Goal: Task Accomplishment & Management: Manage account settings

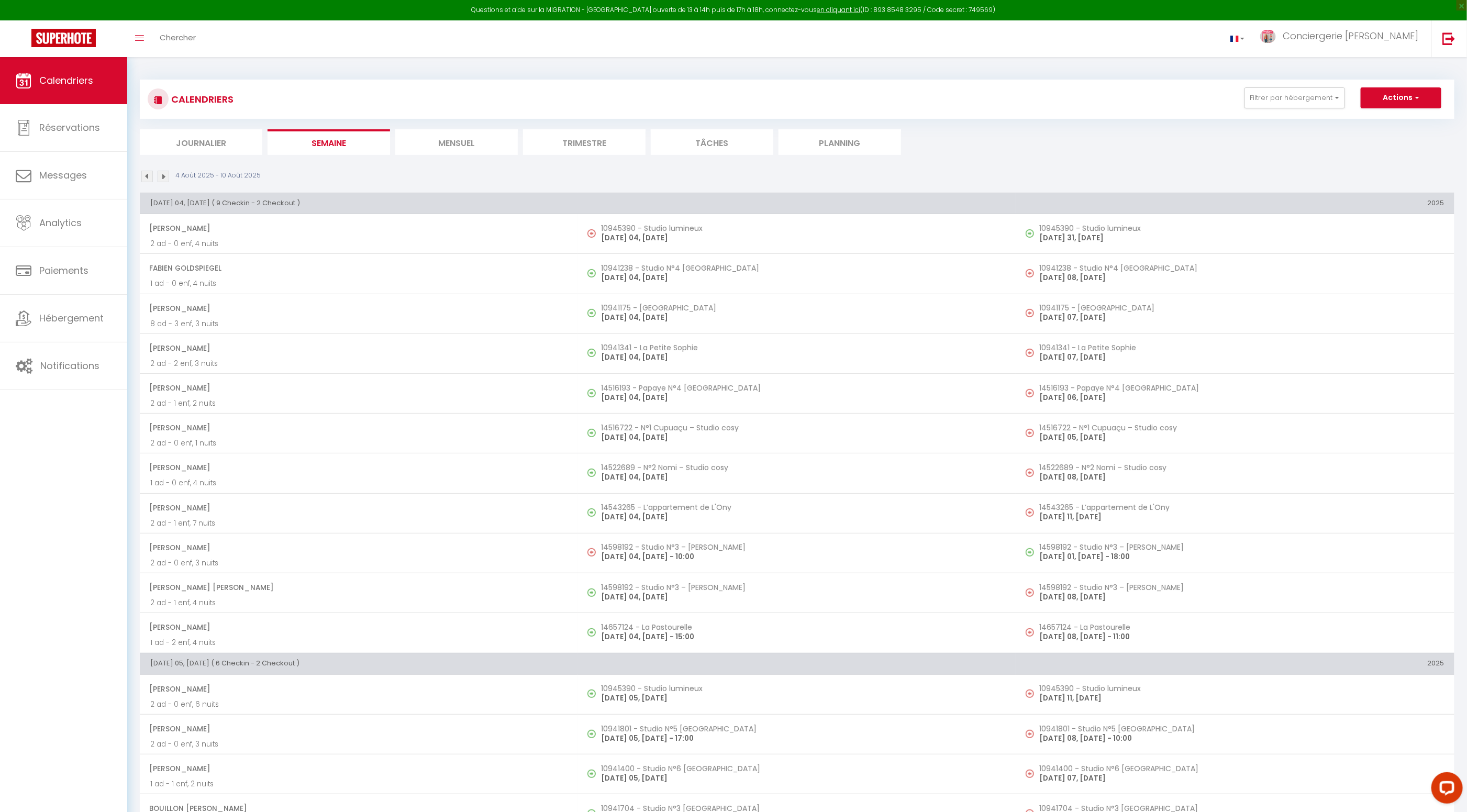
click at [200, 142] on li "Journalier" at bounding box center [200, 142] width 122 height 26
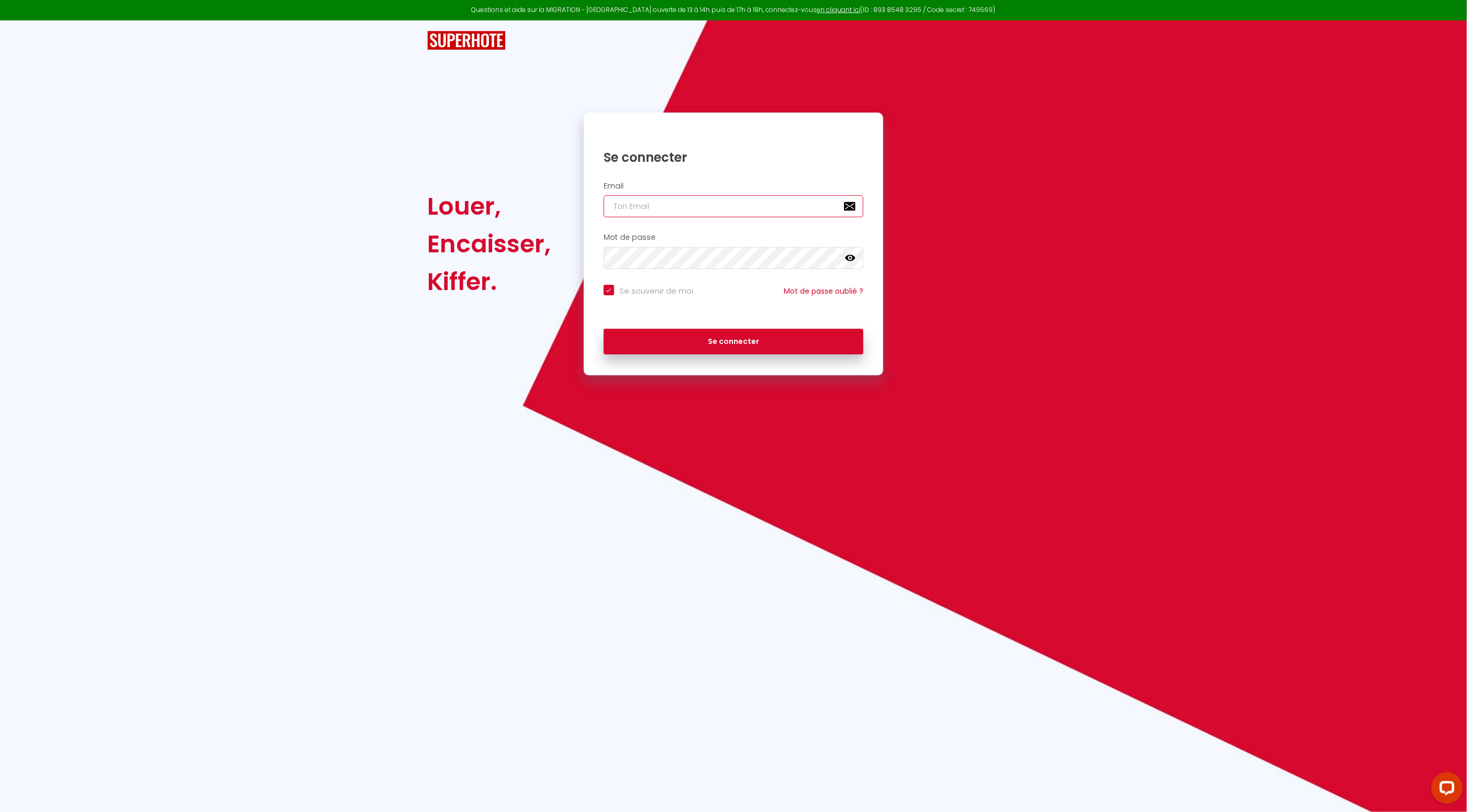
type input "boulogne.conciergerieleroy@gmail.com"
click at [734, 342] on button "Se connecter" at bounding box center [734, 342] width 260 height 26
checkbox input "true"
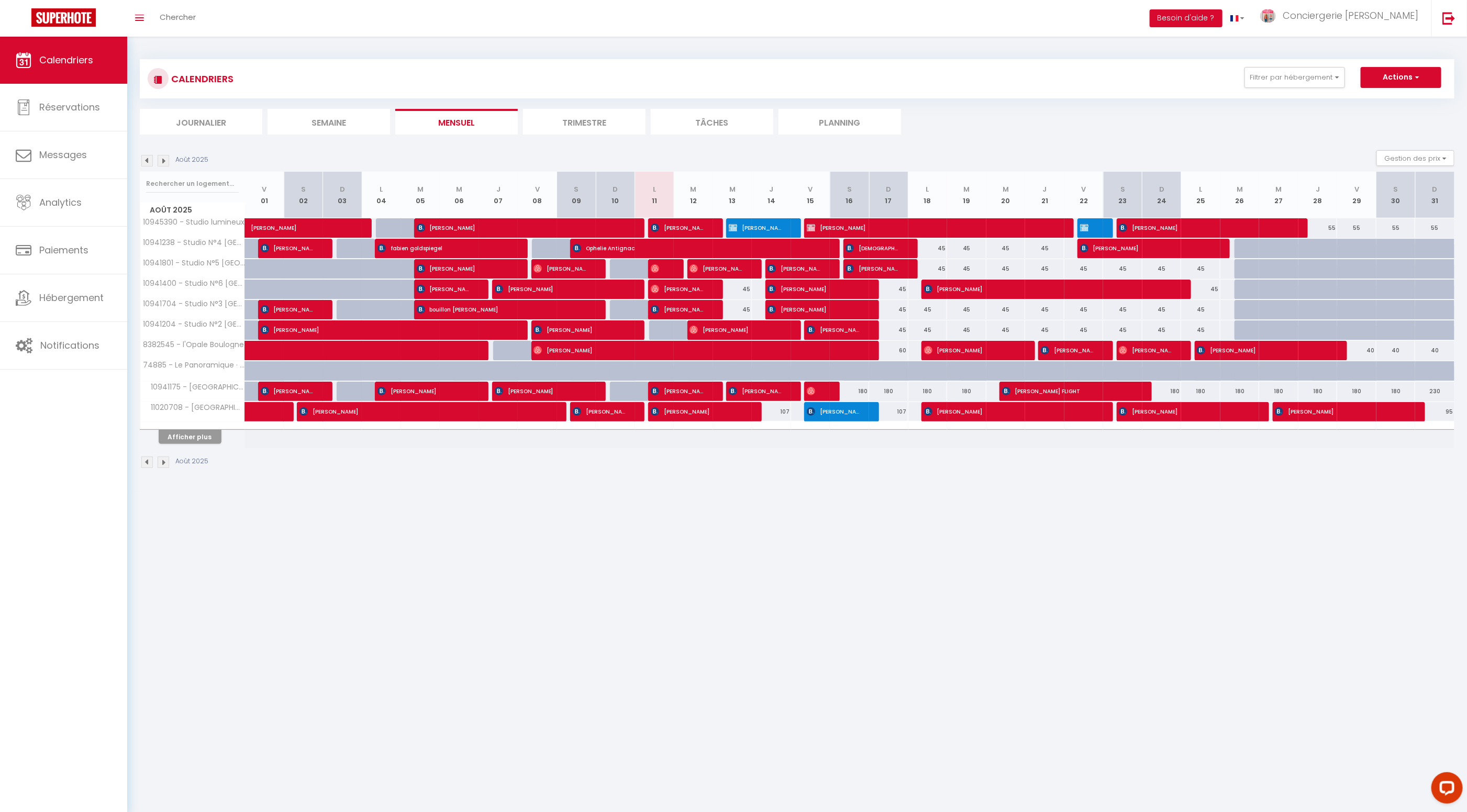
click at [199, 118] on li "Journalier" at bounding box center [200, 121] width 122 height 26
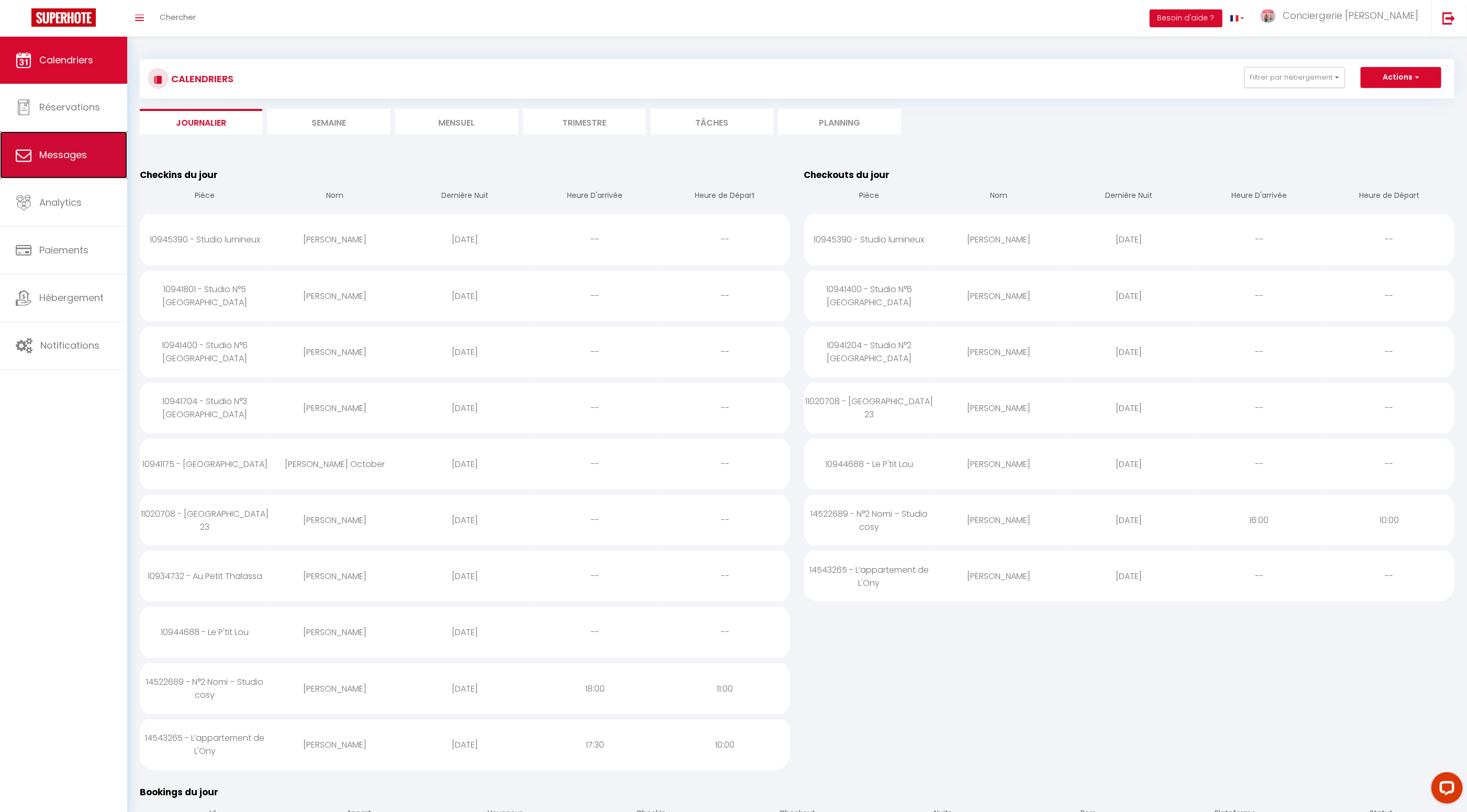
click at [64, 153] on span "Messages" at bounding box center [63, 154] width 48 height 13
select select "message"
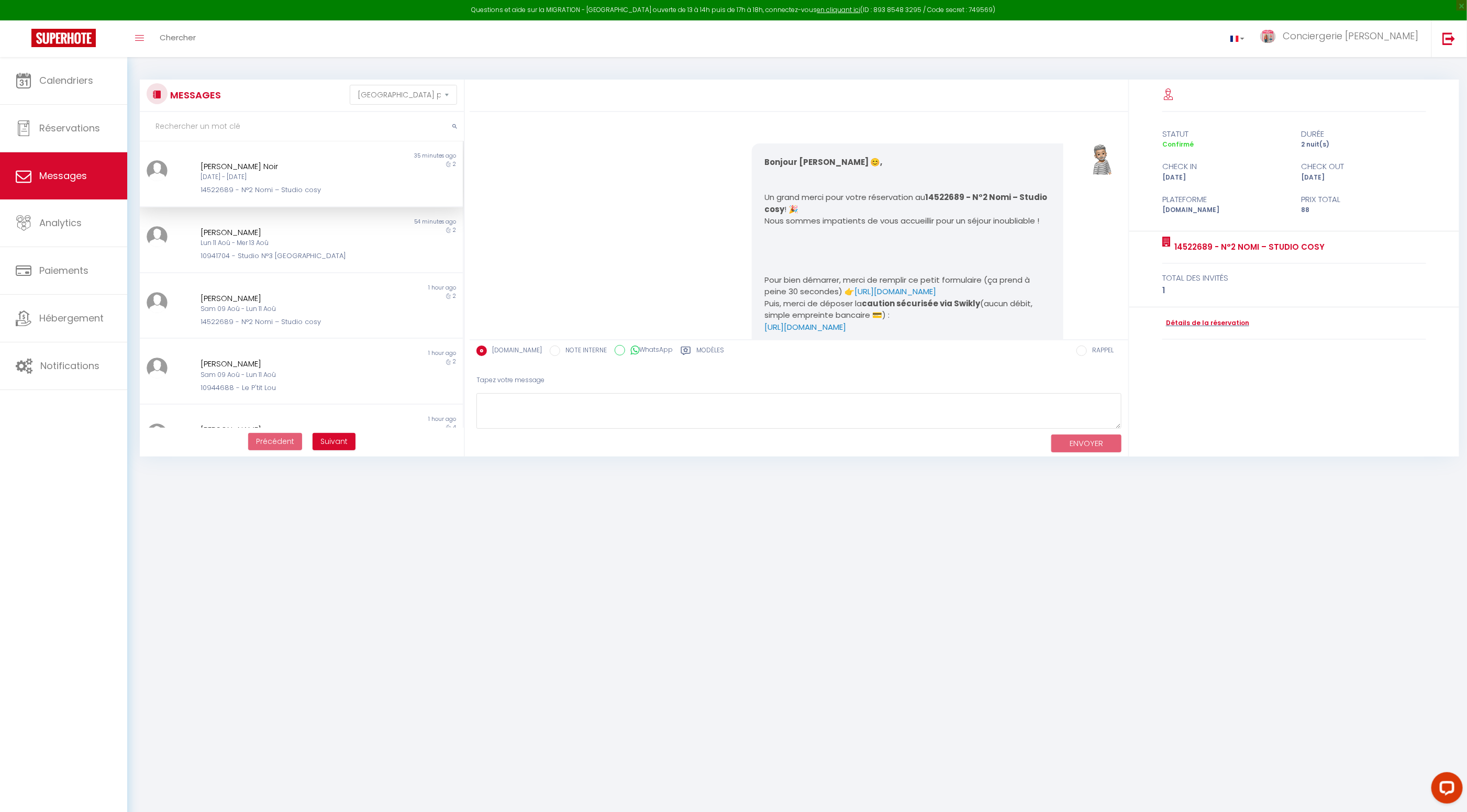
scroll to position [1212, 0]
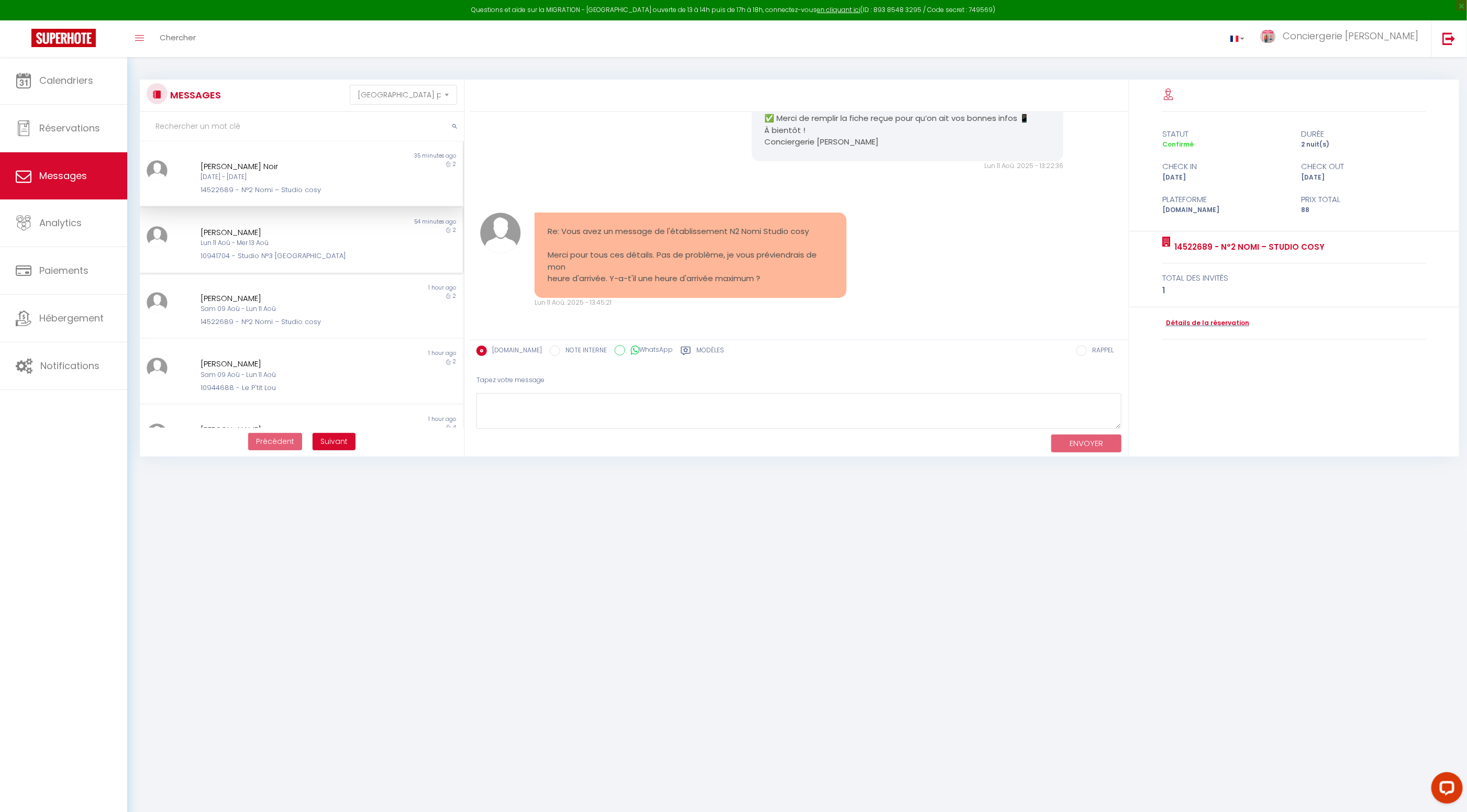
click at [305, 243] on div "Lun 11 Aoû - Mer 13 Aoû" at bounding box center [288, 243] width 175 height 10
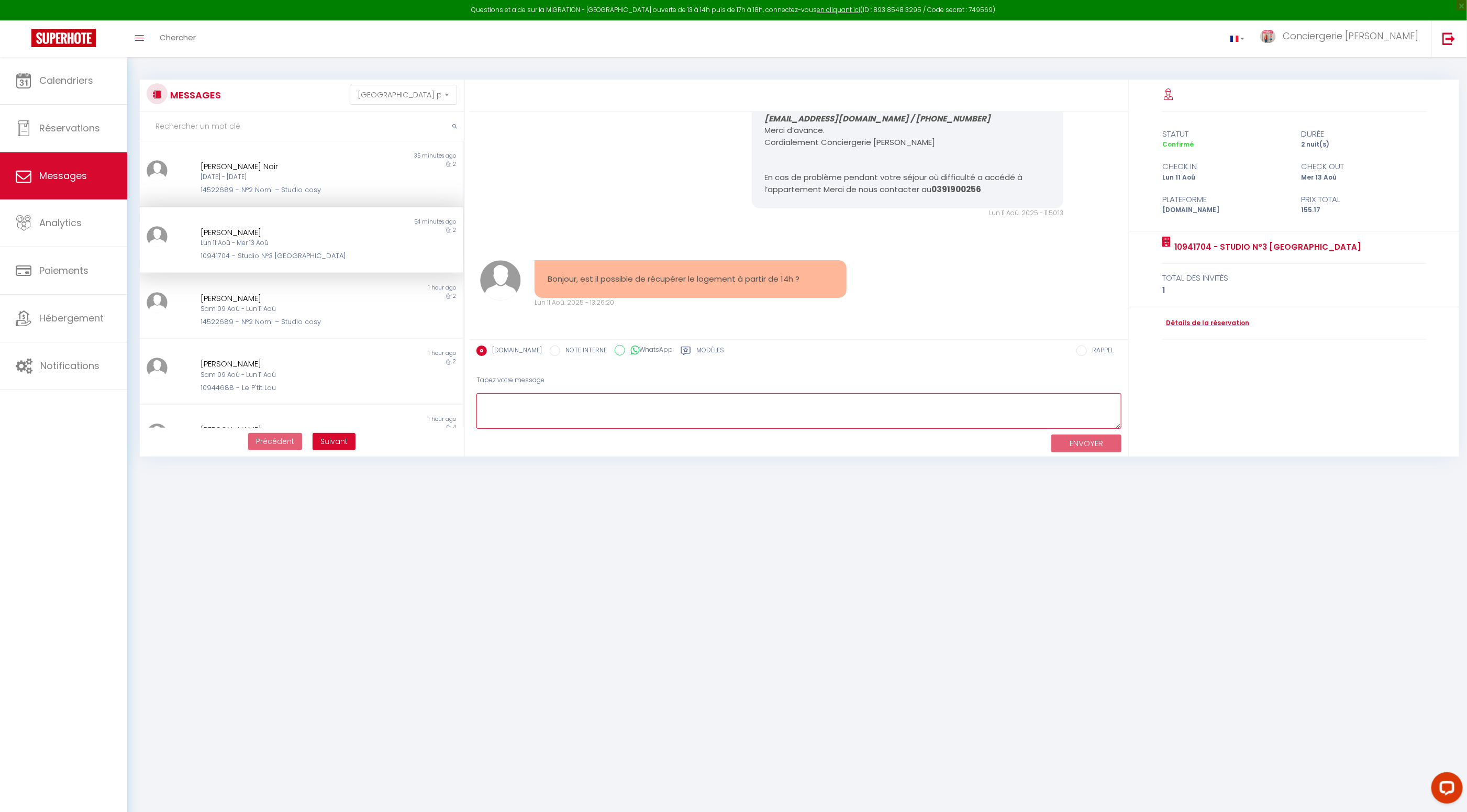
click at [564, 412] on textarea at bounding box center [799, 411] width 645 height 36
type textarea "bonjour, oui vous pouvez venir , y a pas de souci"
drag, startPoint x: 1079, startPoint y: 446, endPoint x: 1022, endPoint y: 441, distance: 57.2
click at [1079, 446] on button "ENVOYER" at bounding box center [1086, 444] width 70 height 18
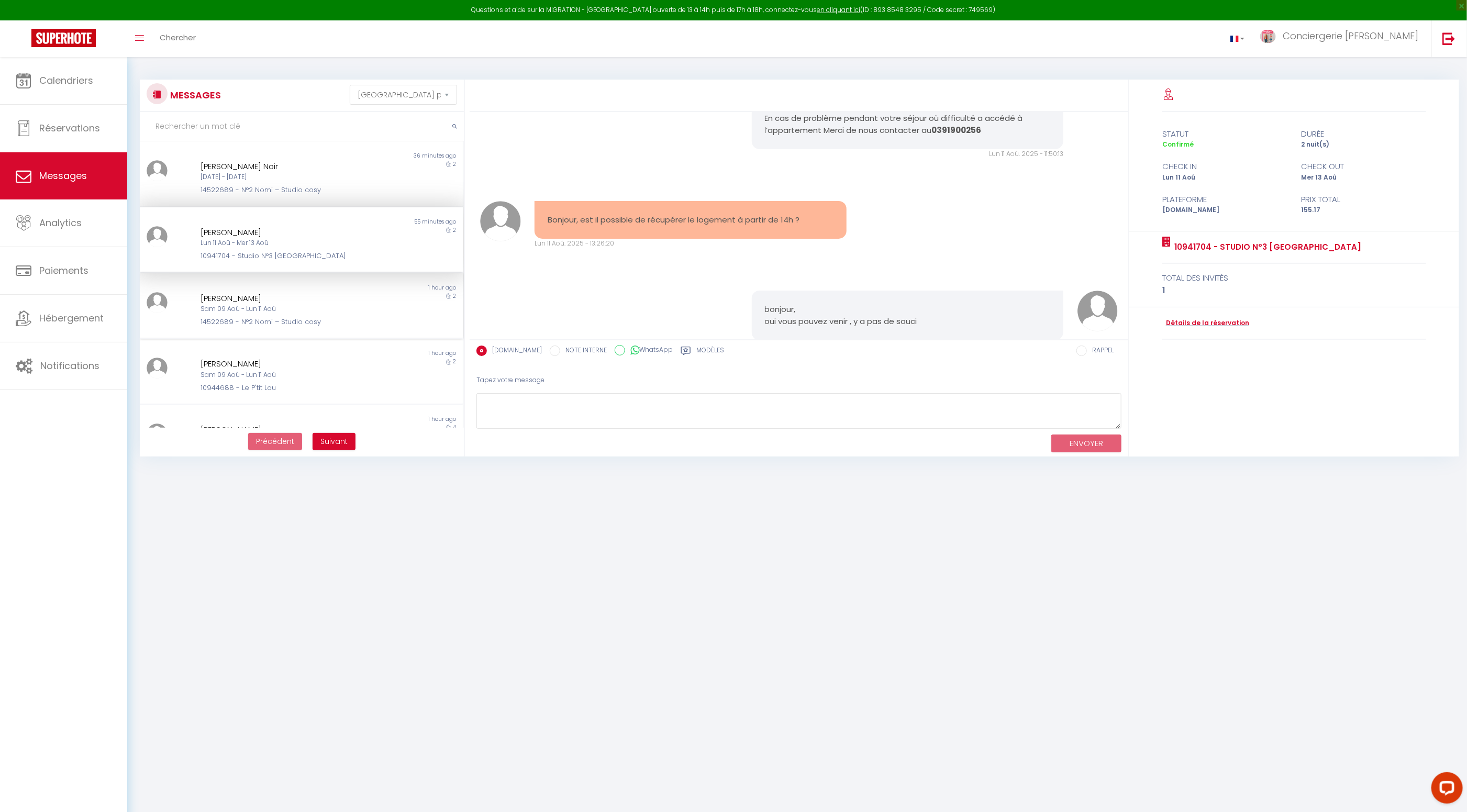
click at [351, 319] on div "14522689 - N°2 Nomi – Studio cosy" at bounding box center [288, 322] width 175 height 10
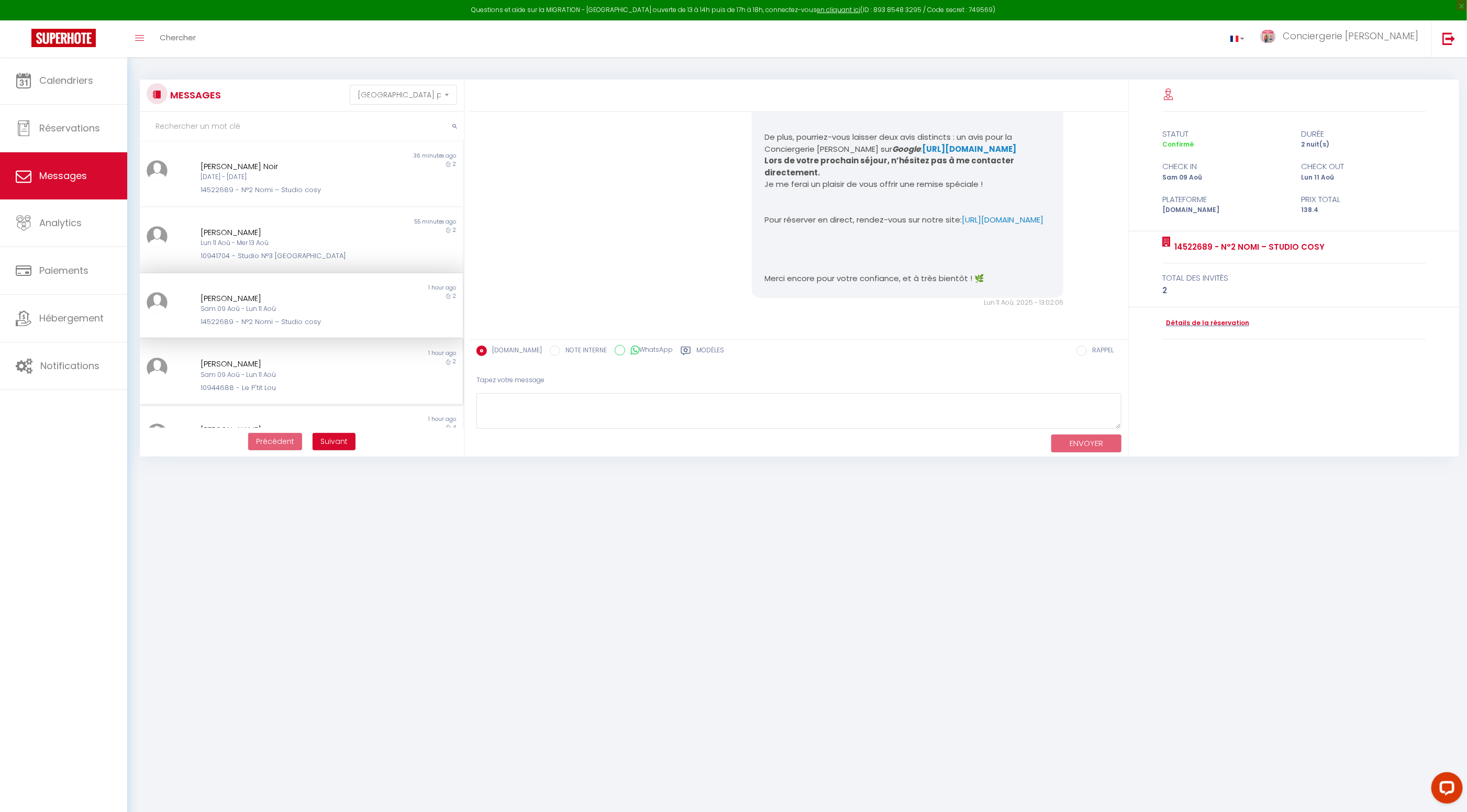
click at [389, 378] on div "2" at bounding box center [423, 375] width 81 height 36
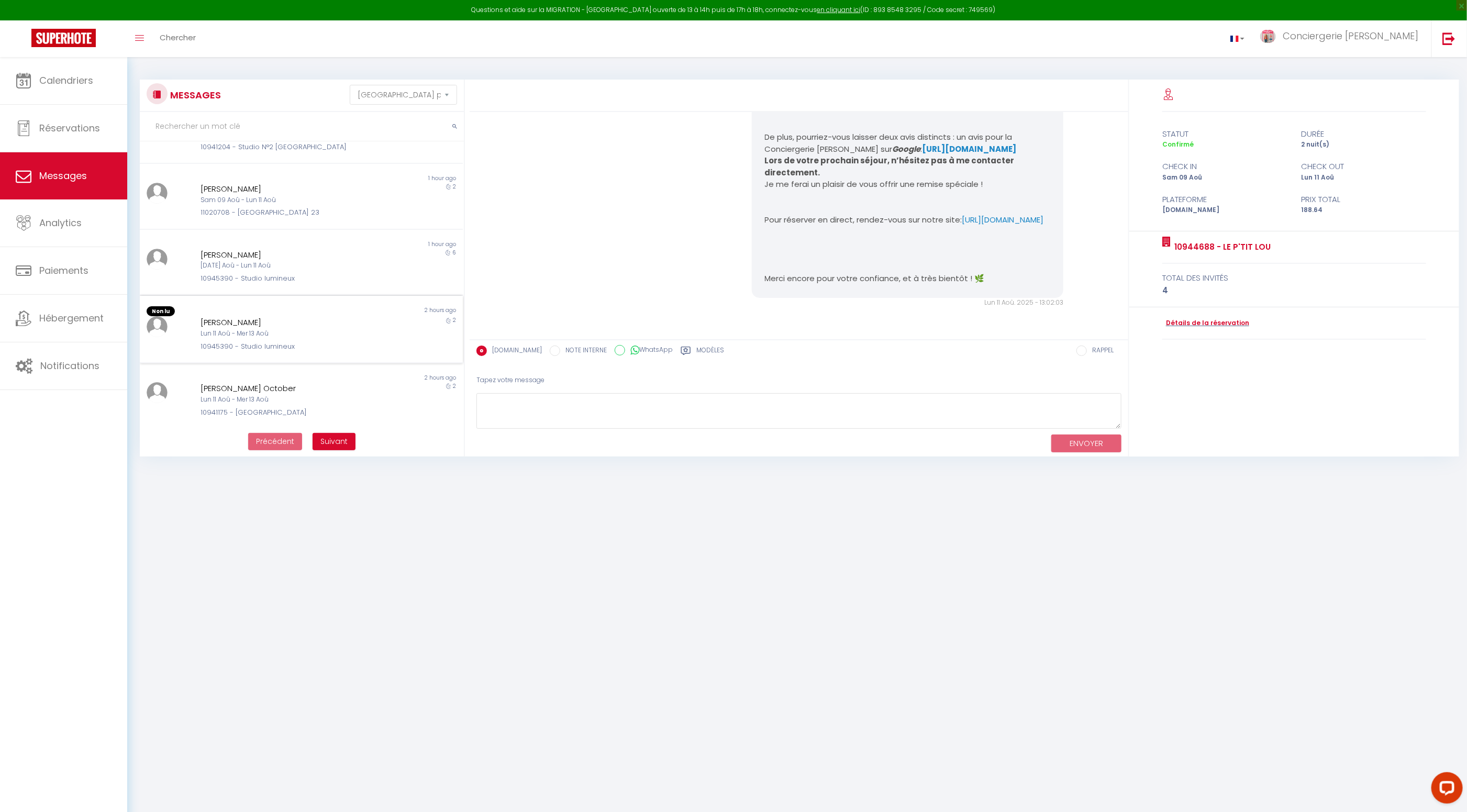
click at [365, 334] on div "Lun 11 Aoû - Mer 13 Aoû" at bounding box center [288, 333] width 175 height 10
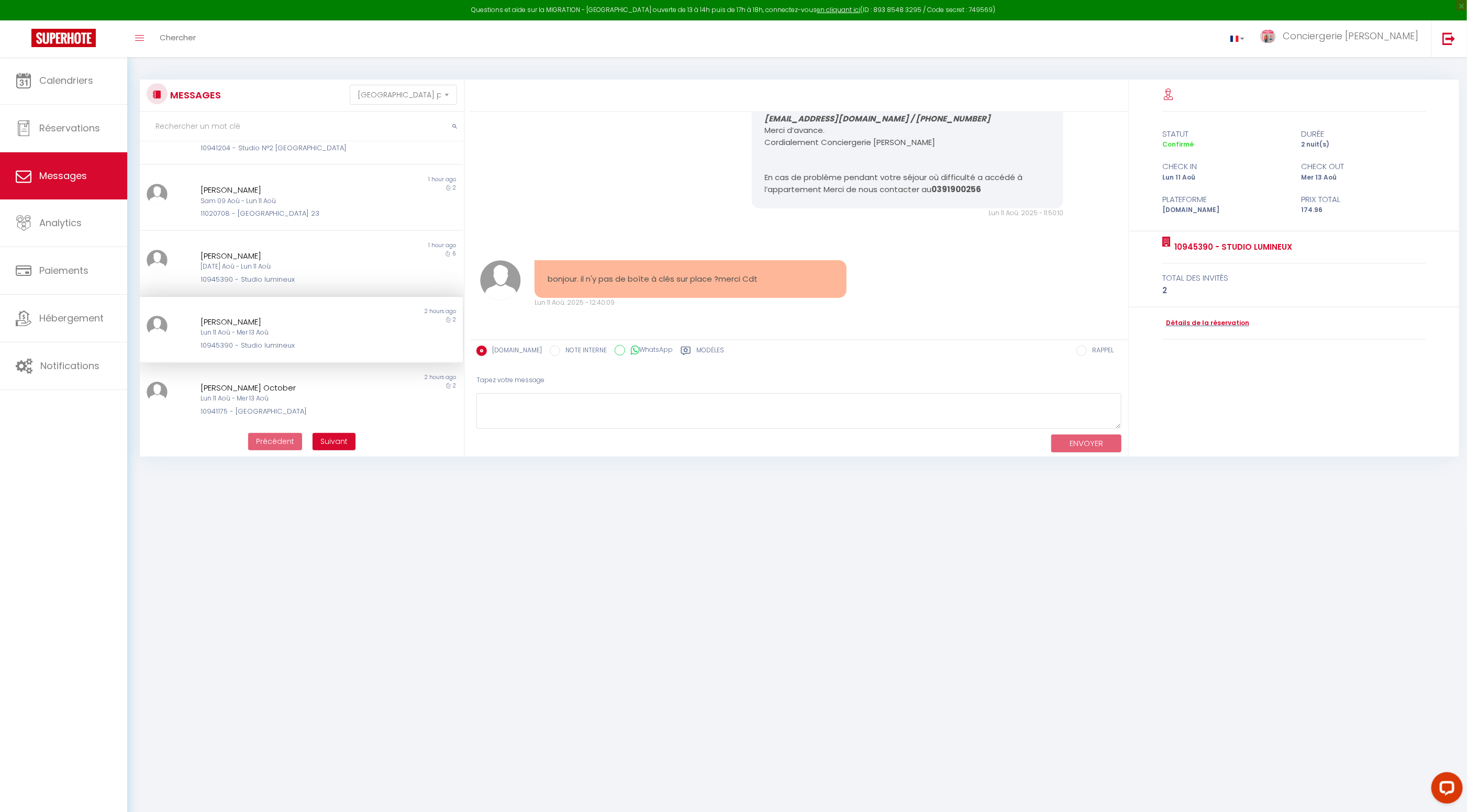
scroll to position [371, 0]
click at [702, 414] on textarea at bounding box center [799, 411] width 645 height 36
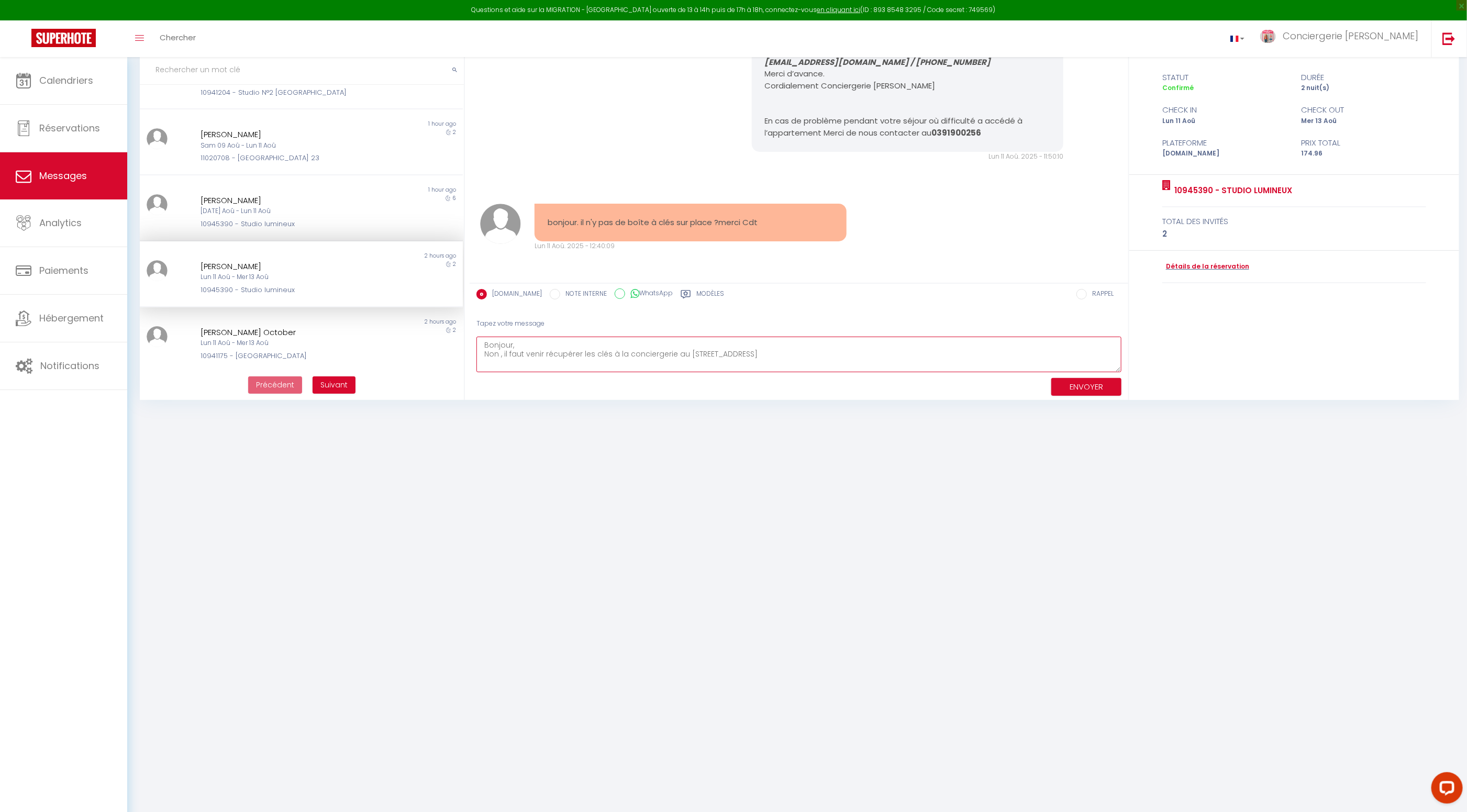
scroll to position [6, 0]
click at [530, 339] on textarea "Bonjour, Non , il faut venir récupérer les clés à la conciergerie au 28 bouleva…" at bounding box center [799, 354] width 645 height 36
drag, startPoint x: 501, startPoint y: 357, endPoint x: 534, endPoint y: 359, distance: 33.1
click at [501, 357] on textarea "Bonjour, Non , il faut venir récupérer les clés à la conciergerie au 28 bouleva…" at bounding box center [799, 354] width 645 height 36
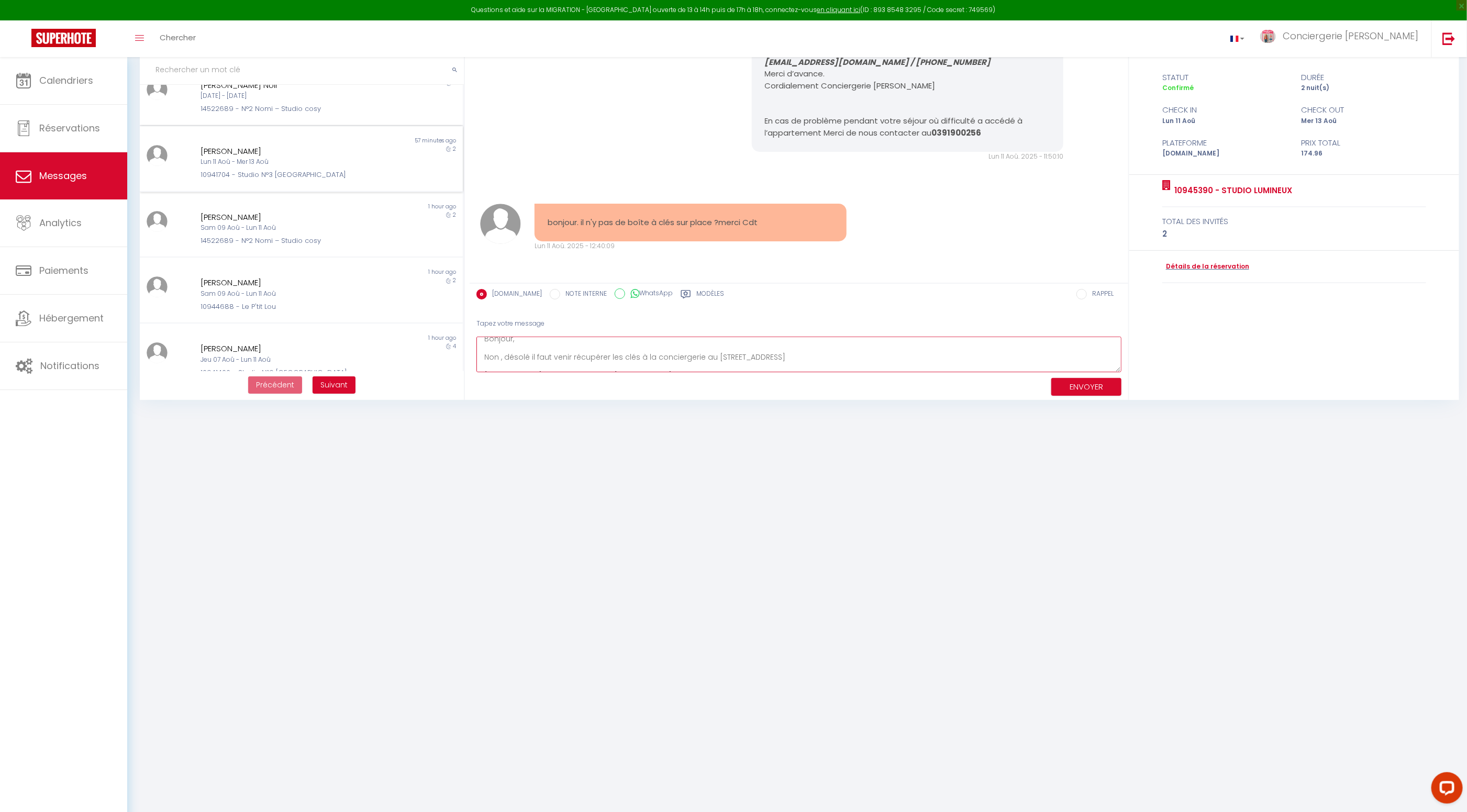
scroll to position [0, 0]
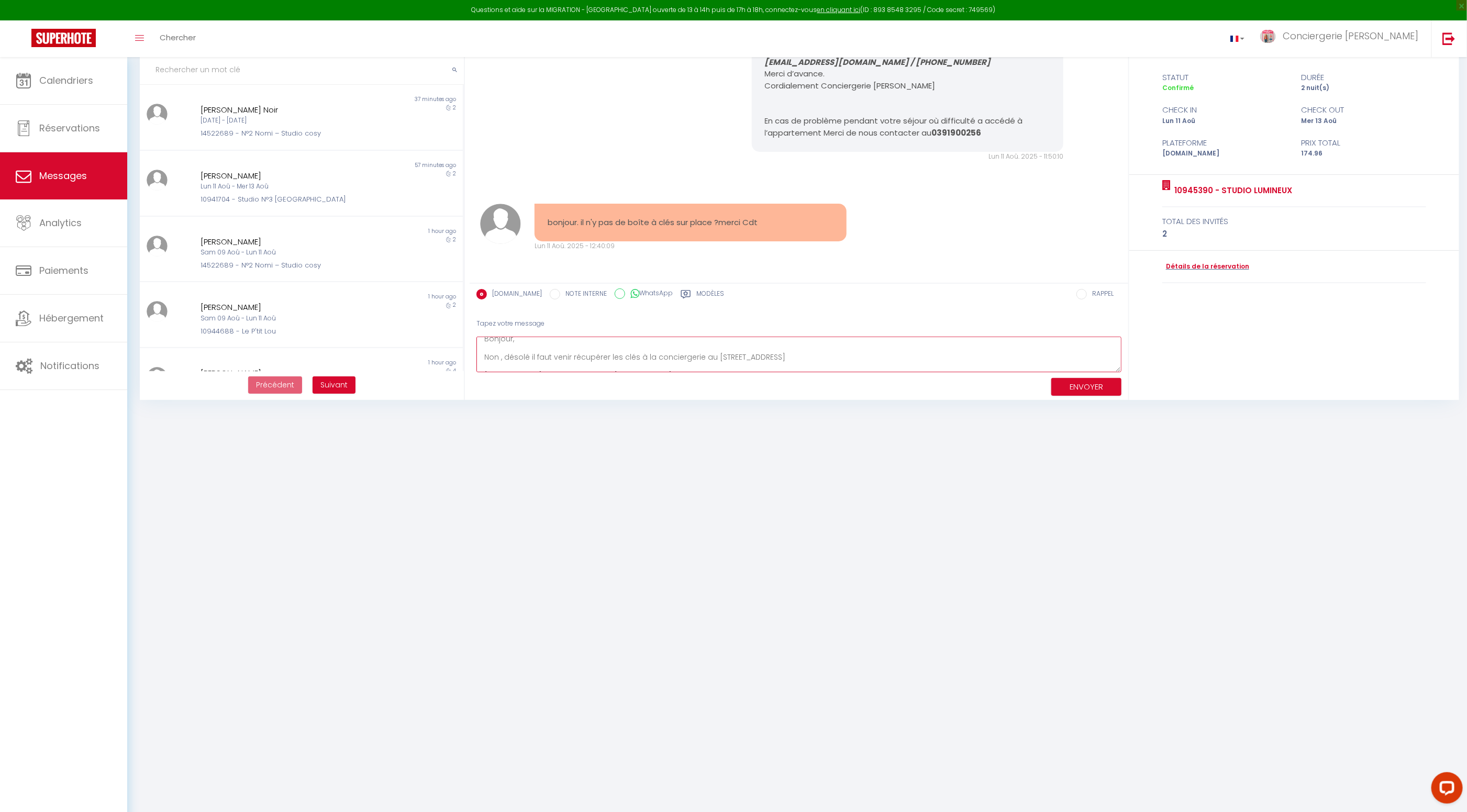
drag, startPoint x: 805, startPoint y: 359, endPoint x: 827, endPoint y: 356, distance: 22.2
click at [807, 359] on textarea "Bonjour, Non , désolé il faut venir récupérer les clés à la conciergerie au 28 …" at bounding box center [799, 354] width 645 height 36
drag, startPoint x: 767, startPoint y: 357, endPoint x: 775, endPoint y: 356, distance: 8.1
click at [767, 357] on textarea "Bonjour, Non , désolé il faut venir récupérer les clés à la conciergerie au 28 …" at bounding box center [799, 354] width 645 height 36
click at [895, 357] on textarea "Bonjour, Non , désolé il faut venir récupérer les clés à la conciergerie au 28 …" at bounding box center [799, 354] width 645 height 36
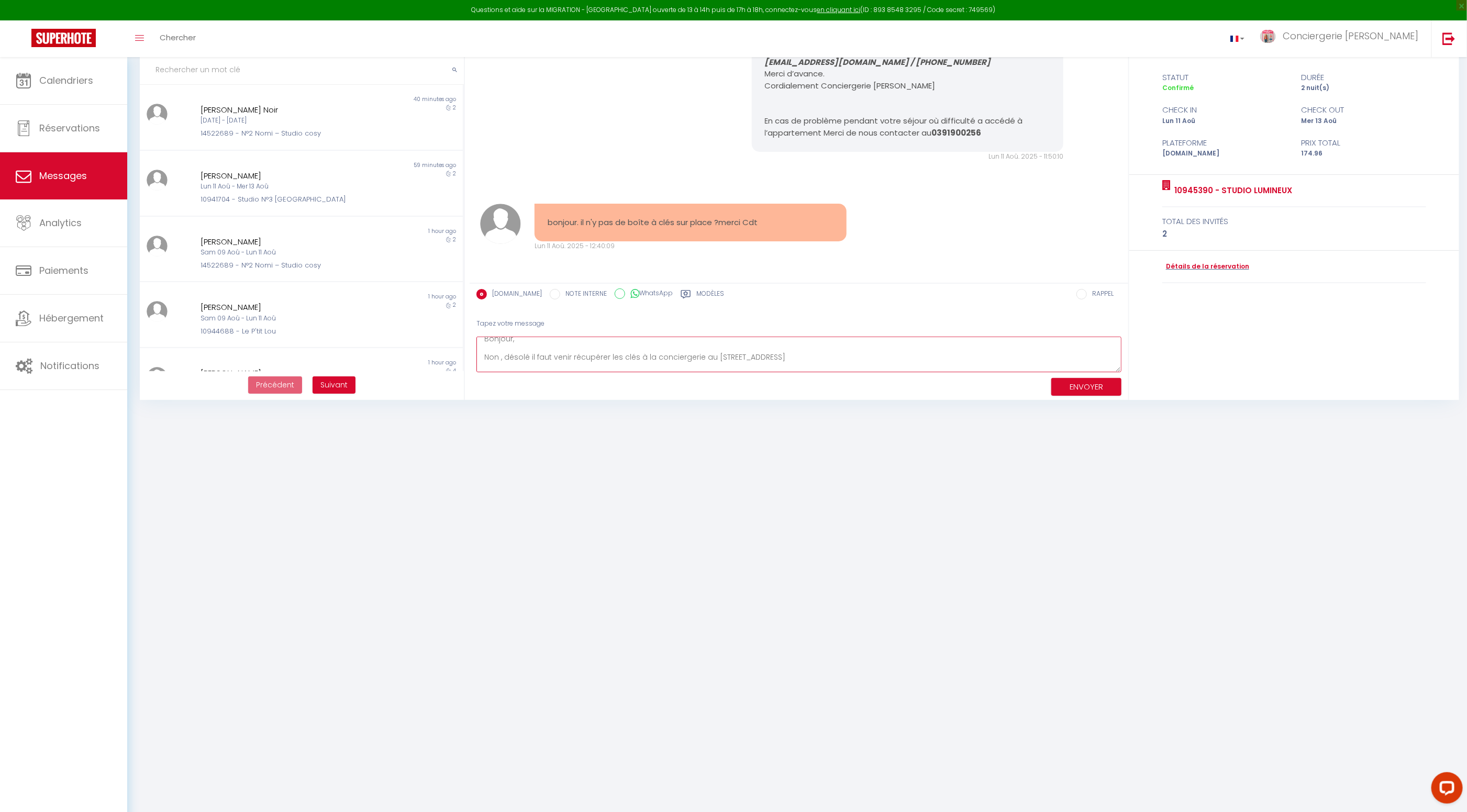
scroll to position [27, 0]
type textarea "Bonjour, Non , désolé il faut venir récupérer les clés à la conciergerie au 28 …"
click at [1076, 386] on button "ENVOYER" at bounding box center [1086, 387] width 70 height 18
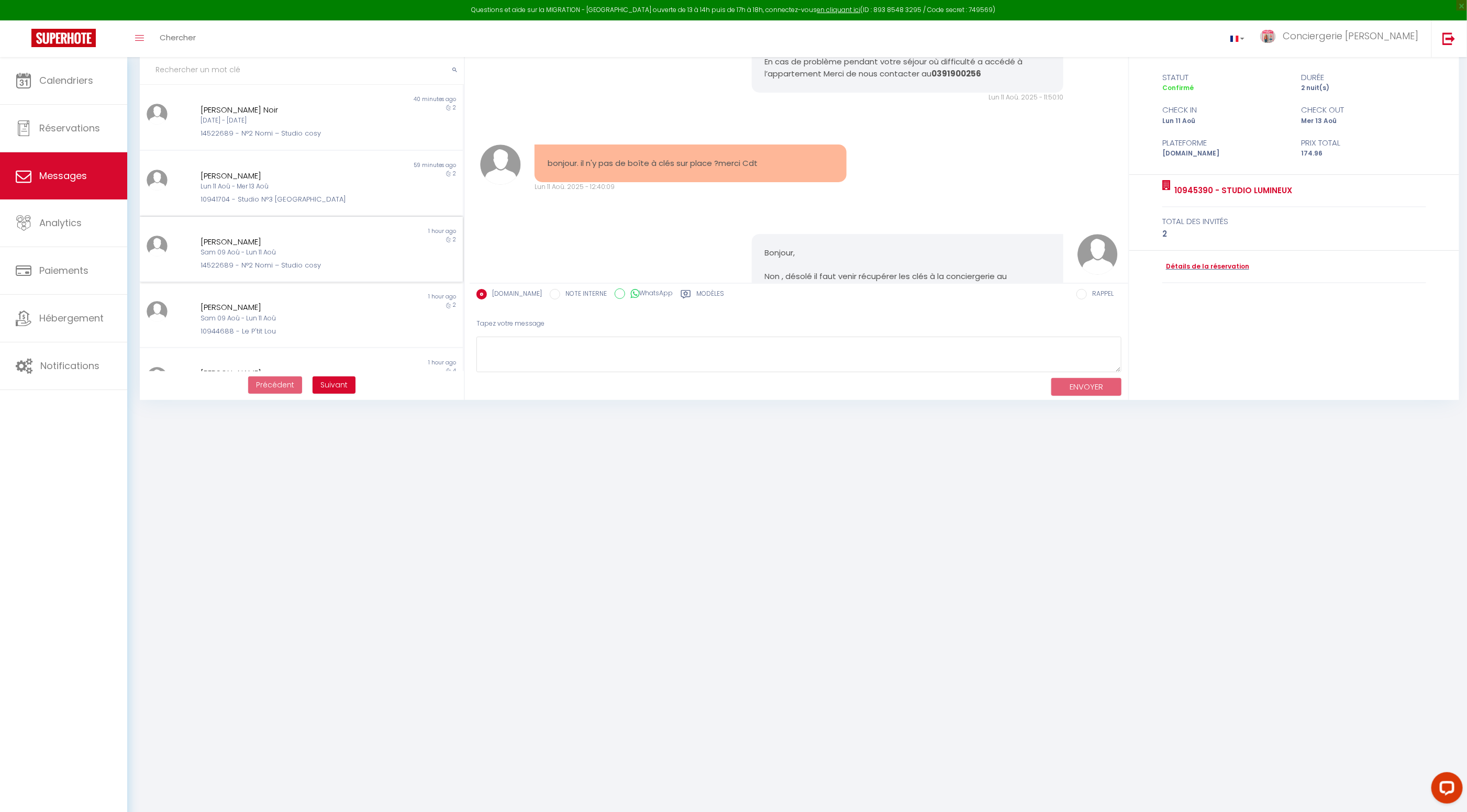
scroll to position [1420, 0]
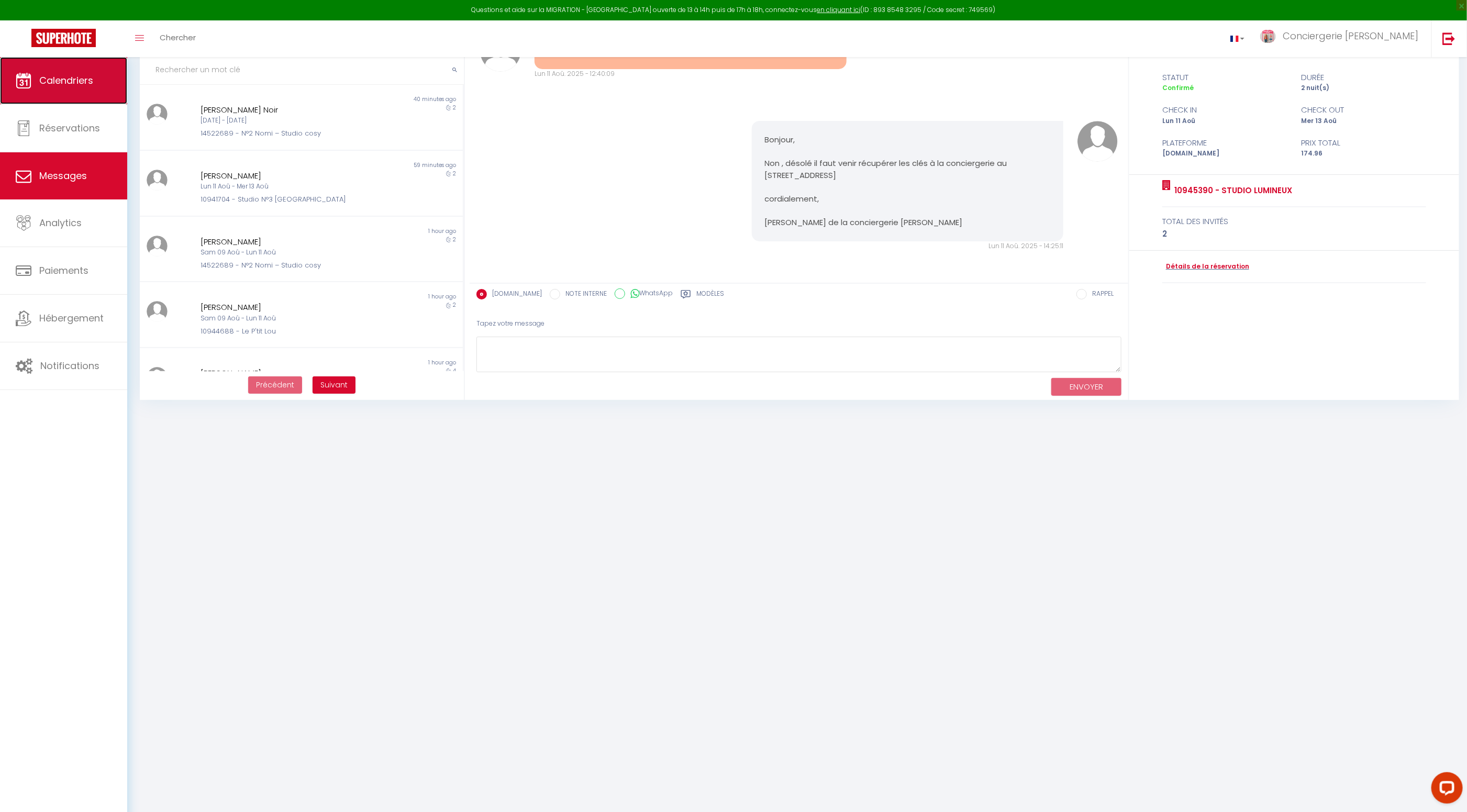
click at [77, 88] on link "Calendriers" at bounding box center [63, 80] width 127 height 47
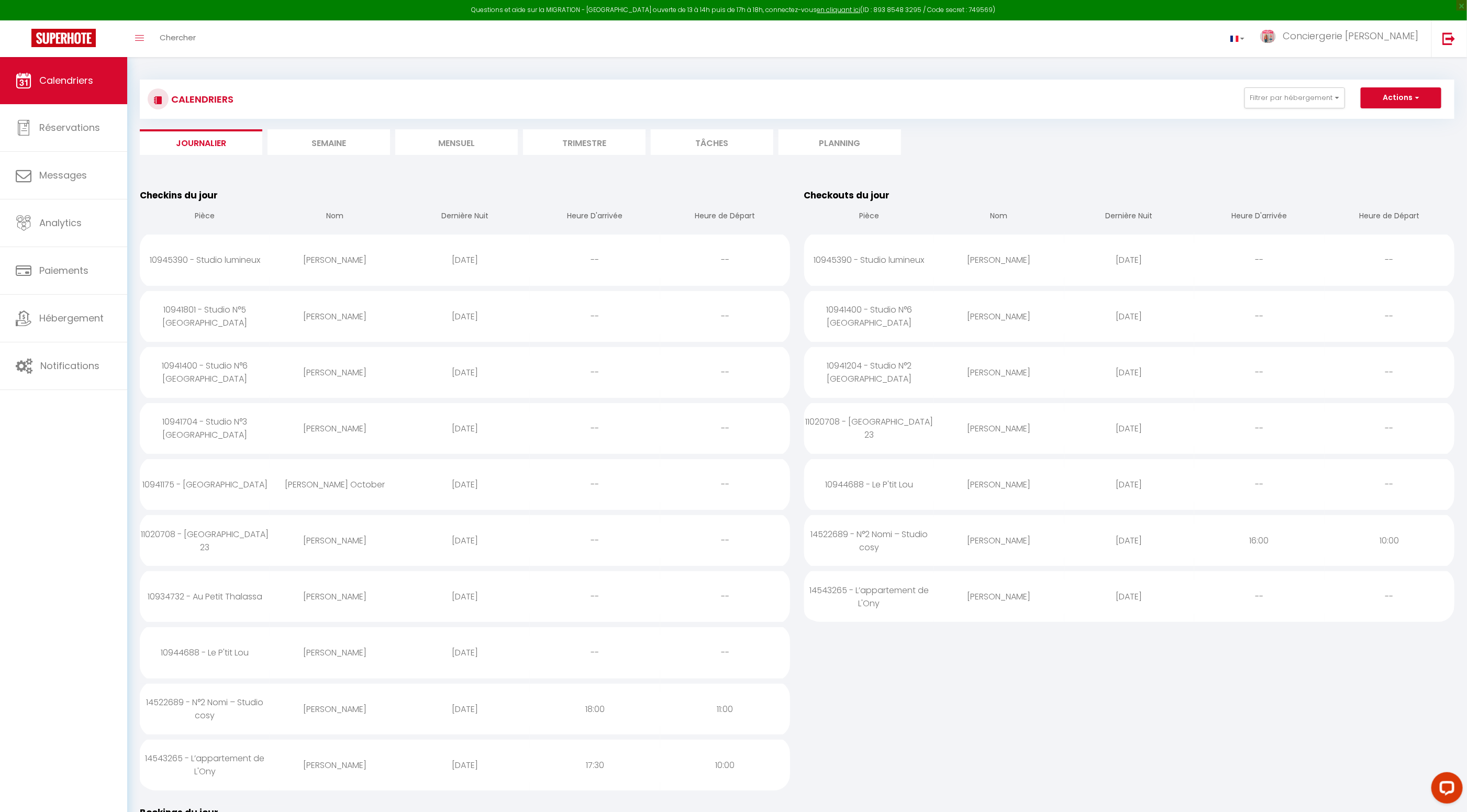
click at [347, 654] on div "Gilles Jérémy" at bounding box center [334, 653] width 130 height 34
select select "0"
select select "1"
select select
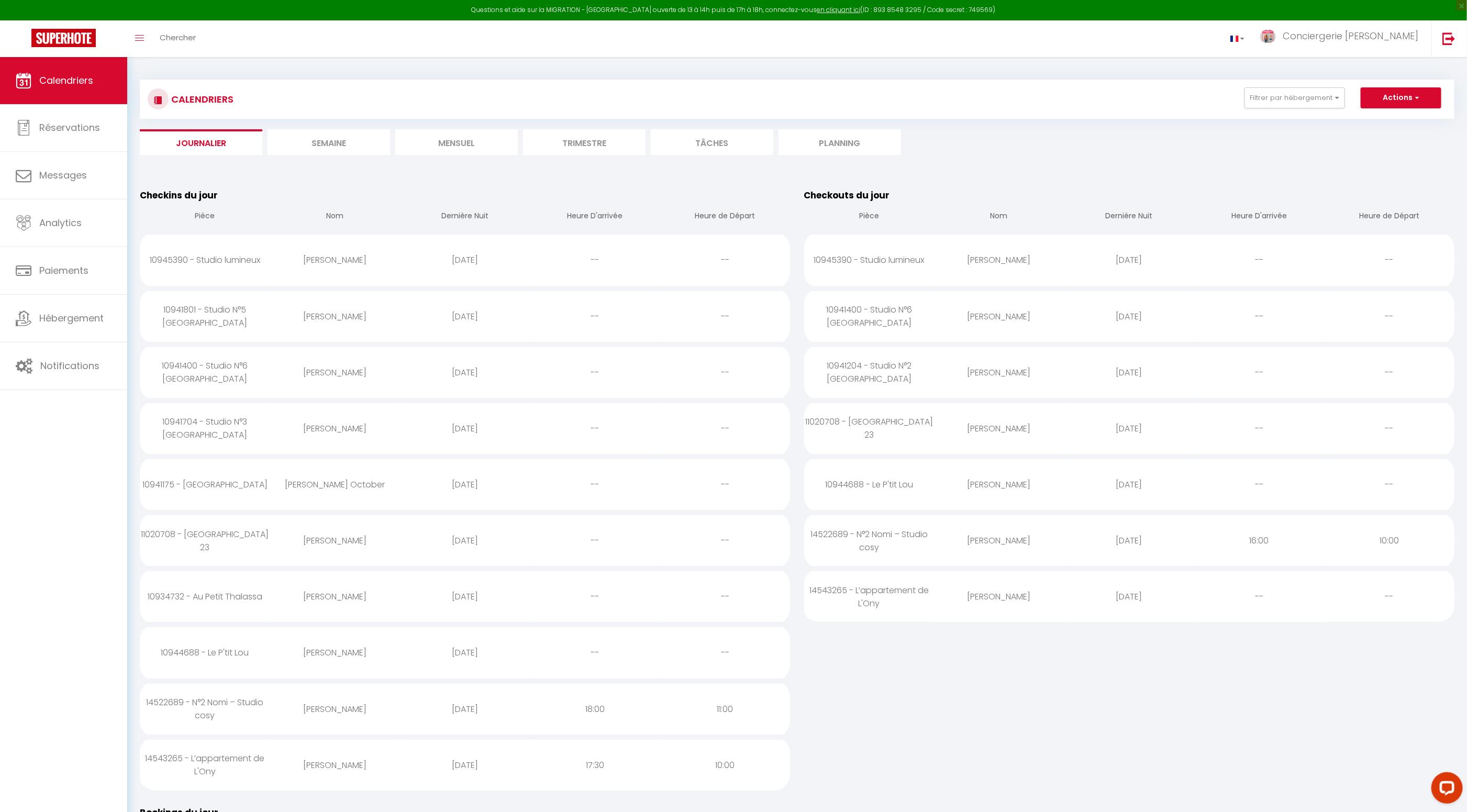
select select
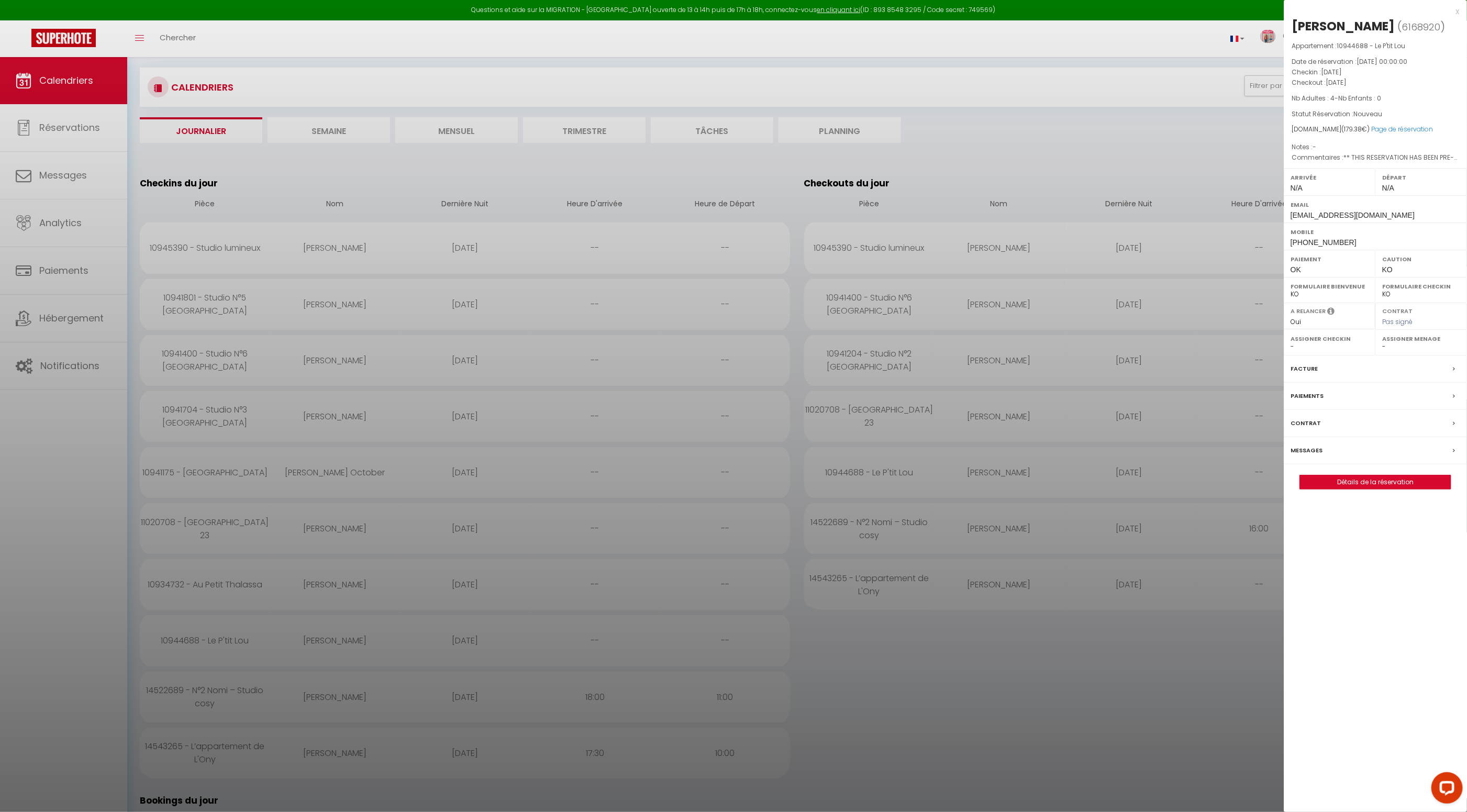
scroll to position [10, 0]
click at [1460, 11] on div "x Gilles Jérémy ( 6168920 ) Appartement : 10944688 - Le P'tit Lou Date de réser…" at bounding box center [1375, 252] width 183 height 505
drag, startPoint x: 1458, startPoint y: 12, endPoint x: 1374, endPoint y: 38, distance: 87.9
click at [1458, 12] on div "x" at bounding box center [1371, 11] width 175 height 13
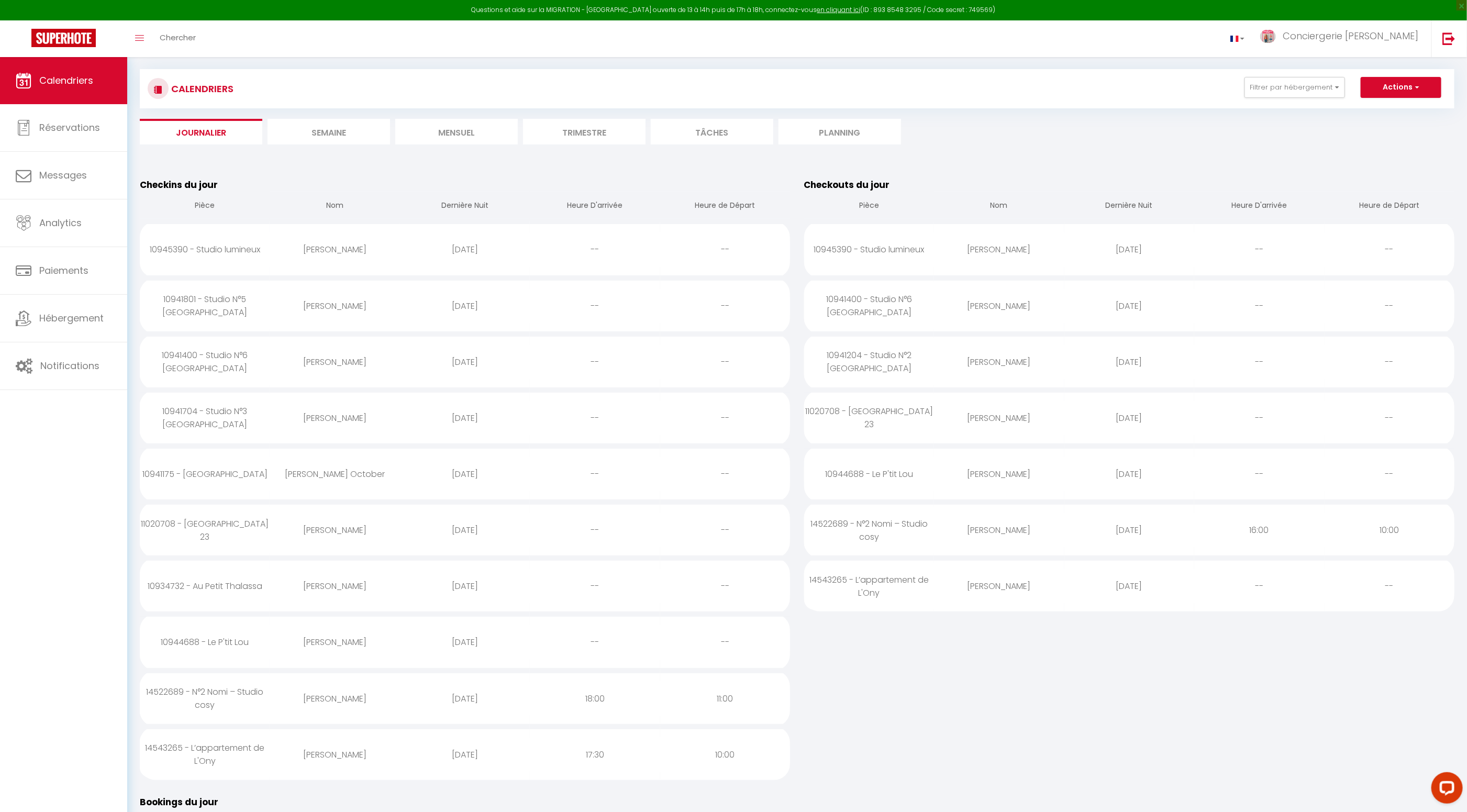
click at [353, 302] on div "Stephane Deroubaix" at bounding box center [334, 306] width 130 height 34
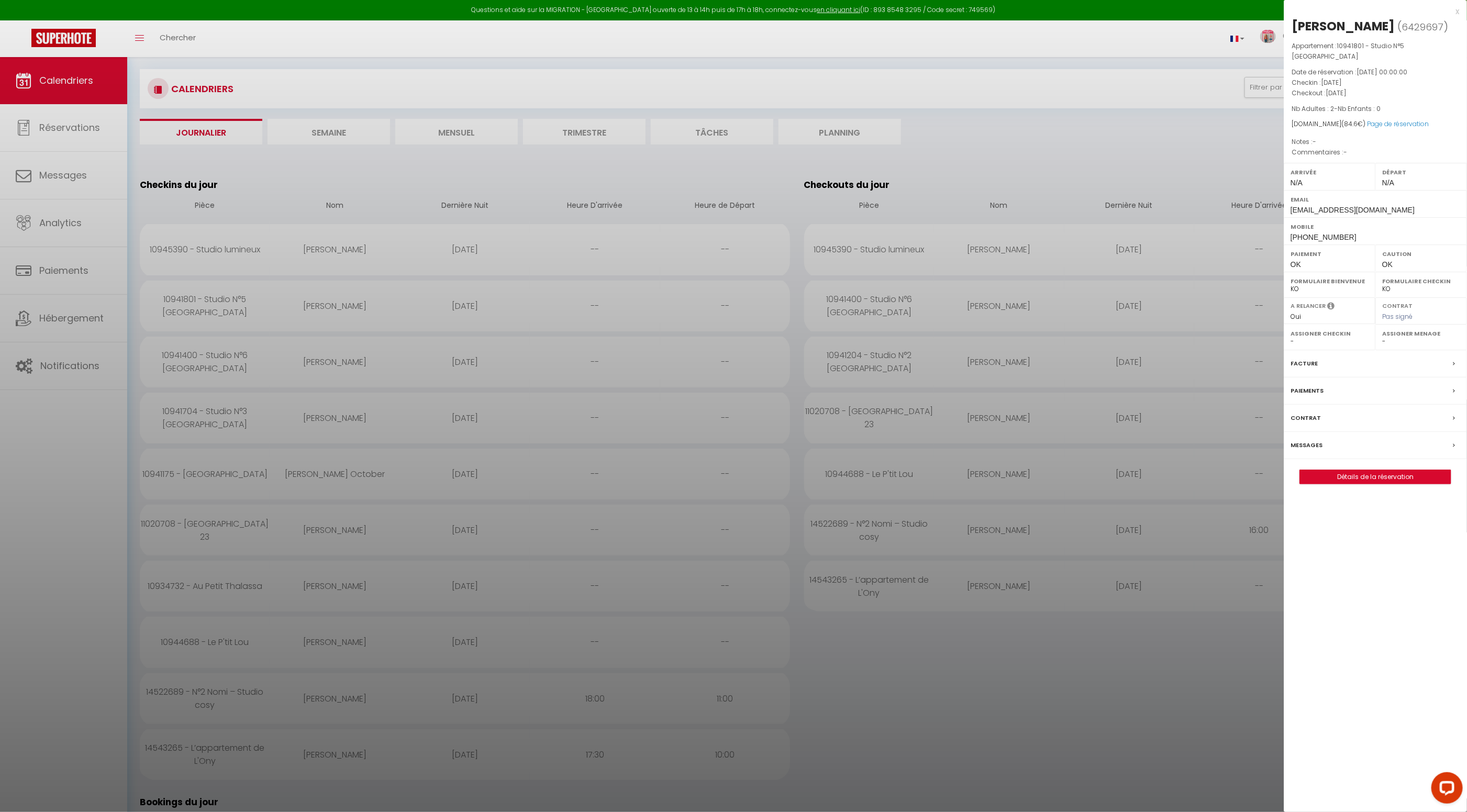
click at [1304, 367] on label "Facture" at bounding box center [1304, 363] width 27 height 11
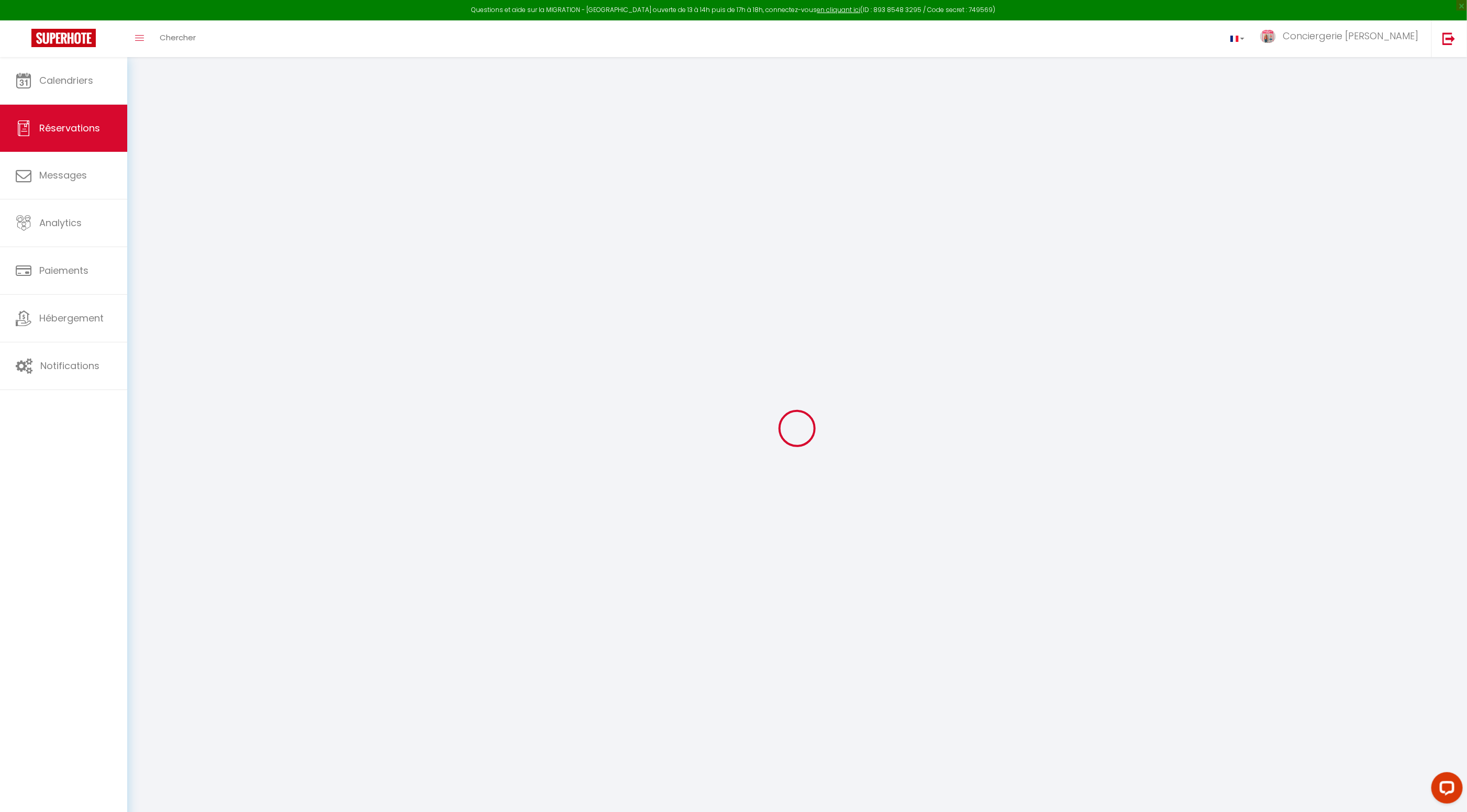
select select "cleaning"
select select "taxes"
select select
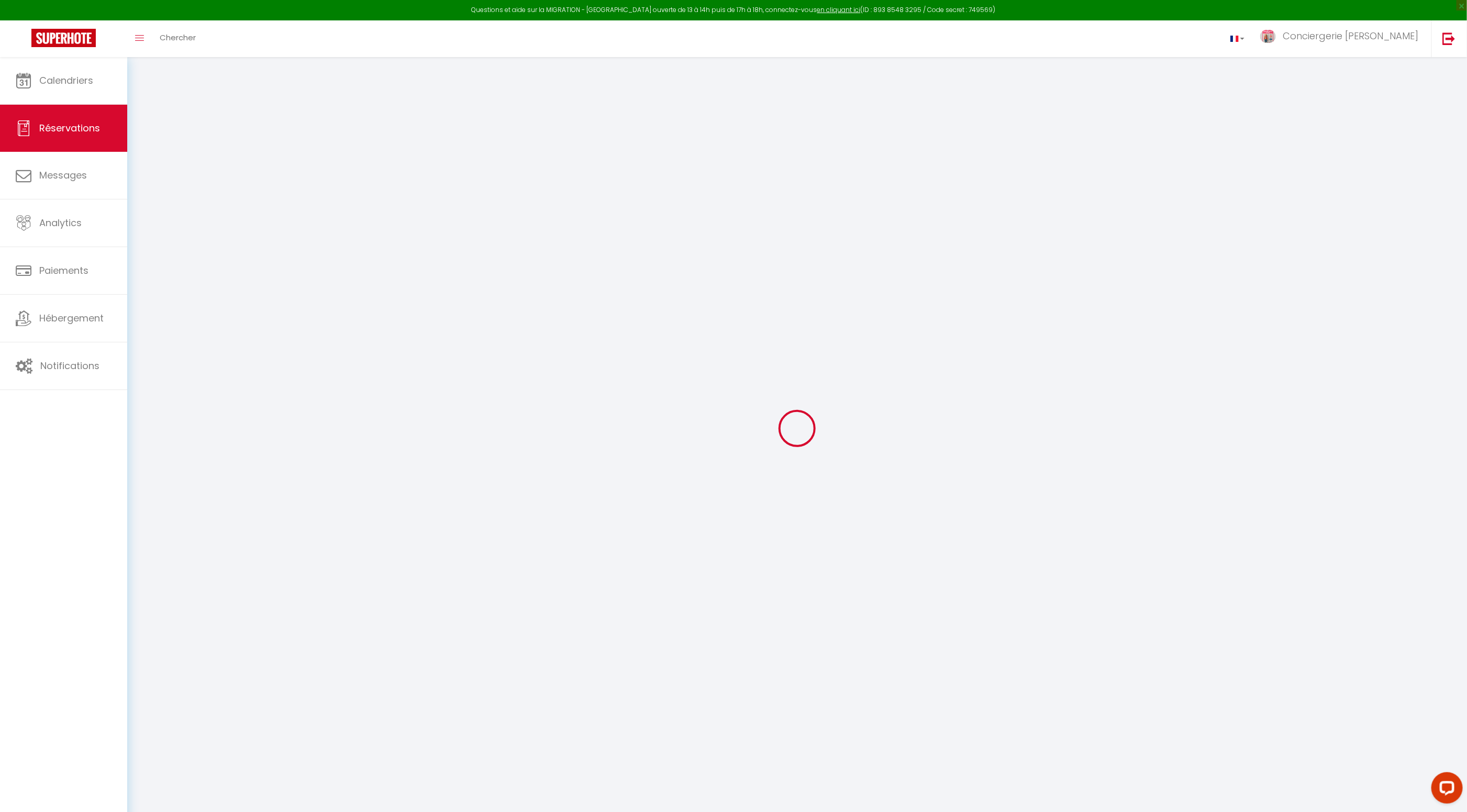
checkbox input "false"
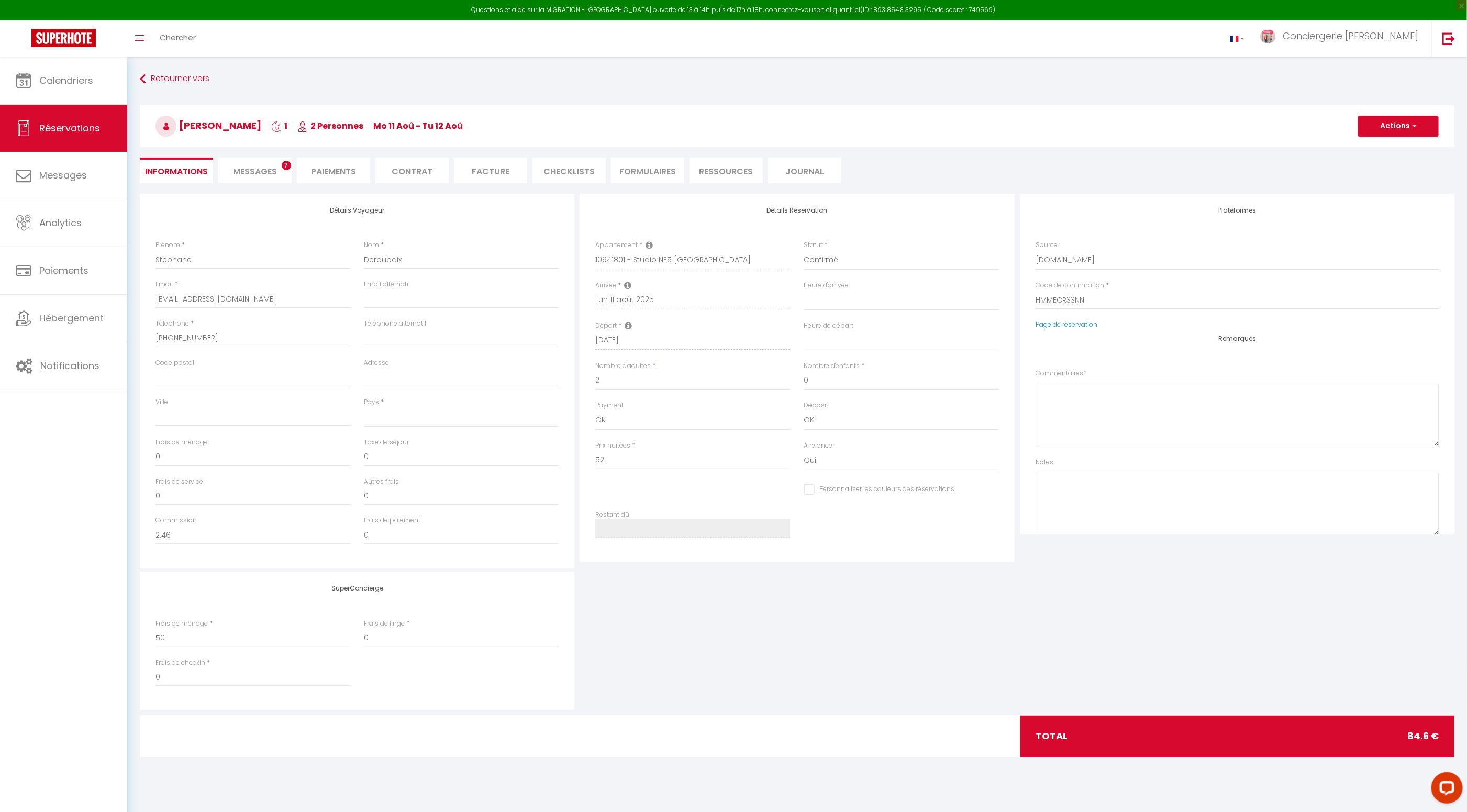
select select
checkbox input "false"
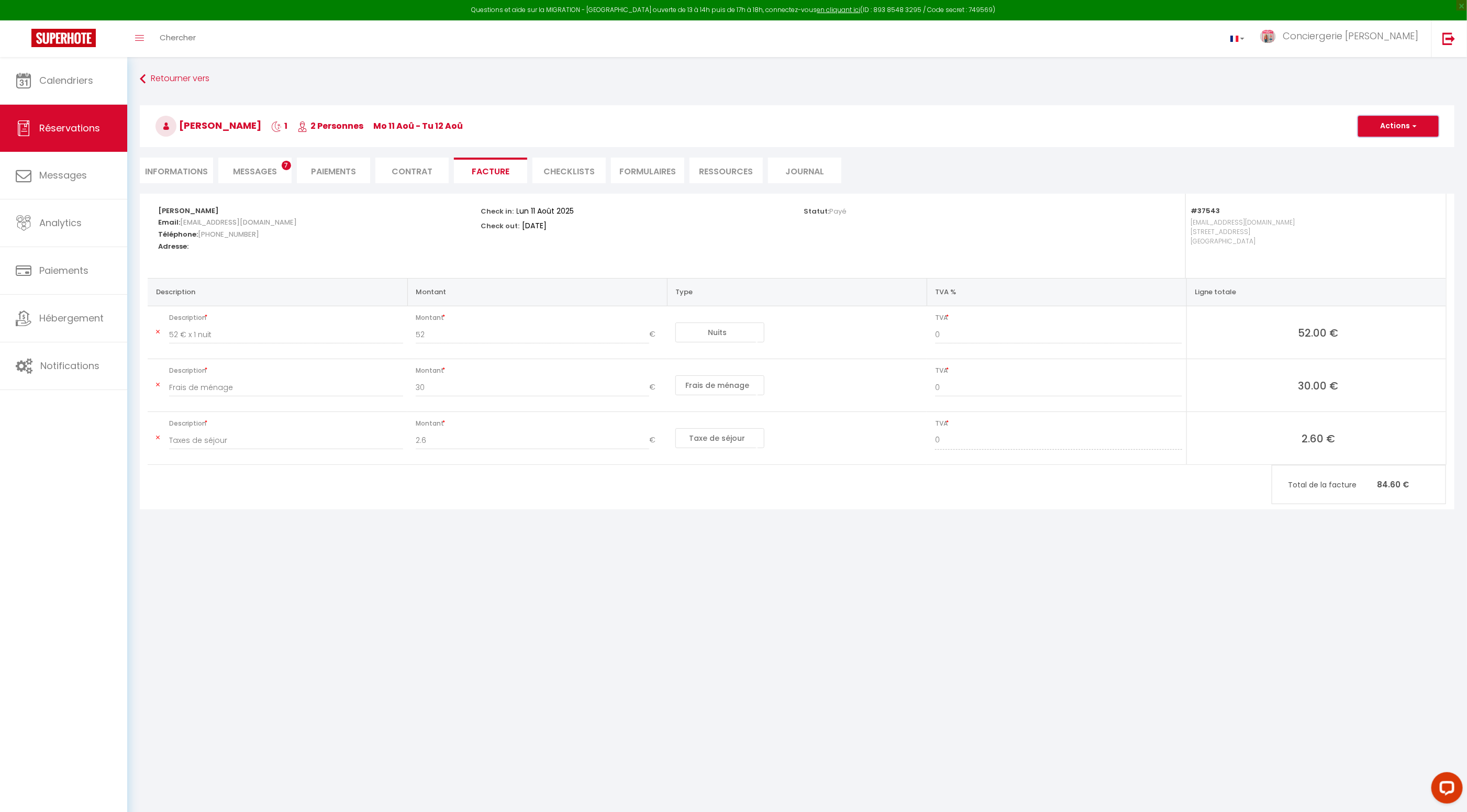
click at [1392, 129] on button "Actions" at bounding box center [1399, 126] width 81 height 21
click at [1387, 166] on link "Aperçu et éditer" at bounding box center [1391, 163] width 88 height 14
click at [257, 172] on span "Messages" at bounding box center [255, 171] width 44 height 12
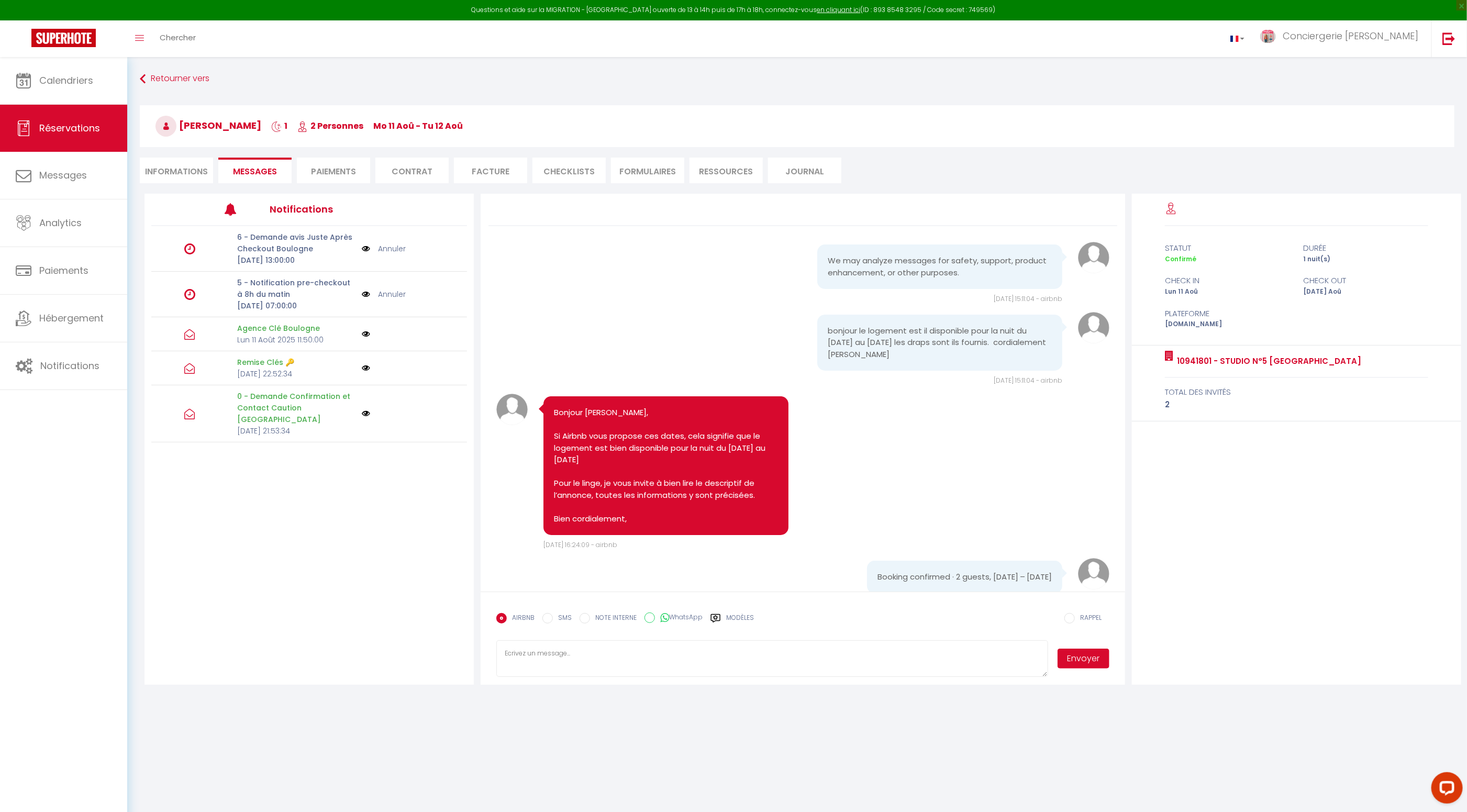
click at [178, 171] on li "Informations" at bounding box center [176, 170] width 73 height 26
select select
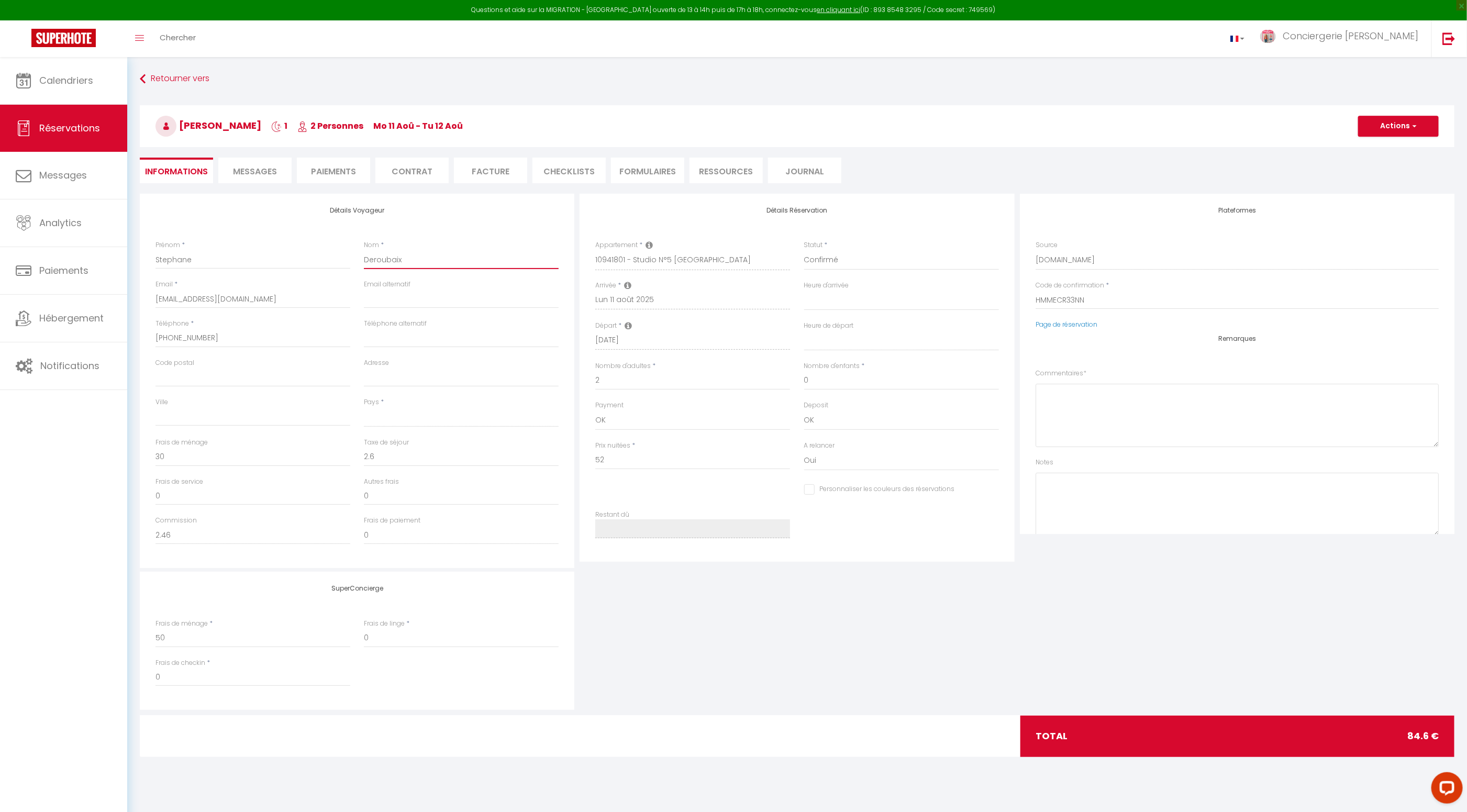
drag, startPoint x: 408, startPoint y: 261, endPoint x: 333, endPoint y: 260, distance: 75.0
click at [333, 261] on div "Prénom * Stephane Nom * Deroubaix" at bounding box center [357, 260] width 417 height 39
select select
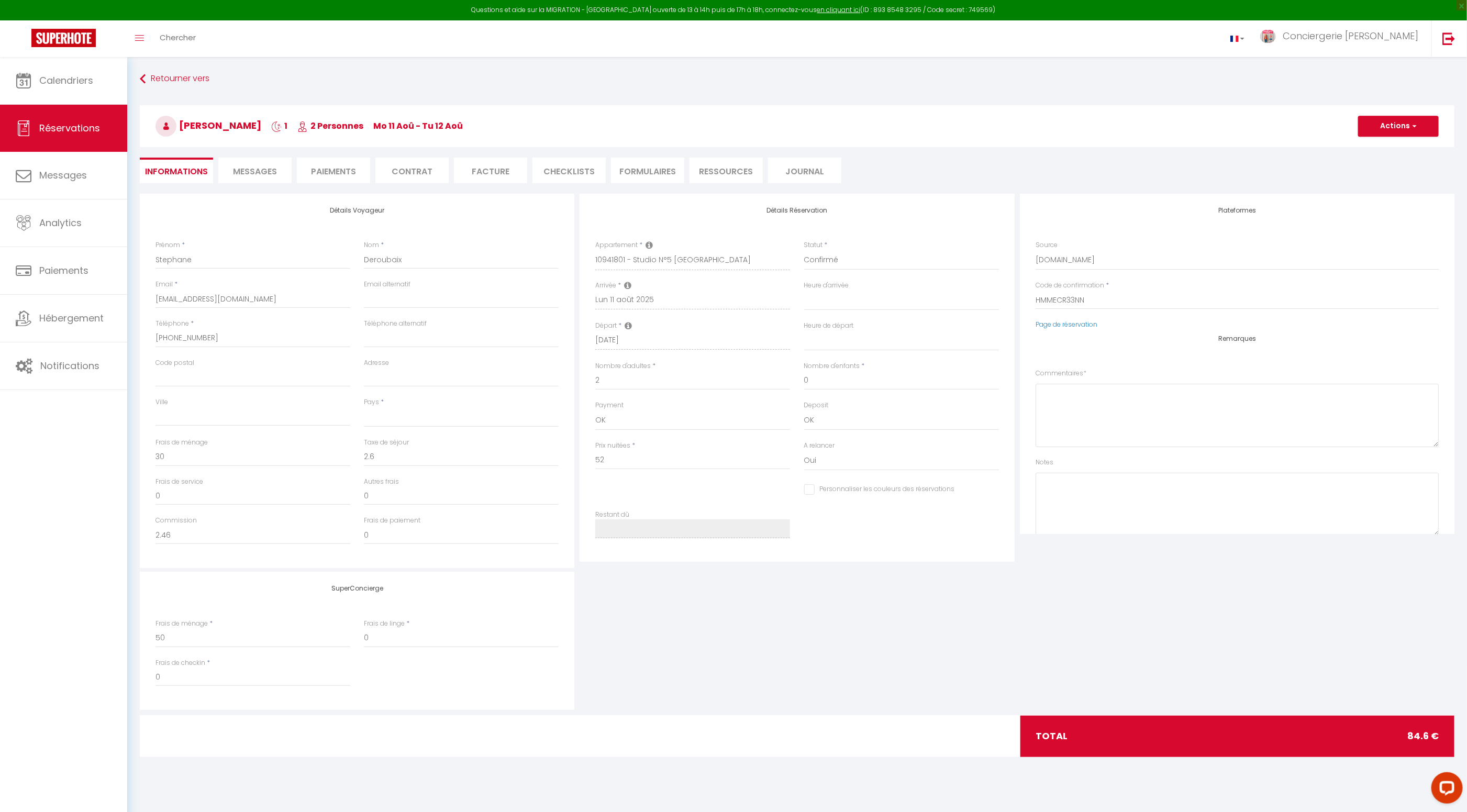
checkbox input "false"
select select
checkbox input "false"
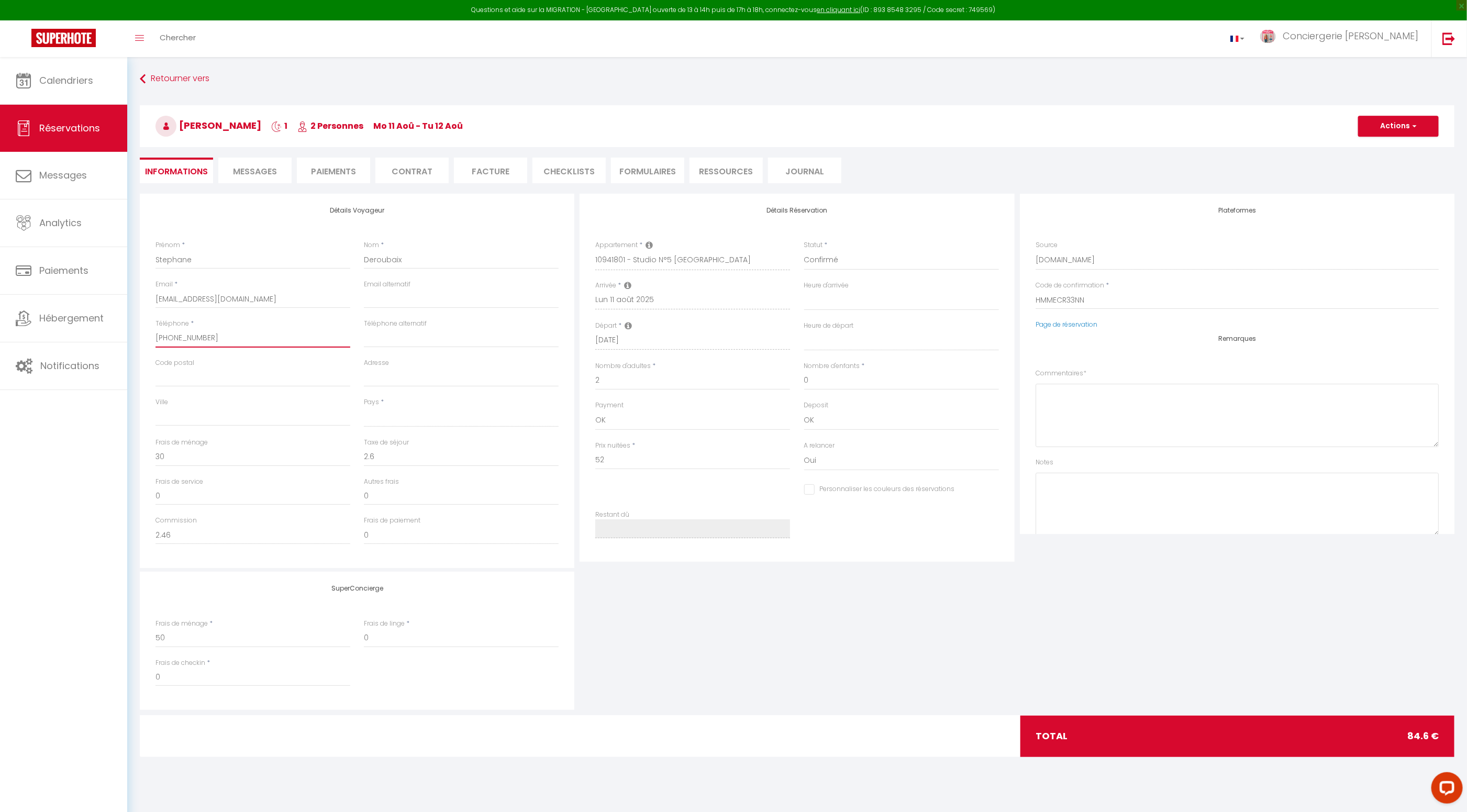
drag, startPoint x: 214, startPoint y: 338, endPoint x: 149, endPoint y: 337, distance: 65.0
click at [147, 337] on div "Détails Voyageur Prénom * Stephane Nom * Deroubaix Email * i8znmrajpfxzmyze2x2g…" at bounding box center [356, 380] width 435 height 374
click at [253, 174] on span "Messages" at bounding box center [255, 171] width 44 height 12
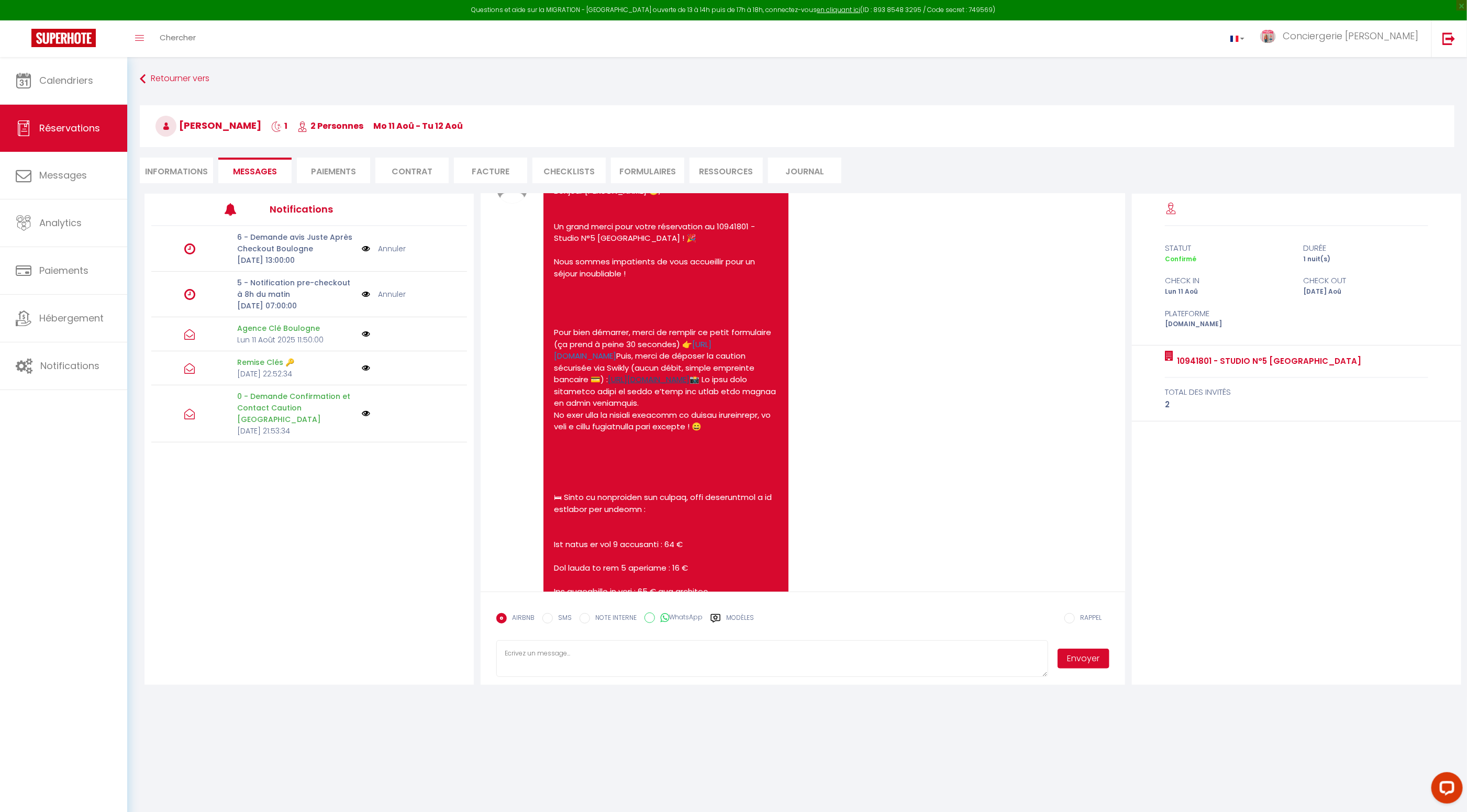
scroll to position [445, 0]
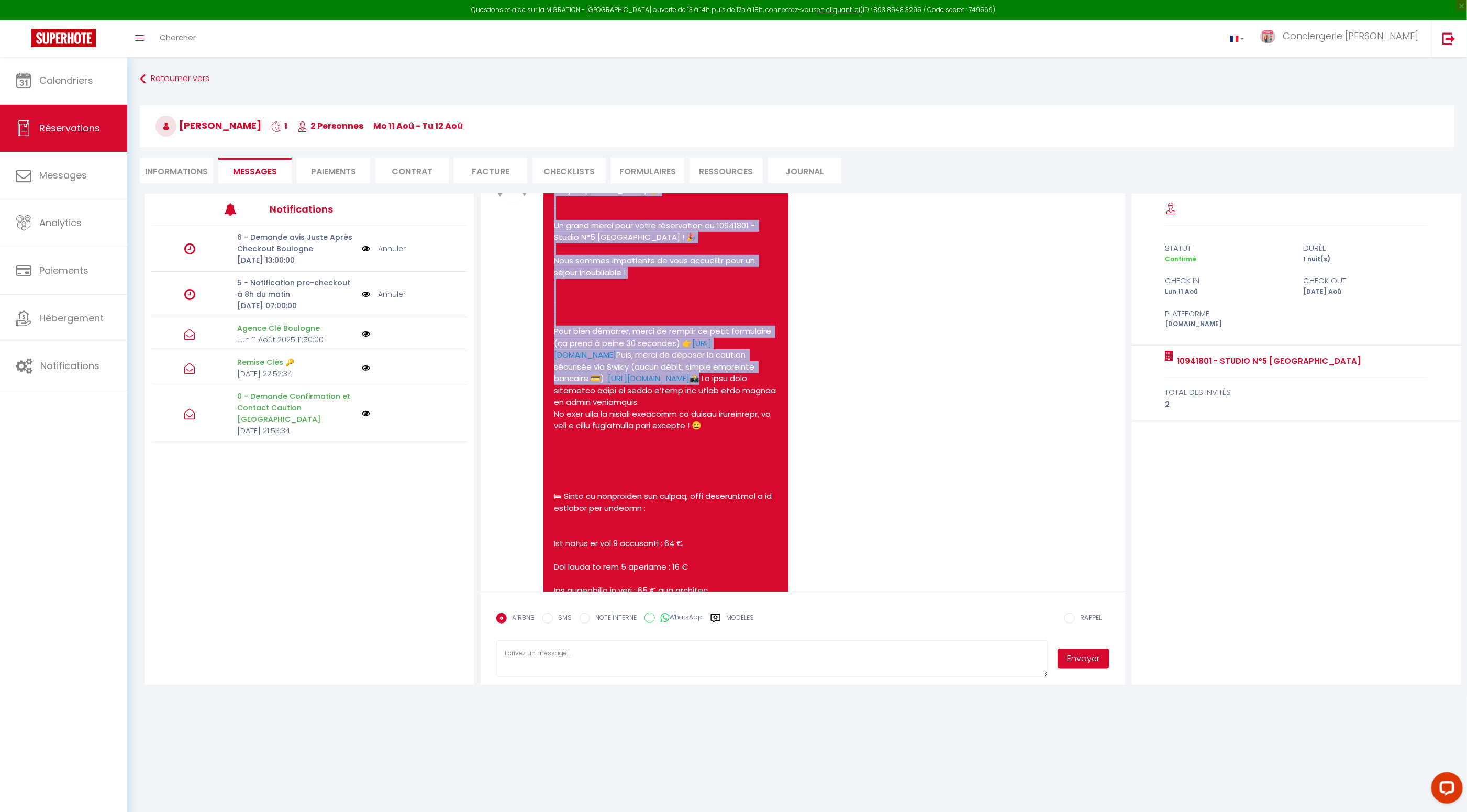
drag, startPoint x: 667, startPoint y: 392, endPoint x: 542, endPoint y: 391, distance: 125.0
click at [542, 391] on div "Bonjour Stephane 😊, Un grand merci pour votre réservation au 10941801 - Studio …" at bounding box center [686, 575] width 307 height 803
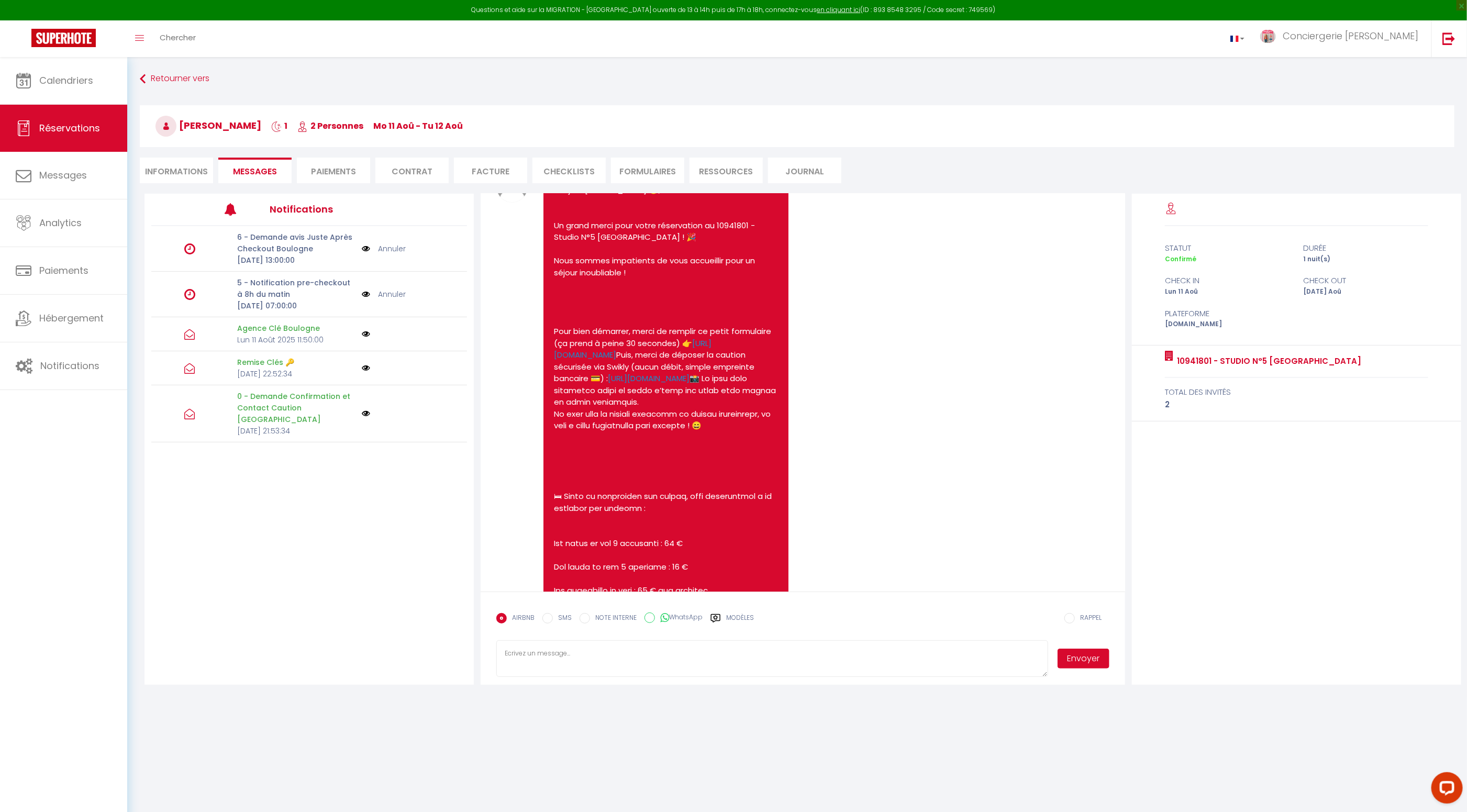
drag, startPoint x: 651, startPoint y: 425, endPoint x: 663, endPoint y: 414, distance: 16.3
click at [652, 425] on pre "Bonjour Stephane 😊, Un grand merci pour votre réservation au 10941801 - Studio …" at bounding box center [666, 573] width 224 height 777
drag, startPoint x: 669, startPoint y: 393, endPoint x: 555, endPoint y: 397, distance: 114.1
click at [551, 393] on div "Bonjour Stephane 😊, Un grand merci pour votre réservation au 10941801 - Studio …" at bounding box center [666, 573] width 245 height 798
copy pre "https://v2.swik.link/hagg5LV"
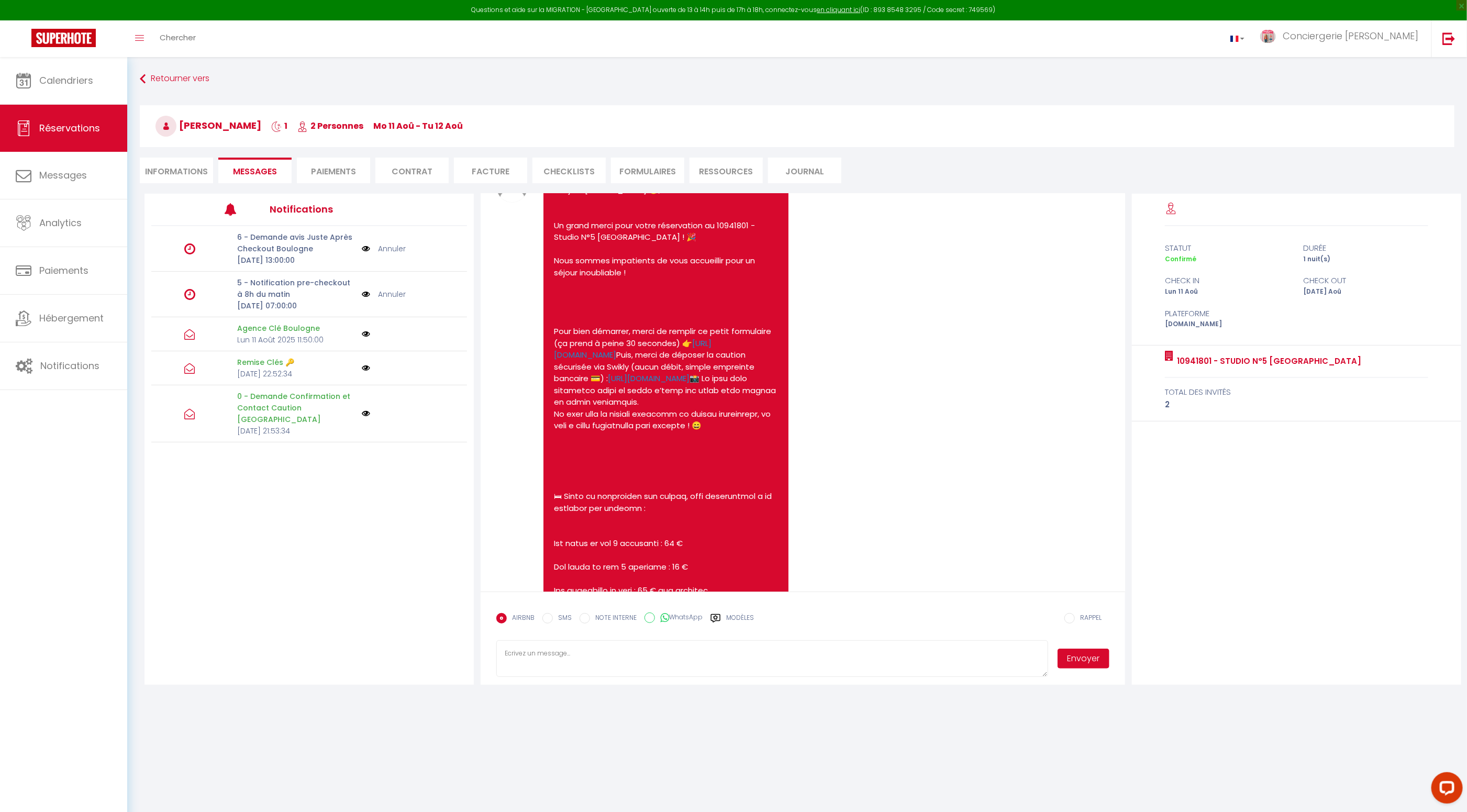
click at [716, 617] on icon at bounding box center [715, 618] width 10 height 9
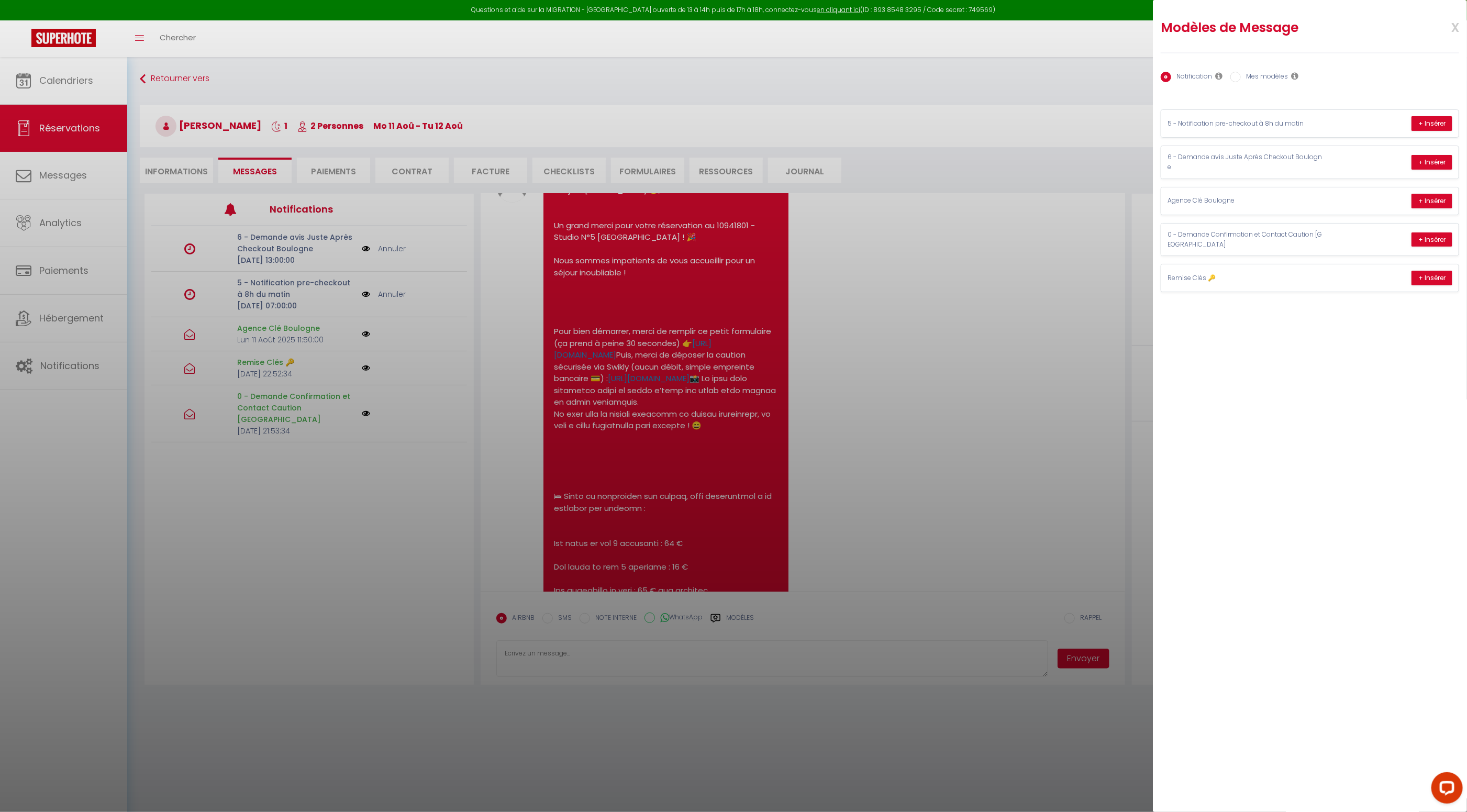
click at [1237, 75] on input "Mes modèles" at bounding box center [1235, 77] width 10 height 10
radio input "true"
radio input "false"
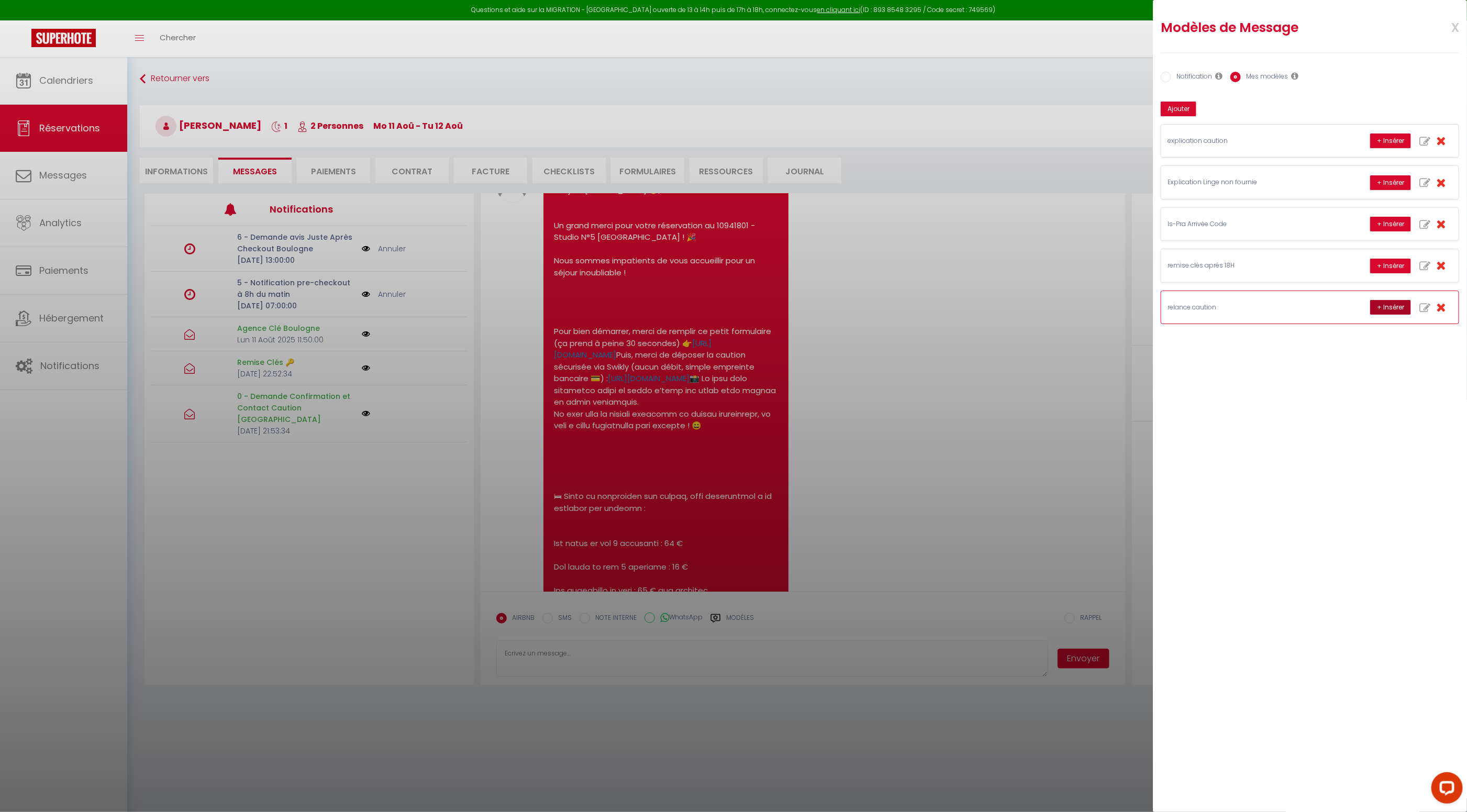
click at [1397, 305] on button "+ Insérer" at bounding box center [1391, 307] width 41 height 15
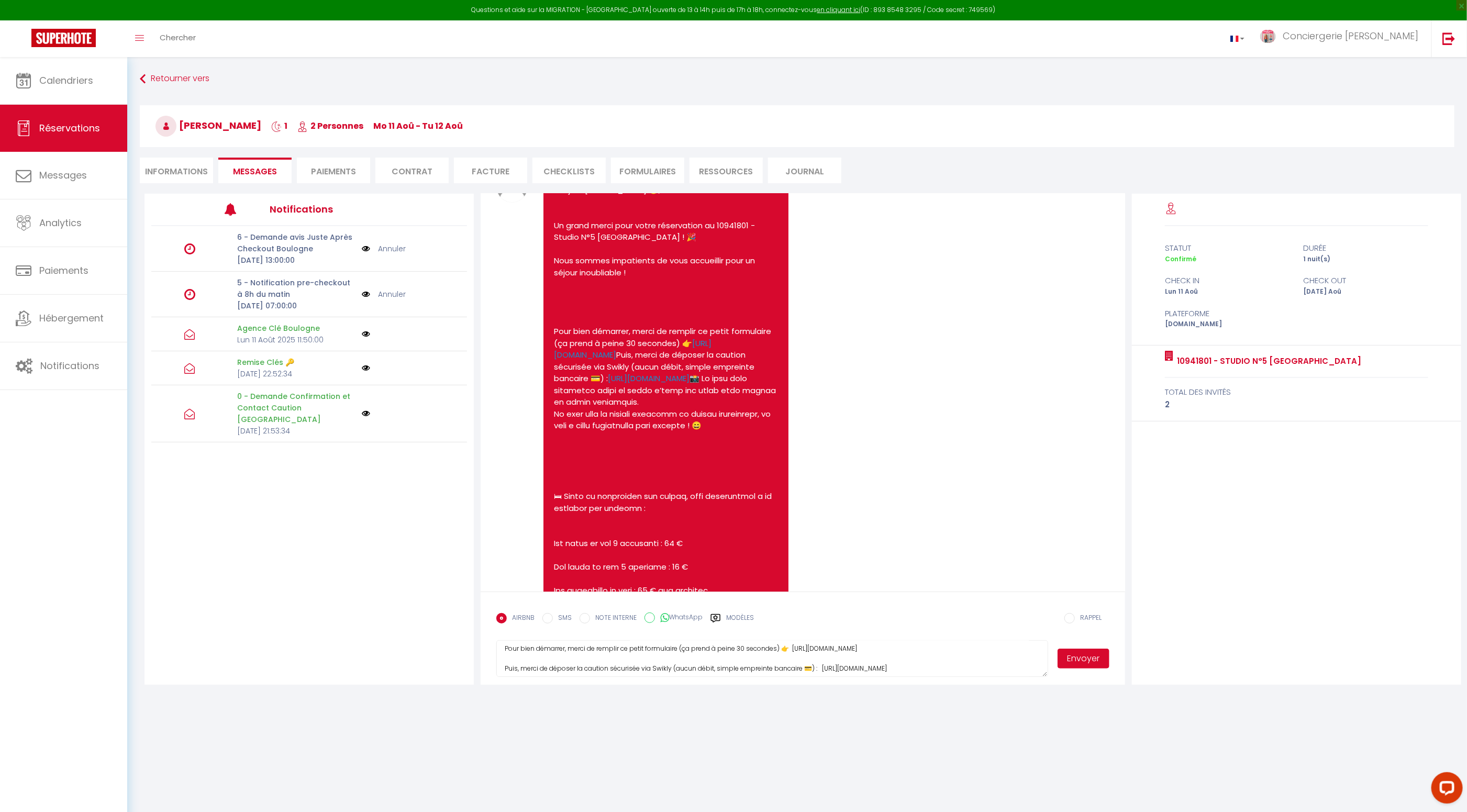
scroll to position [67, 0]
drag, startPoint x: 952, startPoint y: 663, endPoint x: 821, endPoint y: 665, distance: 131.0
click at [819, 666] on textarea "Bonjour Stephane😊, Un grand merci pour votre réservation au 10941801 - Studio N…" at bounding box center [772, 658] width 552 height 36
paste textarea "v2.swik.link/hagg5LV"
type textarea "Bonjour Stephane😊, Un grand merci pour votre réservation au 10941801 - Studio N…"
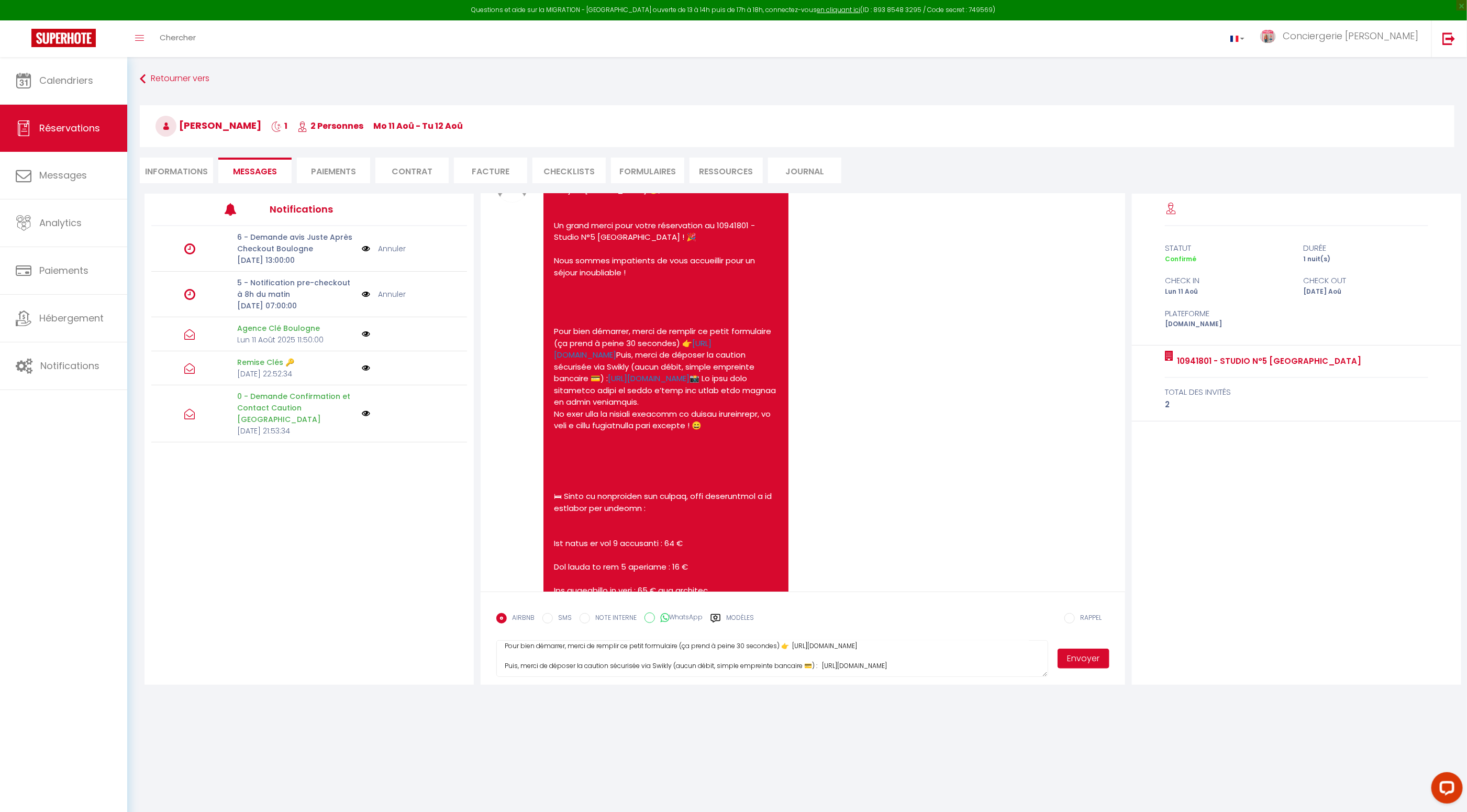
click at [1080, 659] on button "Envoyer" at bounding box center [1084, 658] width 52 height 20
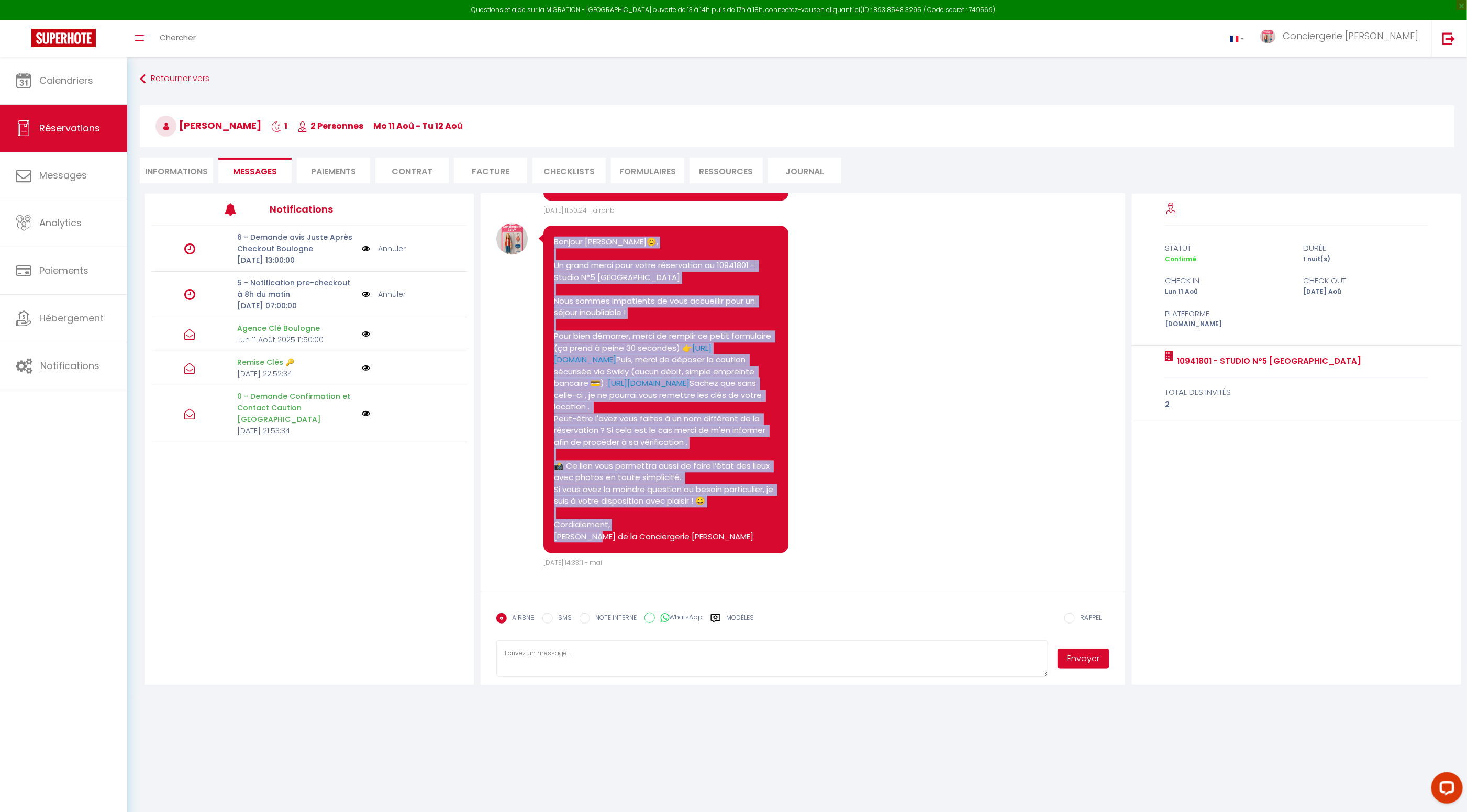
scroll to position [1815, 0]
drag, startPoint x: 550, startPoint y: 294, endPoint x: 734, endPoint y: 575, distance: 335.9
click at [737, 553] on div "Bonjour Stephane😊, Un grand merci pour votre réservation au 10941801 - Studio N…" at bounding box center [666, 389] width 245 height 327
copy pre "Bonjour Stephane😊, Un grand merci pour votre réservation au 10941801 - Studio N…"
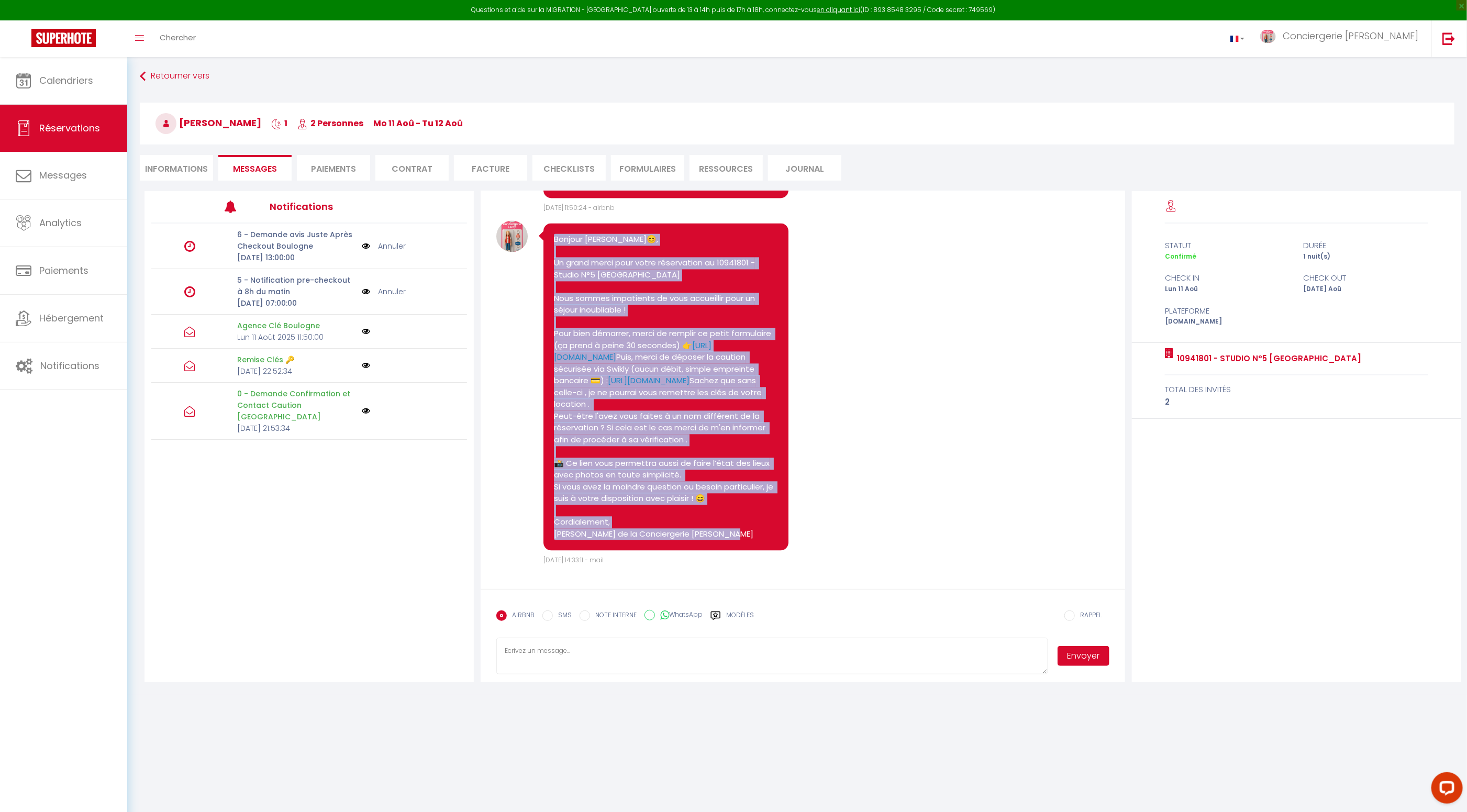
click at [550, 617] on input "SMS" at bounding box center [547, 616] width 10 height 10
radio input "true"
radio input "false"
drag, startPoint x: 650, startPoint y: 614, endPoint x: 680, endPoint y: 614, distance: 30.0
click at [650, 615] on input "WhatsApp" at bounding box center [650, 615] width 10 height 10
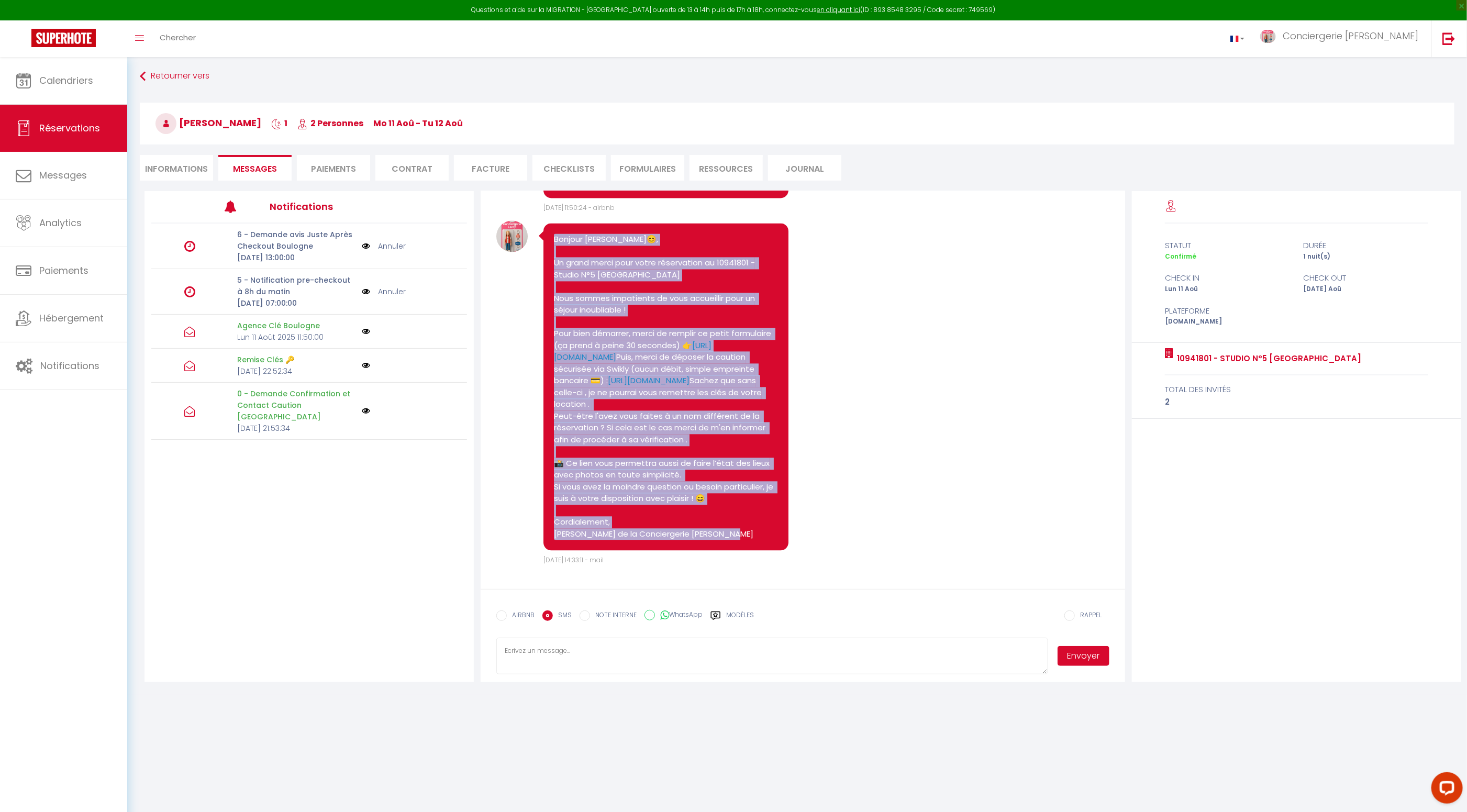
radio input "true"
radio input "false"
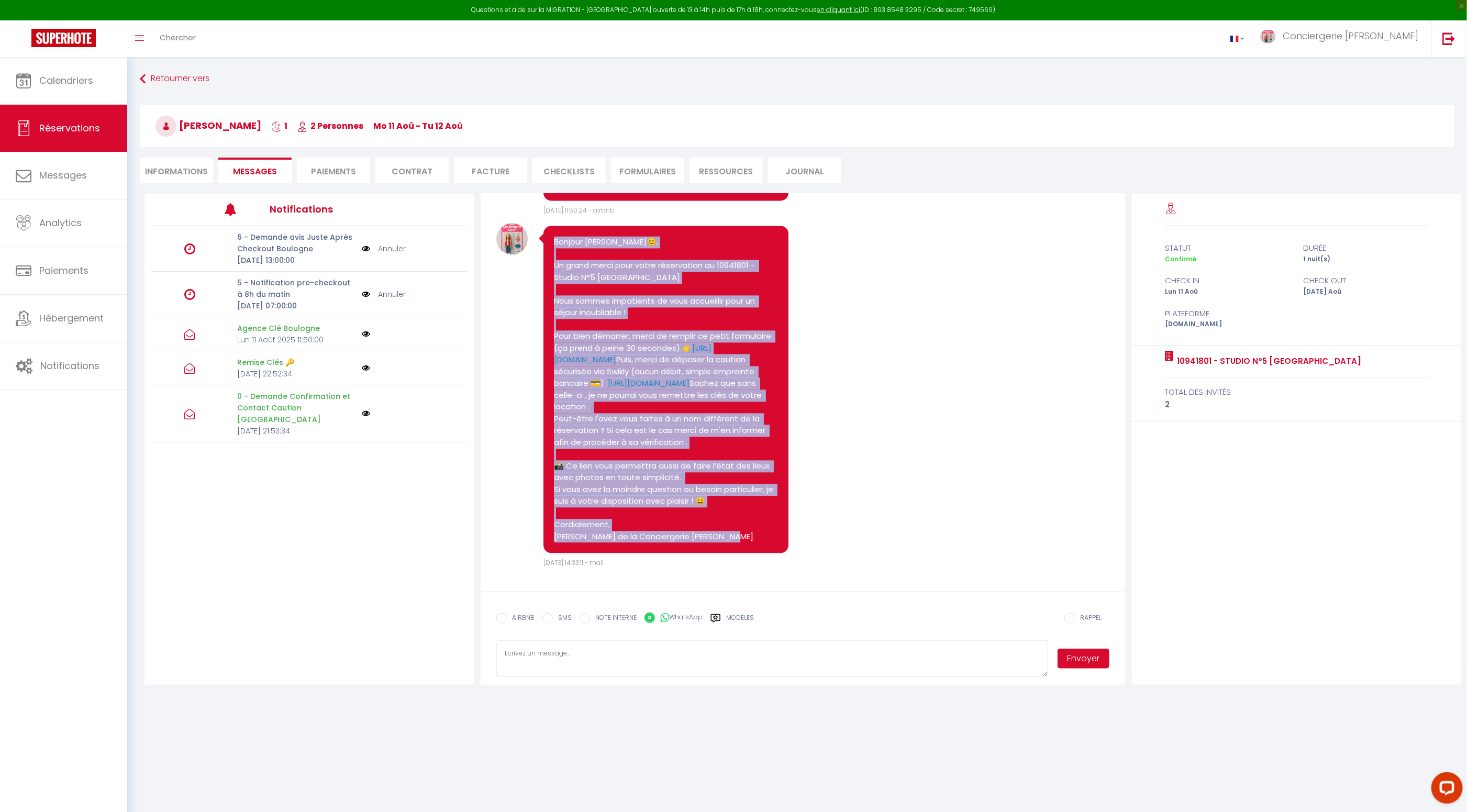
scroll to position [3, 0]
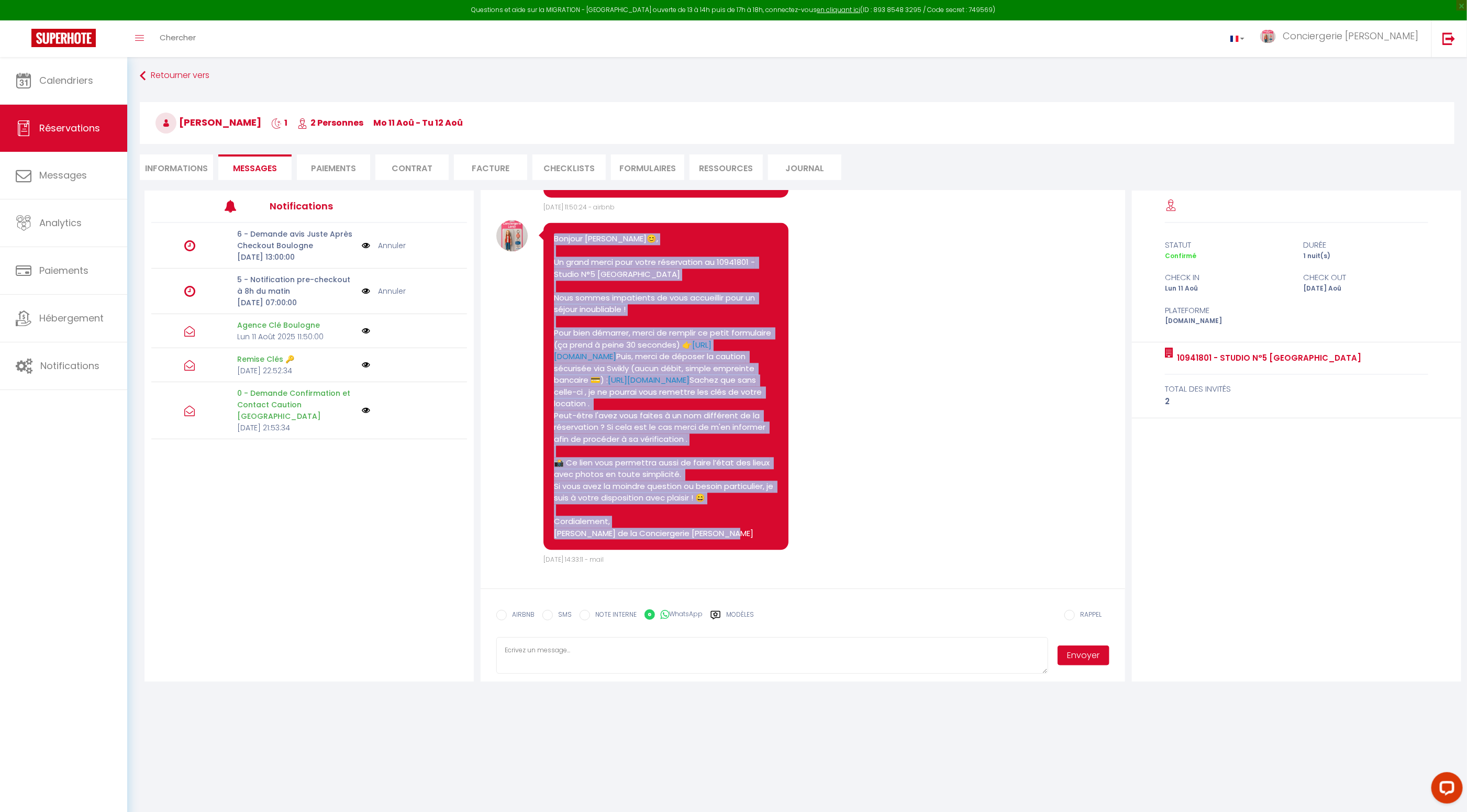
click at [1093, 661] on button "Envoyer" at bounding box center [1084, 655] width 52 height 20
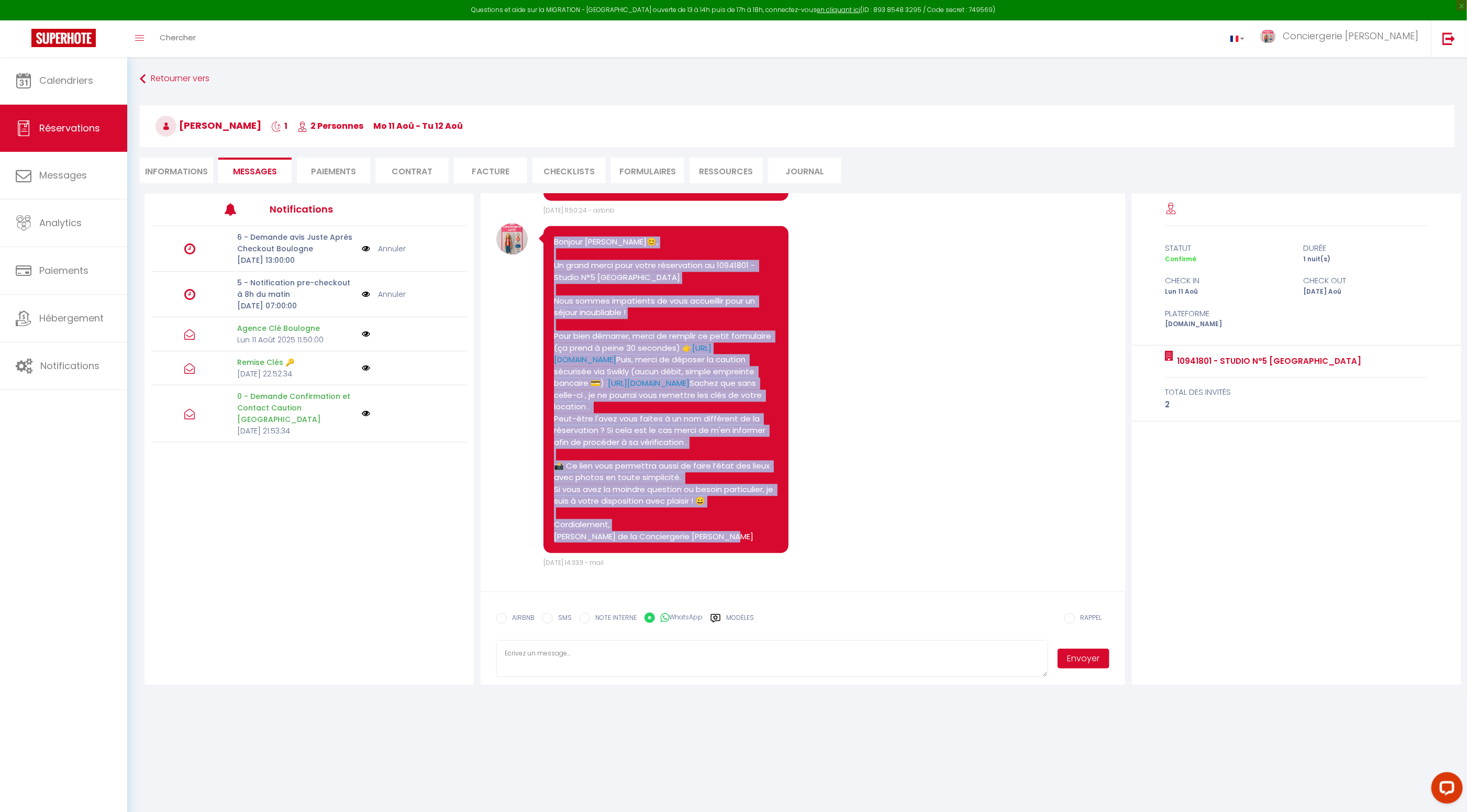
scroll to position [1, 0]
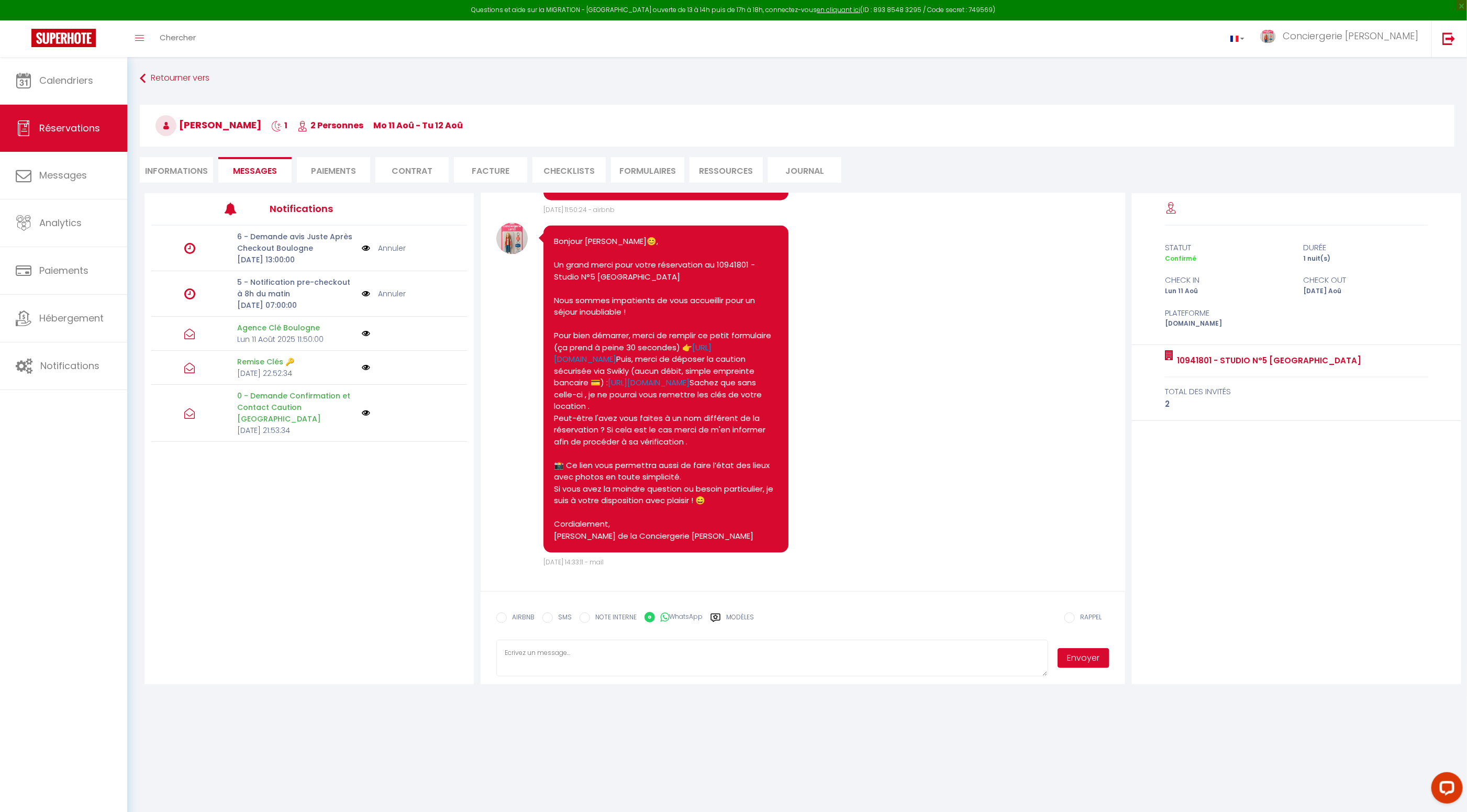
click at [601, 665] on textarea at bounding box center [772, 658] width 552 height 36
paste textarea "Bonjour Stephane😊, Un grand merci pour votre réservation au 10941801 - Studio N…"
type textarea "Bonjour Stephane😊, Un grand merci pour votre réservation au 10941801 - Studio N…"
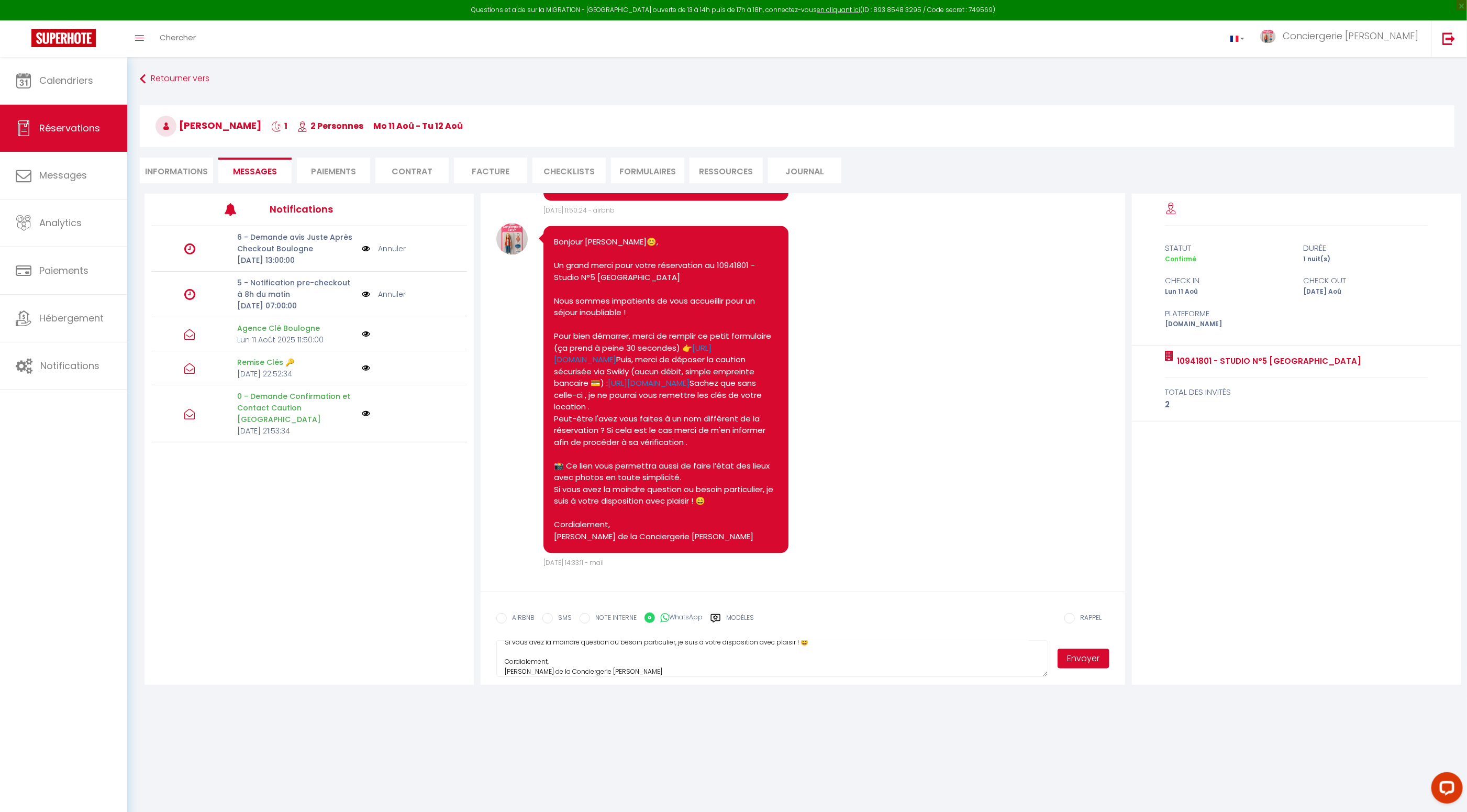
click at [1083, 662] on button "Envoyer" at bounding box center [1084, 658] width 52 height 20
click at [547, 620] on input "SMS" at bounding box center [547, 618] width 10 height 10
radio input "true"
radio input "false"
click at [1087, 660] on button "Envoyer" at bounding box center [1084, 658] width 52 height 20
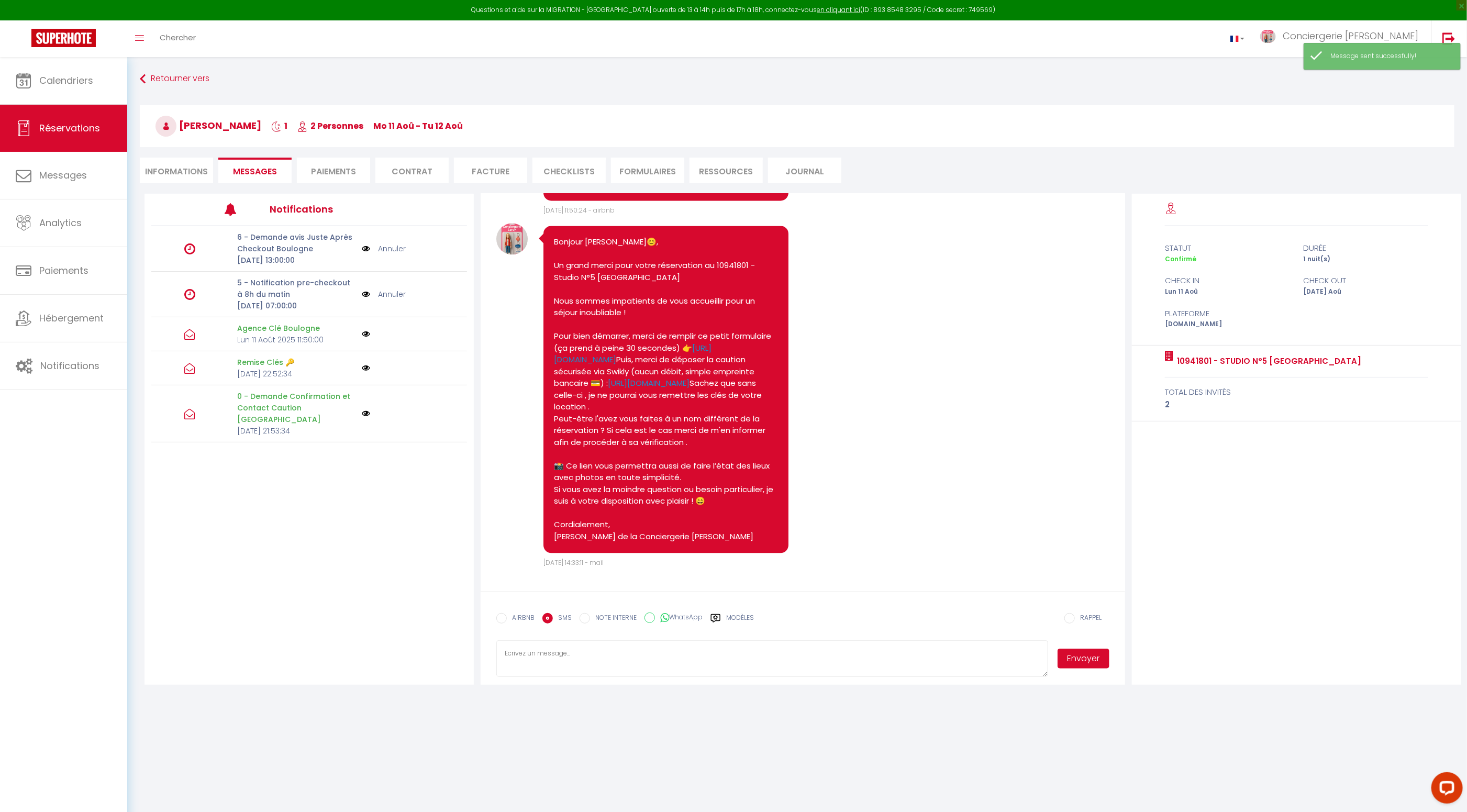
scroll to position [1852, 0]
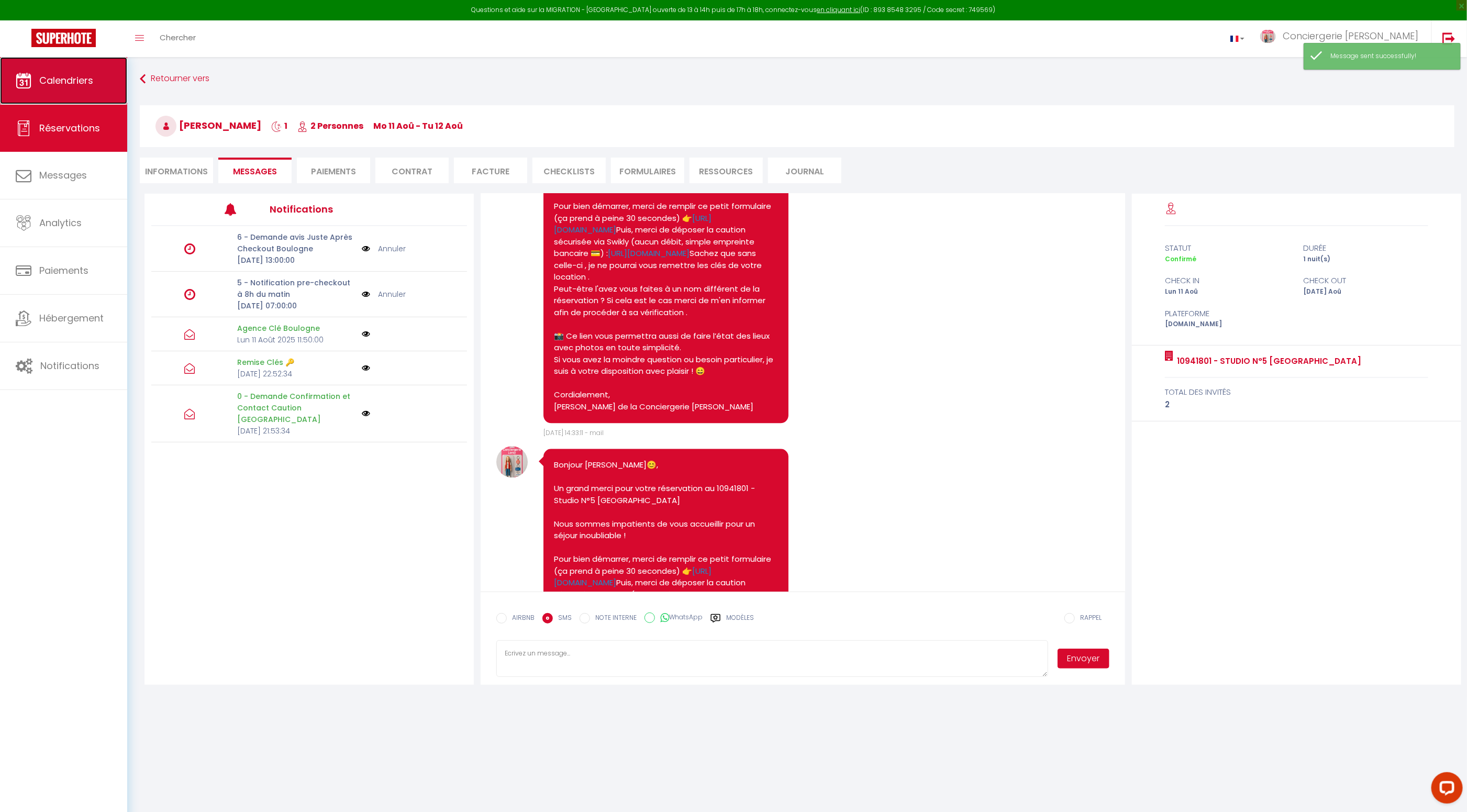
click at [55, 81] on span "Calendriers" at bounding box center [66, 80] width 54 height 13
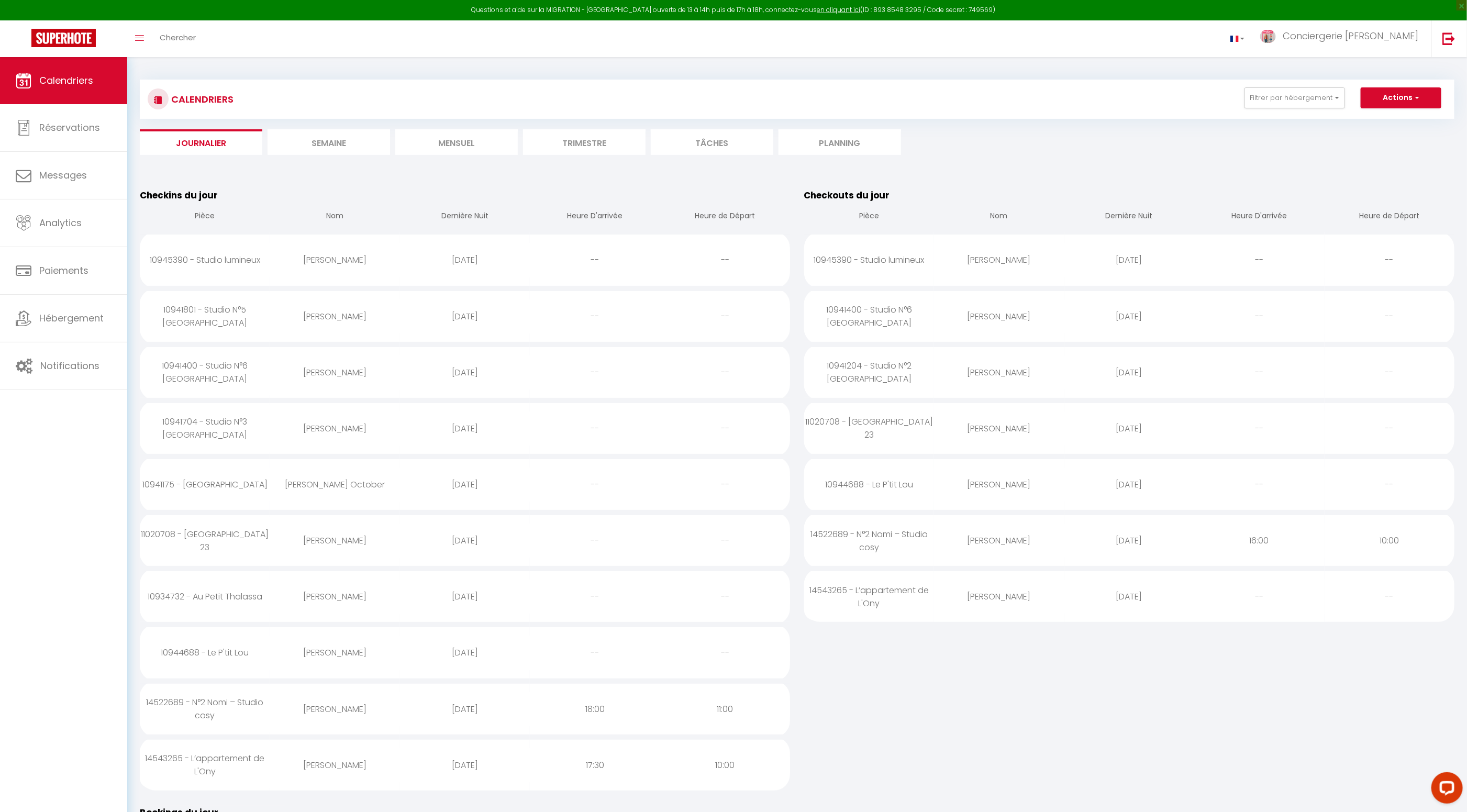
click at [325, 315] on div "Stephane Deroubaix" at bounding box center [334, 317] width 130 height 34
select select "0"
select select "1"
select select
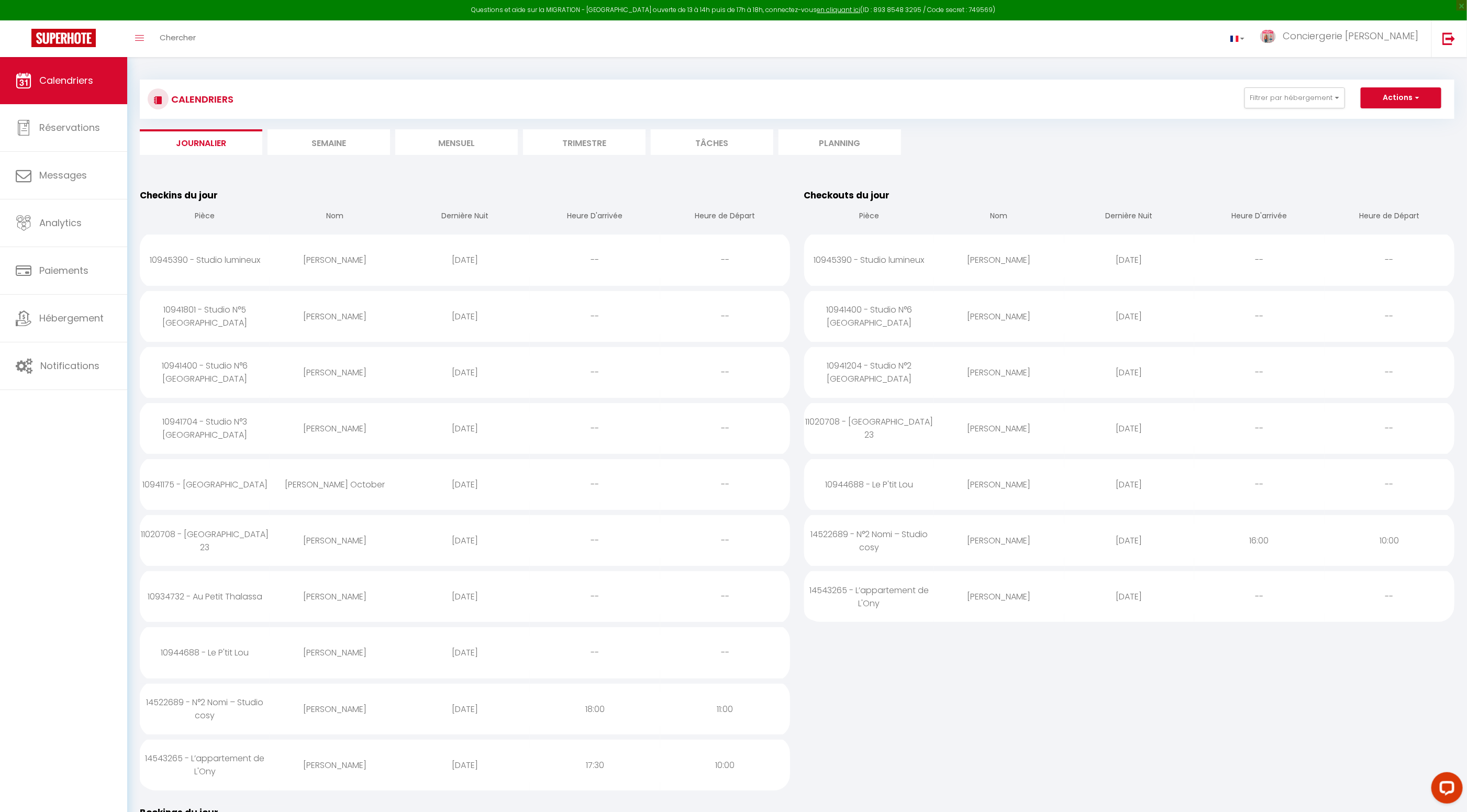
select select
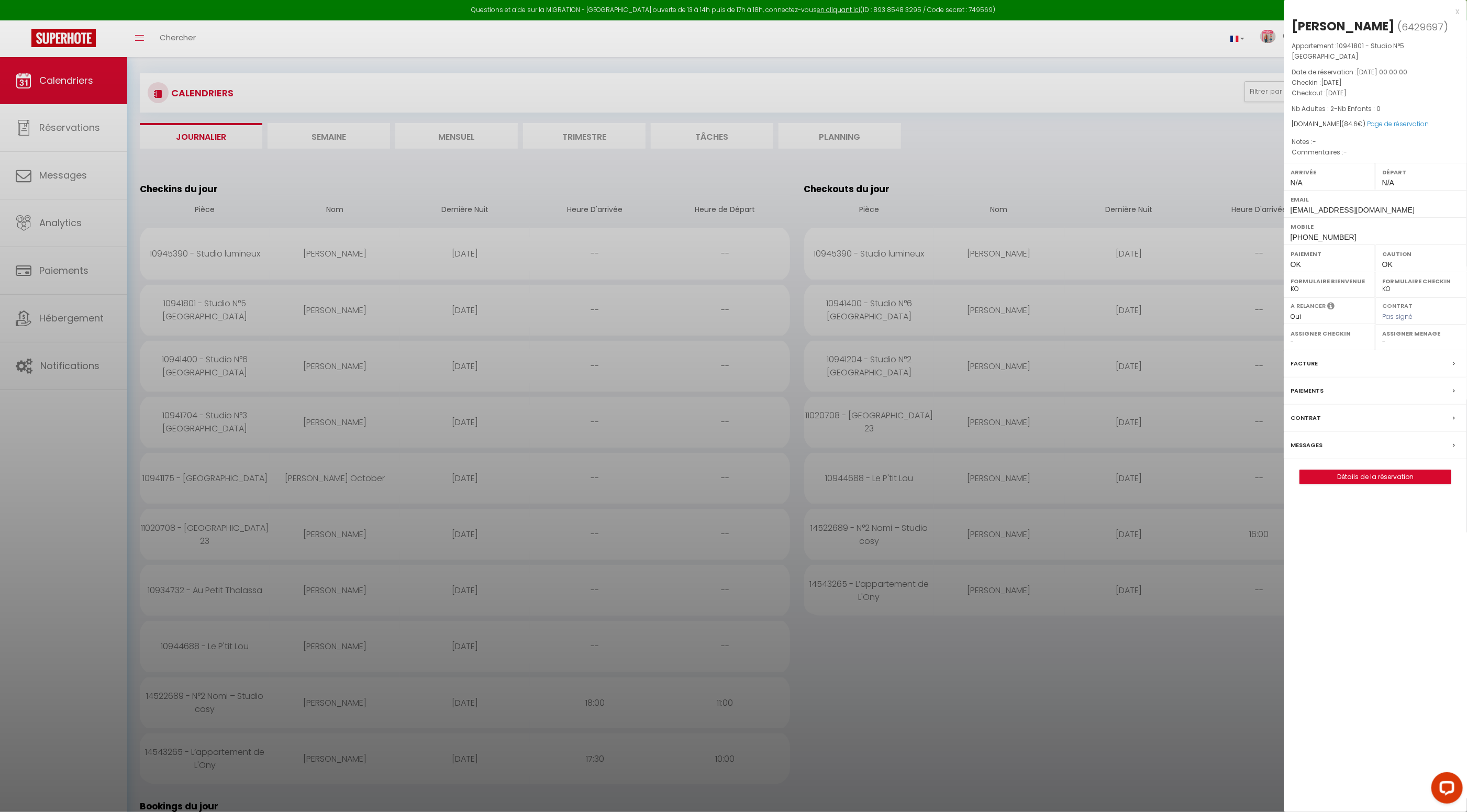
scroll to position [9, 0]
drag, startPoint x: 1343, startPoint y: 240, endPoint x: 1285, endPoint y: 242, distance: 58.0
click at [1287, 242] on div "Mobile +33667569053" at bounding box center [1375, 231] width 183 height 27
copy span "+33667569053"
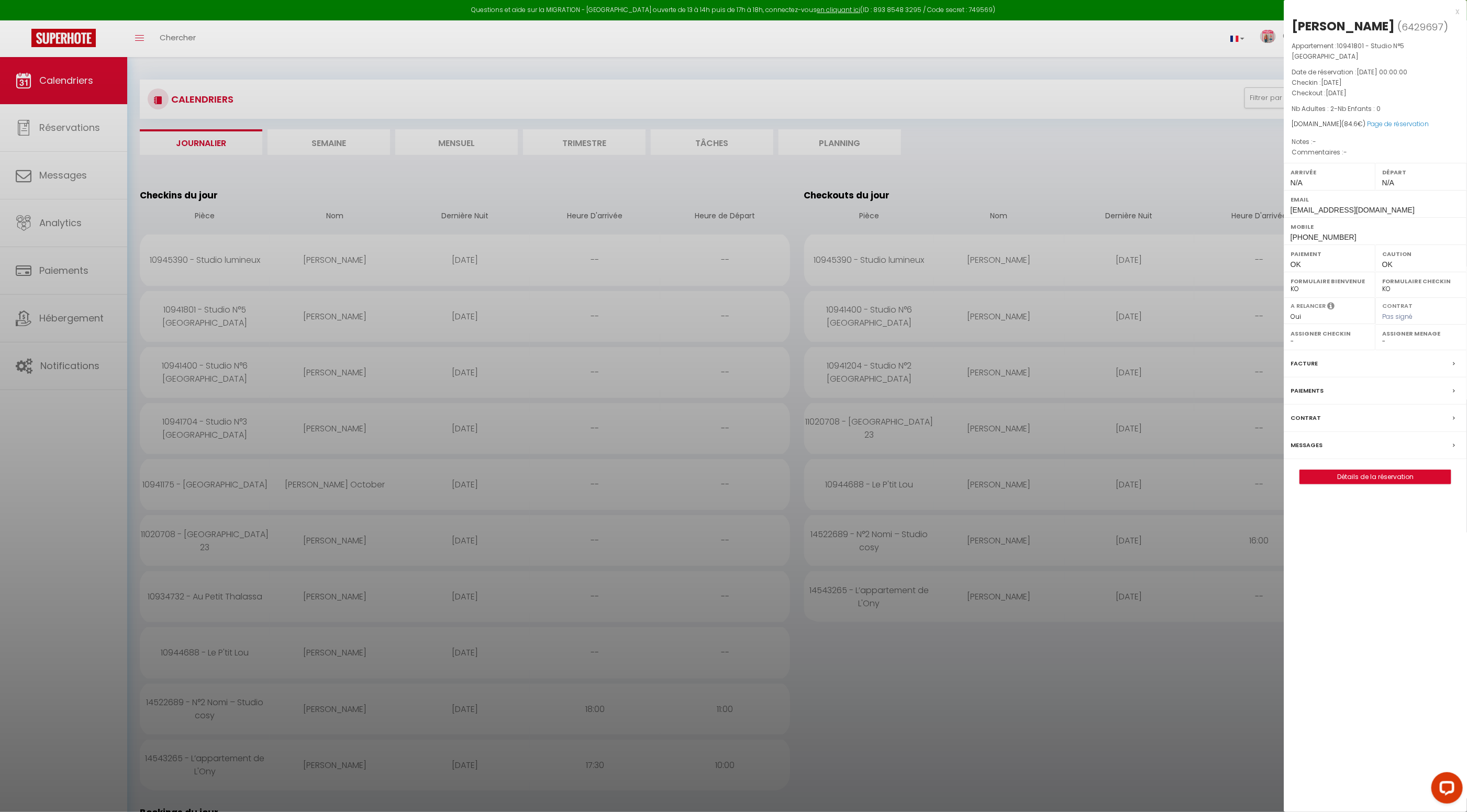
click at [326, 145] on div at bounding box center [734, 406] width 1467 height 812
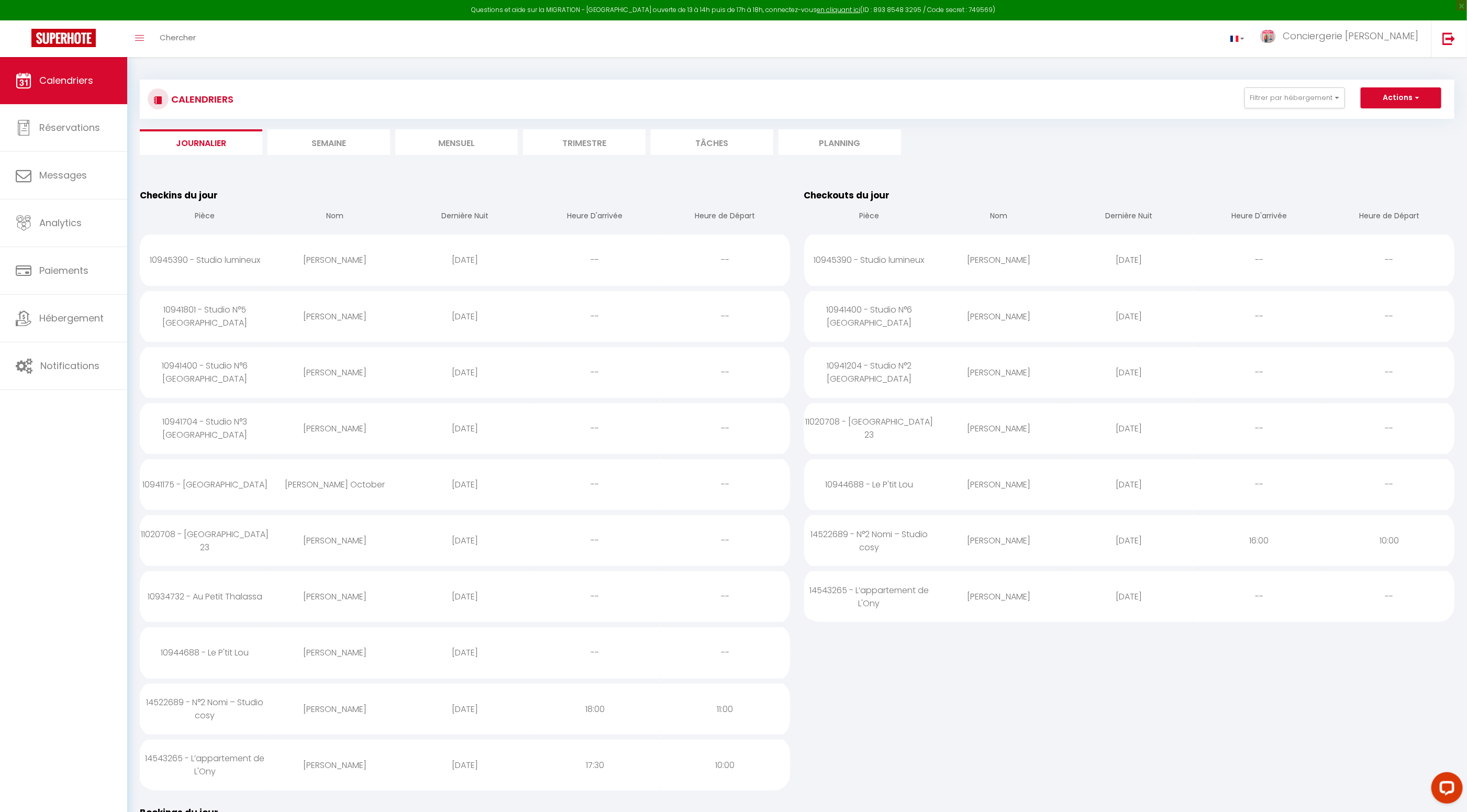
click at [318, 142] on li "Semaine" at bounding box center [329, 142] width 122 height 26
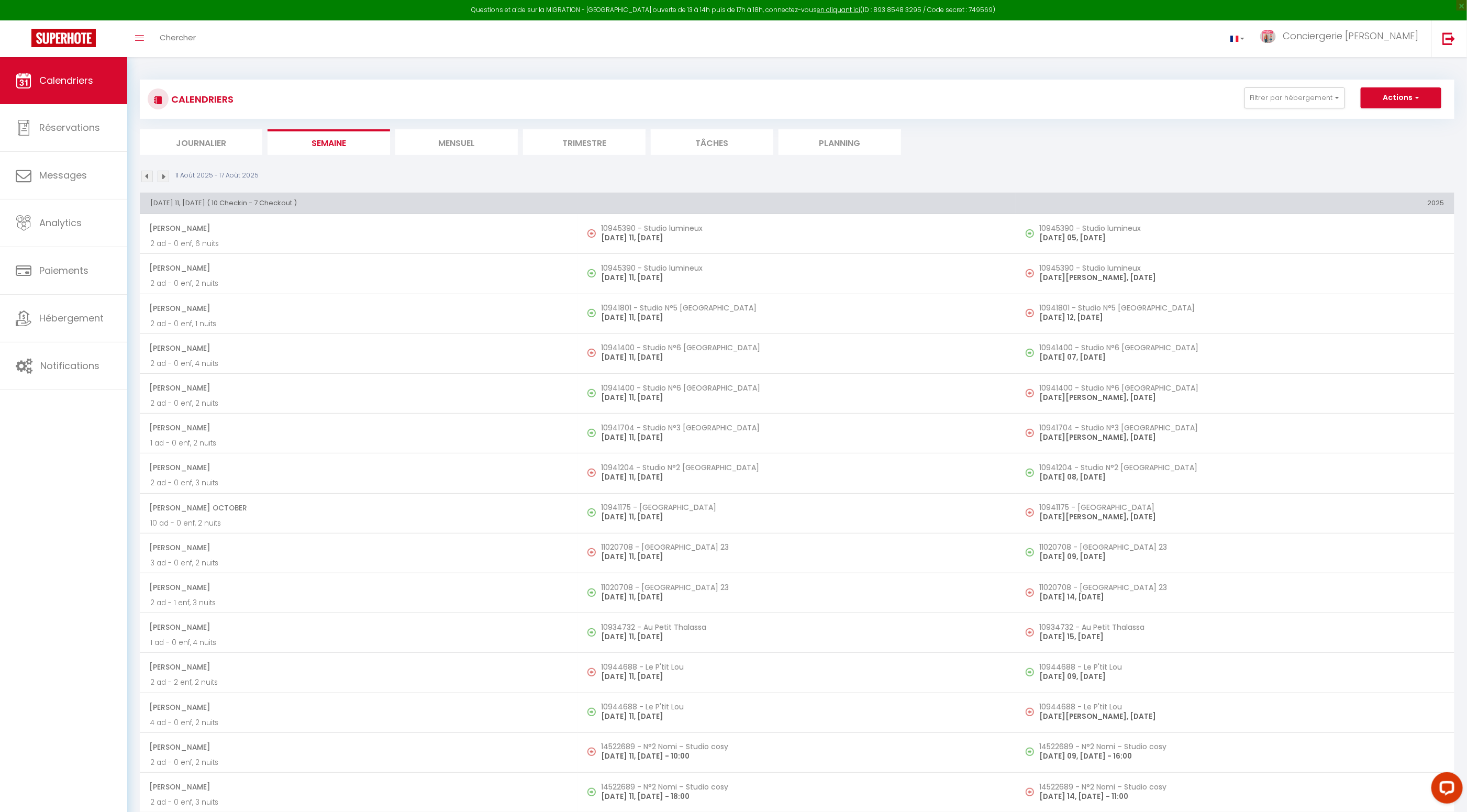
click at [165, 176] on img at bounding box center [163, 177] width 11 height 11
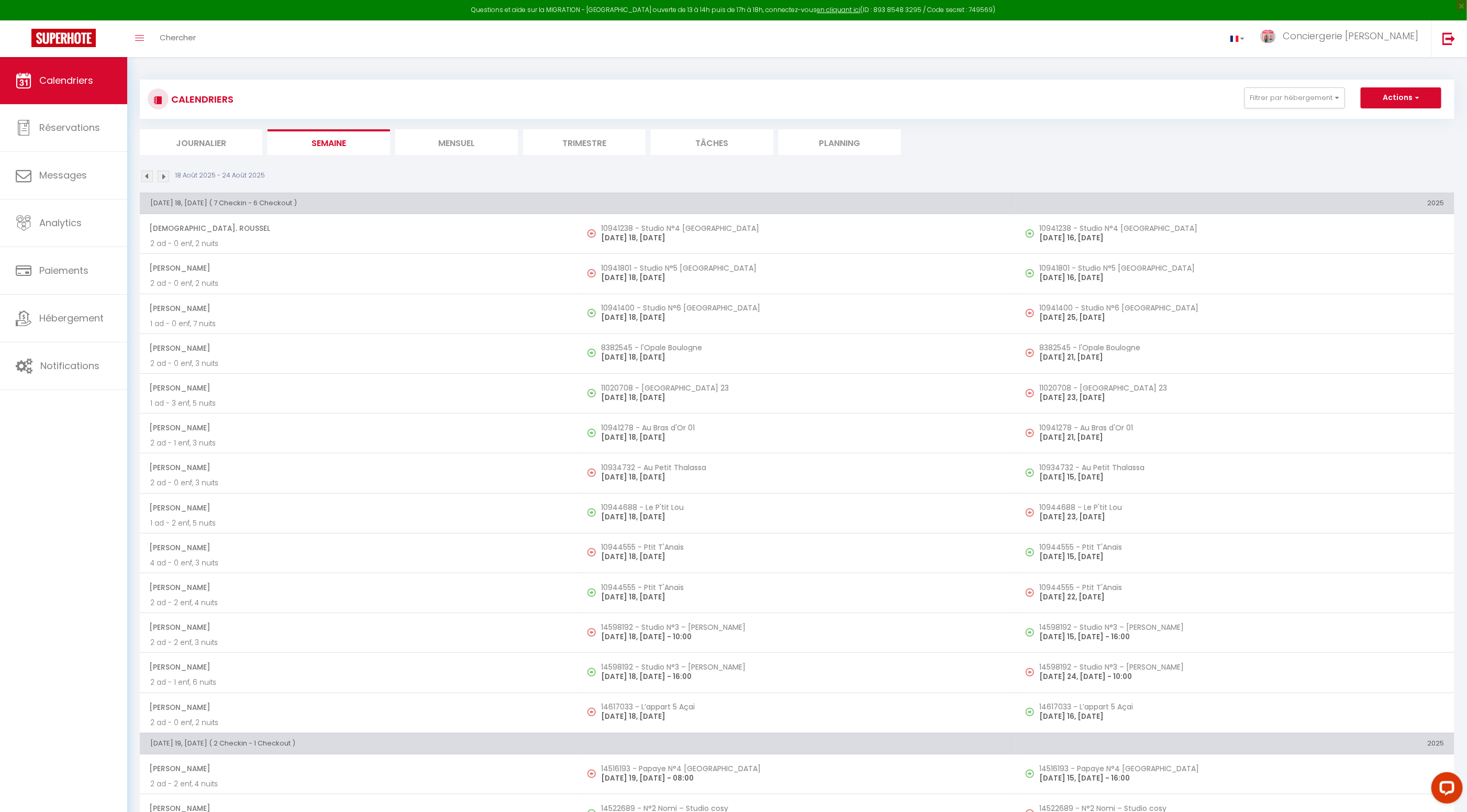
click at [149, 175] on img at bounding box center [147, 177] width 11 height 11
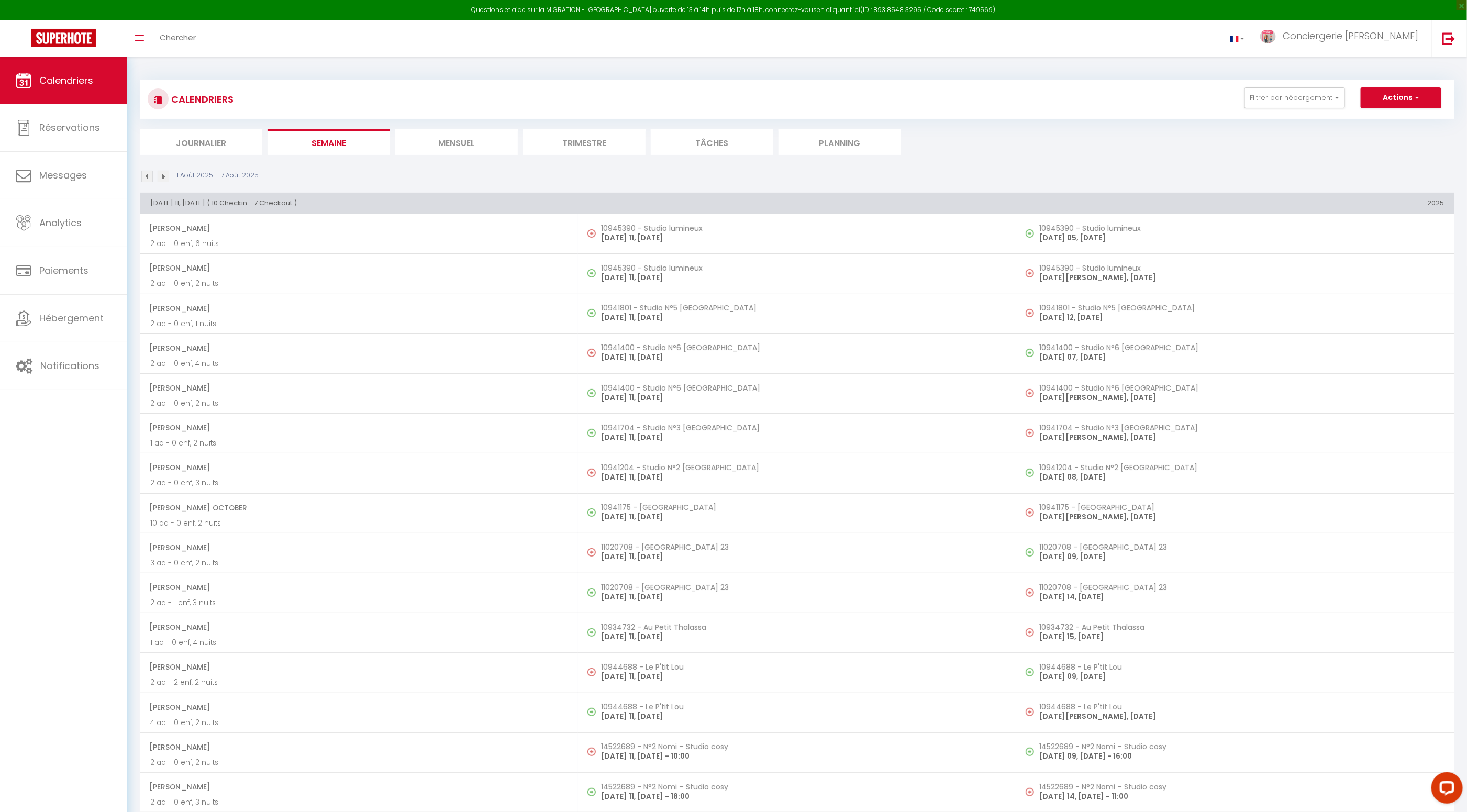
click at [162, 175] on img at bounding box center [163, 177] width 11 height 11
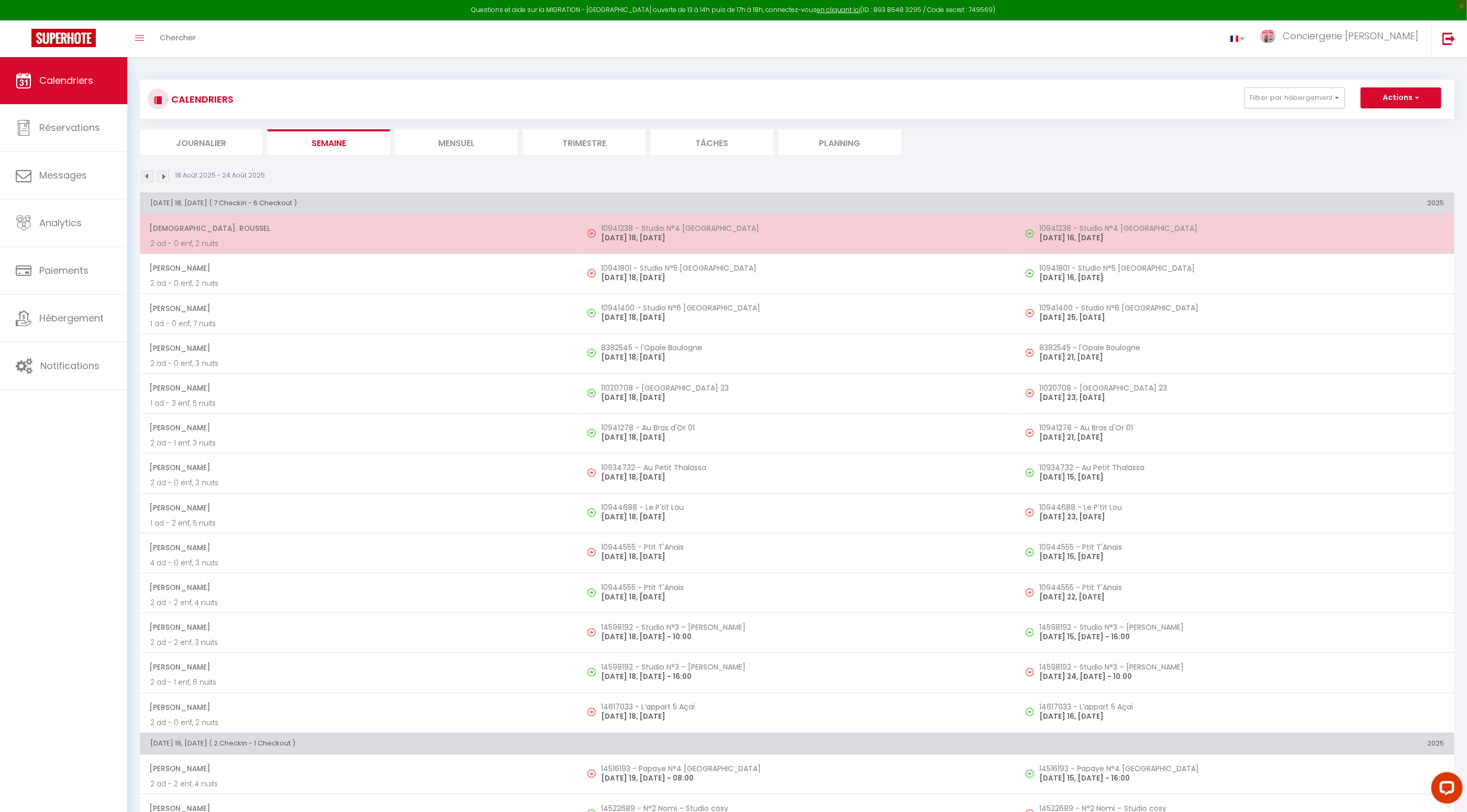
scroll to position [1, 0]
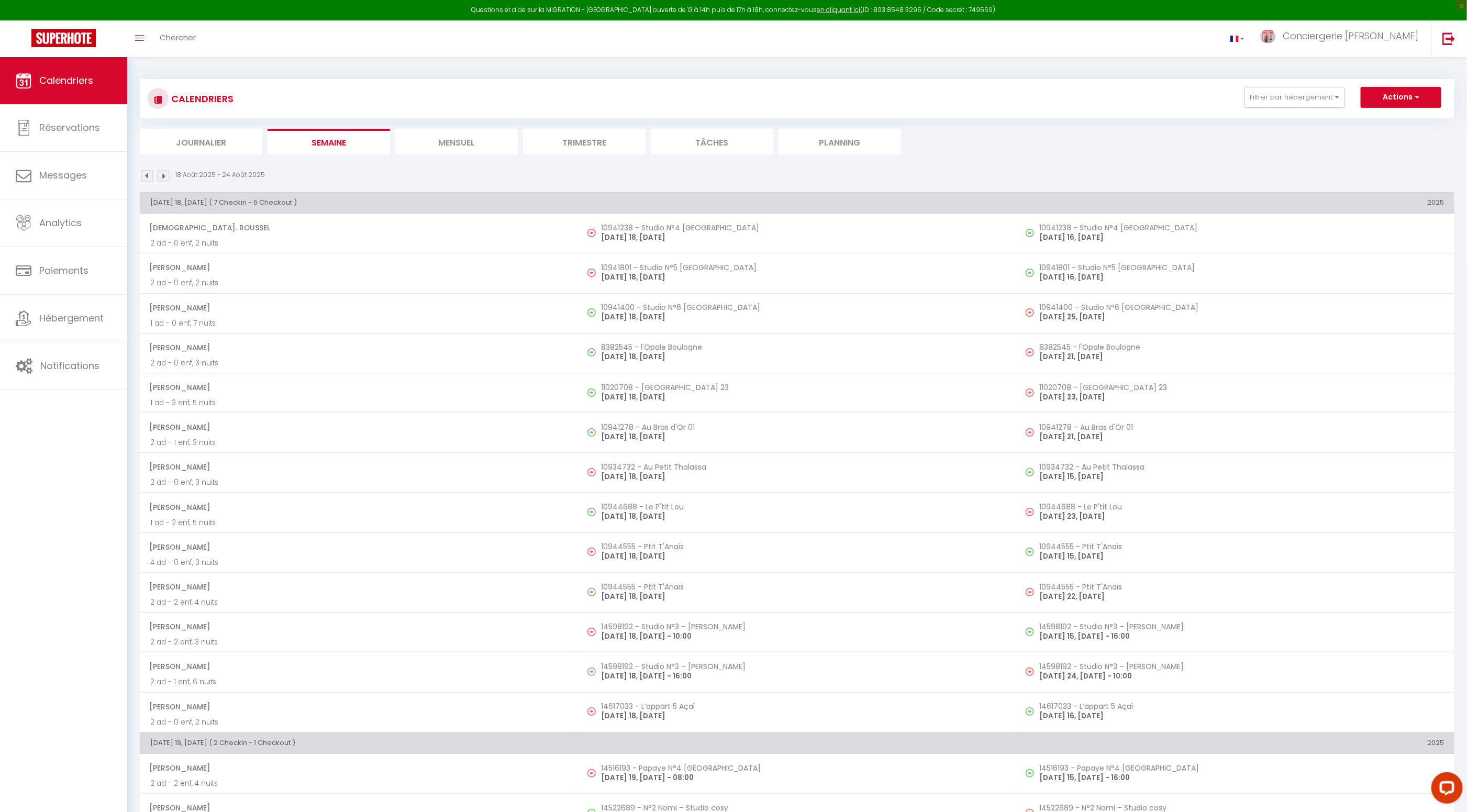
click at [150, 175] on img at bounding box center [147, 176] width 11 height 11
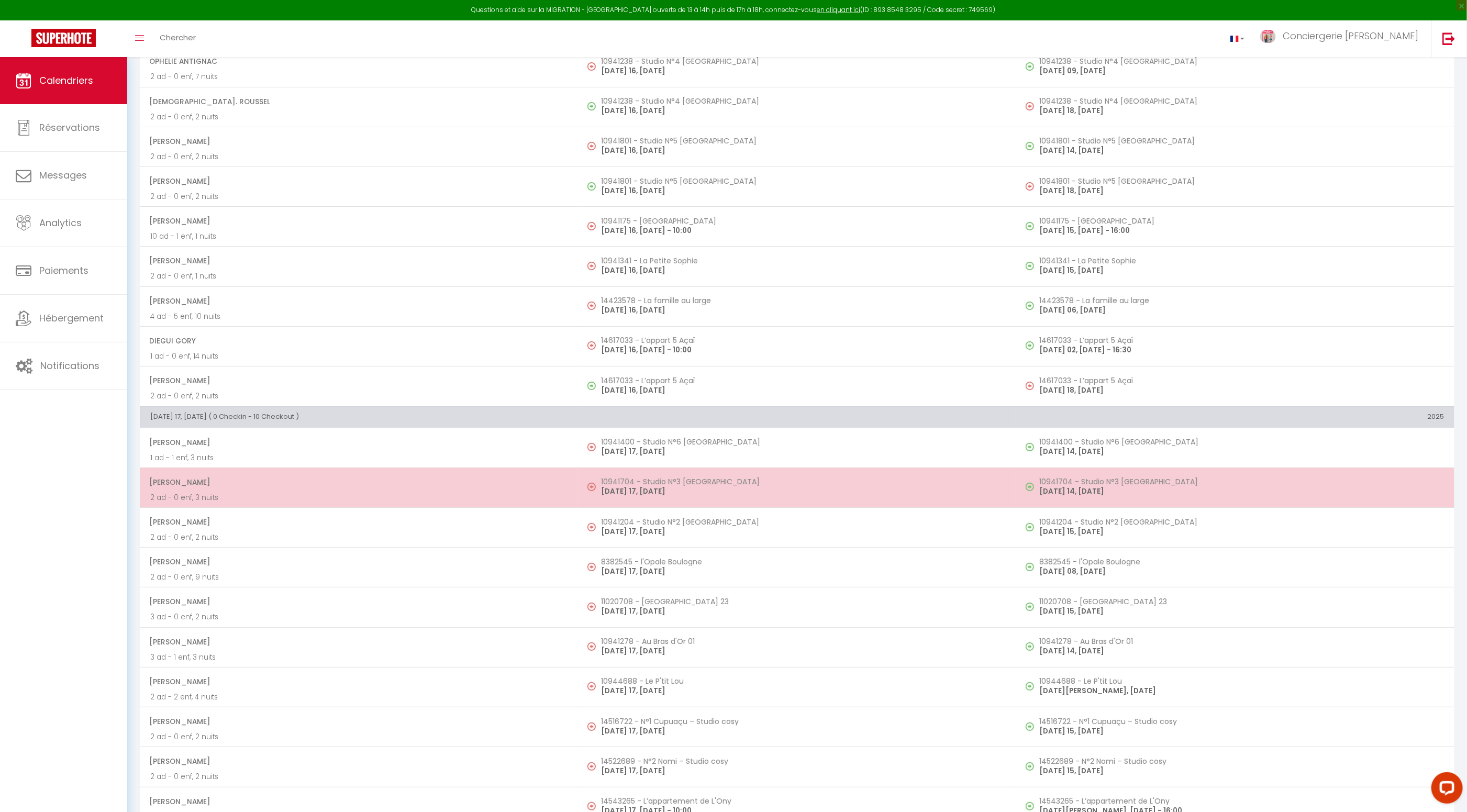
scroll to position [2876, 0]
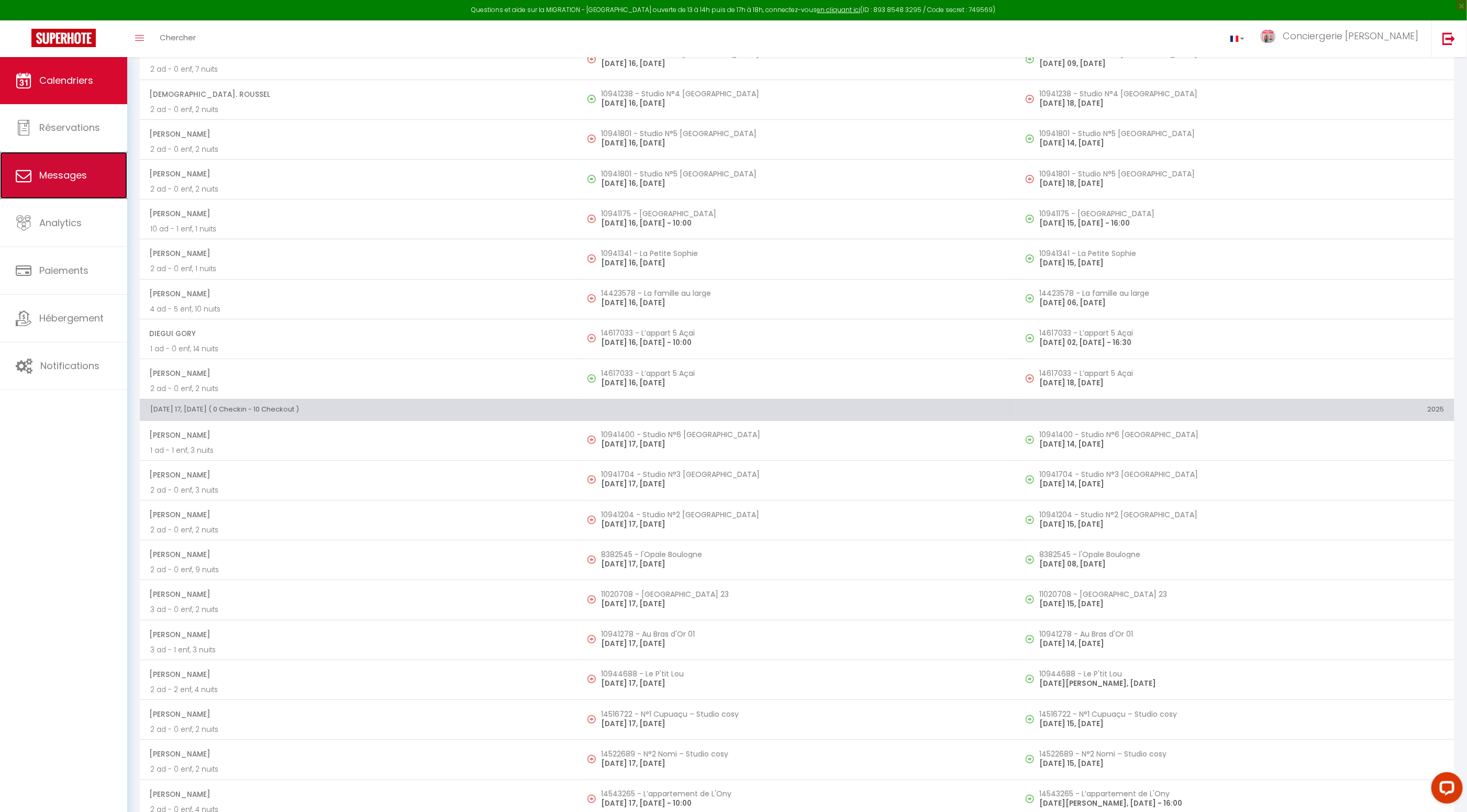
click at [71, 179] on span "Messages" at bounding box center [63, 175] width 48 height 13
select select "message"
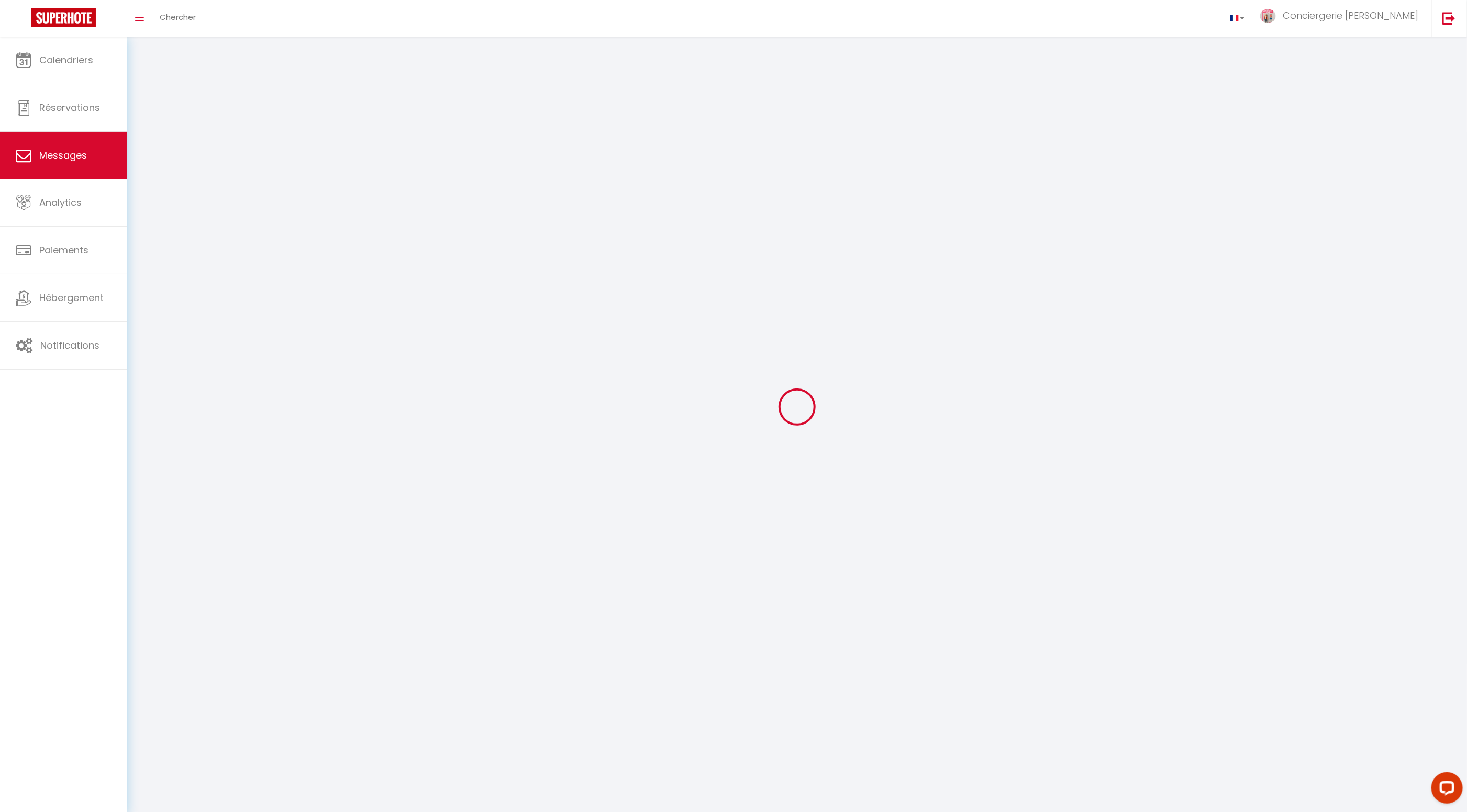
scroll to position [25, 0]
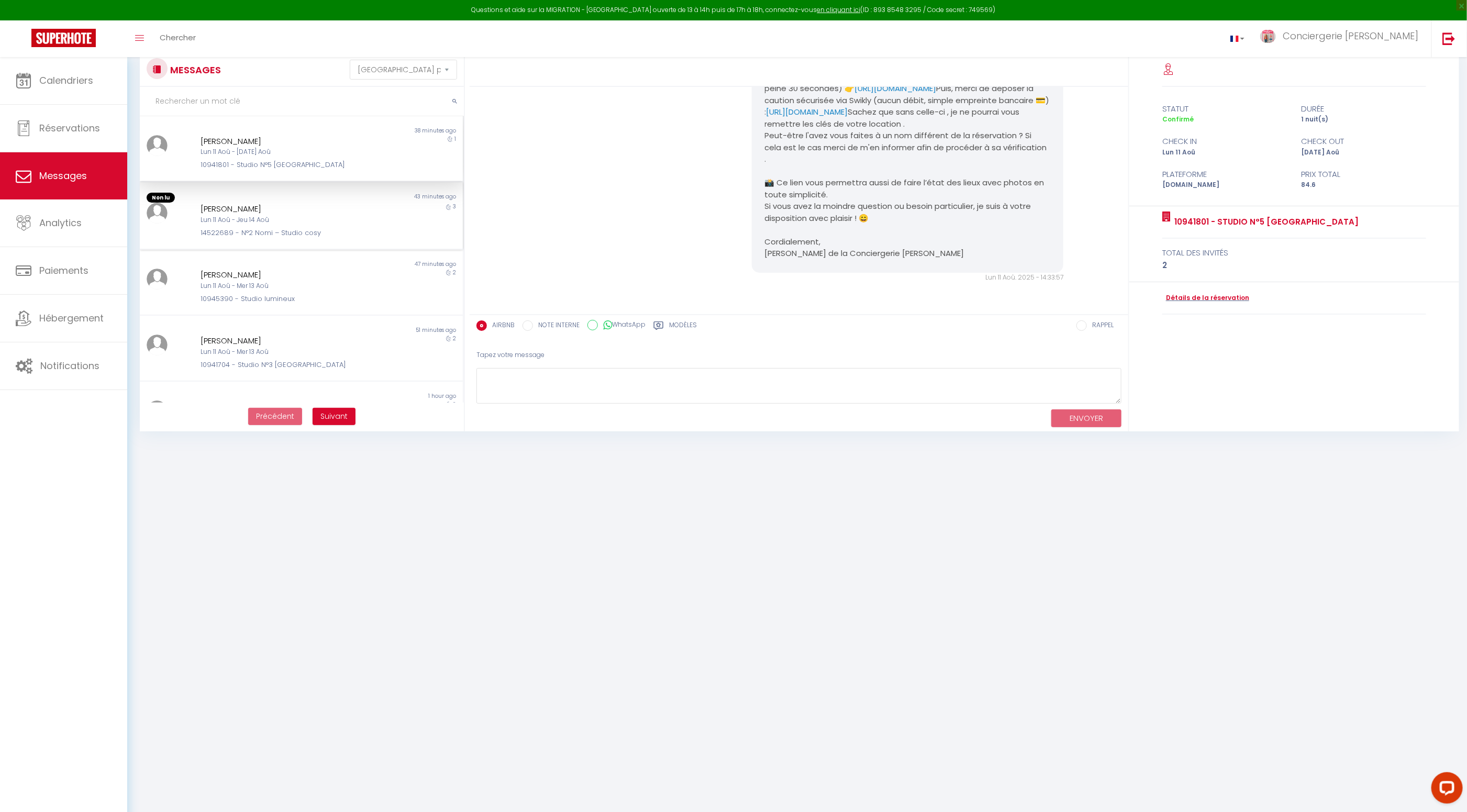
click at [328, 221] on div "Lun 11 Aoû - Jeu 14 Aoû" at bounding box center [288, 220] width 175 height 10
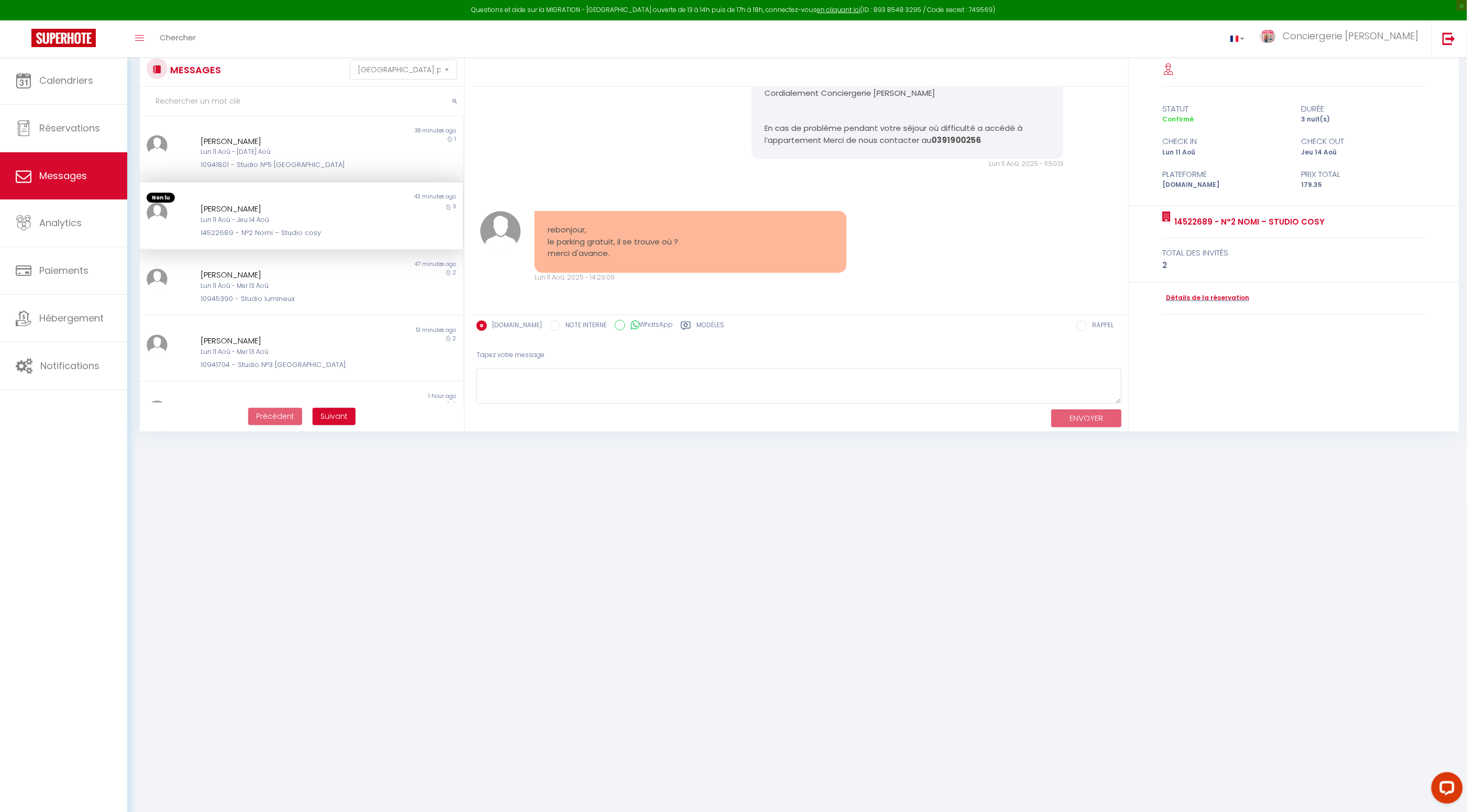
scroll to position [1781, 0]
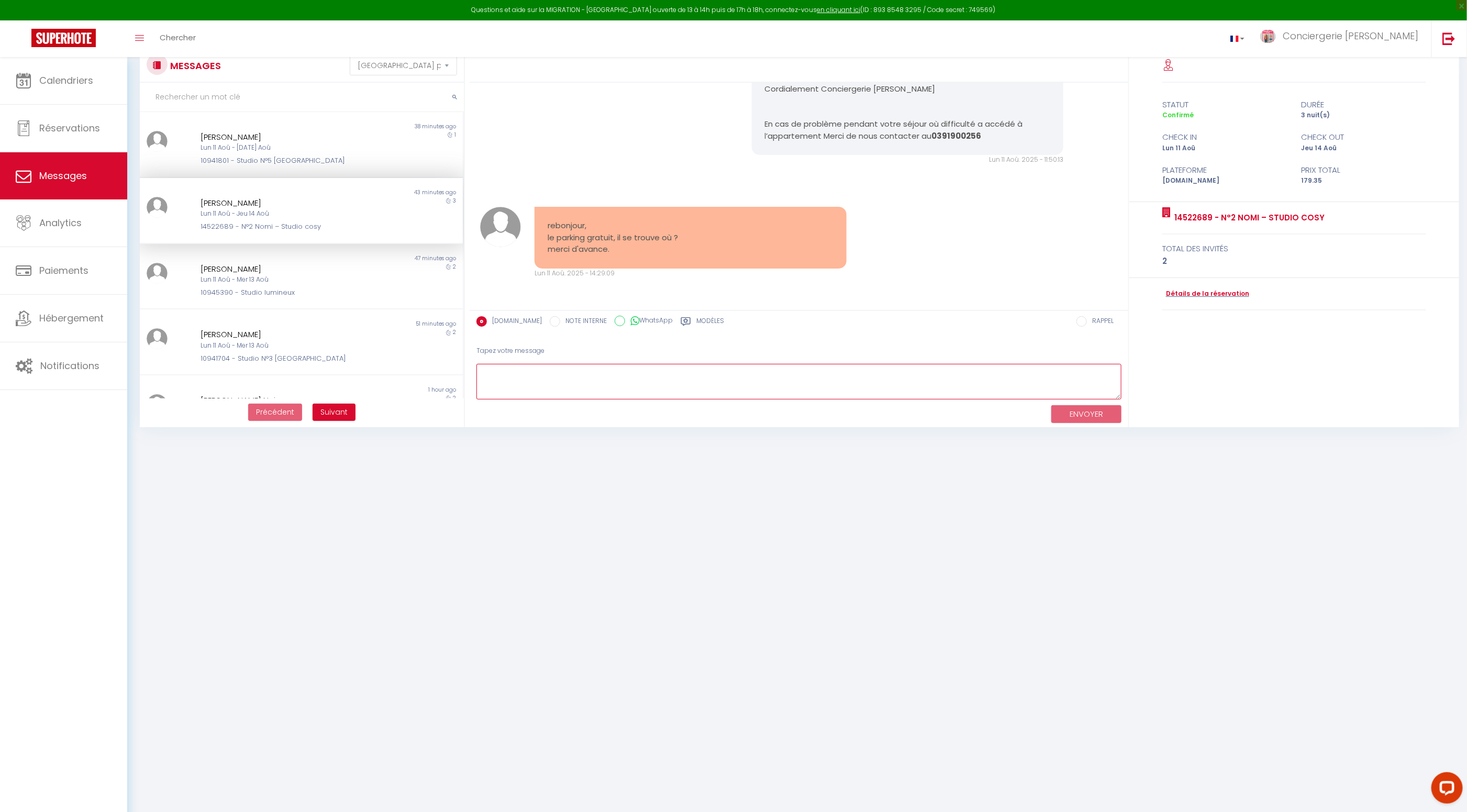
click at [600, 376] on textarea at bounding box center [799, 382] width 645 height 36
click at [483, 369] on textarea "le parking gratuit se trouve au centre commercial devant le logement. c'est le …" at bounding box center [799, 382] width 645 height 36
click at [695, 393] on textarea "rebonjour, le parking gratuit se trouve au centre commercial devant le logement…" at bounding box center [799, 382] width 645 height 36
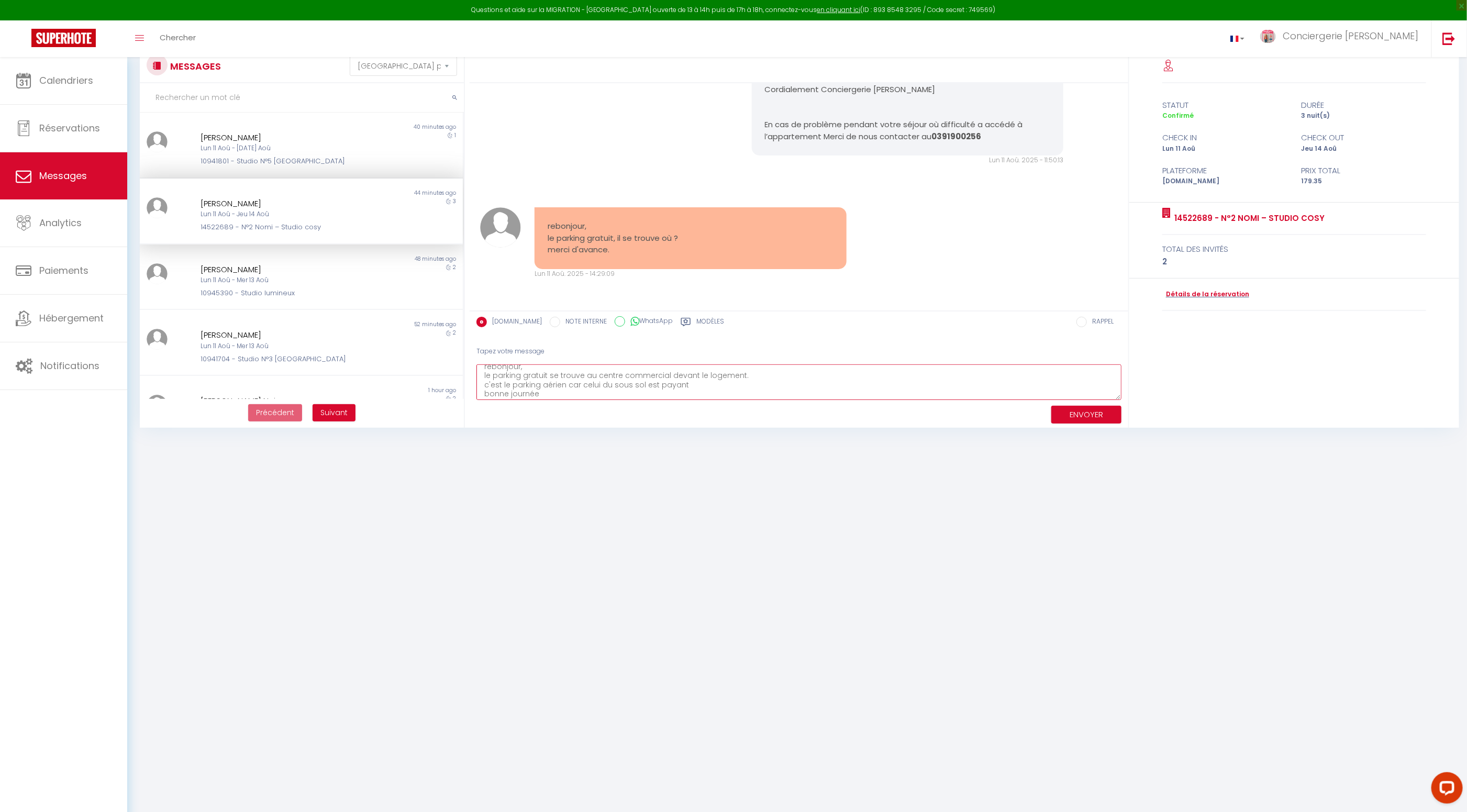
type textarea "rebonjour, le parking gratuit se trouve au centre commercial devant le logement…"
click at [1104, 415] on button "ENVOYER" at bounding box center [1086, 415] width 70 height 18
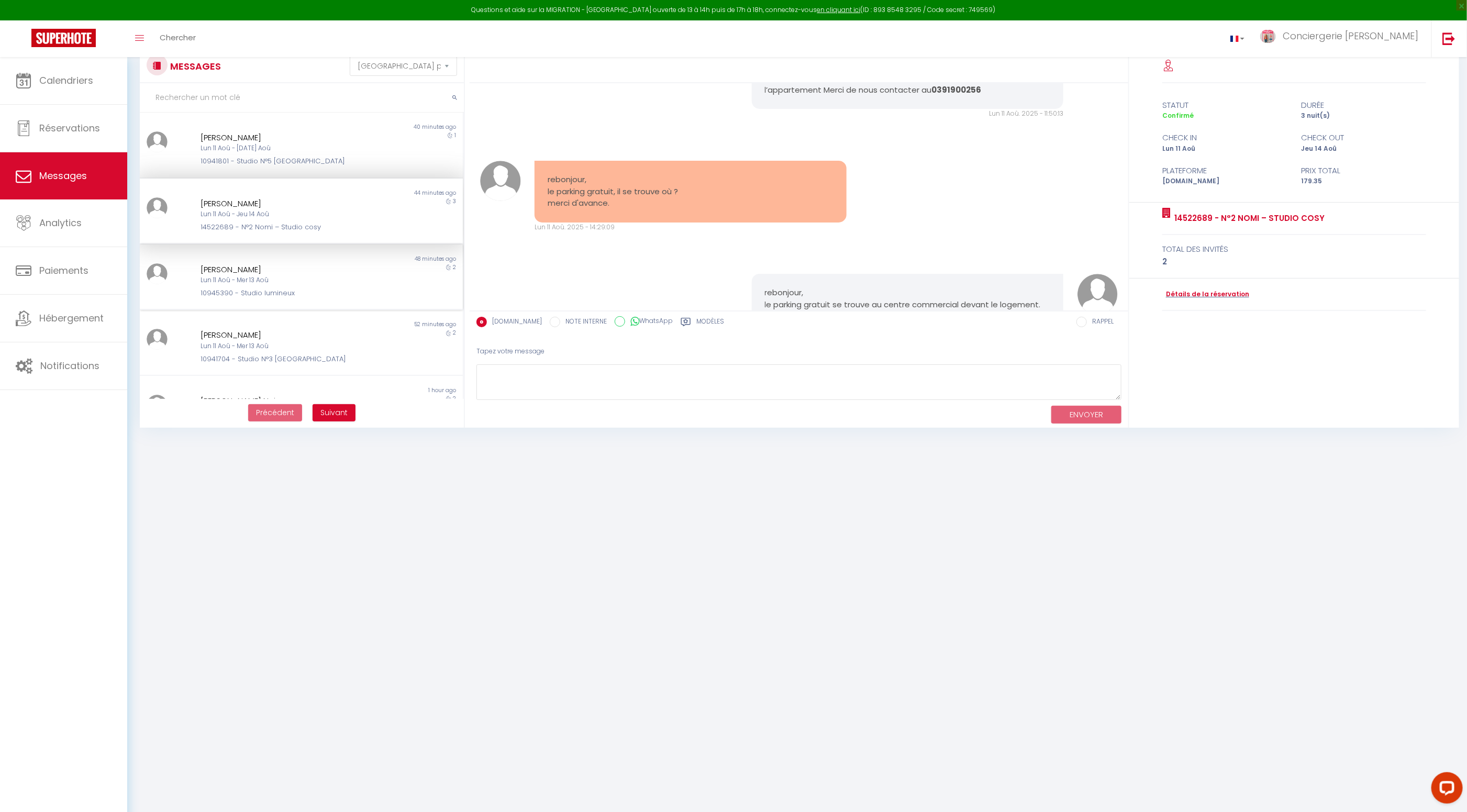
scroll to position [1905, 0]
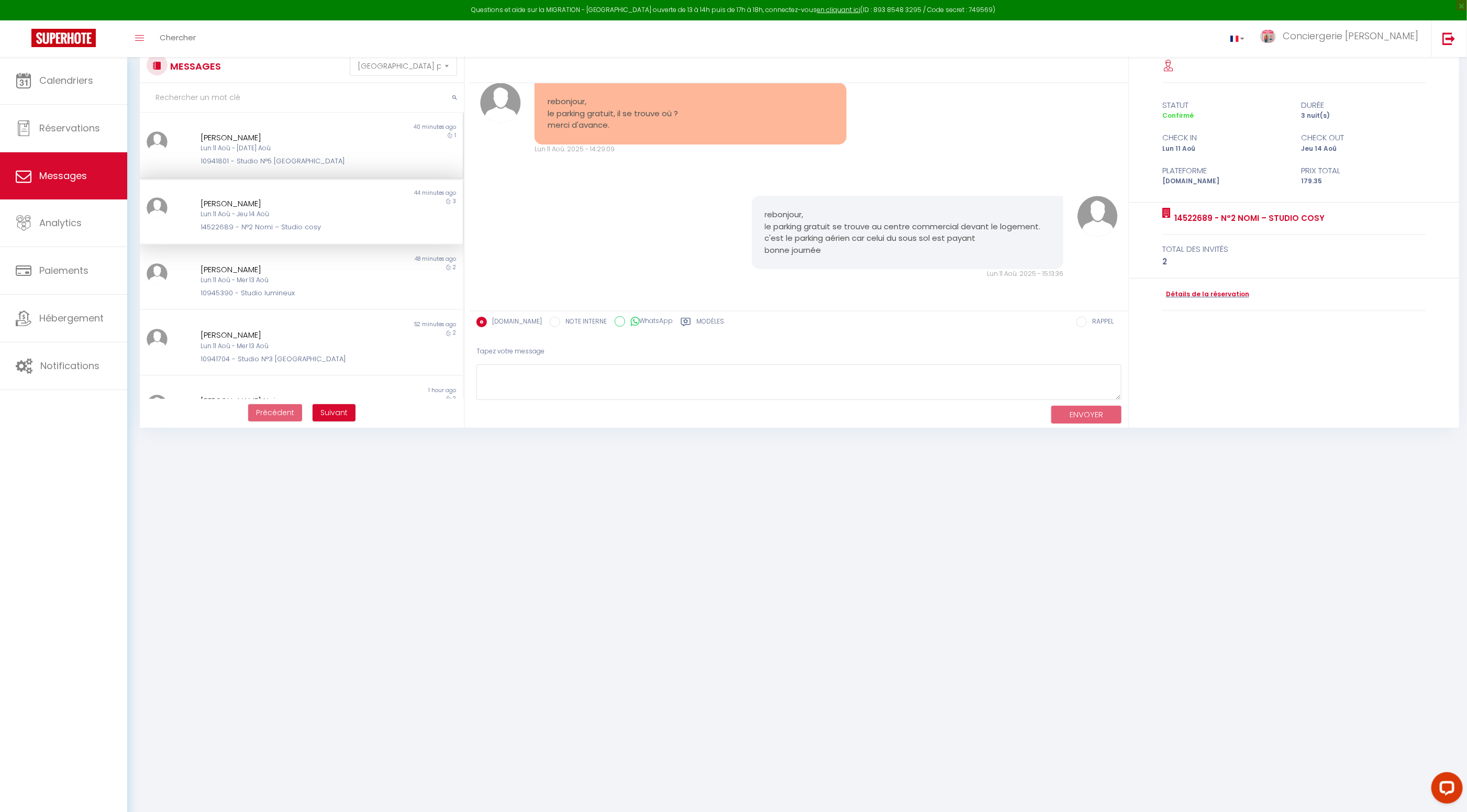
click at [309, 158] on div "10941801 - Studio N°5 BOSTON" at bounding box center [288, 161] width 175 height 10
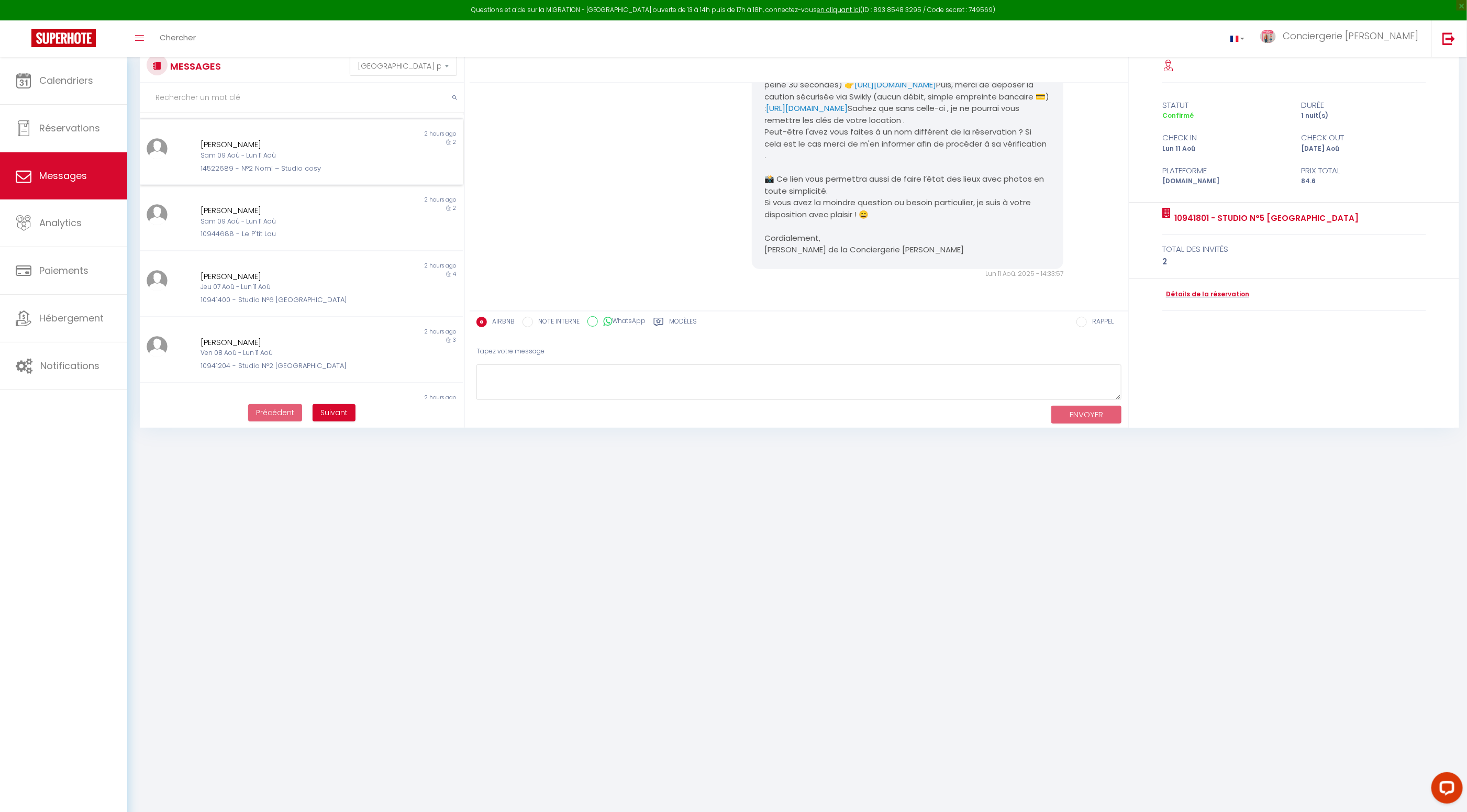
scroll to position [371, 0]
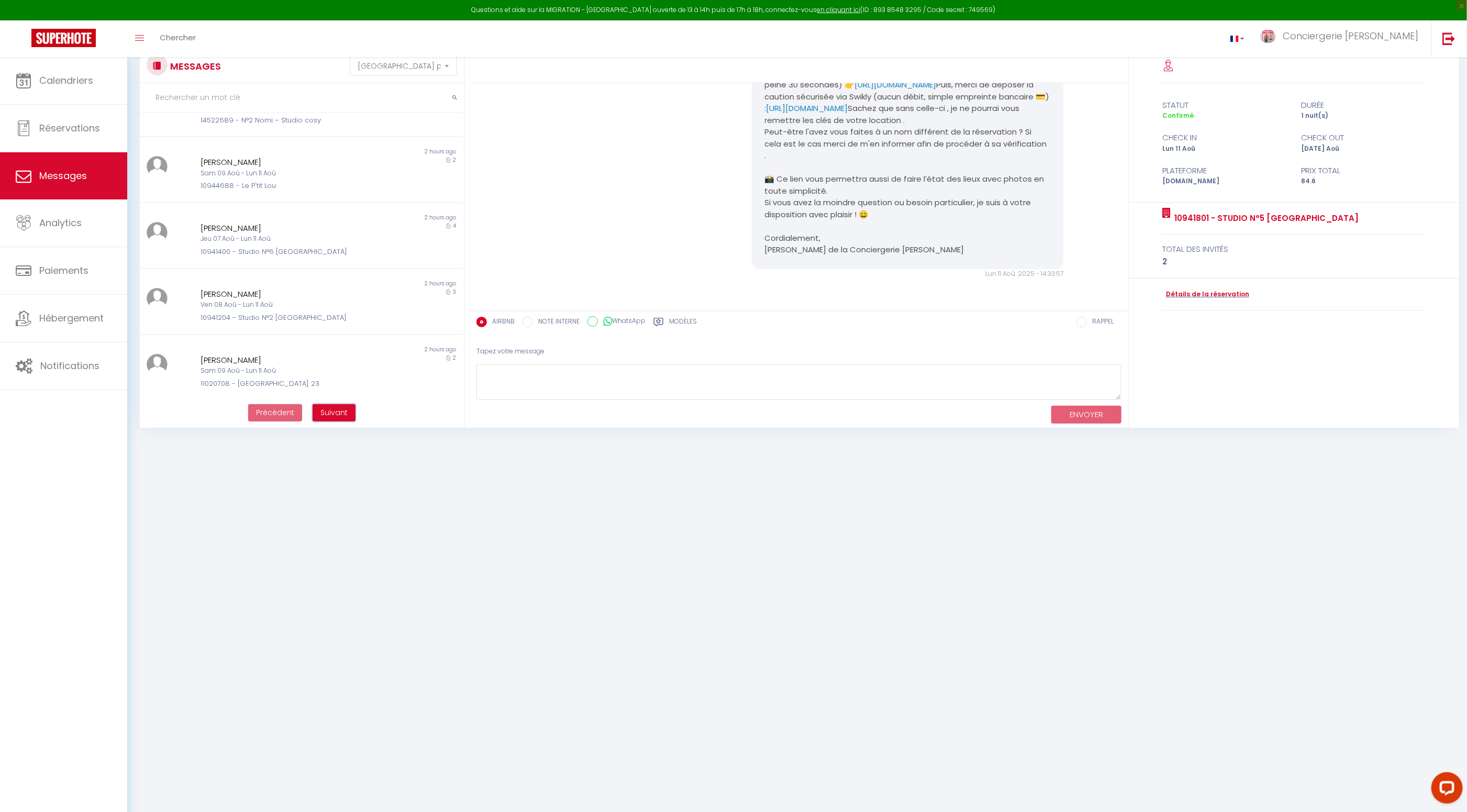
click at [338, 415] on span "Suivant" at bounding box center [334, 412] width 27 height 10
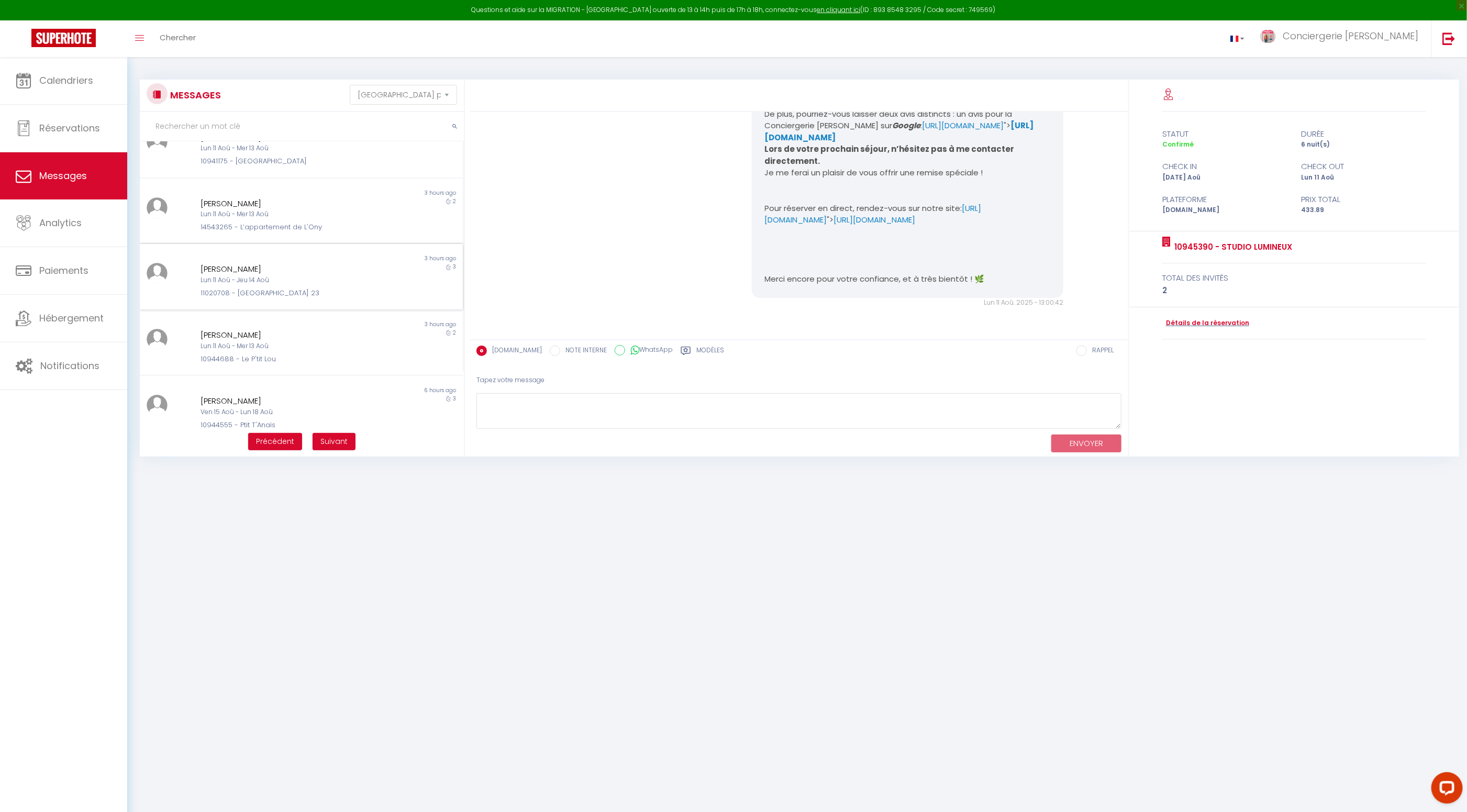
scroll to position [0, 0]
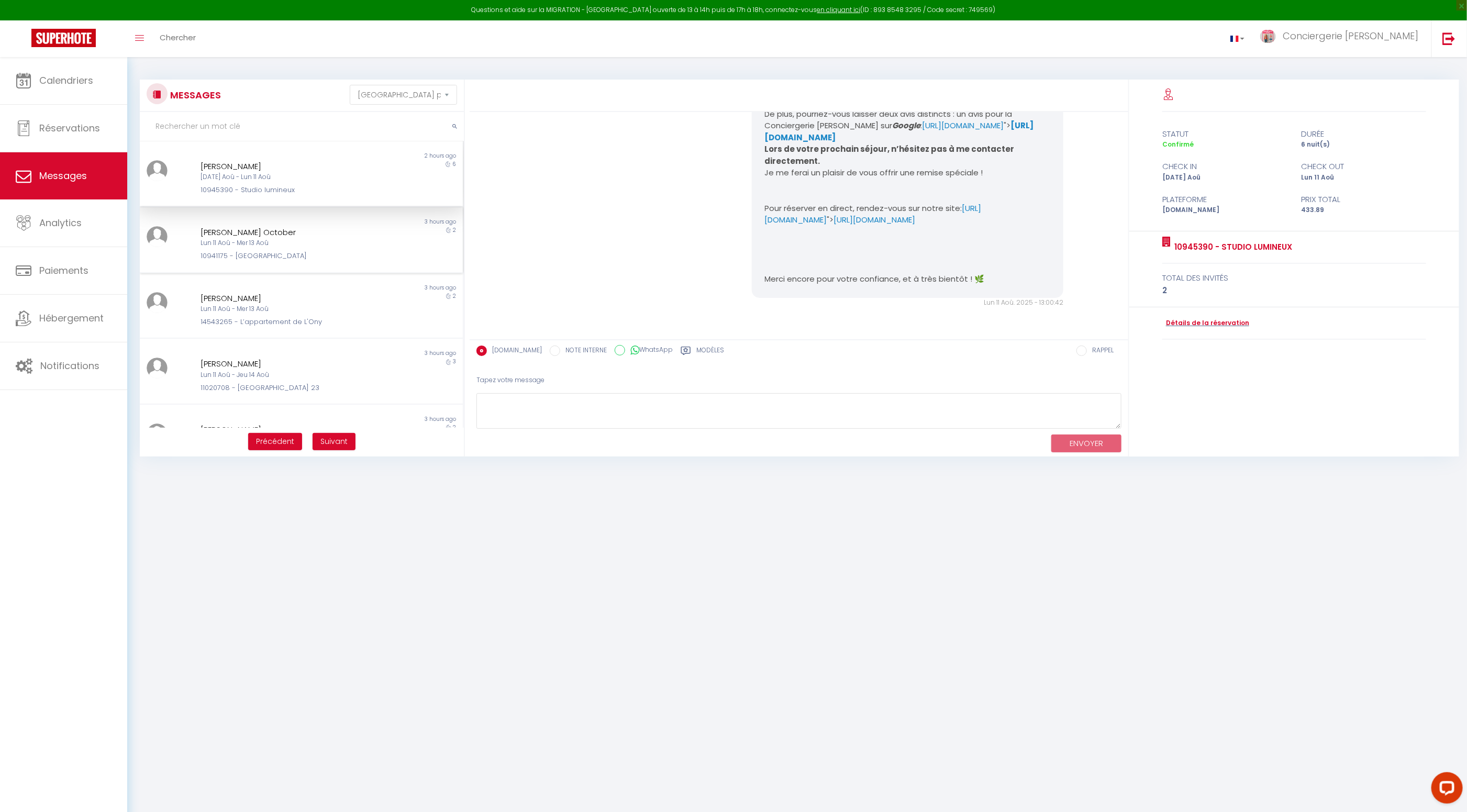
click at [261, 256] on div "10941175 - La Notre Dame" at bounding box center [288, 256] width 175 height 10
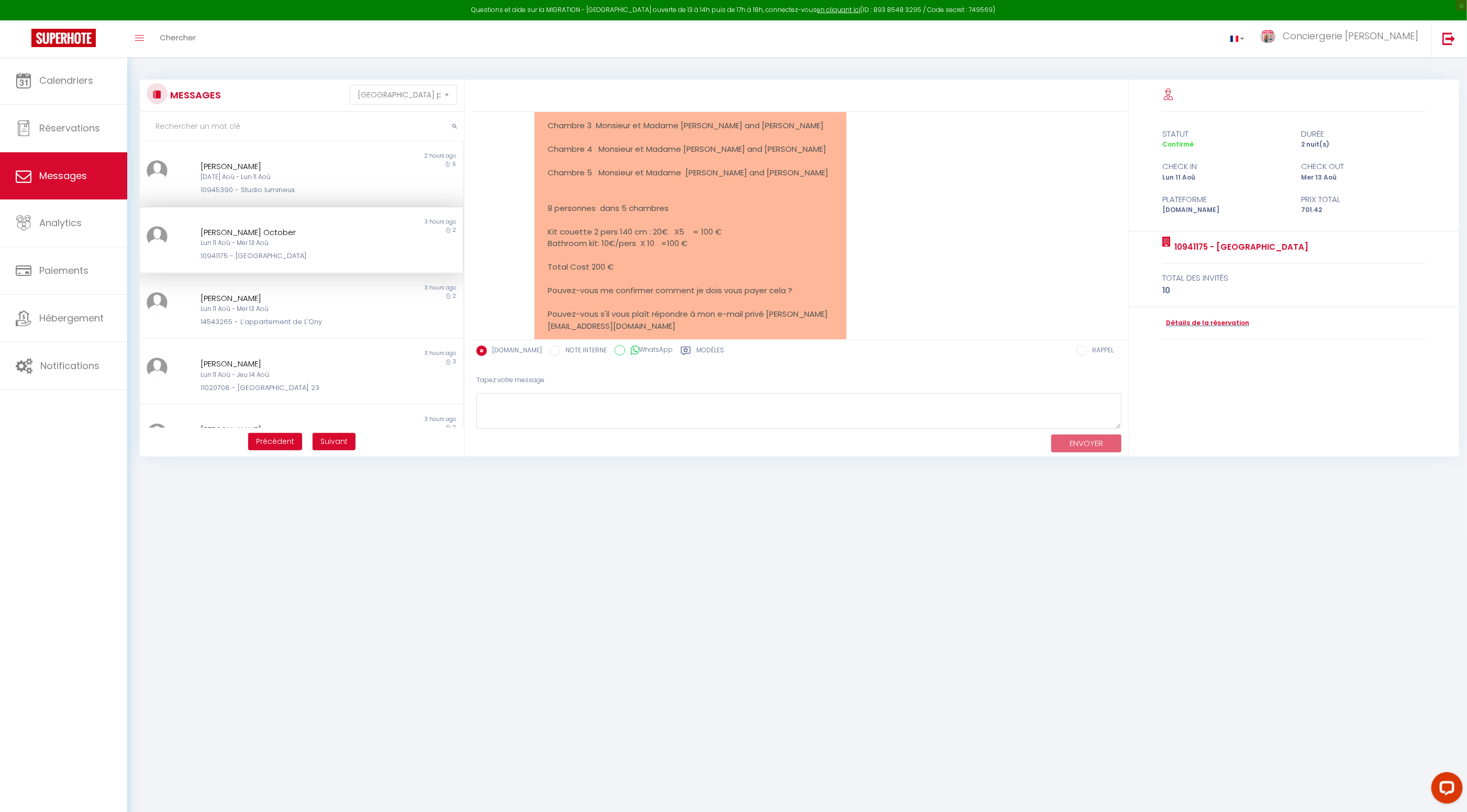
scroll to position [1953, 0]
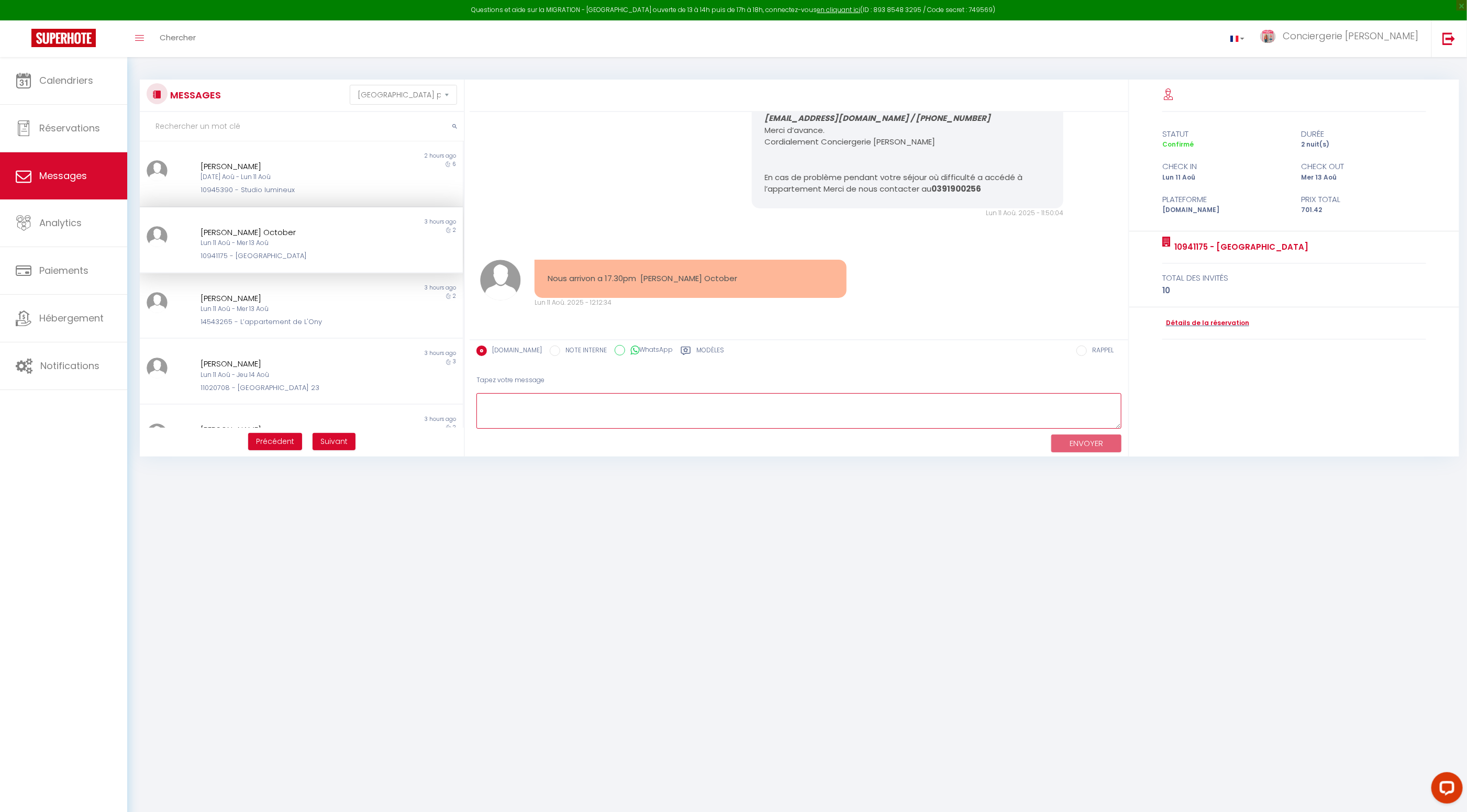
click at [603, 407] on textarea at bounding box center [799, 411] width 645 height 36
type textarea "d'accord pas de souci"
click at [1068, 444] on button "ENVOYER" at bounding box center [1086, 444] width 70 height 18
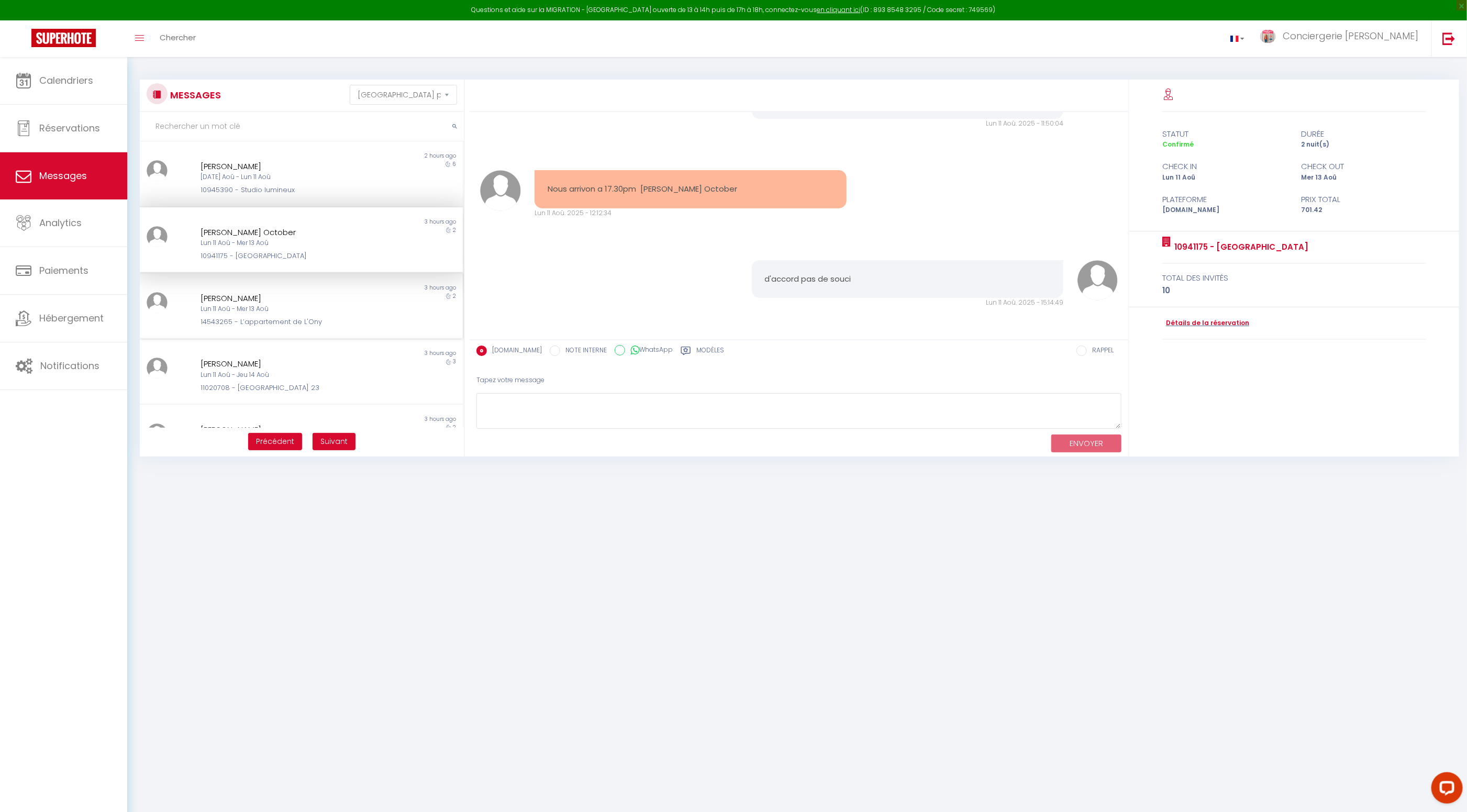
click at [322, 292] on div "Cassandre Marié" at bounding box center [288, 298] width 175 height 13
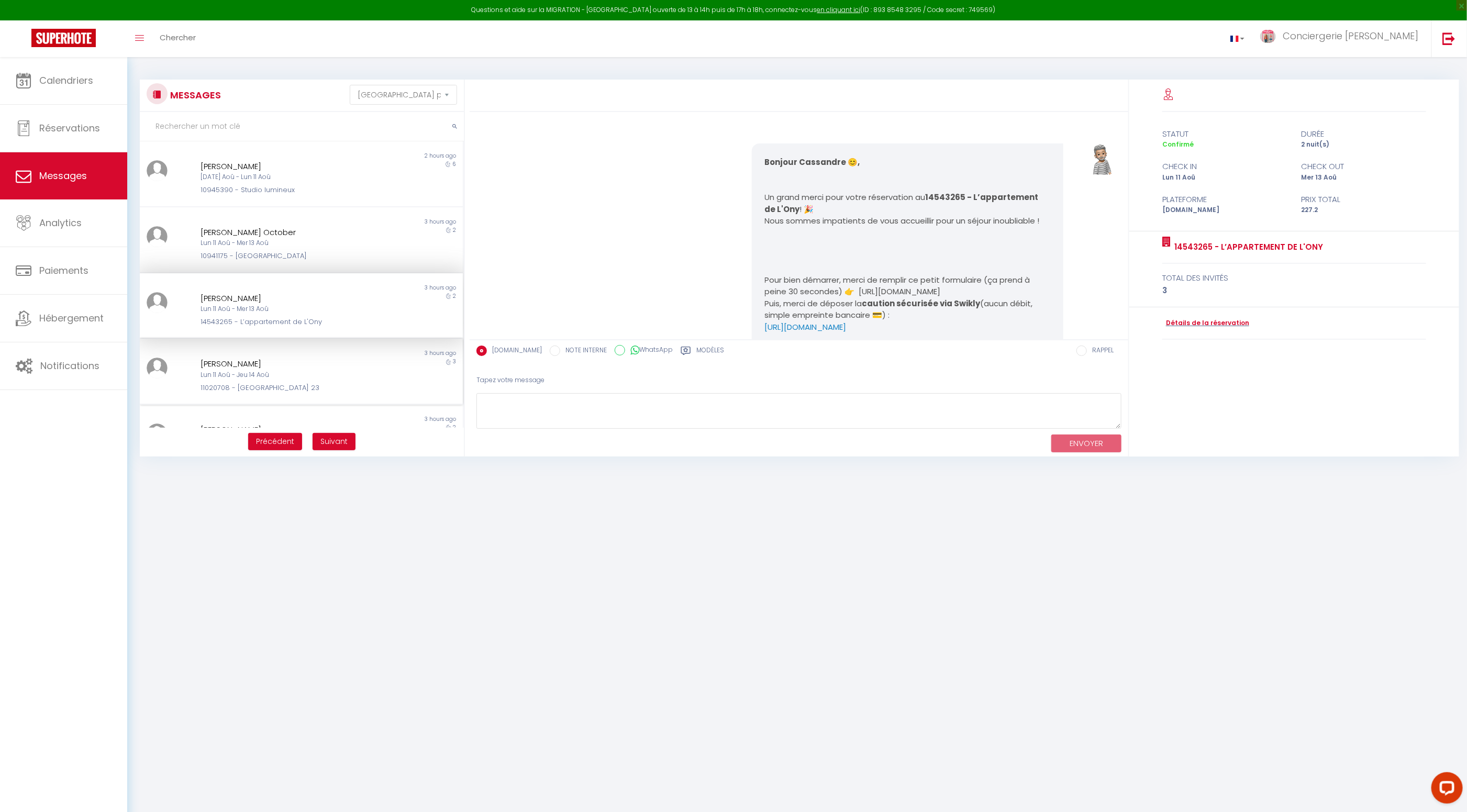
drag, startPoint x: 380, startPoint y: 364, endPoint x: 392, endPoint y: 351, distance: 17.7
click at [380, 363] on div "ANTOINE DELPRAT Lun 11 Aoû - Jeu 14 Aoû 11020708 - Le St André 23" at bounding box center [288, 375] width 189 height 36
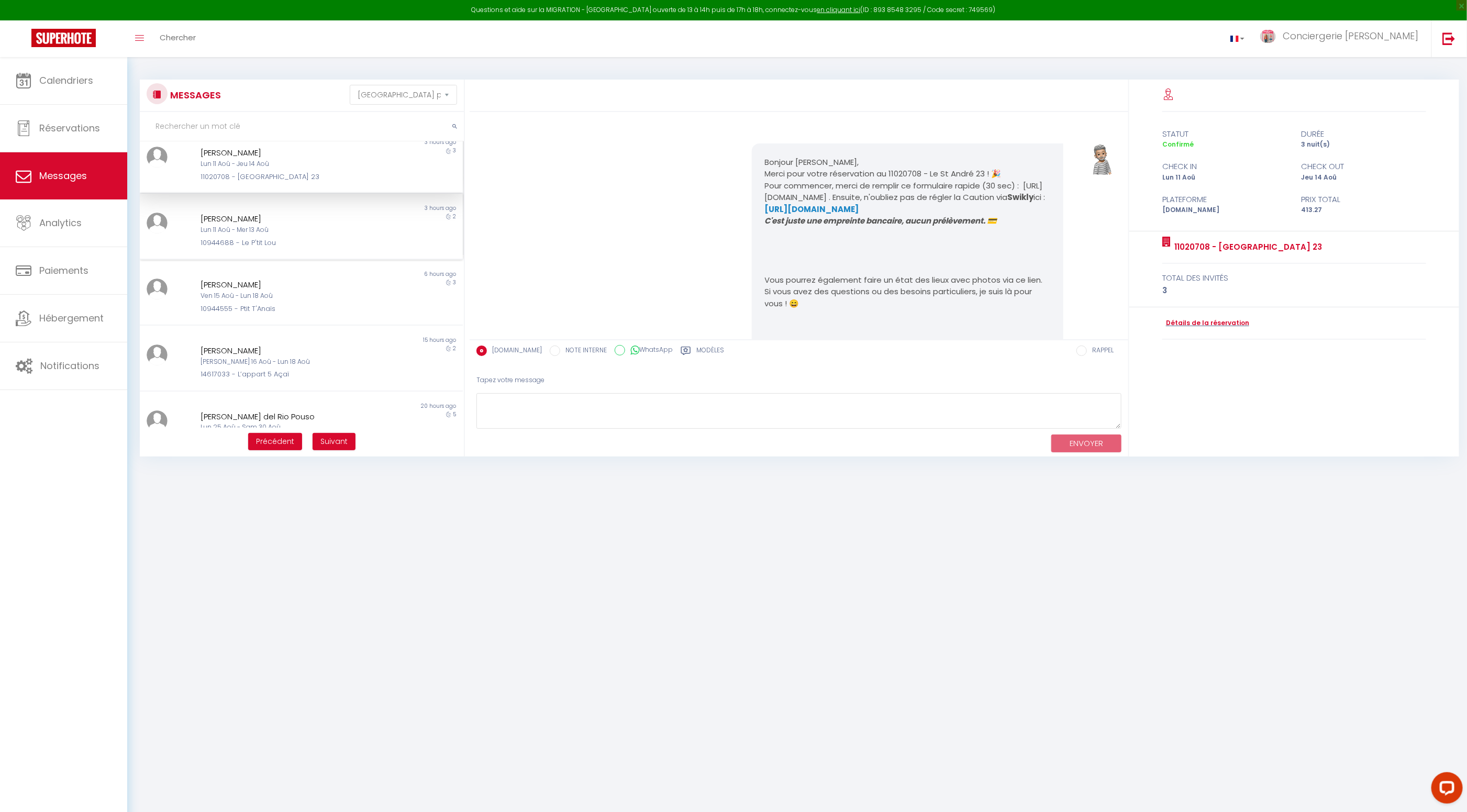
scroll to position [213, 0]
click at [400, 242] on div "2" at bounding box center [423, 228] width 81 height 36
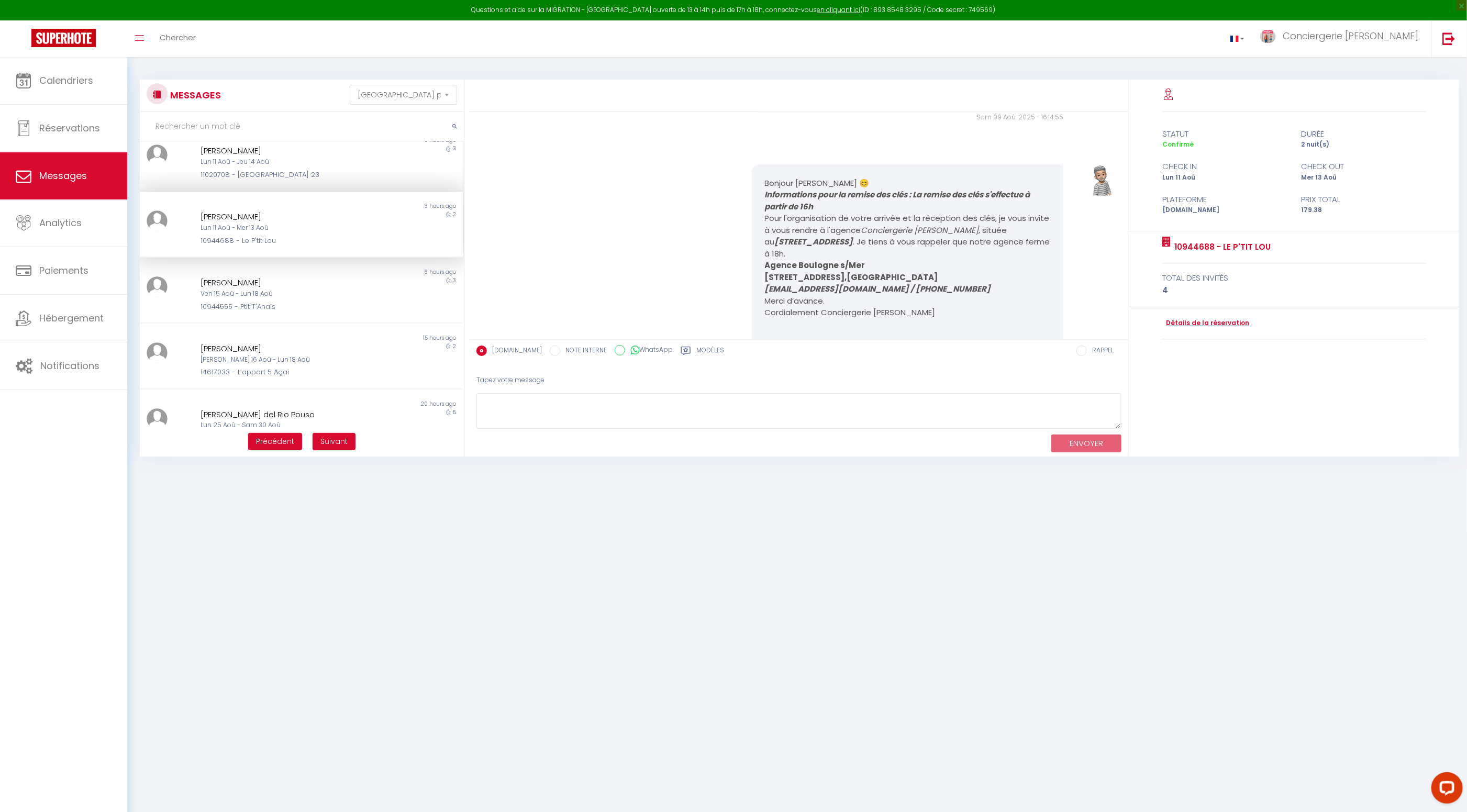
scroll to position [1950, 0]
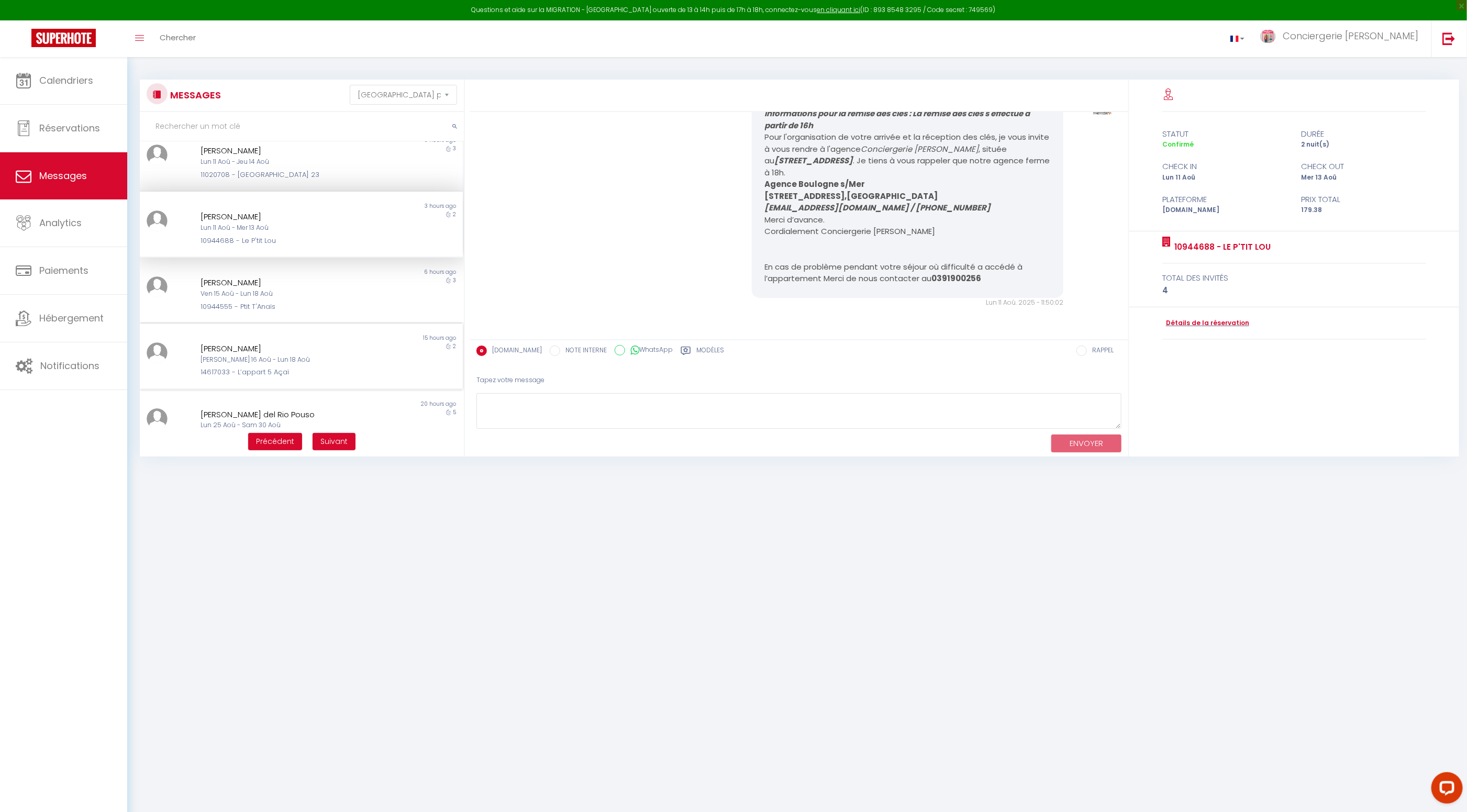
click at [327, 357] on div "Sam 16 Aoû - Lun 18 Aoû" at bounding box center [288, 359] width 175 height 10
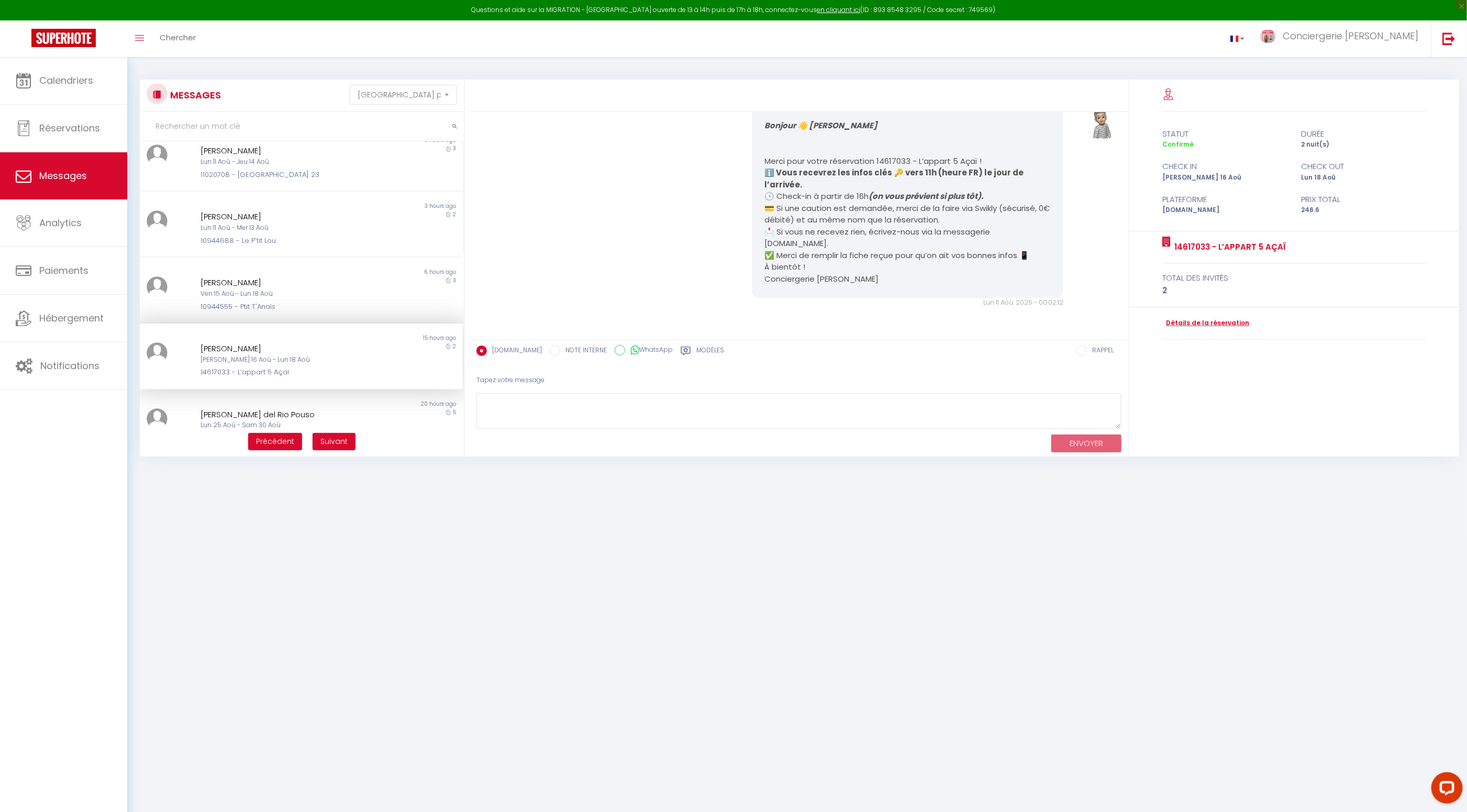
scroll to position [880, 0]
click at [318, 294] on div "Ven 15 Aoû - Lun 18 Aoû" at bounding box center [288, 293] width 175 height 10
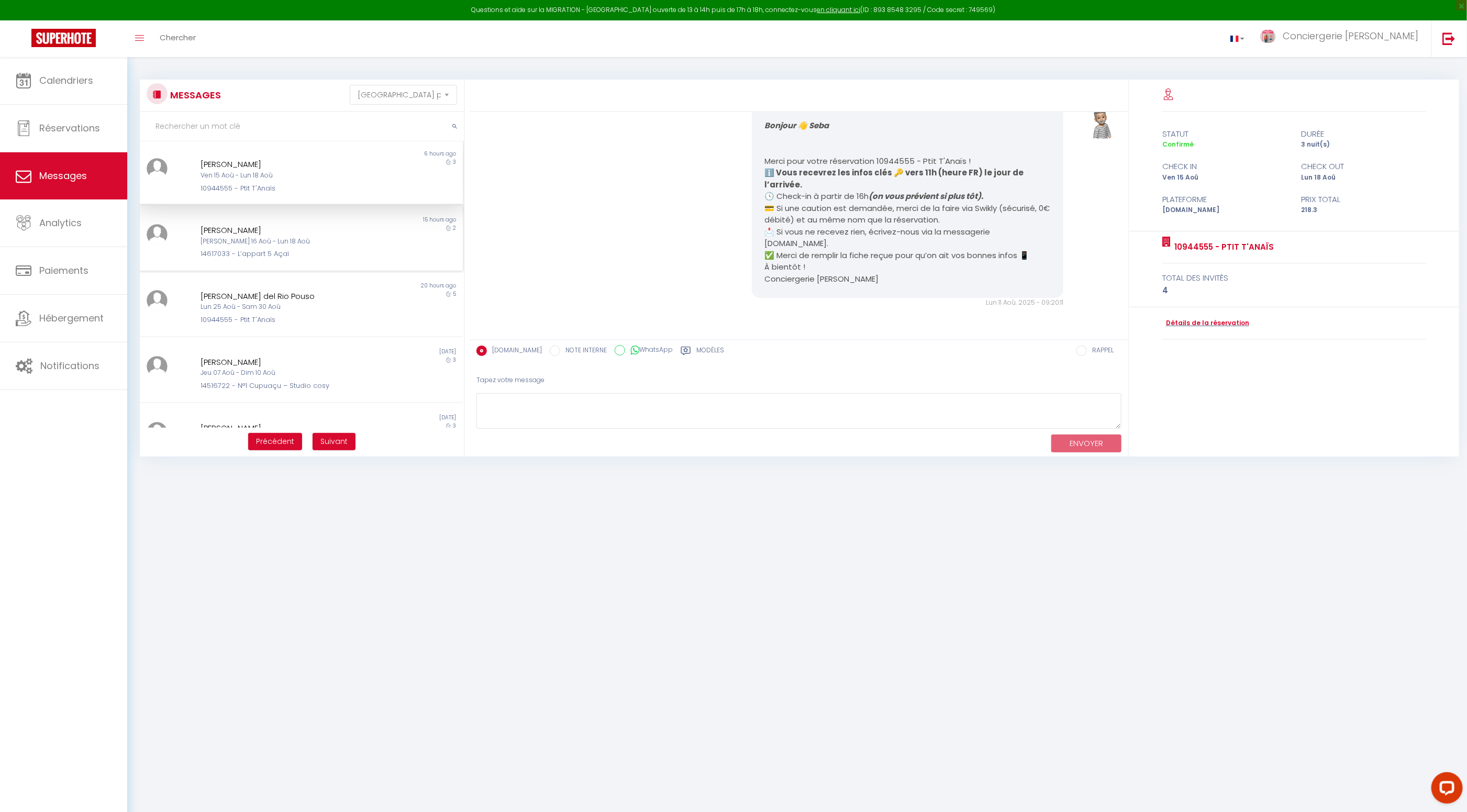
scroll to position [371, 0]
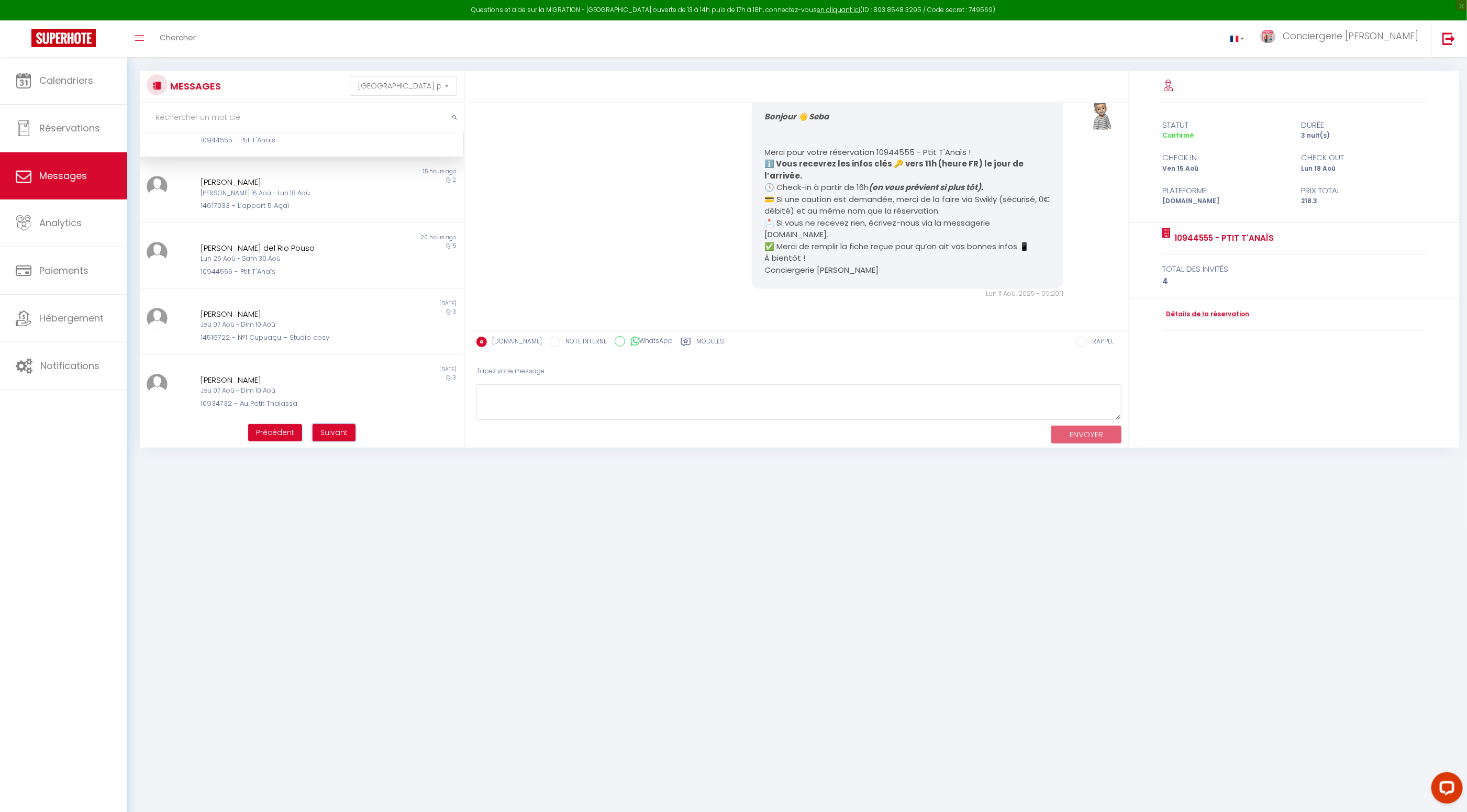
click at [338, 435] on span "Suivant" at bounding box center [334, 432] width 27 height 10
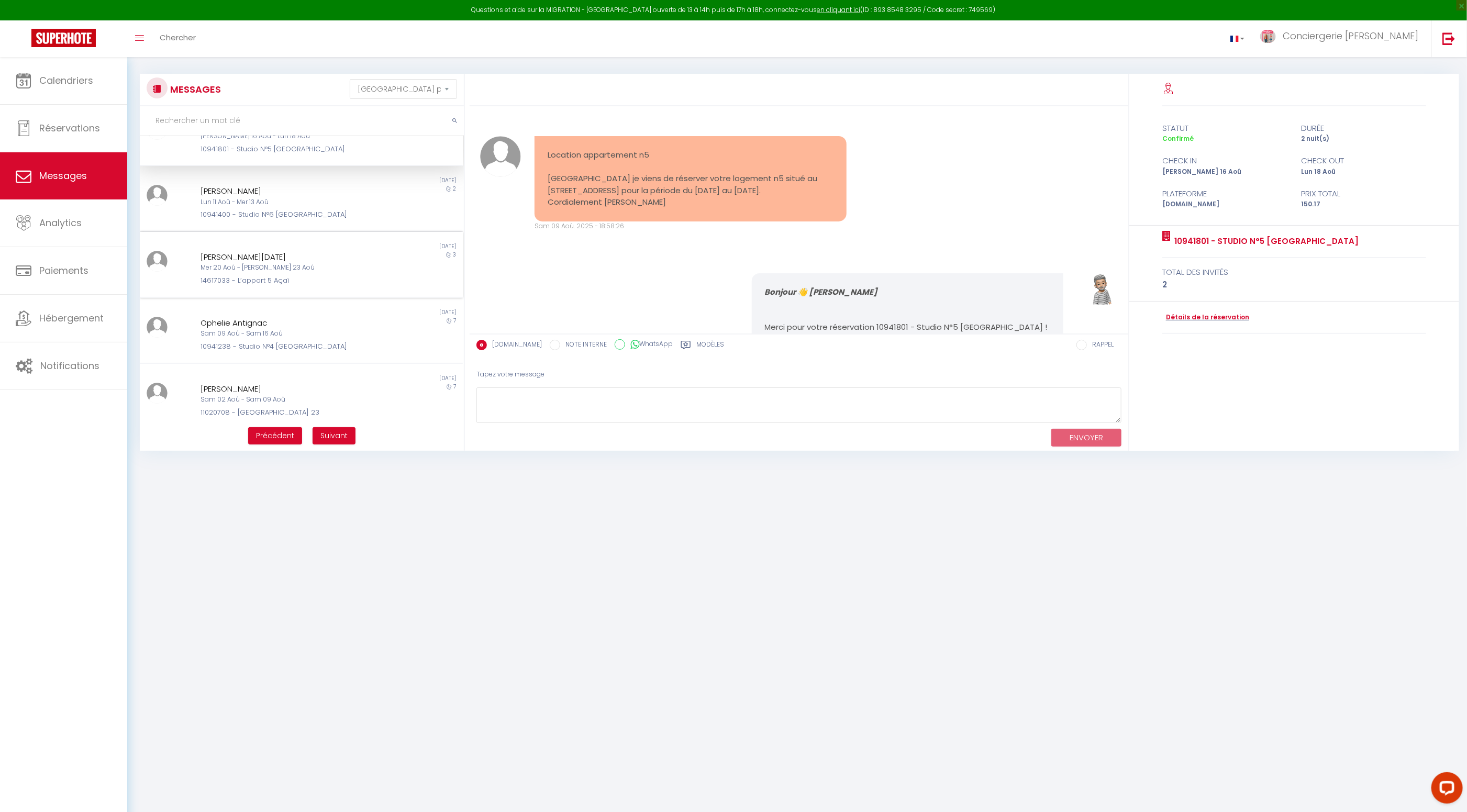
scroll to position [376, 0]
click at [329, 435] on span "Suivant" at bounding box center [334, 436] width 27 height 10
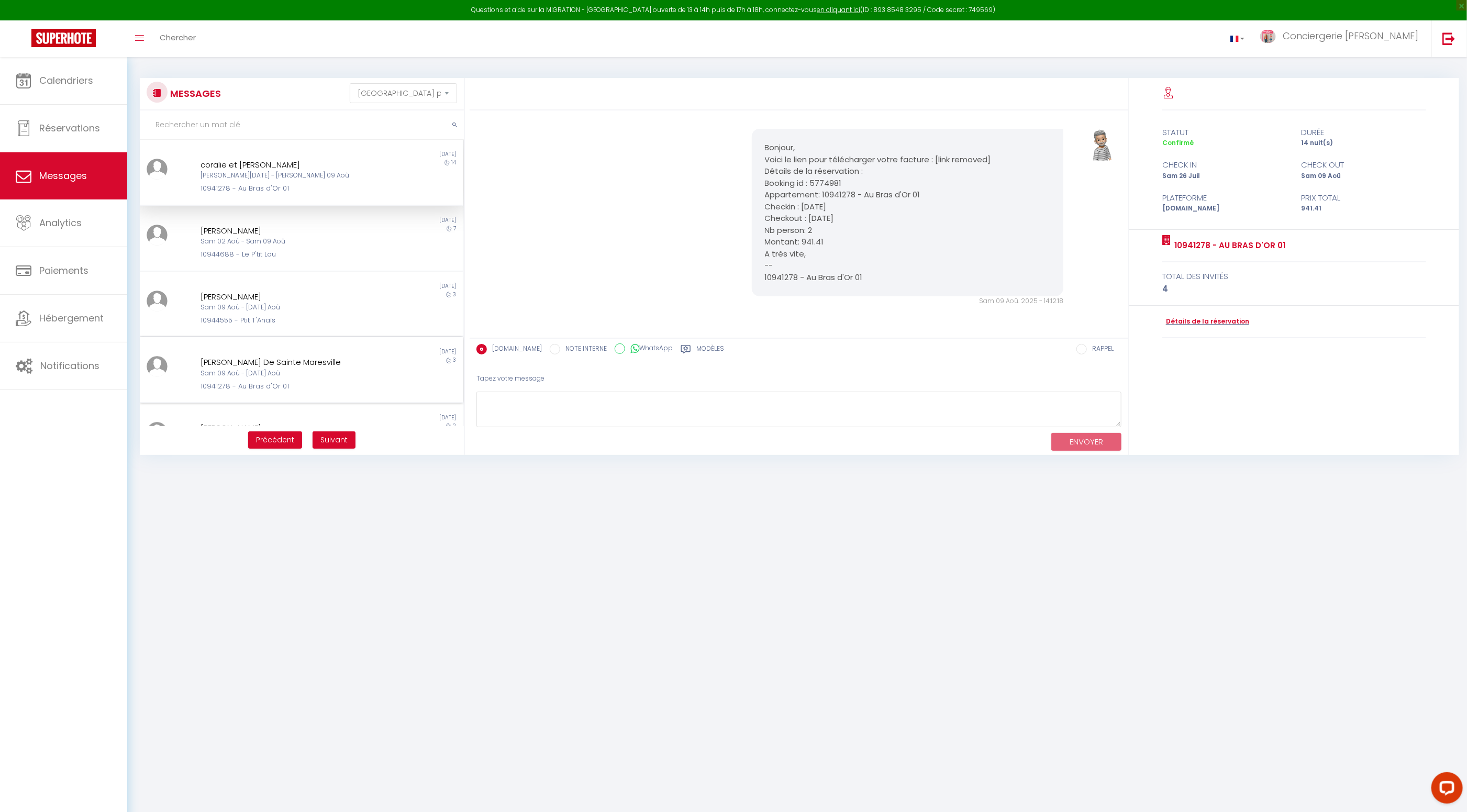
scroll to position [371, 0]
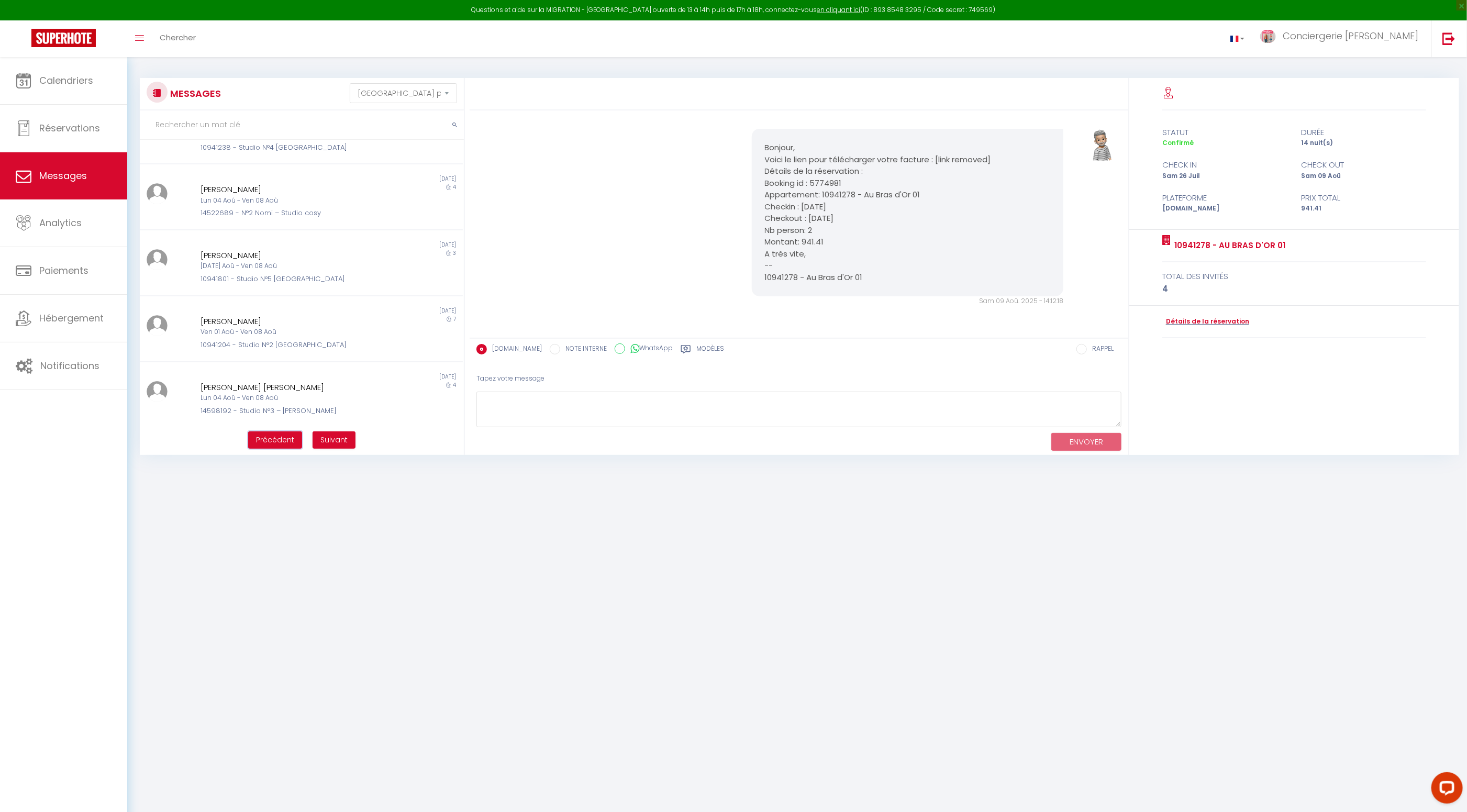
click at [282, 443] on span "Précédent" at bounding box center [275, 440] width 38 height 10
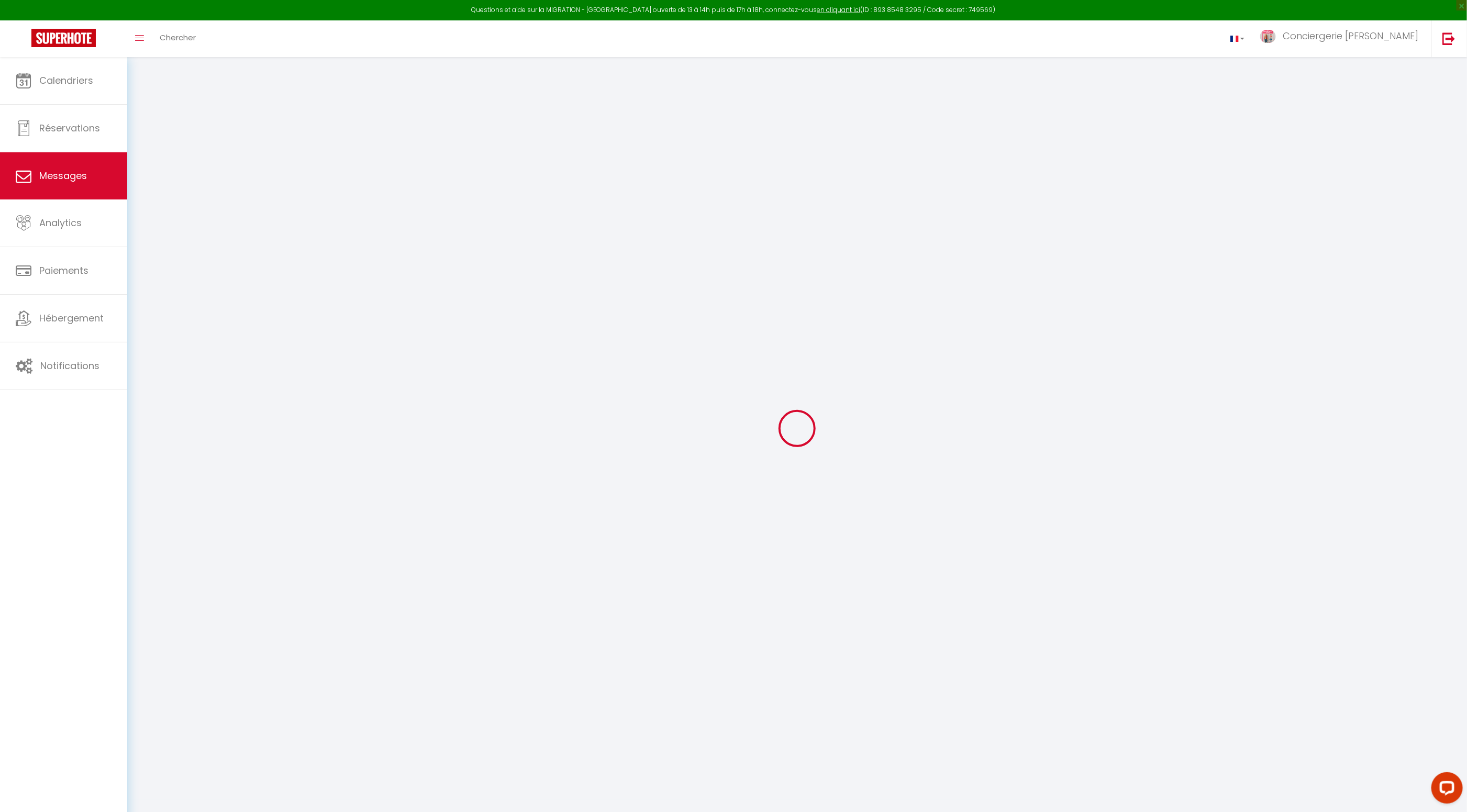
scroll to position [3985, 0]
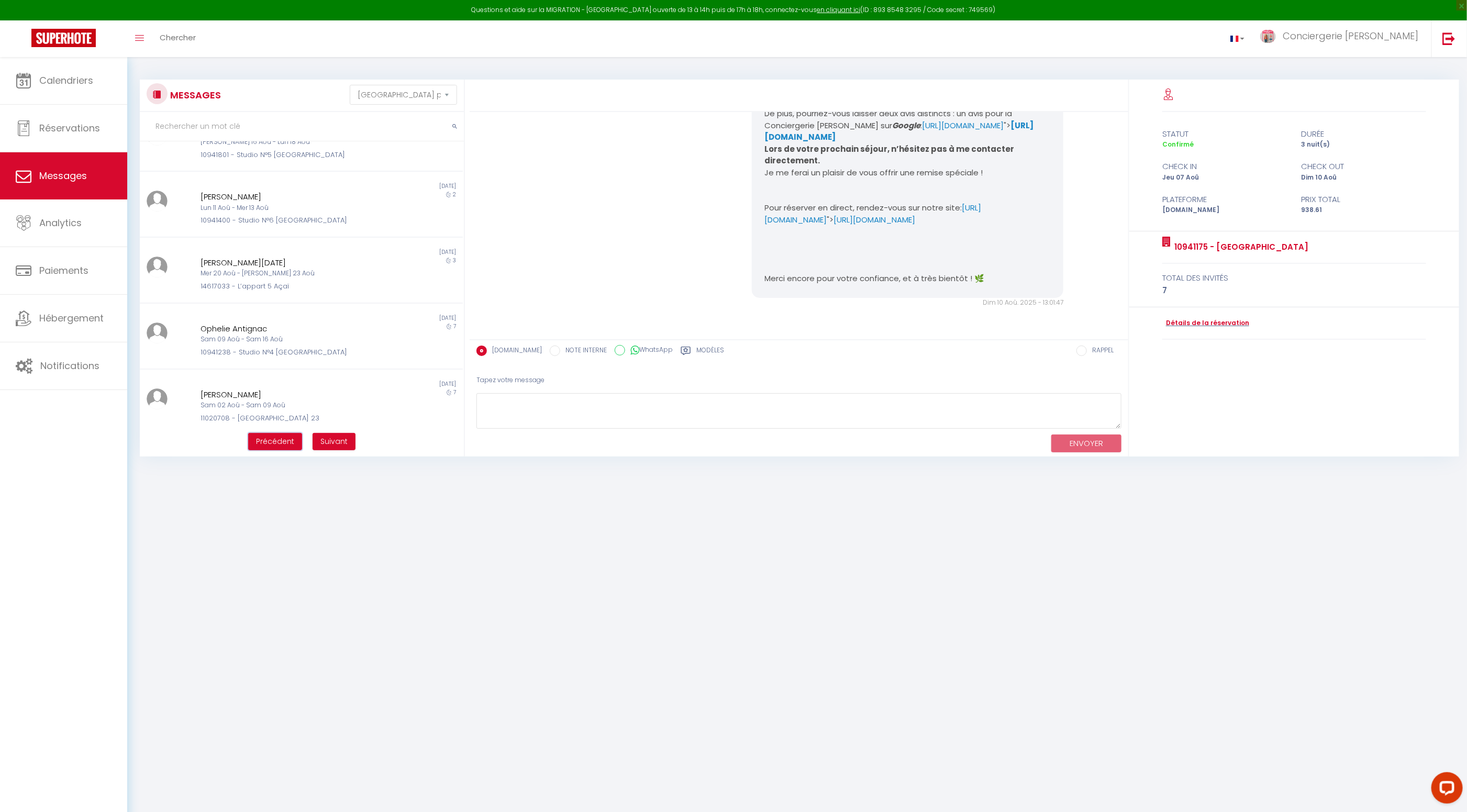
click at [280, 441] on span "Précédent" at bounding box center [275, 441] width 38 height 10
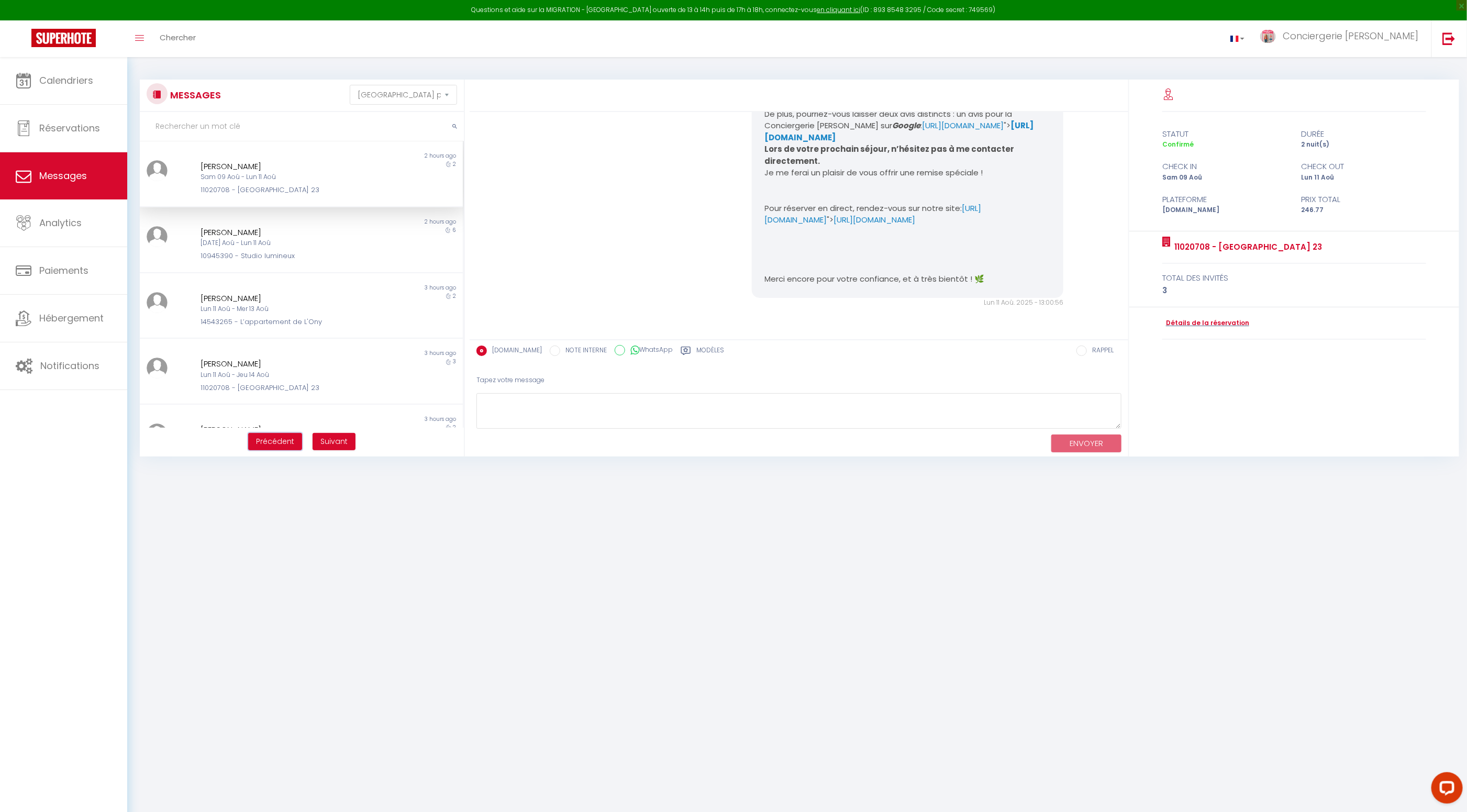
click at [277, 441] on span "Précédent" at bounding box center [275, 441] width 38 height 10
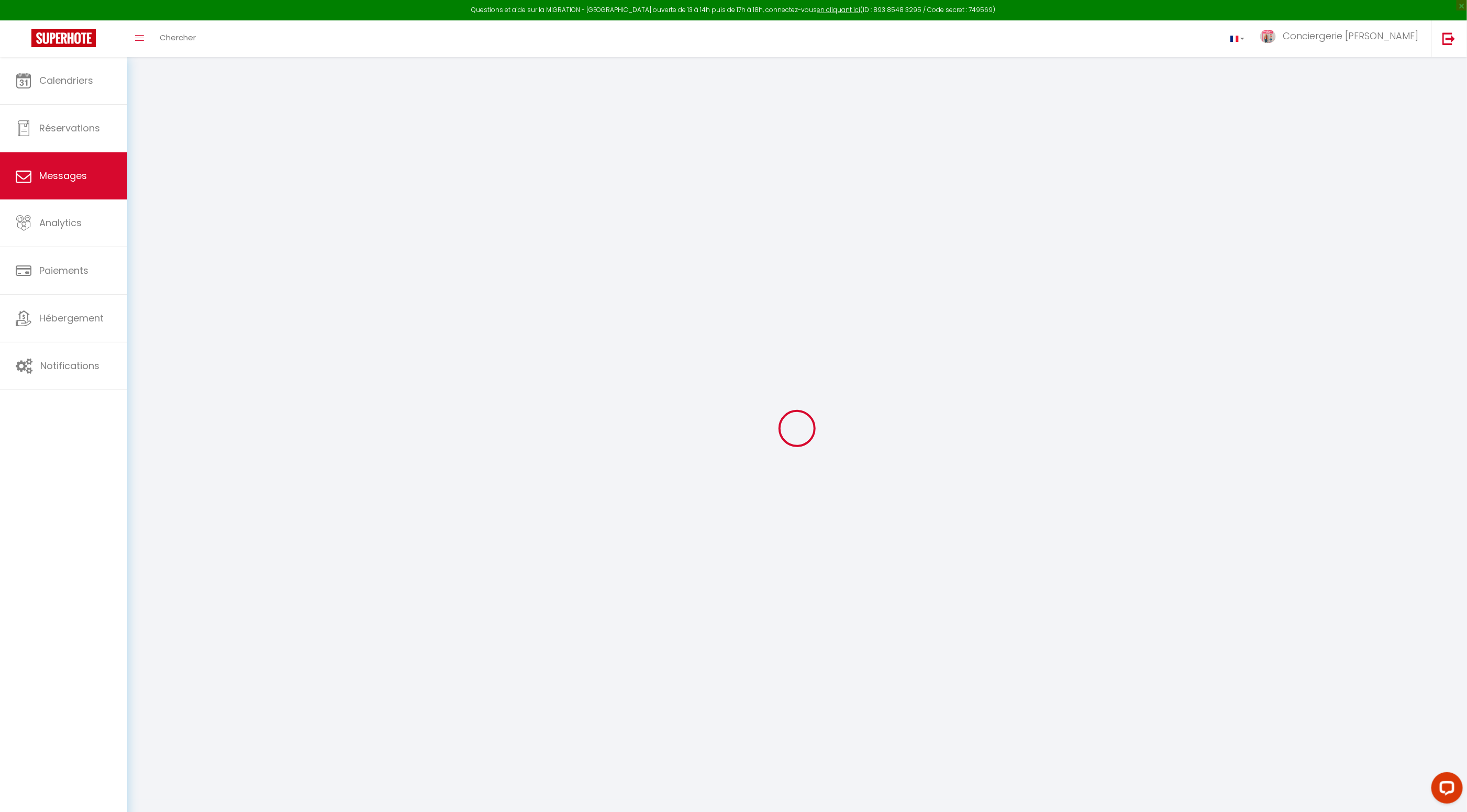
scroll to position [2042, 0]
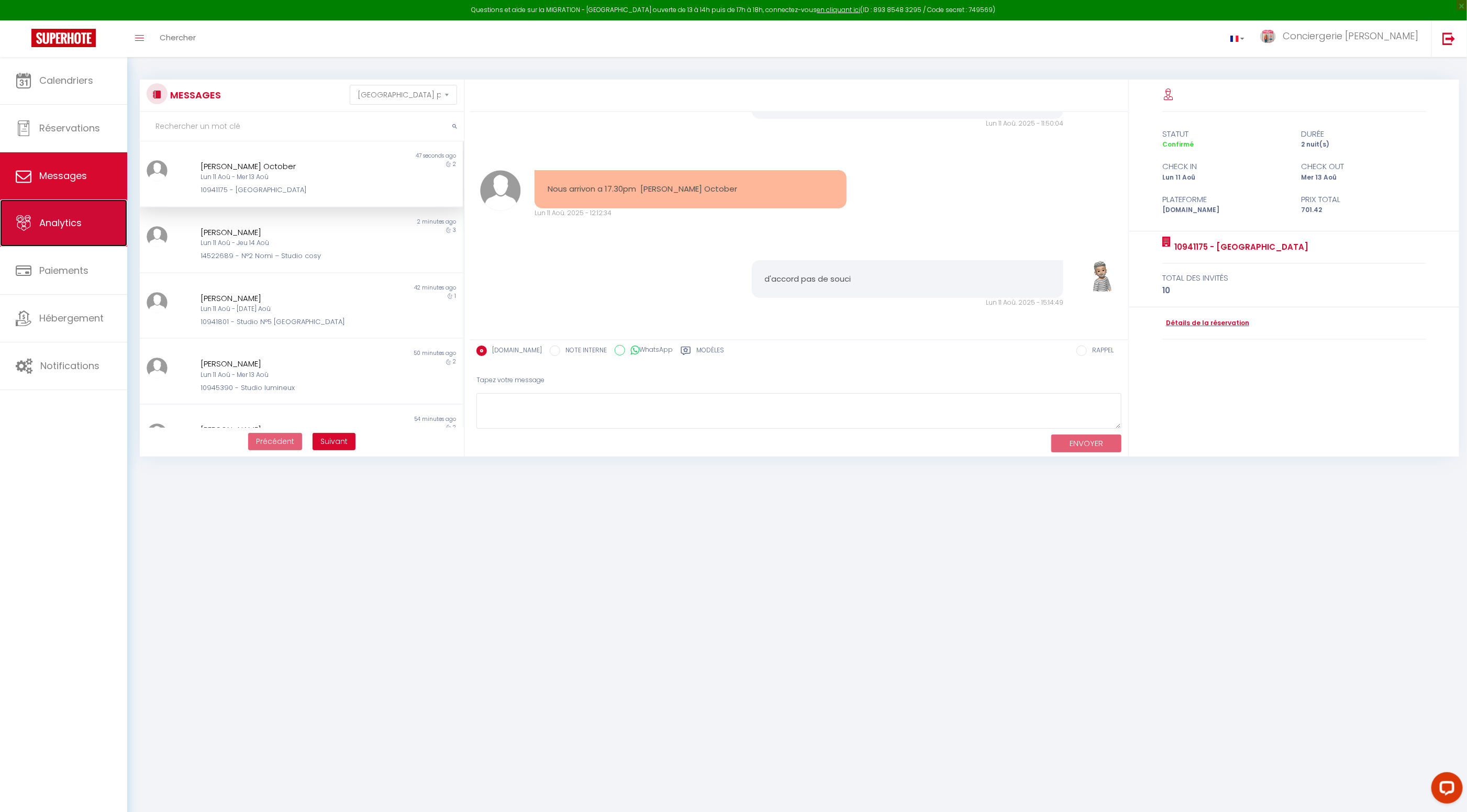
click at [68, 225] on span "Analytics" at bounding box center [60, 223] width 42 height 13
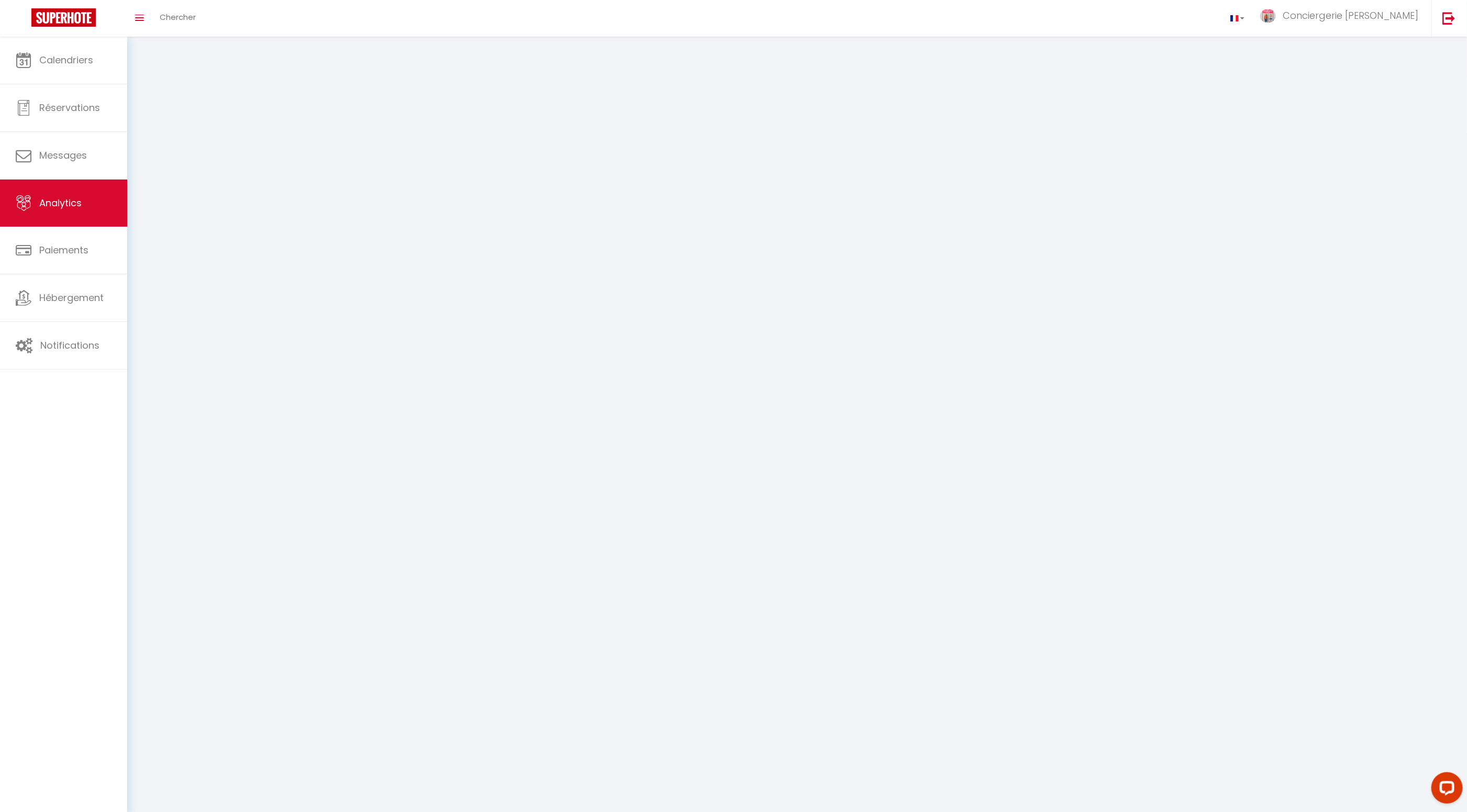
select select "2025"
select select "8"
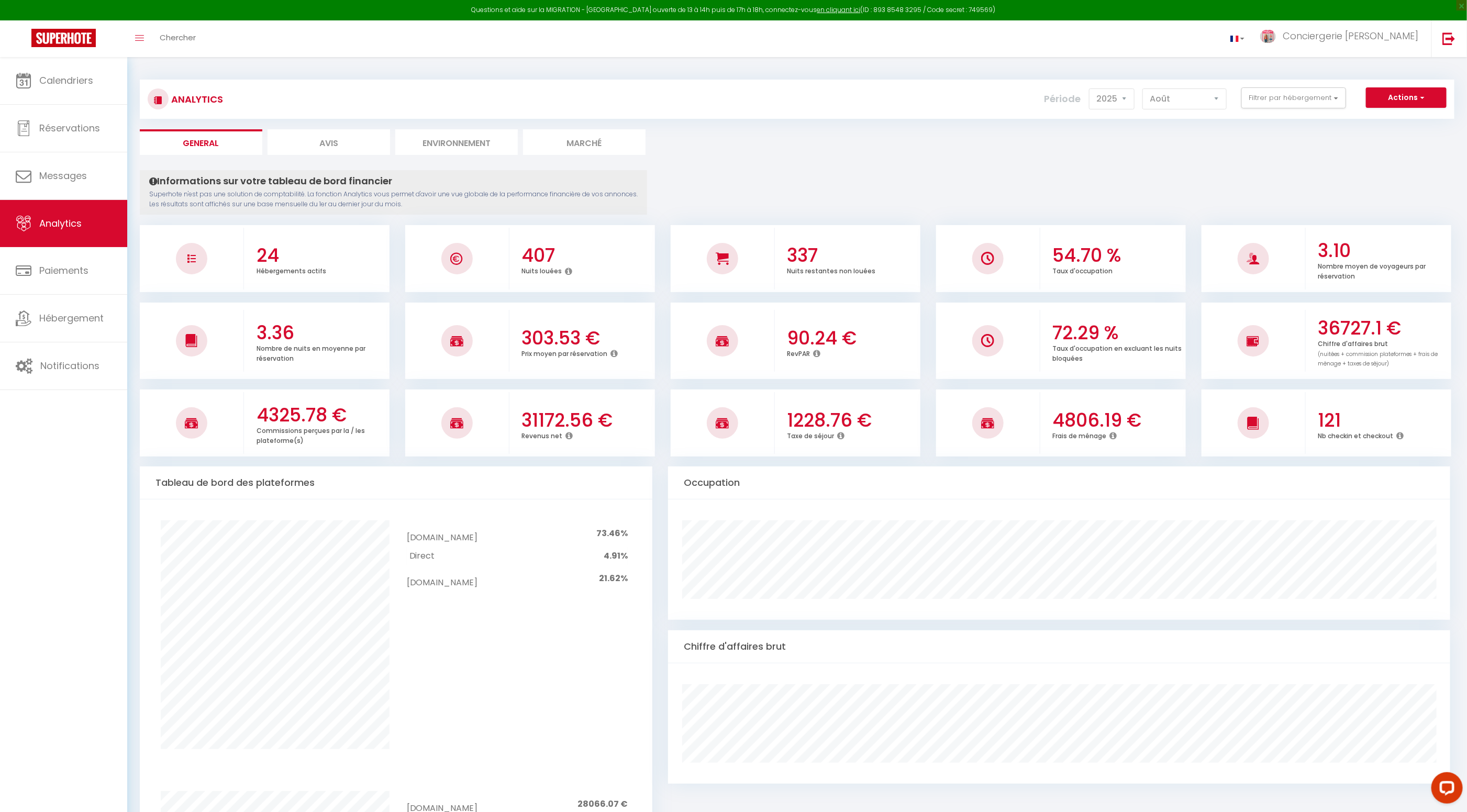
click at [323, 145] on li "Avis" at bounding box center [329, 142] width 122 height 26
select select "2025"
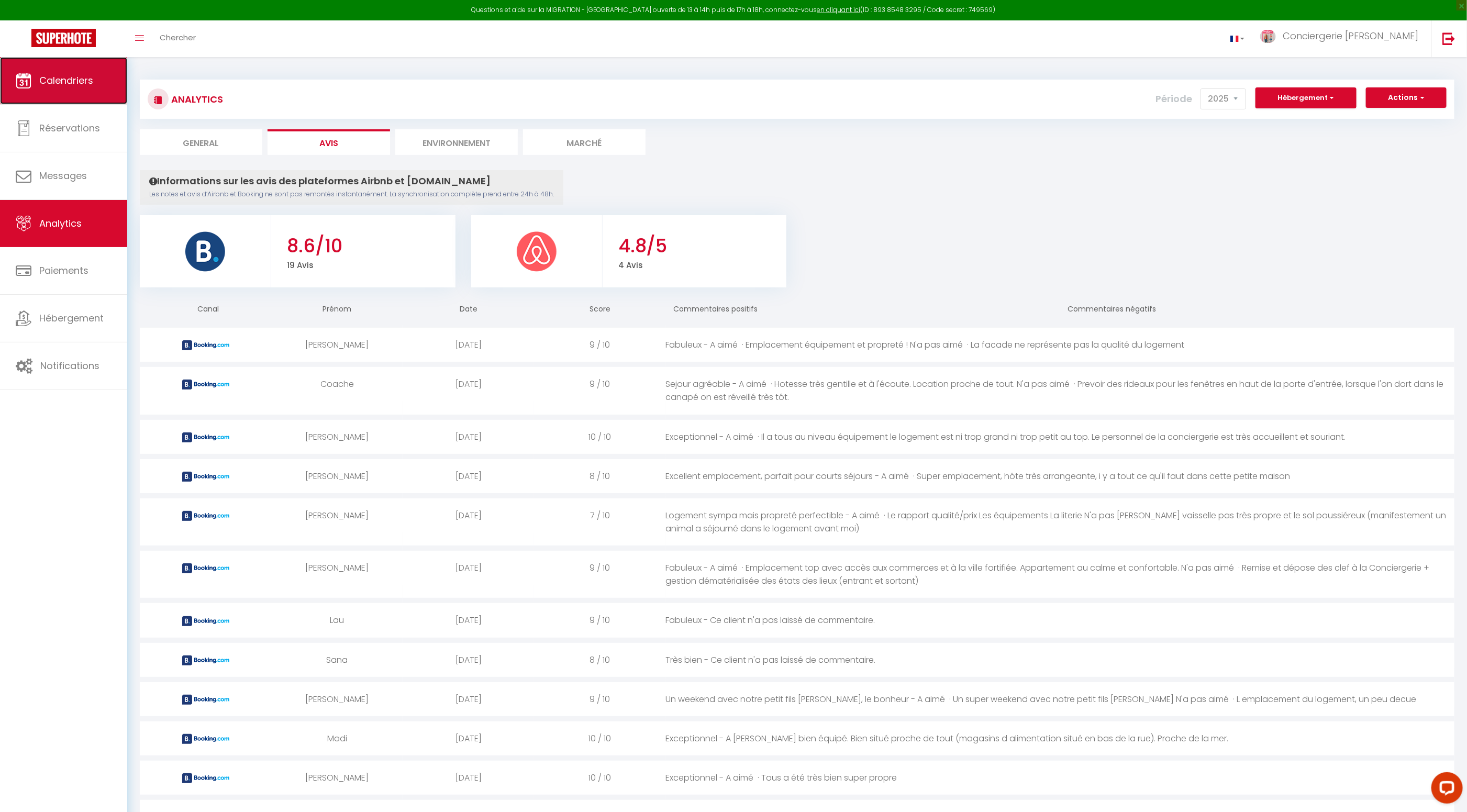
click at [85, 87] on link "Calendriers" at bounding box center [63, 80] width 127 height 47
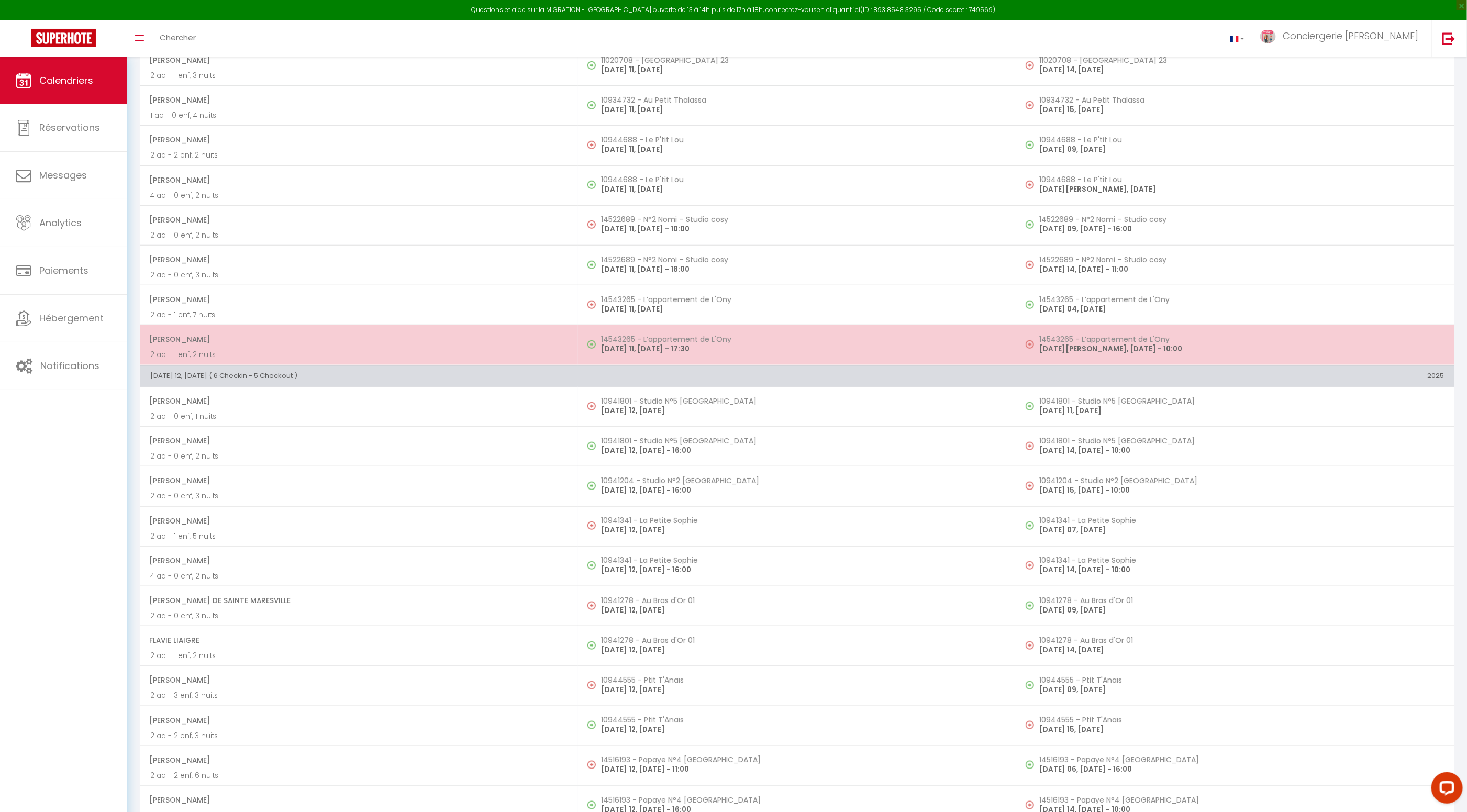
scroll to position [548, 0]
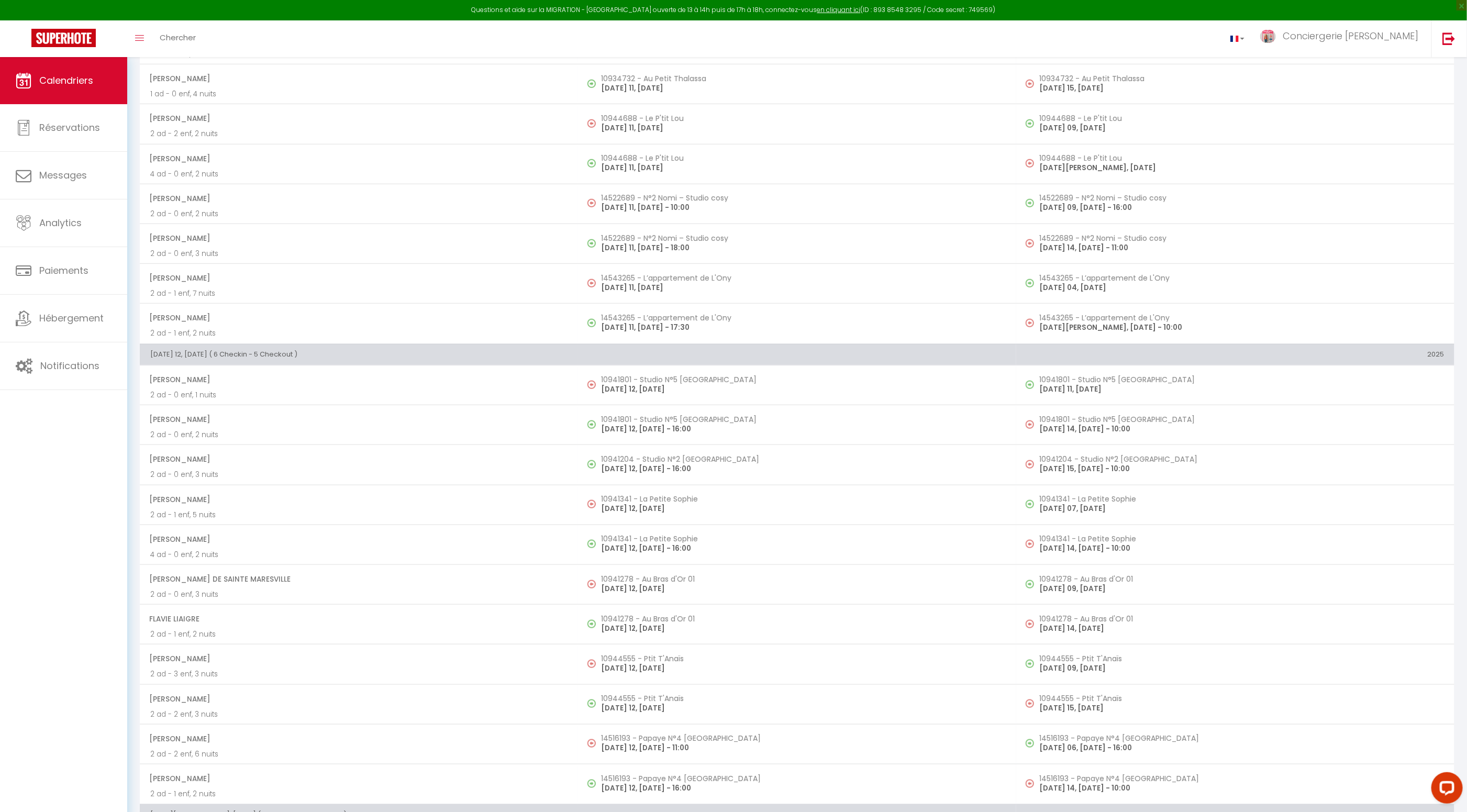
click at [281, 422] on span "Xavier Charbut" at bounding box center [358, 419] width 419 height 20
select select "OK"
select select "1"
select select "0"
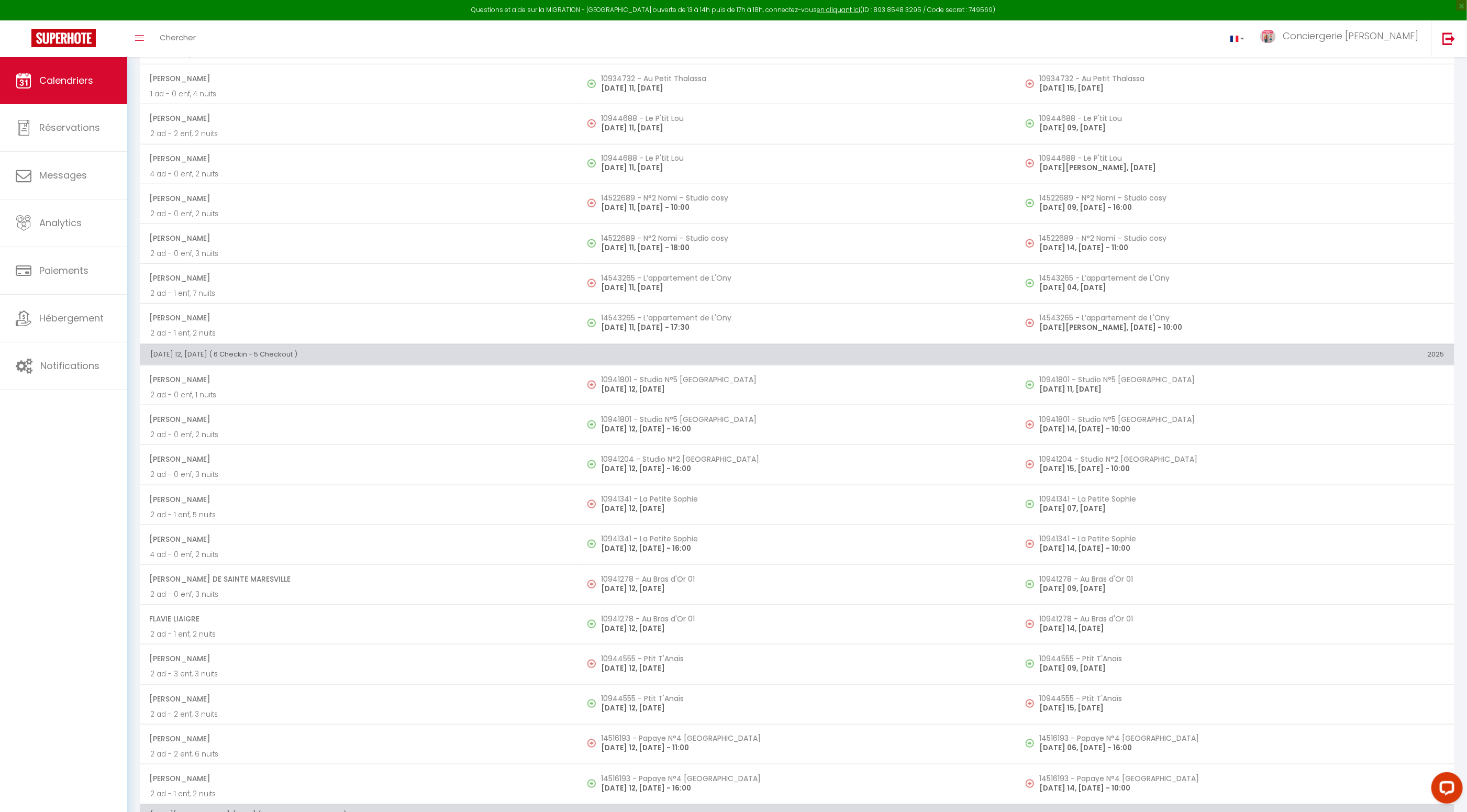
select select "1"
select select
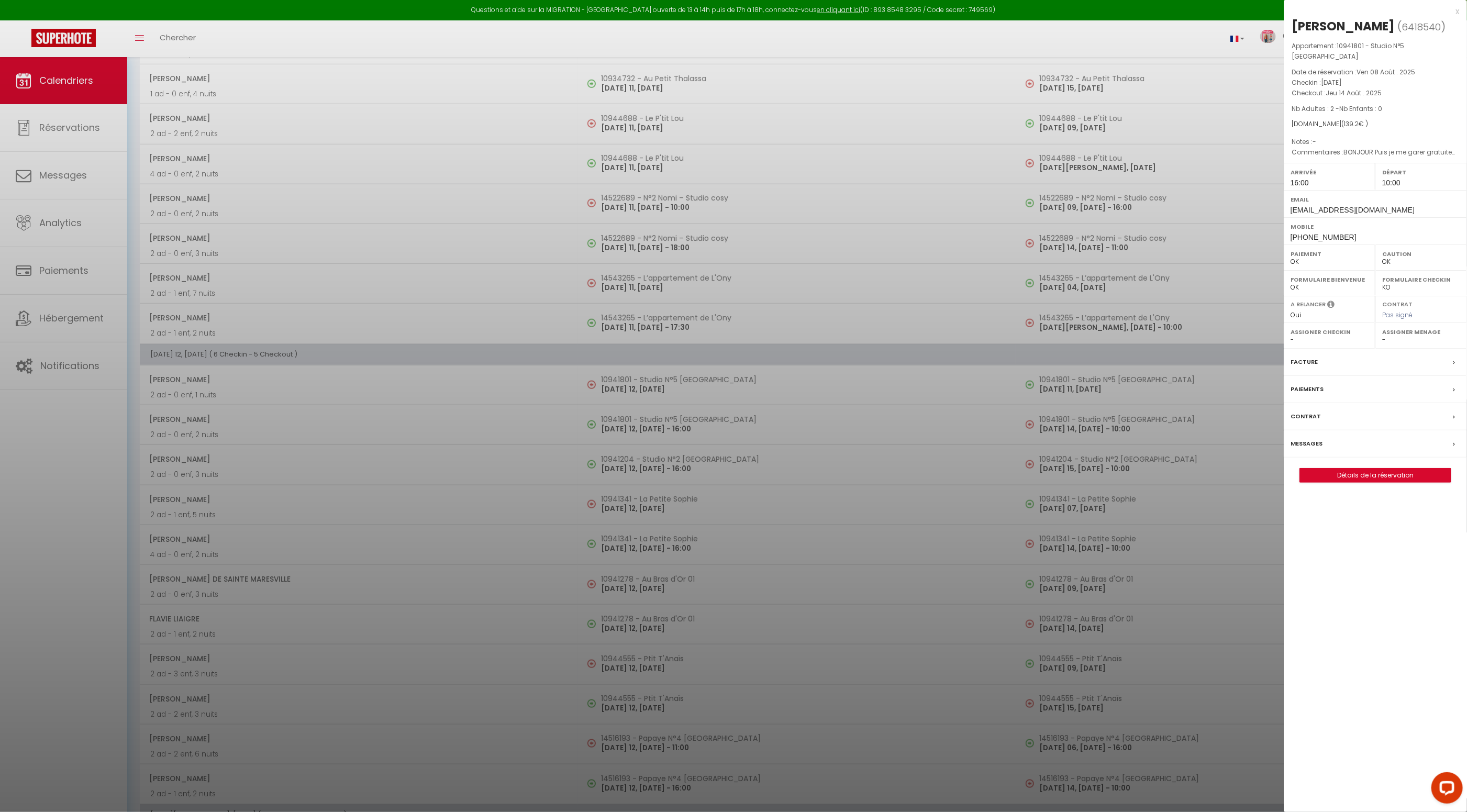
click at [1304, 356] on label "Facture" at bounding box center [1304, 362] width 27 height 11
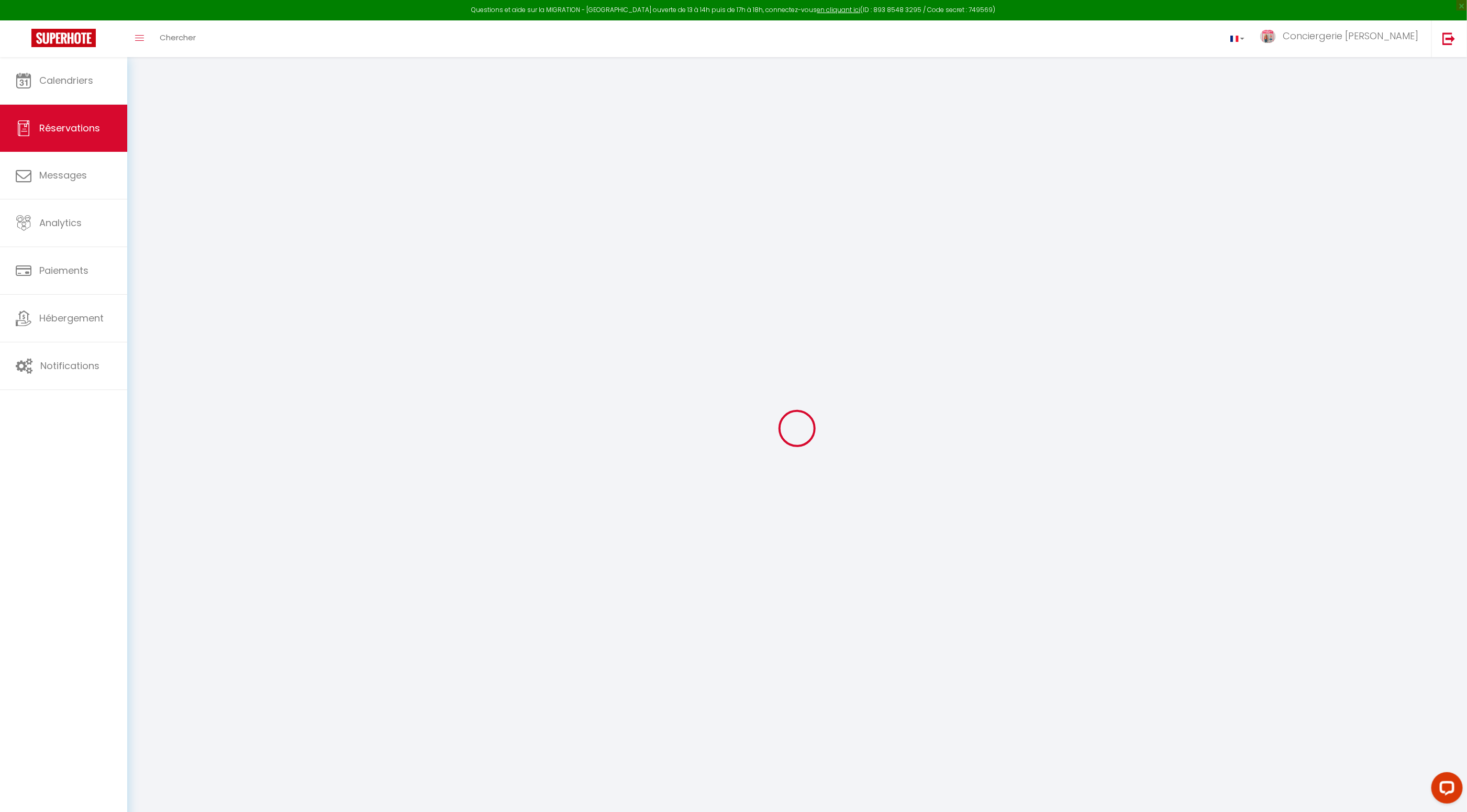
select select
checkbox input "false"
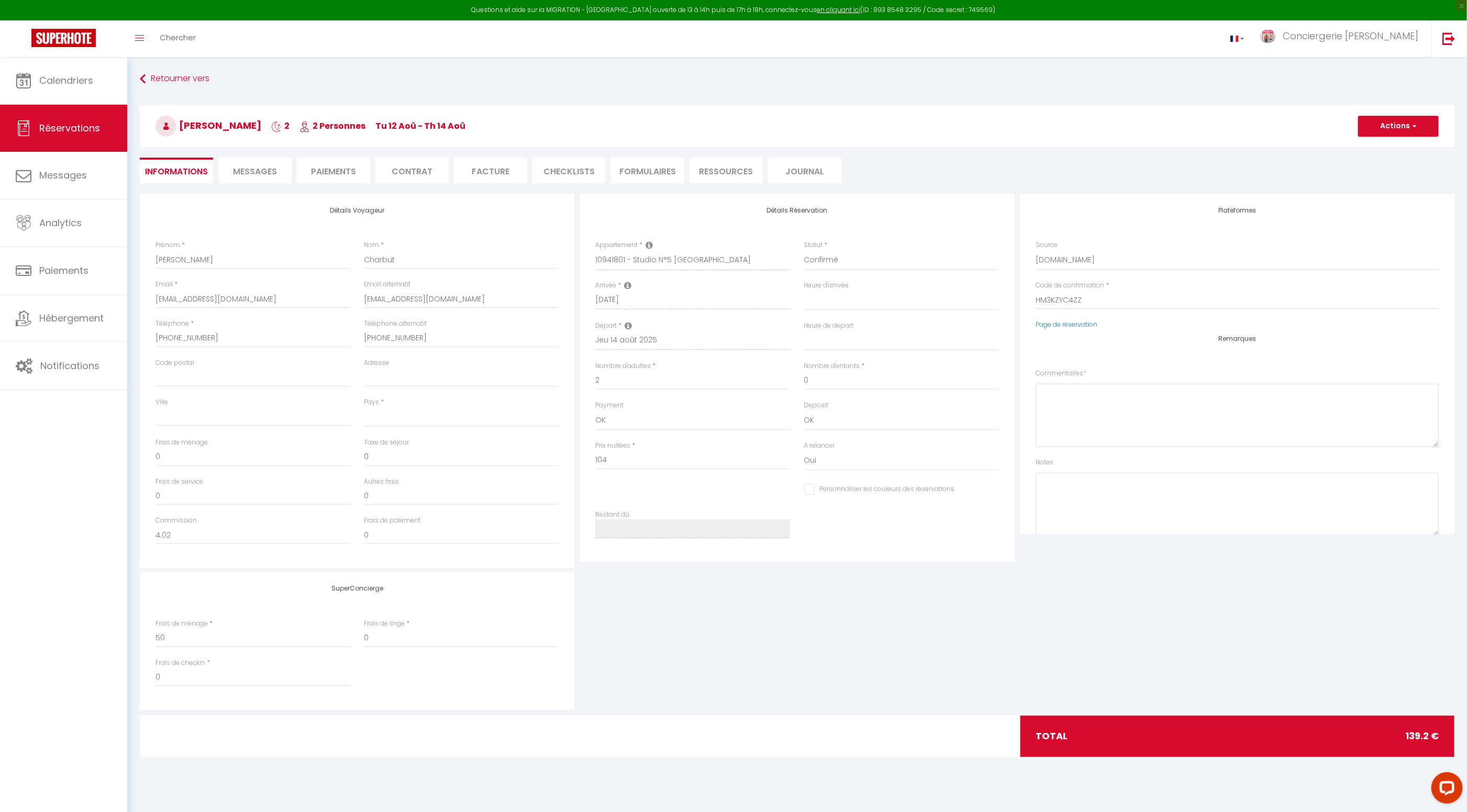
select select
checkbox input "false"
type textarea "BONJOUR Puis je me garer gratuitement a proximité? Merci bonne journée"
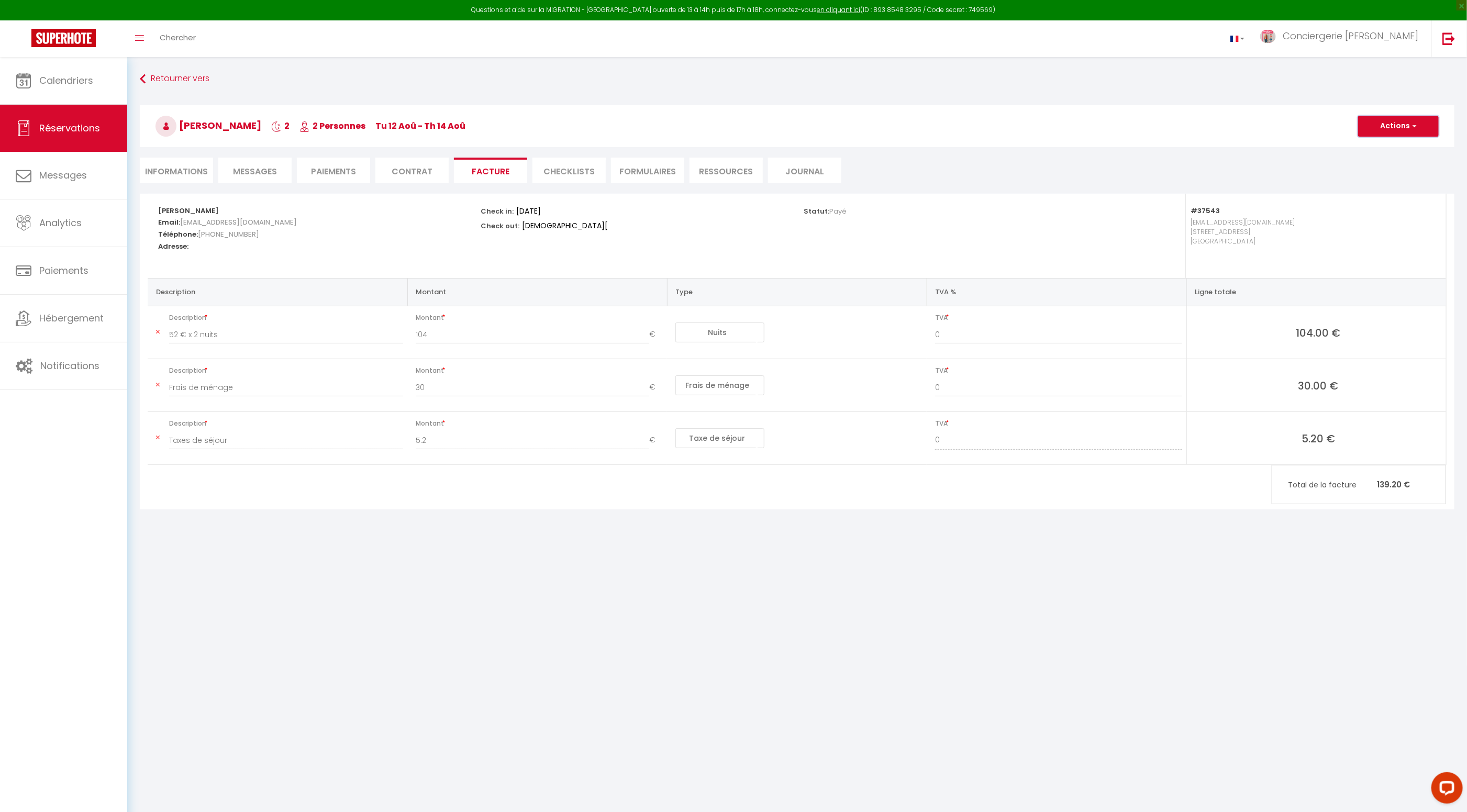
drag, startPoint x: 1392, startPoint y: 128, endPoint x: 1394, endPoint y: 134, distance: 6.3
click at [1392, 128] on button "Actions" at bounding box center [1399, 126] width 81 height 21
click at [1388, 163] on link "Aperçu et éditer" at bounding box center [1391, 163] width 88 height 14
drag, startPoint x: 265, startPoint y: 124, endPoint x: 182, endPoint y: 125, distance: 83.0
click at [182, 125] on h3 "Xavier Charbut 2 2 Personnes Tu 12 Aoû - Th 14 Aoû" at bounding box center [797, 126] width 1314 height 42
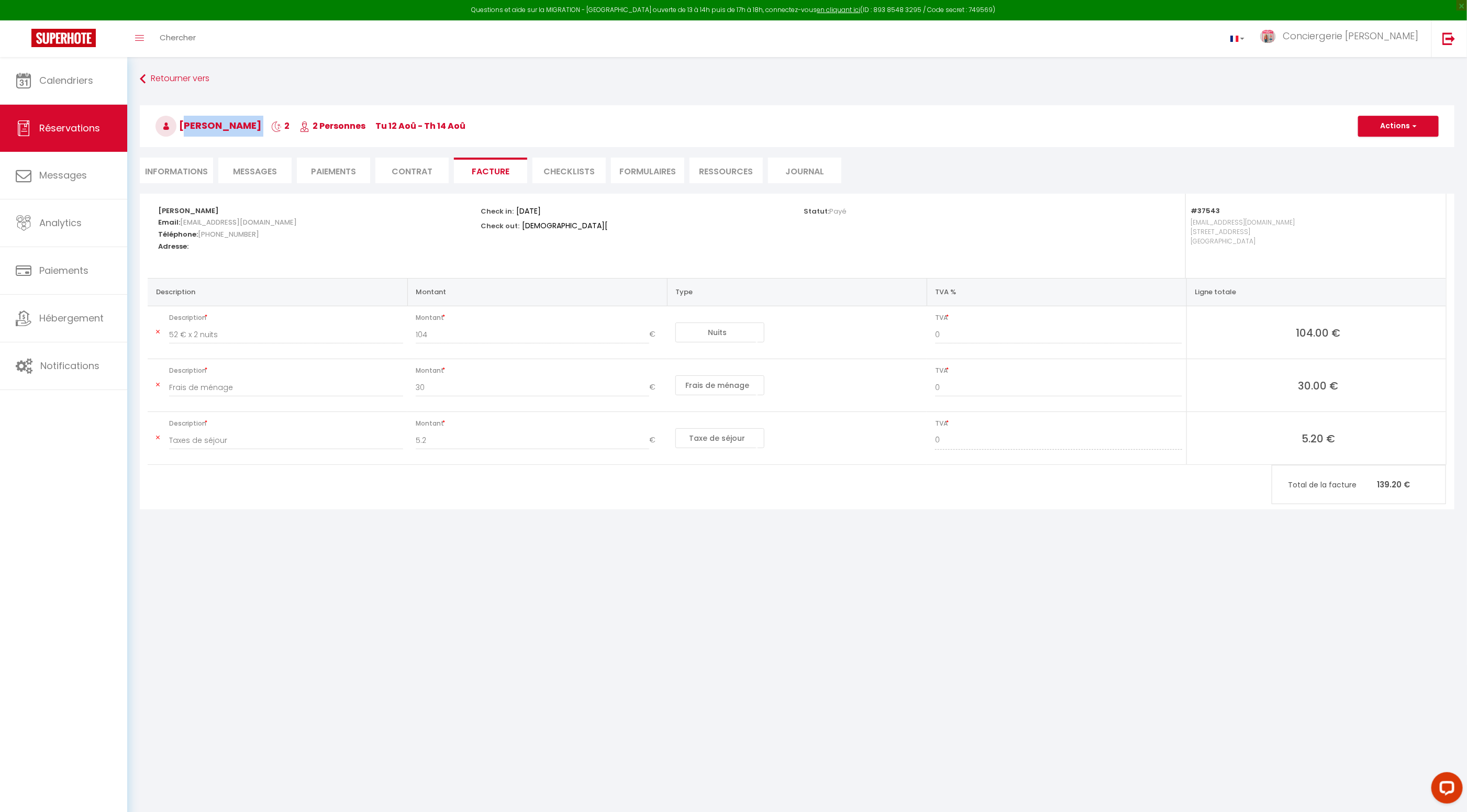
copy h3 "Xavier Charbut"
drag, startPoint x: 254, startPoint y: 232, endPoint x: 210, endPoint y: 244, distance: 45.6
click at [198, 234] on h5 "Téléphone: +33609057544" at bounding box center [313, 233] width 309 height 12
copy span "+33609057544"
drag, startPoint x: 265, startPoint y: 171, endPoint x: 274, endPoint y: 175, distance: 9.8
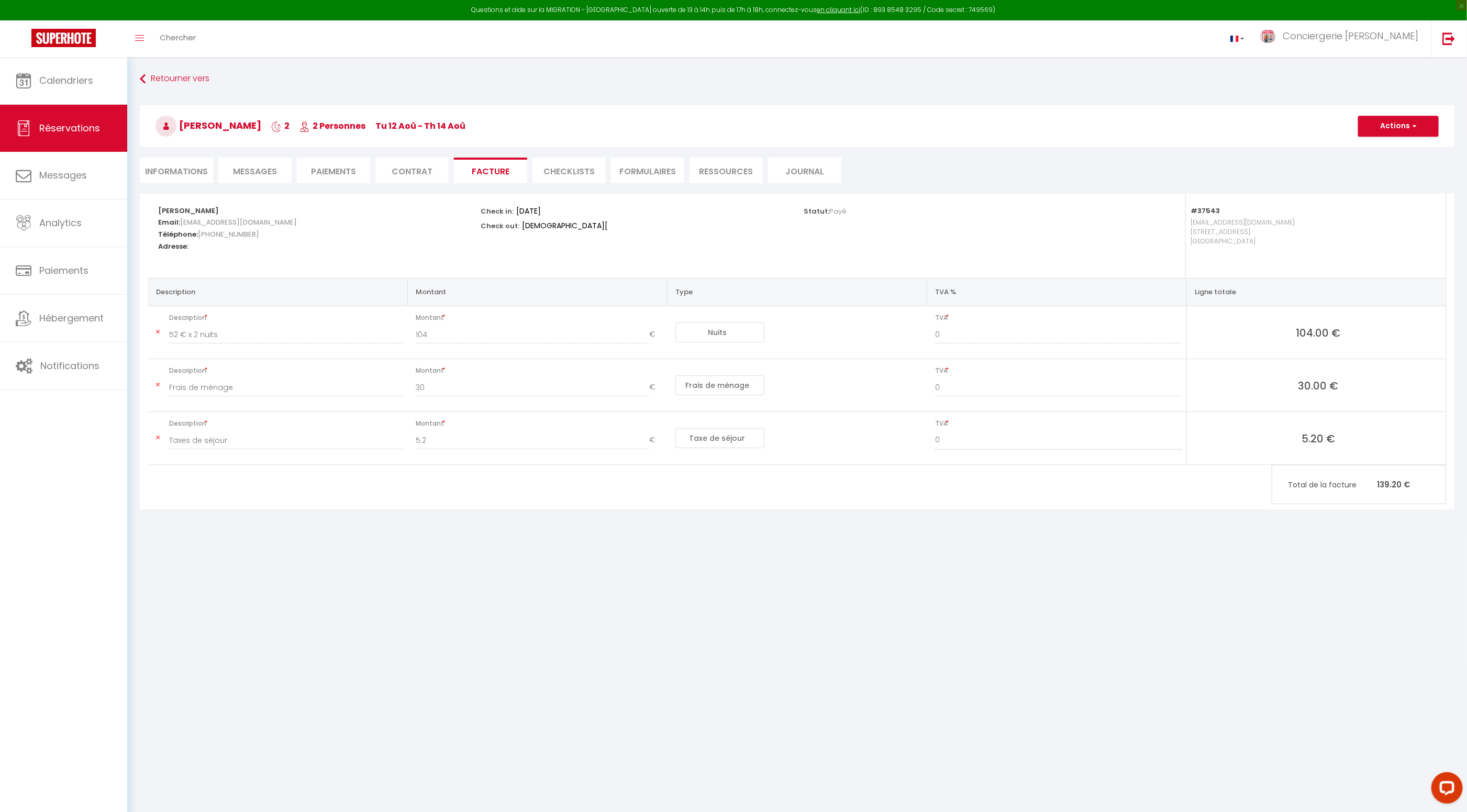
click at [266, 171] on span "Messages" at bounding box center [255, 171] width 44 height 12
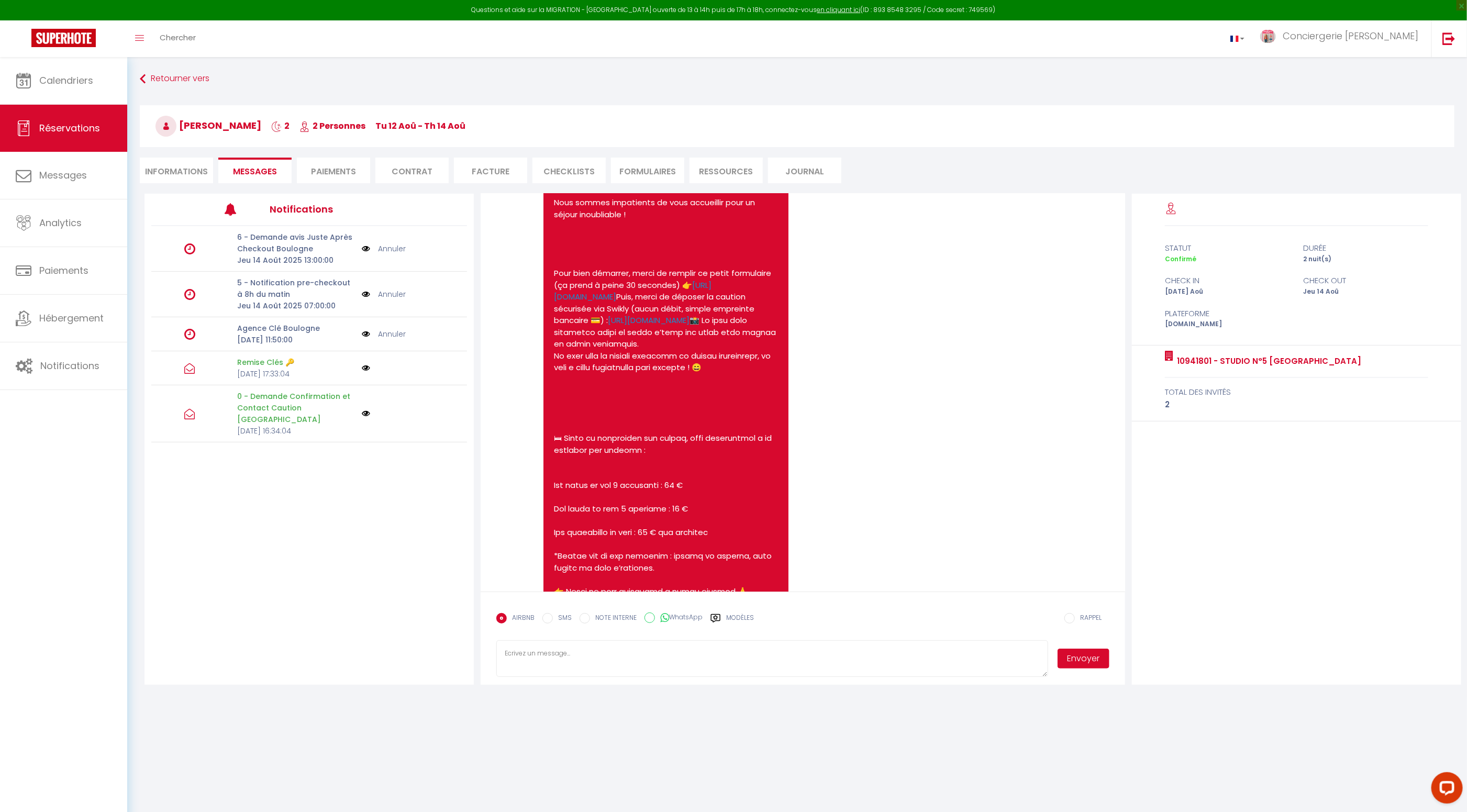
scroll to position [335, 0]
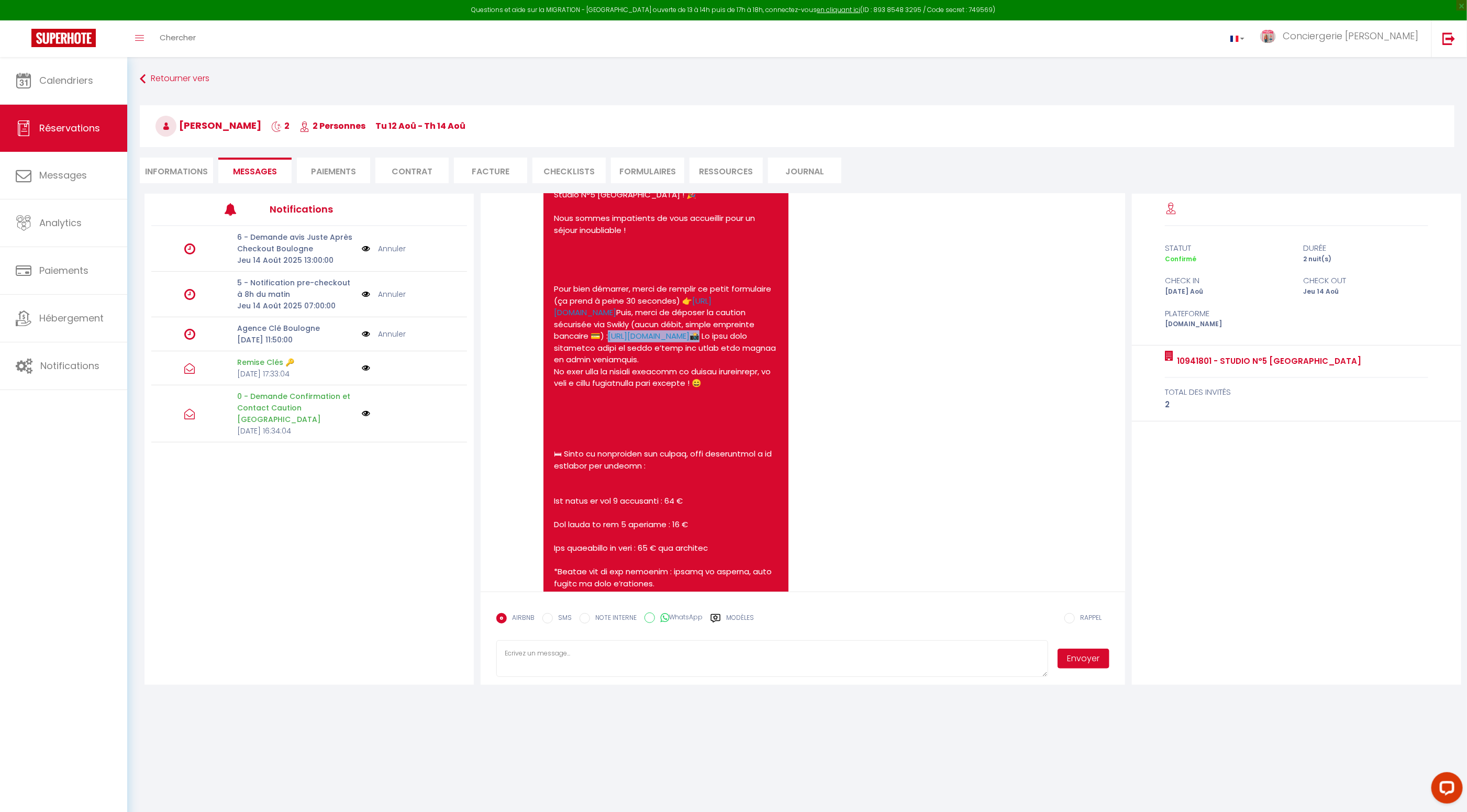
drag, startPoint x: 672, startPoint y: 373, endPoint x: 547, endPoint y: 382, distance: 125.3
click at [542, 371] on div "Bonjour Xavier 😊, Un grand merci pour votre réservation au 10941801 - Studio N°…" at bounding box center [686, 533] width 307 height 803
drag, startPoint x: 726, startPoint y: 412, endPoint x: 719, endPoint y: 409, distance: 7.6
click at [724, 411] on pre "Bonjour Xavier 😊, Un grand merci pour votre réservation au 10941801 - Studio N°…" at bounding box center [666, 530] width 224 height 777
drag, startPoint x: 669, startPoint y: 375, endPoint x: 547, endPoint y: 379, distance: 122.1
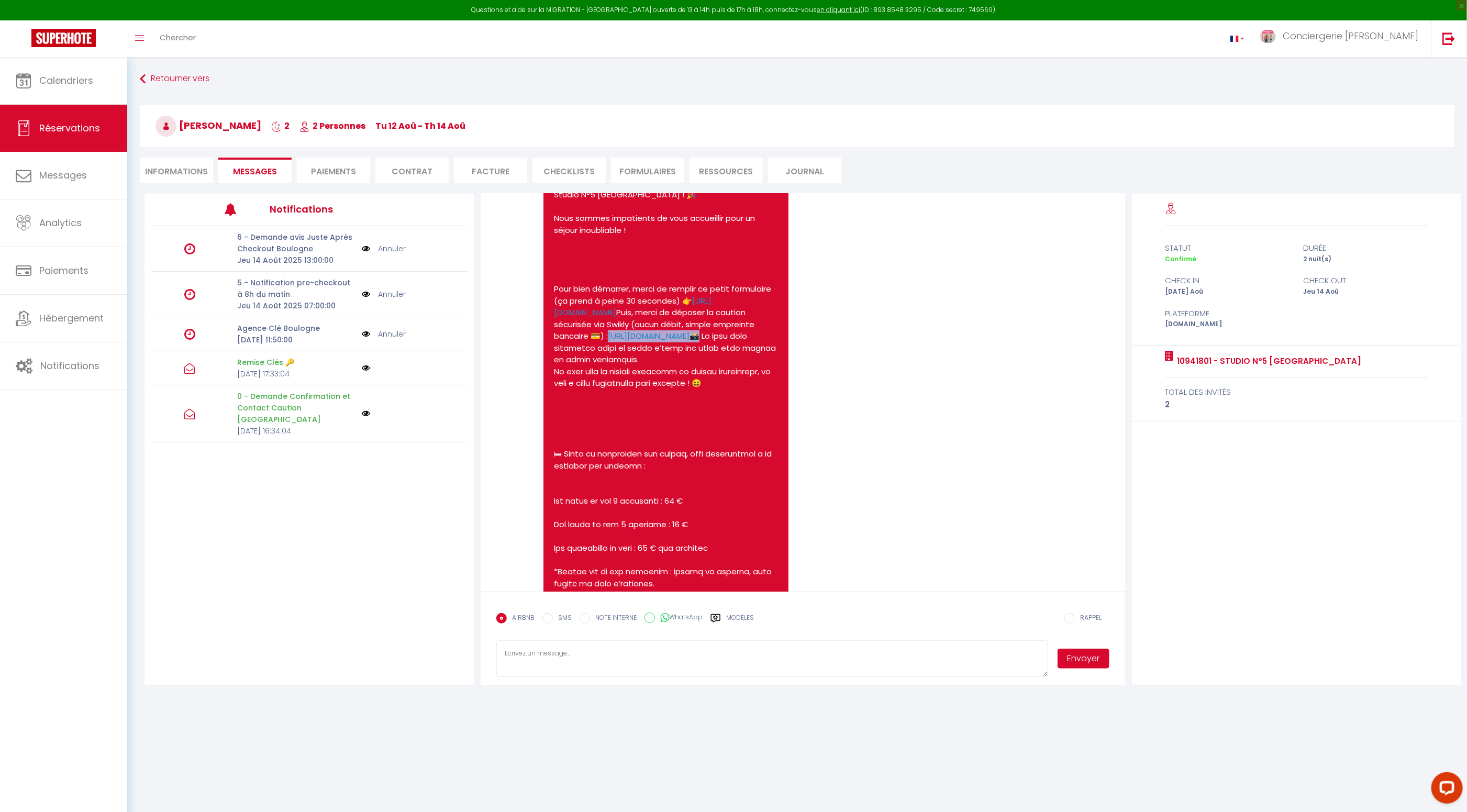
click at [547, 375] on div "Bonjour Xavier 😊, Un grand merci pour votre réservation au 10941801 - Studio N°…" at bounding box center [666, 531] width 245 height 798
copy pre "https://v2.swik.link/hagg5LV"
click at [716, 618] on icon at bounding box center [716, 618] width 10 height 10
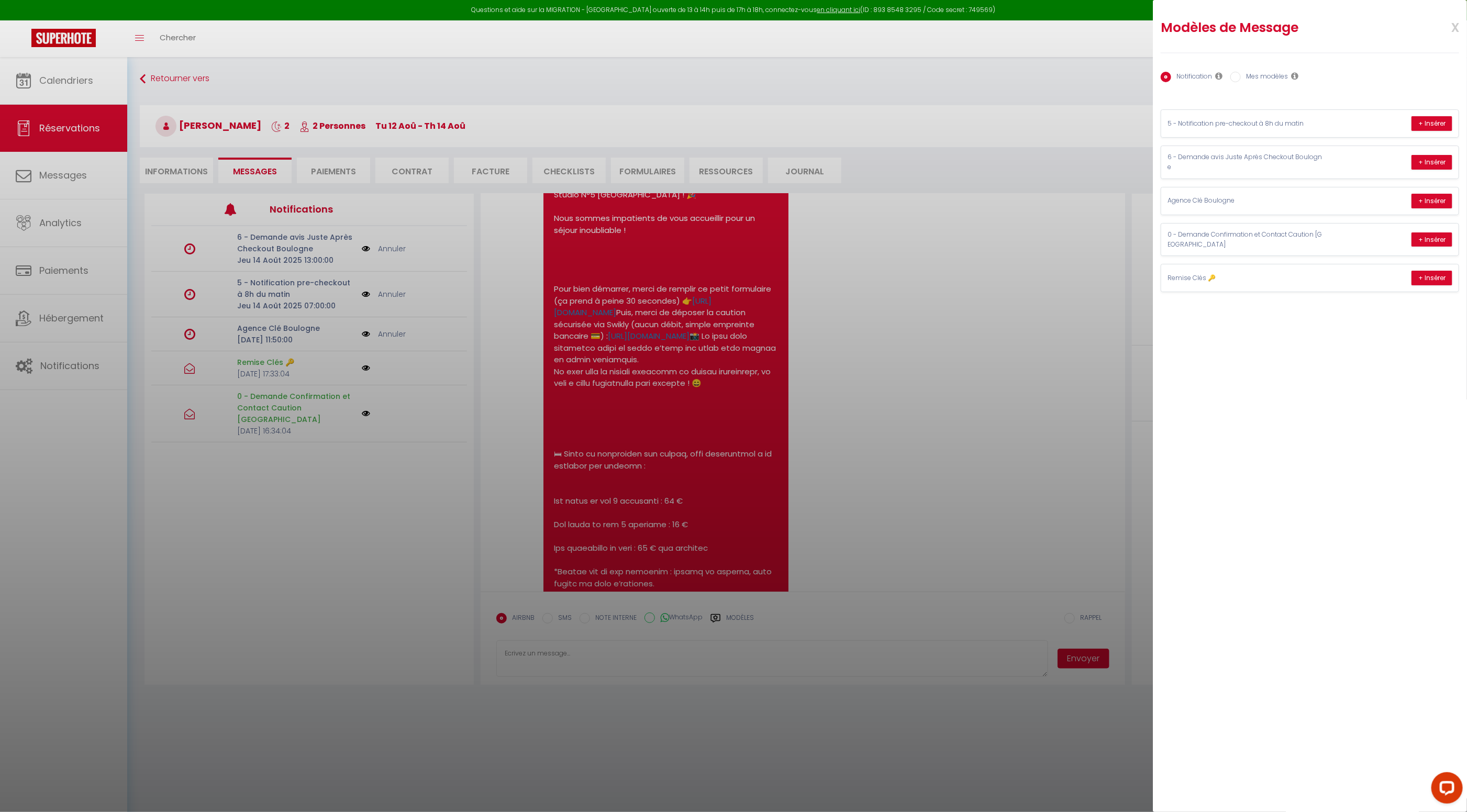
drag, startPoint x: 1236, startPoint y: 77, endPoint x: 1273, endPoint y: 95, distance: 41.1
click at [1236, 77] on input "Mes modèles" at bounding box center [1235, 77] width 10 height 10
radio input "true"
radio input "false"
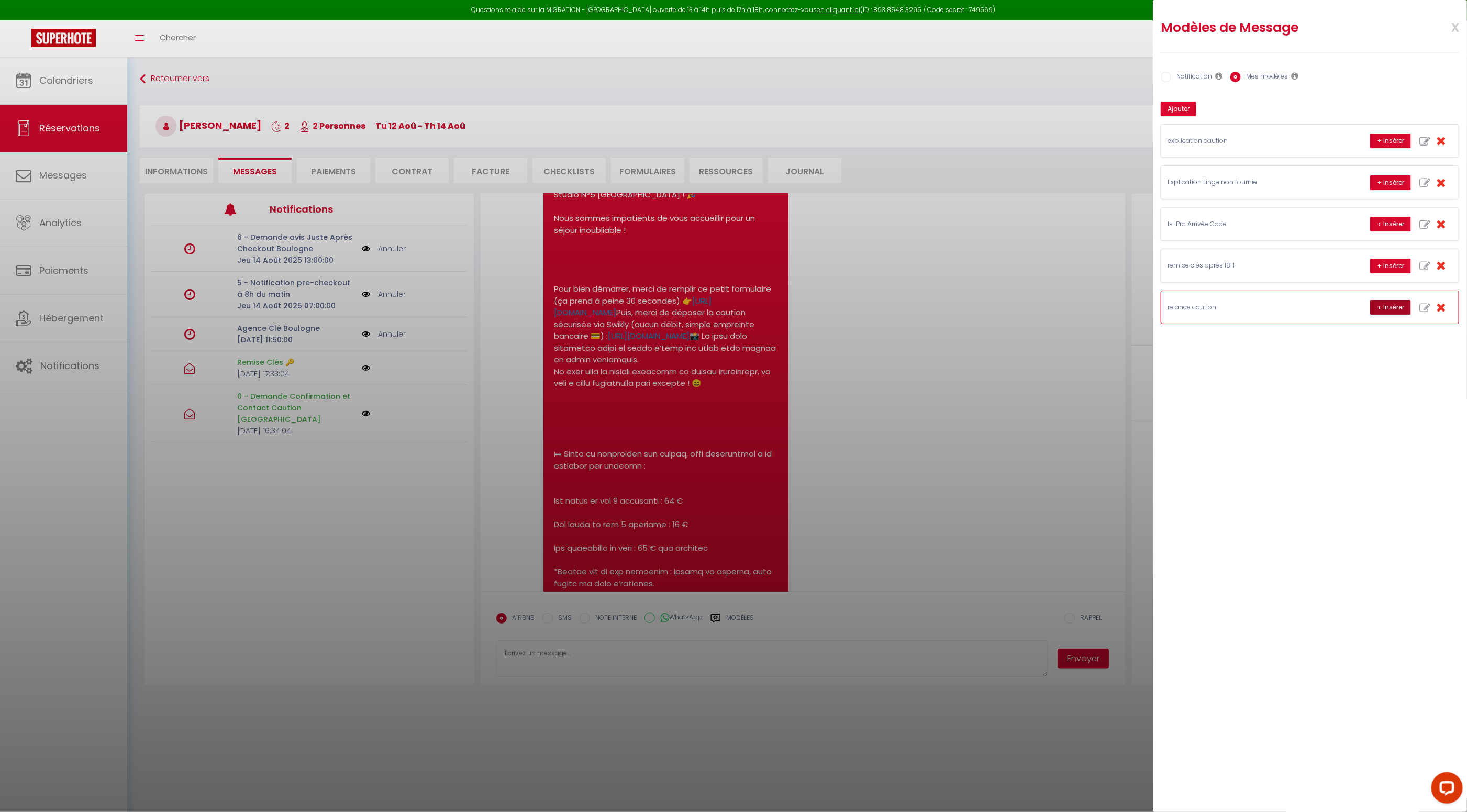
drag, startPoint x: 1389, startPoint y: 299, endPoint x: 1381, endPoint y: 300, distance: 8.1
click at [1389, 300] on button "+ Insérer" at bounding box center [1391, 307] width 41 height 15
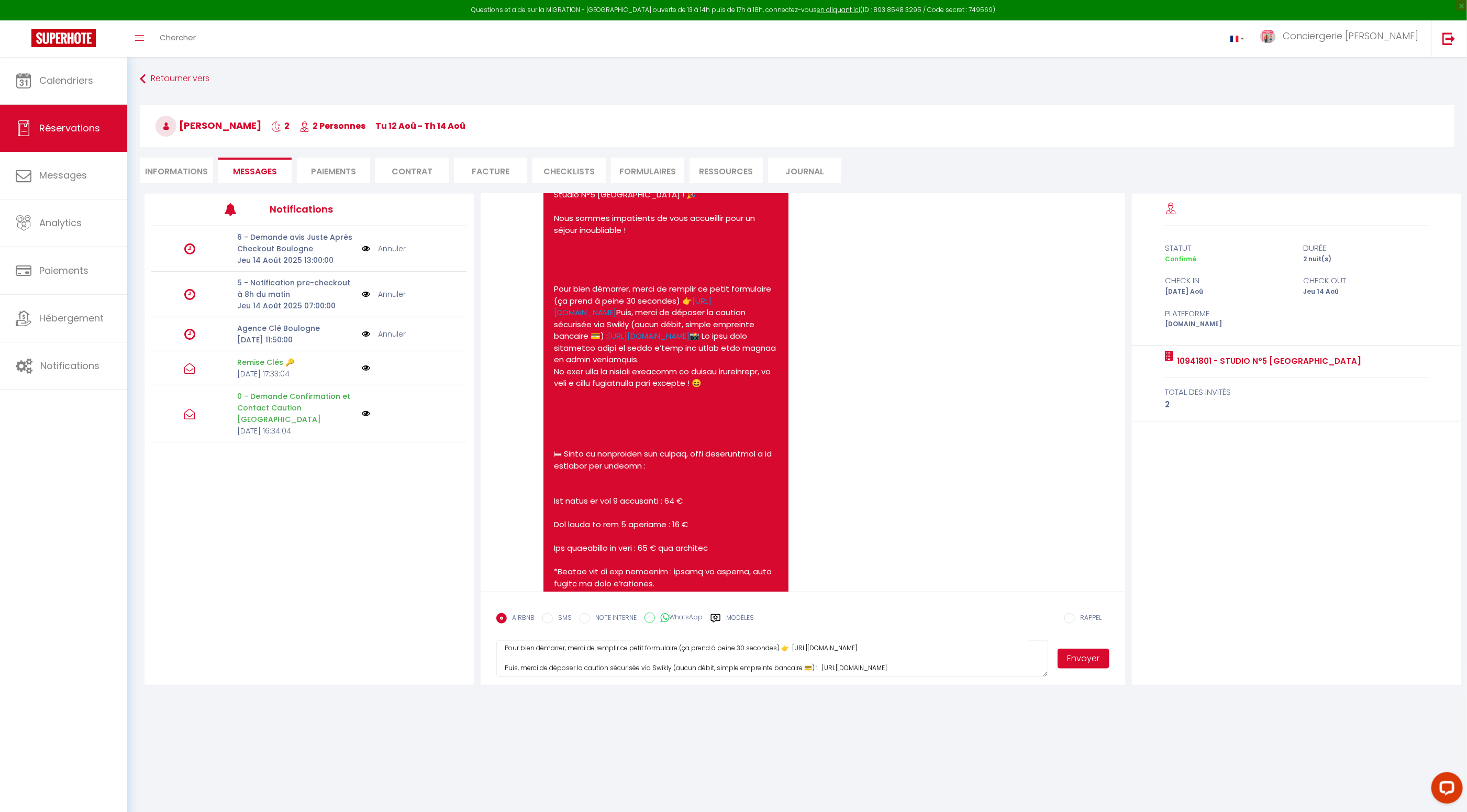
scroll to position [71, 0]
drag, startPoint x: 952, startPoint y: 661, endPoint x: 819, endPoint y: 662, distance: 133.0
click at [817, 662] on textarea "Bonjour Xavier😊, Un grand merci pour votre réservation au 10941801 - Studio N°5…" at bounding box center [772, 658] width 552 height 36
paste textarea "https://v2.swik.link/hagg5LV"
type textarea "Bonjour Xavier😊, Un grand merci pour votre réservation au 10941801 - Studio N°5…"
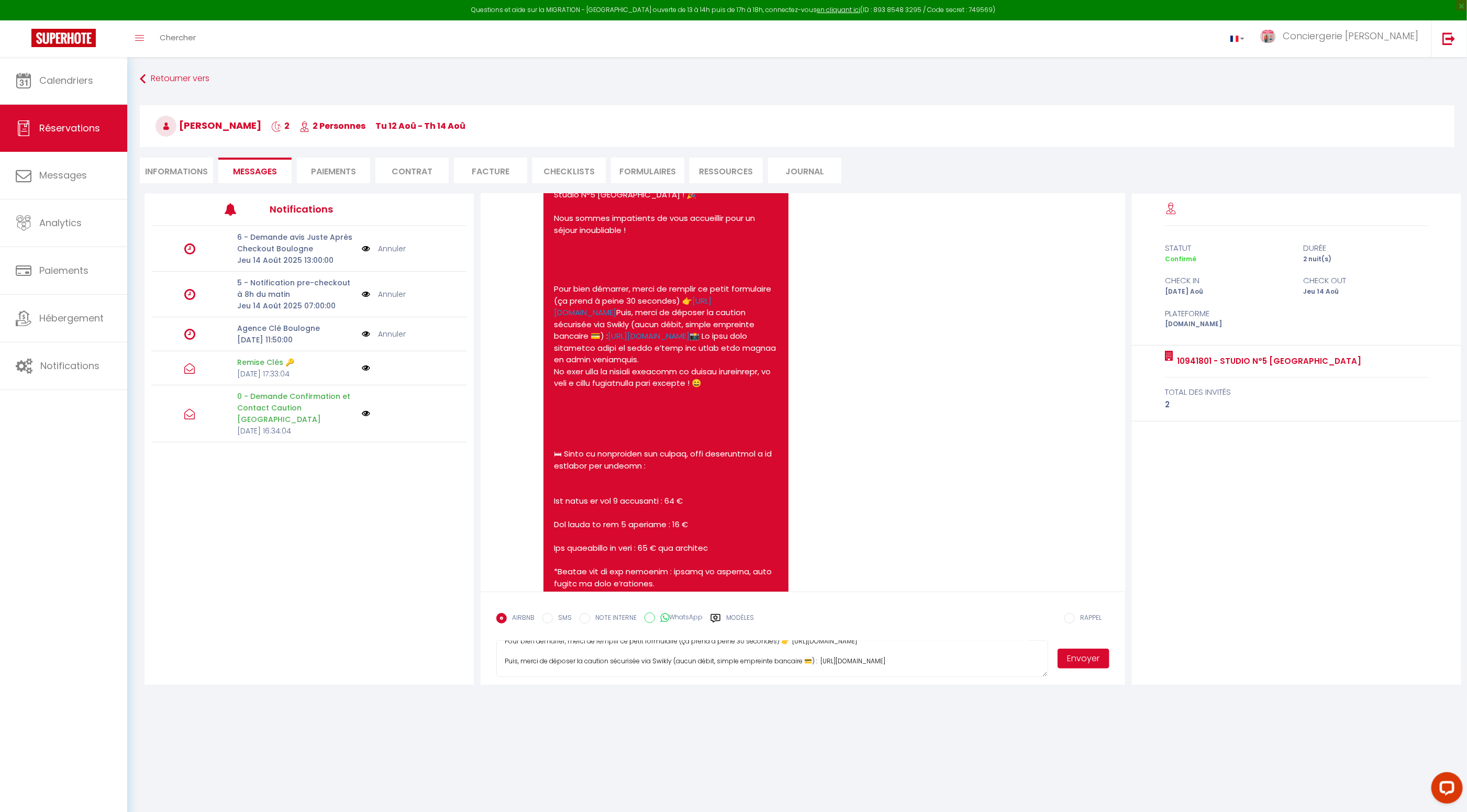
click at [1075, 659] on button "Envoyer" at bounding box center [1084, 658] width 52 height 20
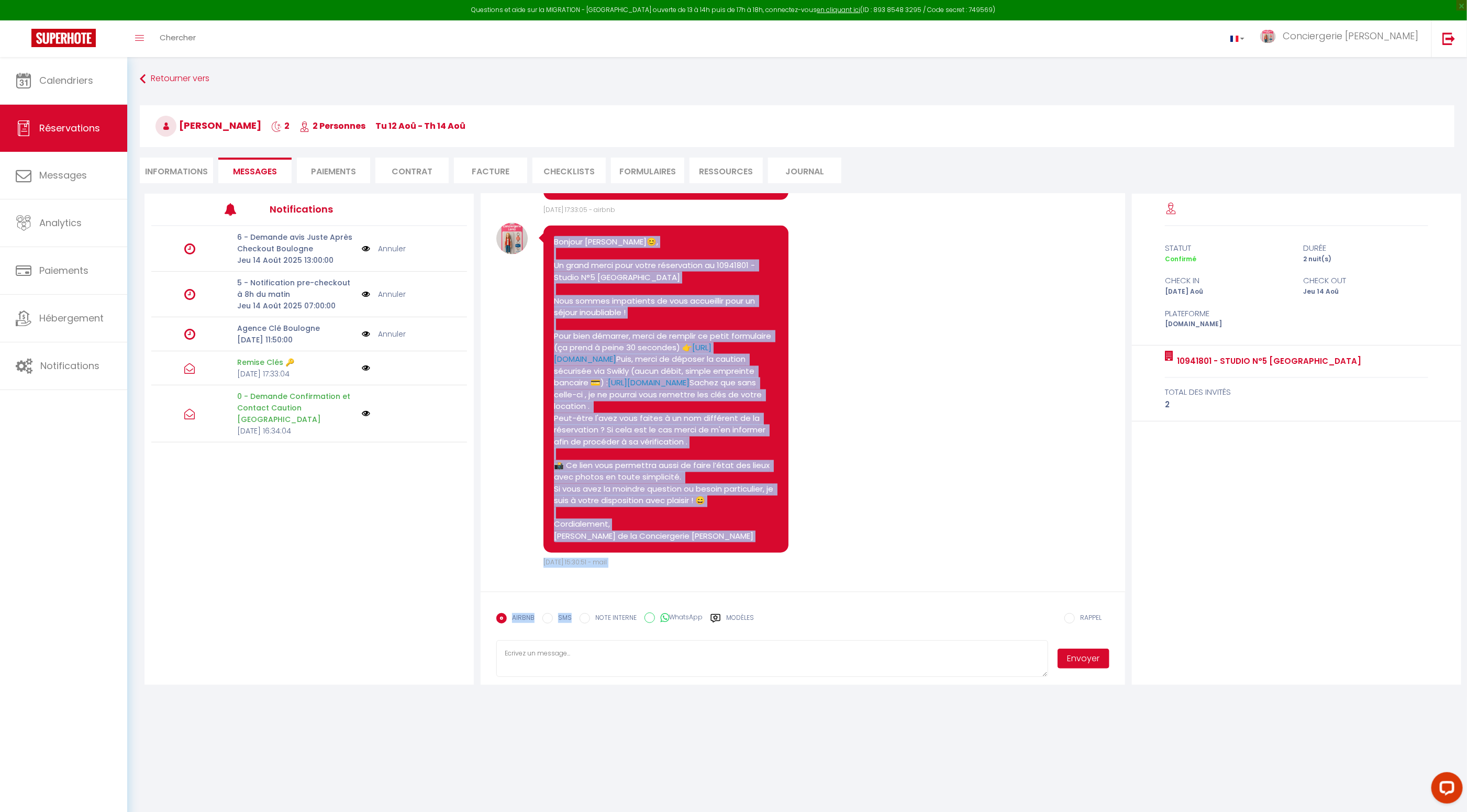
scroll to position [1453, 0]
drag, startPoint x: 550, startPoint y: 274, endPoint x: 699, endPoint y: 510, distance: 279.1
click at [720, 541] on div "Bonjour Xavier😊, Un grand merci pour votre réservation au 10941801 - Studio N°5…" at bounding box center [666, 389] width 245 height 327
copy pre "Bonjour Xavier😊, Un grand merci pour votre réservation au 10941801 - Studio N°5…"
drag, startPoint x: 548, startPoint y: 620, endPoint x: 551, endPoint y: 632, distance: 12.4
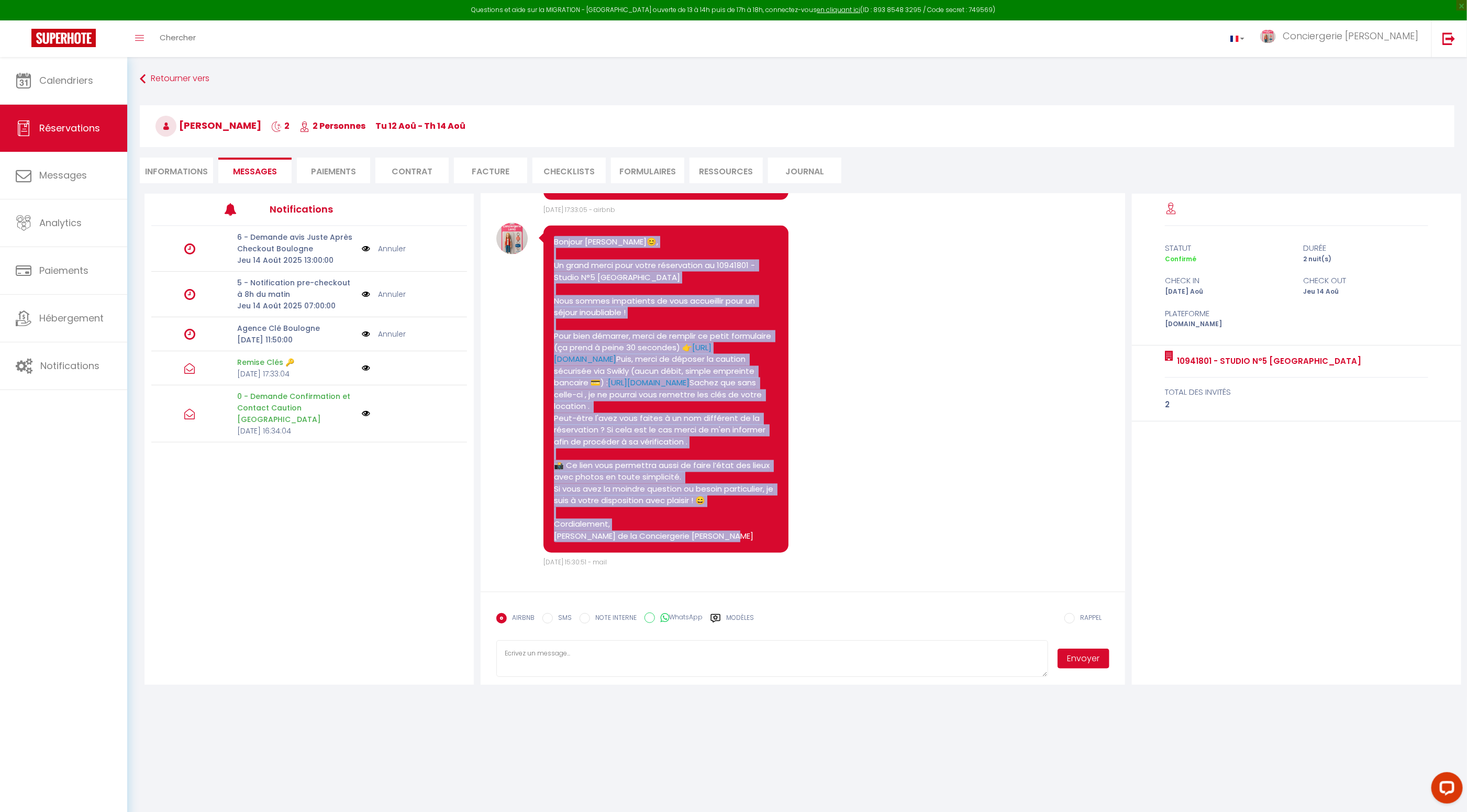
click at [548, 620] on input "SMS" at bounding box center [547, 618] width 10 height 10
radio input "true"
radio input "false"
drag, startPoint x: 646, startPoint y: 616, endPoint x: 644, endPoint y: 649, distance: 33.1
click at [646, 619] on input "WhatsApp" at bounding box center [650, 618] width 10 height 10
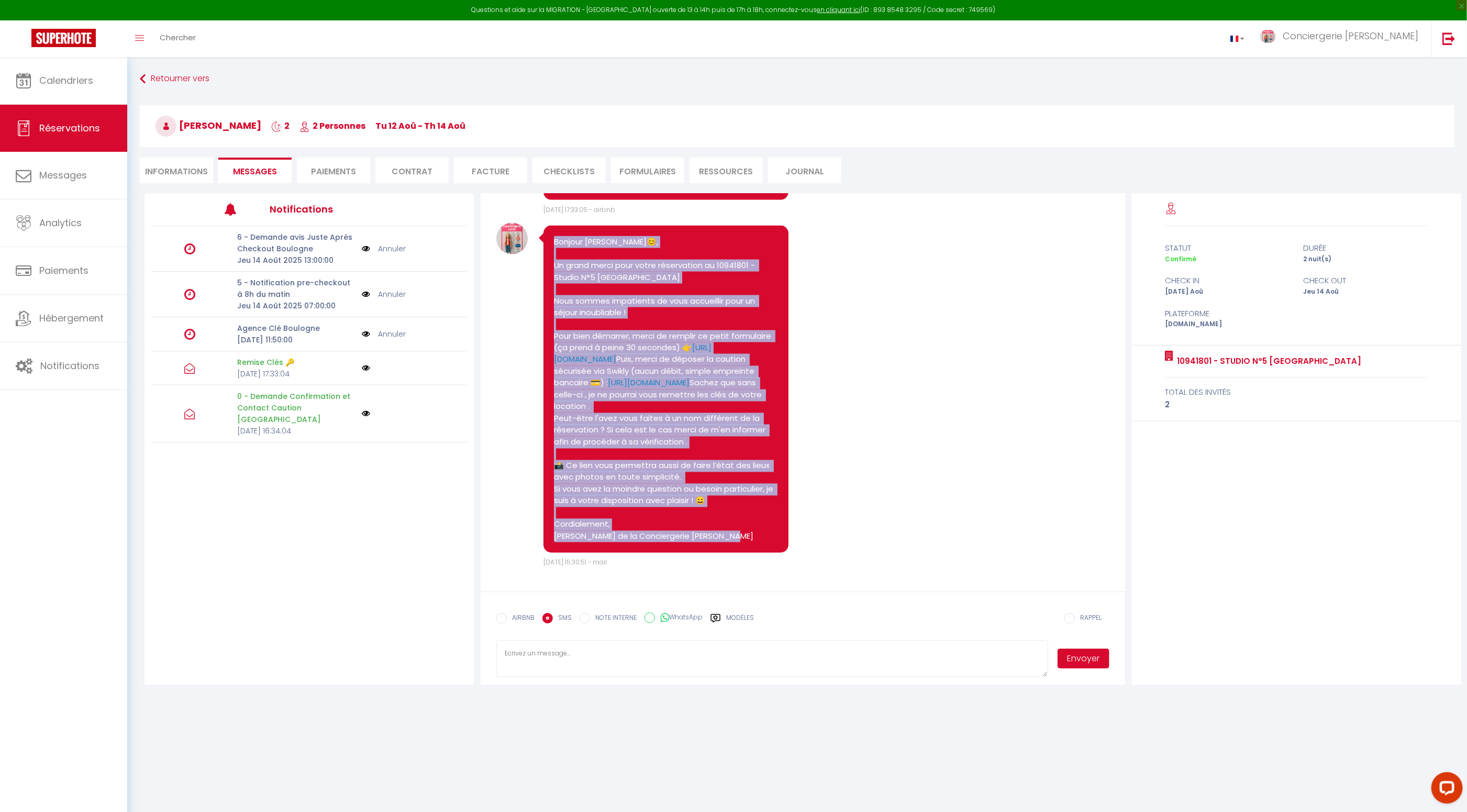
radio input "true"
radio input "false"
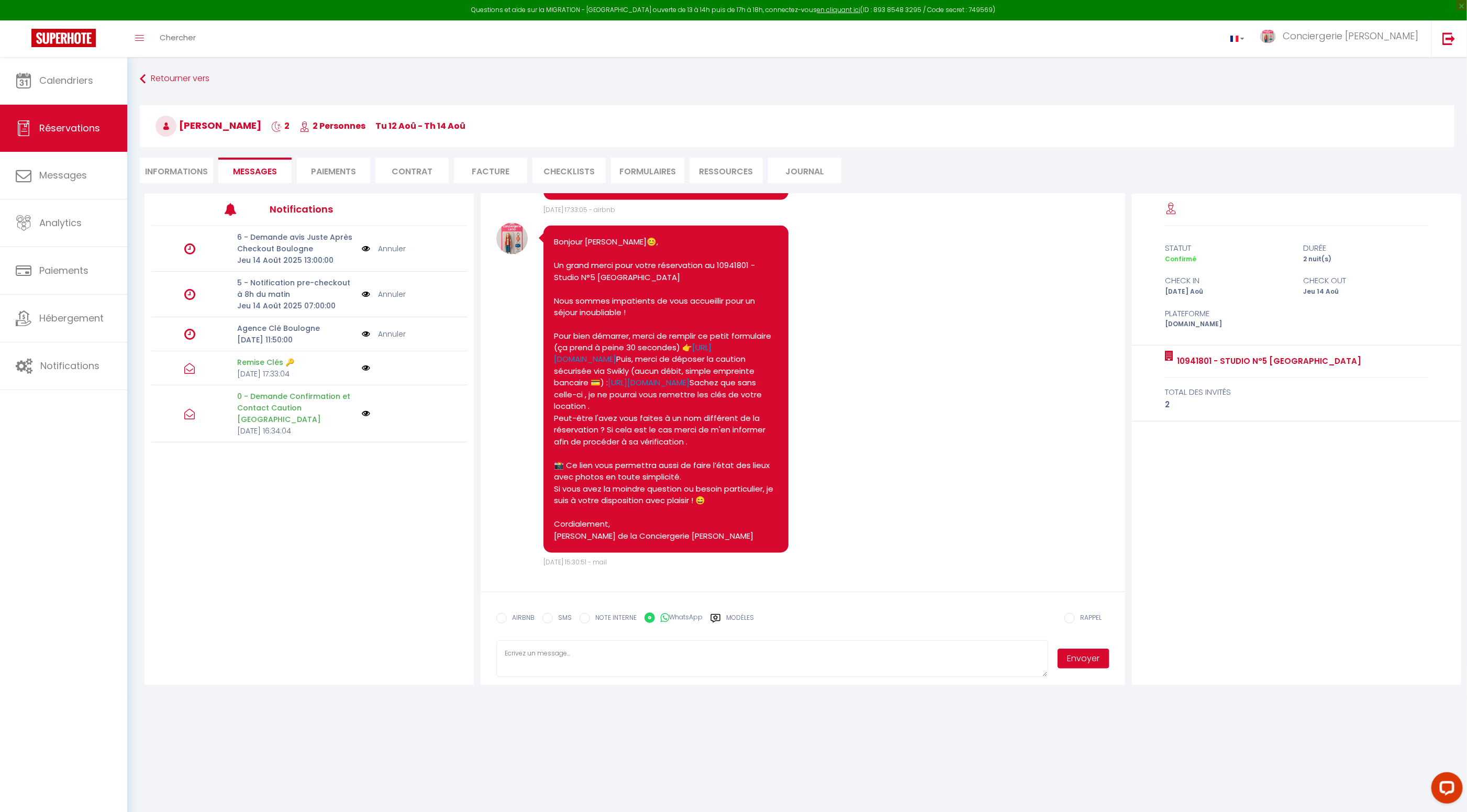
click at [643, 661] on textarea at bounding box center [772, 658] width 552 height 36
paste textarea "Bonjour Xavier😊, Un grand merci pour votre réservation au 10941801 - Studio N°5…"
type textarea "Bonjour Xavier😊, Un grand merci pour votre réservation au 10941801 - Studio N°5…"
click at [1096, 661] on button "Envoyer" at bounding box center [1084, 658] width 52 height 20
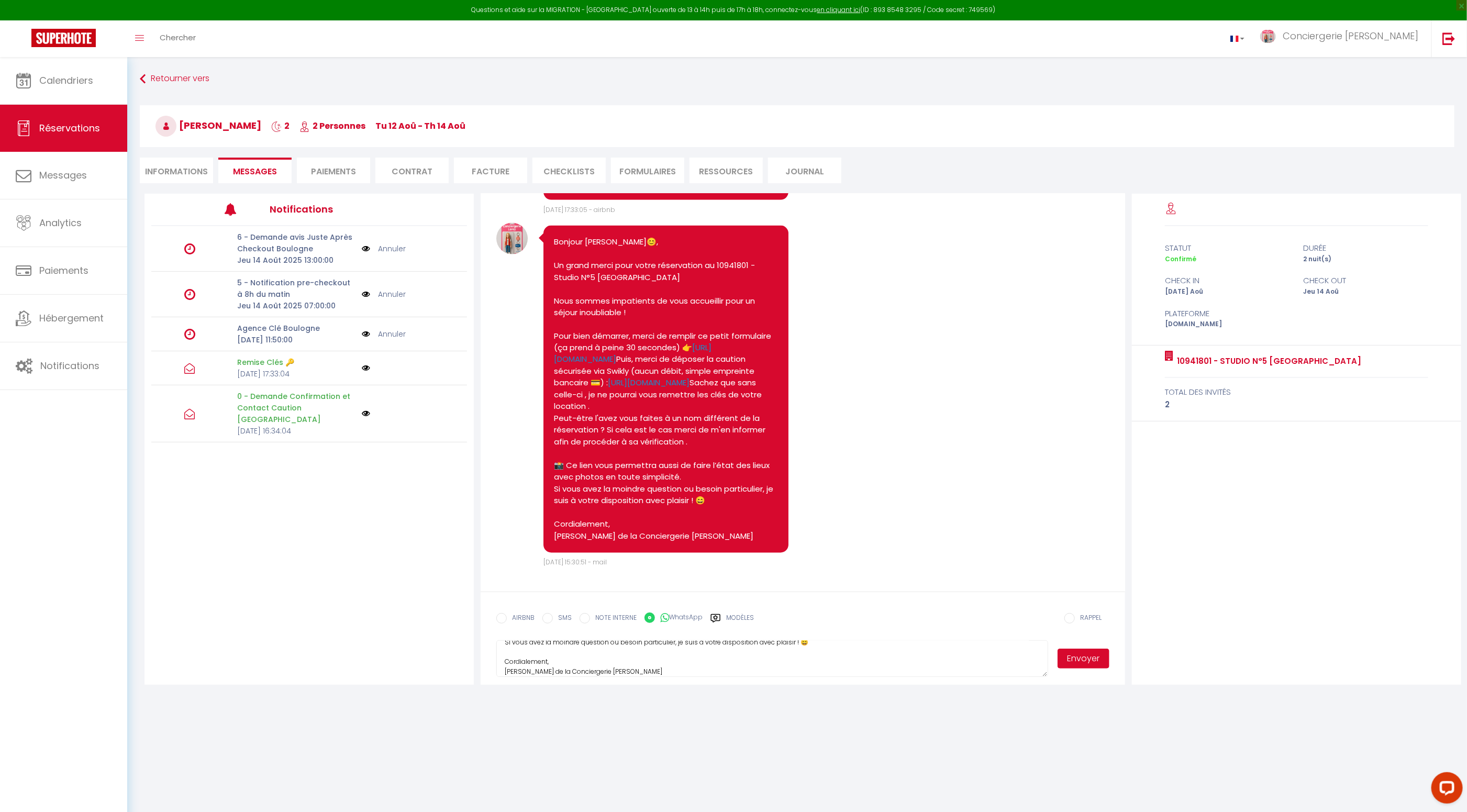
click at [548, 620] on input "SMS" at bounding box center [547, 618] width 10 height 10
radio input "true"
radio input "false"
drag, startPoint x: 1080, startPoint y: 661, endPoint x: 1070, endPoint y: 653, distance: 12.8
click at [1080, 661] on button "Envoyer" at bounding box center [1084, 658] width 52 height 20
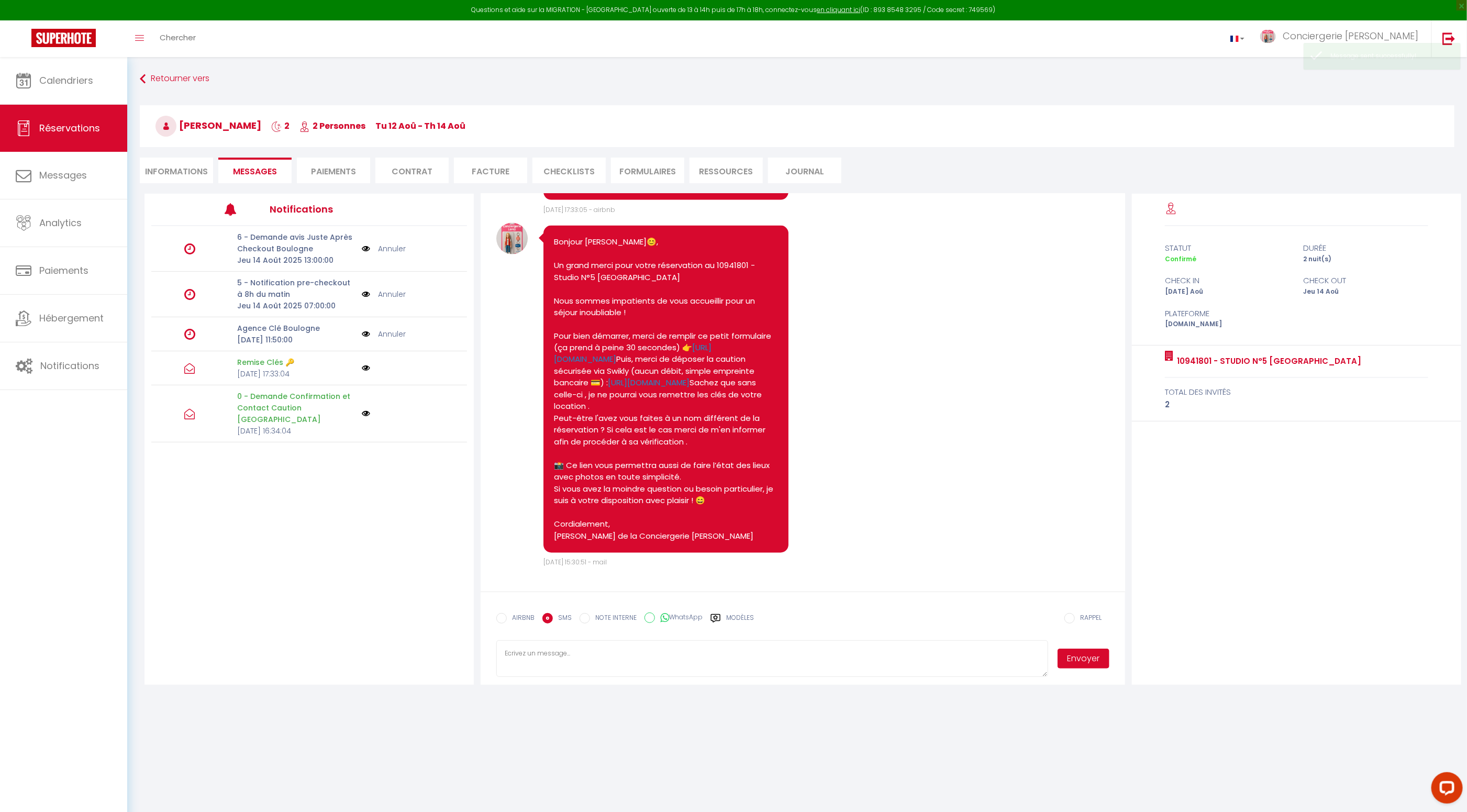
scroll to position [0, 0]
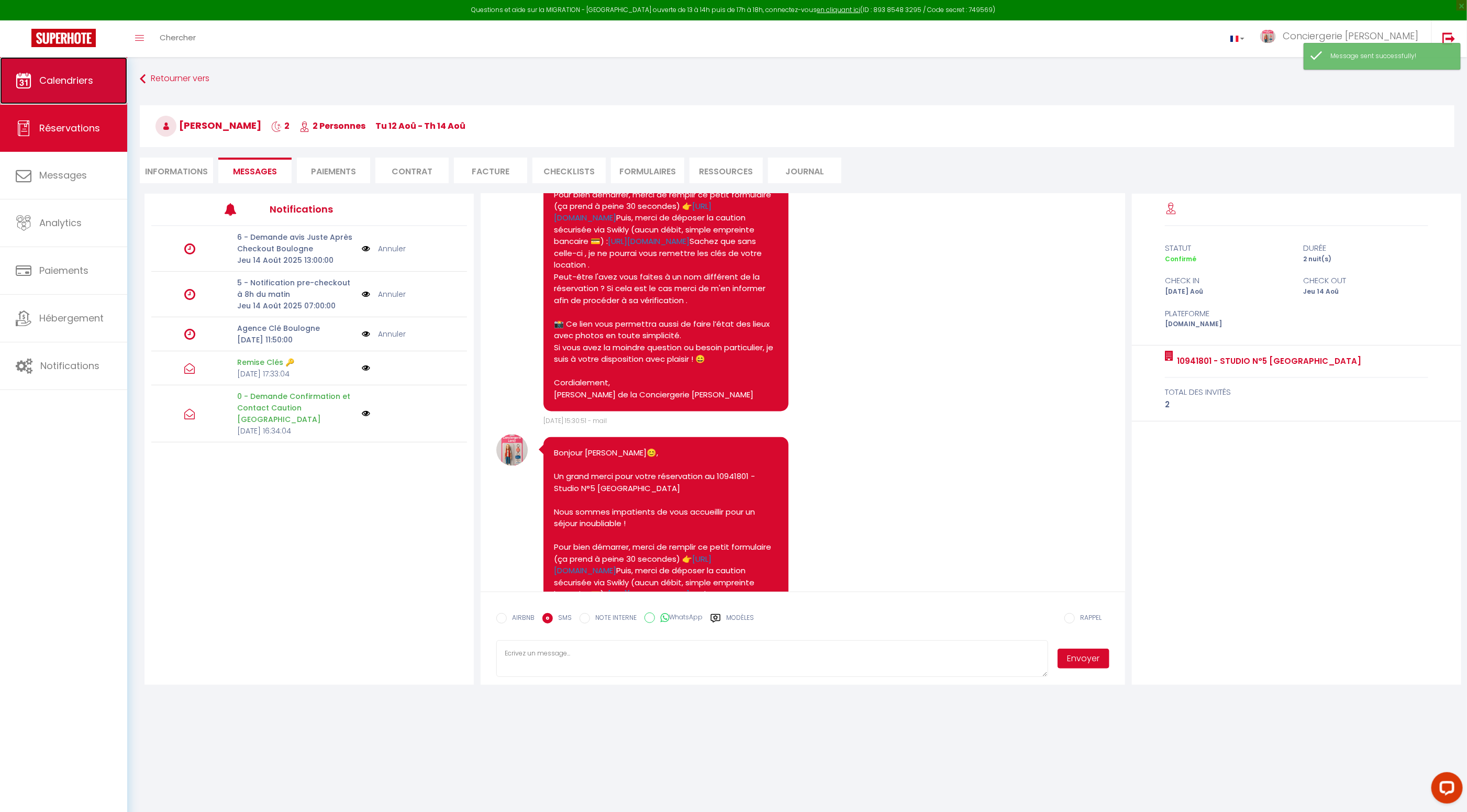
click at [90, 81] on span "Calendriers" at bounding box center [66, 80] width 54 height 13
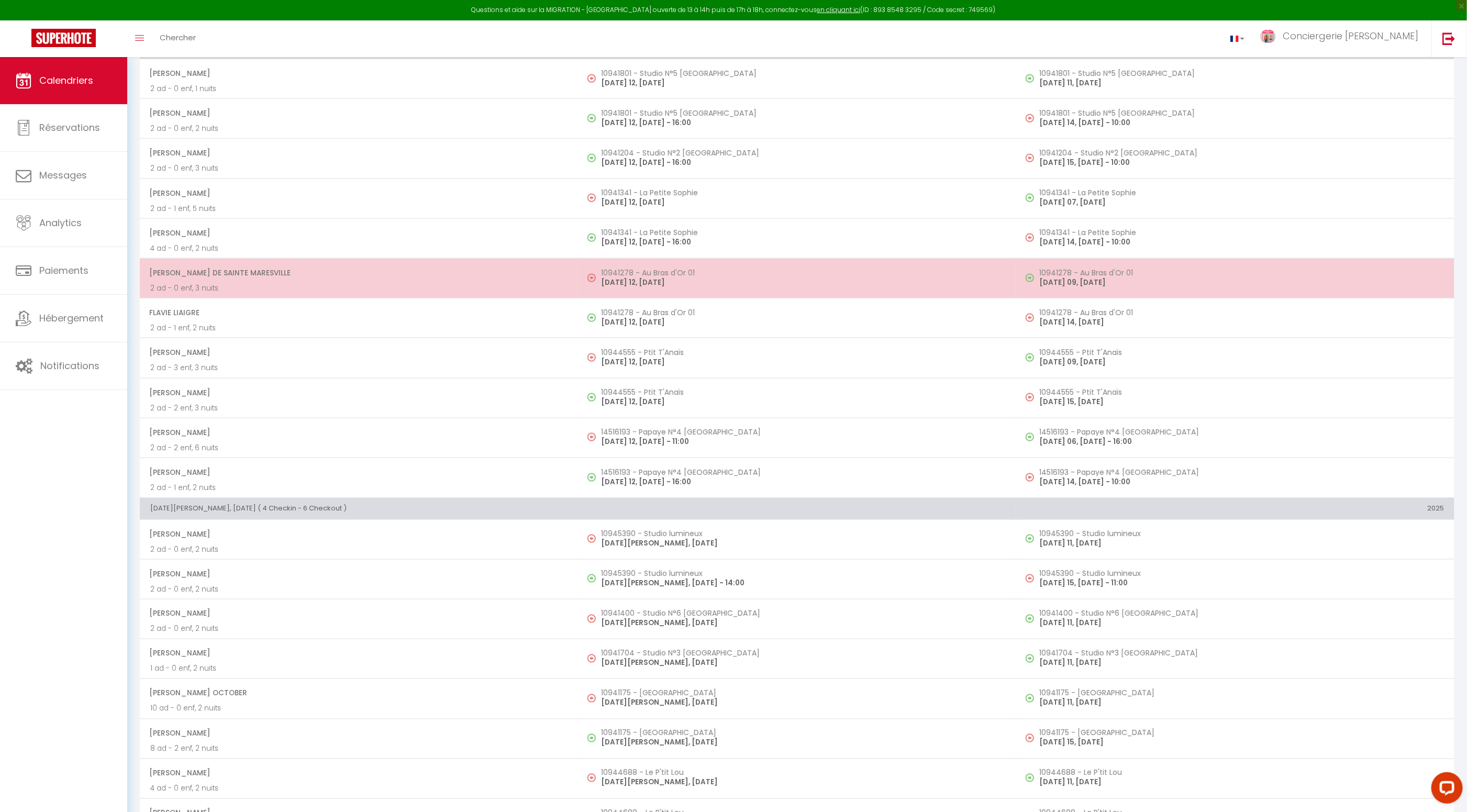
scroll to position [858, 0]
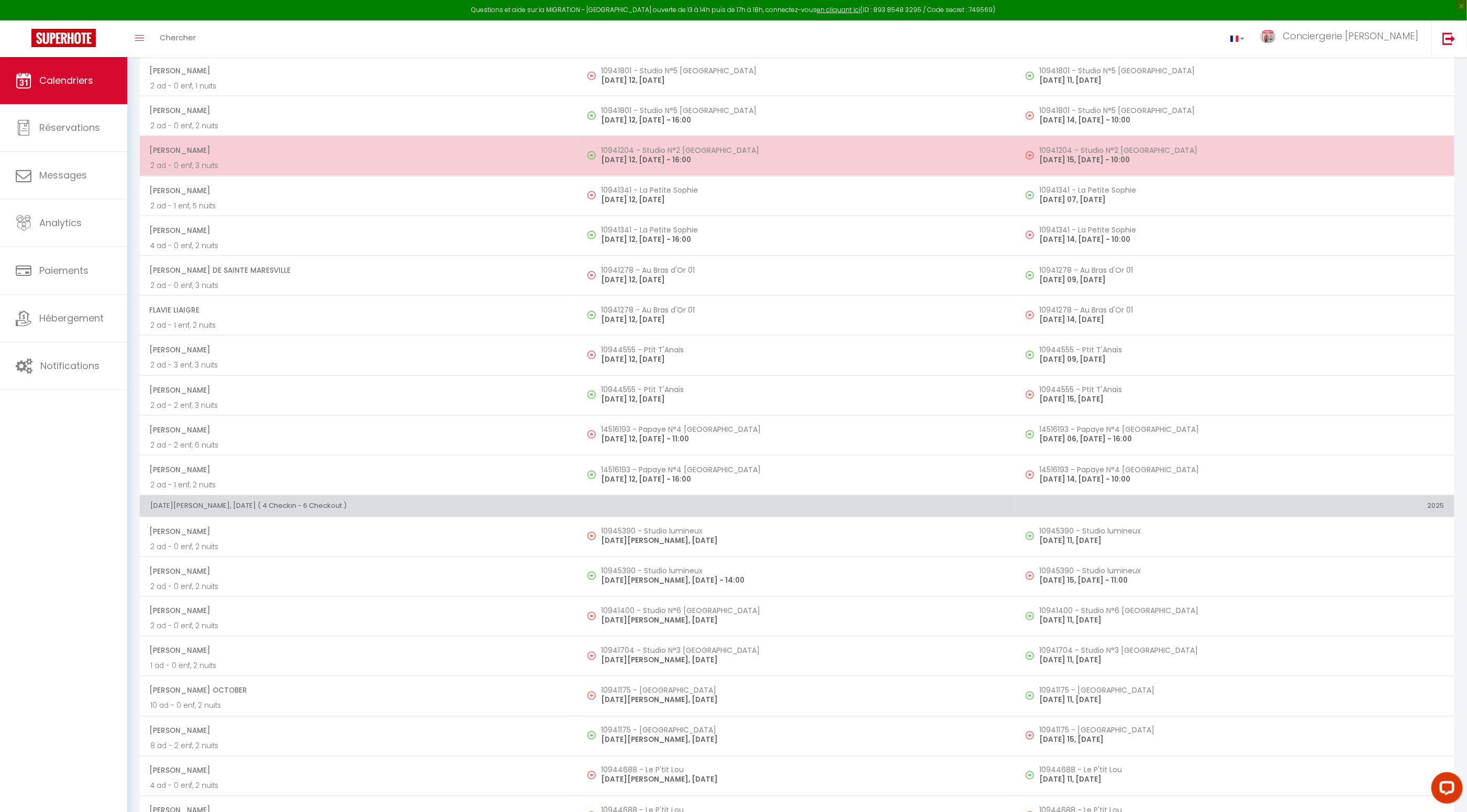
click at [477, 160] on p "2 ad - 0 enf, 3 nuits" at bounding box center [359, 165] width 417 height 11
select select "OK"
select select "1"
select select "0"
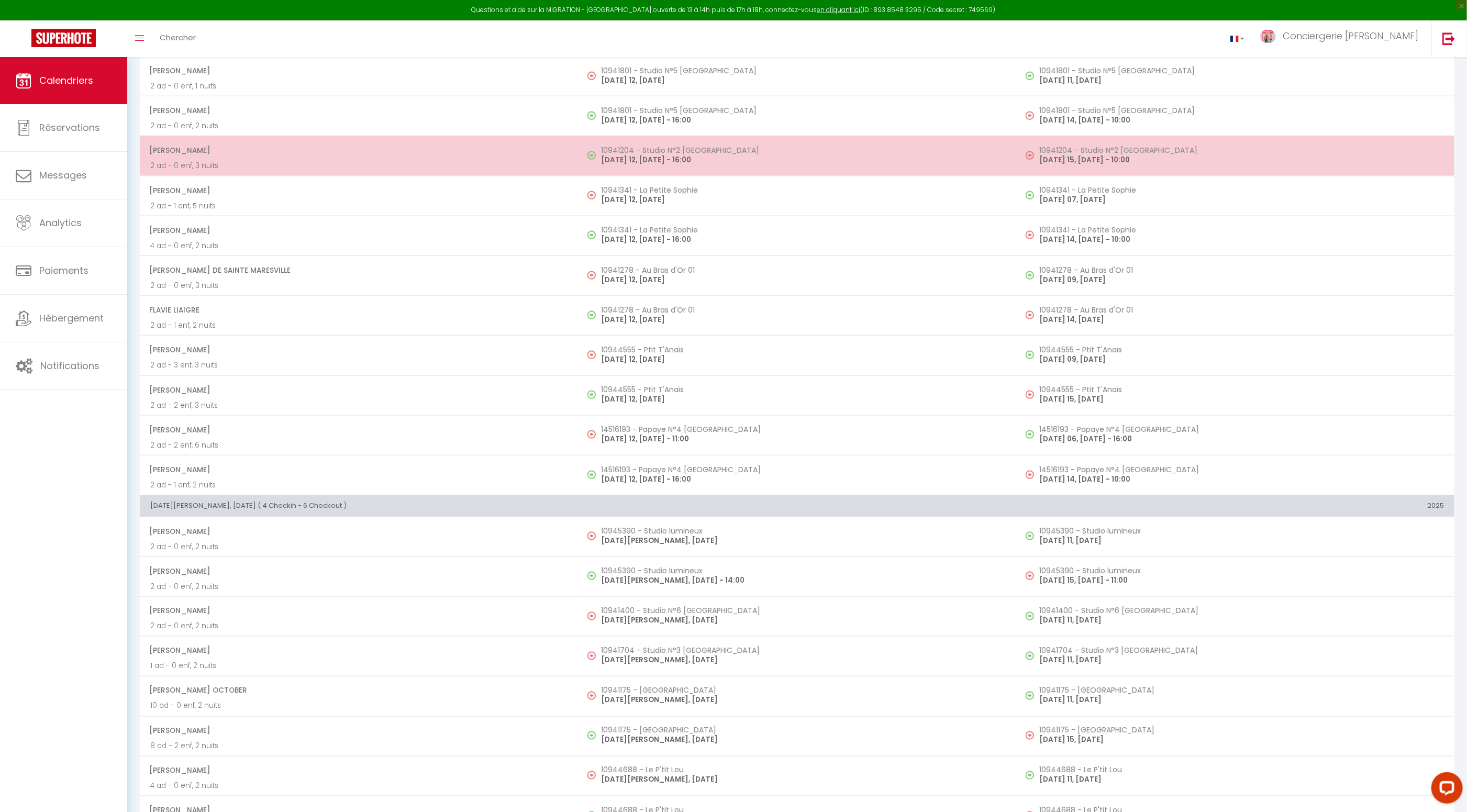
select select "1"
select select
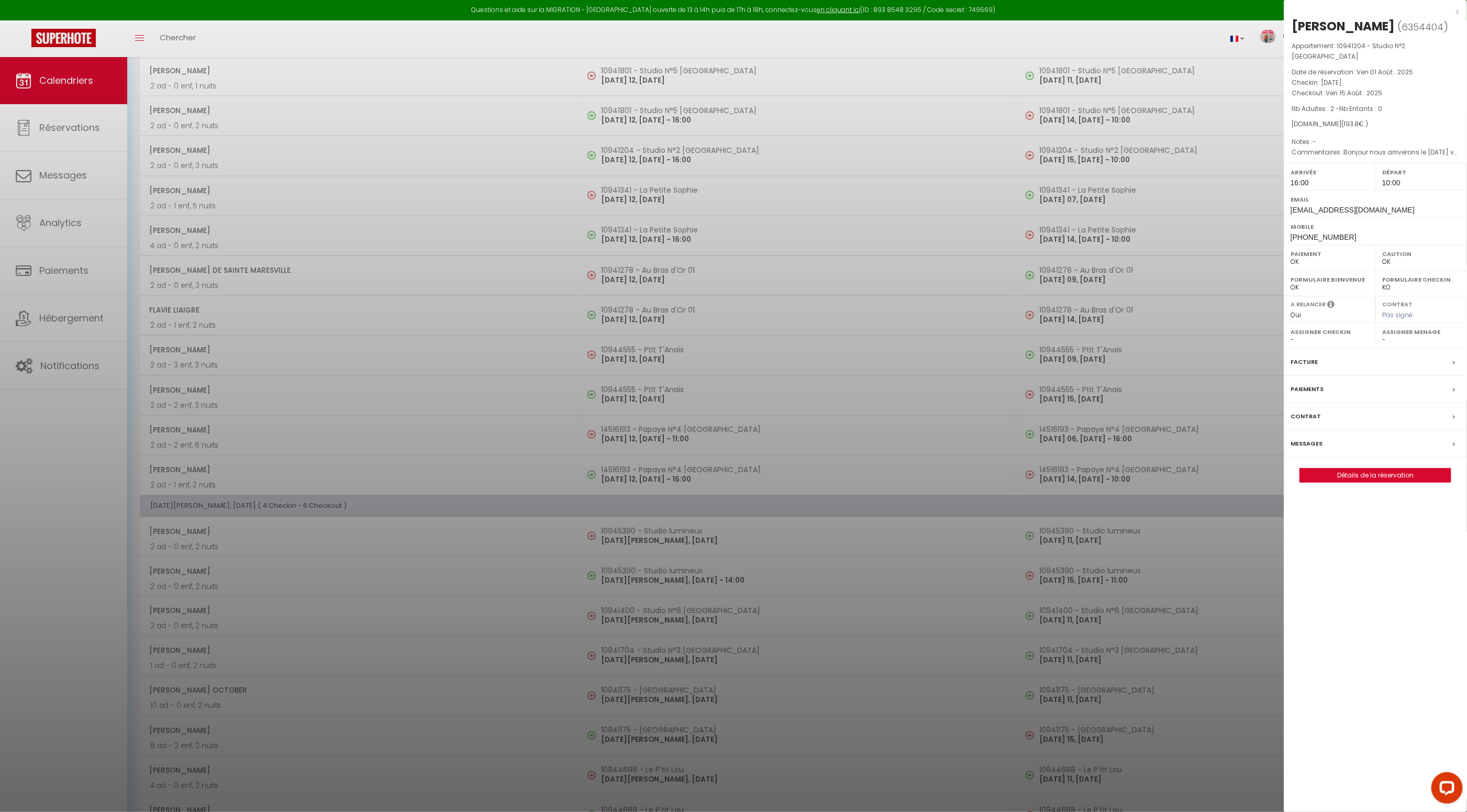
click at [1301, 356] on label "Facture" at bounding box center [1304, 362] width 27 height 11
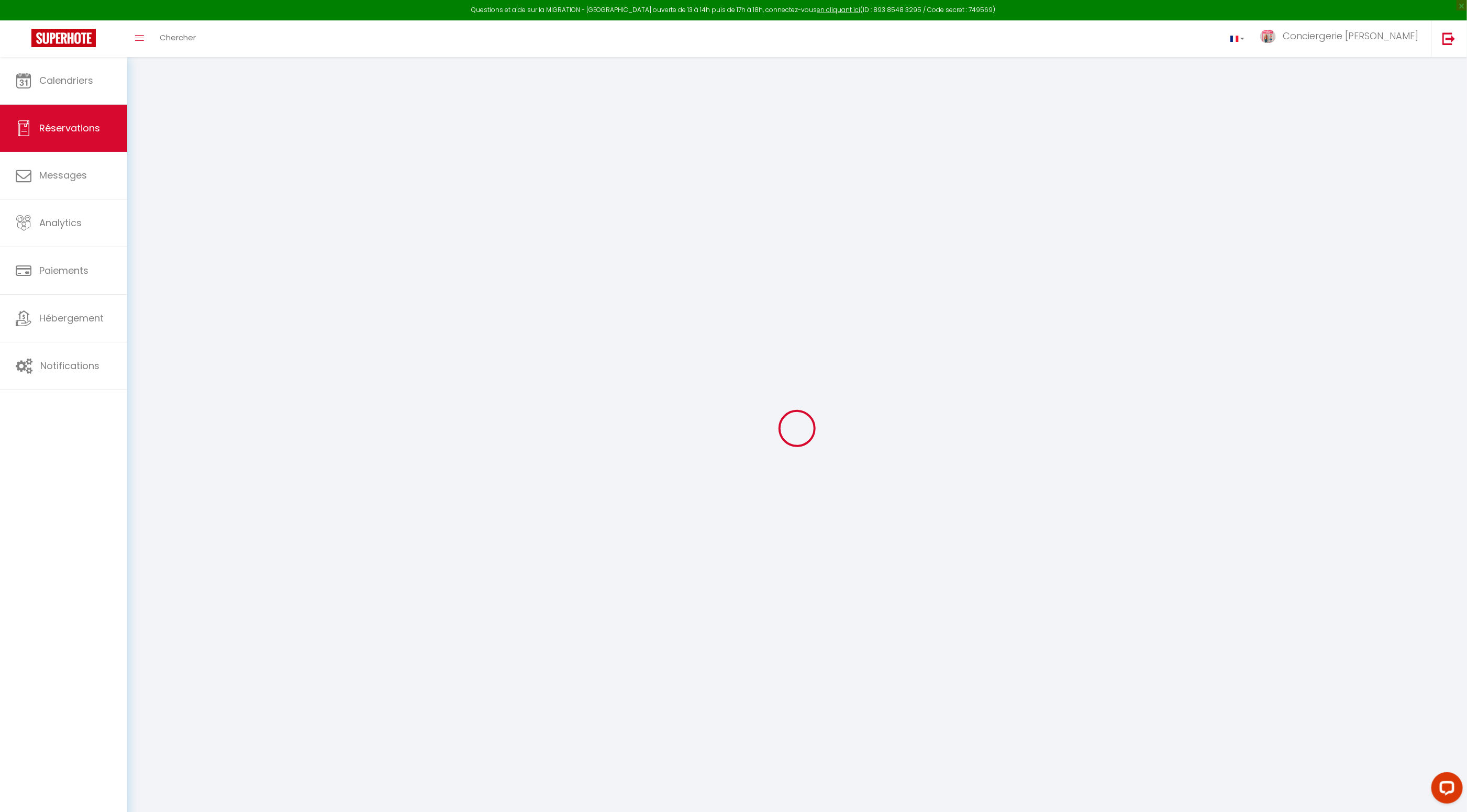
select select
checkbox input "false"
select select
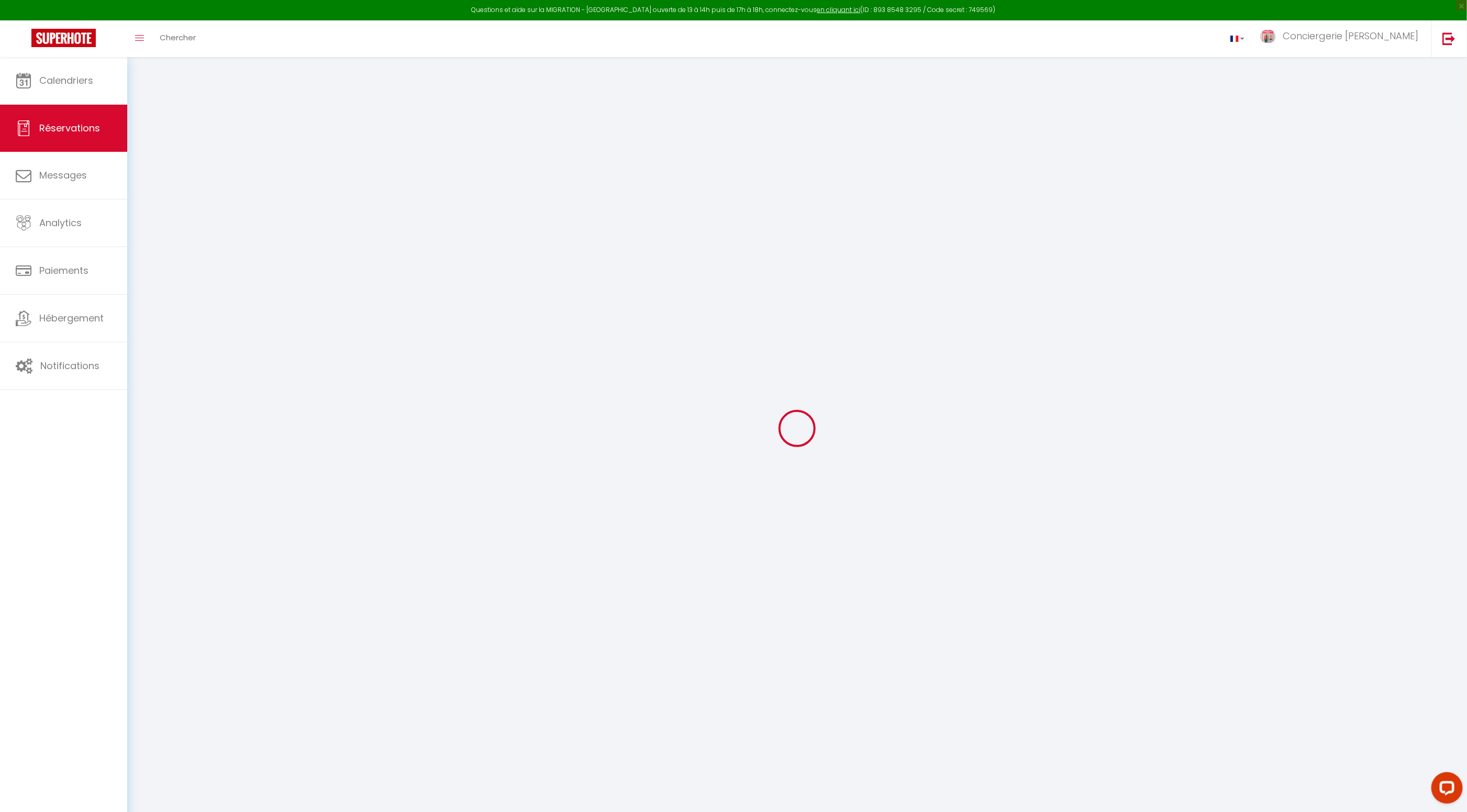
select select
checkbox input "false"
type textarea "Bonjour nous arriverons le 12 août 2025 vers 16h voir avant si cela es possible…"
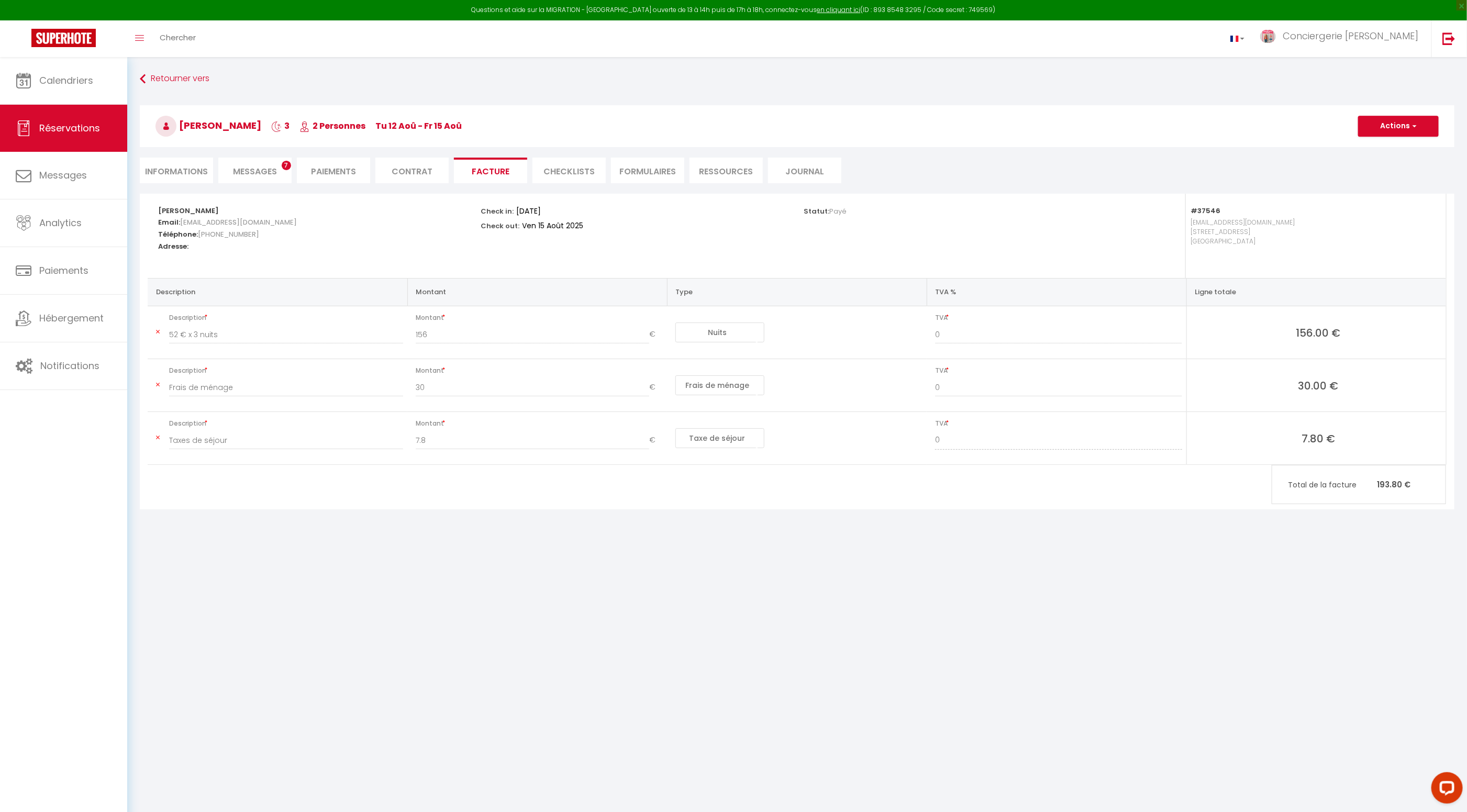
click at [256, 171] on span "Messages" at bounding box center [255, 171] width 44 height 12
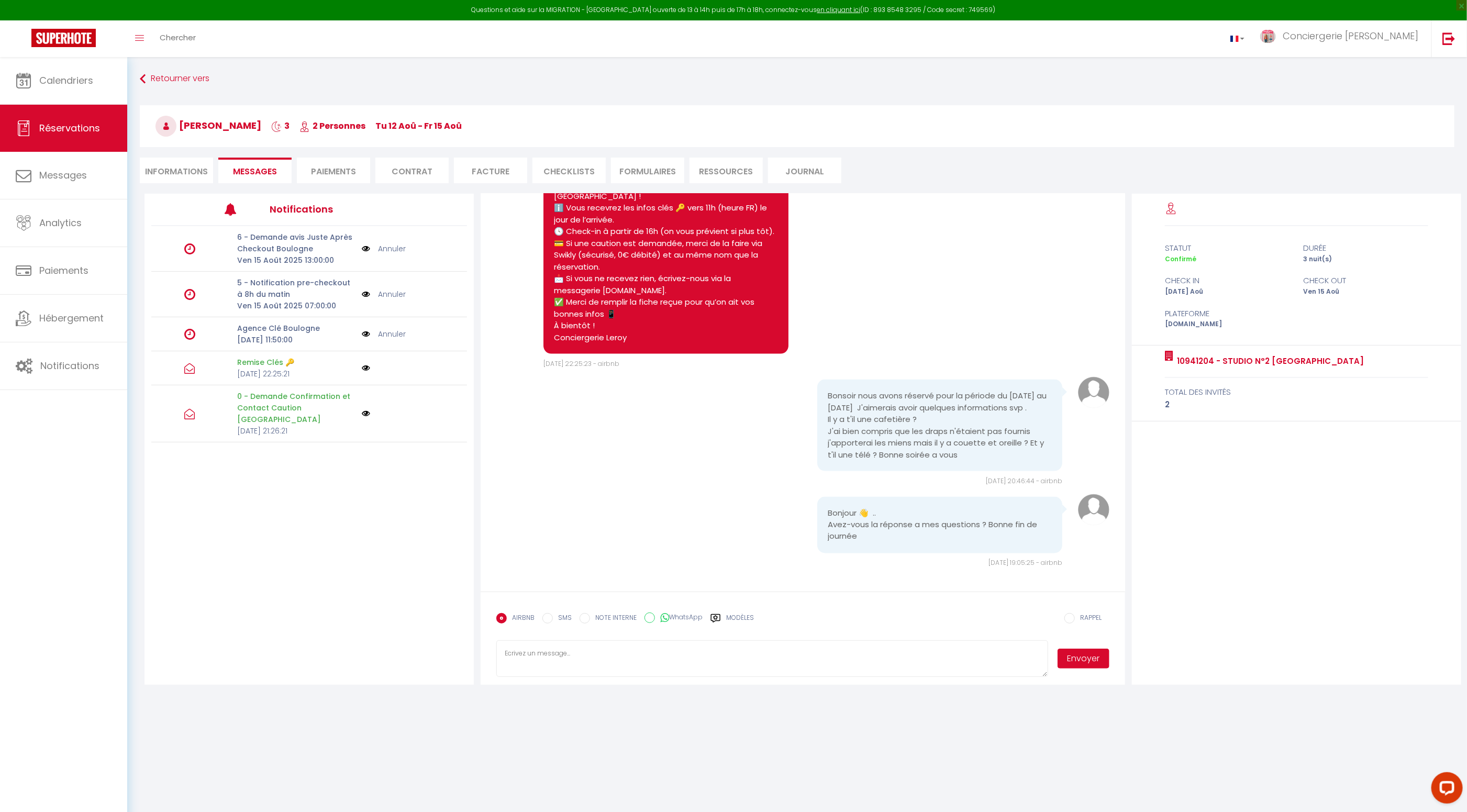
scroll to position [1213, 0]
drag, startPoint x: 802, startPoint y: 650, endPoint x: 810, endPoint y: 650, distance: 8.0
click at [802, 650] on textarea at bounding box center [772, 658] width 552 height 36
drag, startPoint x: 576, startPoint y: 663, endPoint x: 613, endPoint y: 663, distance: 37.0
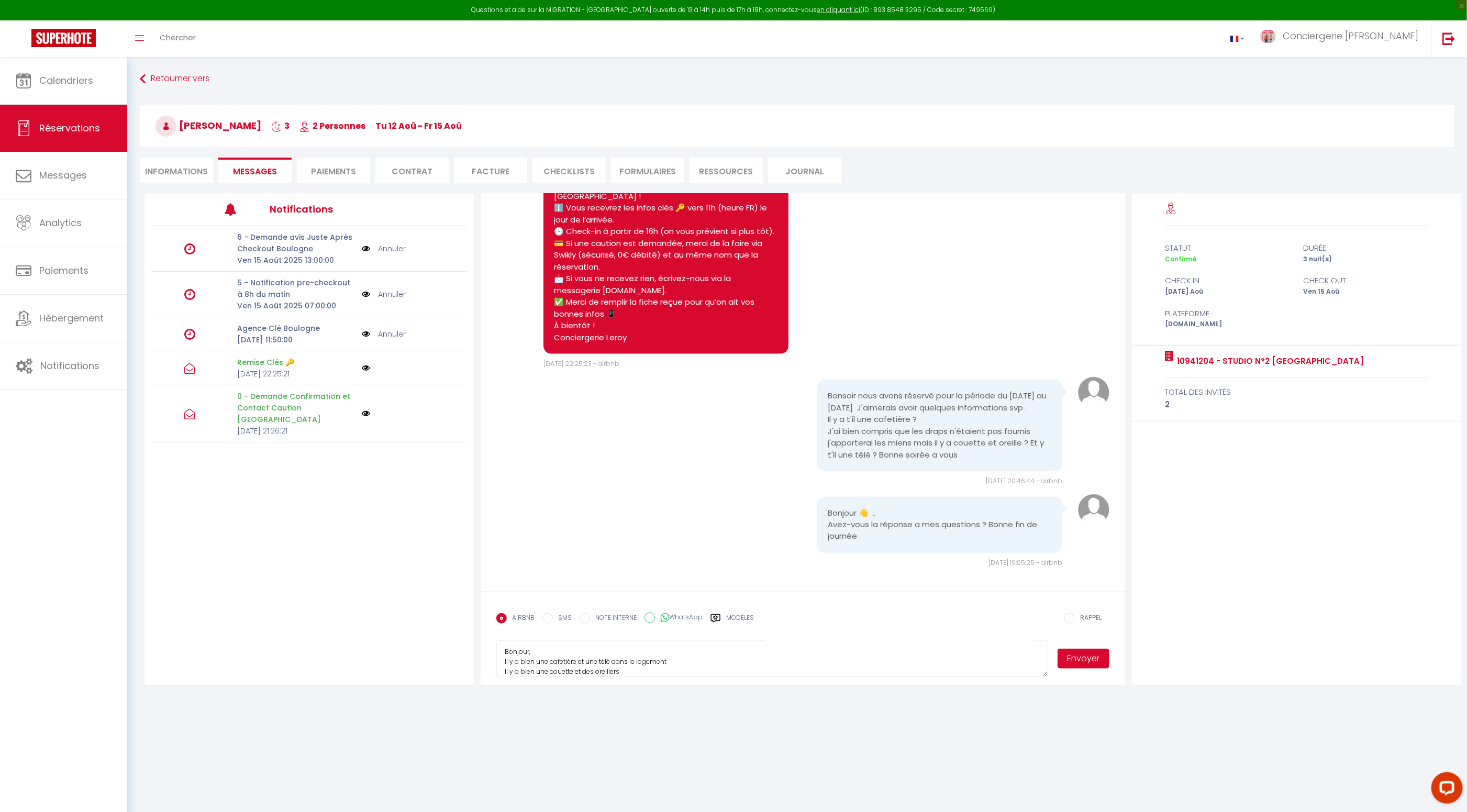
click at [576, 663] on textarea "Bonjour, Il y a bien une cafetière et une télé dans le logement Il y a bien une…" at bounding box center [772, 658] width 552 height 36
click at [715, 671] on textarea "Bonjour, Il y a bien une cafetière a filtre et une télé dans le logement Il y a…" at bounding box center [772, 658] width 552 height 36
type textarea "Bonjour, Il y a bien une cafetière a filtre et une télé dans le logement Il y a…"
click at [1076, 661] on button "Envoyer" at bounding box center [1084, 658] width 52 height 20
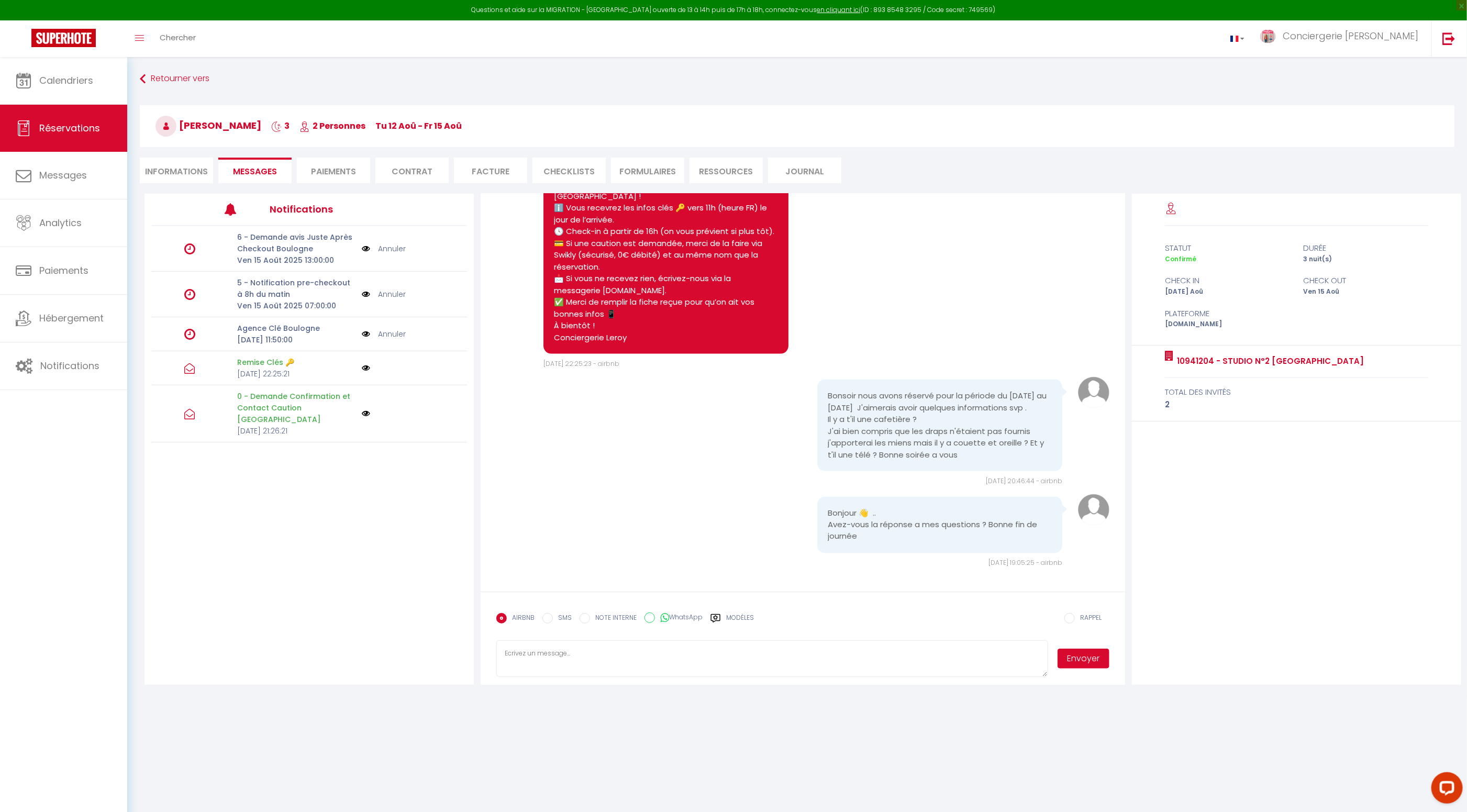
scroll to position [1228, 0]
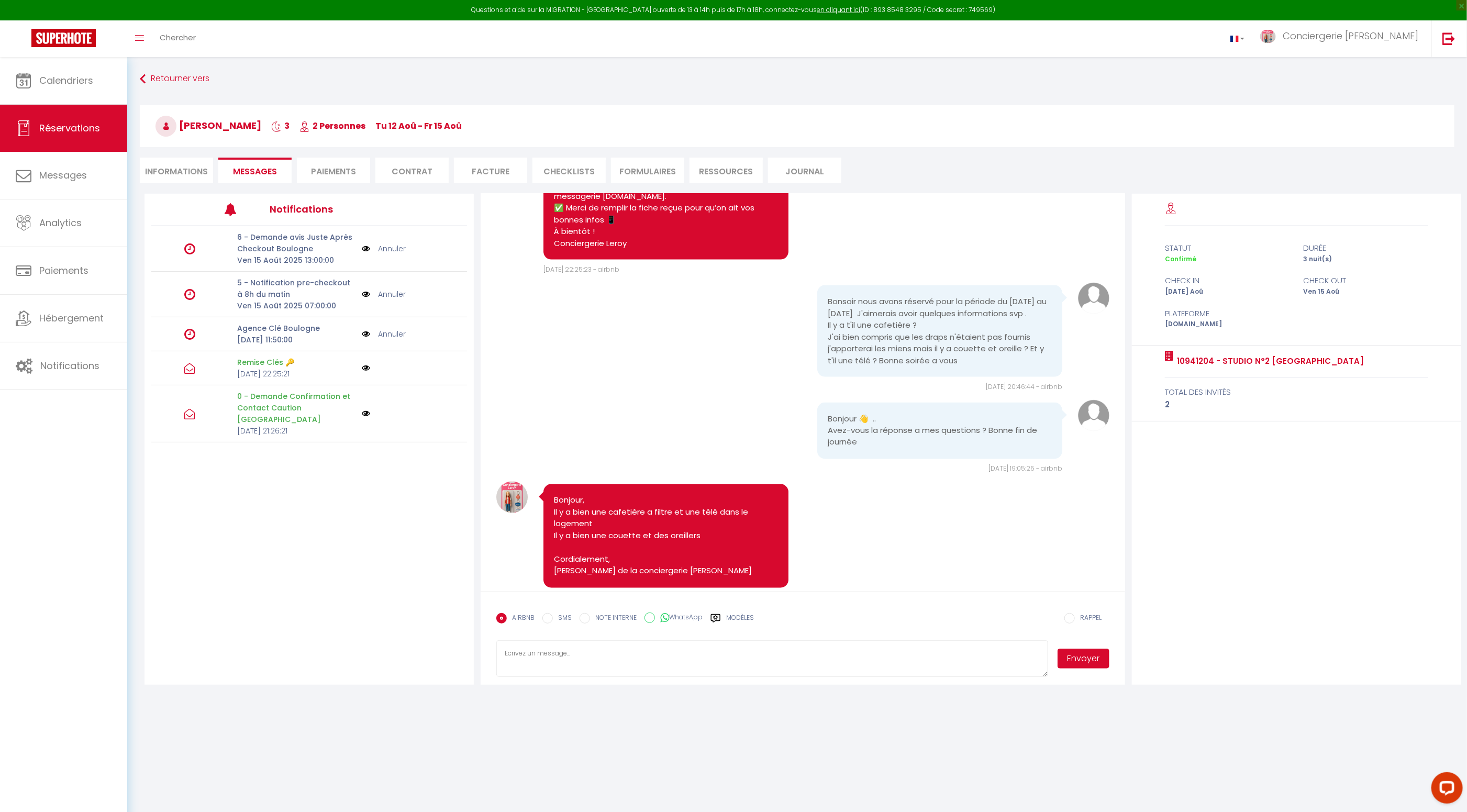
click at [490, 171] on li "Facture" at bounding box center [490, 170] width 73 height 26
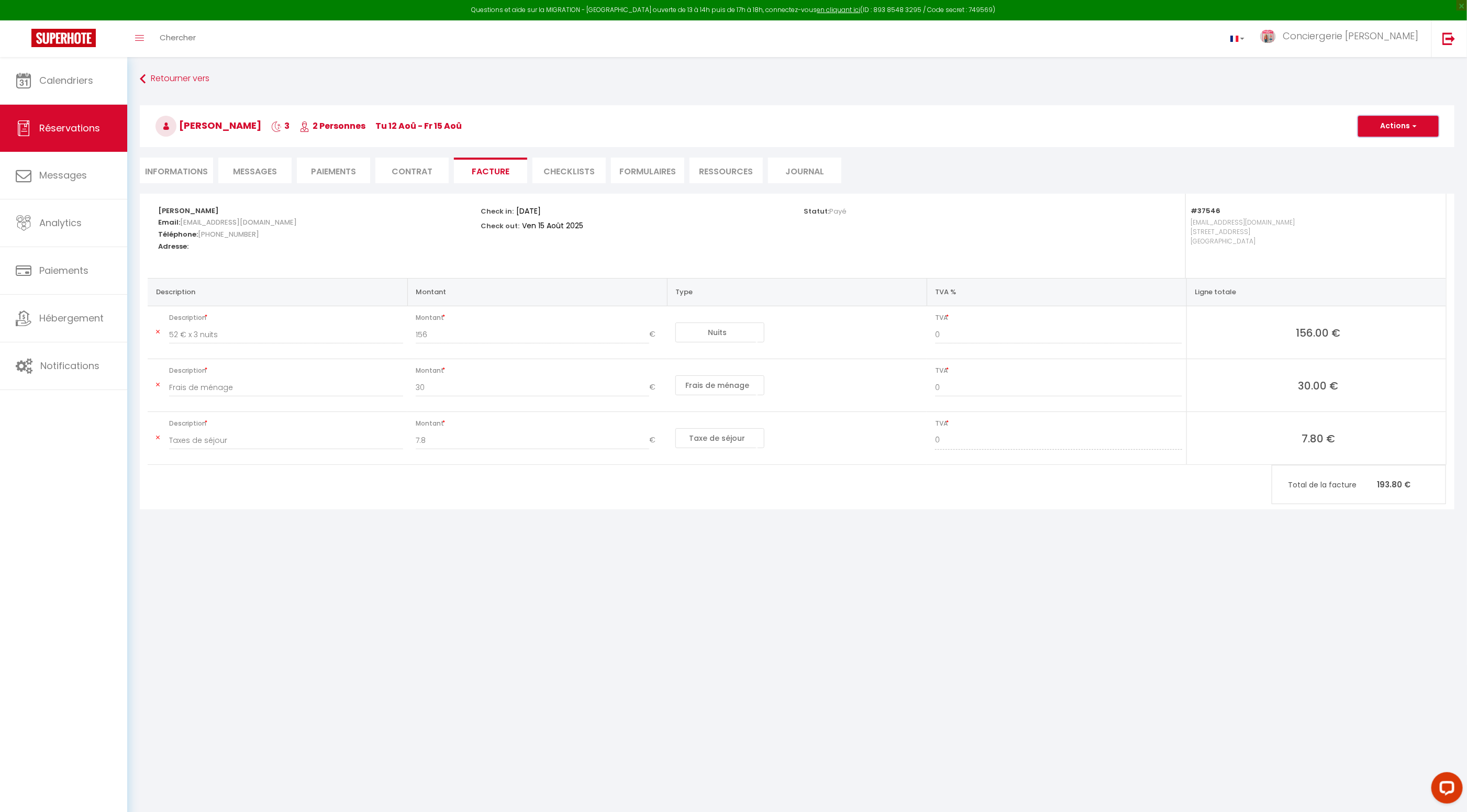
drag, startPoint x: 1379, startPoint y: 130, endPoint x: 1379, endPoint y: 141, distance: 11.0
click at [1379, 132] on button "Actions" at bounding box center [1399, 126] width 81 height 21
click at [1372, 159] on link "Aperçu et éditer" at bounding box center [1391, 163] width 88 height 14
drag, startPoint x: 262, startPoint y: 124, endPoint x: 182, endPoint y: 127, distance: 80.1
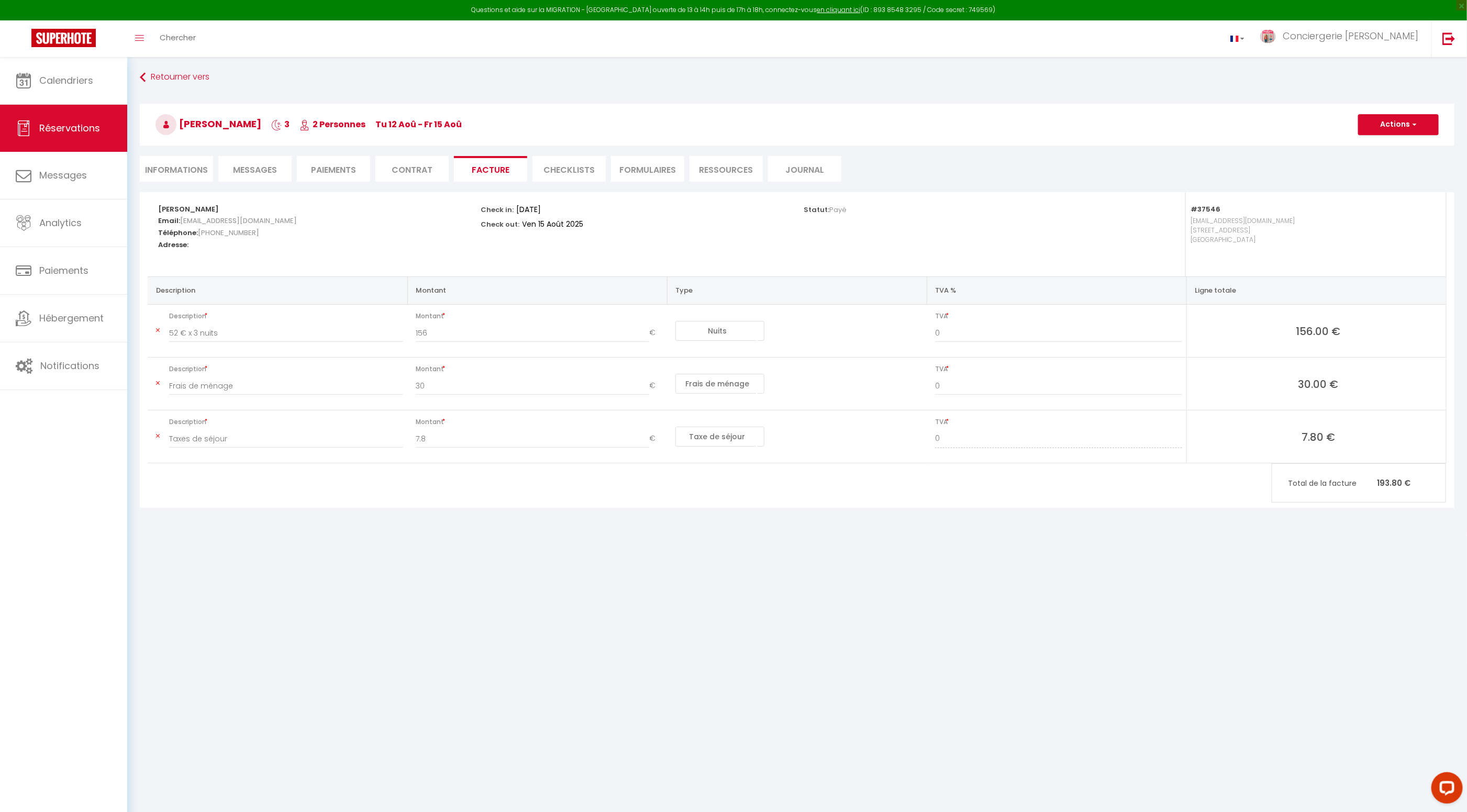
click at [183, 126] on span "Cecilia Hauguel" at bounding box center [208, 124] width 106 height 13
copy span "Cecilia Hauguel"
drag, startPoint x: 249, startPoint y: 232, endPoint x: 199, endPoint y: 237, distance: 50.2
click at [198, 236] on h5 "Téléphone: +33788237616" at bounding box center [313, 231] width 309 height 12
copy span "+33788237616"
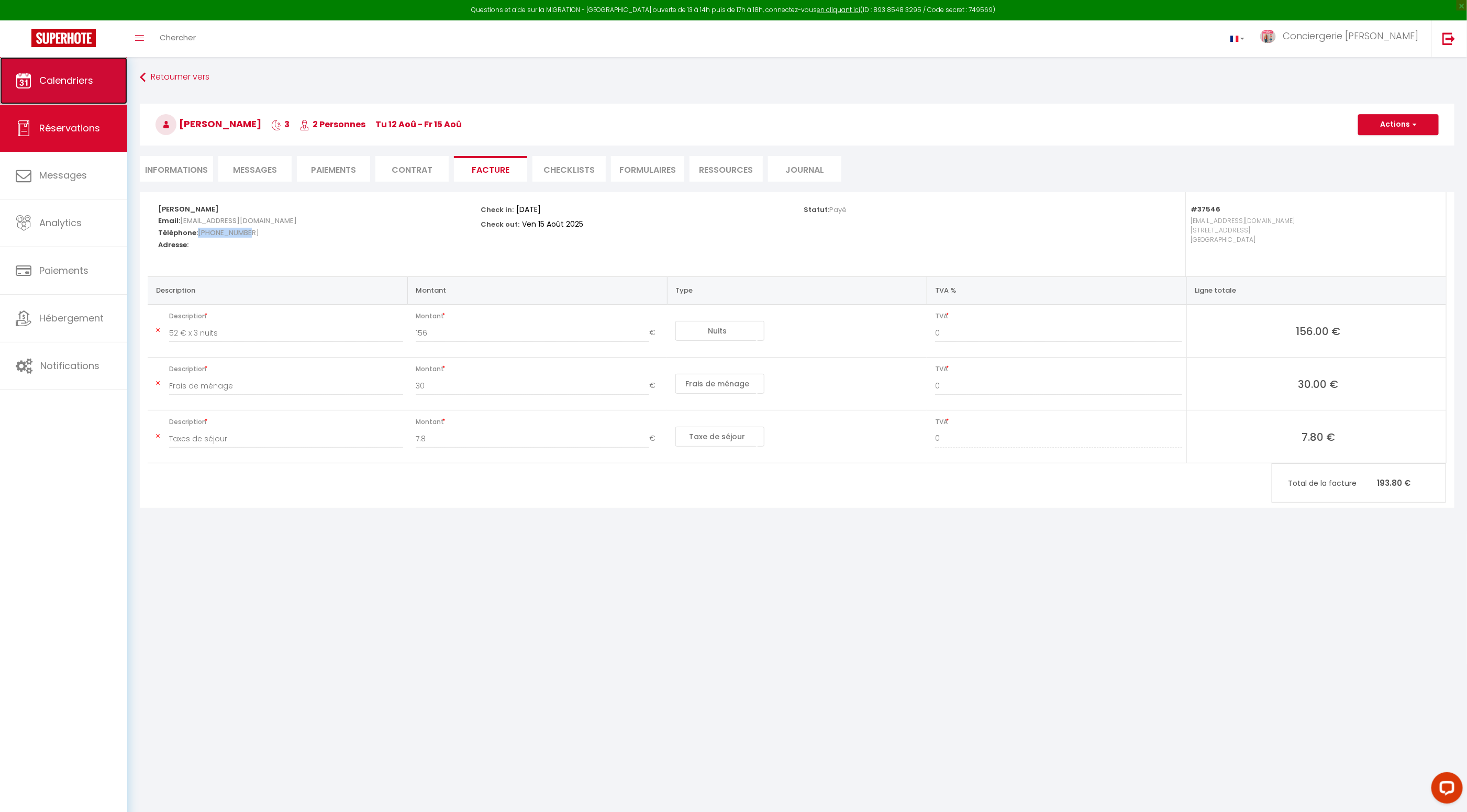
click at [80, 80] on span "Calendriers" at bounding box center [66, 80] width 54 height 13
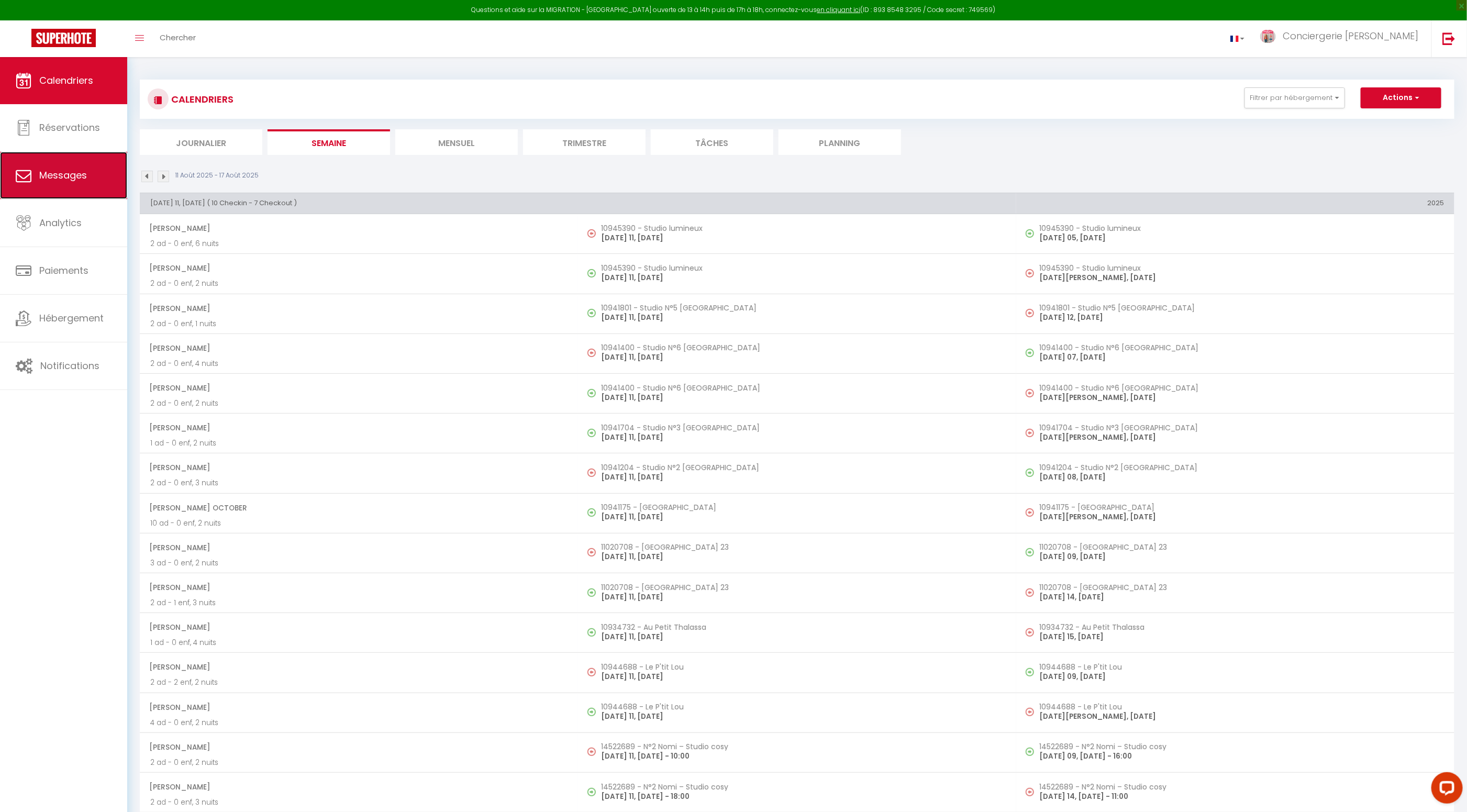
click at [53, 178] on span "Messages" at bounding box center [63, 175] width 48 height 13
select select "message"
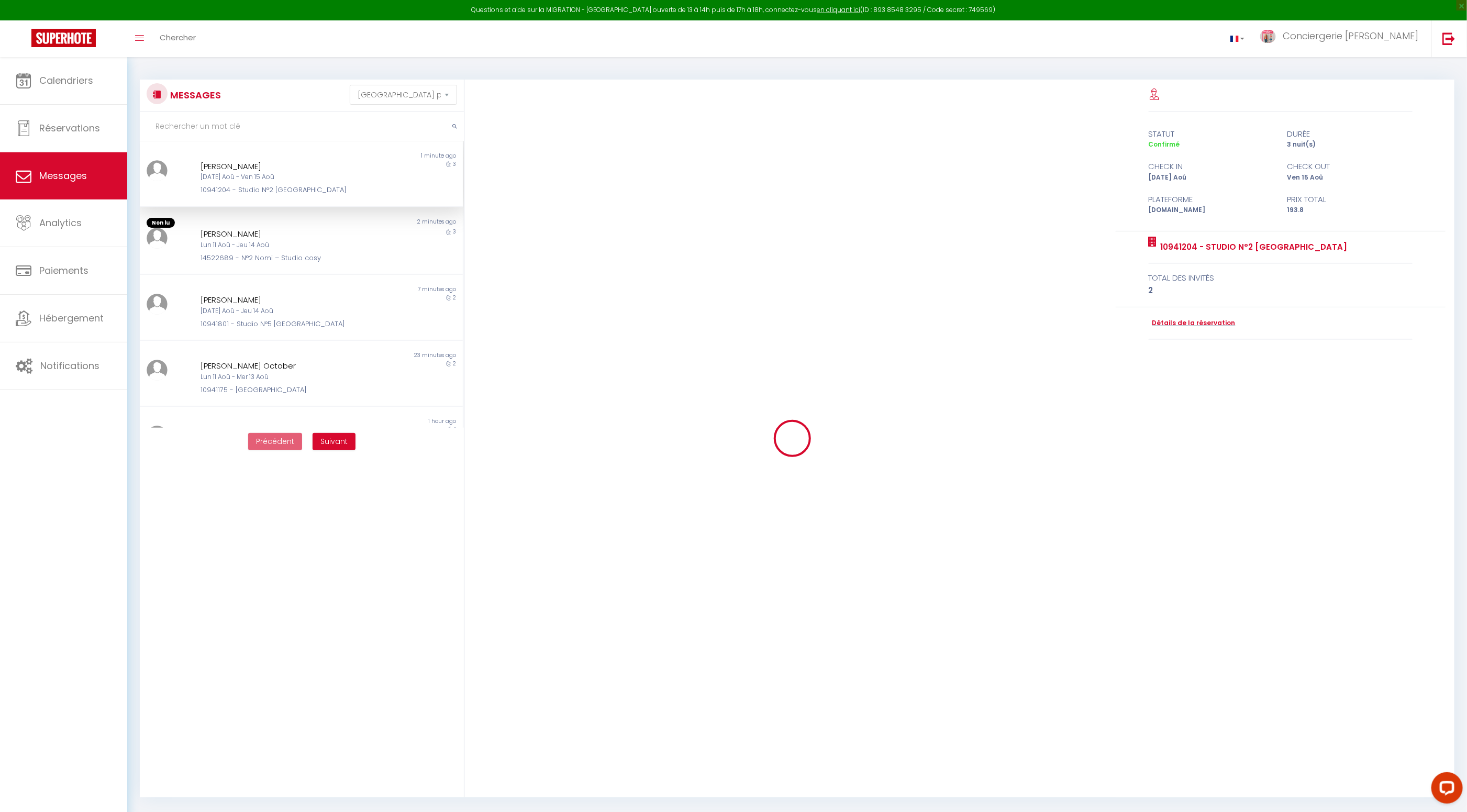
scroll to position [1606, 0]
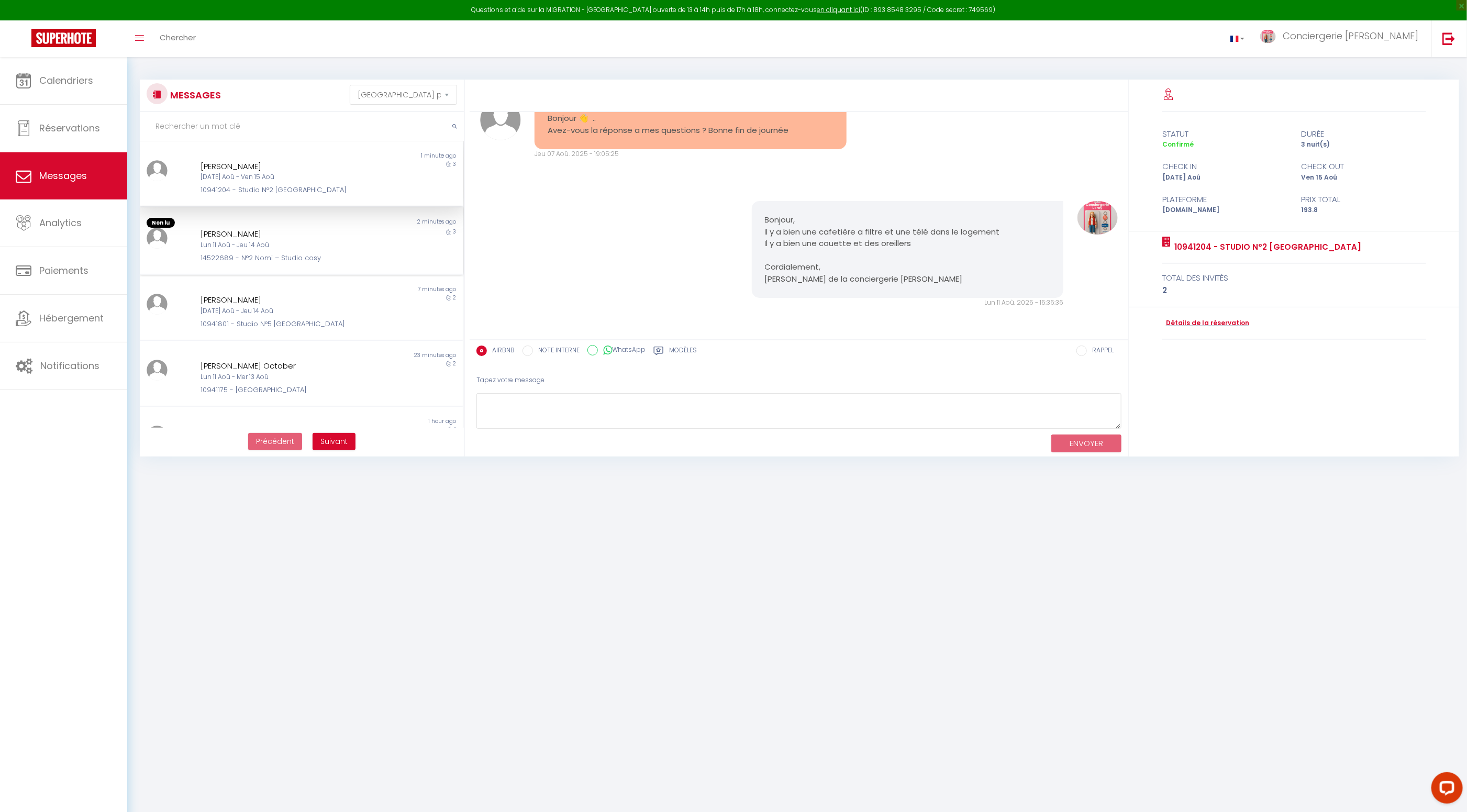
click at [250, 241] on div "Lun 11 Aoû - Jeu 14 Aoû" at bounding box center [288, 245] width 175 height 10
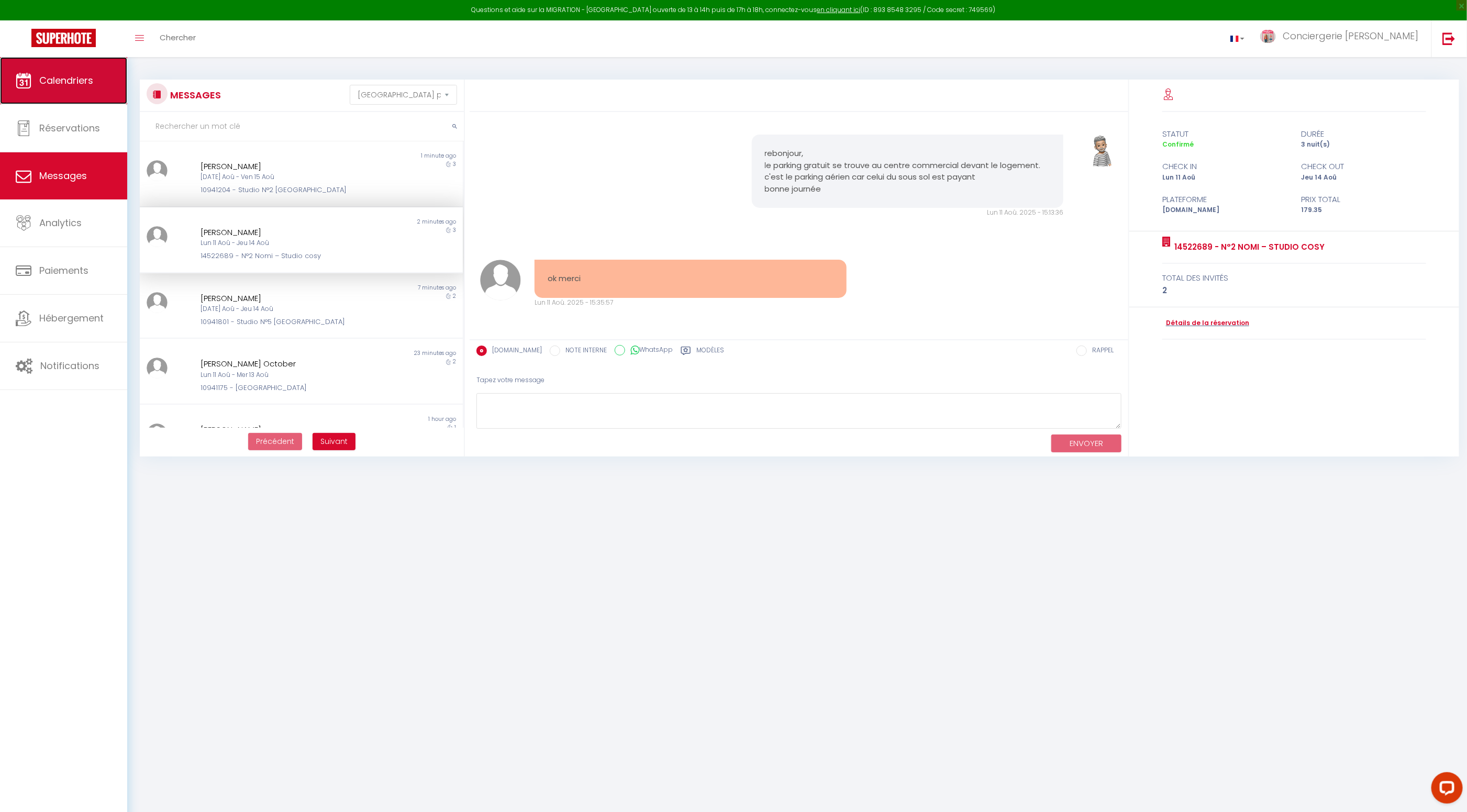
click at [74, 88] on link "Calendriers" at bounding box center [63, 80] width 127 height 47
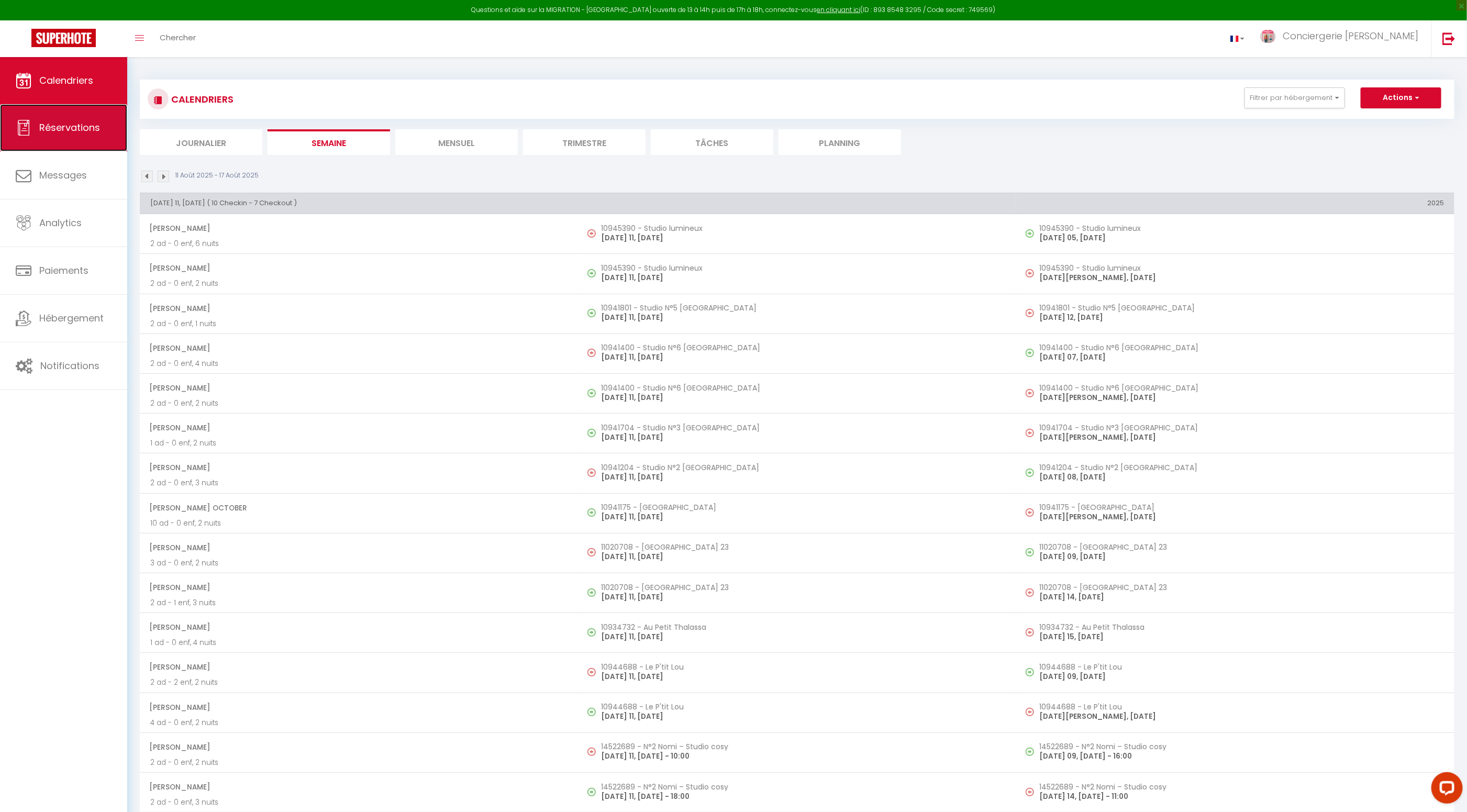
click at [77, 126] on span "Réservations" at bounding box center [69, 127] width 61 height 13
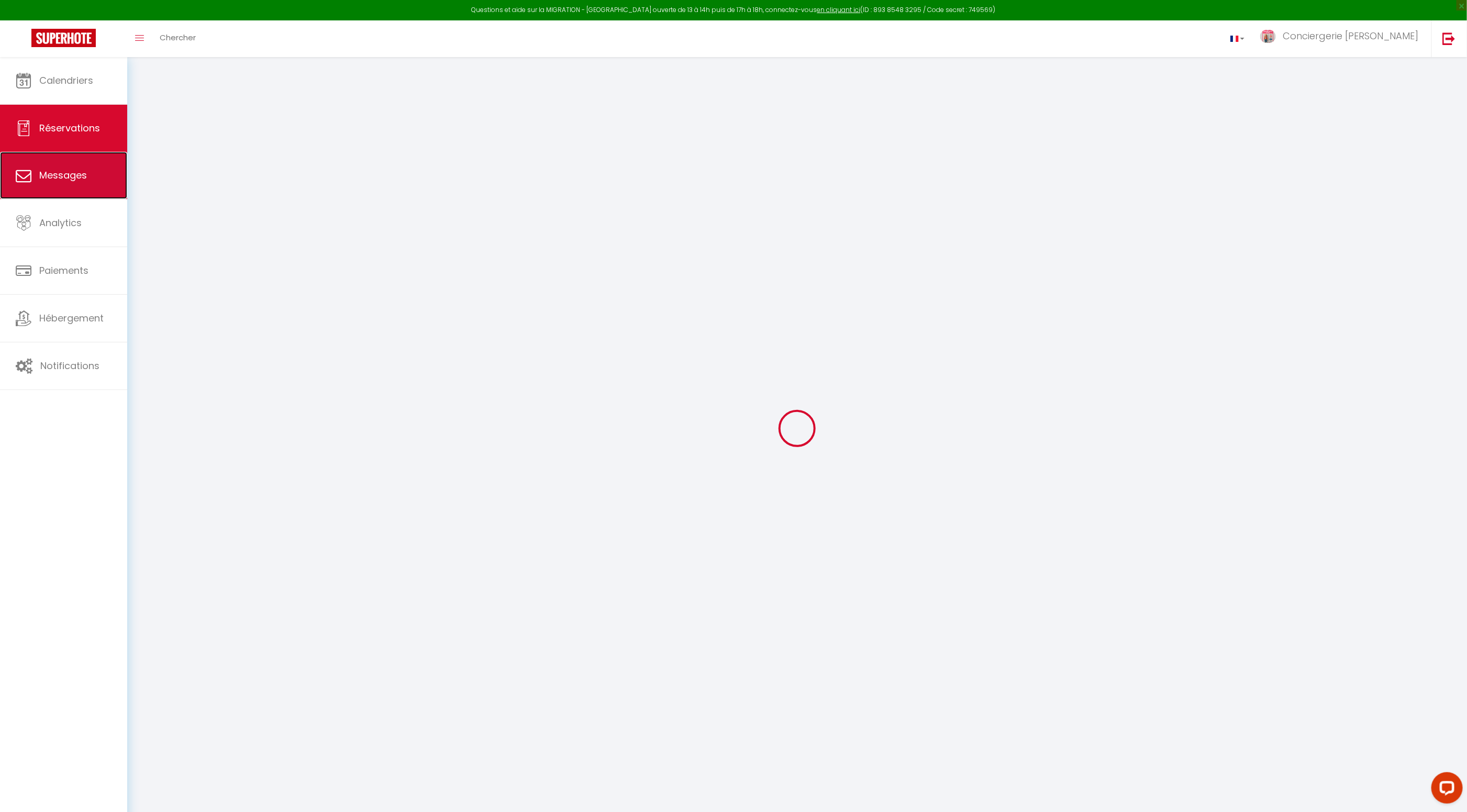
scroll to position [1, 0]
click at [73, 172] on span "Messages" at bounding box center [63, 175] width 48 height 13
select select "message"
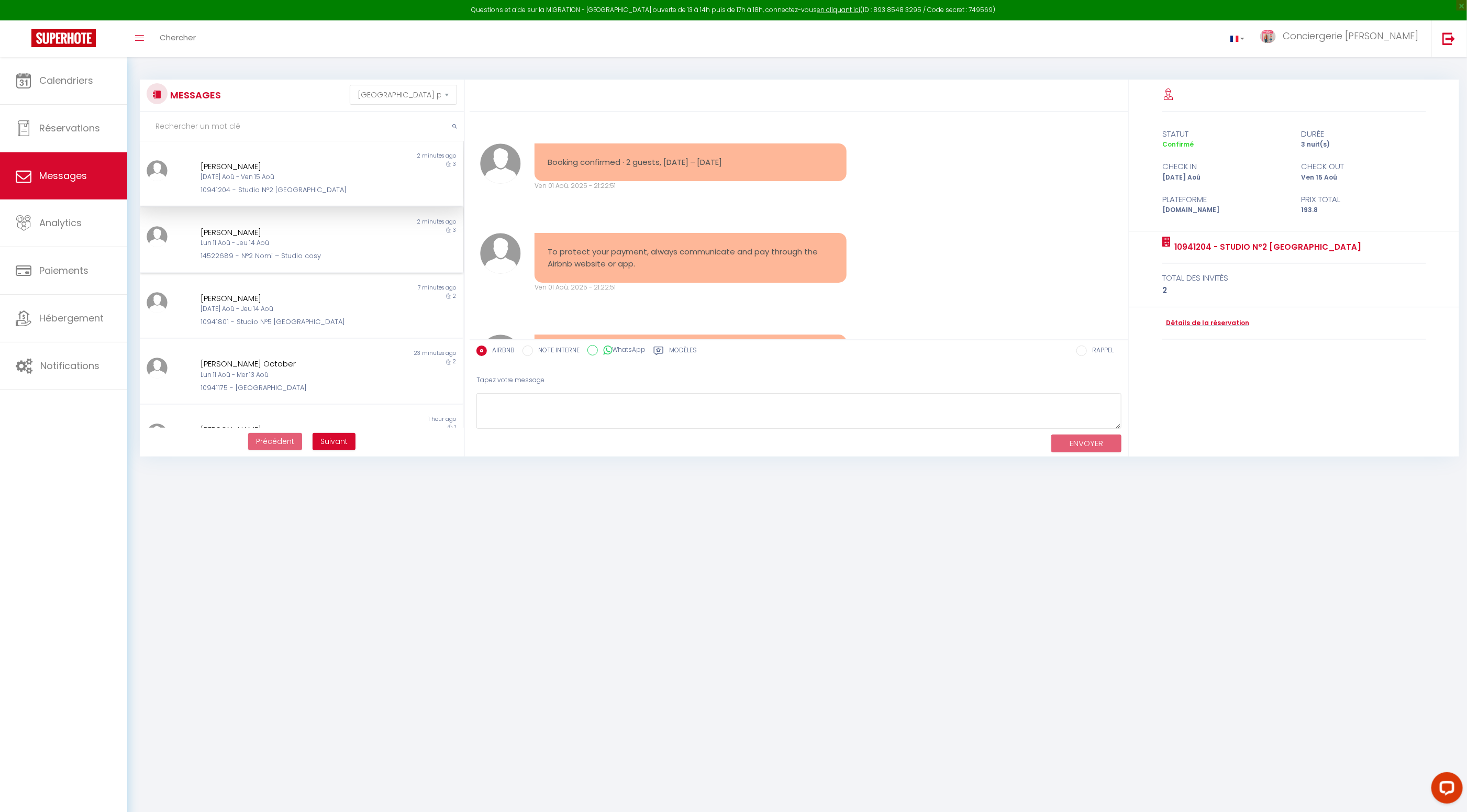
scroll to position [1606, 0]
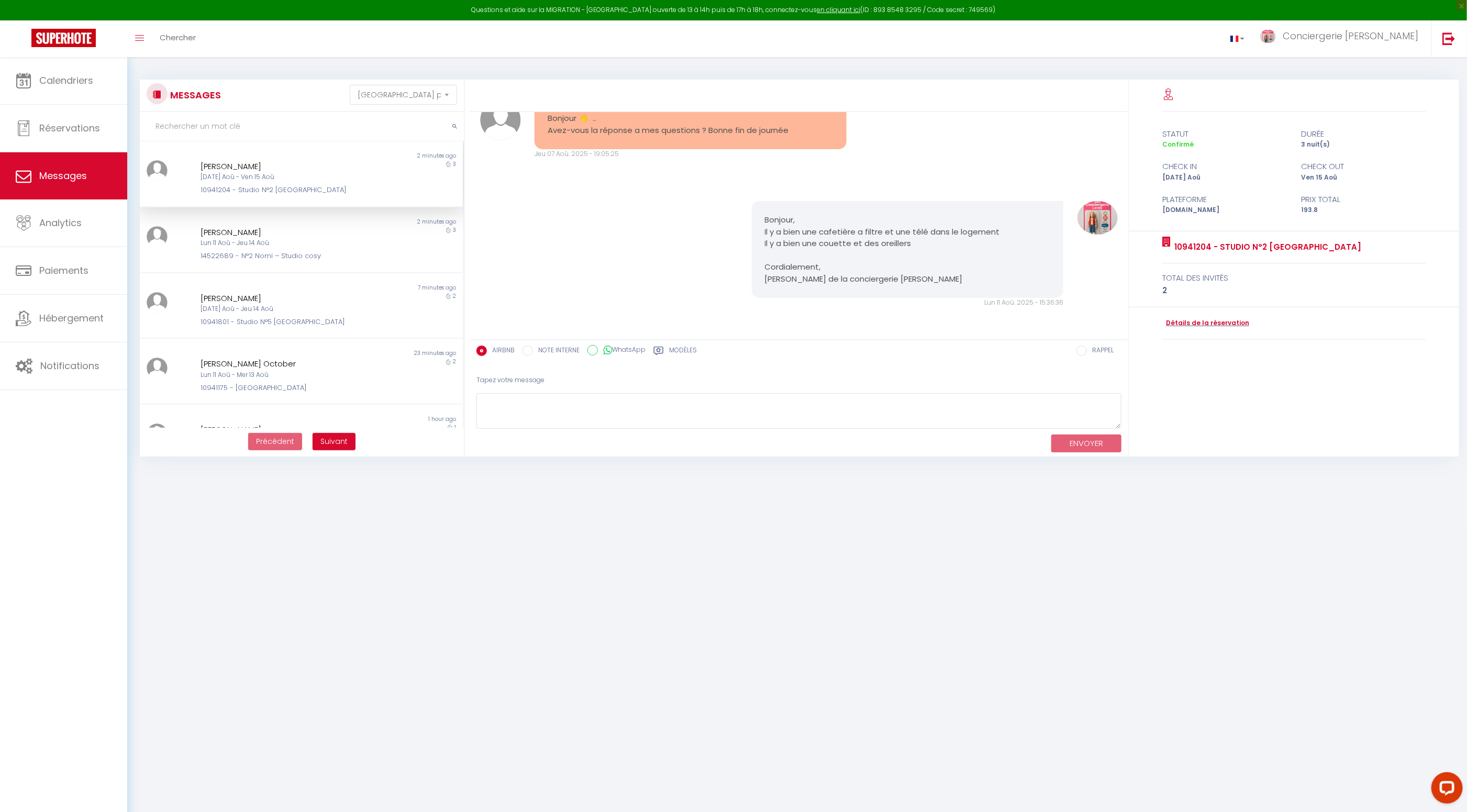
click at [312, 185] on div "10941204 - Studio N°2 BOSTON" at bounding box center [288, 190] width 175 height 10
click at [63, 87] on span "Calendriers" at bounding box center [66, 80] width 54 height 13
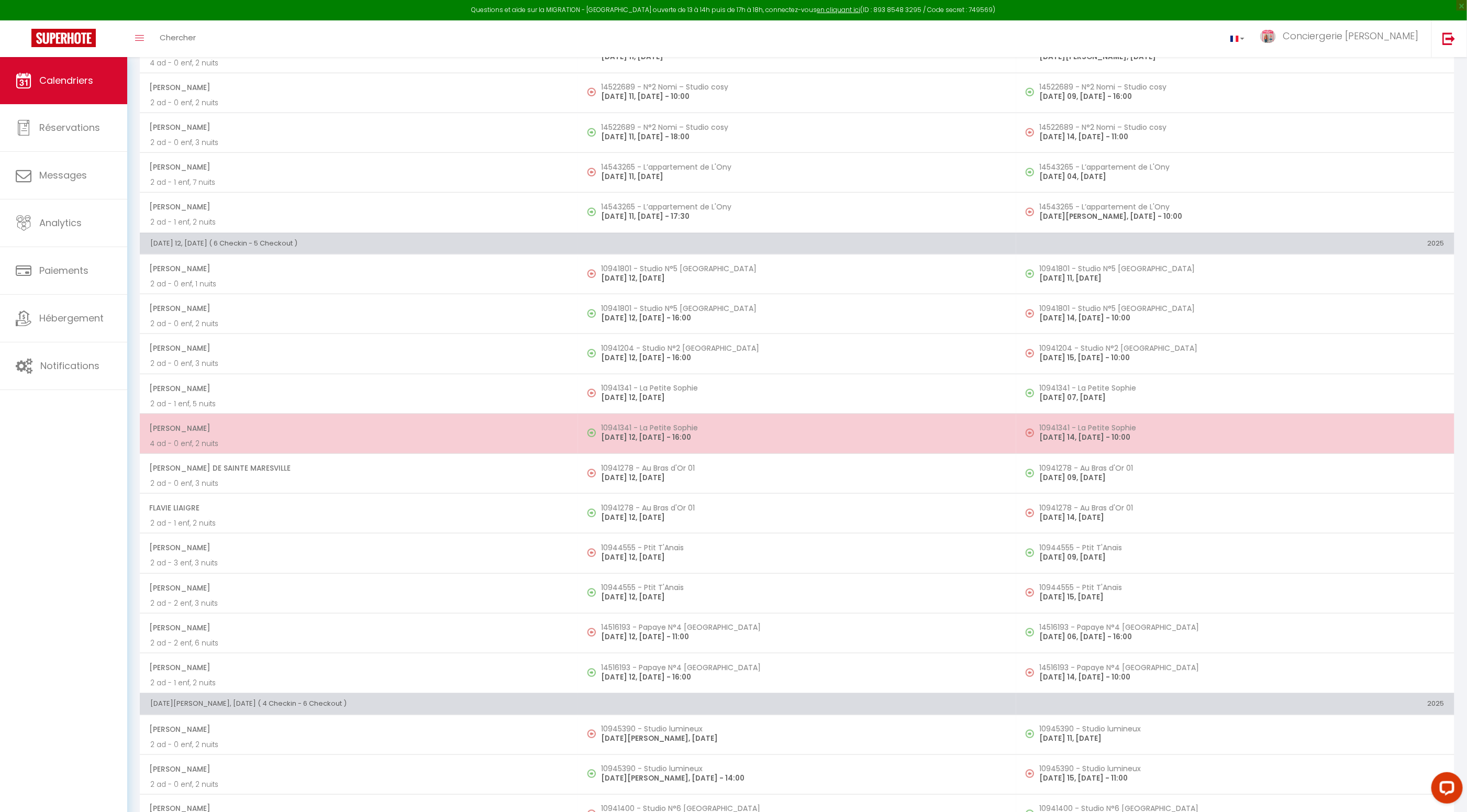
scroll to position [662, 0]
click at [307, 438] on p "4 ad - 0 enf, 2 nuits" at bounding box center [359, 441] width 417 height 11
select select "OK"
select select "1"
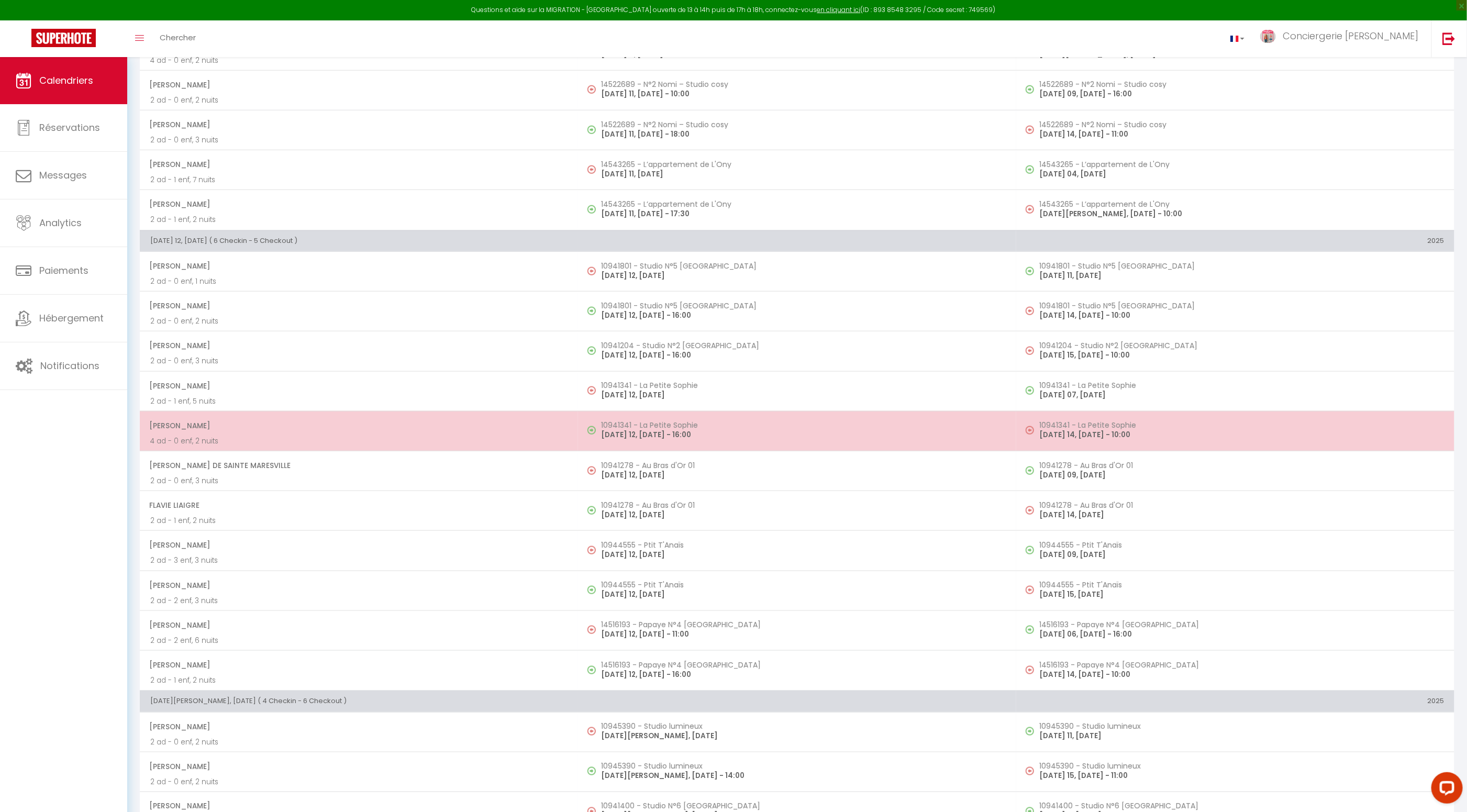
select select "0"
select select "1"
select select
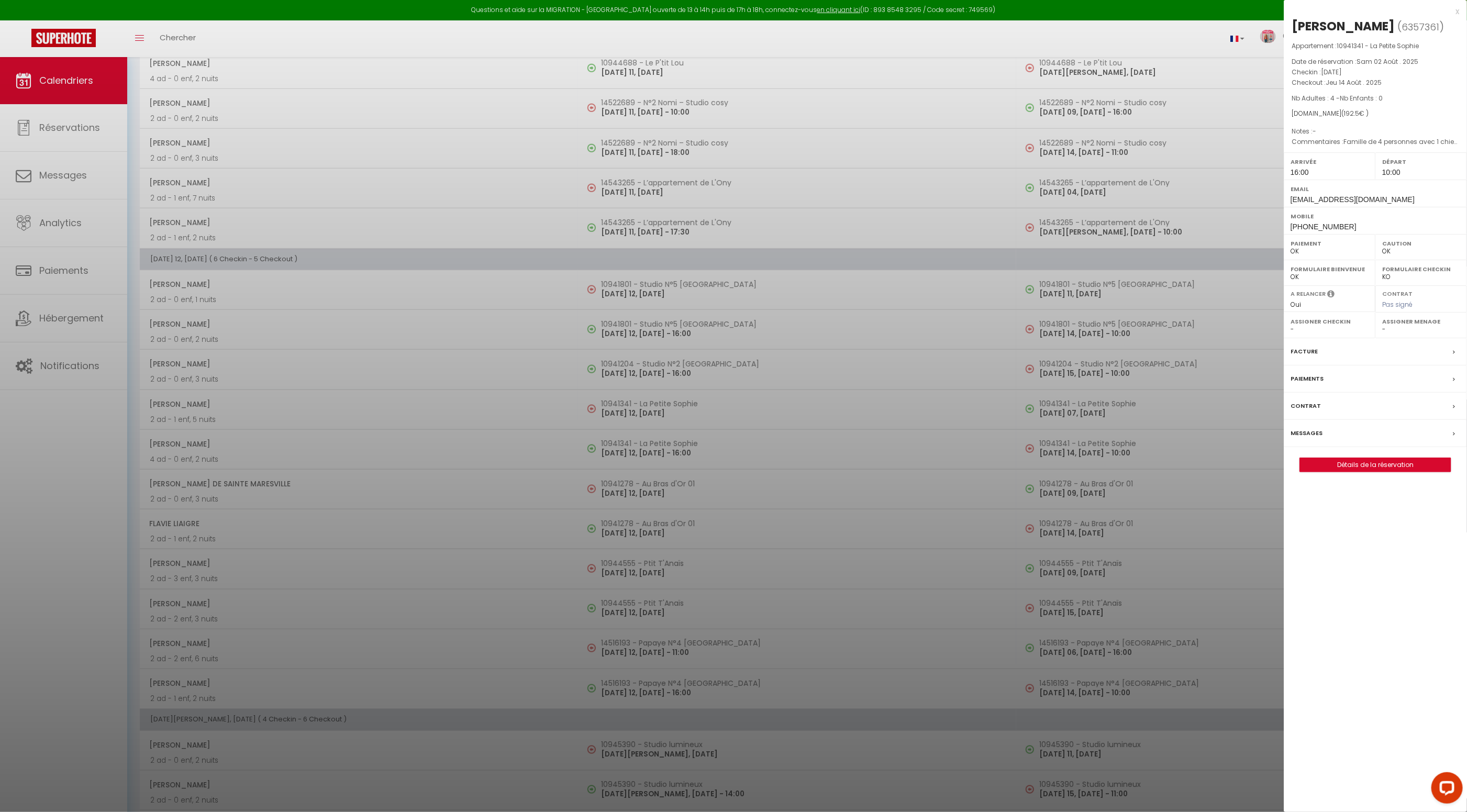
scroll to position [646, 0]
click at [1308, 348] on label "Facture" at bounding box center [1304, 351] width 27 height 11
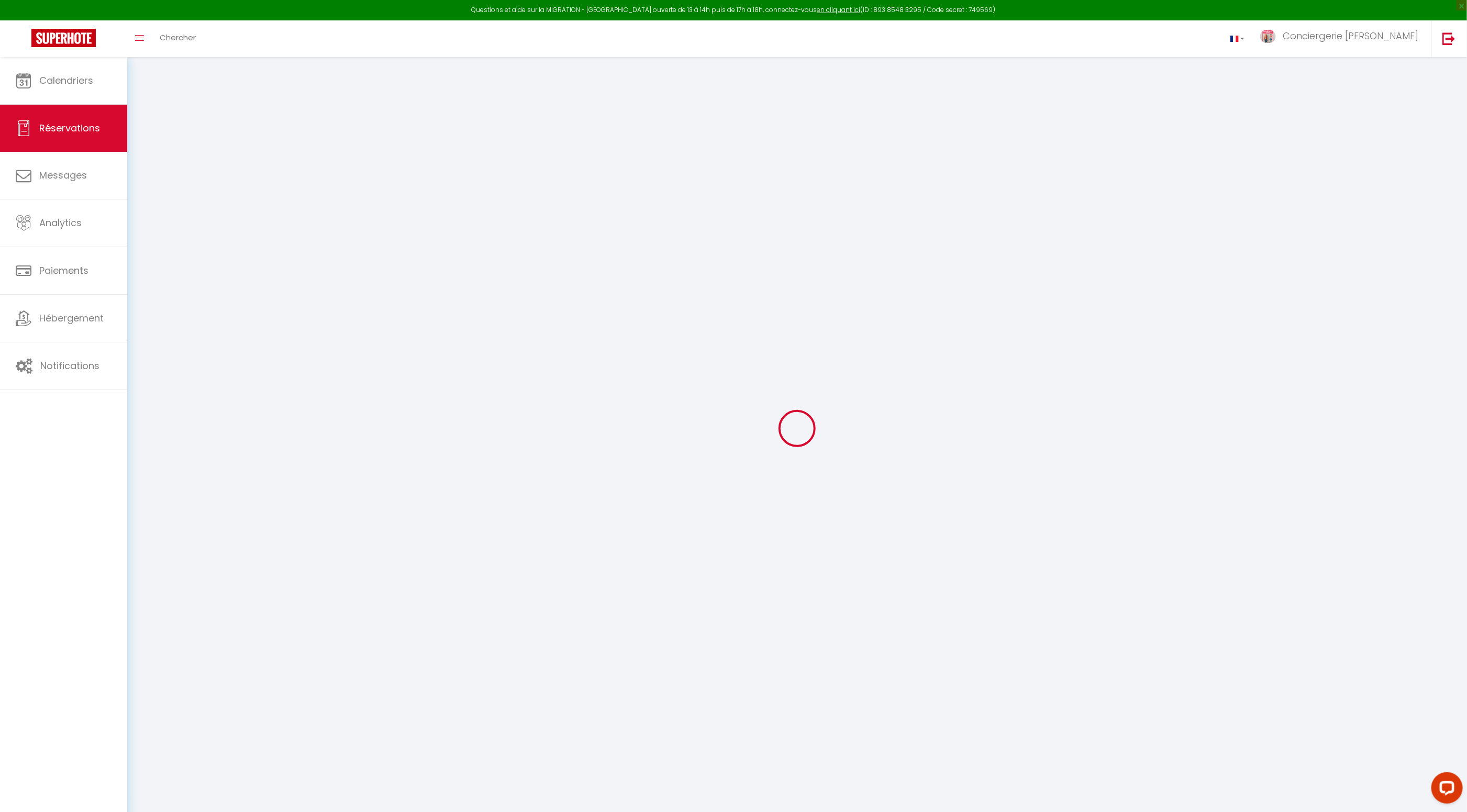
select select "cleaning"
select select "taxes"
select select
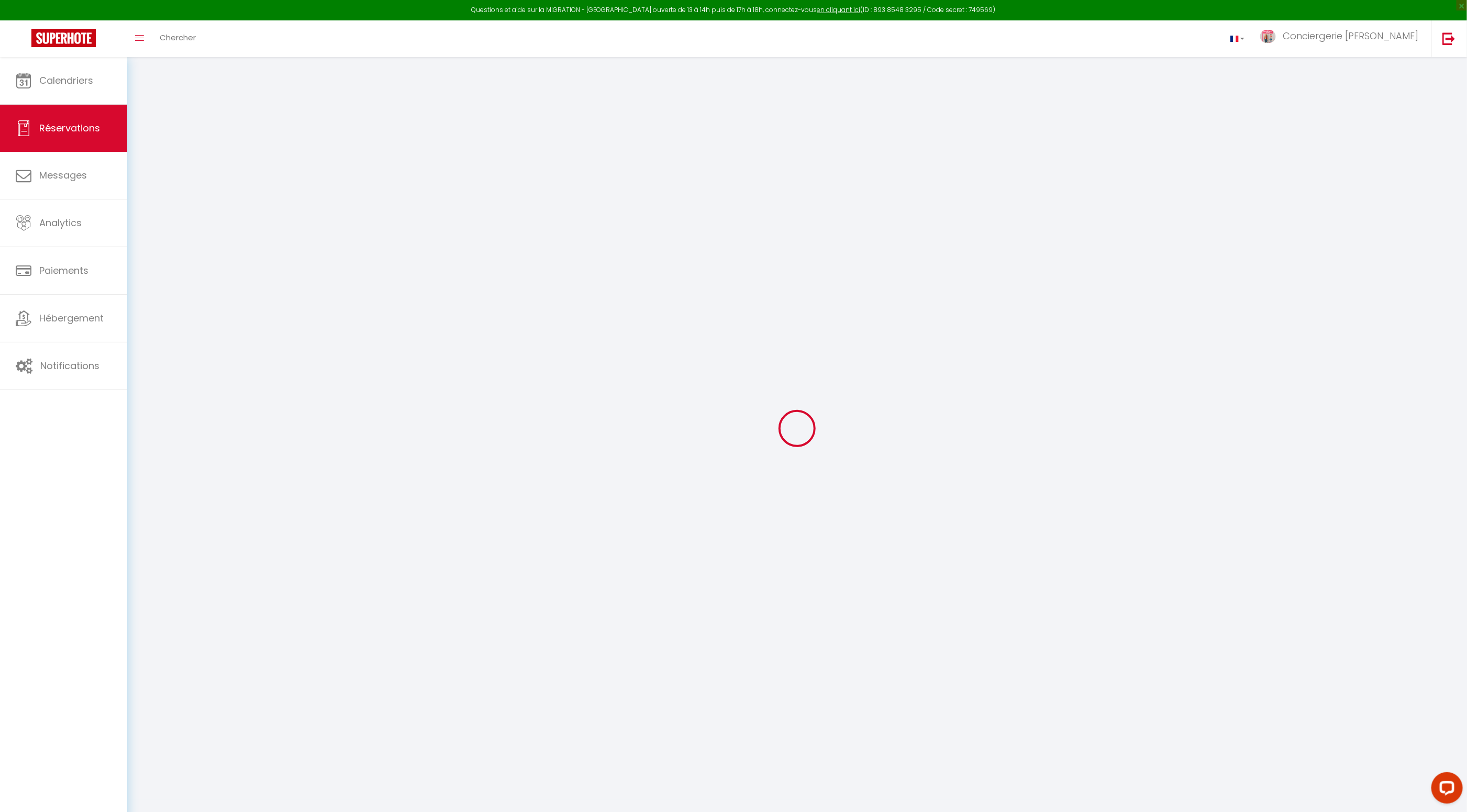
checkbox input "false"
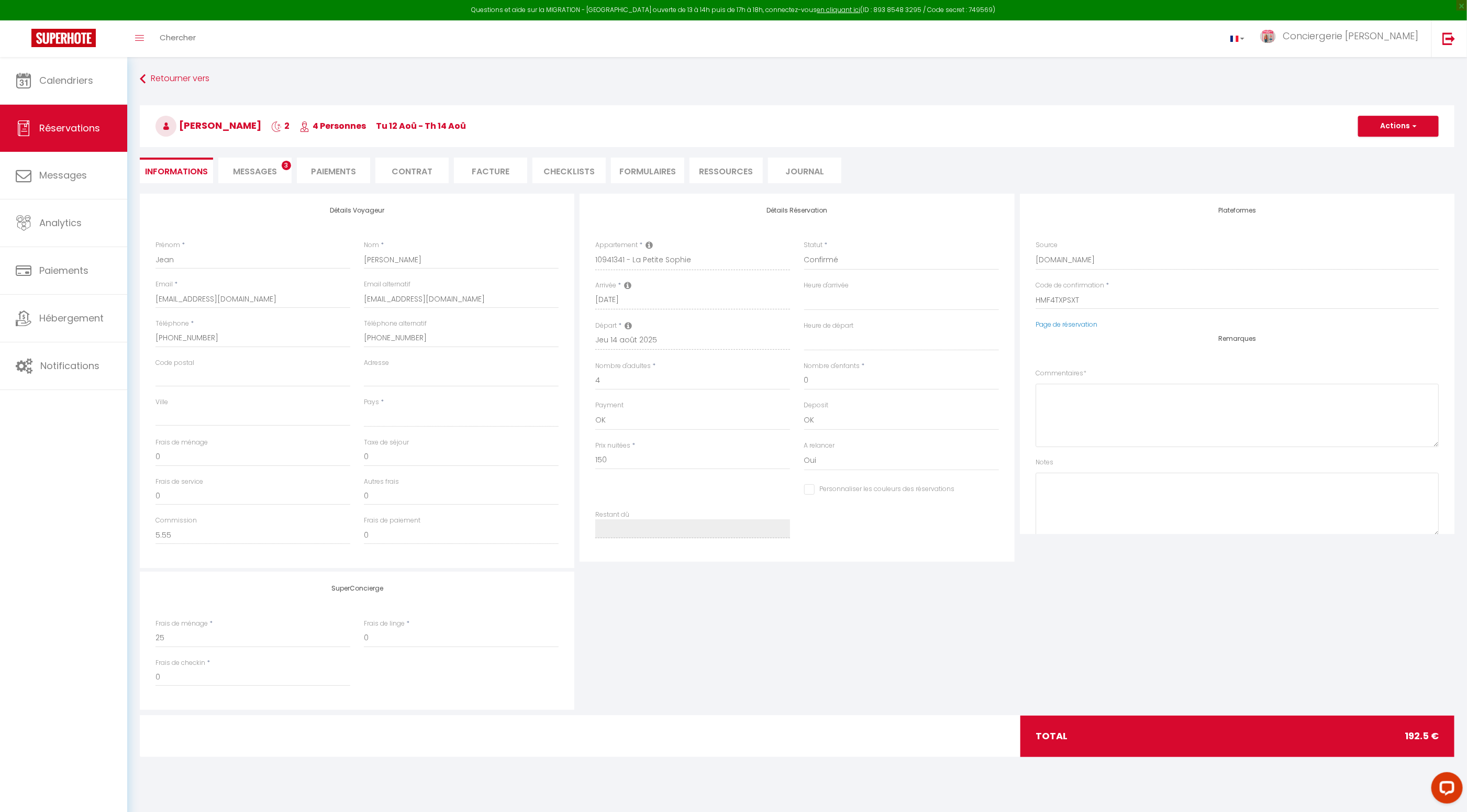
select select
checkbox input "false"
type textarea "Famille de 4 personnes avec 1 chien qui est propre et non dégradante. Nous vien…"
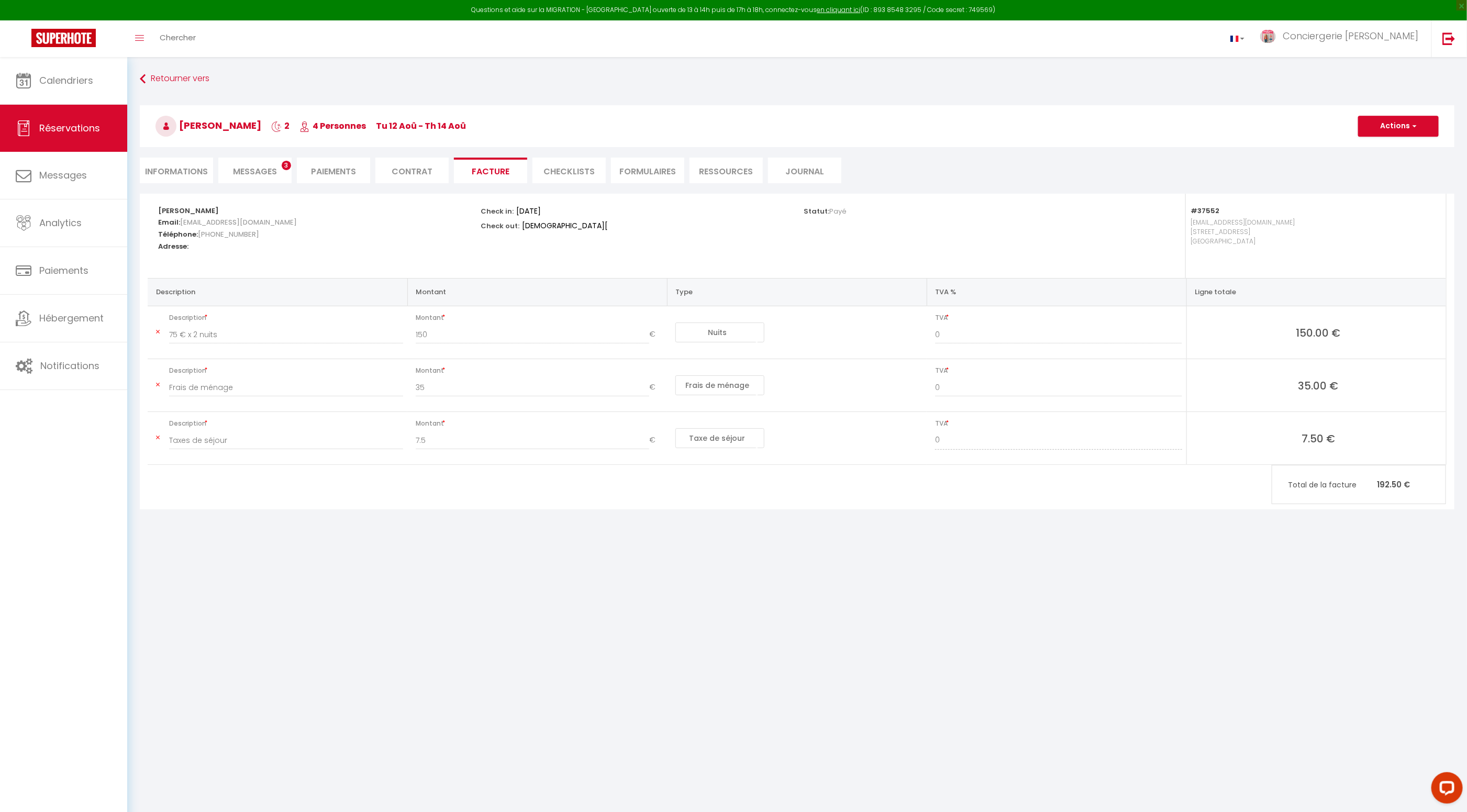
click at [256, 174] on span "Messages" at bounding box center [255, 171] width 44 height 12
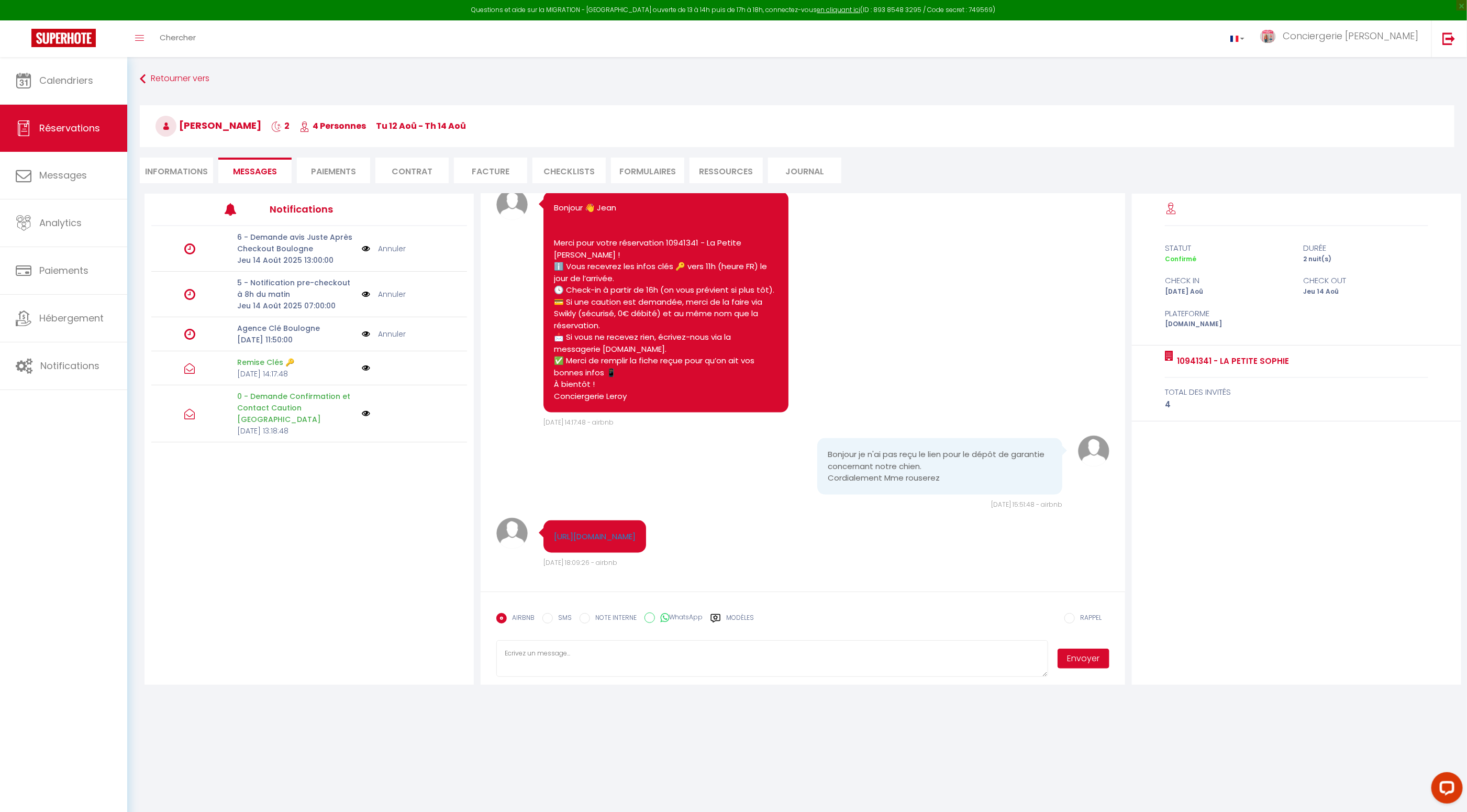
scroll to position [56, 0]
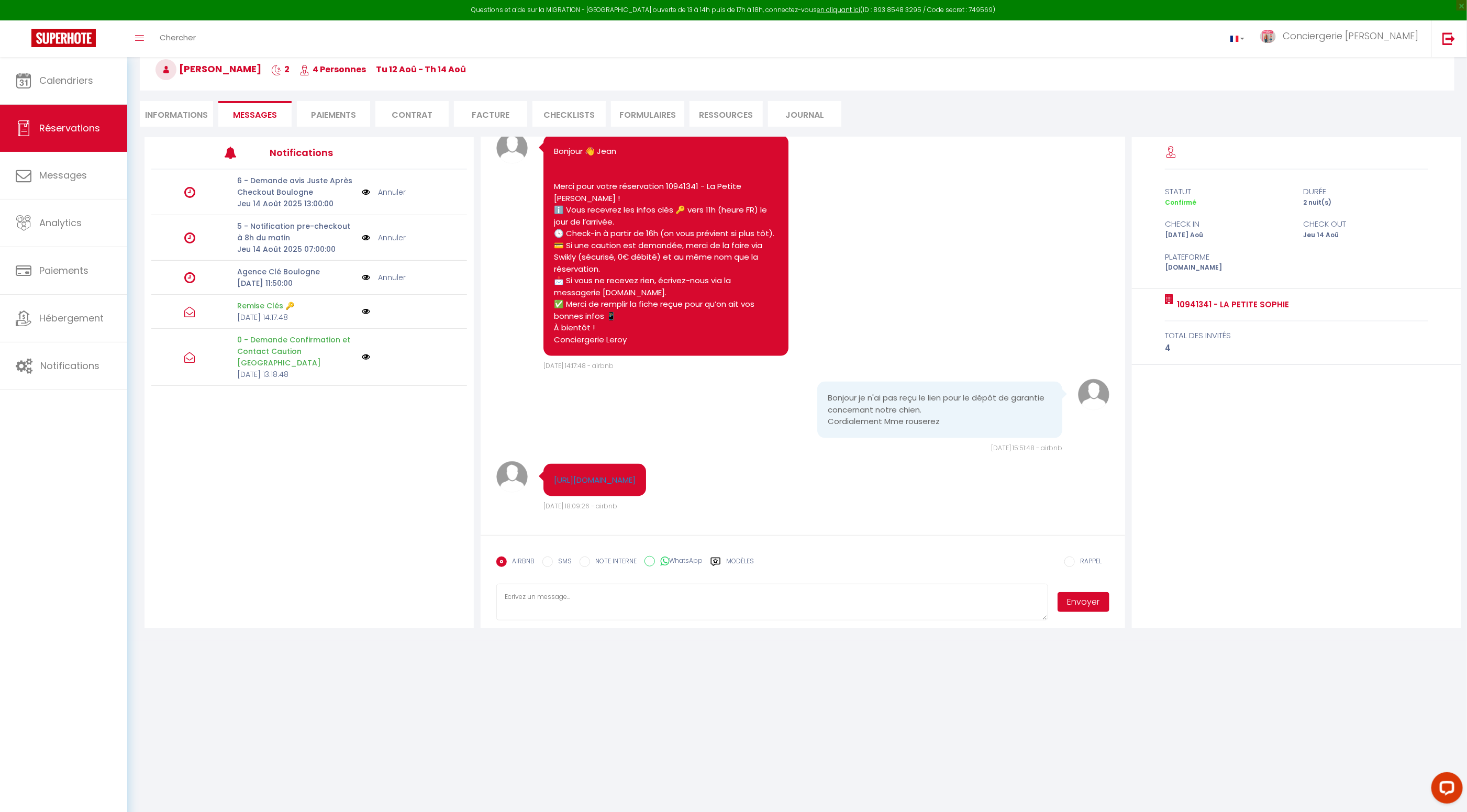
click at [487, 116] on li "Facture" at bounding box center [490, 113] width 73 height 26
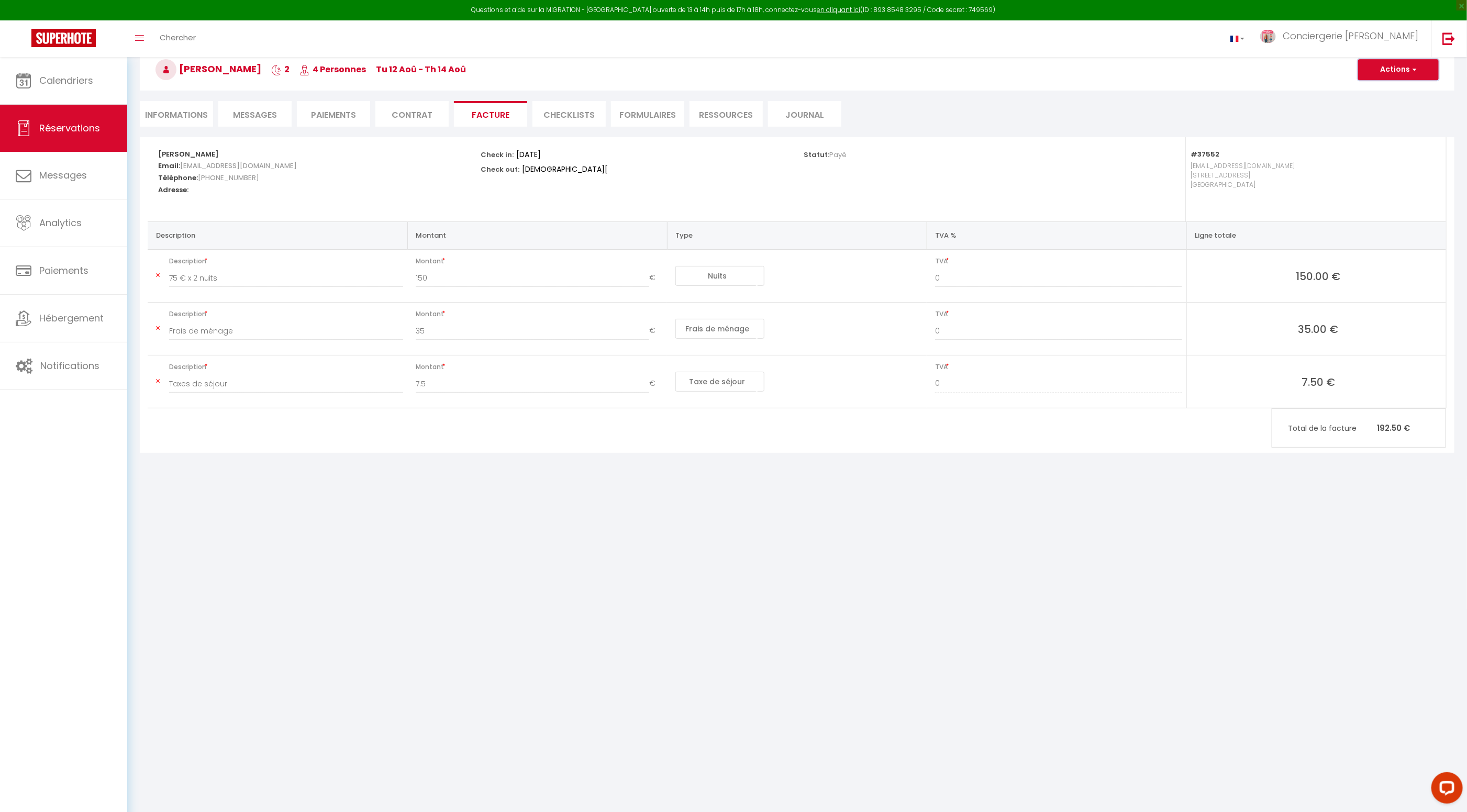
click at [1388, 73] on button "Actions" at bounding box center [1399, 69] width 81 height 21
click at [1389, 105] on link "Aperçu et éditer" at bounding box center [1391, 106] width 88 height 14
click at [190, 117] on li "Informations" at bounding box center [176, 113] width 73 height 26
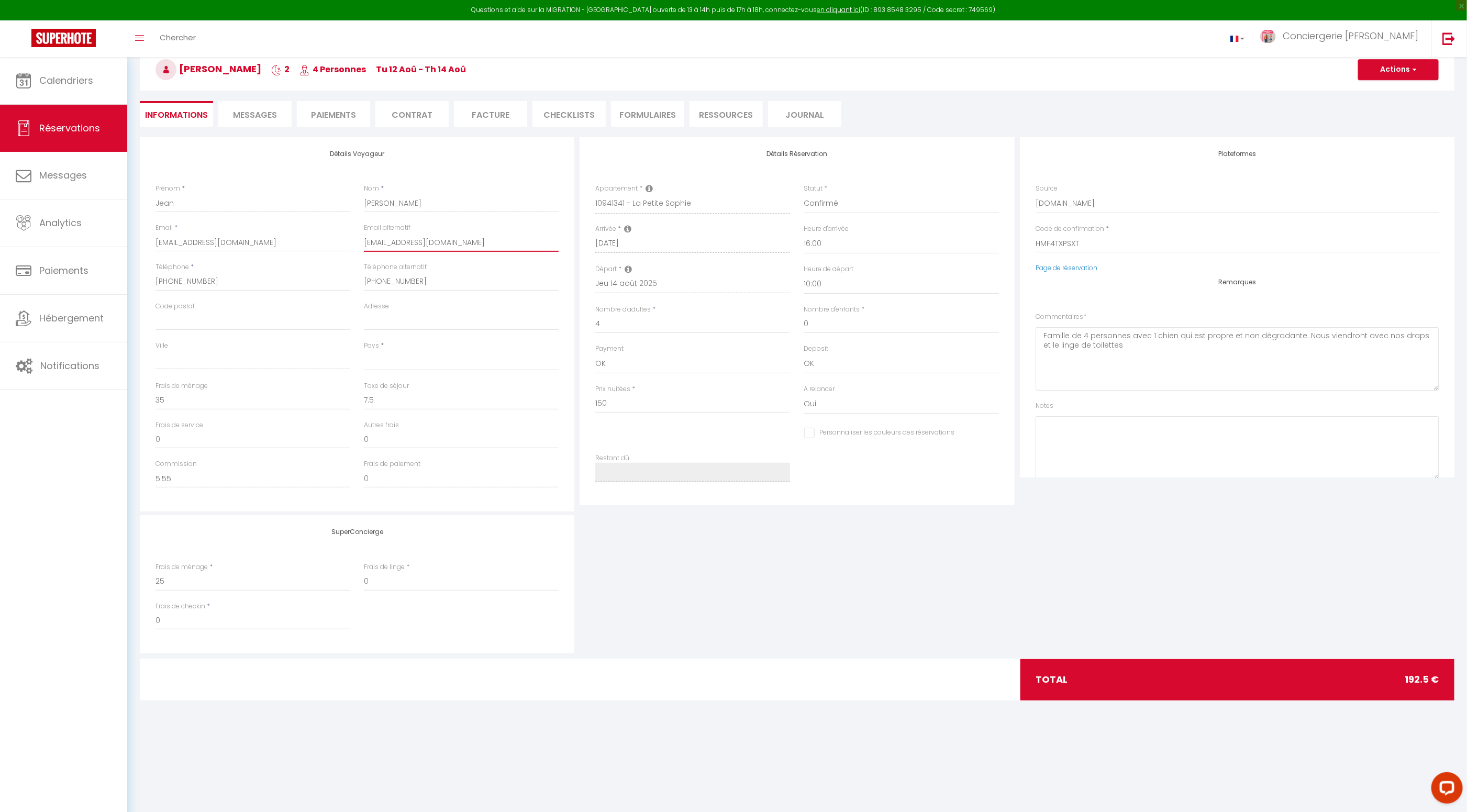
drag, startPoint x: 481, startPoint y: 243, endPoint x: 354, endPoint y: 241, distance: 127.0
click at [354, 241] on div "Email * qwmeu1iscqohp5crzyfsojzgyula@reply.superhote.com Email alternatif coral…" at bounding box center [357, 243] width 417 height 39
select select
checkbox input "false"
select select
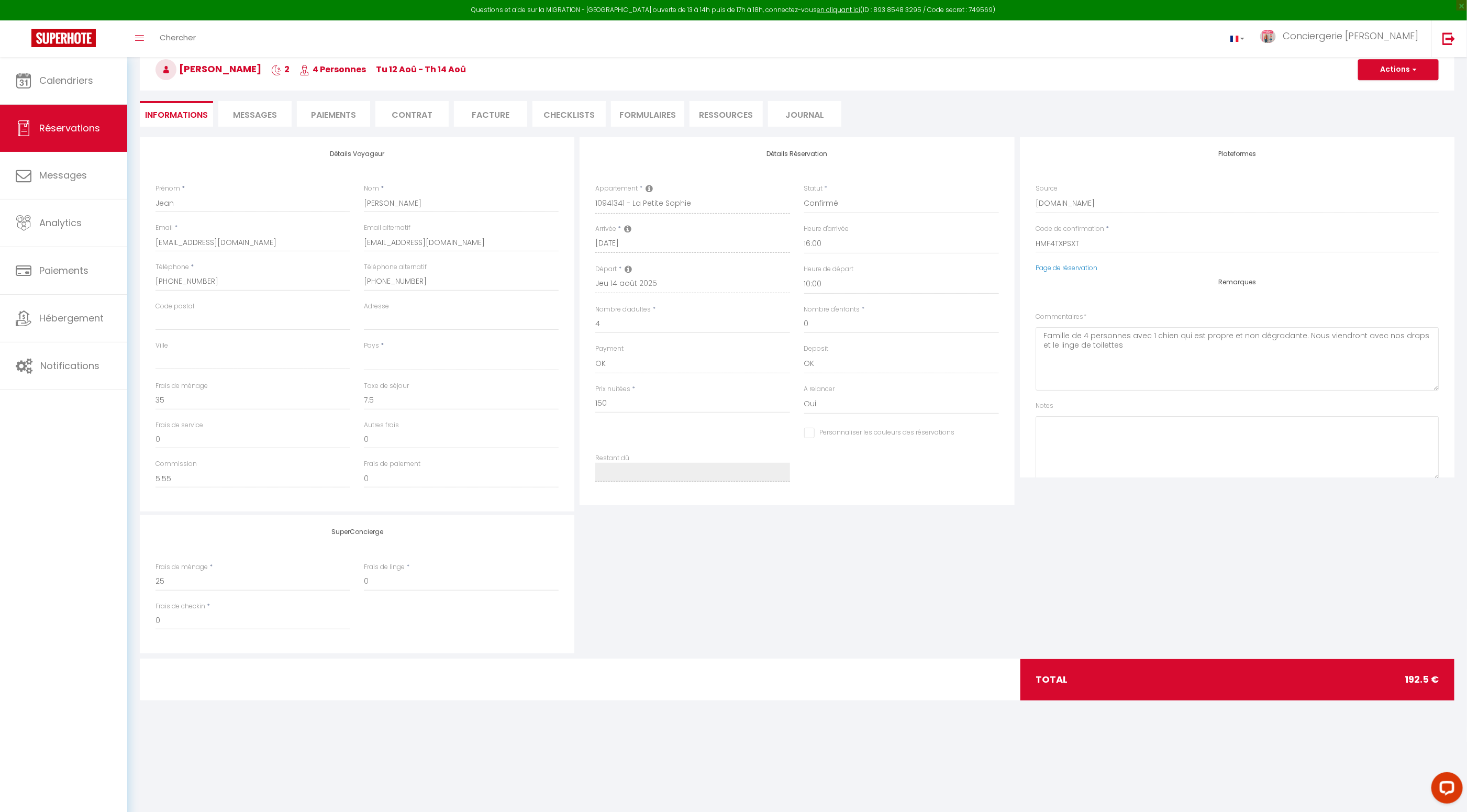
checkbox input "false"
click at [83, 79] on span "Calendriers" at bounding box center [66, 80] width 54 height 13
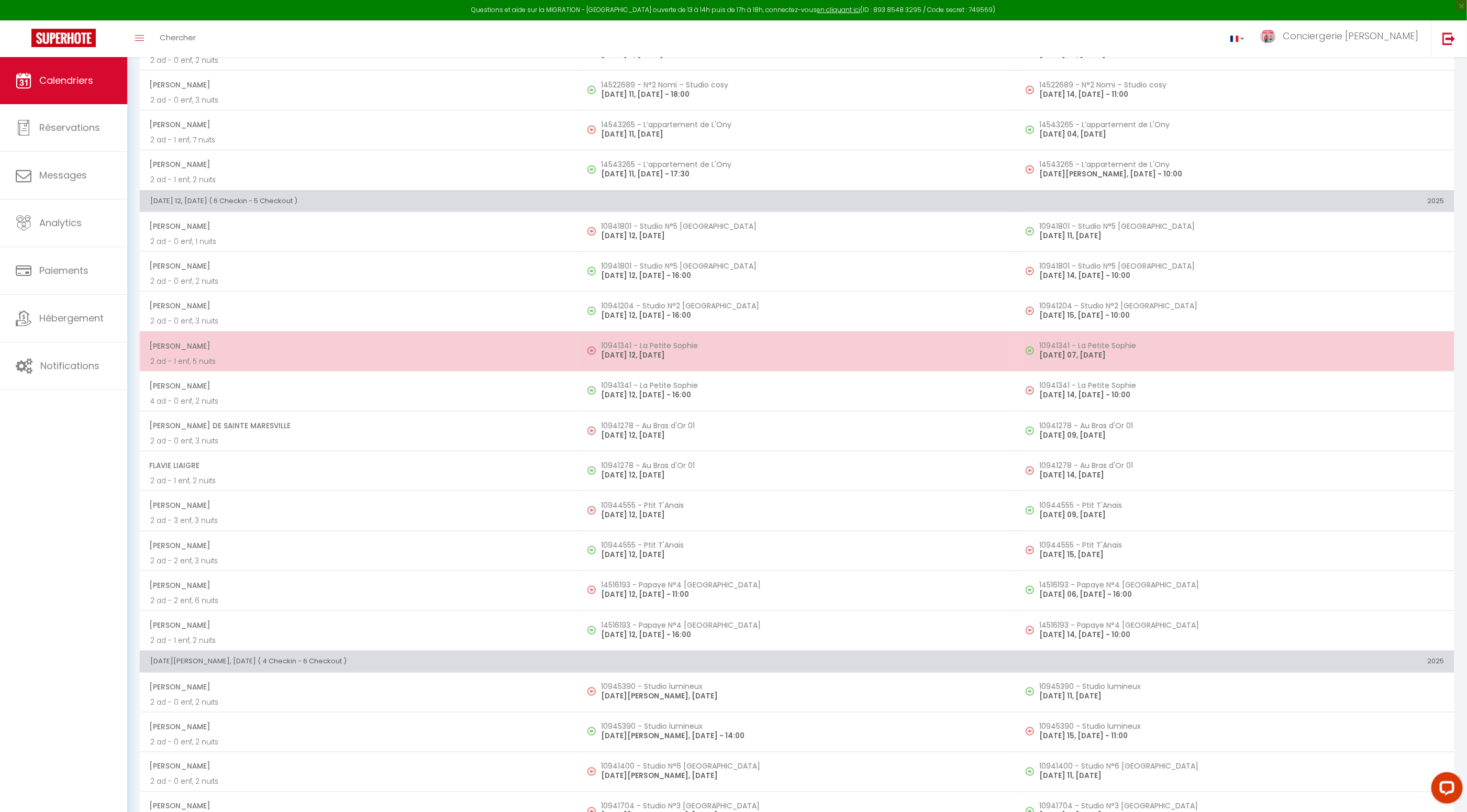
scroll to position [703, 0]
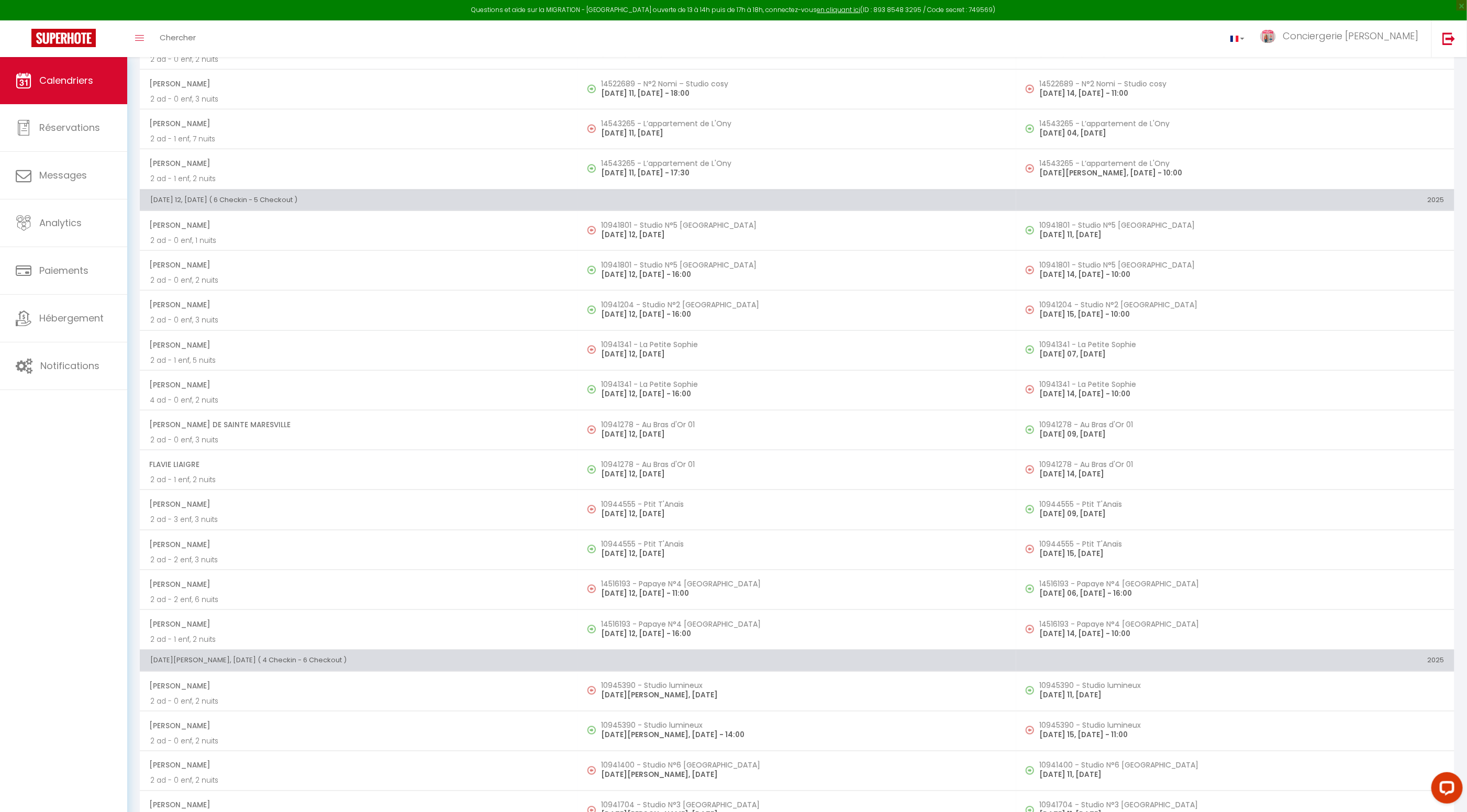
click at [262, 464] on span "Flavie Liaigre" at bounding box center [358, 464] width 419 height 20
select select "OK"
select select "KO"
select select "0"
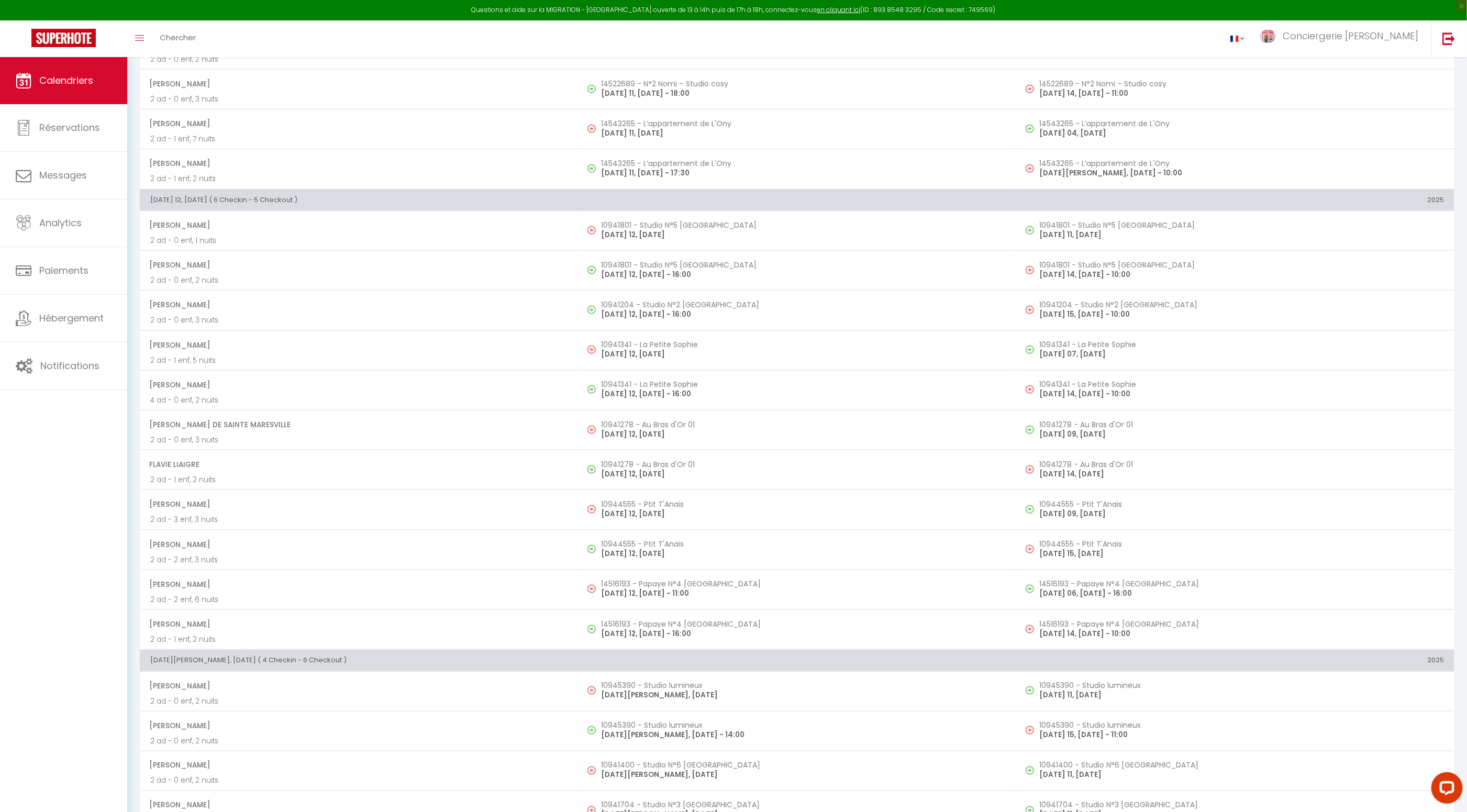
select select "1"
select select
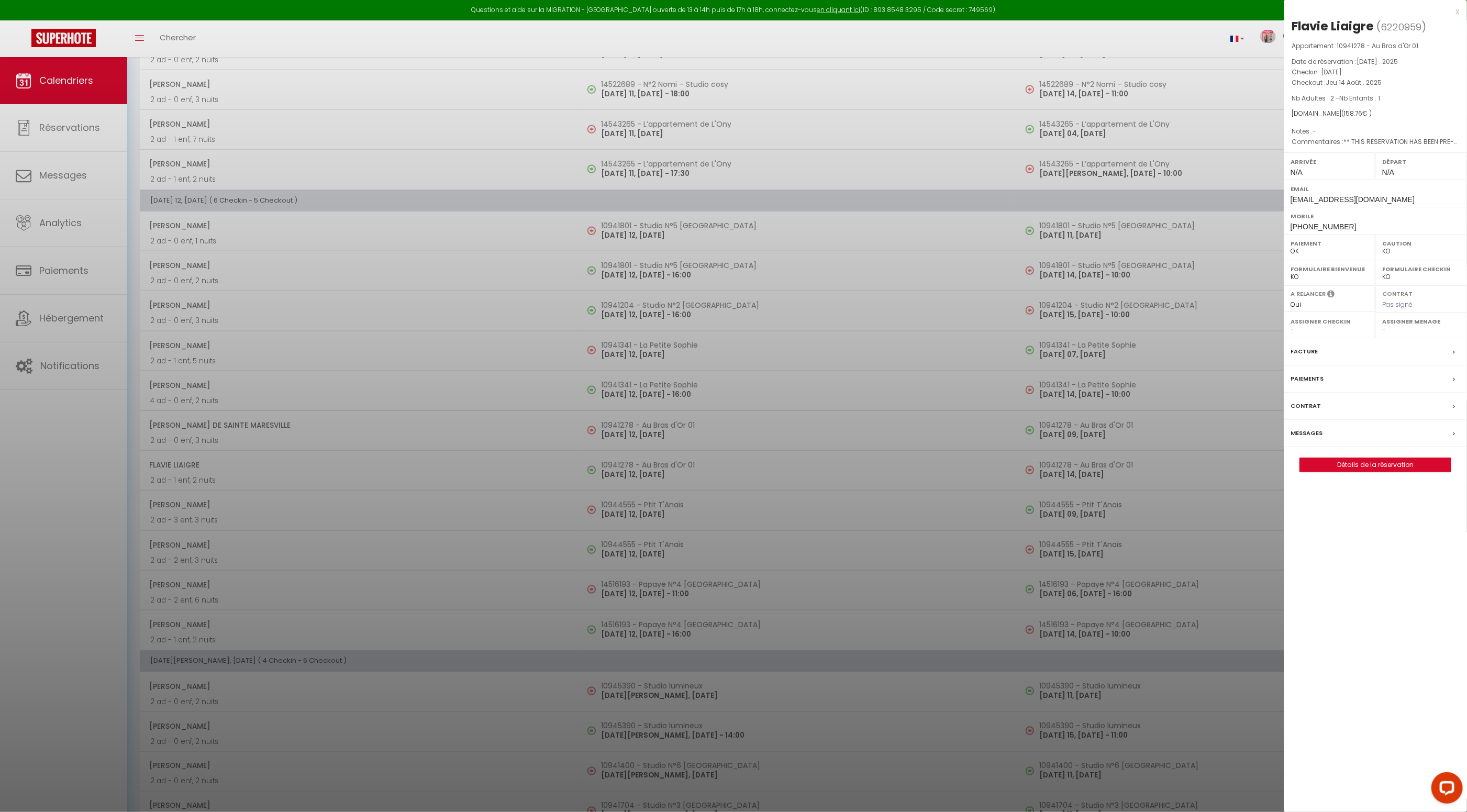
click at [1306, 348] on label "Facture" at bounding box center [1304, 351] width 27 height 11
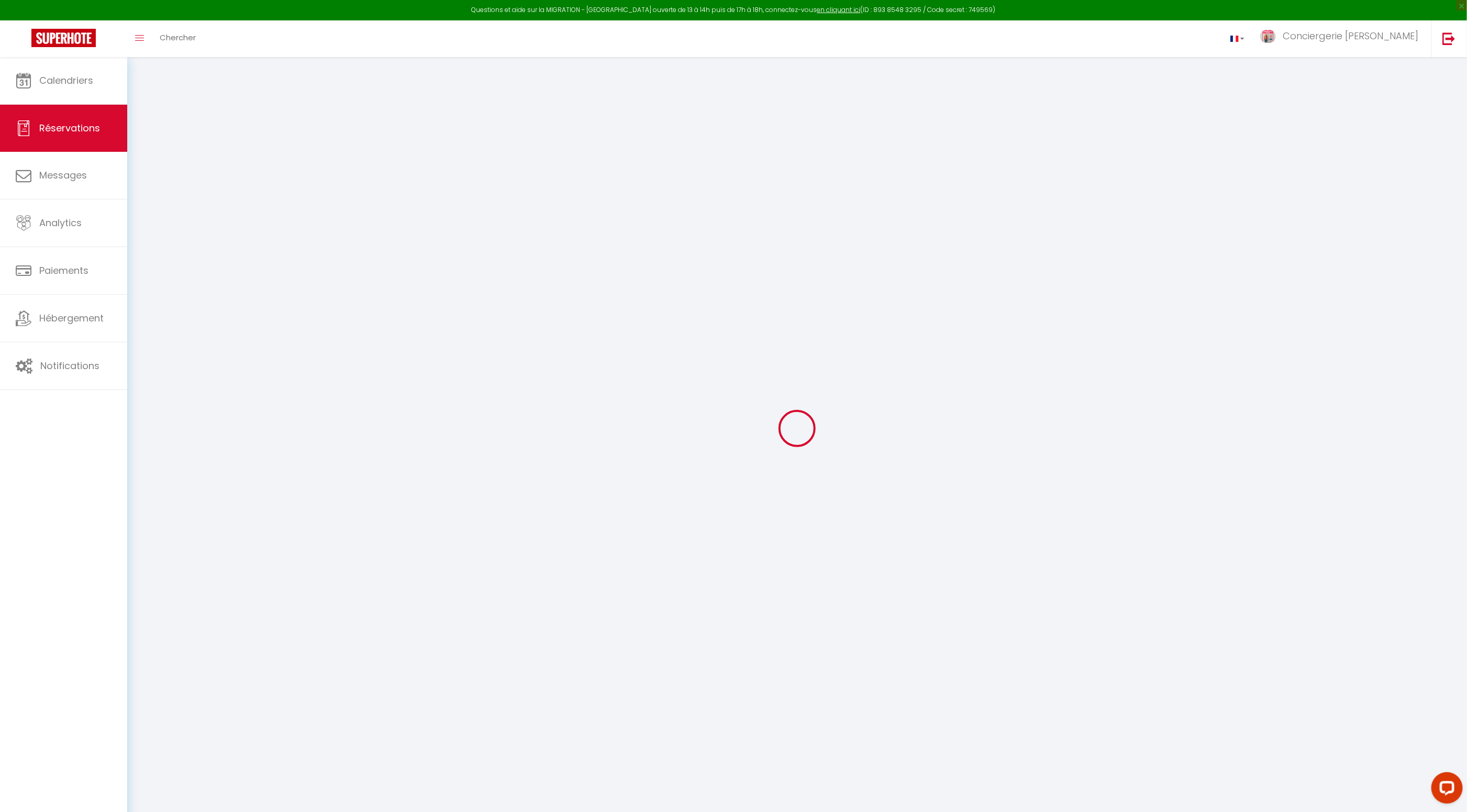
select select "cleaning"
select select "taxes"
select select
checkbox input "false"
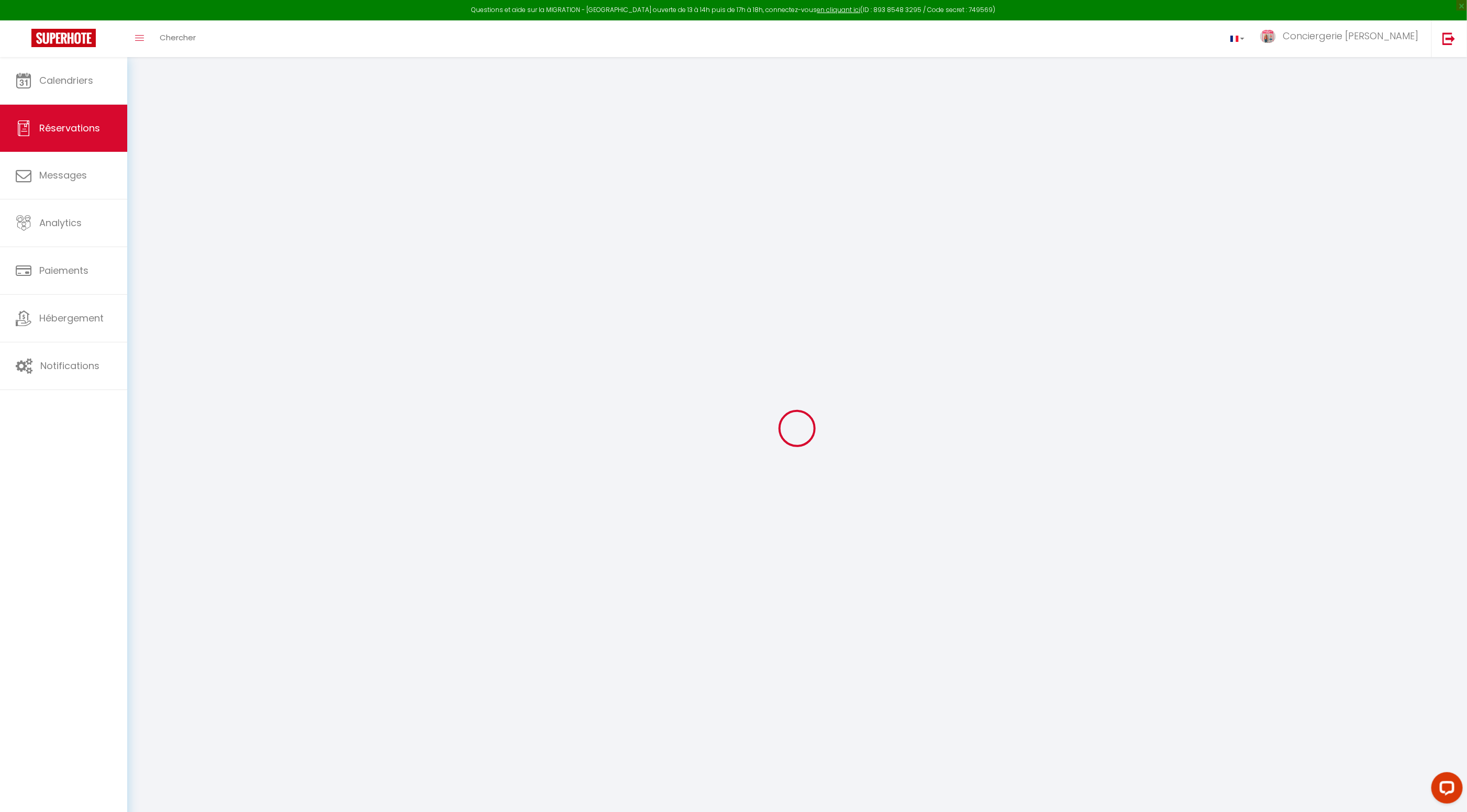
select select
checkbox input "false"
type textarea "** THIS RESERVATION HAS BEEN PRE-PAID ** BOOKING NOTE : Payment charge is EUR 2…"
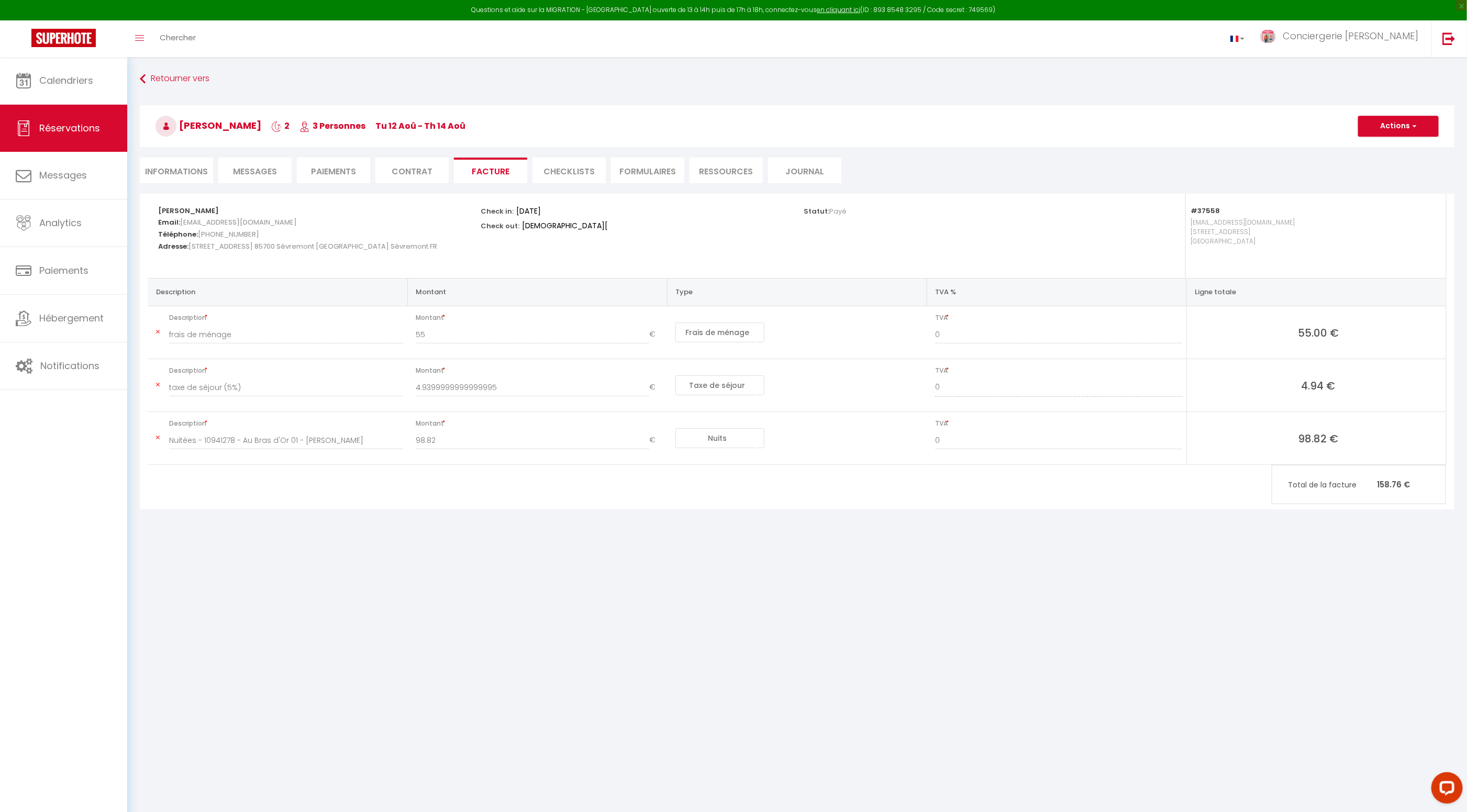
scroll to position [8, 0]
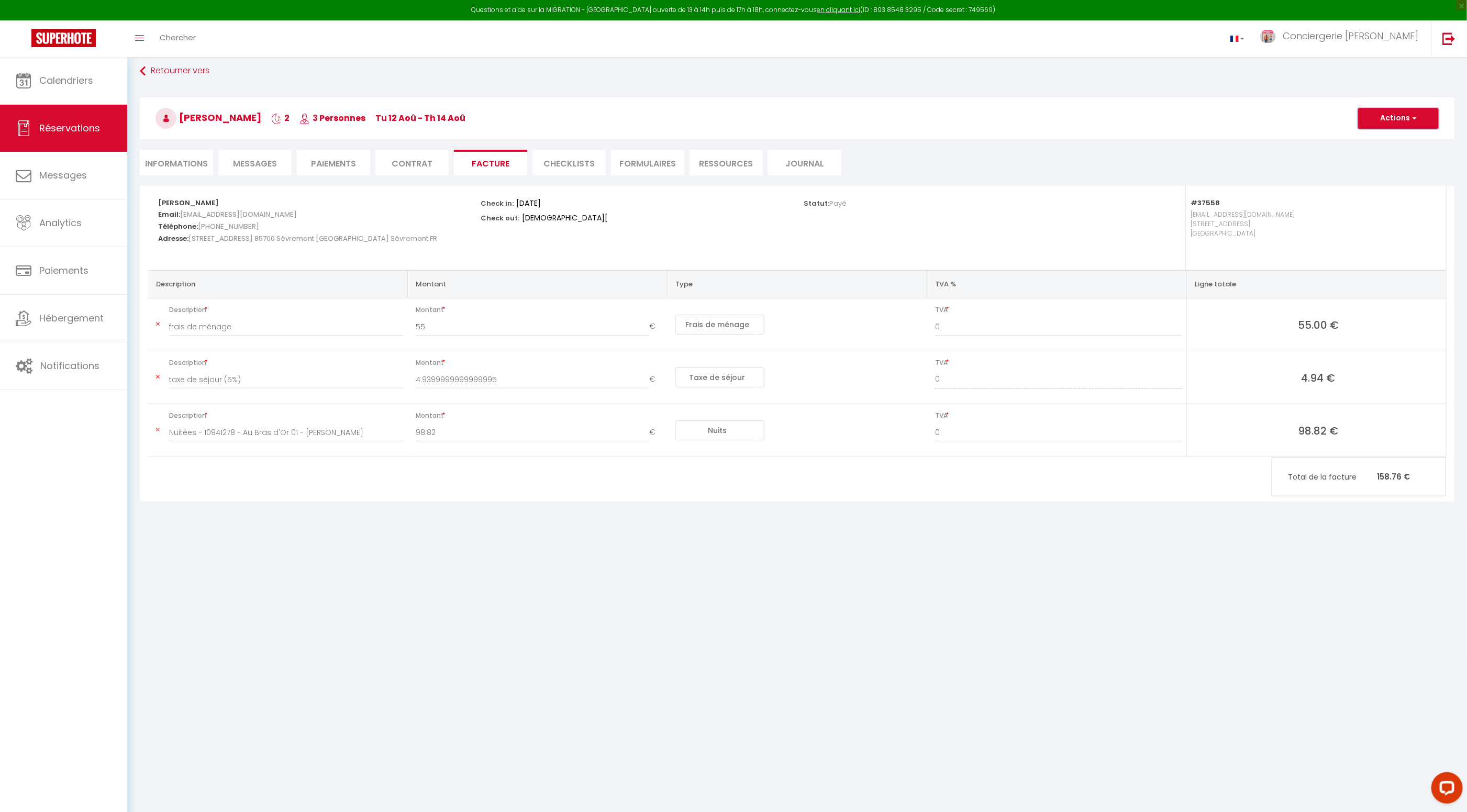
drag, startPoint x: 1383, startPoint y: 116, endPoint x: 1380, endPoint y: 121, distance: 5.8
click at [1383, 116] on button "Actions" at bounding box center [1399, 118] width 81 height 21
click at [1373, 156] on link "Aperçu et éditer" at bounding box center [1391, 157] width 88 height 14
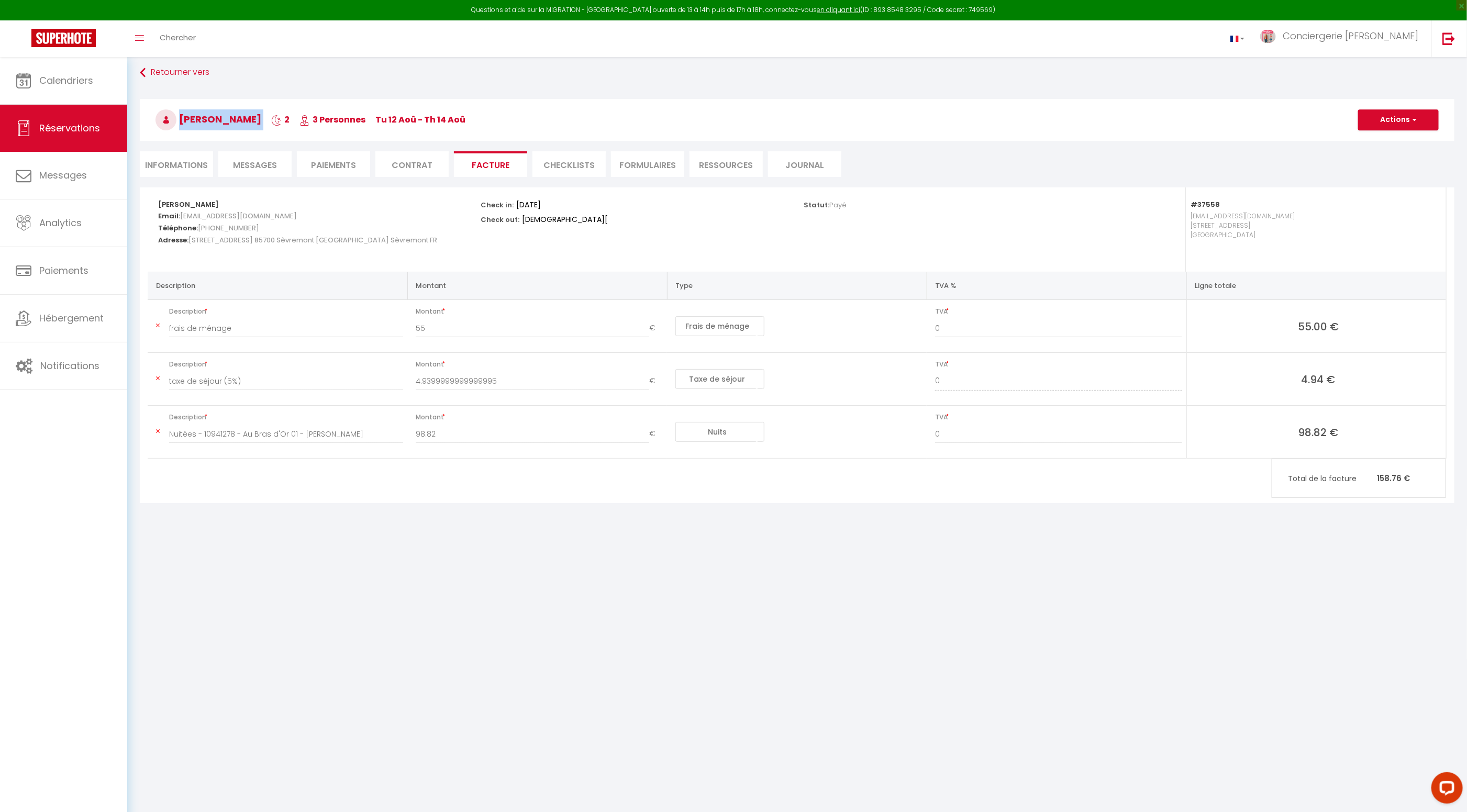
drag, startPoint x: 253, startPoint y: 122, endPoint x: 190, endPoint y: 146, distance: 67.4
click at [178, 122] on h3 "Flavie Liaigre 2 3 Personnes Tu 12 Aoû - Th 14 Aoû" at bounding box center [797, 120] width 1314 height 42
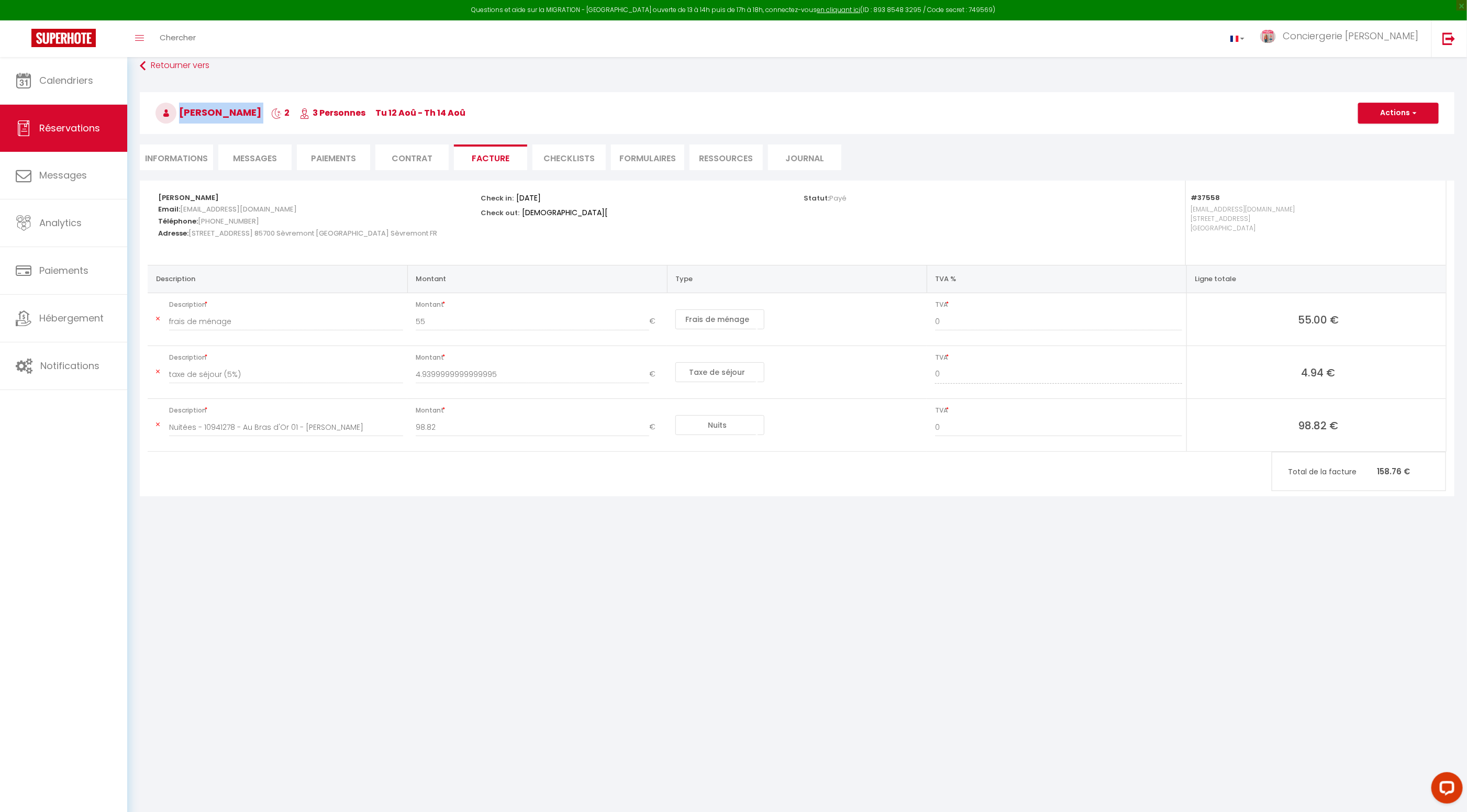
scroll to position [14, 0]
copy h3 "Flavie Liaigre"
drag, startPoint x: 252, startPoint y: 220, endPoint x: 219, endPoint y: 222, distance: 33.1
click at [199, 223] on h5 "Téléphone: +33631392308" at bounding box center [313, 219] width 309 height 12
click at [192, 159] on li "Informations" at bounding box center [176, 157] width 73 height 26
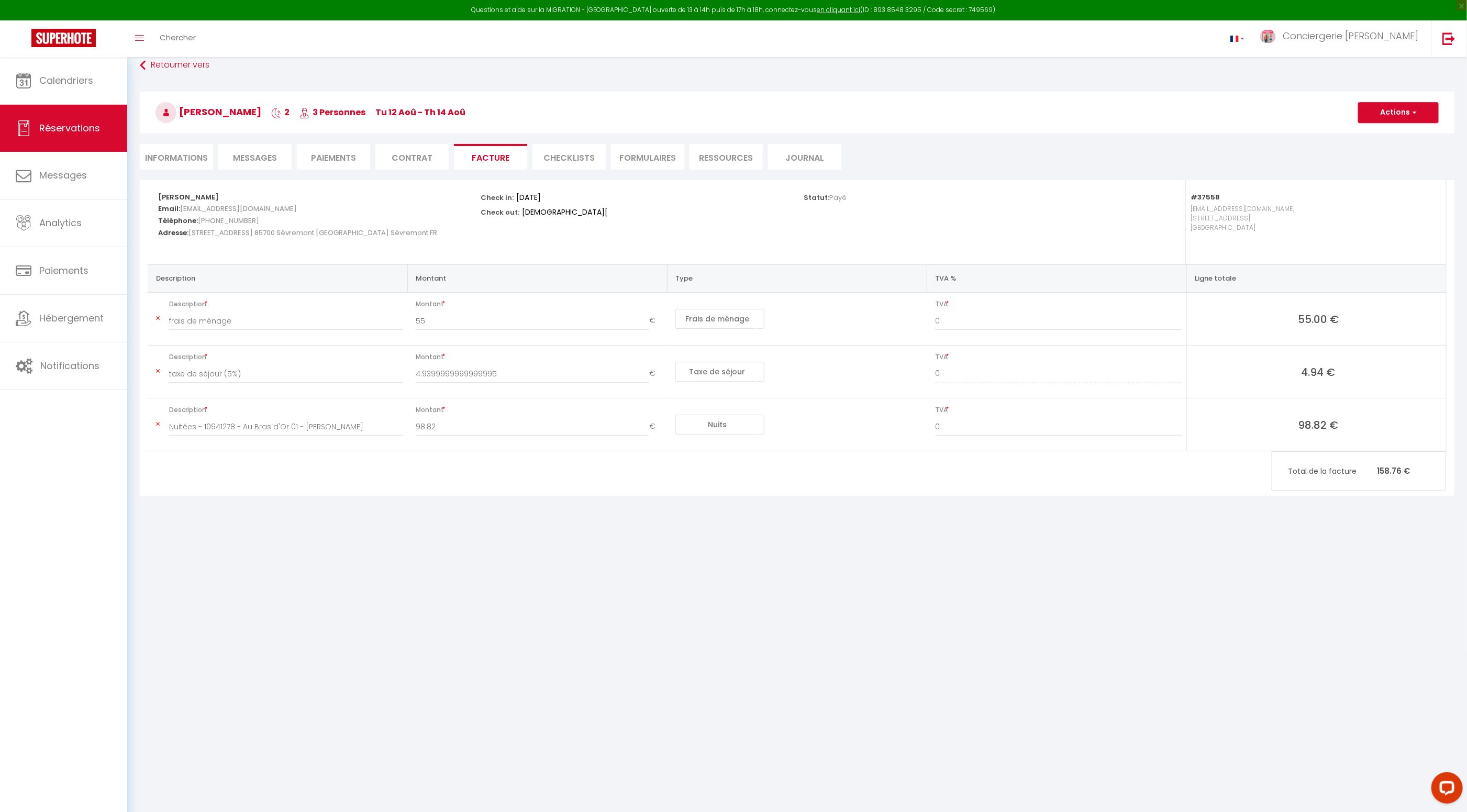
select select
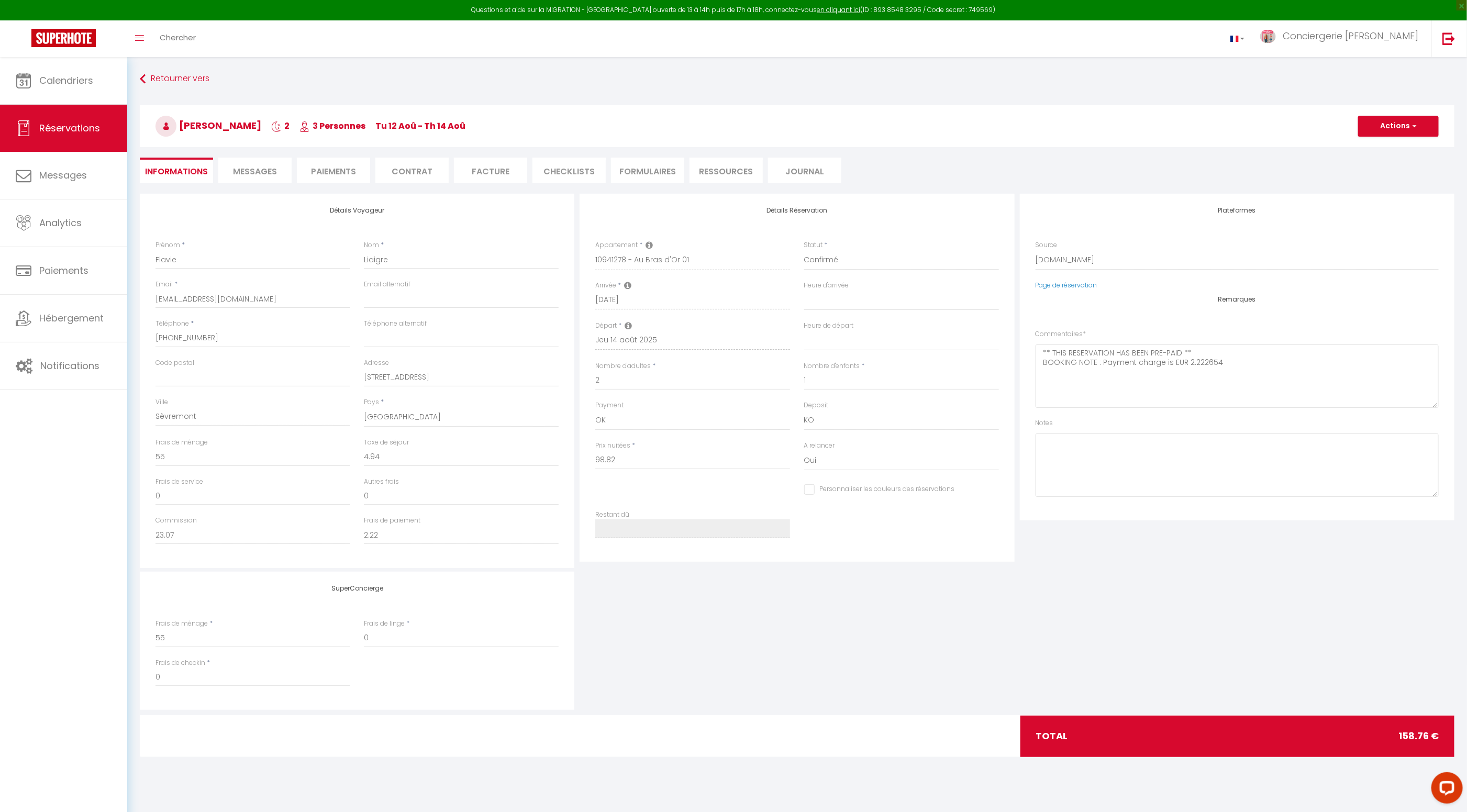
click at [259, 168] on span "Messages" at bounding box center [255, 171] width 44 height 12
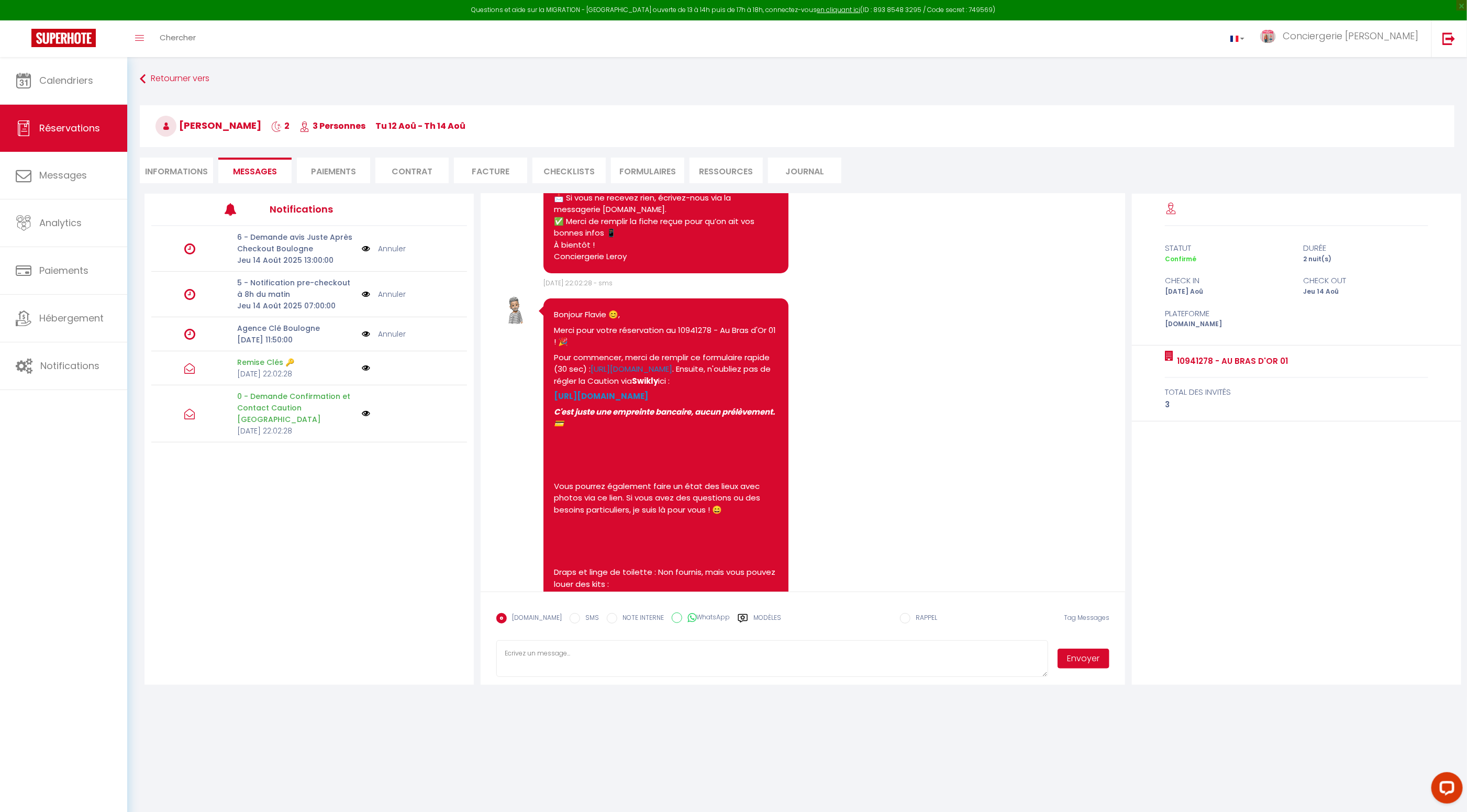
scroll to position [174, 0]
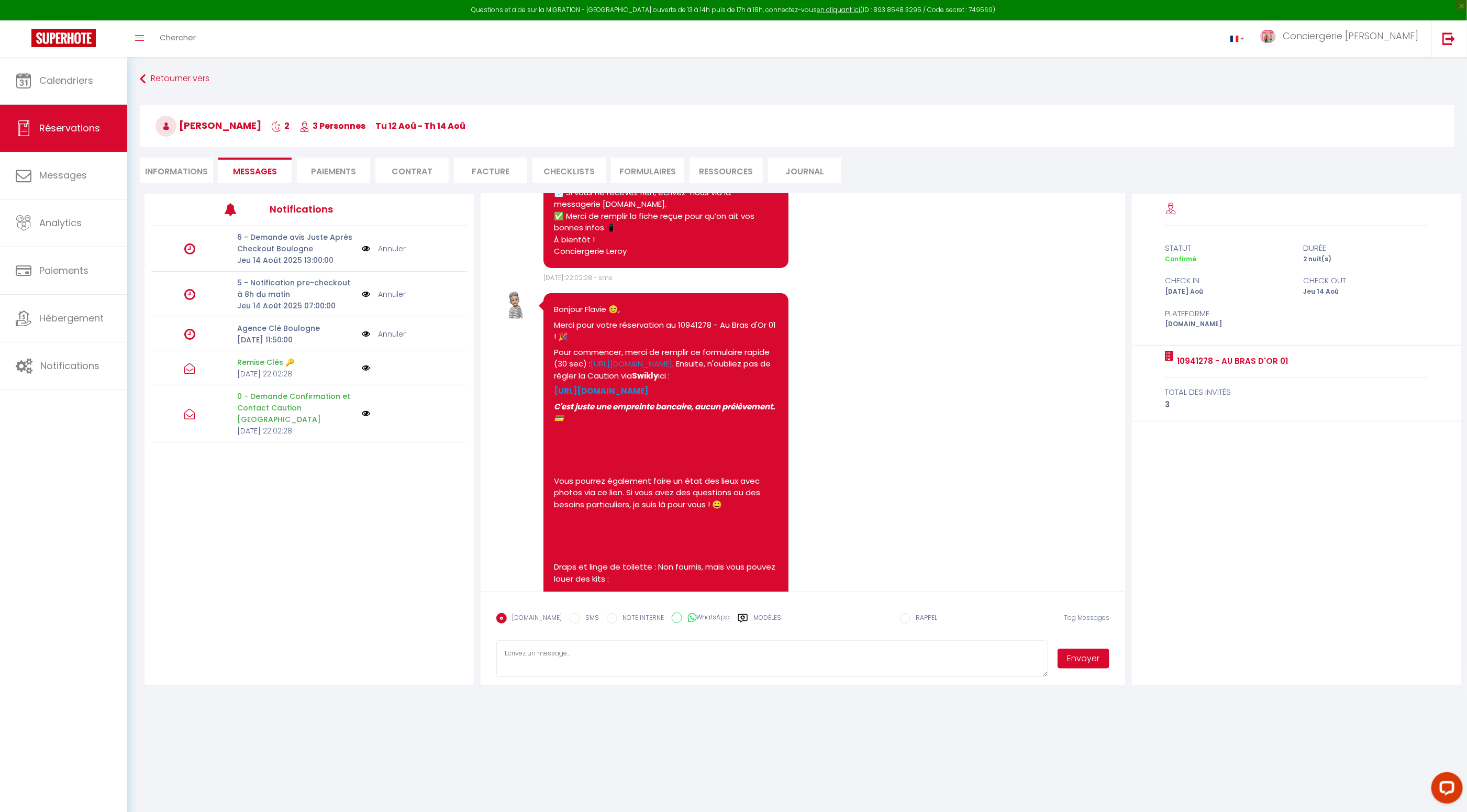
drag, startPoint x: 679, startPoint y: 428, endPoint x: 551, endPoint y: 429, distance: 128.0
click at [551, 429] on div "Bonjour Flavie 😊, Merci pour votre réservation au 10941278 - Au Bras d'Or 01 ! …" at bounding box center [666, 788] width 245 height 990
drag, startPoint x: 735, startPoint y: 616, endPoint x: 745, endPoint y: 617, distance: 10.0
click at [737, 616] on icon at bounding box center [743, 618] width 10 height 10
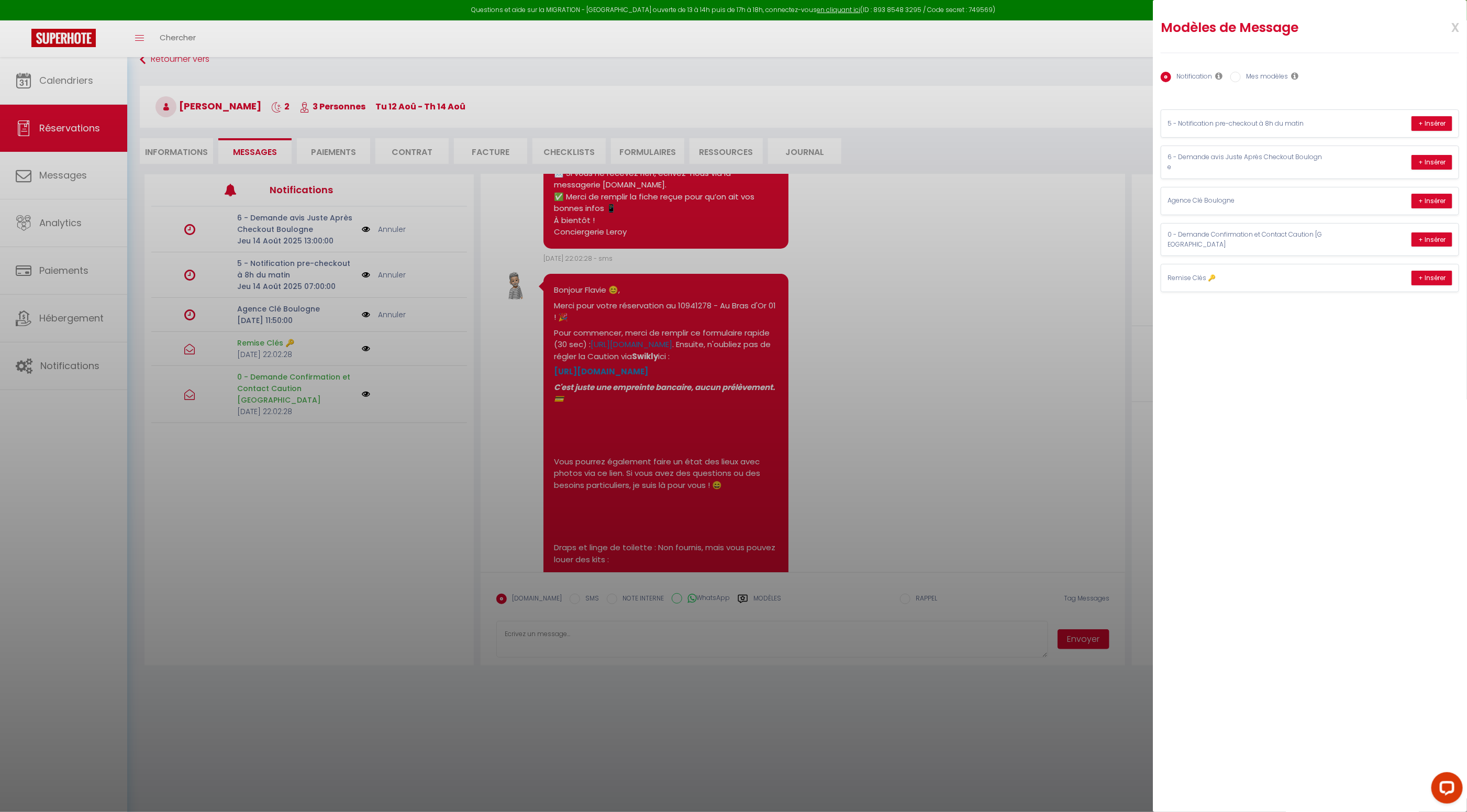
drag, startPoint x: 1236, startPoint y: 79, endPoint x: 1256, endPoint y: 97, distance: 26.9
click at [1236, 79] on input "Mes modèles" at bounding box center [1235, 77] width 10 height 10
radio input "true"
radio input "false"
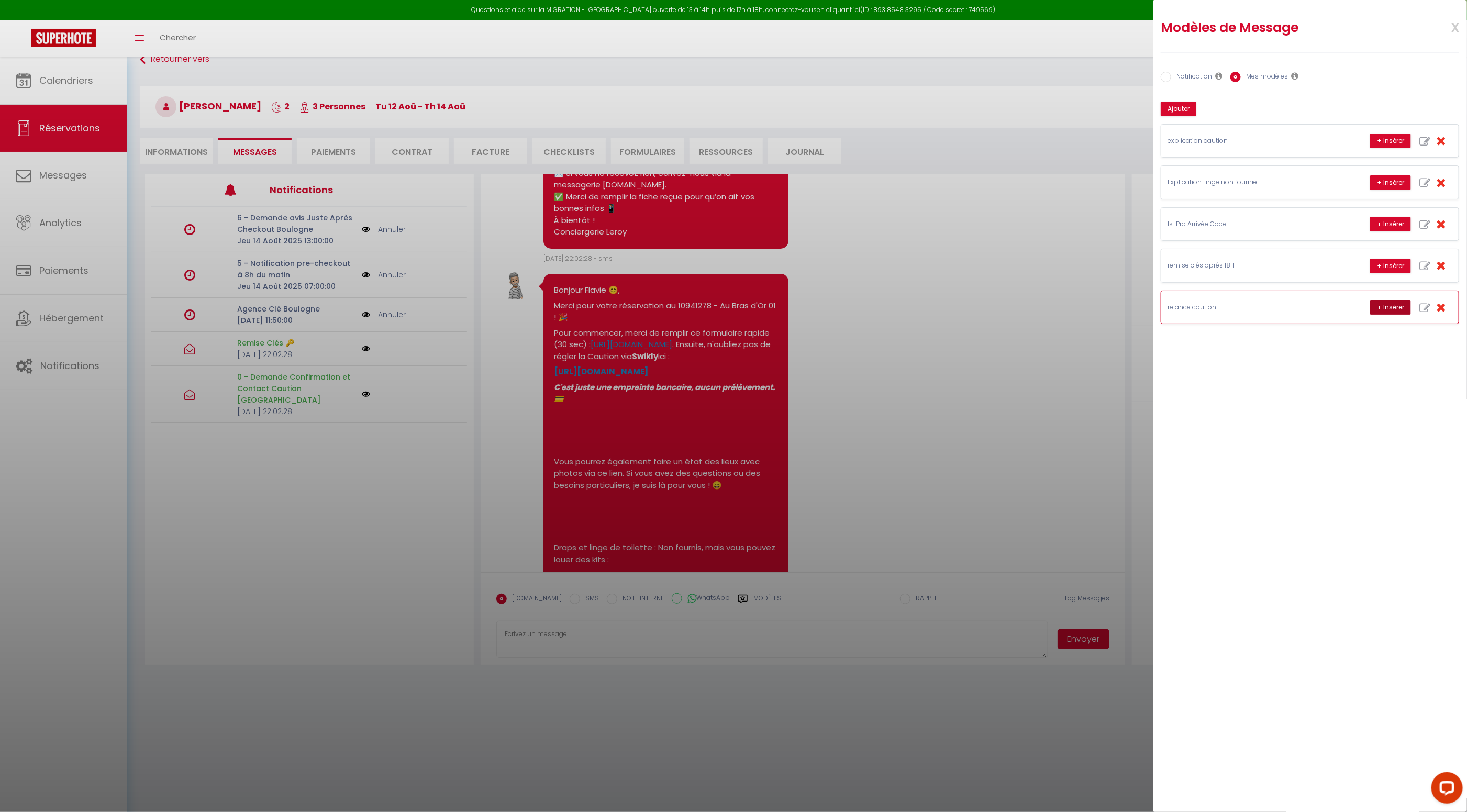
scroll to position [17, 0]
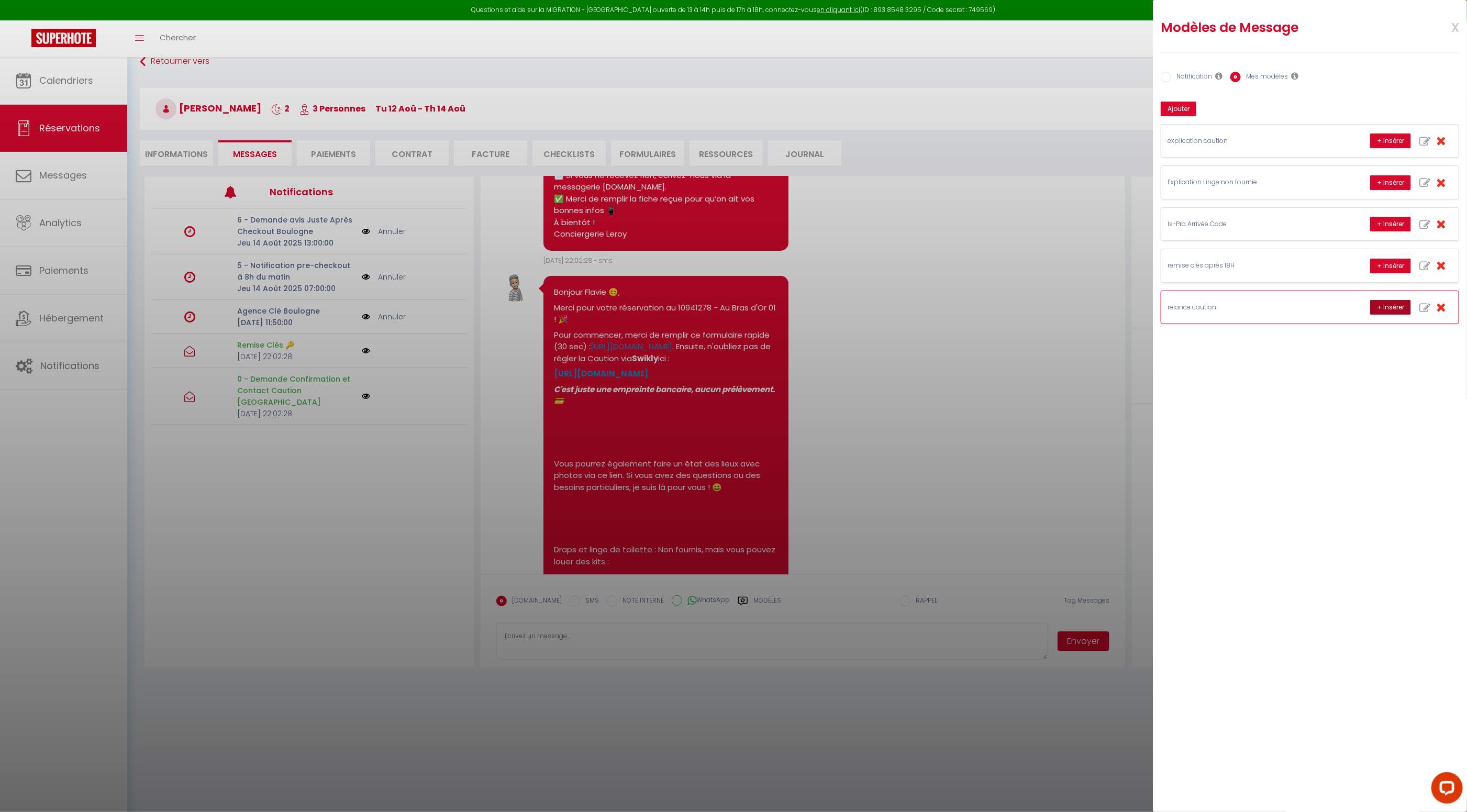
click at [1398, 302] on button "+ Insérer" at bounding box center [1391, 307] width 41 height 15
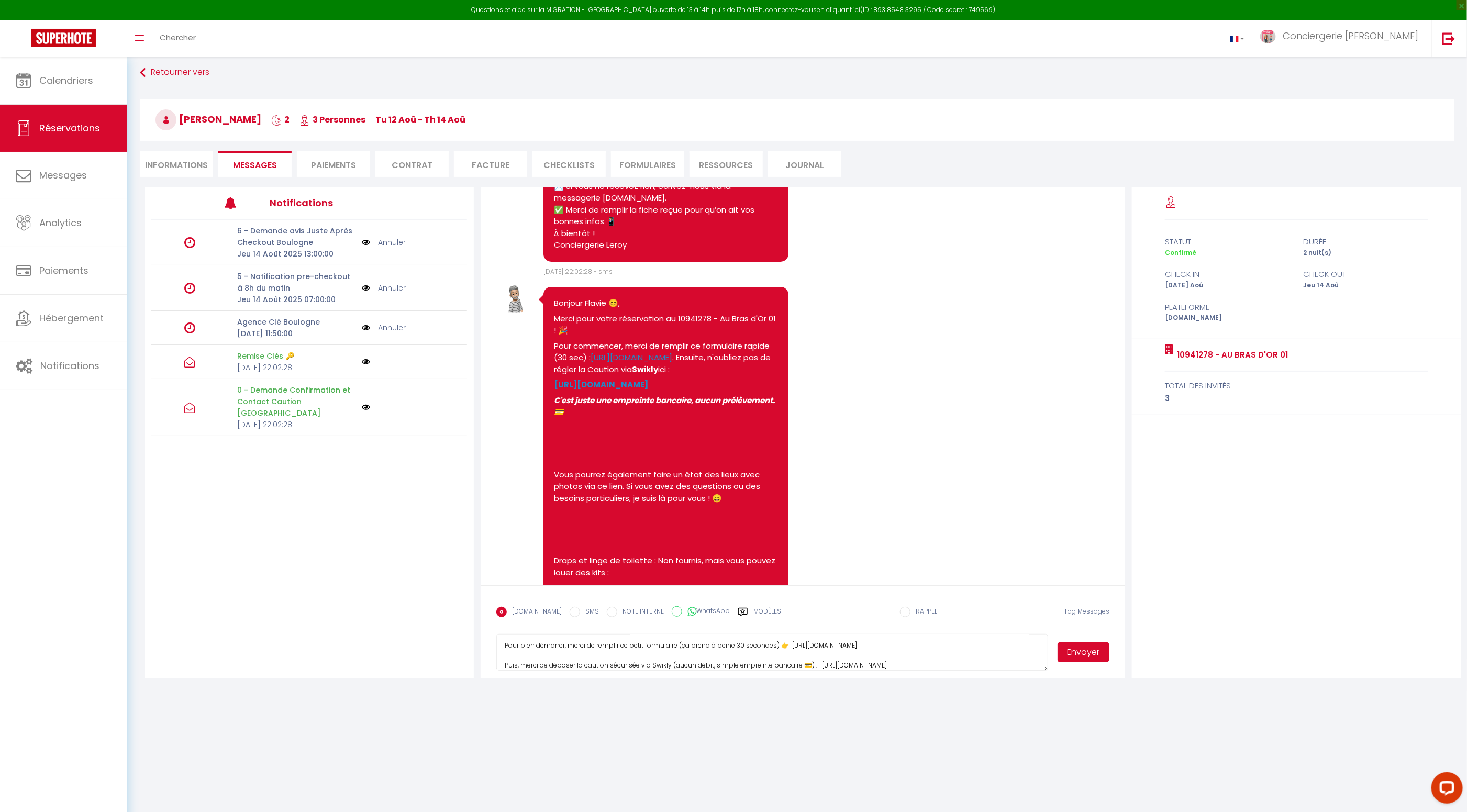
scroll to position [68, 0]
drag, startPoint x: 956, startPoint y: 656, endPoint x: 818, endPoint y: 662, distance: 138.1
click at [816, 662] on textarea "Bonjour Flavie😊, Un grand merci pour votre réservation au 10941278 - Au Bras d'…" at bounding box center [772, 652] width 552 height 36
paste textarea "https://v2.swik.link/hagg5LV"
type textarea "Bonjour Flavie😊, Un grand merci pour votre réservation au 10941278 - Au Bras d'…"
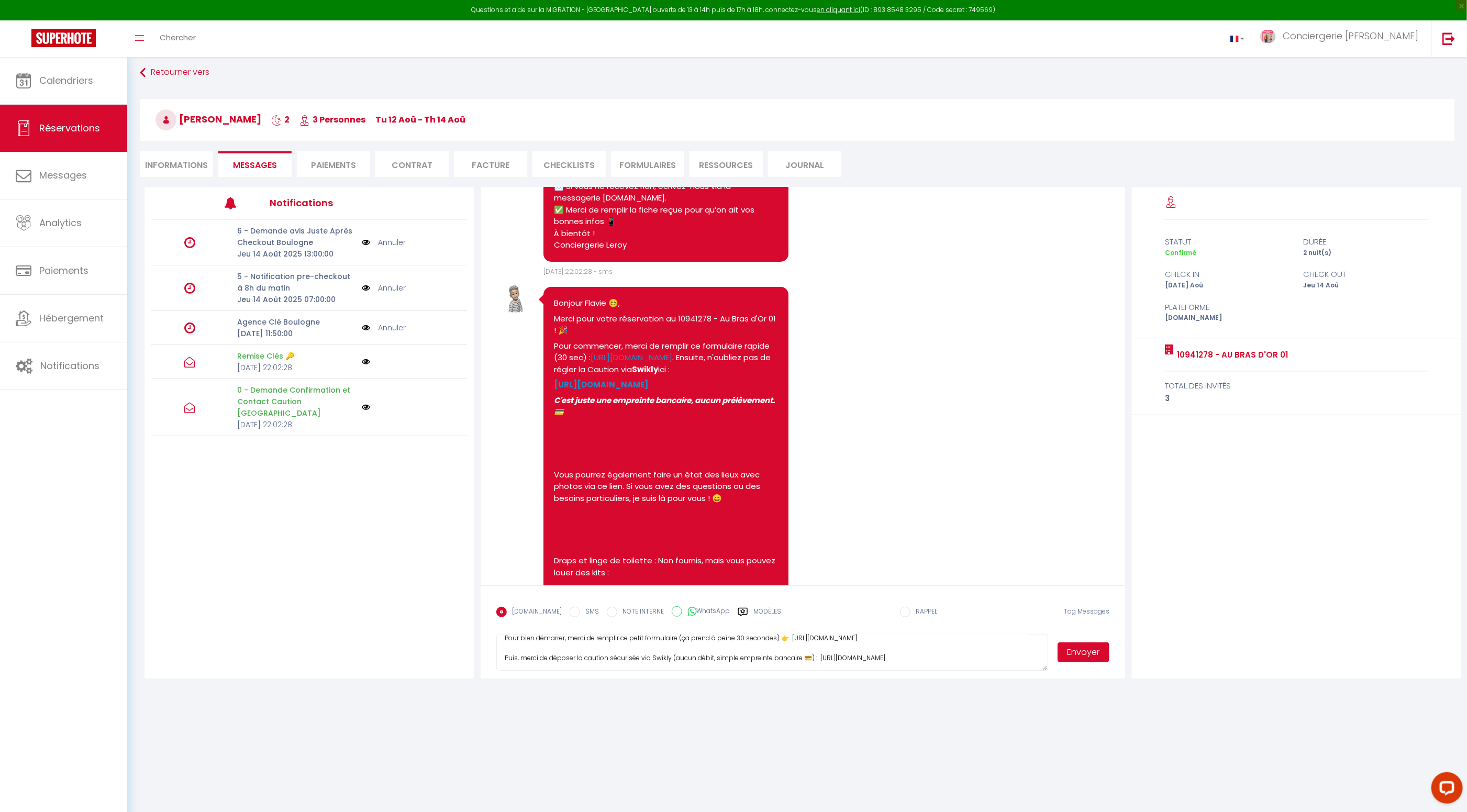
click at [672, 613] on input "WhatsApp" at bounding box center [677, 612] width 10 height 10
radio input "true"
click at [1081, 654] on button "Envoyer" at bounding box center [1084, 652] width 52 height 20
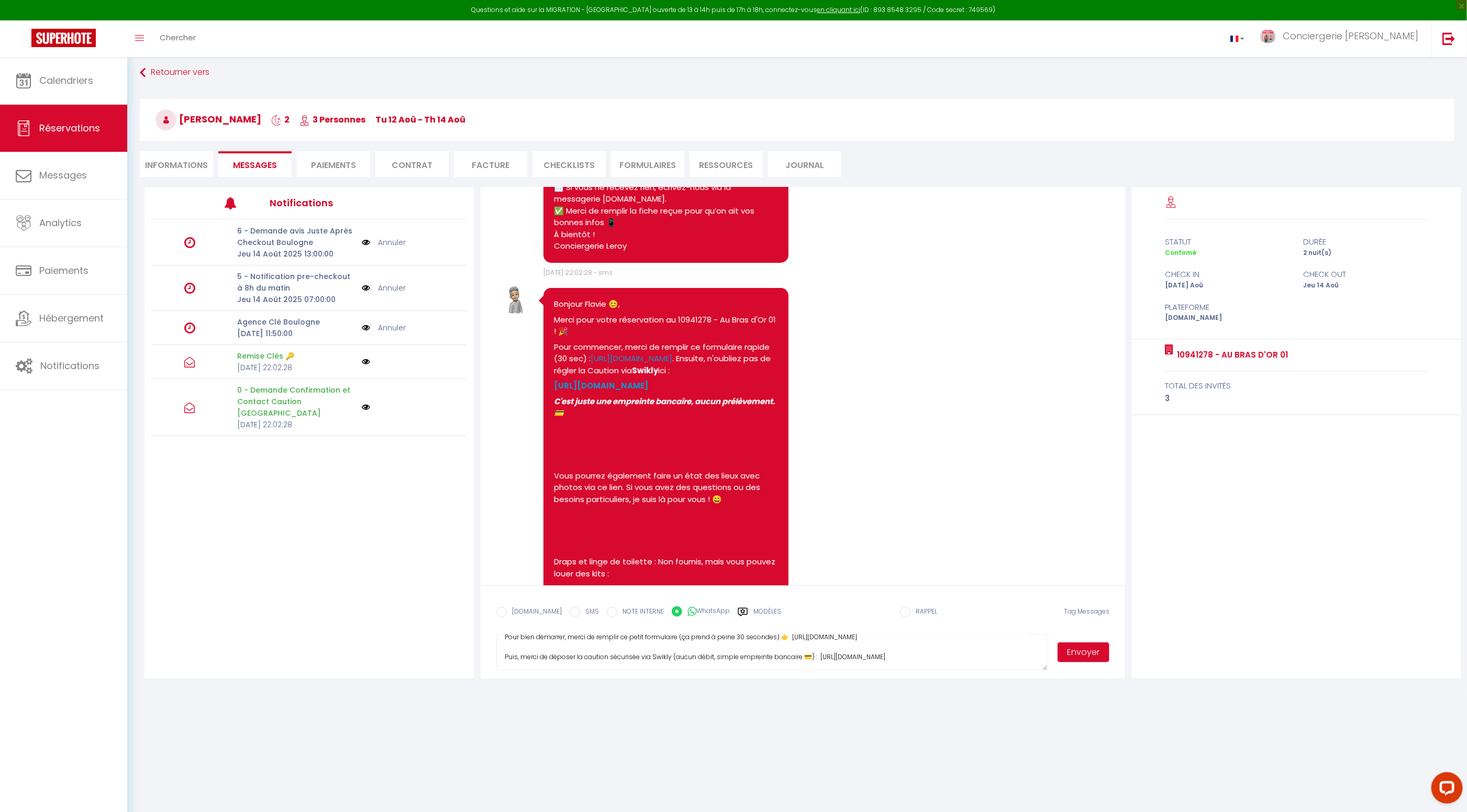
drag, startPoint x: 503, startPoint y: 613, endPoint x: 527, endPoint y: 623, distance: 26.0
click at [503, 613] on input "EMAIL" at bounding box center [502, 612] width 10 height 10
radio input "true"
radio input "false"
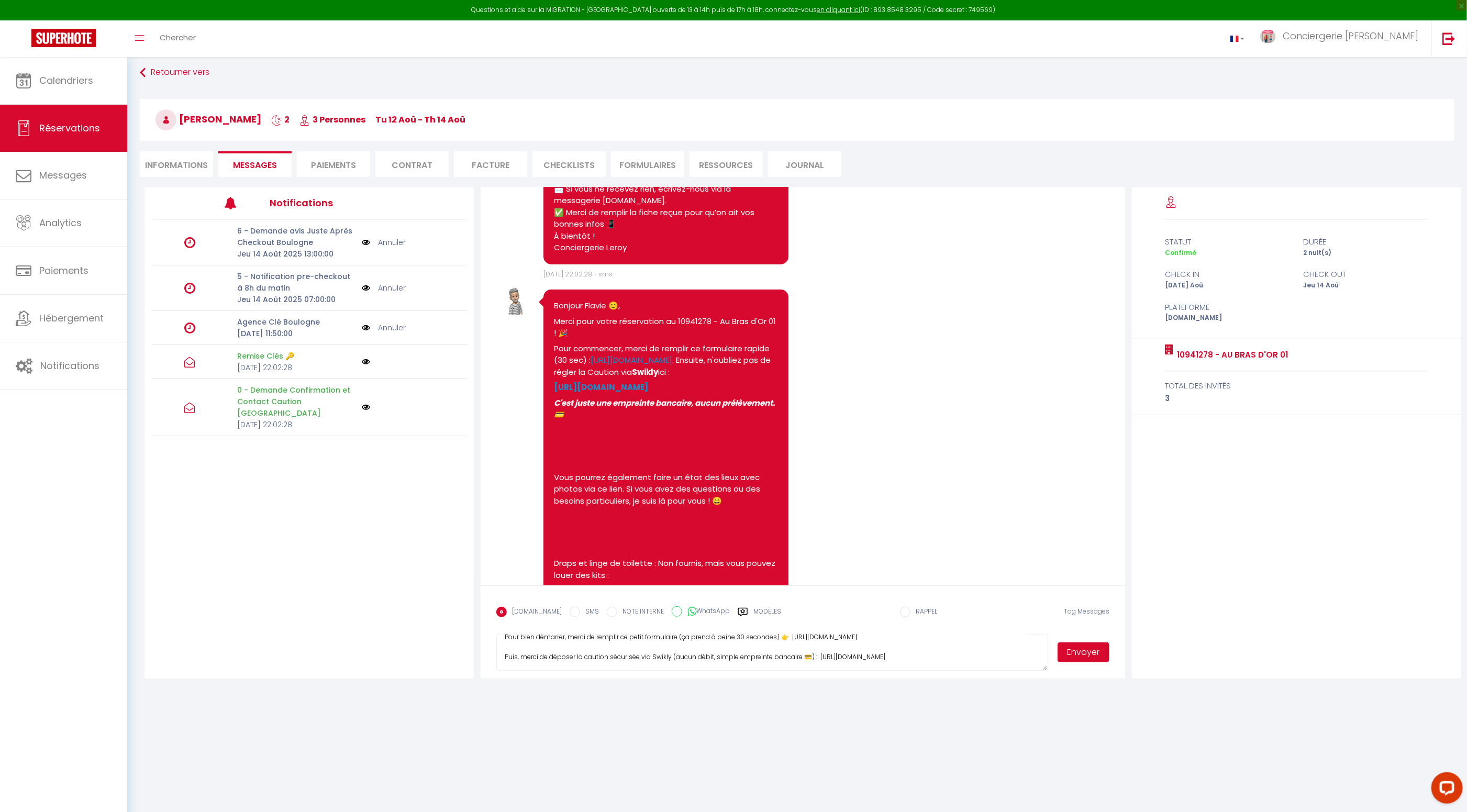
click at [1081, 653] on button "Envoyer" at bounding box center [1084, 652] width 52 height 20
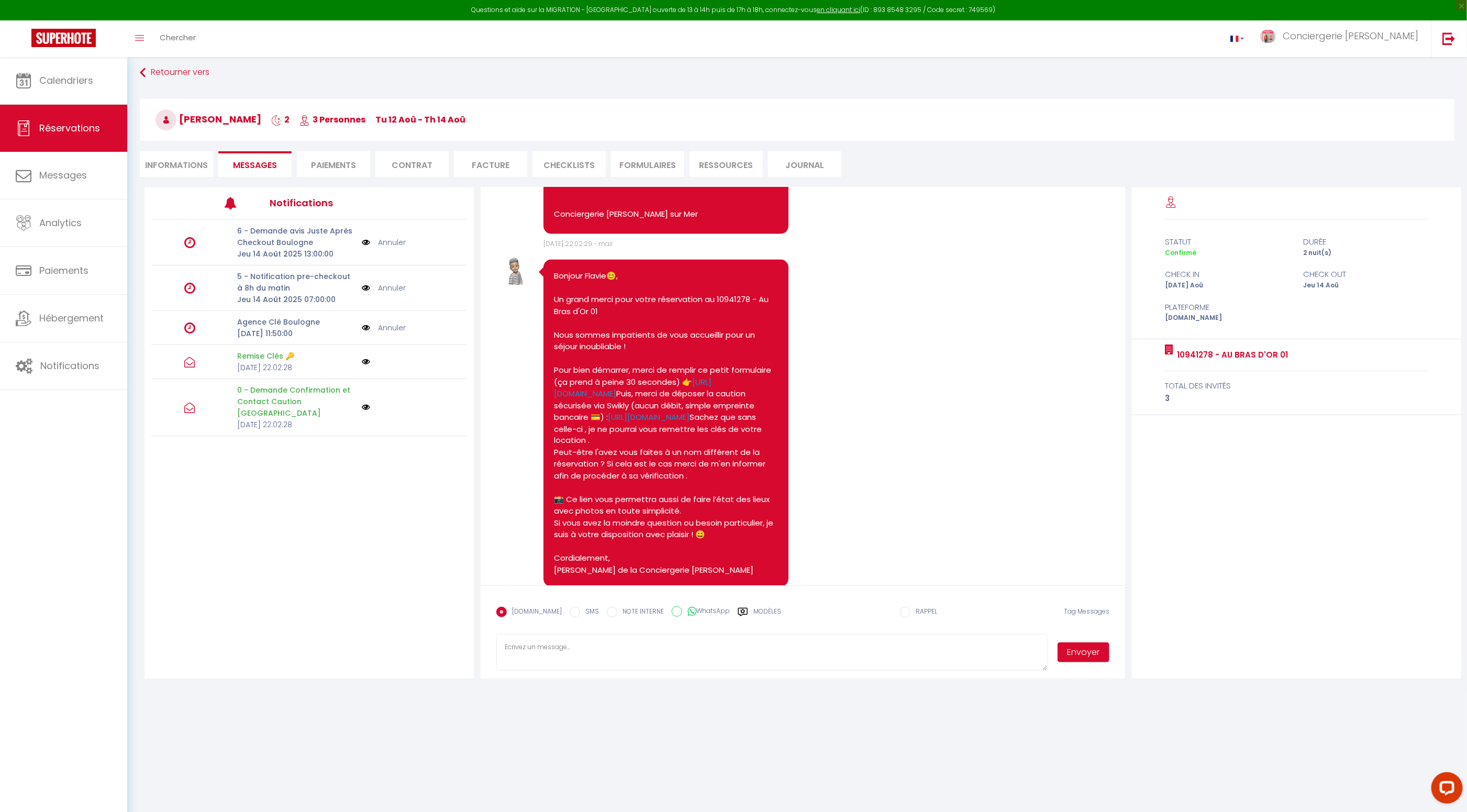
scroll to position [1339, 0]
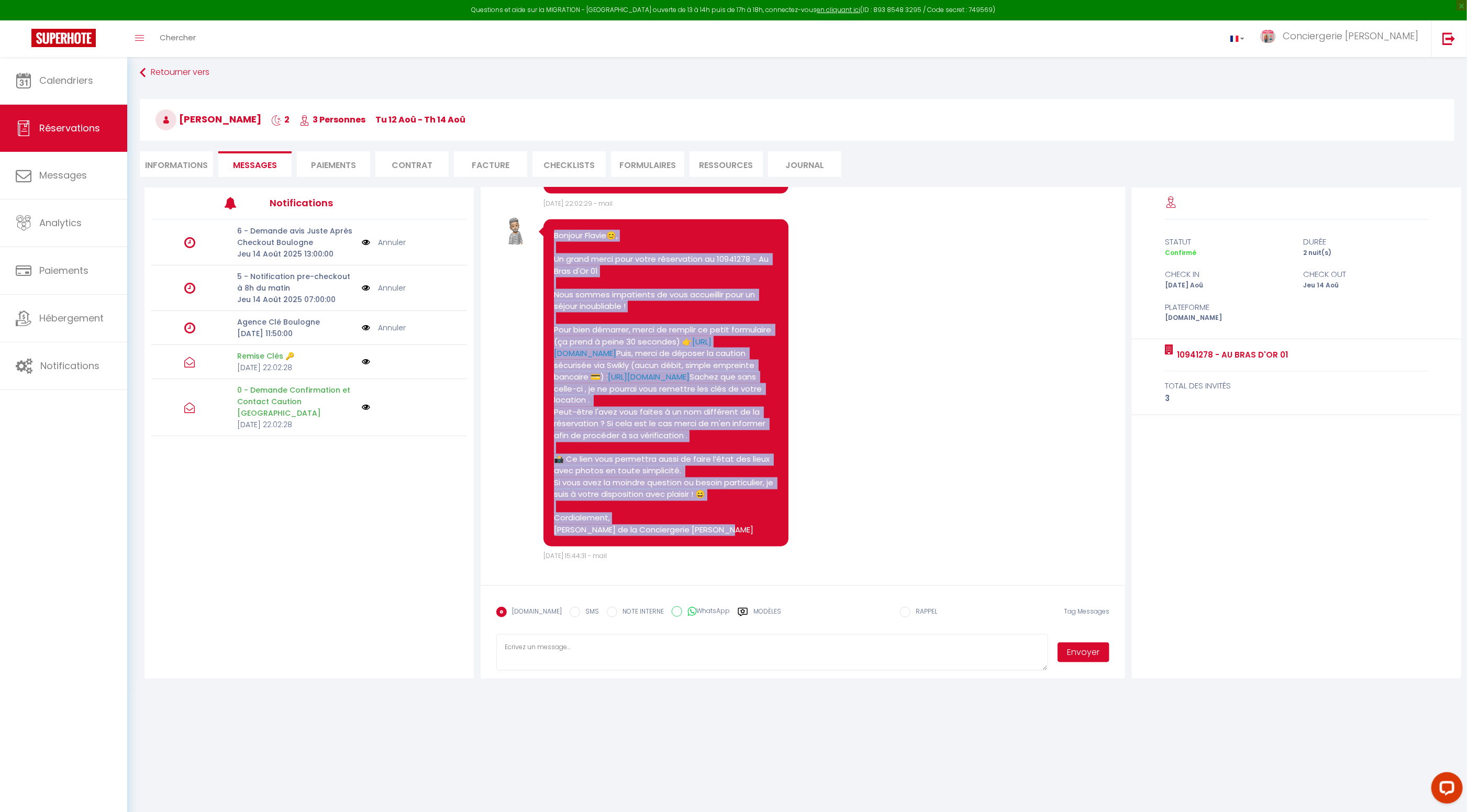
drag, startPoint x: 550, startPoint y: 190, endPoint x: 700, endPoint y: 520, distance: 362.5
click at [711, 529] on div "Bonjour Flavie😊, Un grand merci pour votre réservation au 10941278 - Au Bras d'…" at bounding box center [666, 383] width 245 height 327
drag, startPoint x: 568, startPoint y: 613, endPoint x: 571, endPoint y: 626, distance: 13.3
click at [569, 616] on input "SMS" at bounding box center [575, 612] width 10 height 10
radio input "true"
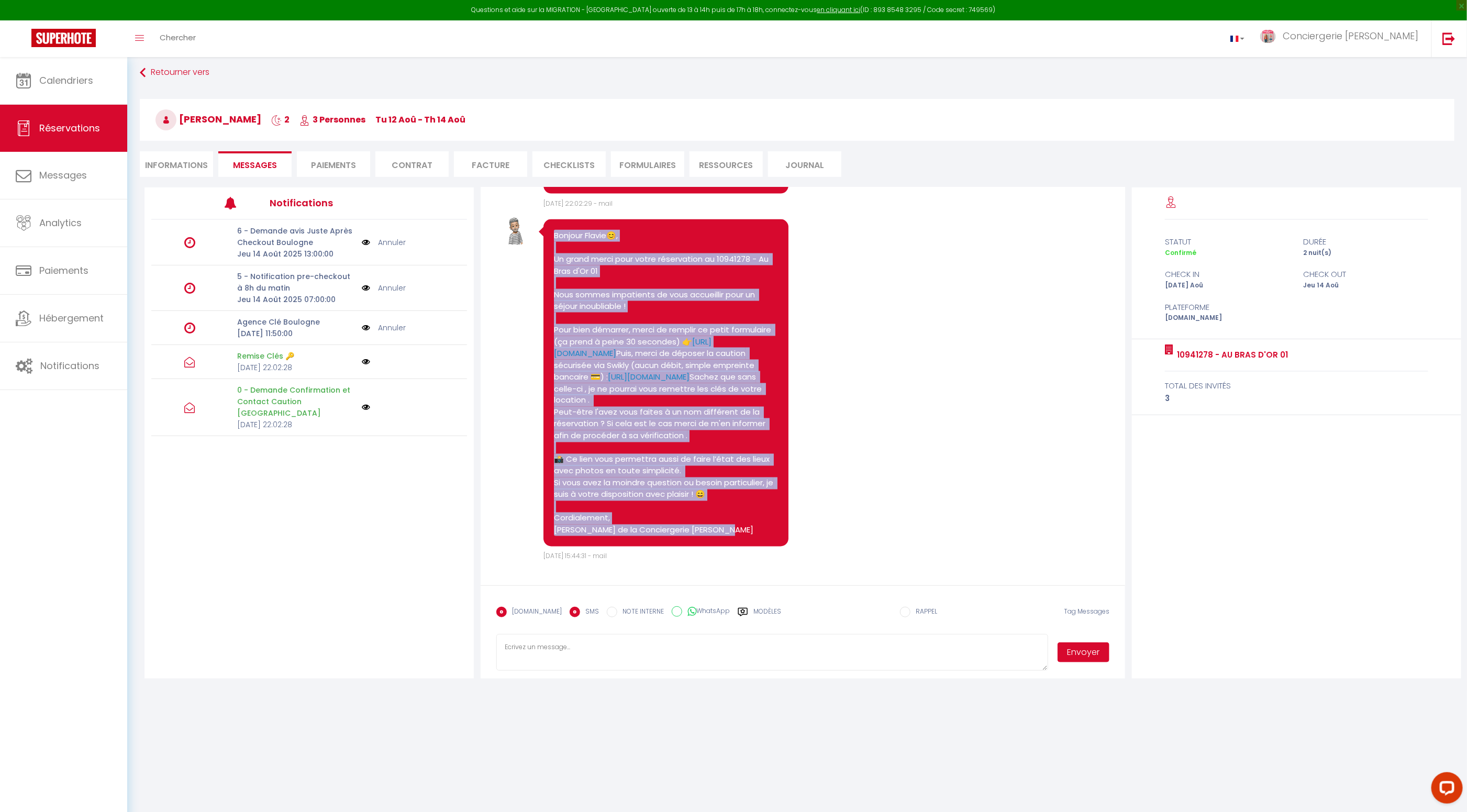
radio input "false"
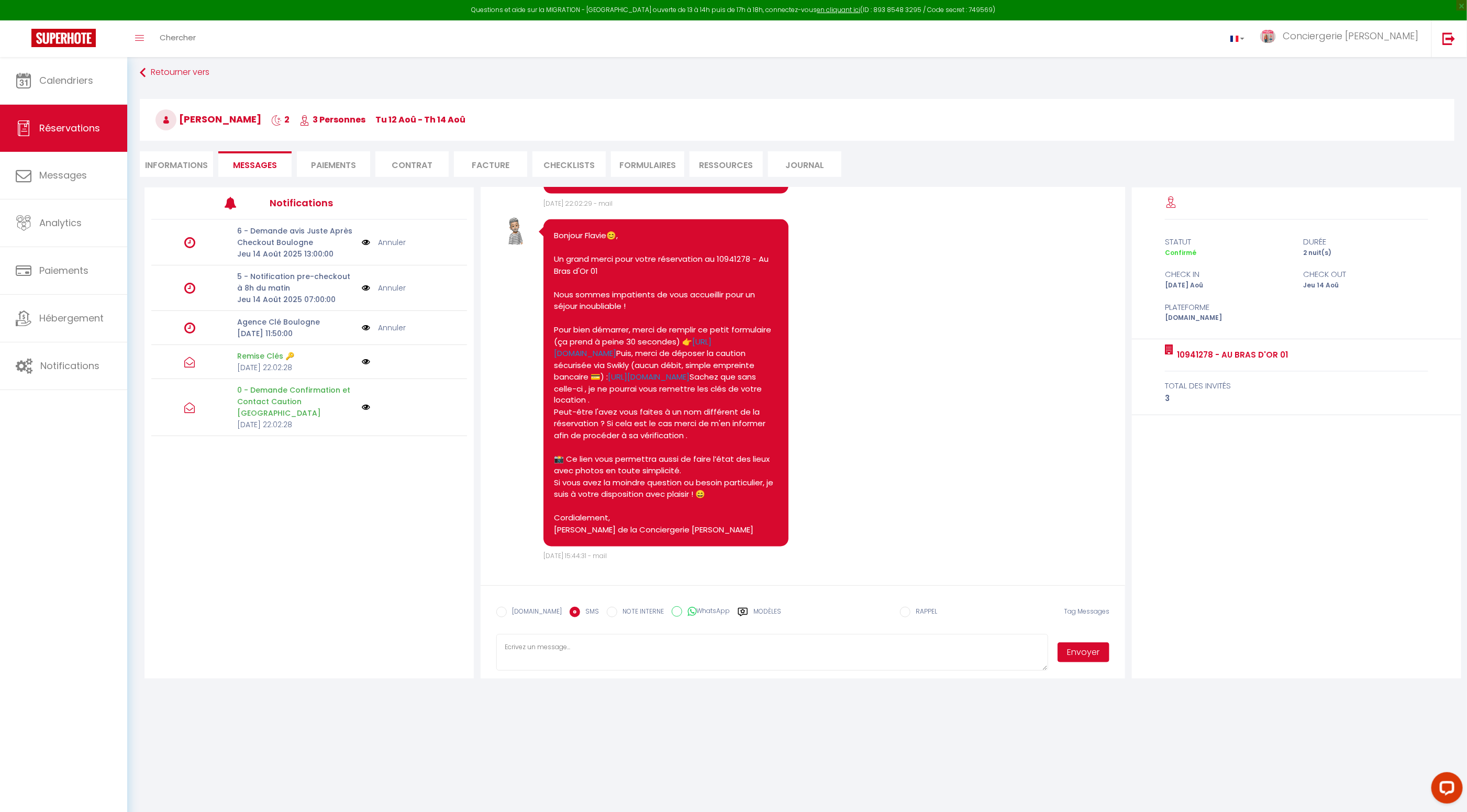
click at [577, 662] on textarea at bounding box center [772, 652] width 552 height 36
paste textarea "Bonjour Flavie😊, Un grand merci pour votre réservation au 10941278 - Au Bras d'…"
type textarea "Bonjour Flavie😊, Un grand merci pour votre réservation au 10941278 - Au Bras d'…"
click at [1087, 651] on button "Envoyer" at bounding box center [1084, 652] width 52 height 20
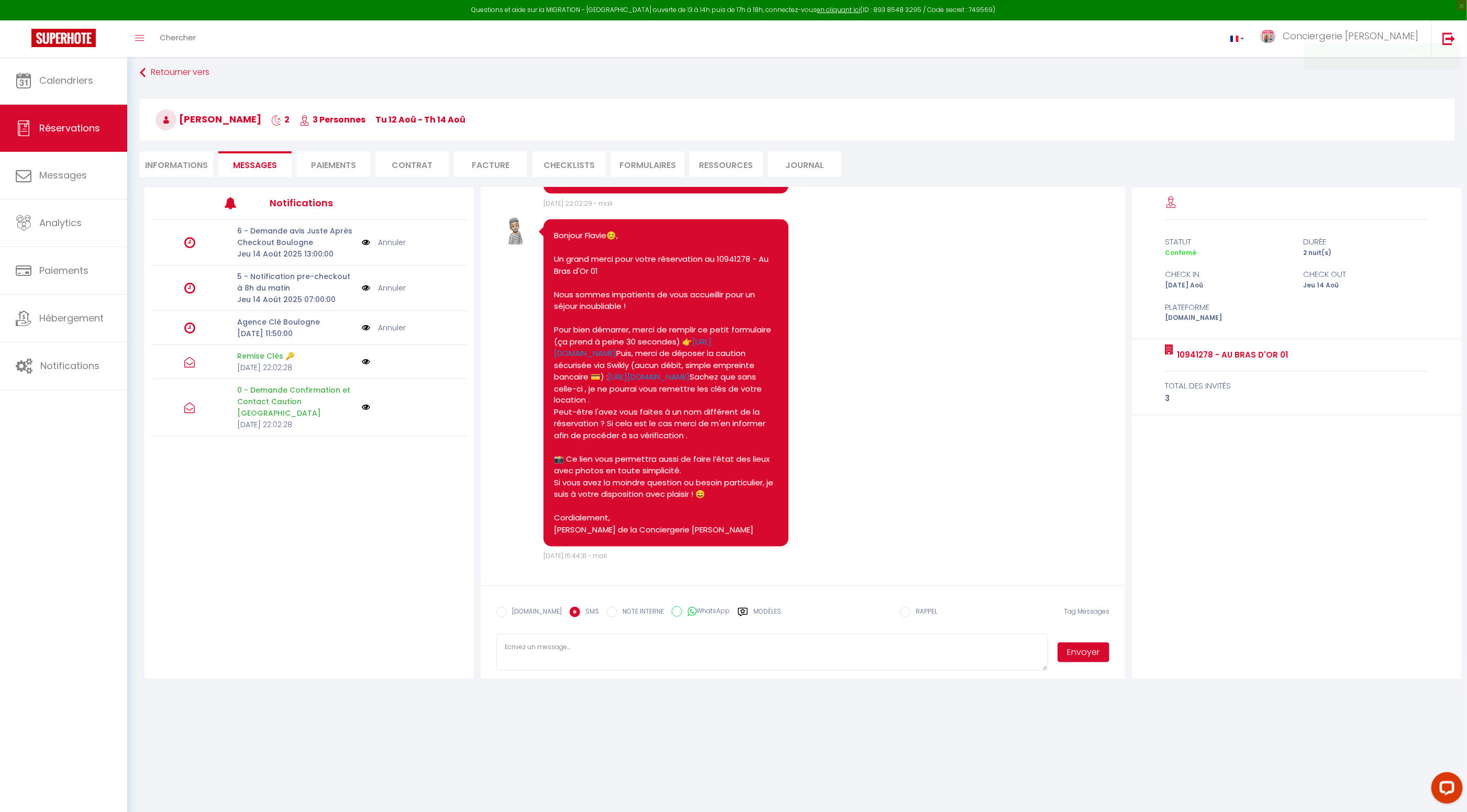
scroll to position [0, 0]
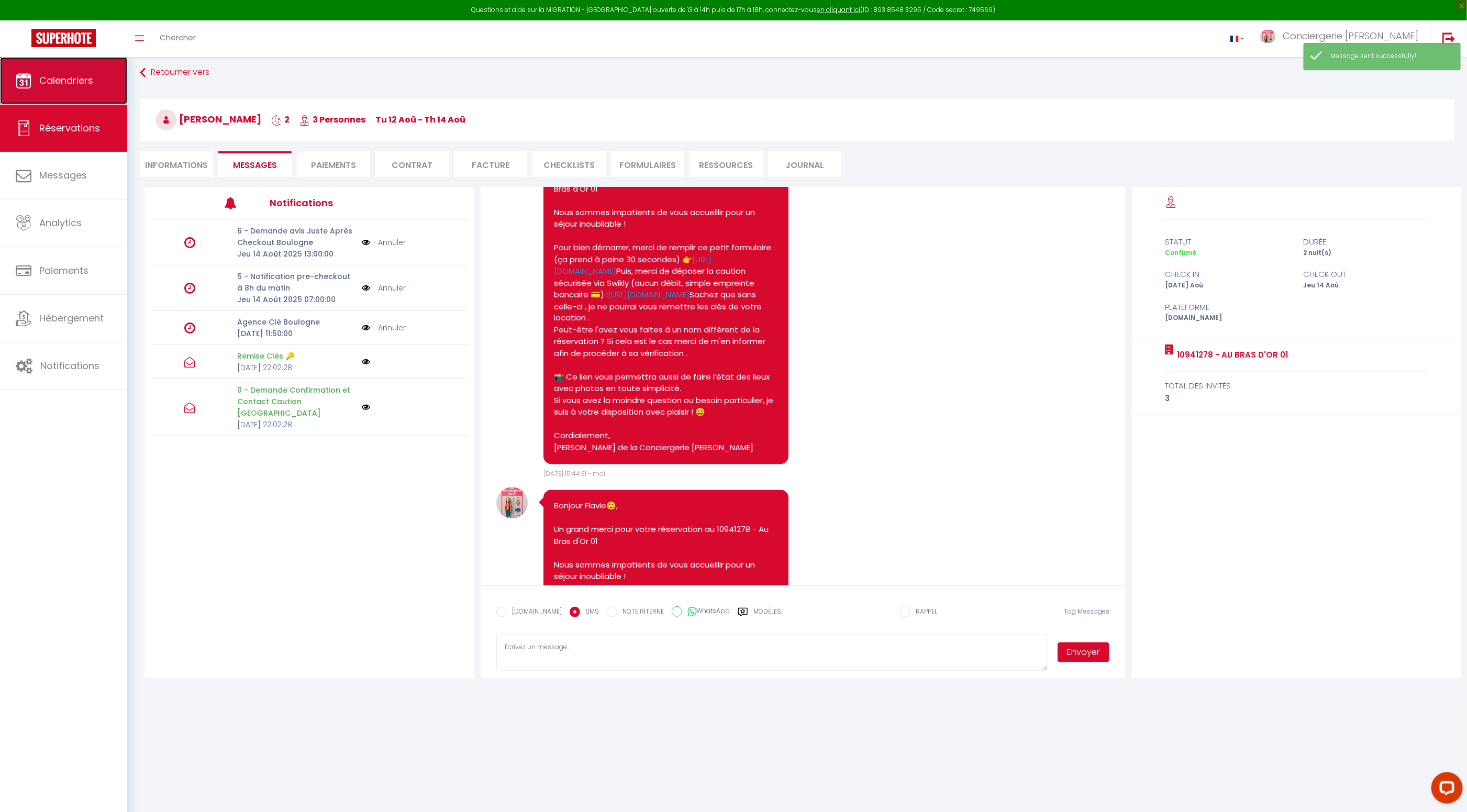
click at [68, 79] on span "Calendriers" at bounding box center [66, 80] width 54 height 13
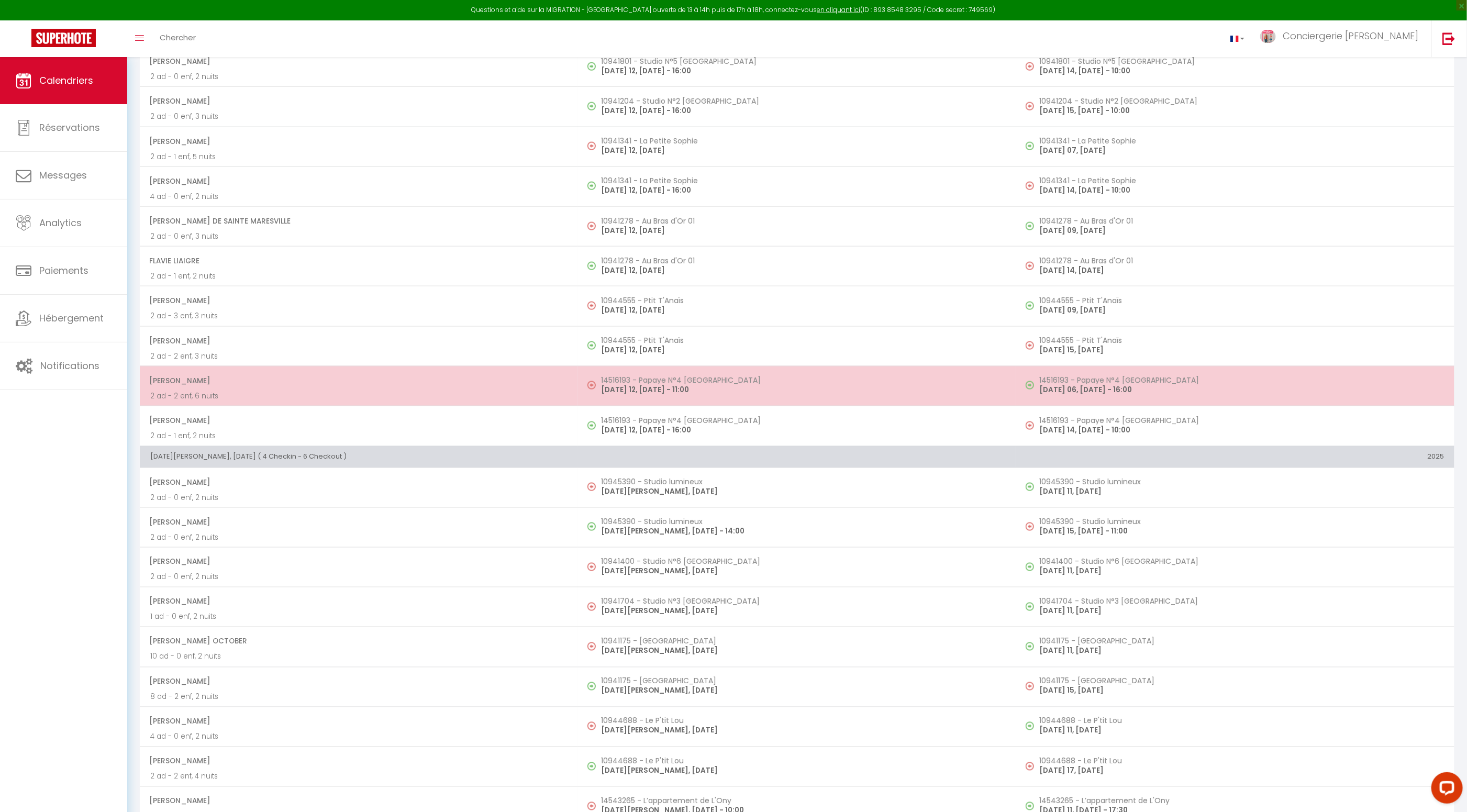
scroll to position [913, 0]
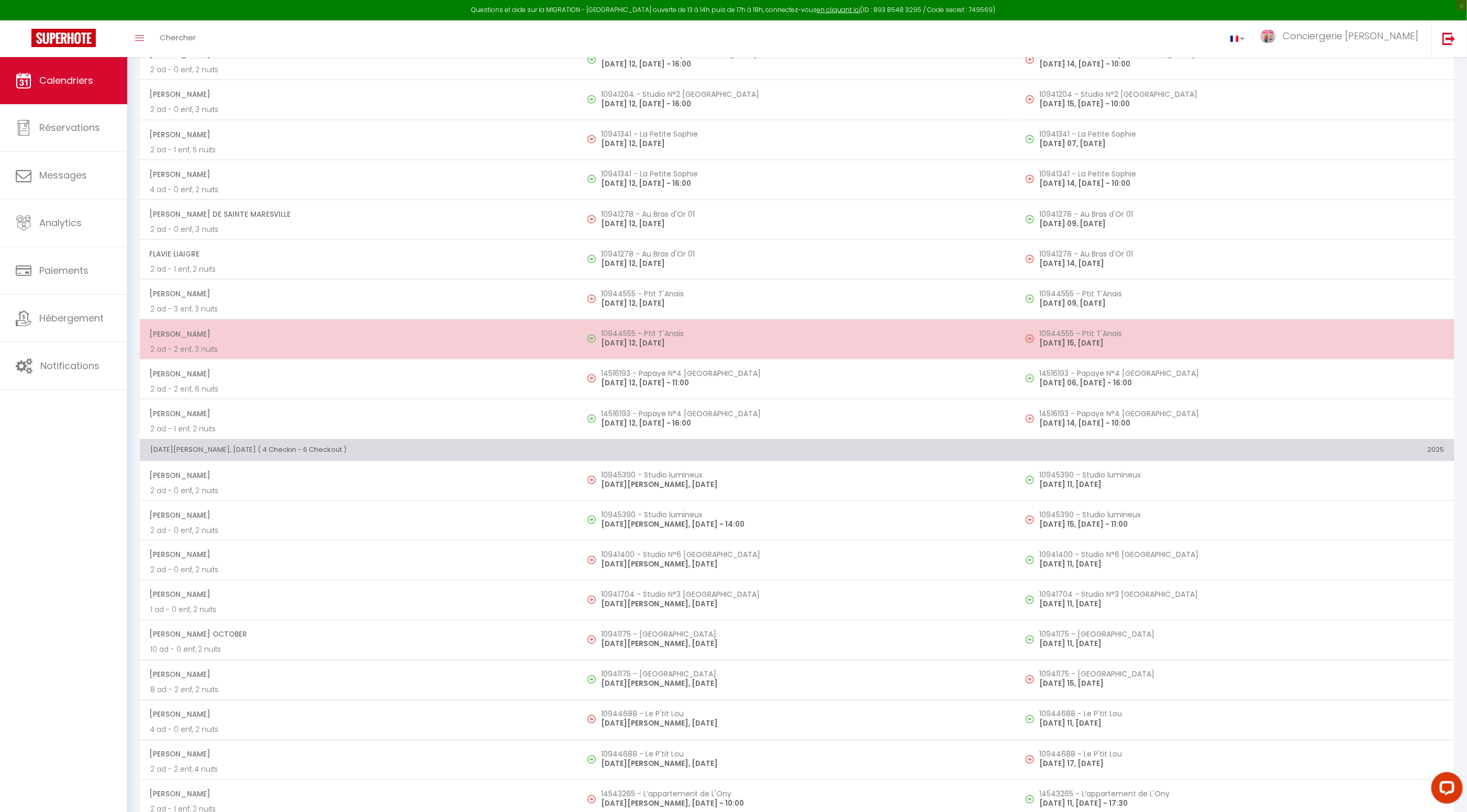
click at [221, 329] on span "Lucas CAULLIER" at bounding box center [358, 334] width 419 height 20
select select "OK"
select select "KO"
select select "0"
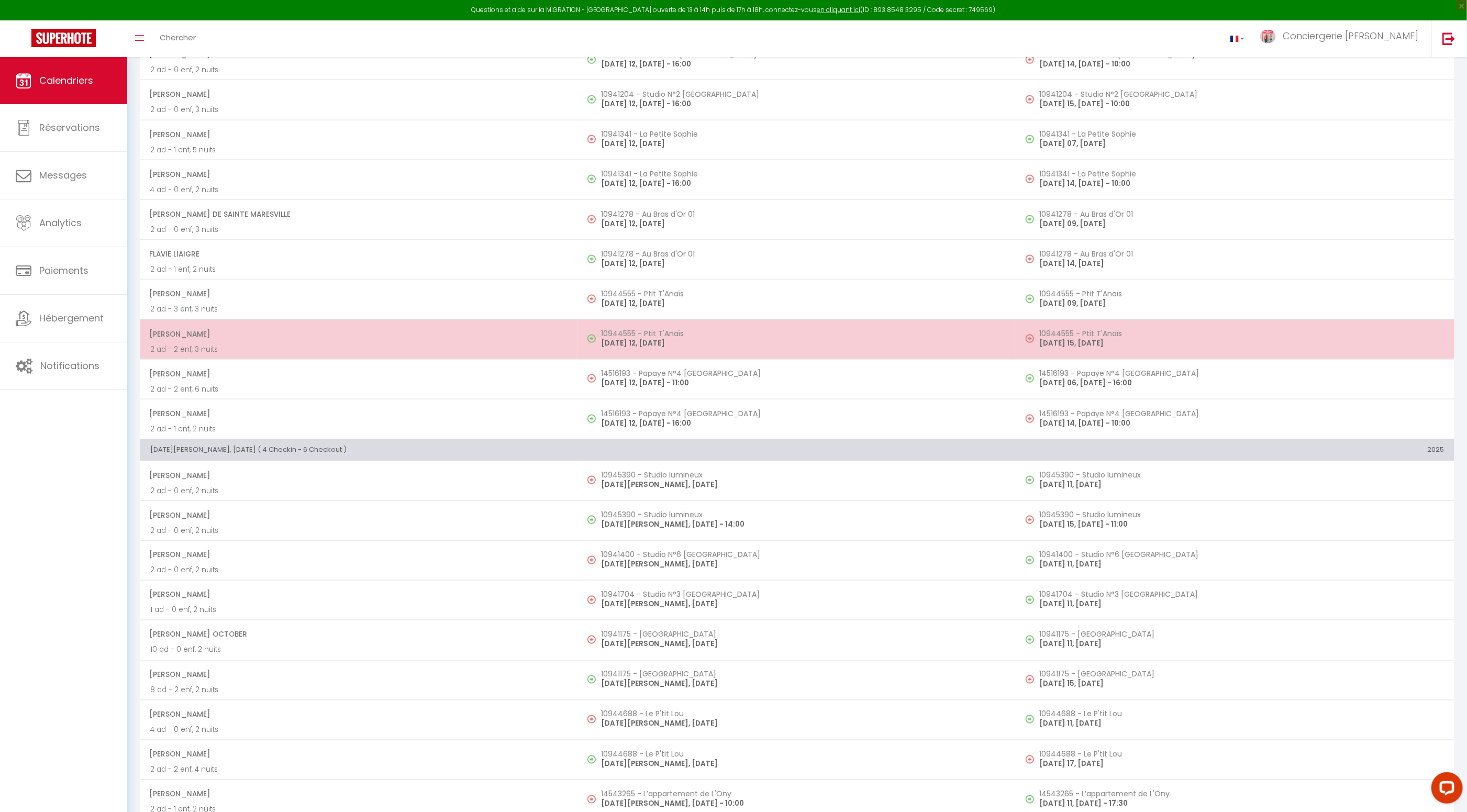
select select "1"
select select
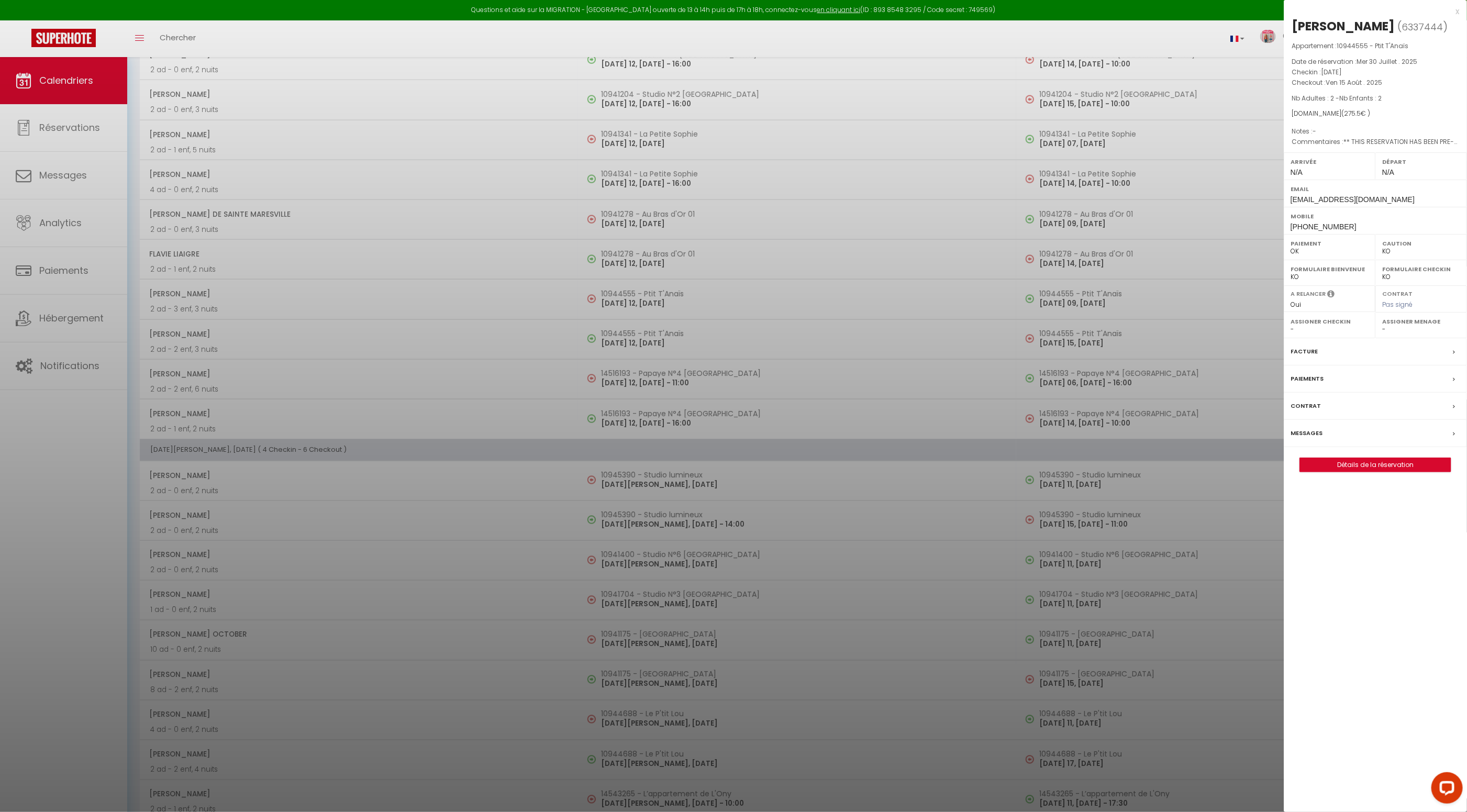
click at [1306, 347] on label "Facture" at bounding box center [1304, 351] width 27 height 11
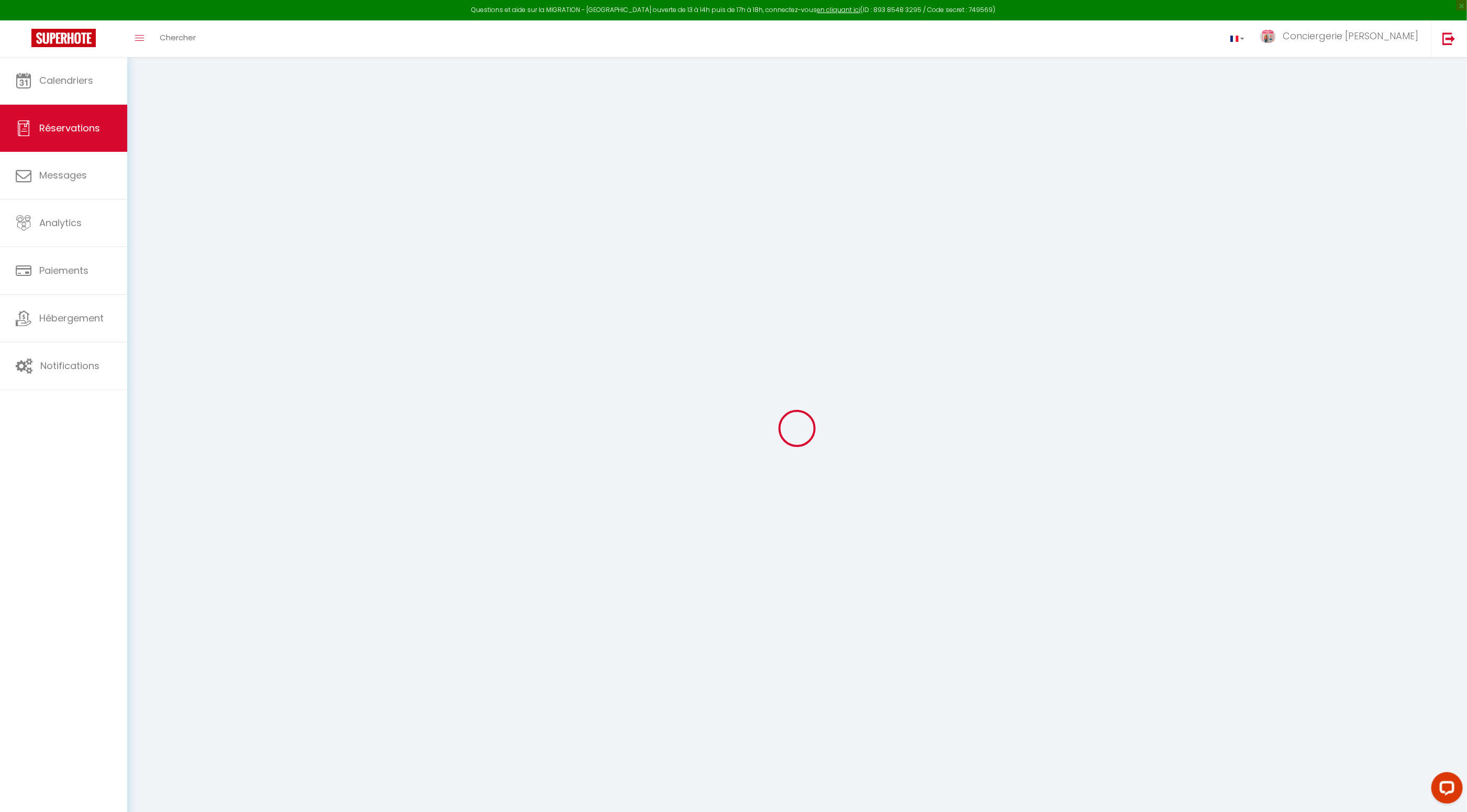
select select
checkbox input "false"
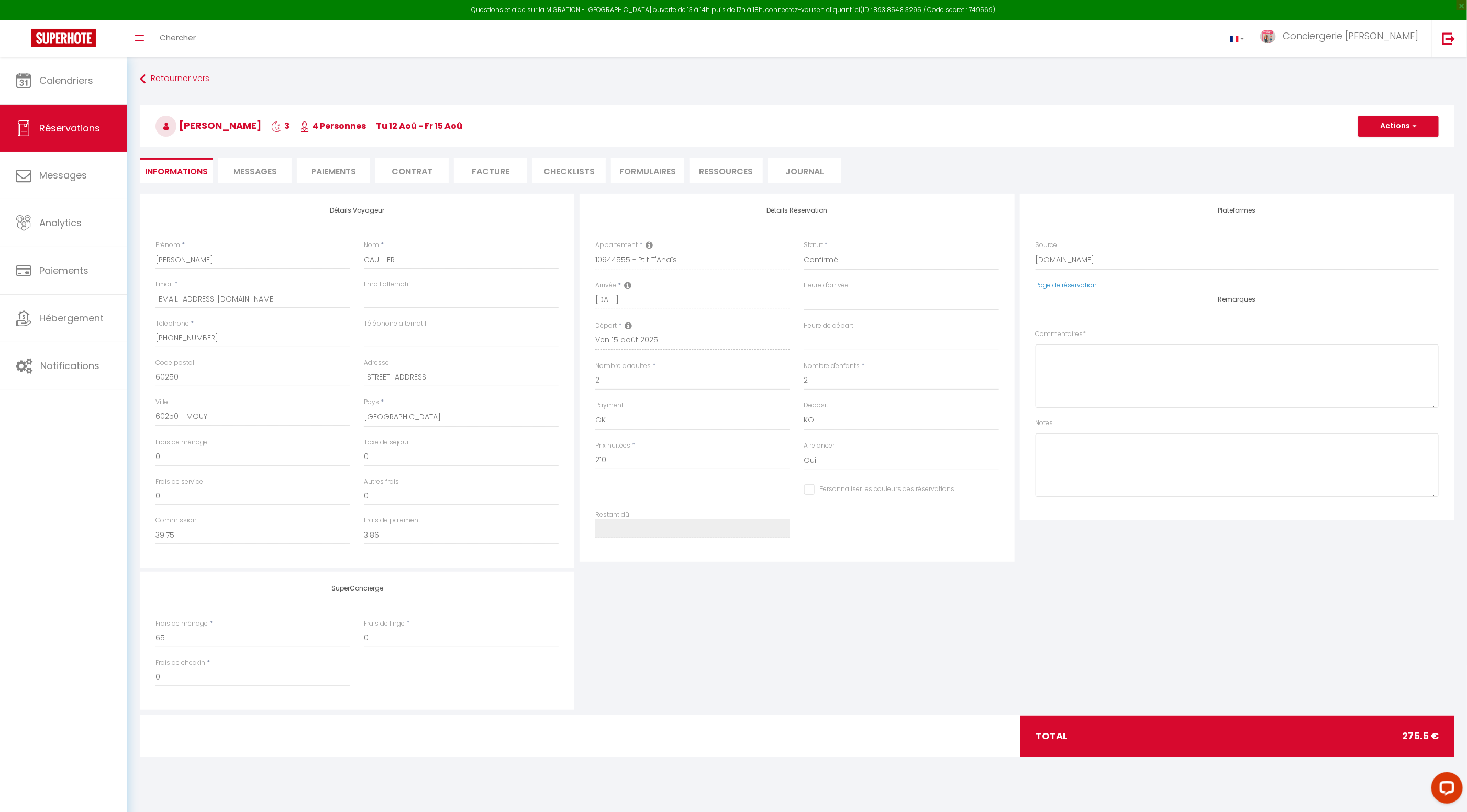
select select
checkbox input "false"
type textarea "** THIS RESERVATION HAS BEEN PRE-PAID ** BOOKING NOTE : Payment charge is EUR 3…"
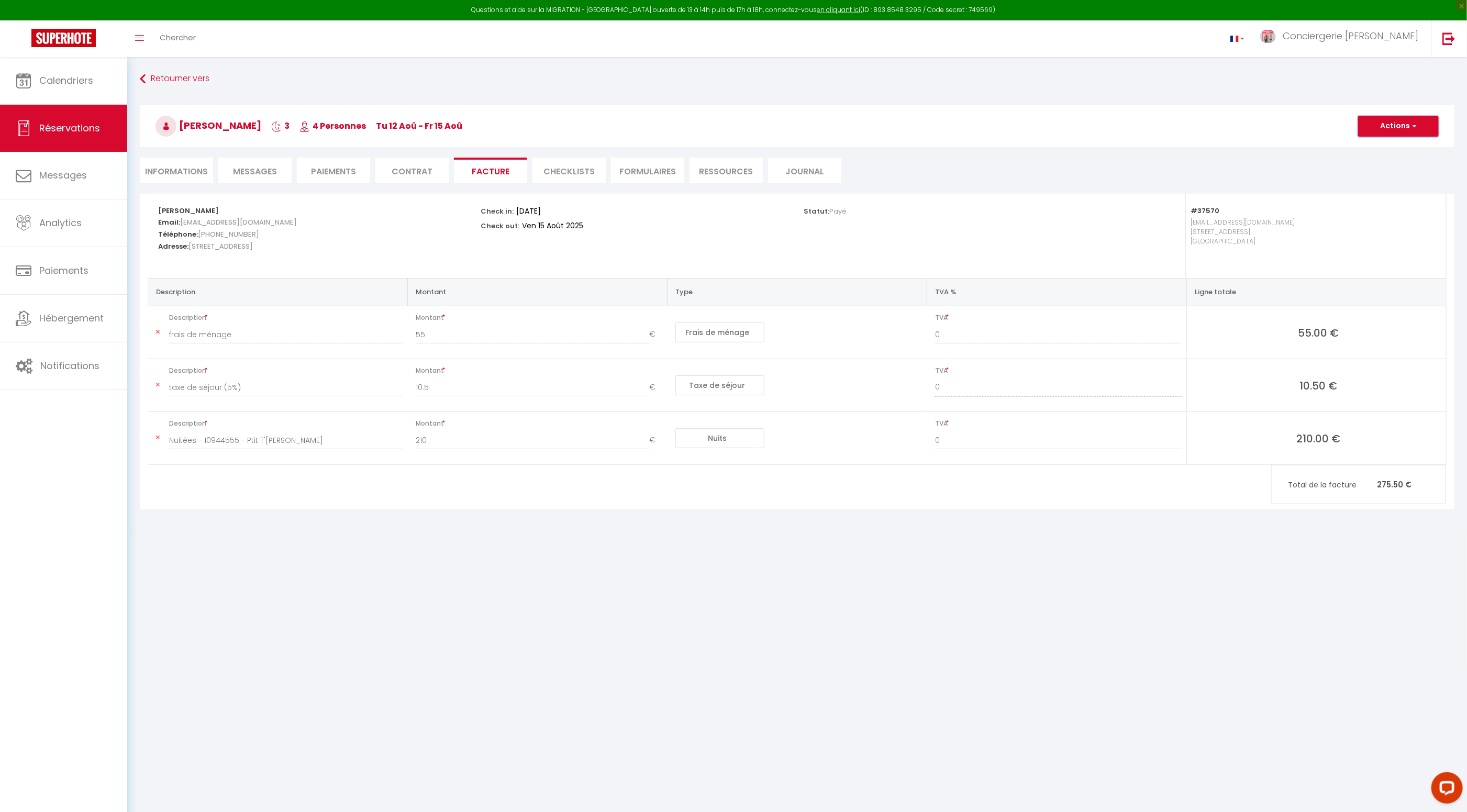
click at [1394, 129] on button "Actions" at bounding box center [1399, 126] width 81 height 21
click at [1373, 163] on link "Aperçu et éditer" at bounding box center [1391, 163] width 88 height 14
click at [346, 170] on li "Paiements" at bounding box center [333, 170] width 73 height 26
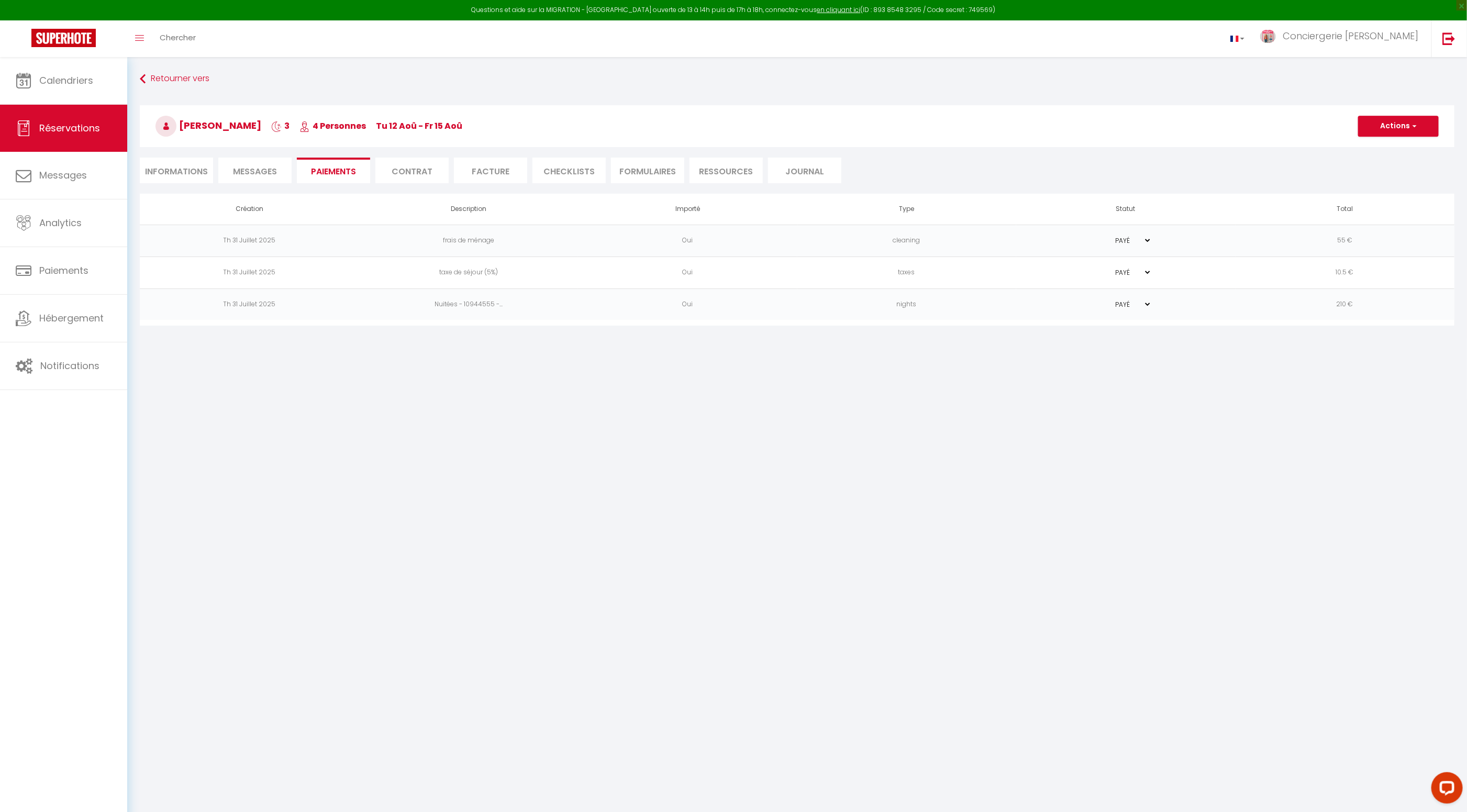
click at [198, 168] on li "Informations" at bounding box center [176, 170] width 73 height 26
select select
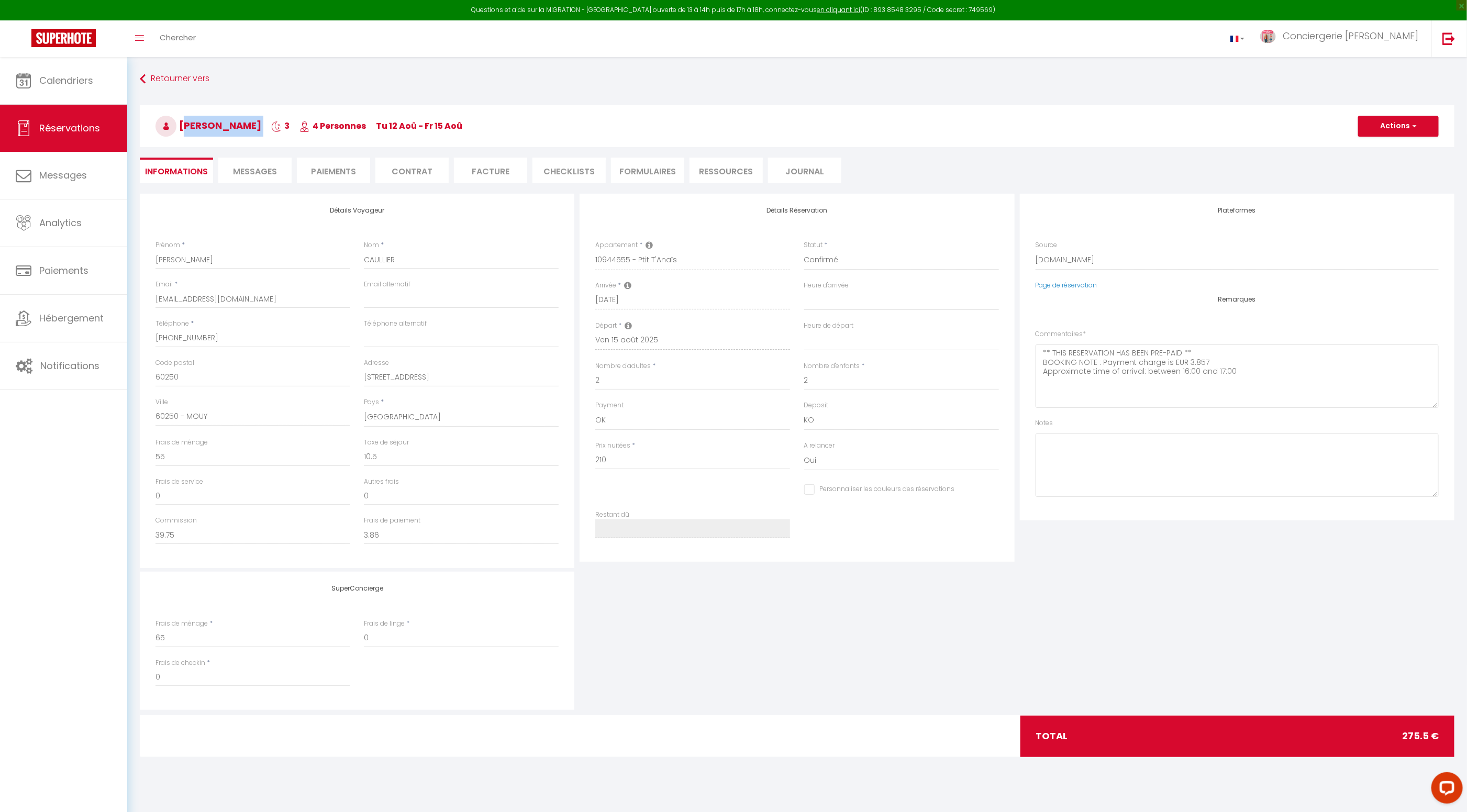
drag, startPoint x: 259, startPoint y: 126, endPoint x: 181, endPoint y: 125, distance: 78.0
click at [181, 125] on h3 "Lucas CAULLIER 3 4 Personnes Tu 12 Aoû - Fr 15 Aoû" at bounding box center [797, 126] width 1314 height 42
drag, startPoint x: 218, startPoint y: 341, endPoint x: 149, endPoint y: 339, distance: 69.0
click at [146, 339] on div "Détails Voyageur Prénom * Lucas Nom * CAULLIER Email * lcaull.309786@guest.book…" at bounding box center [356, 380] width 435 height 374
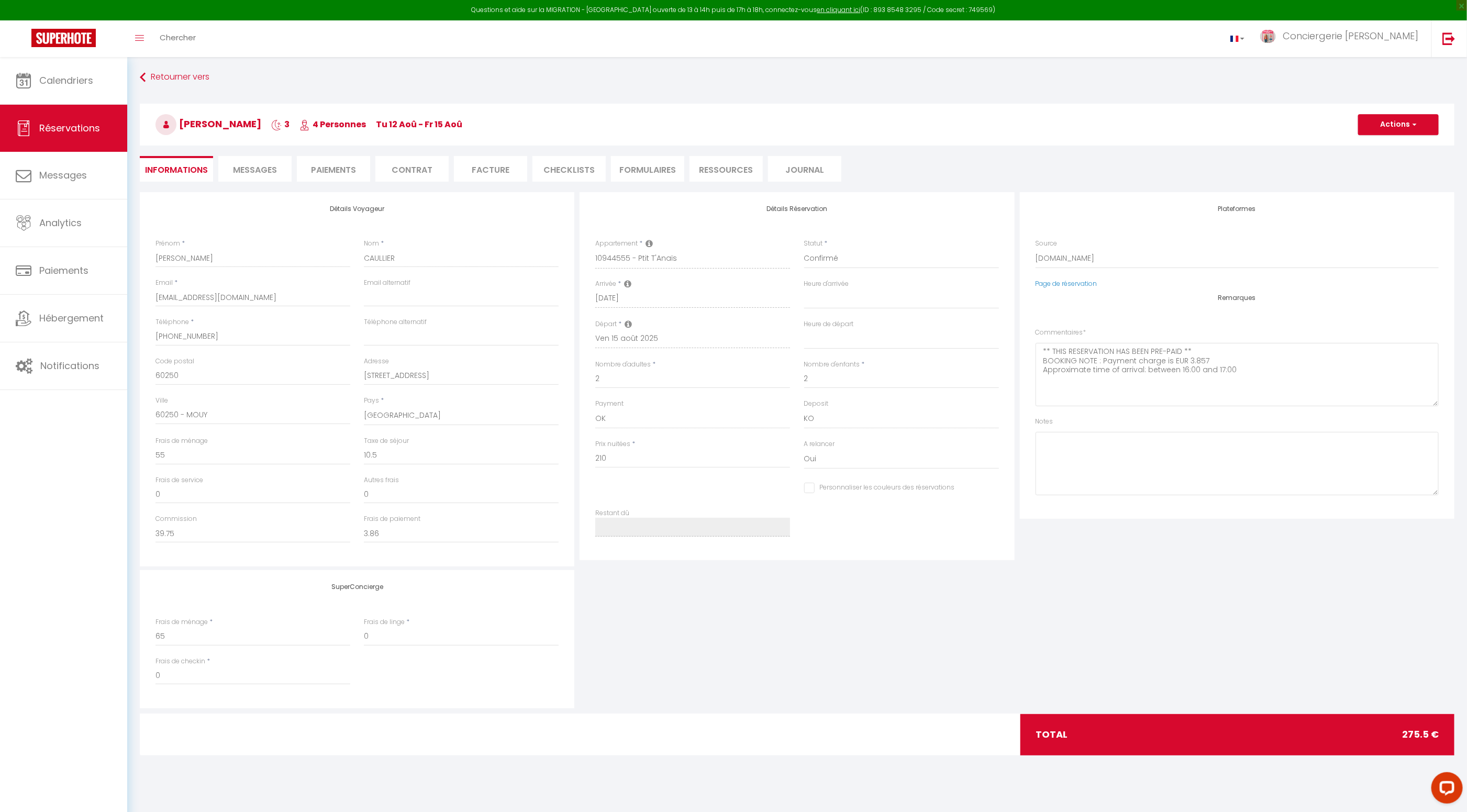
click at [339, 172] on li "Paiements" at bounding box center [333, 169] width 73 height 26
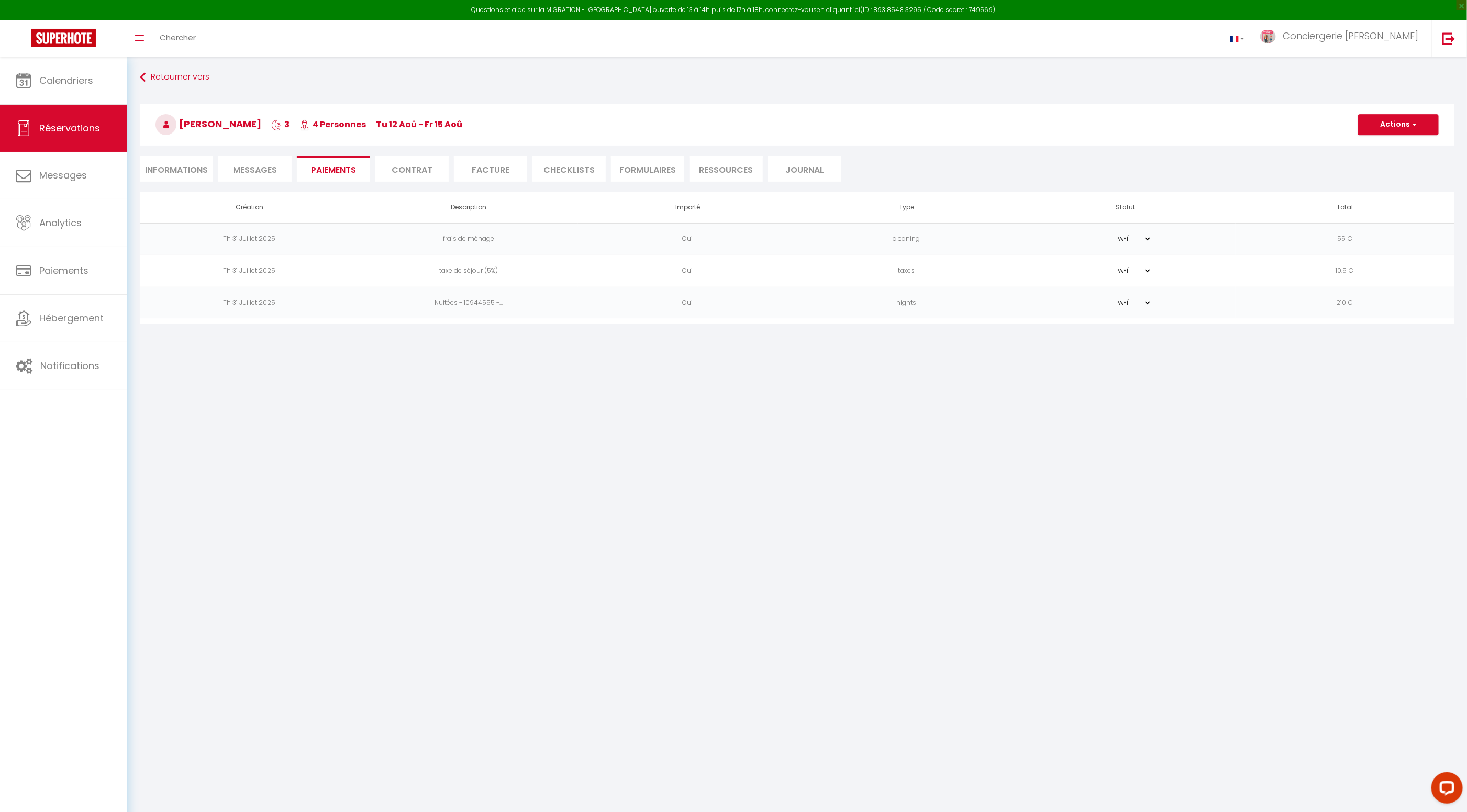
click at [255, 170] on span "Messages" at bounding box center [255, 170] width 44 height 12
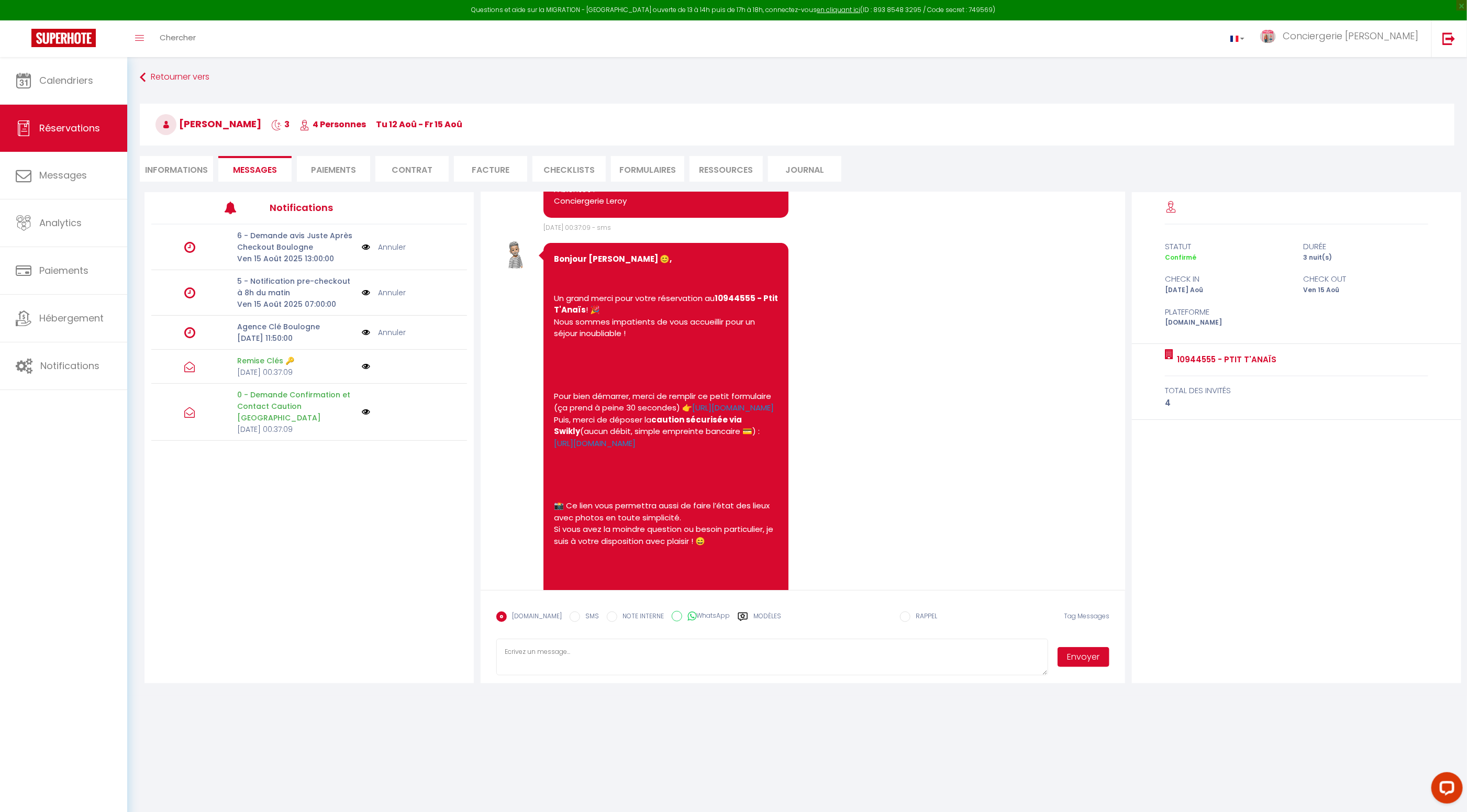
scroll to position [226, 0]
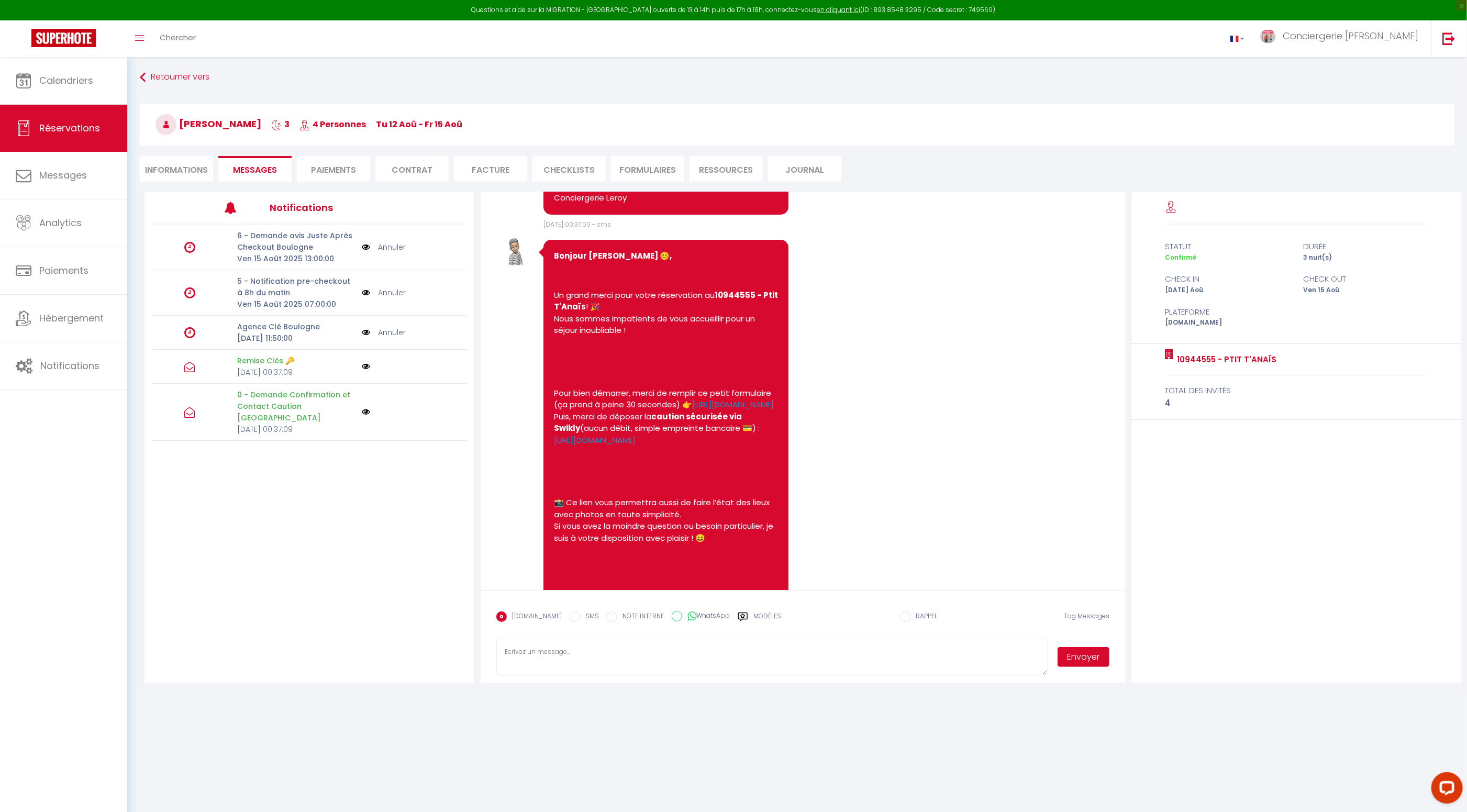
drag, startPoint x: 672, startPoint y: 500, endPoint x: 548, endPoint y: 507, distance: 124.2
click at [546, 502] on div "Bonjour Lucas 😊, Un grand merci pour votre réservation au 10944555 - Ptit T'Ana…" at bounding box center [666, 641] width 245 height 803
click at [738, 618] on icon at bounding box center [743, 617] width 10 height 9
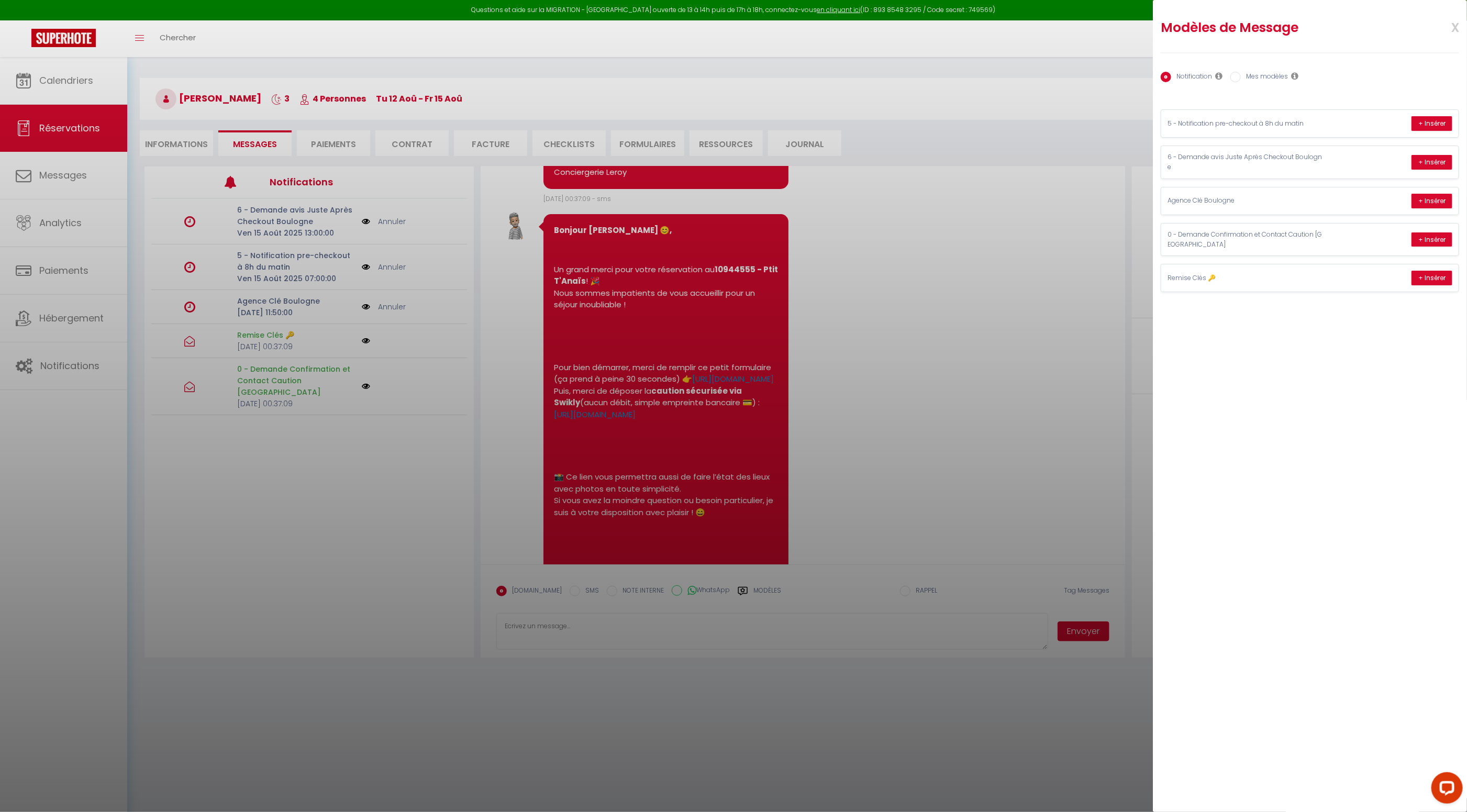
click at [1243, 79] on label "Mes modèles" at bounding box center [1264, 77] width 47 height 11
click at [1241, 79] on input "Mes modèles" at bounding box center [1235, 77] width 10 height 10
radio input "true"
radio input "false"
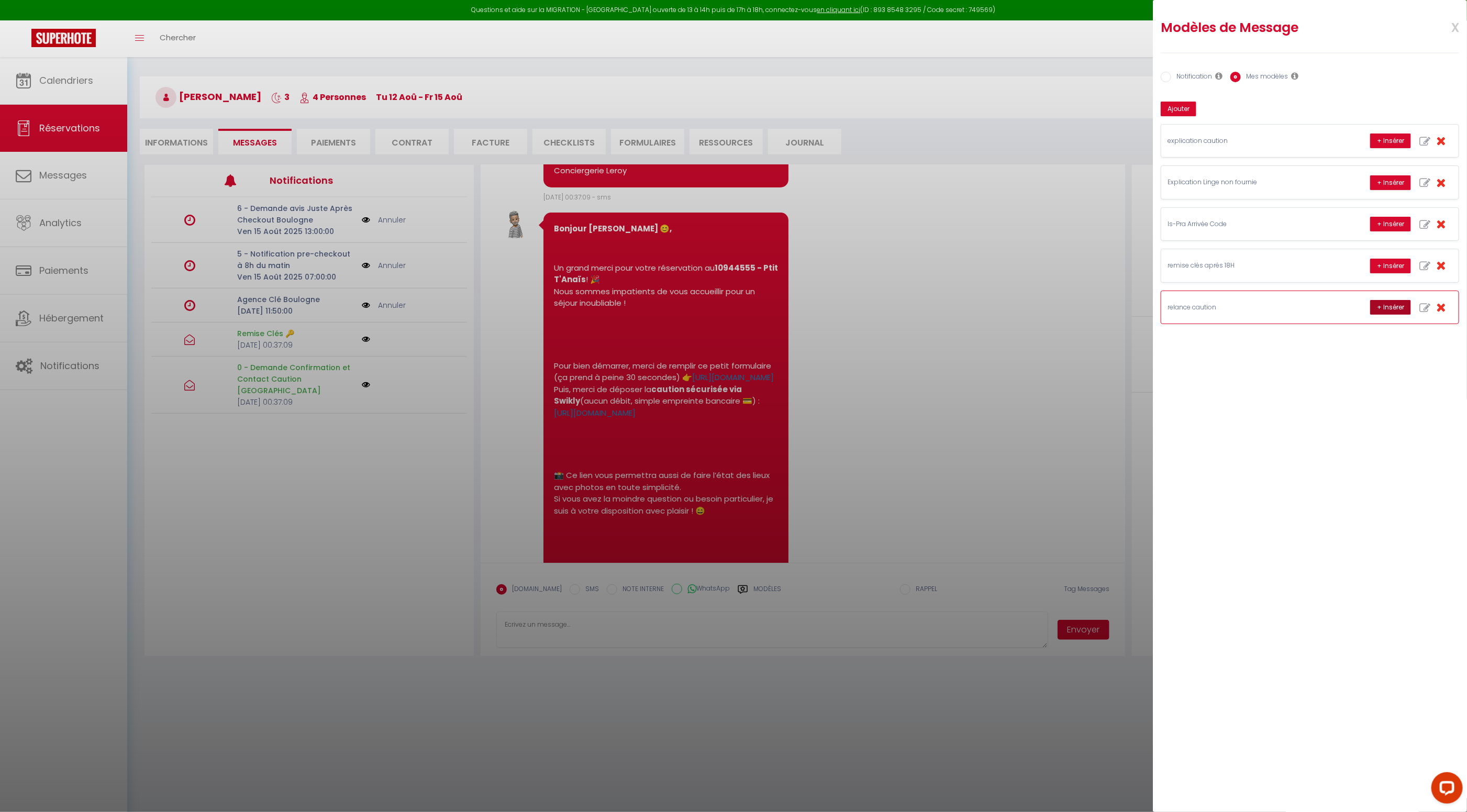
click at [1399, 304] on button "+ Insérer" at bounding box center [1391, 307] width 41 height 15
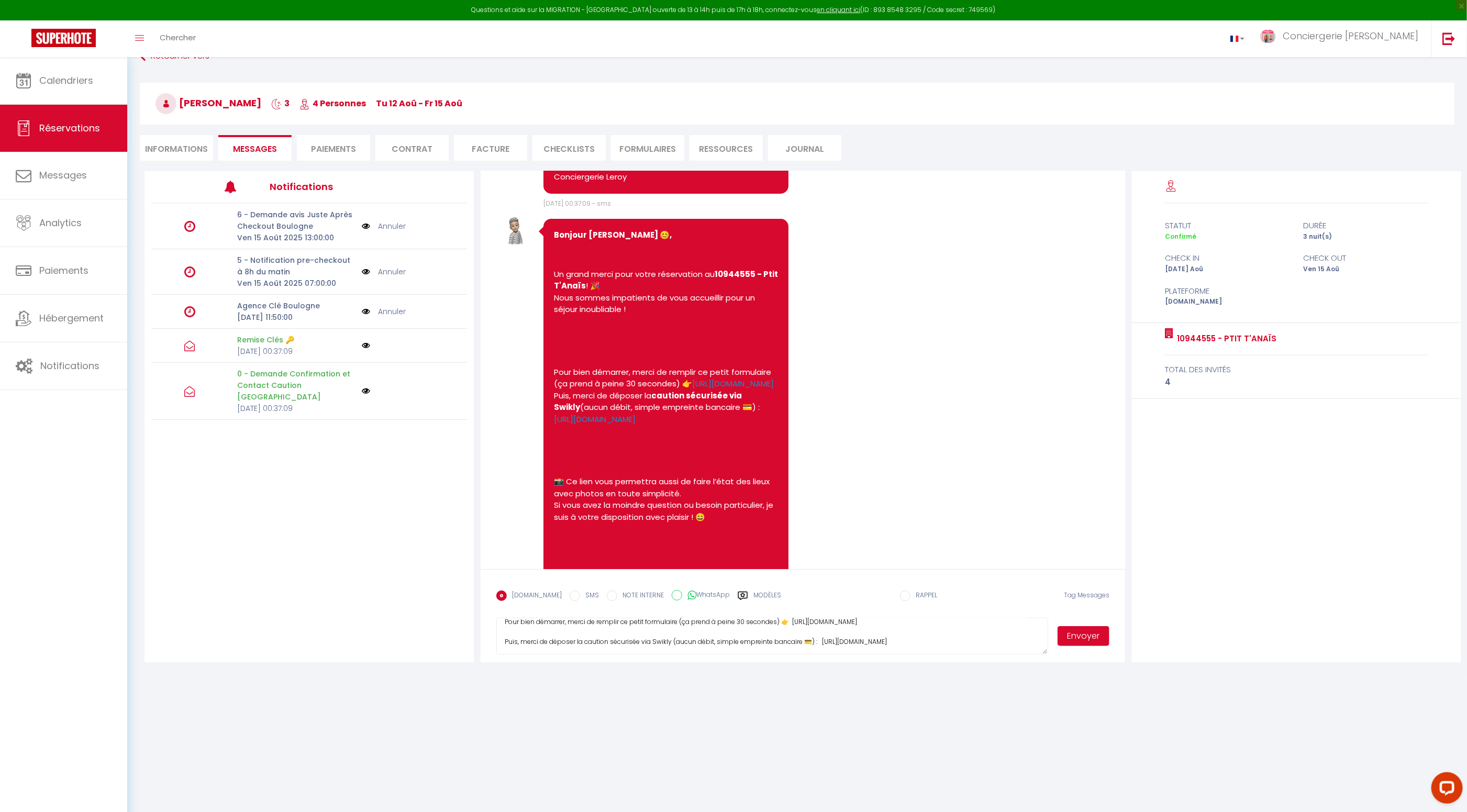
scroll to position [64, 0]
drag, startPoint x: 949, startPoint y: 643, endPoint x: 821, endPoint y: 643, distance: 128.0
click at [818, 643] on textarea "Bonjour Lucas😊, Un grand merci pour votre réservation au 10944555 - Ptit T'Anaï…" at bounding box center [772, 636] width 552 height 36
paste textarea "v2.swik.link/hagg5LV"
type textarea "Bonjour Lucas😊, Un grand merci pour votre réservation au 10944555 - Ptit T'Anaï…"
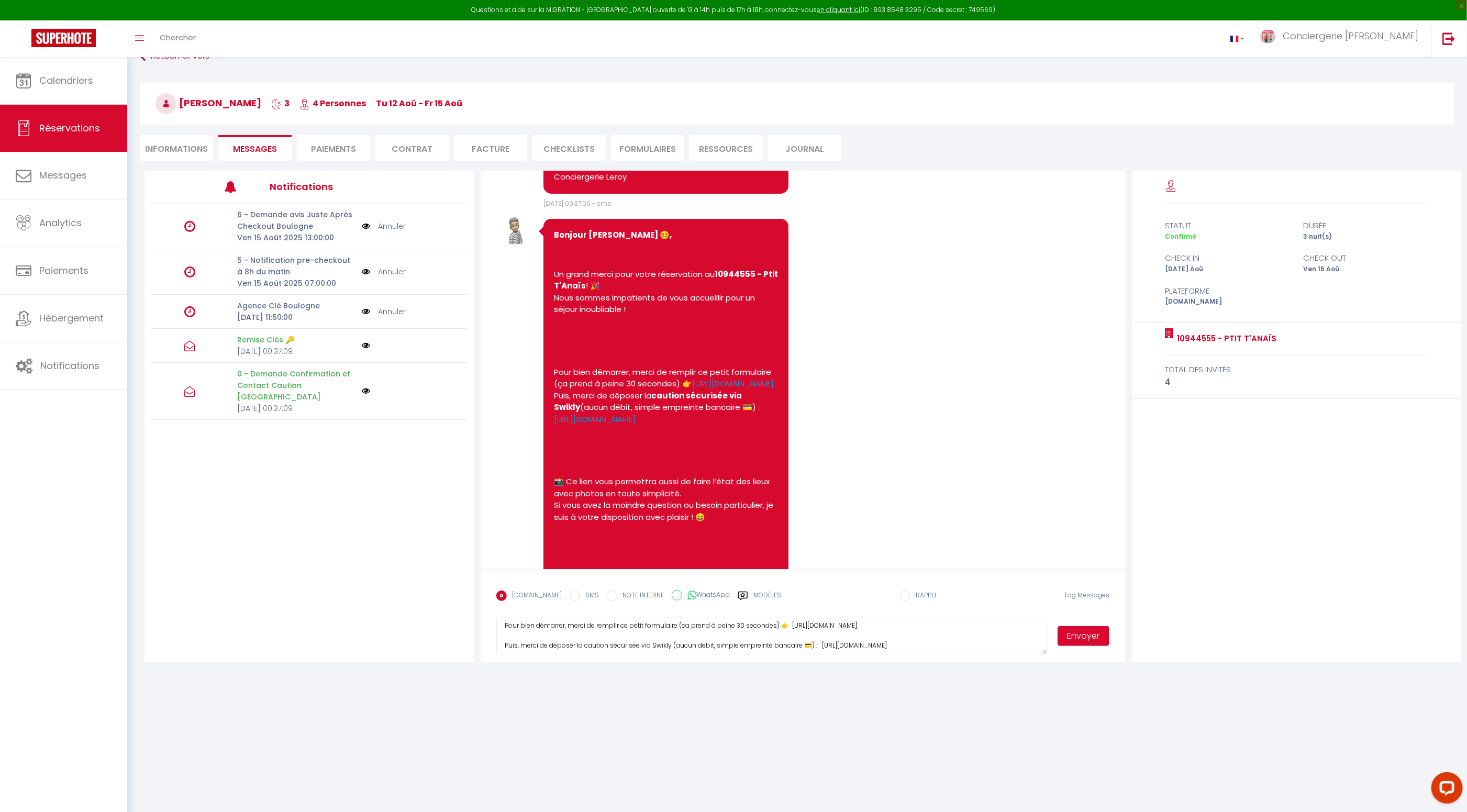
click at [1076, 639] on button "Envoyer" at bounding box center [1084, 636] width 52 height 20
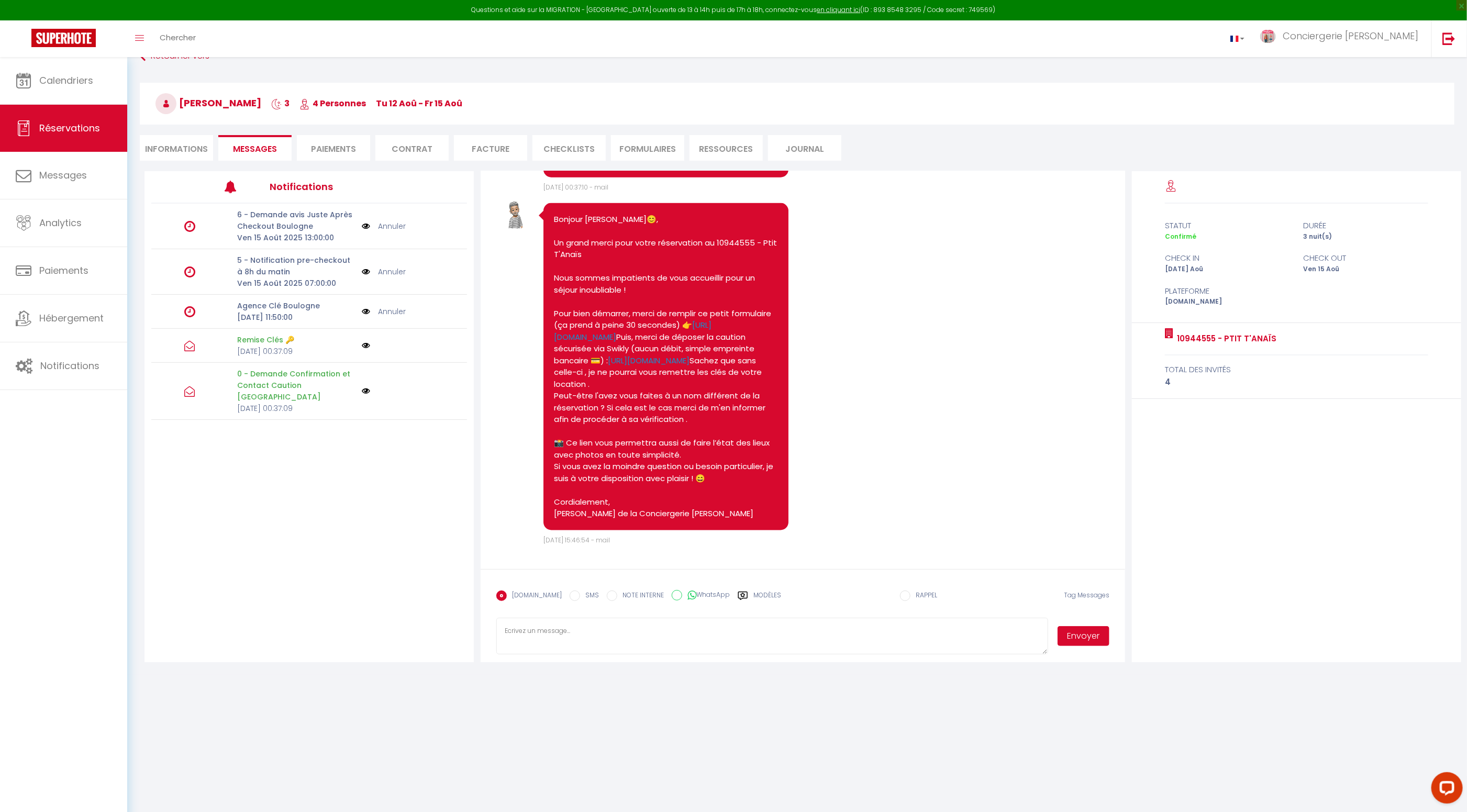
scroll to position [1188, 0]
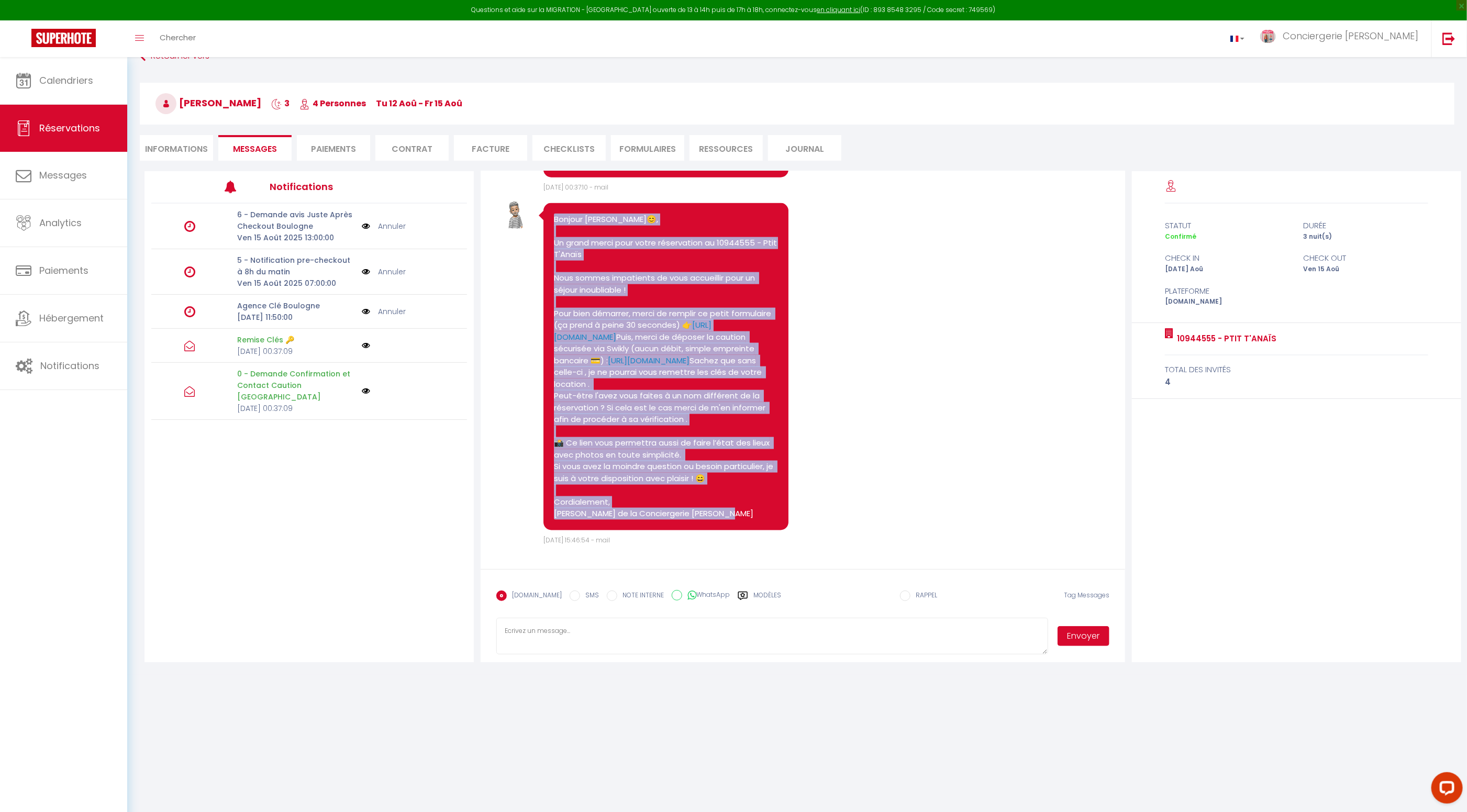
drag, startPoint x: 551, startPoint y: 391, endPoint x: 691, endPoint y: 527, distance: 195.2
click at [691, 527] on div "Bonjour Lucas😊, Un grand merci pour votre réservation au 10944555 - Ptit T'Anaï…" at bounding box center [666, 367] width 245 height 327
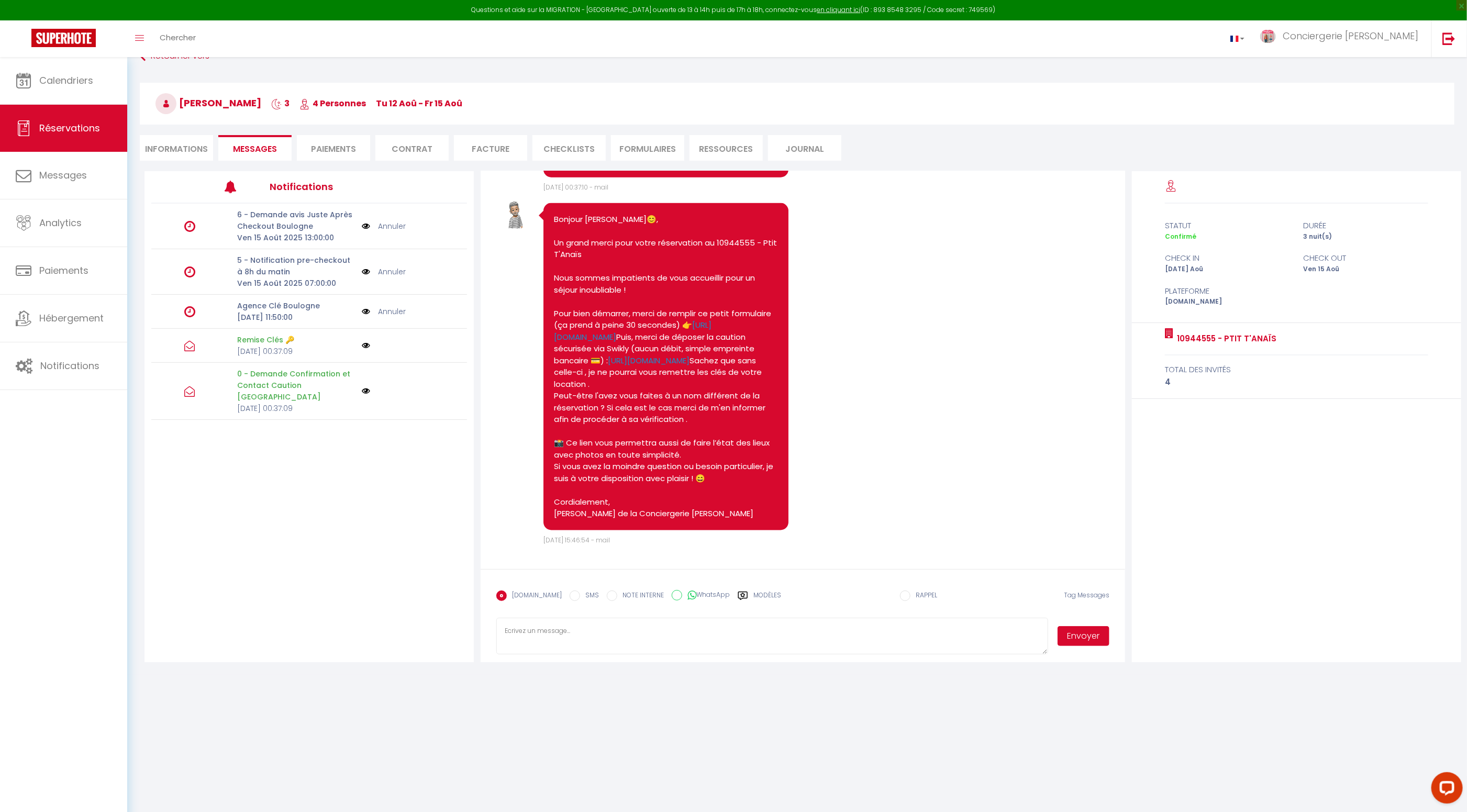
click at [580, 595] on label "SMS" at bounding box center [589, 596] width 19 height 11
click at [571, 595] on input "SMS" at bounding box center [575, 596] width 10 height 10
radio input "true"
radio input "false"
click at [672, 595] on input "WhatsApp" at bounding box center [677, 595] width 10 height 10
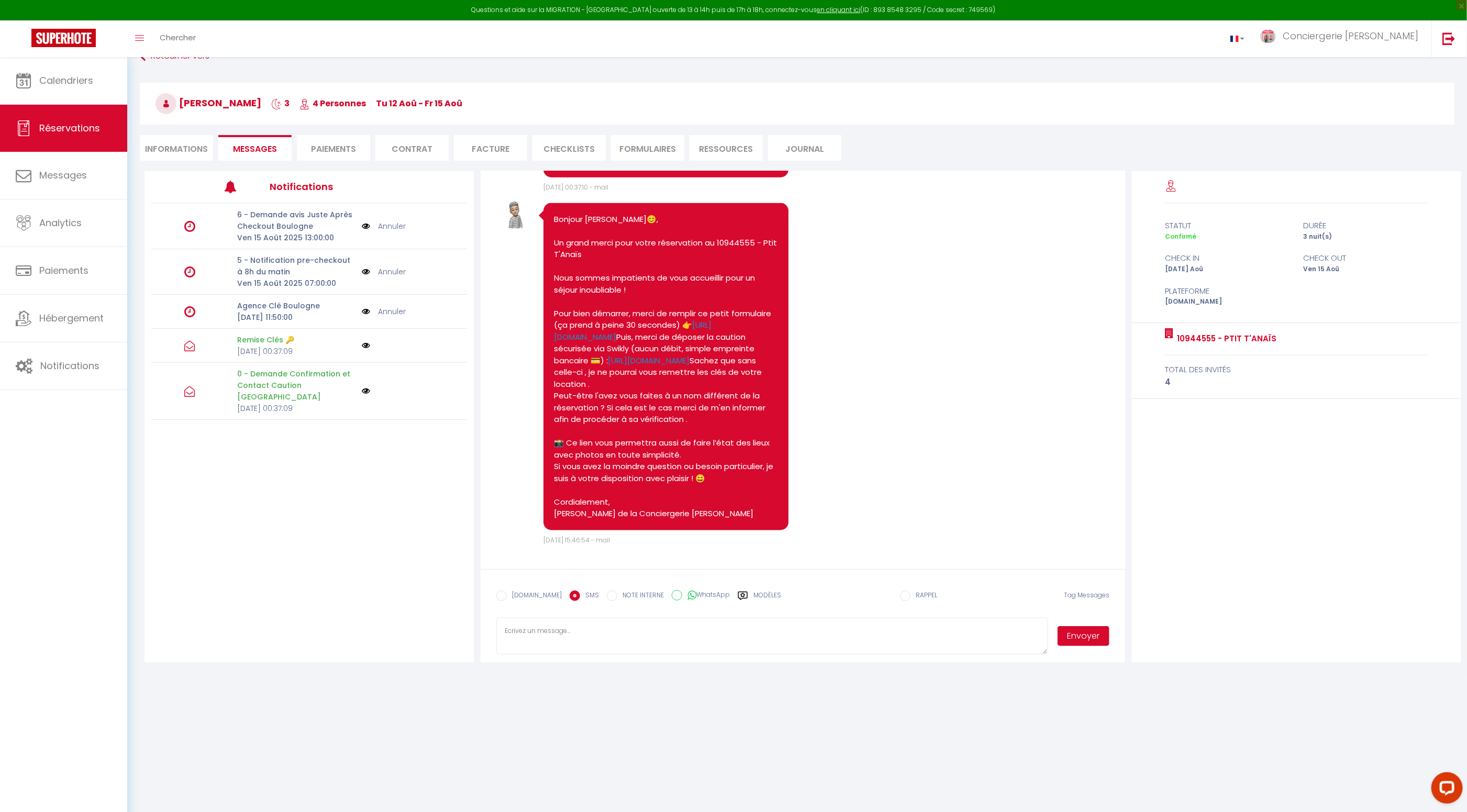
radio input "true"
radio input "false"
click at [960, 641] on textarea at bounding box center [772, 634] width 552 height 36
paste textarea "Bonjour Lucas😊, Un grand merci pour votre réservation au 10944555 - Ptit T'Anaï…"
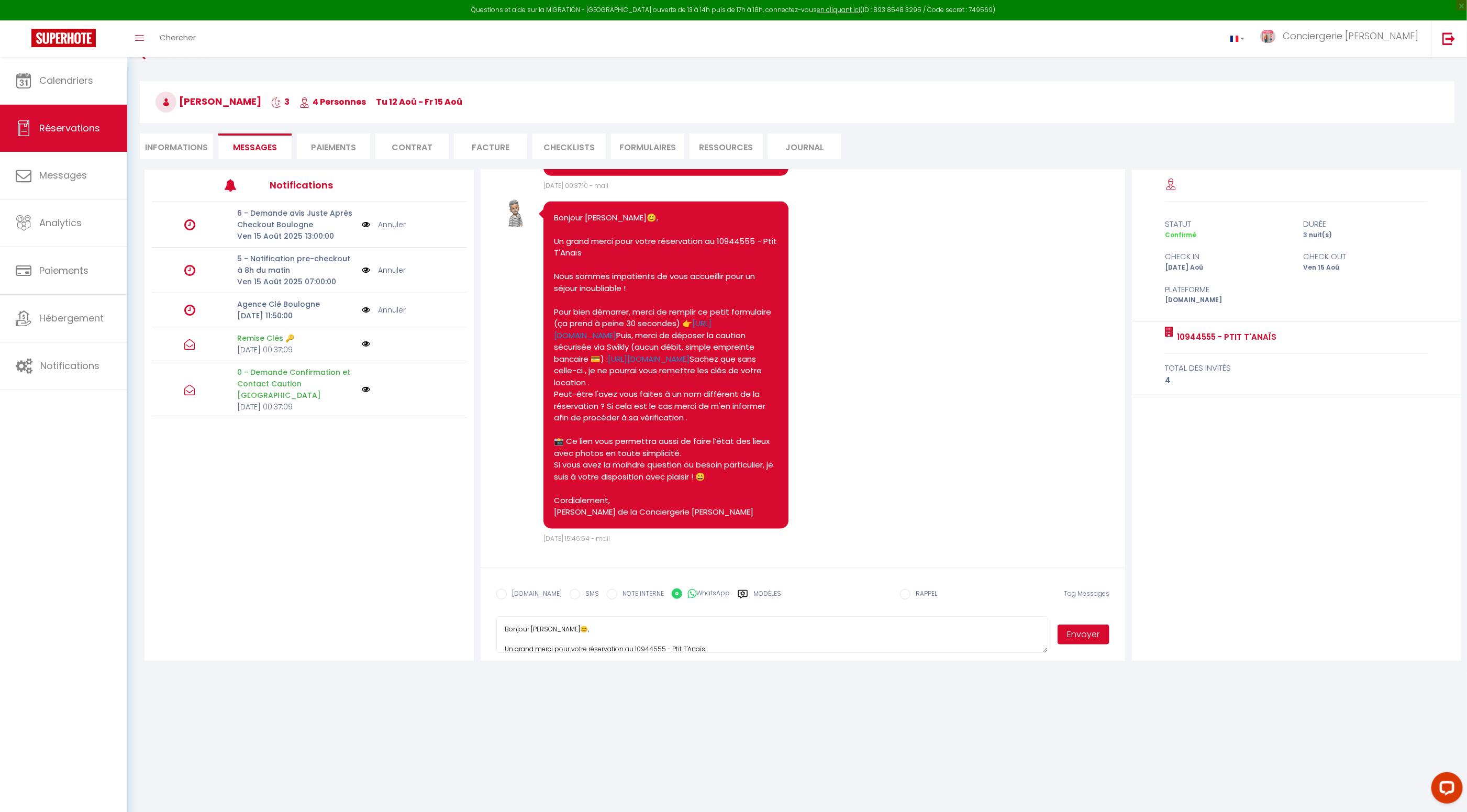
scroll to position [149, 0]
type textarea "Bonjour Lucas😊, Un grand merci pour votre réservation au 10944555 - Ptit T'Anaï…"
click at [1076, 636] on button "Envoyer" at bounding box center [1084, 634] width 52 height 20
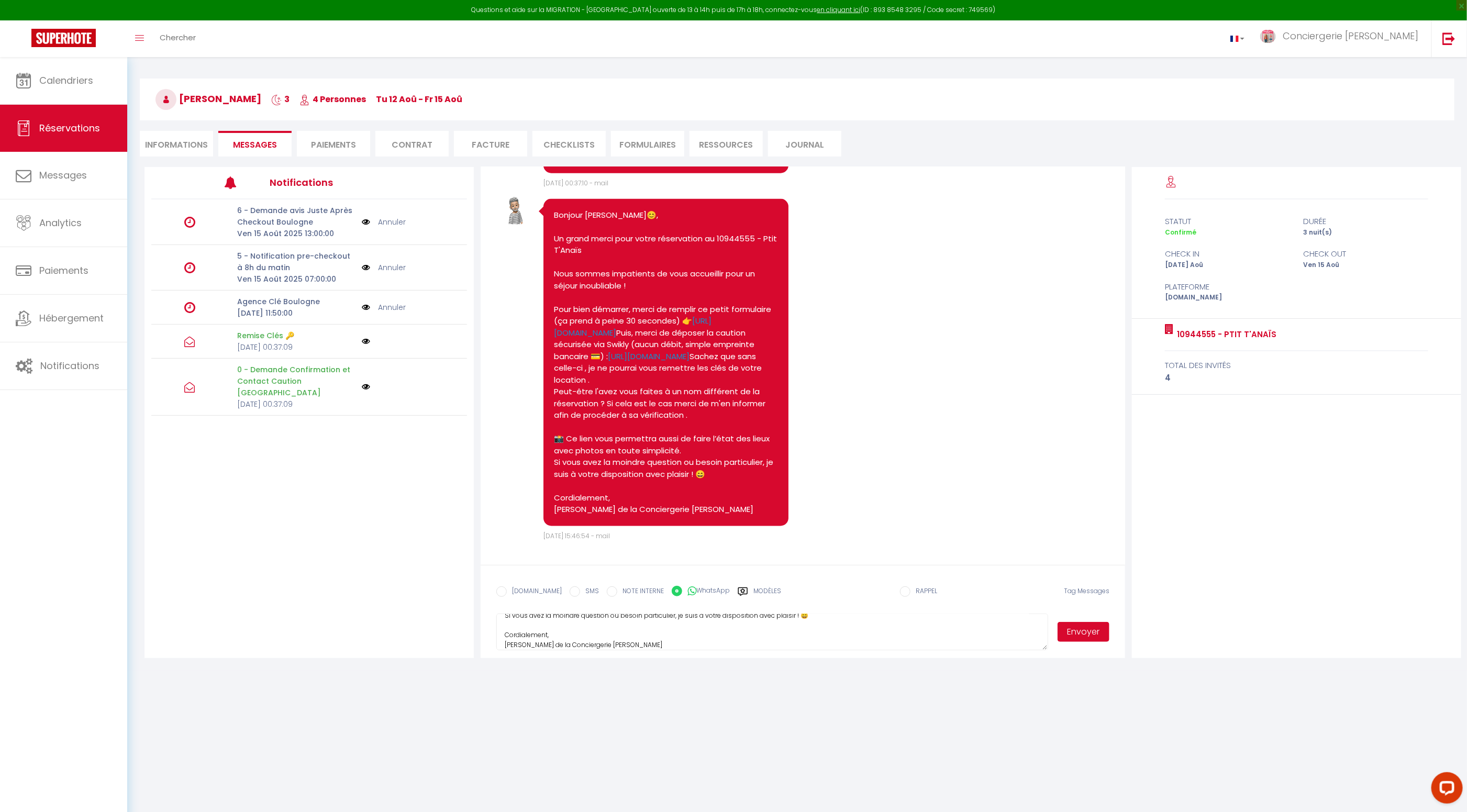
click at [569, 593] on input "SMS" at bounding box center [575, 592] width 10 height 10
radio input "true"
radio input "false"
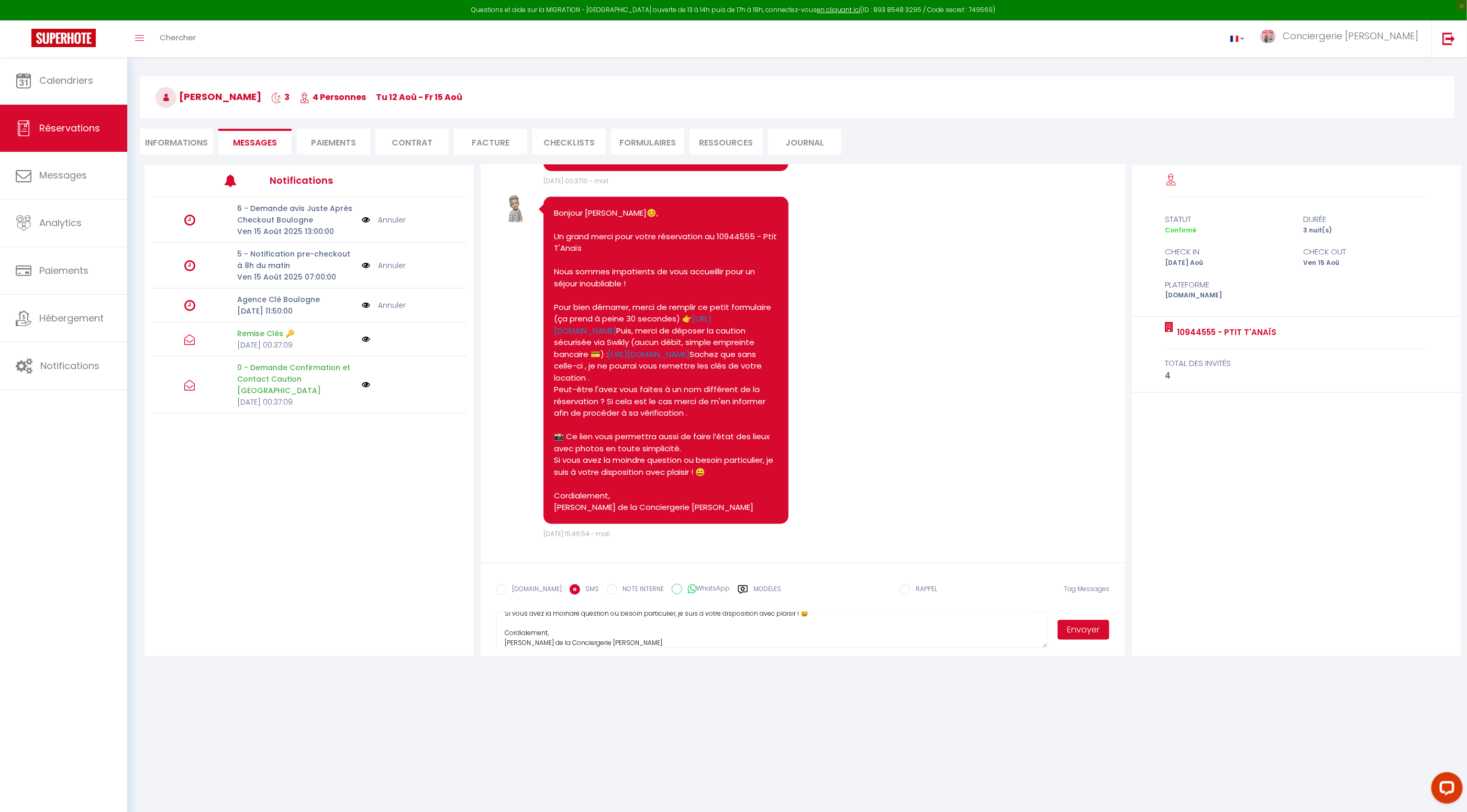
scroll to position [25, 0]
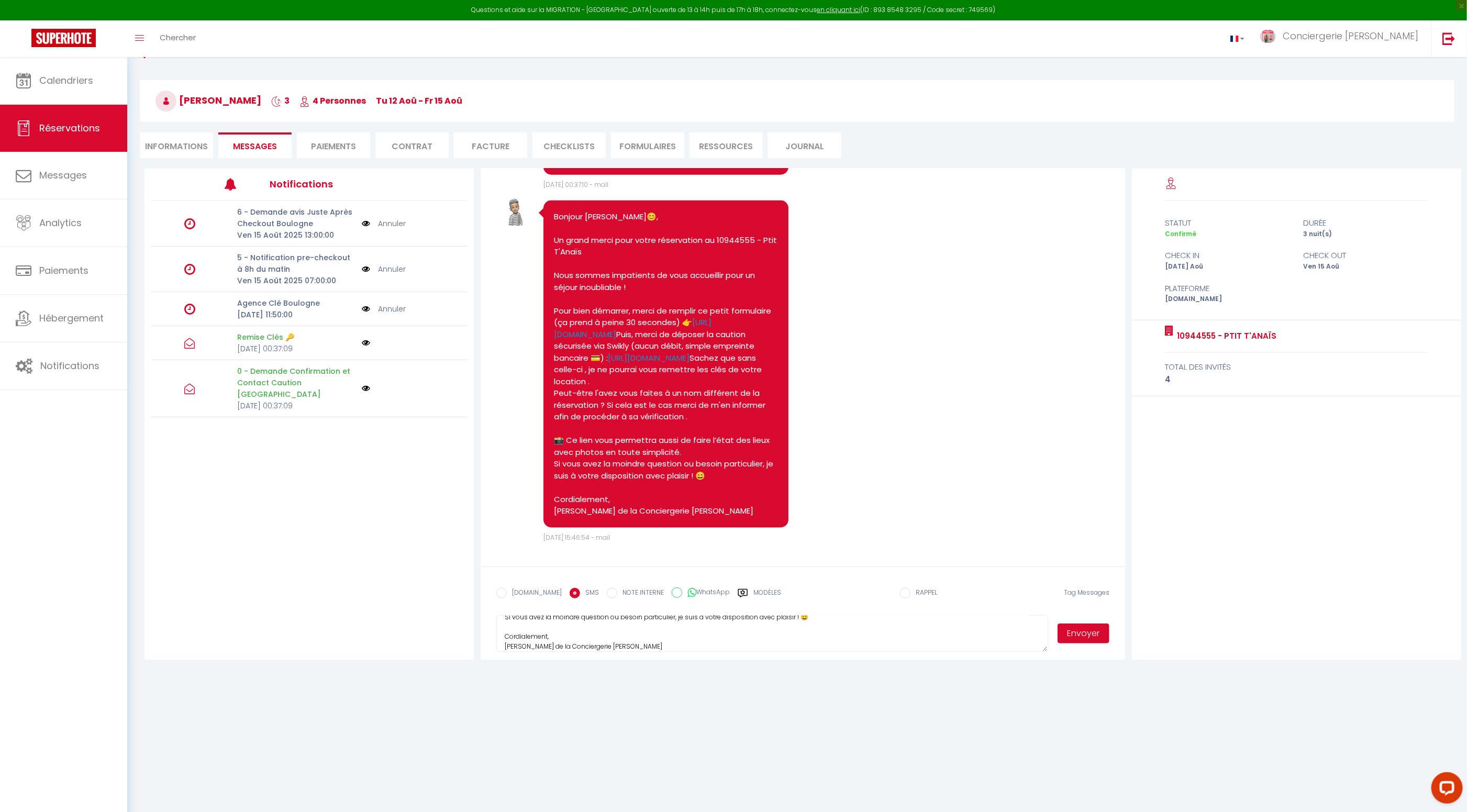
click at [1085, 635] on button "Envoyer" at bounding box center [1084, 633] width 52 height 20
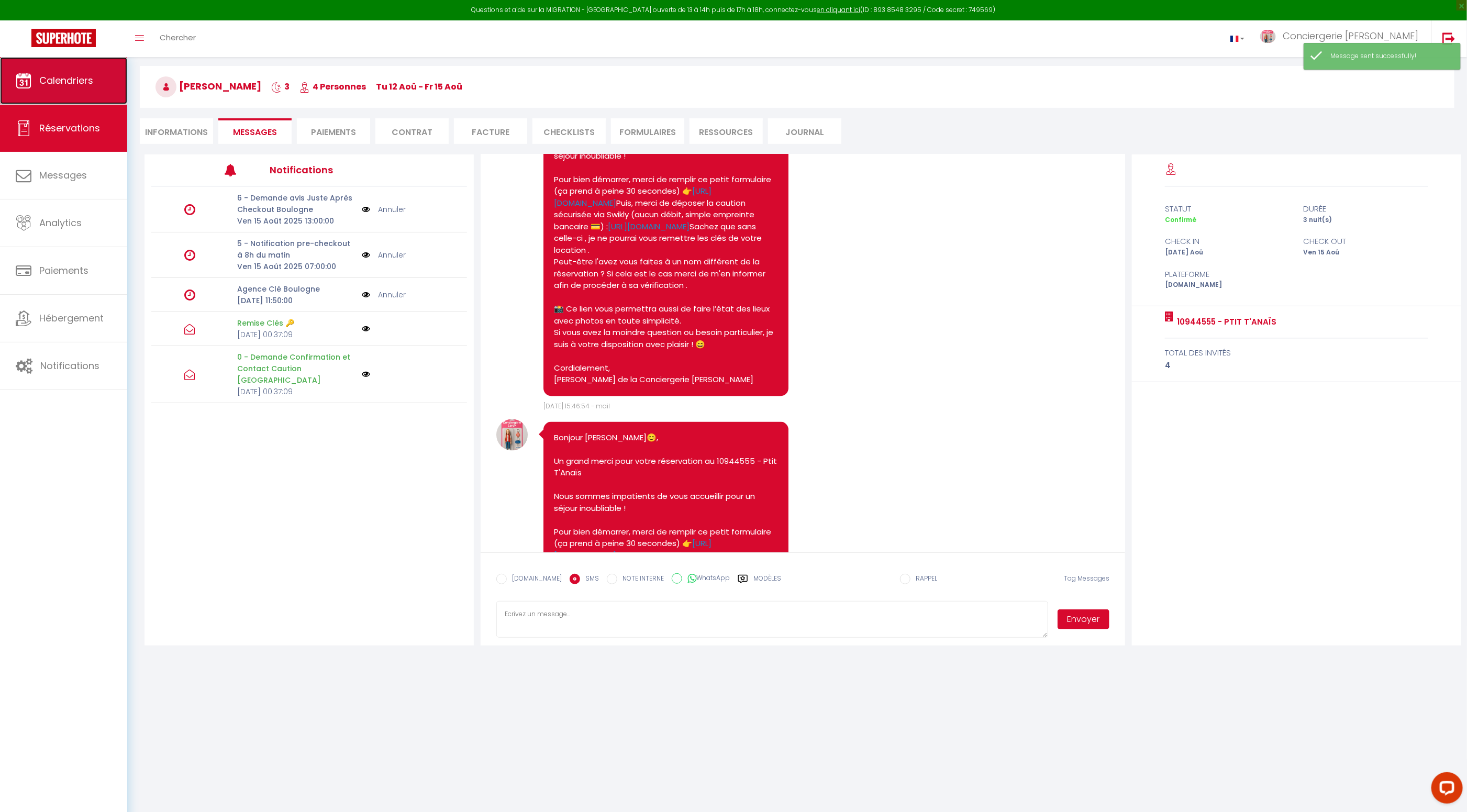
scroll to position [40, 0]
click at [72, 82] on span "Calendriers" at bounding box center [66, 80] width 54 height 13
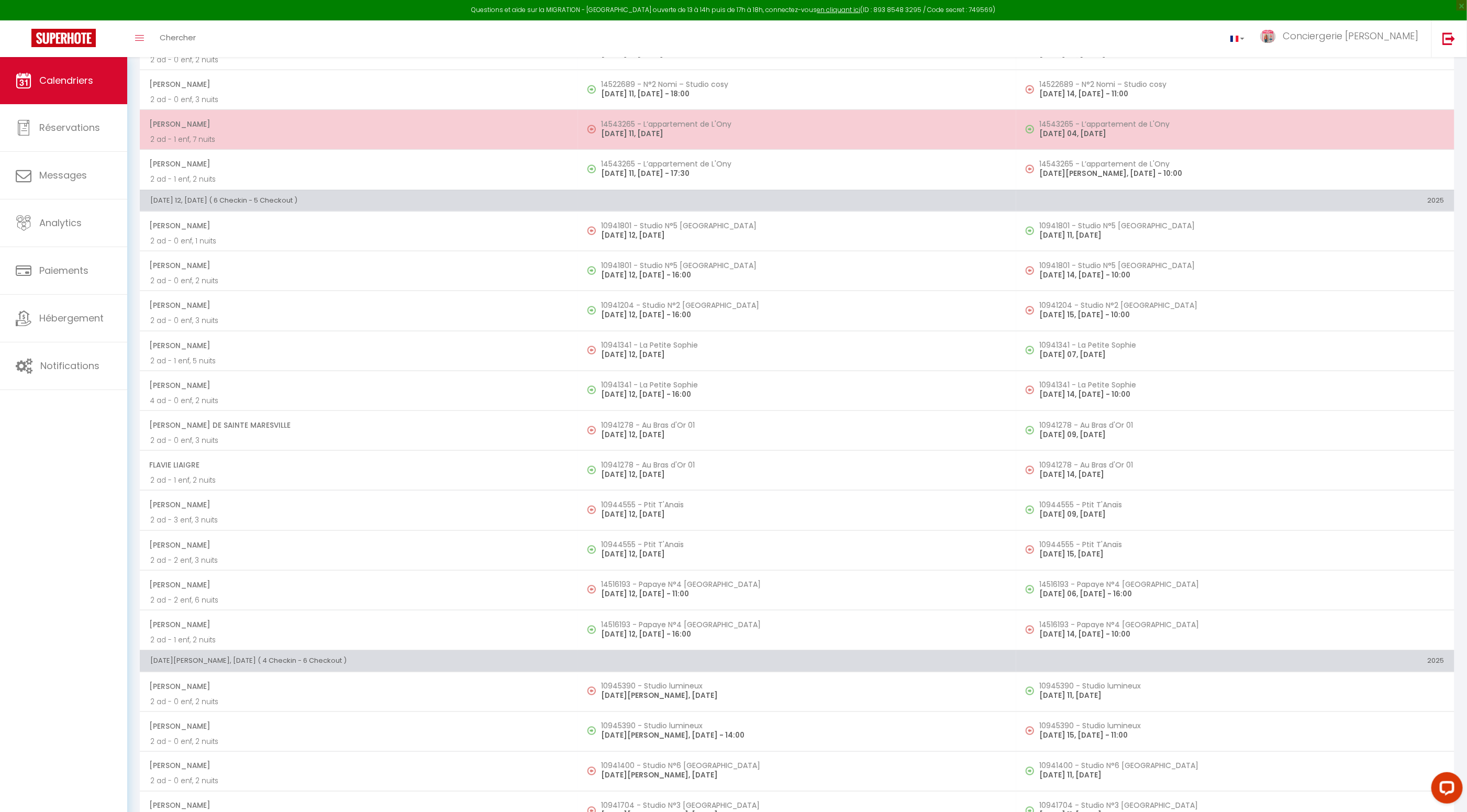
scroll to position [704, 0]
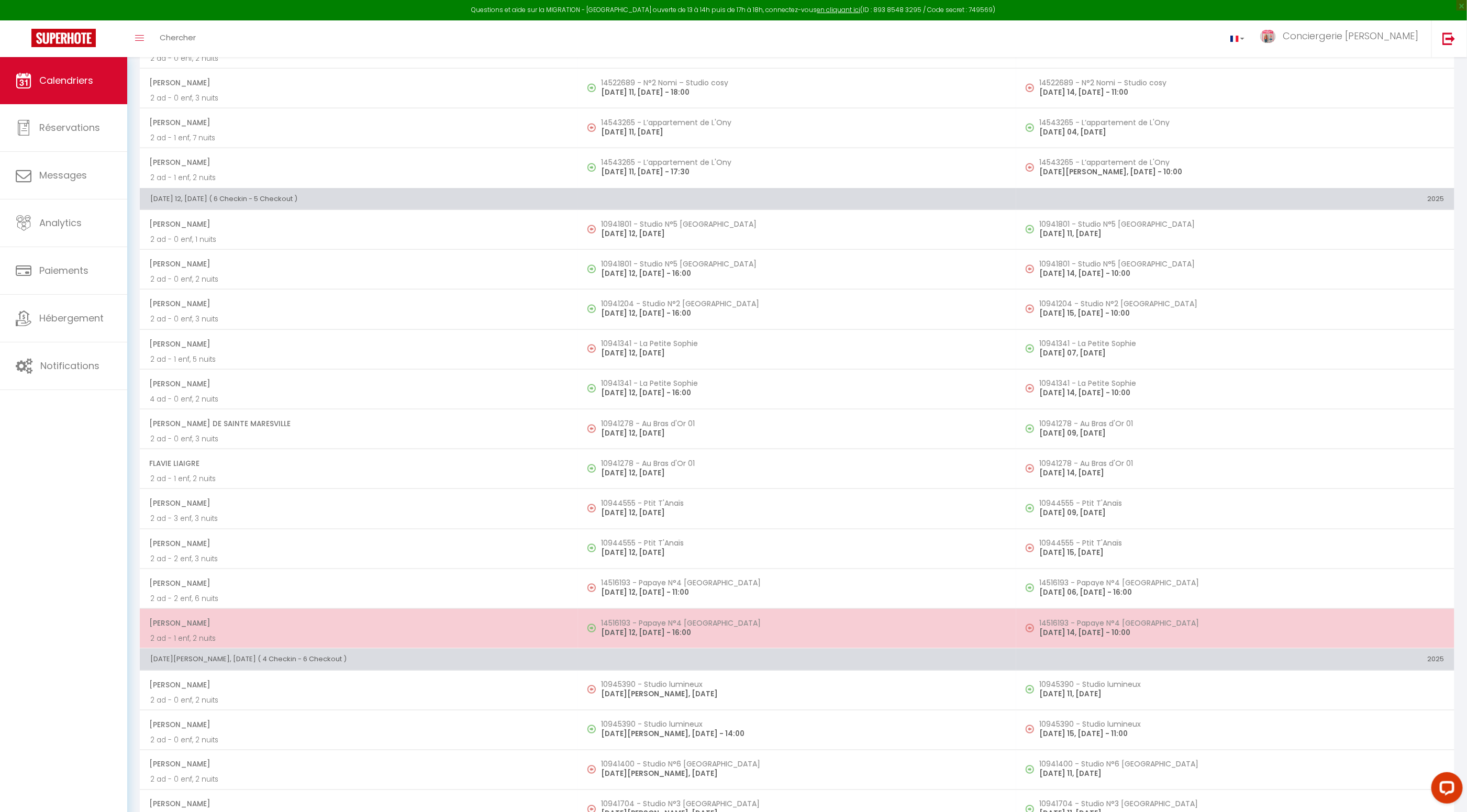
click at [244, 614] on span "Kathleen Maselli" at bounding box center [358, 623] width 419 height 20
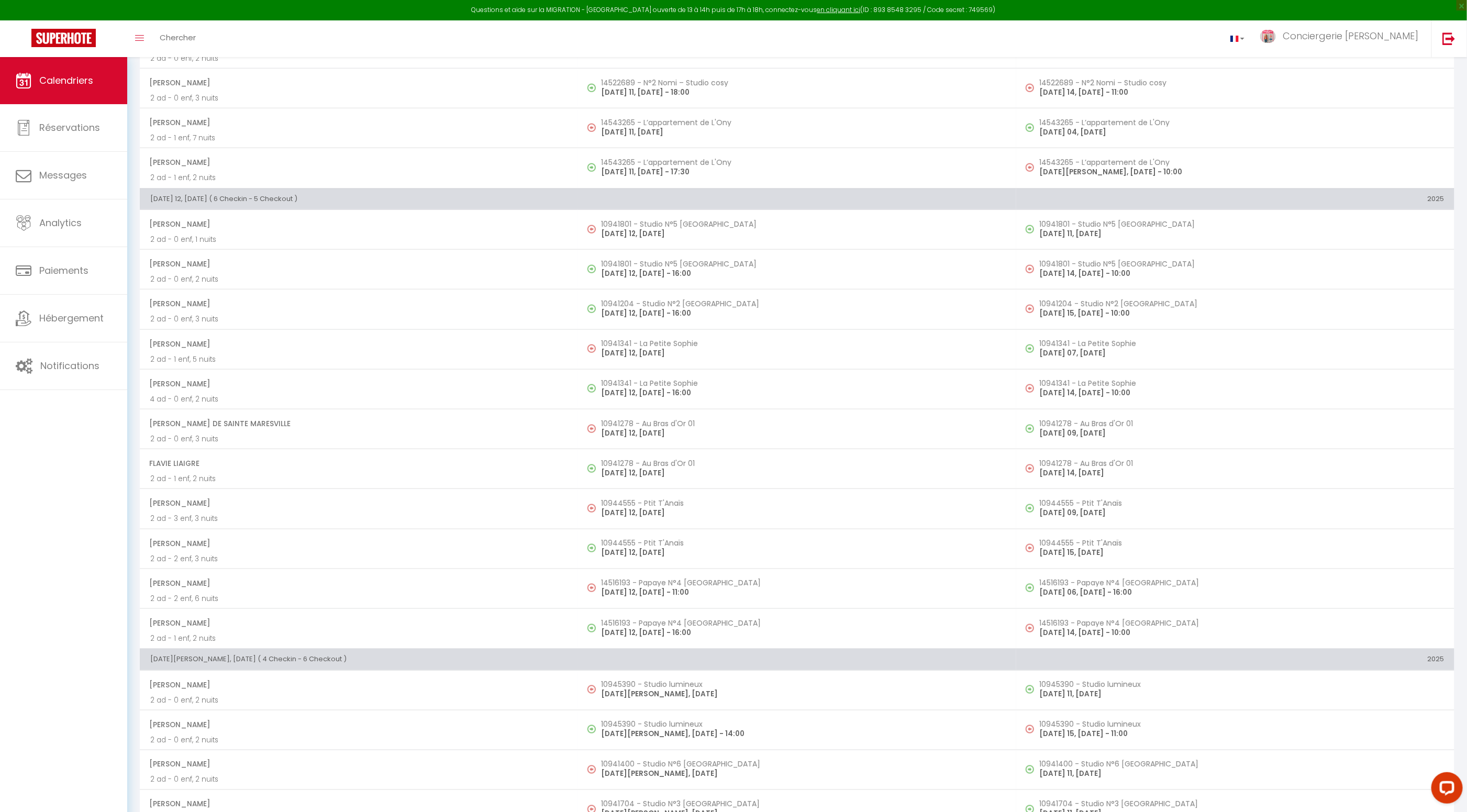
select select "OK"
select select "1"
select select "0"
select select "1"
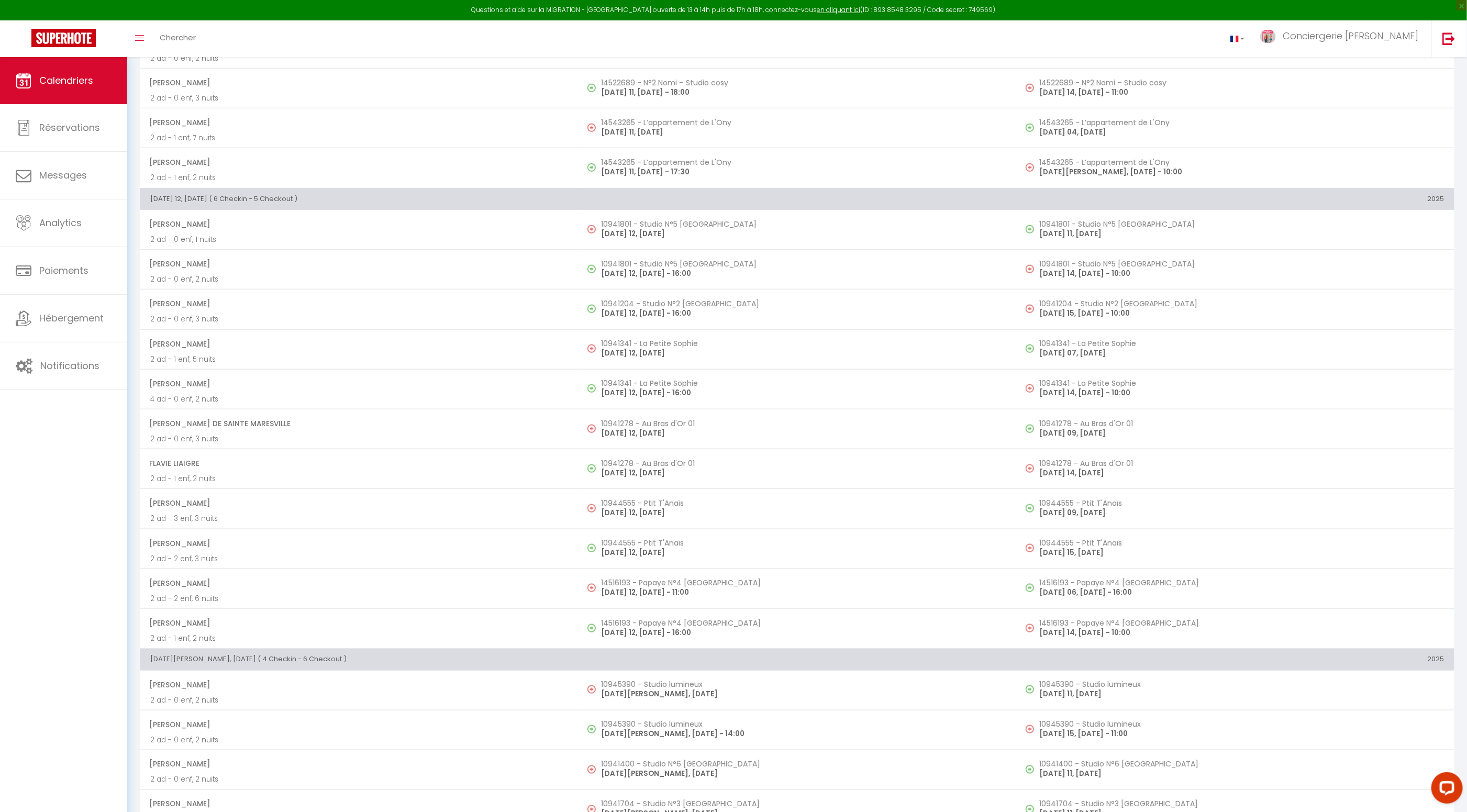
select select
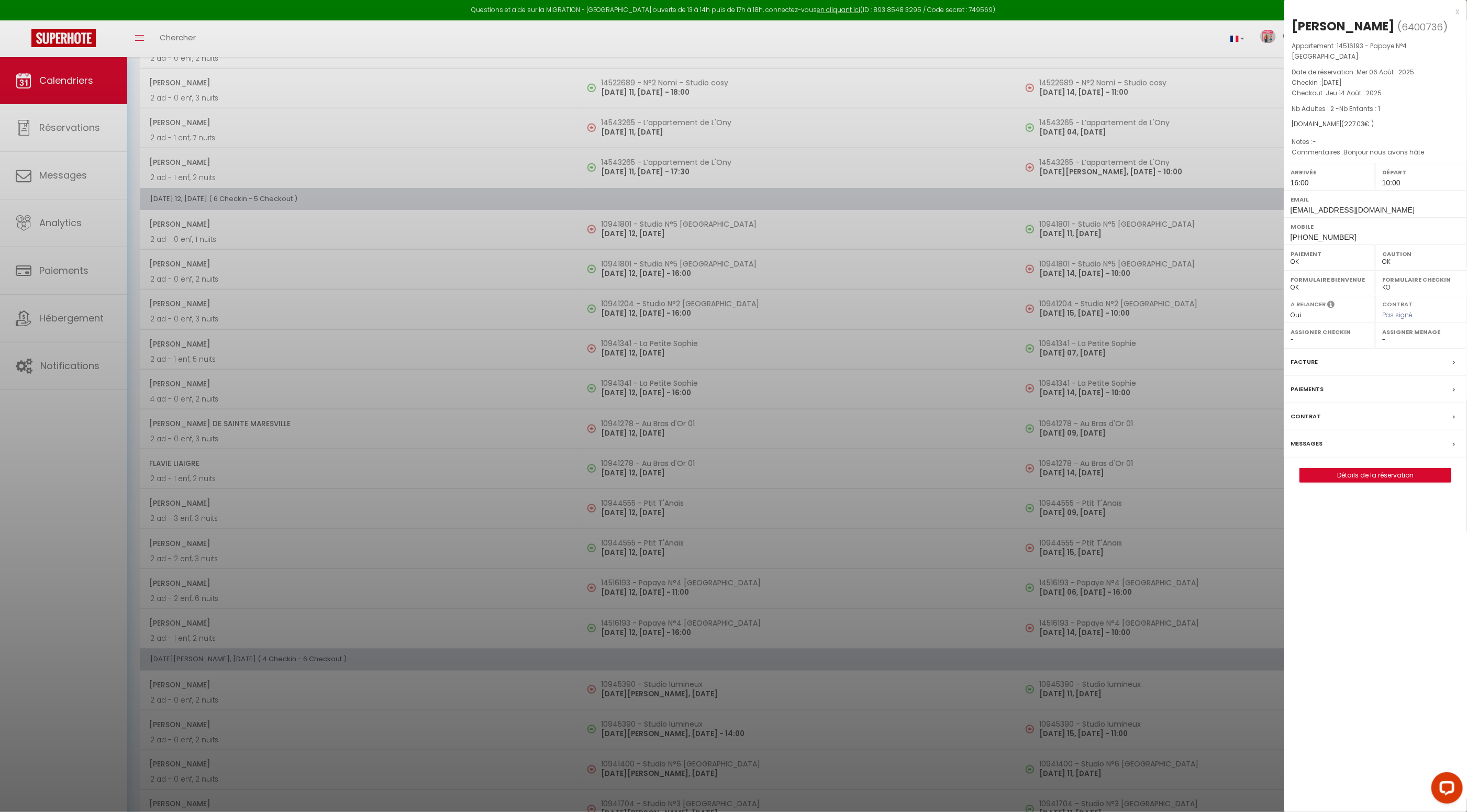
click at [1303, 356] on label "Facture" at bounding box center [1304, 362] width 27 height 11
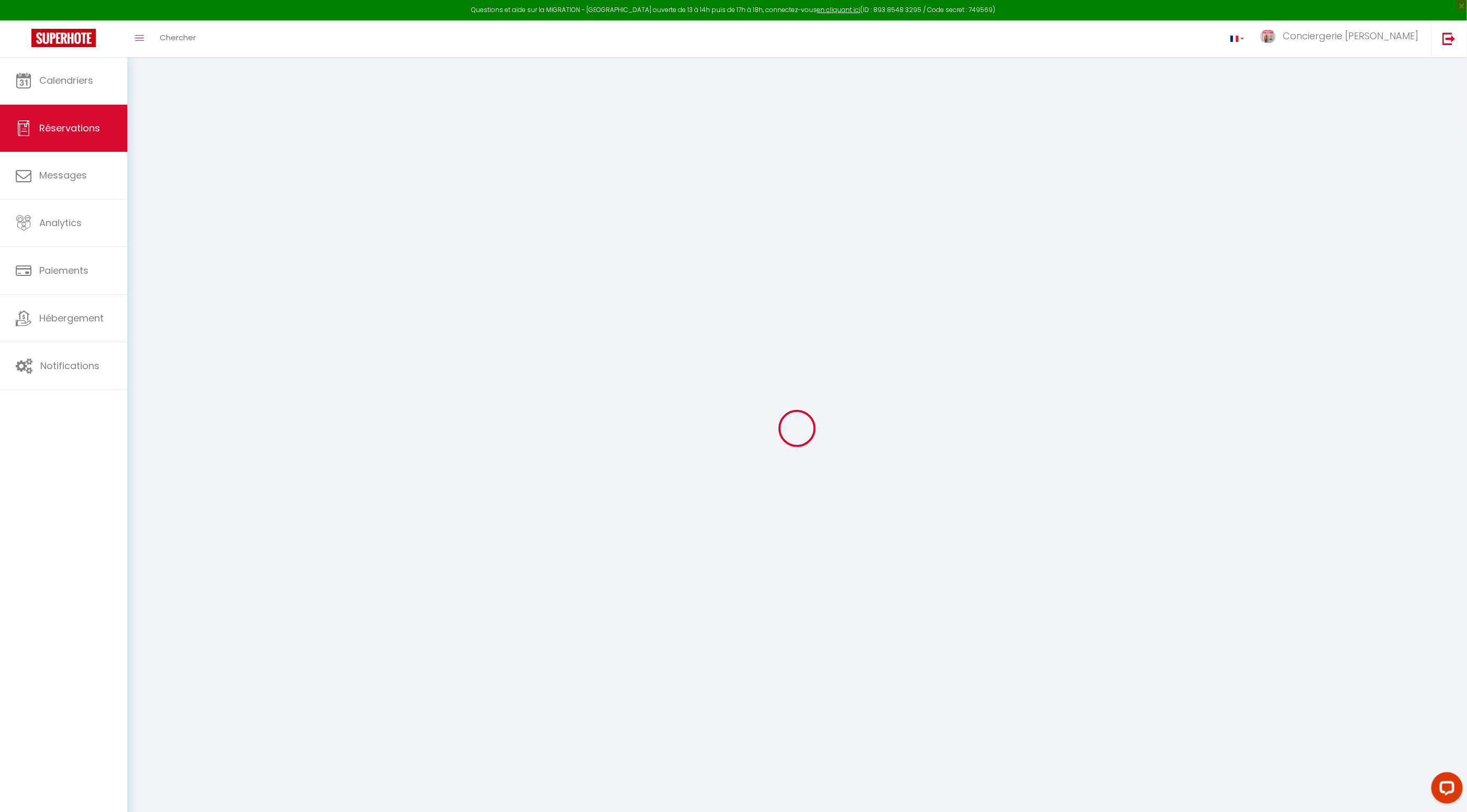
select select
checkbox input "false"
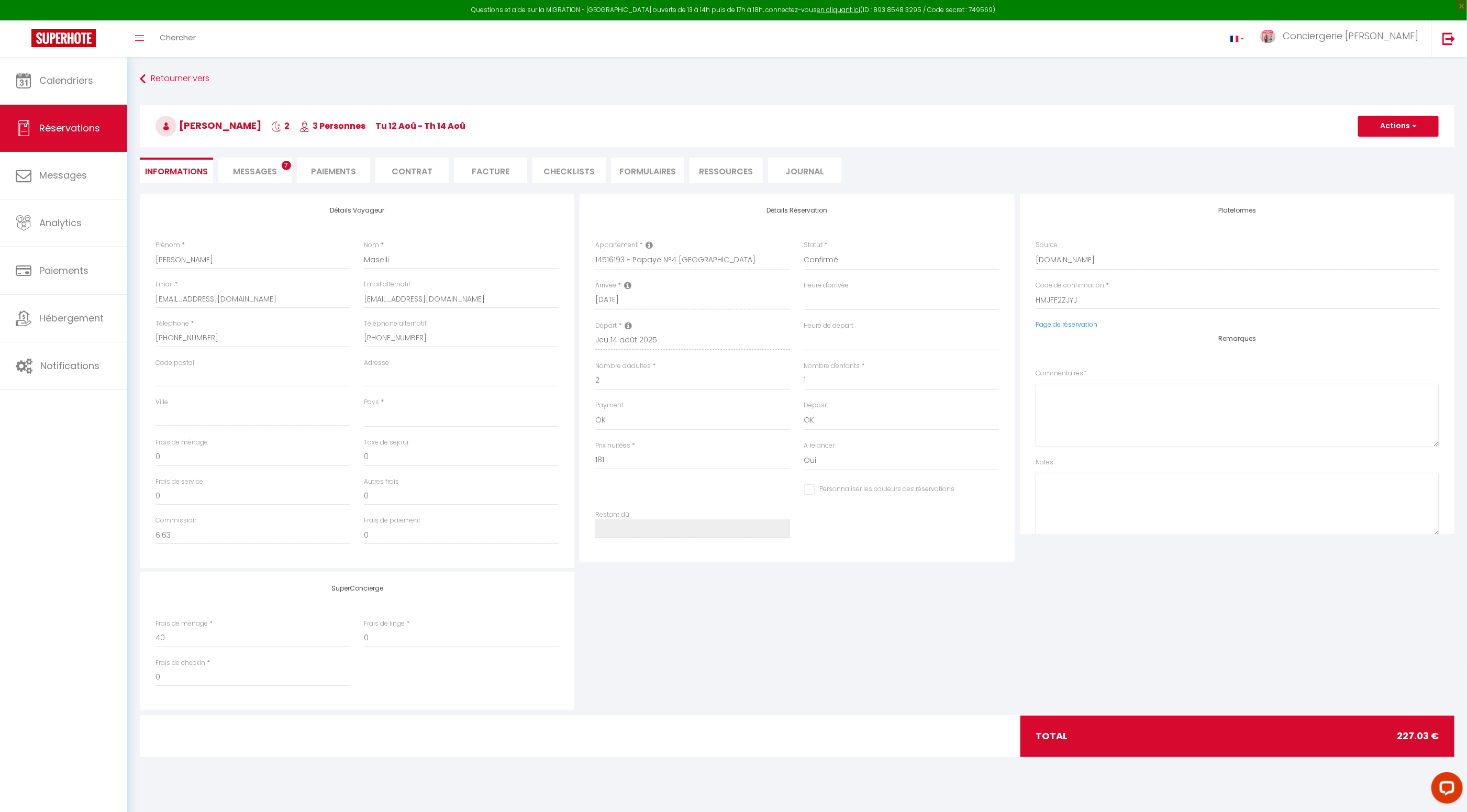
select select
checkbox input "false"
type textarea "Bonjour nous avons hâte"
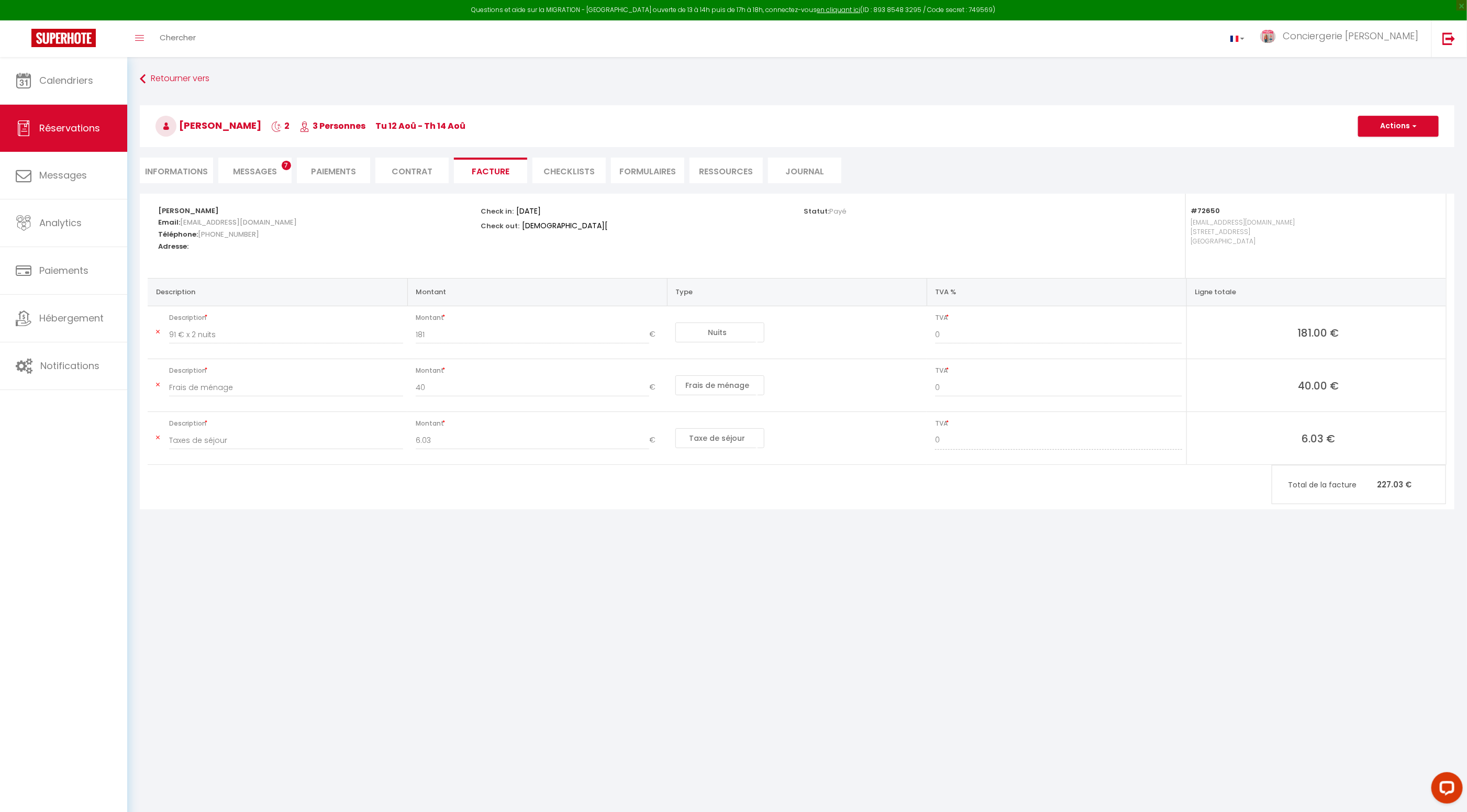
click at [250, 172] on span "Messages" at bounding box center [255, 171] width 44 height 12
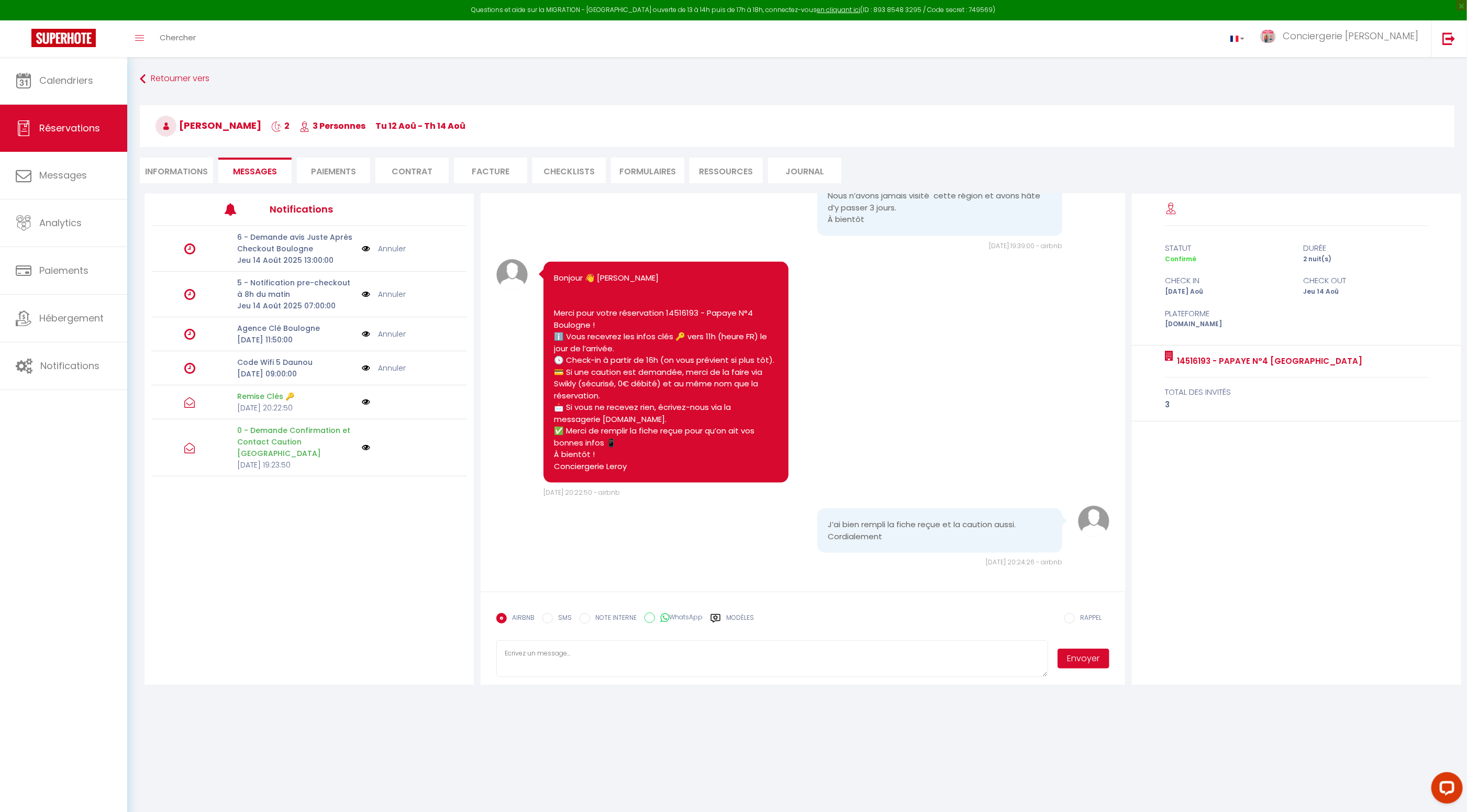
scroll to position [1082, 0]
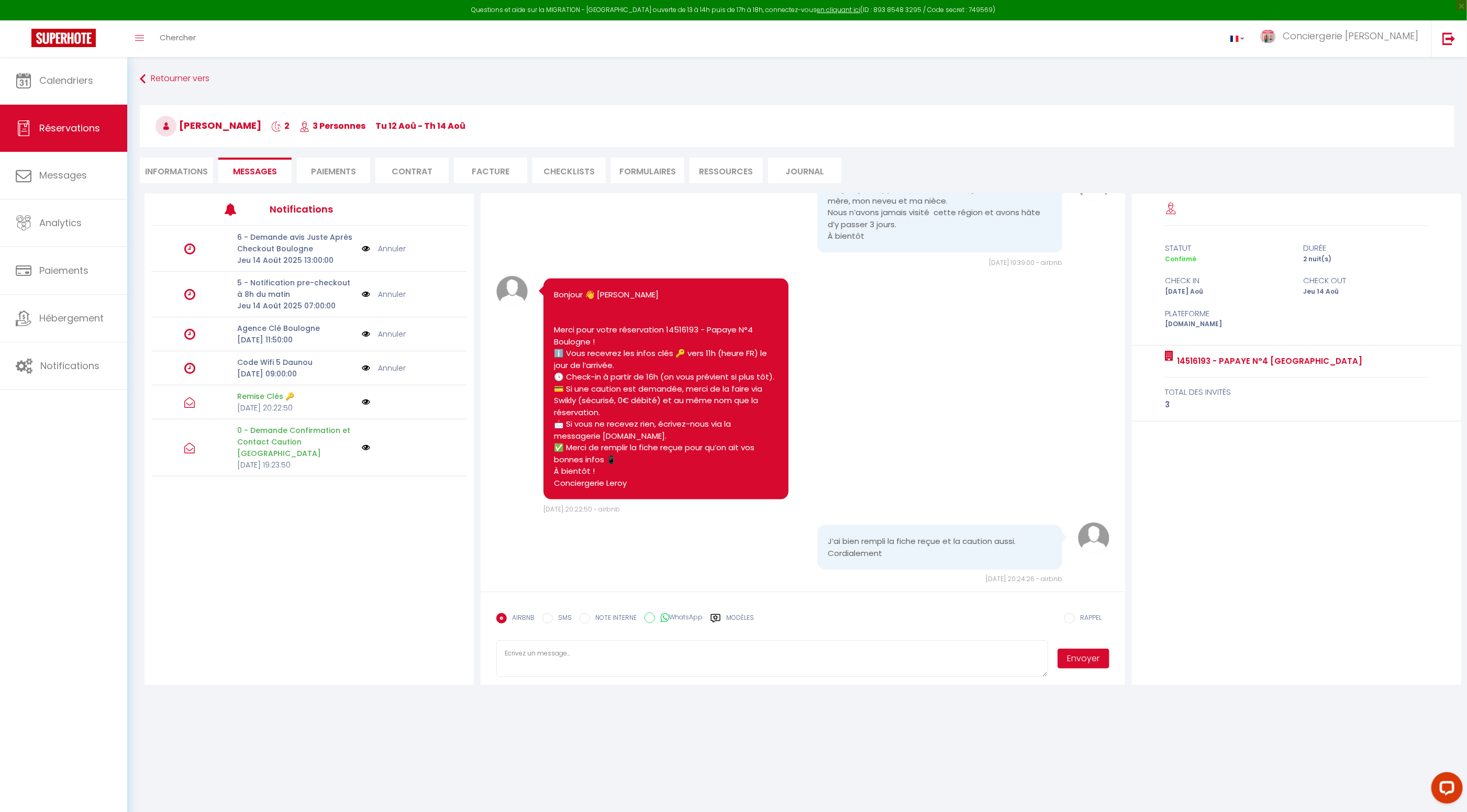
click at [488, 173] on li "Facture" at bounding box center [490, 170] width 73 height 26
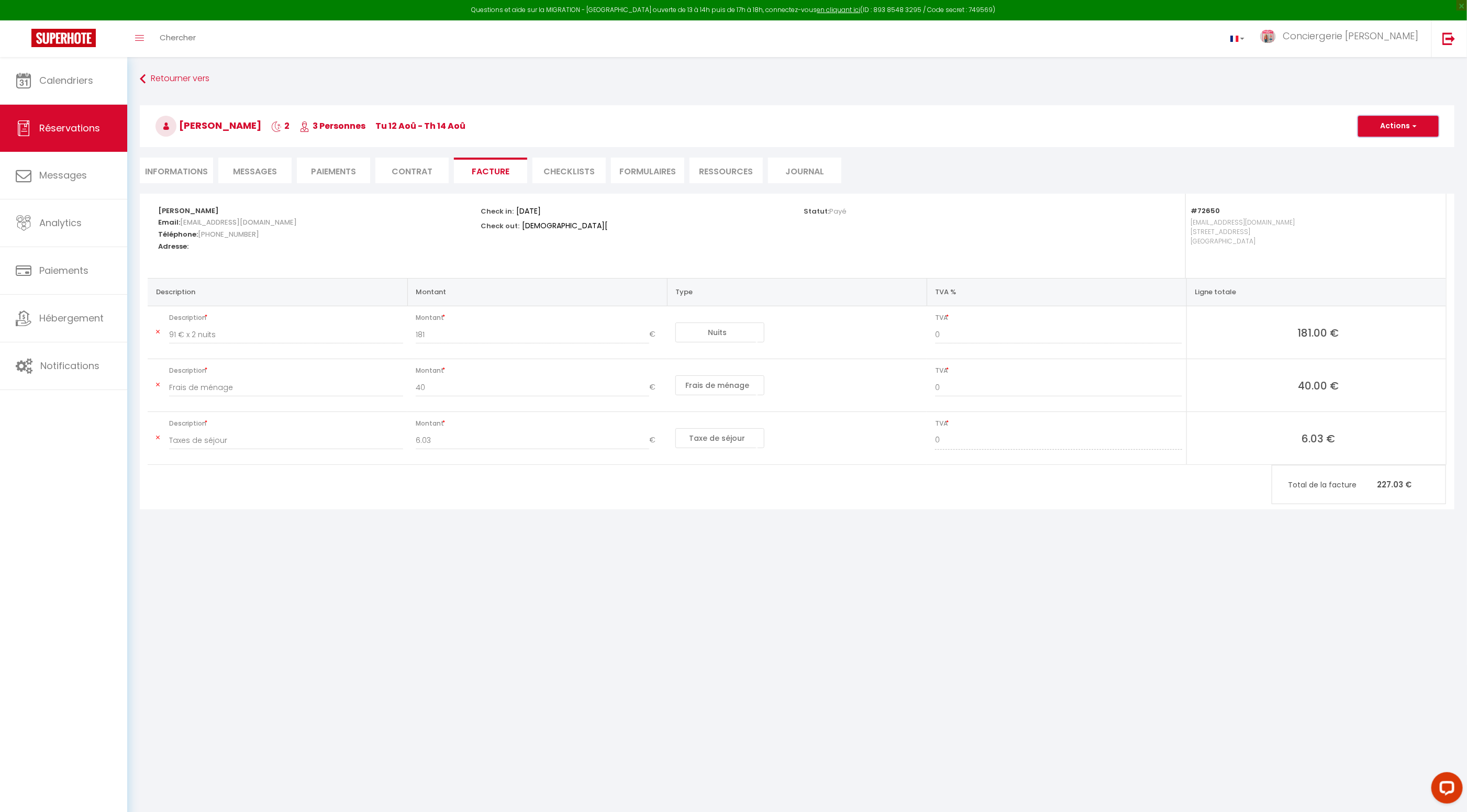
click at [1394, 127] on button "Actions" at bounding box center [1399, 126] width 81 height 21
click at [1373, 162] on link "Aperçu et éditer" at bounding box center [1391, 163] width 88 height 14
drag, startPoint x: 215, startPoint y: 210, endPoint x: 153, endPoint y: 210, distance: 62.0
click at [155, 210] on div "Kathleen Maselli Email: hvgvpfuawvv2sucp1kex8xoitkq6@reply.superhote.com Téléph…" at bounding box center [313, 236] width 323 height 84
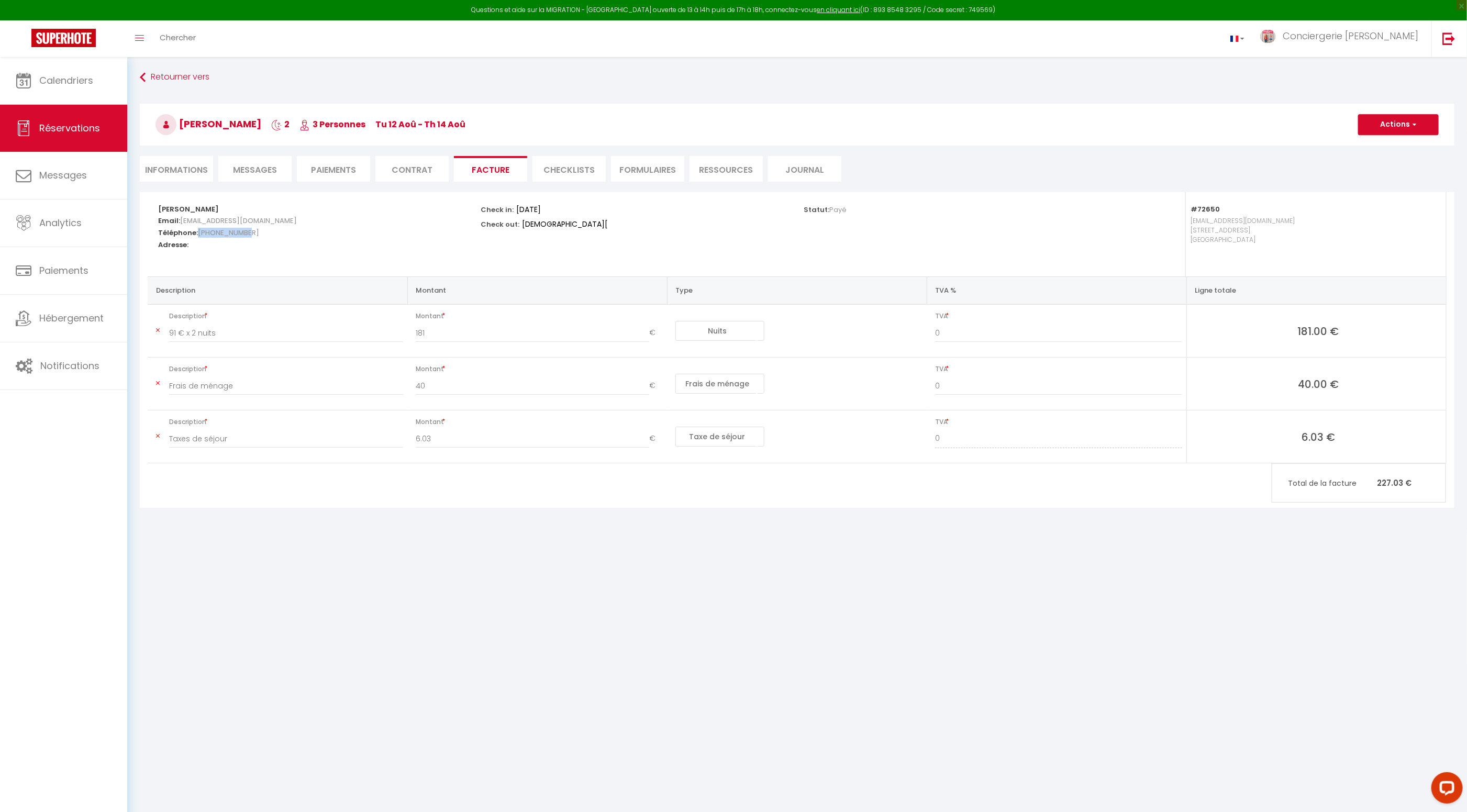
drag, startPoint x: 249, startPoint y: 236, endPoint x: 202, endPoint y: 239, distance: 47.1
click at [198, 235] on h5 "Téléphone: +33645372215" at bounding box center [313, 231] width 309 height 12
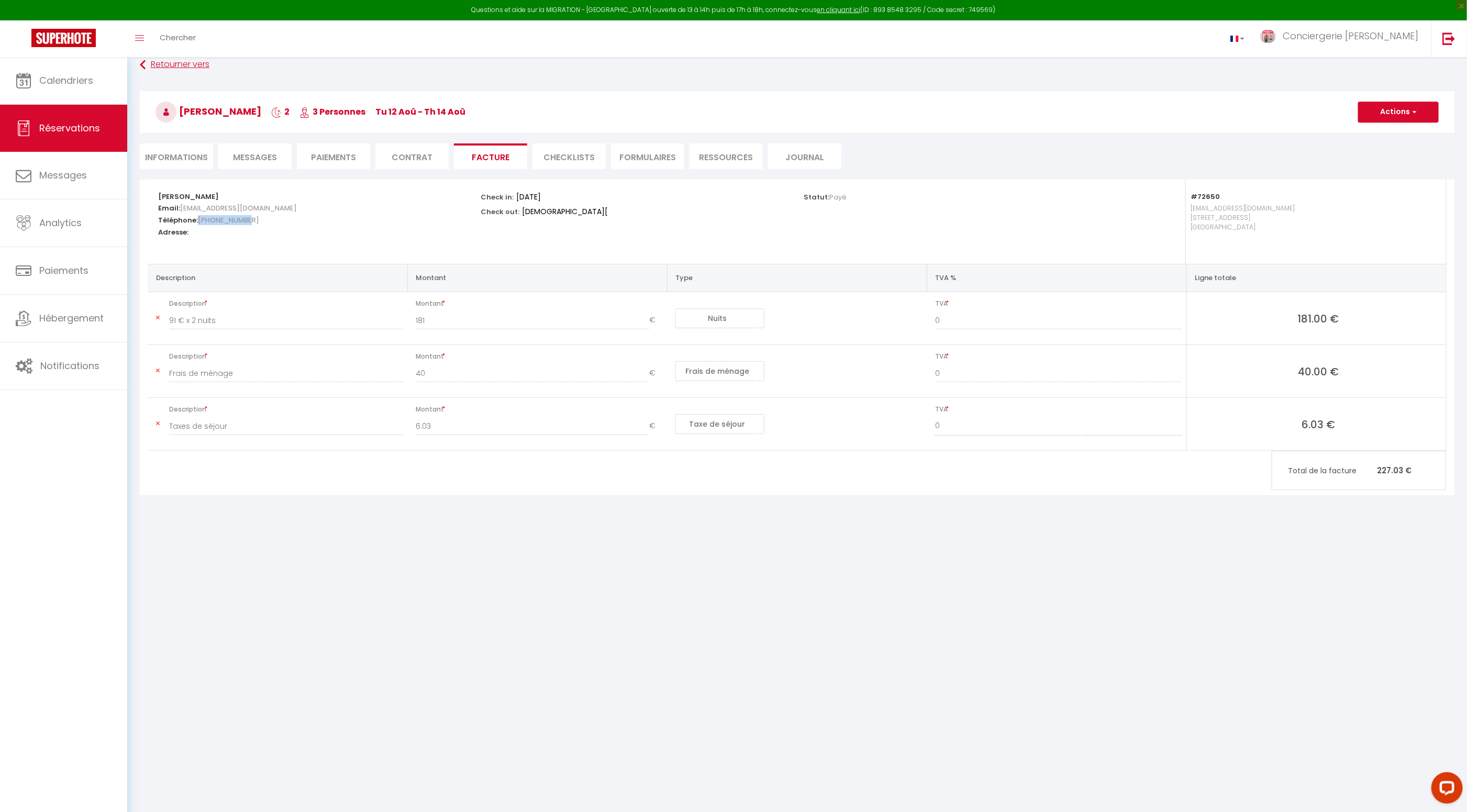
scroll to position [15, 0]
click at [67, 80] on span "Calendriers" at bounding box center [66, 80] width 54 height 13
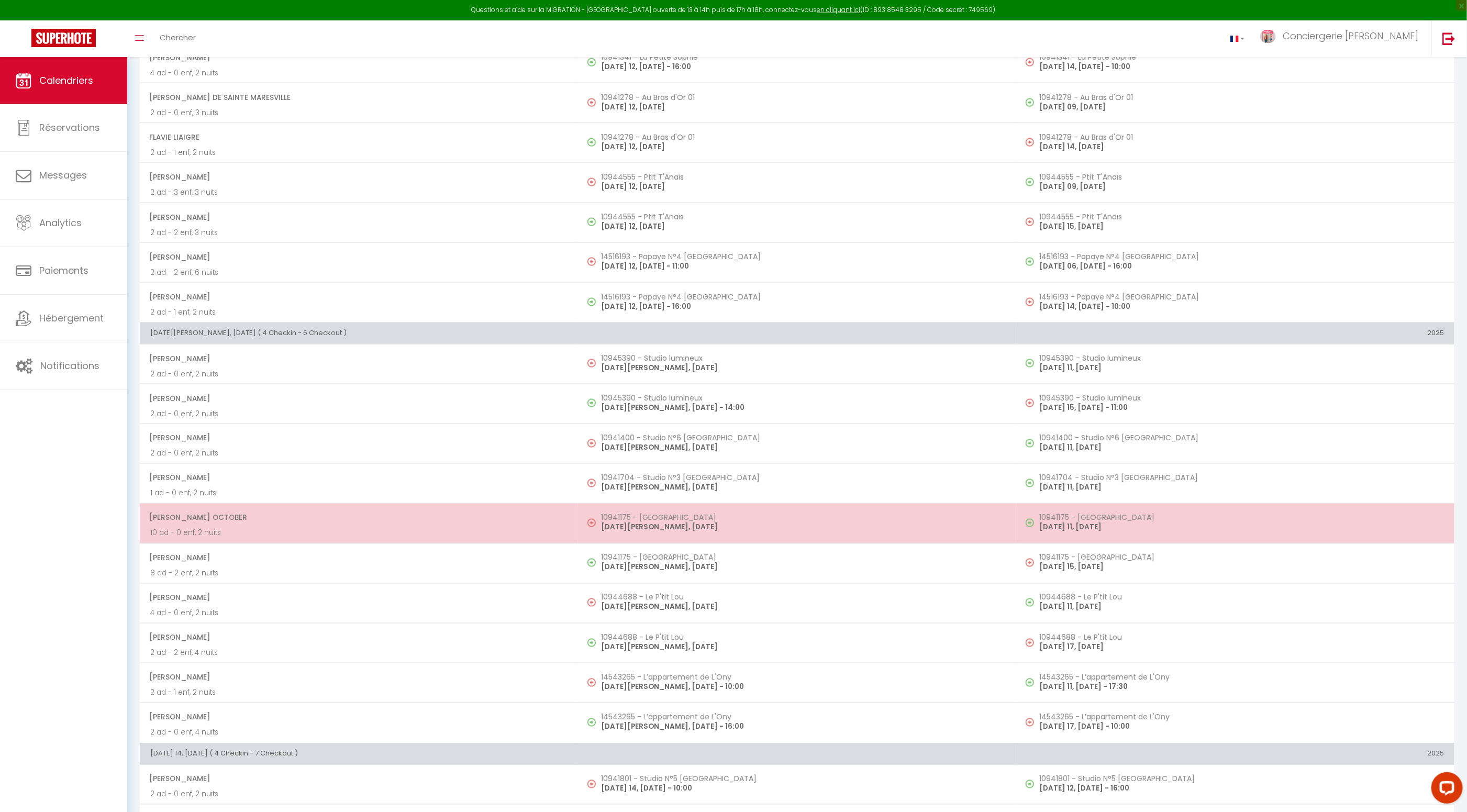
scroll to position [1039, 0]
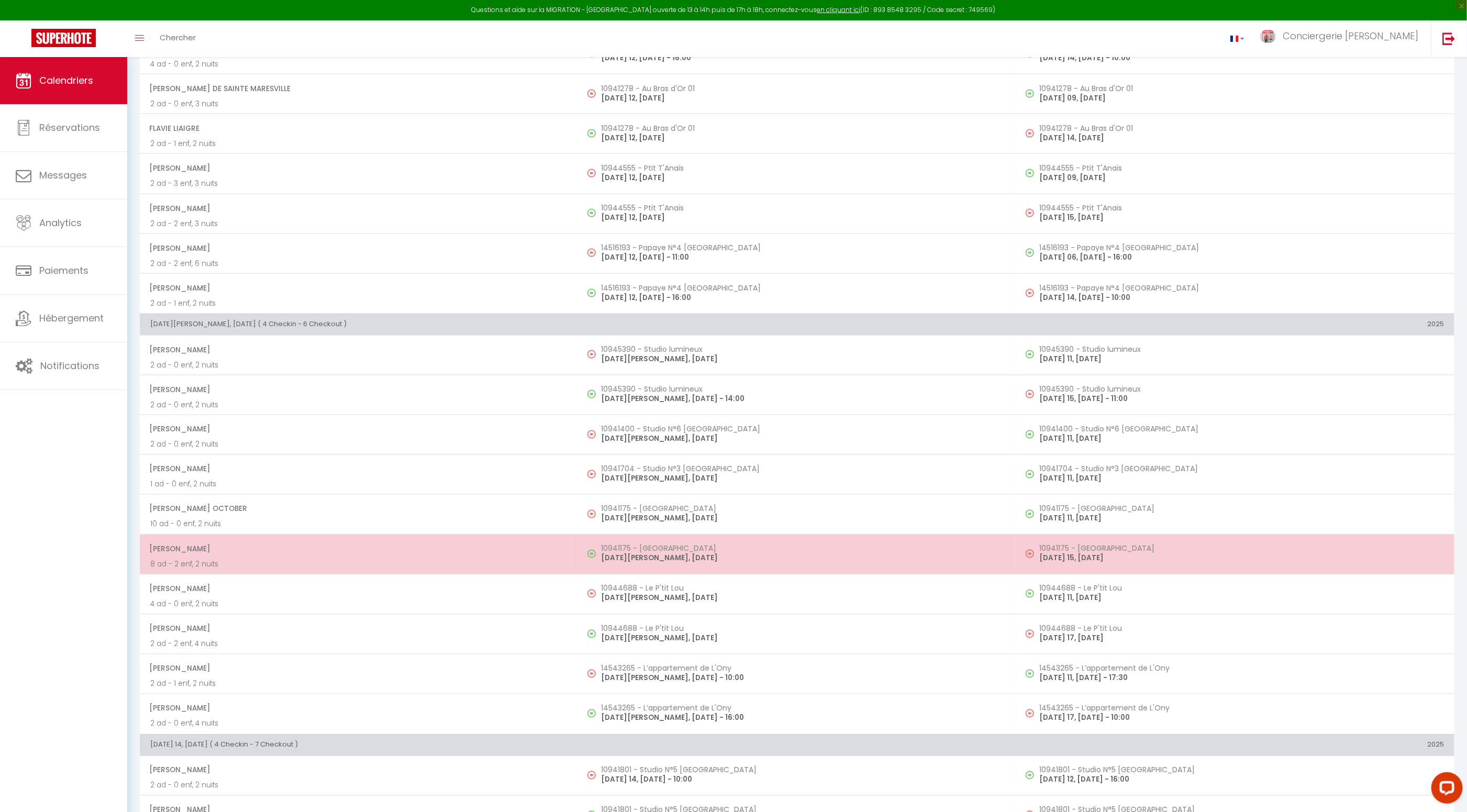
click at [303, 539] on span "Sophie Coezy" at bounding box center [358, 549] width 419 height 20
select select "OK"
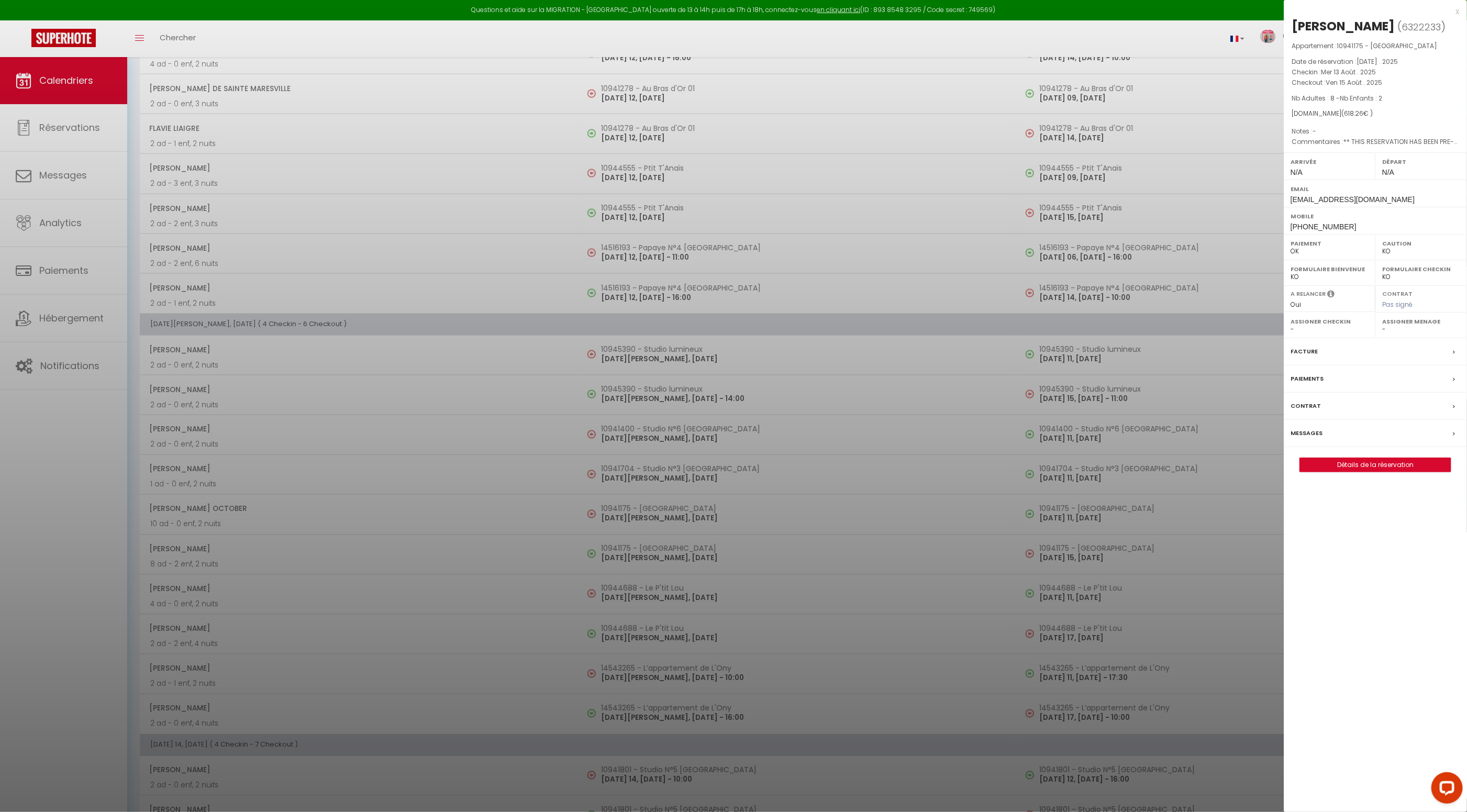
click at [1304, 347] on label "Facture" at bounding box center [1304, 351] width 27 height 11
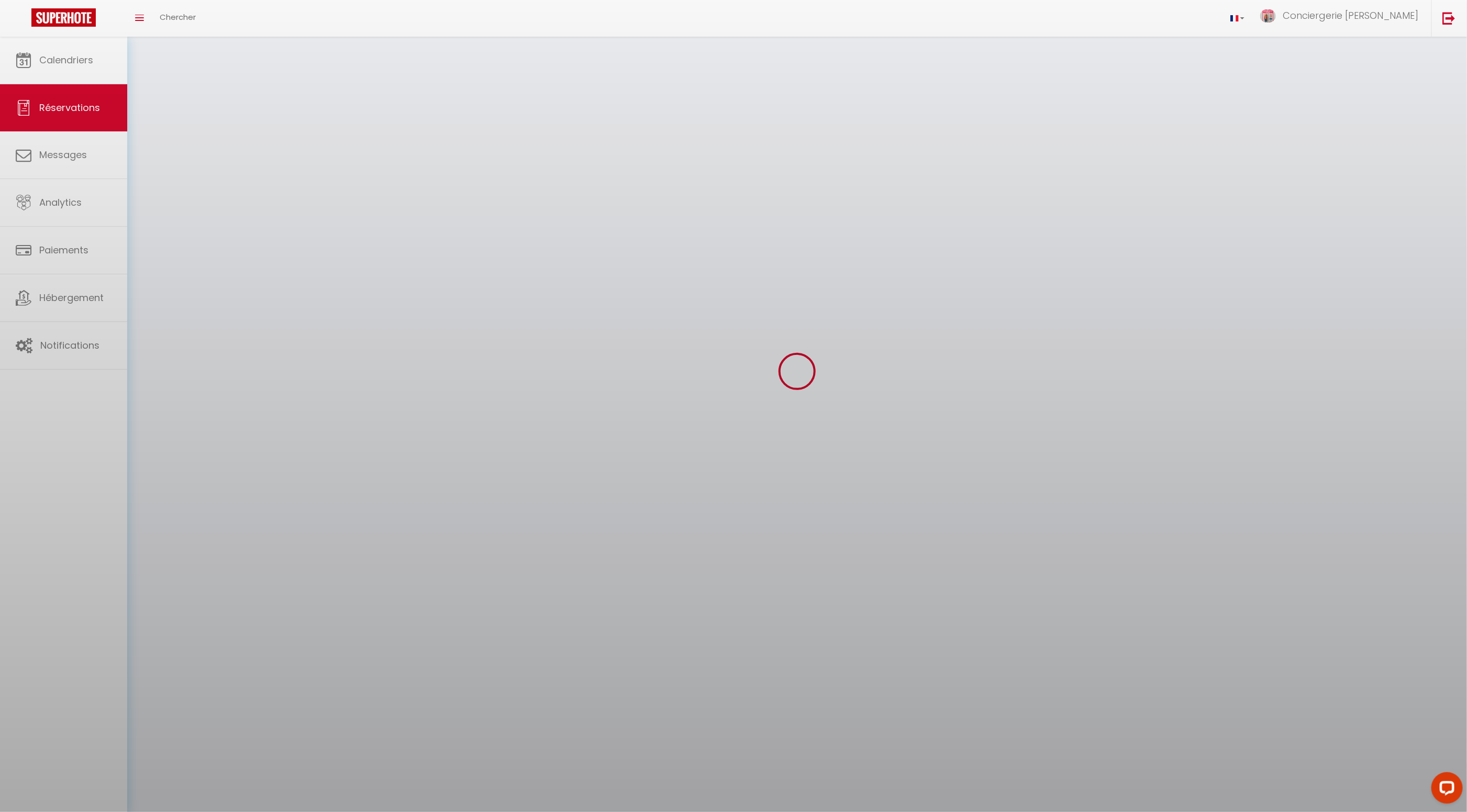
scroll to position [24, 0]
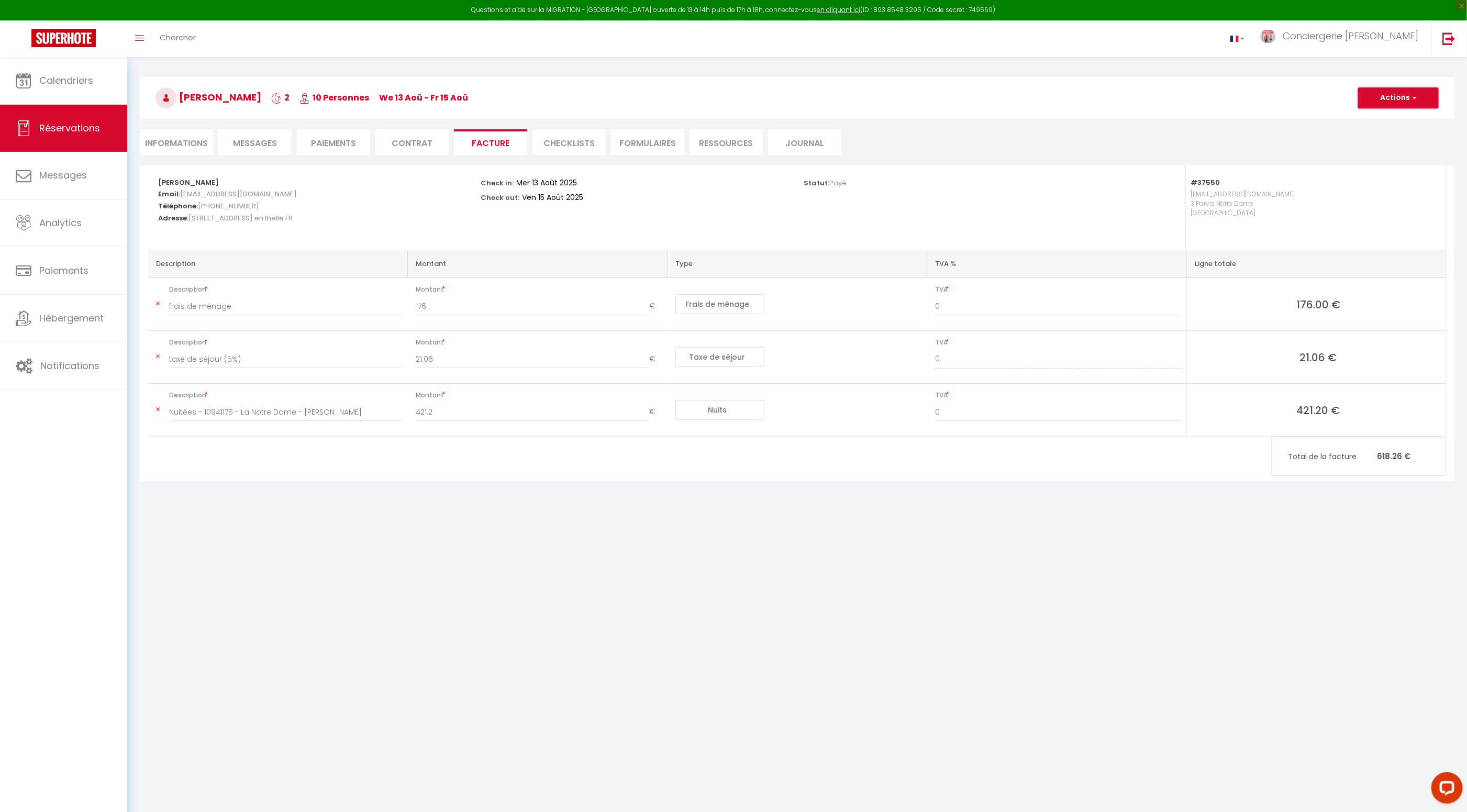
click at [1380, 98] on button "Actions" at bounding box center [1399, 98] width 81 height 21
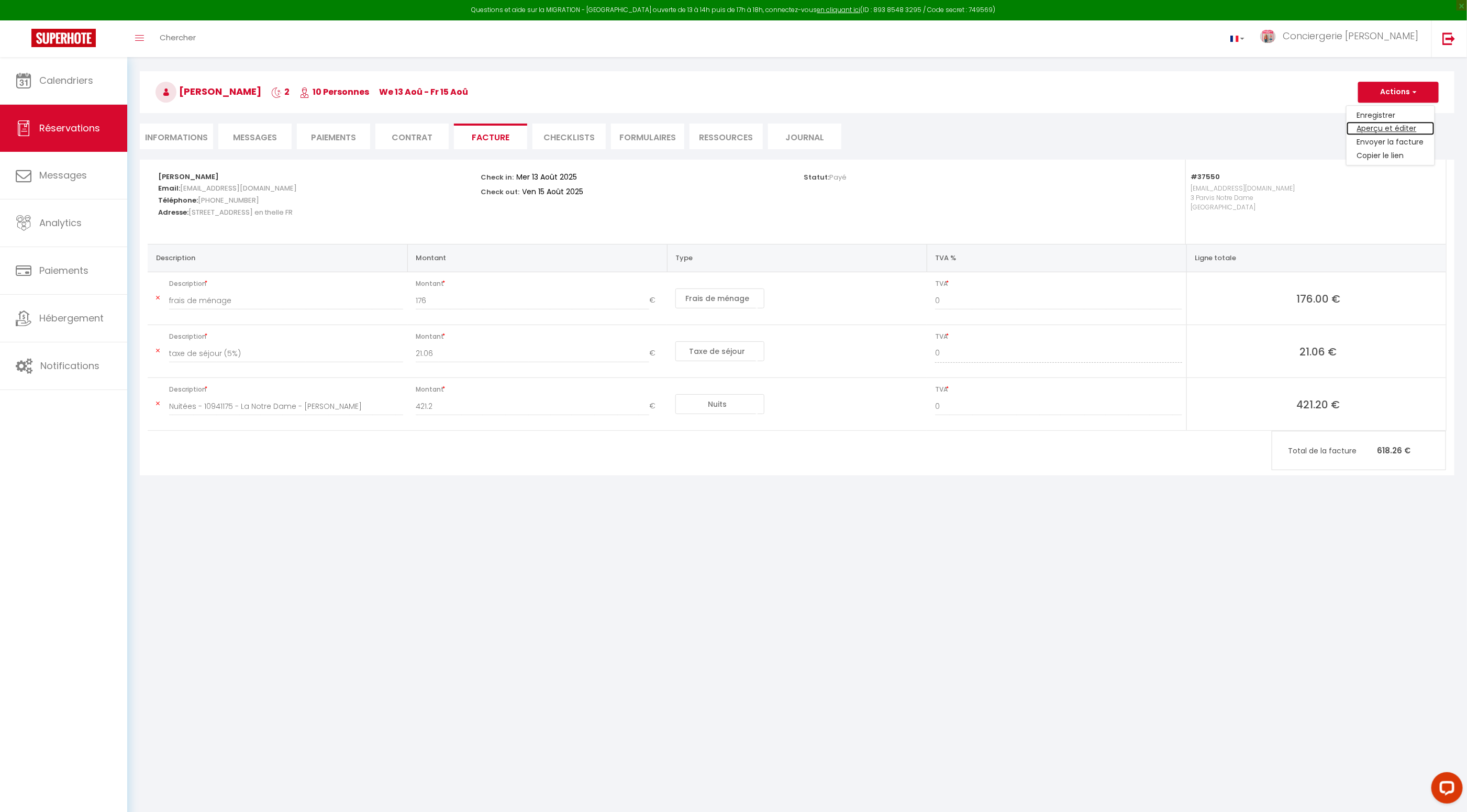
click at [1371, 133] on link "Aperçu et éditer" at bounding box center [1391, 129] width 88 height 14
drag, startPoint x: 251, startPoint y: 91, endPoint x: 181, endPoint y: 94, distance: 70.1
click at [181, 90] on h3 "Sophie Coezy 2 10 Personnes We 13 Aoû - Fr 15 Aoû" at bounding box center [797, 92] width 1314 height 42
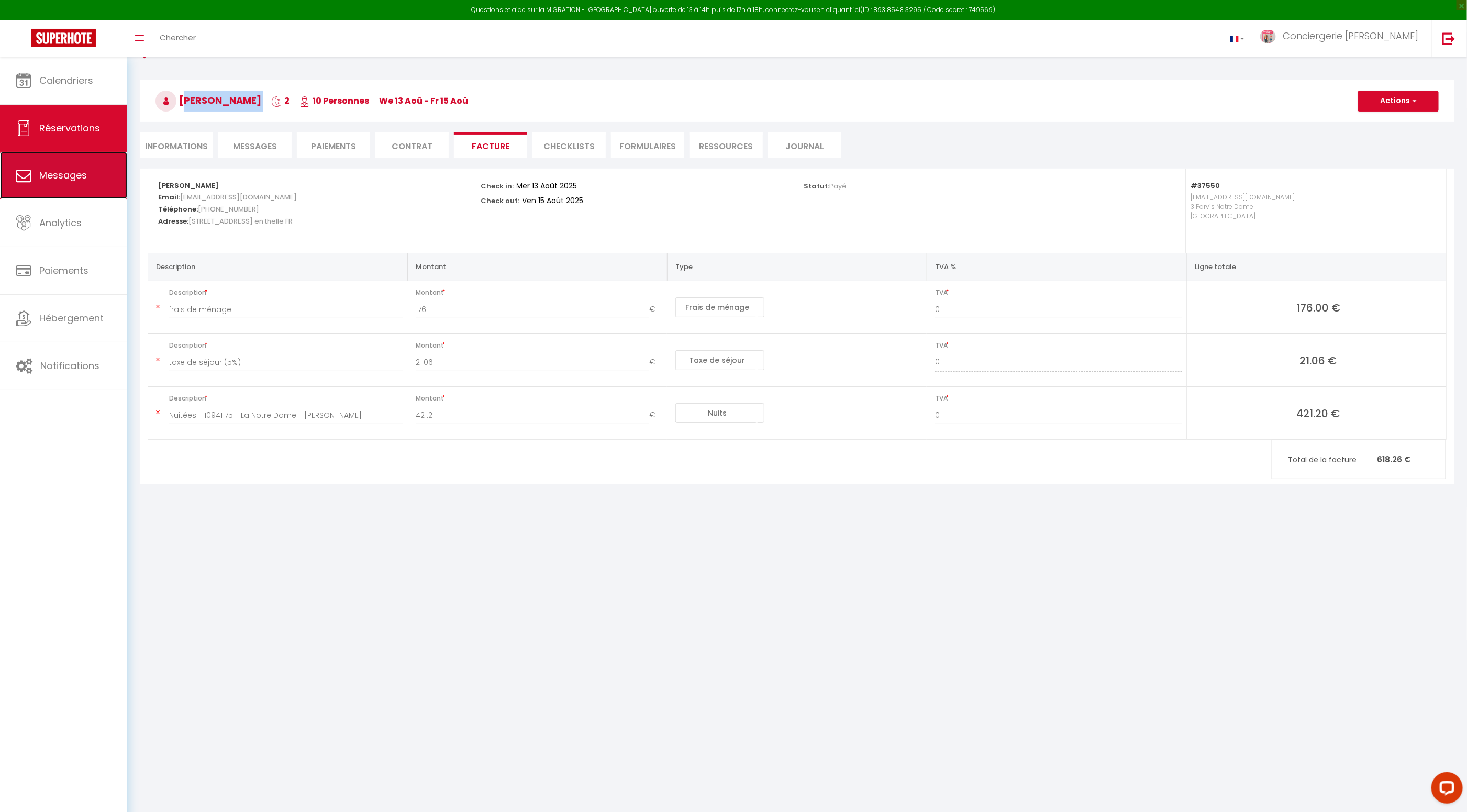
scroll to position [28, 0]
click at [42, 183] on link "Messages" at bounding box center [63, 175] width 127 height 47
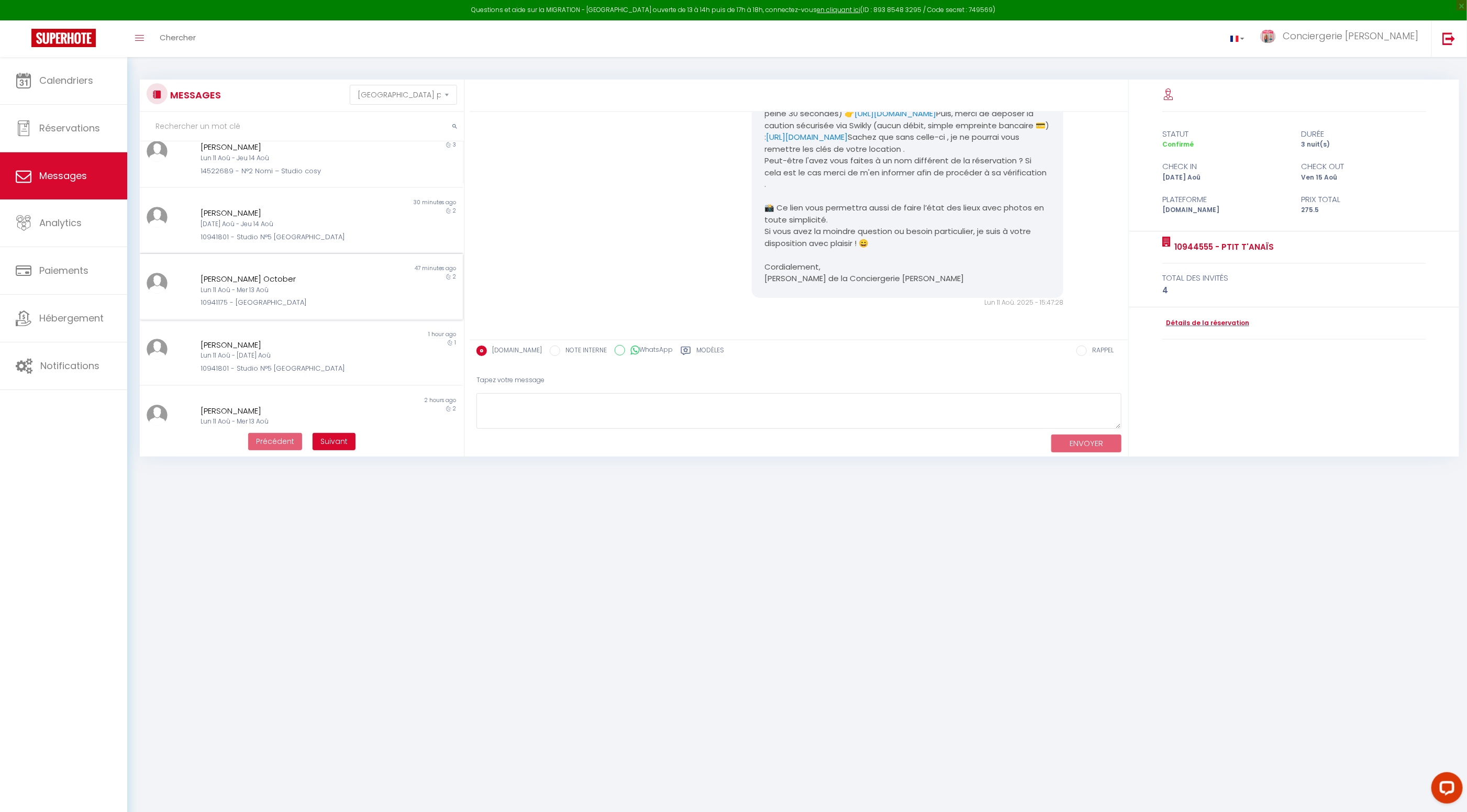
scroll to position [286, 0]
click at [223, 276] on div "Ashley October" at bounding box center [288, 276] width 175 height 13
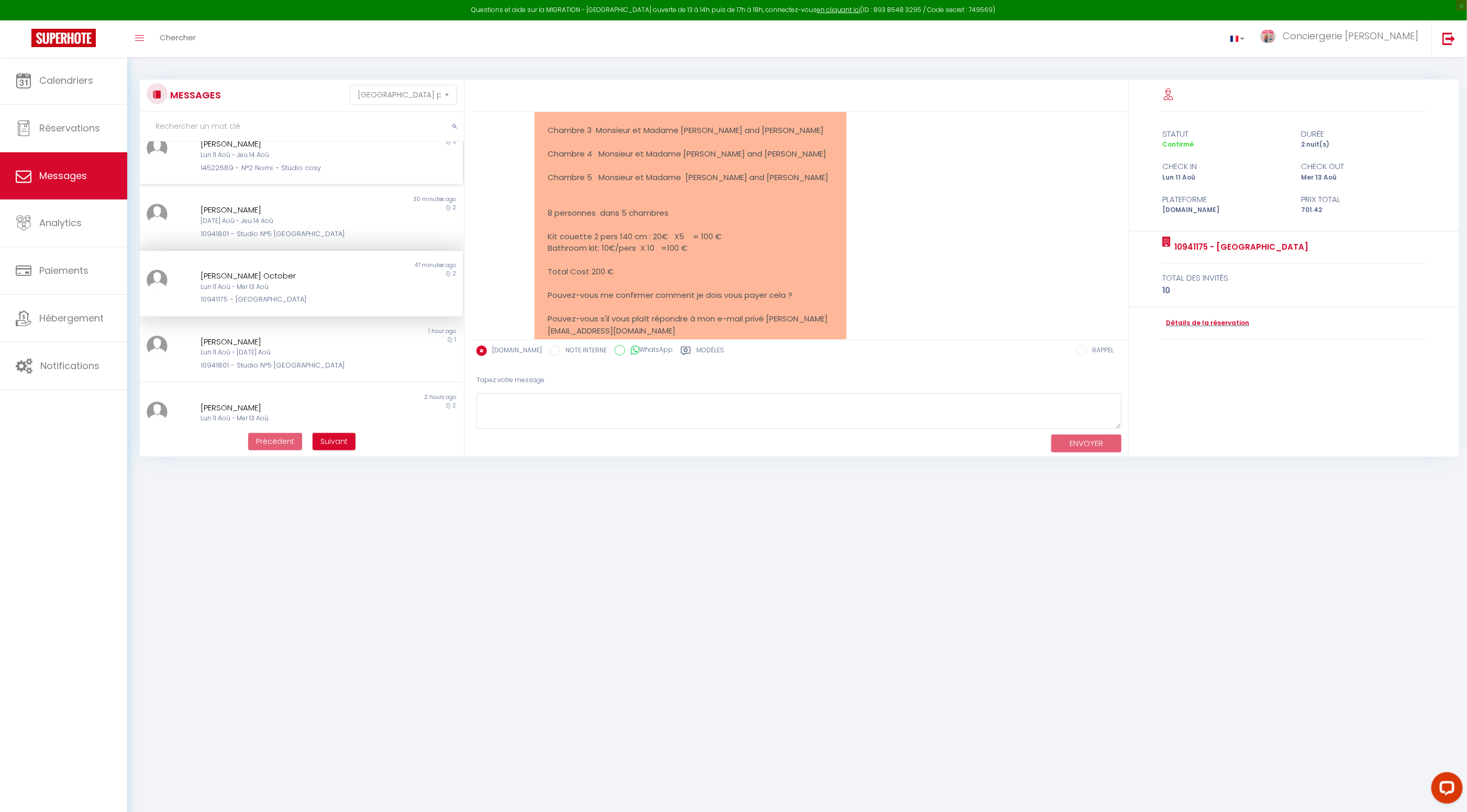
scroll to position [284, 0]
click at [79, 75] on span "Calendriers" at bounding box center [66, 80] width 54 height 13
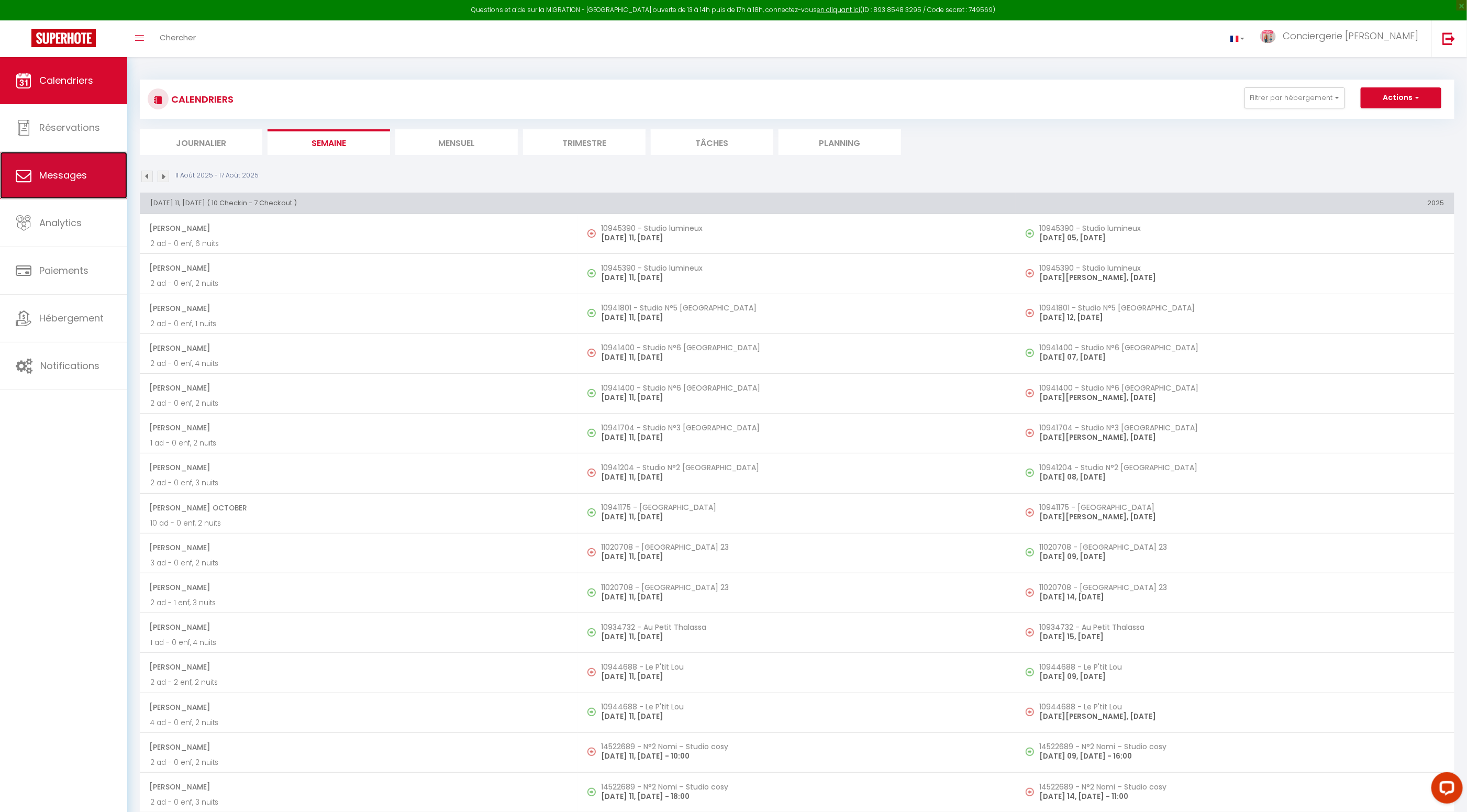
click at [68, 181] on span "Messages" at bounding box center [63, 175] width 48 height 13
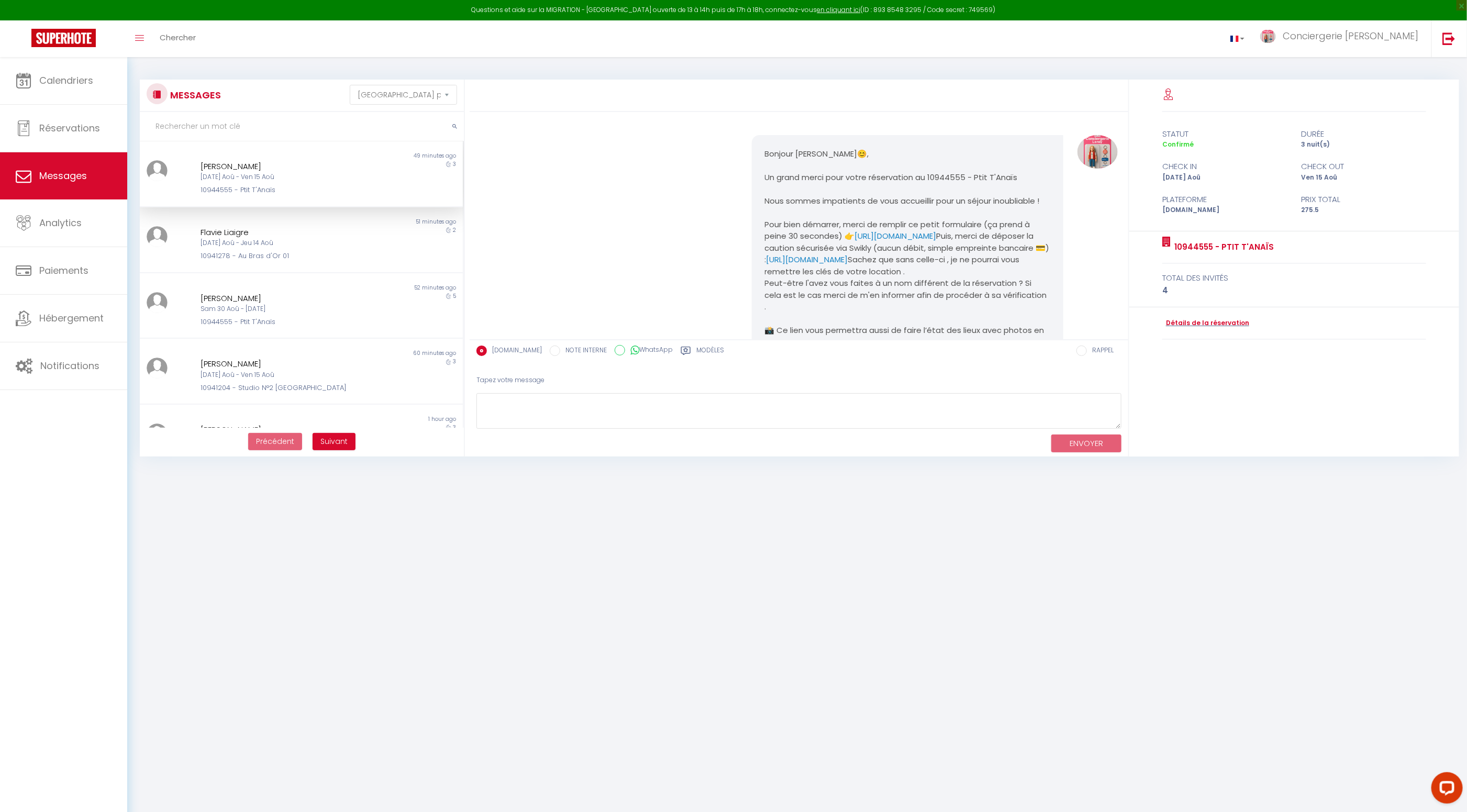
scroll to position [1566, 0]
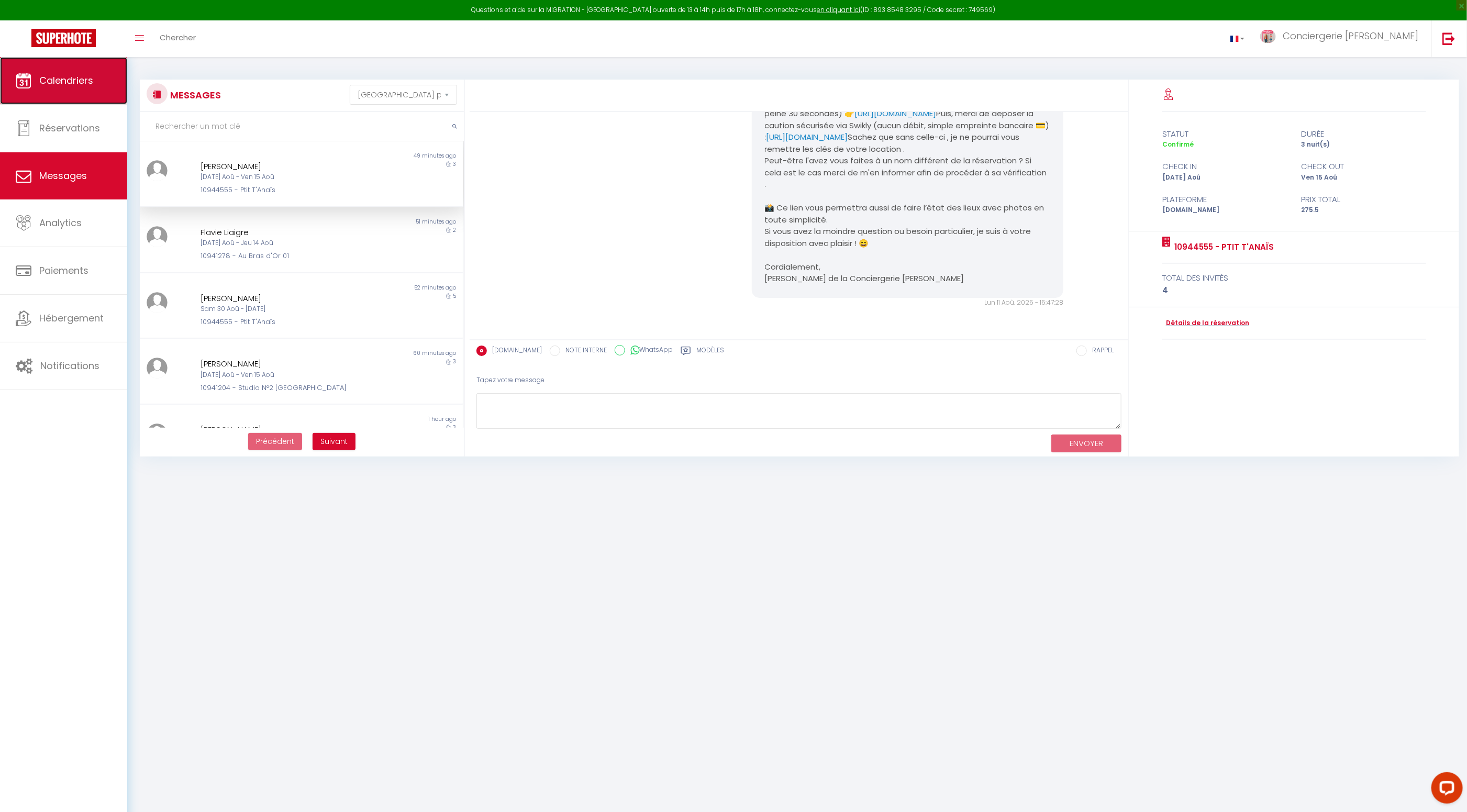
click at [72, 81] on span "Calendriers" at bounding box center [66, 80] width 54 height 13
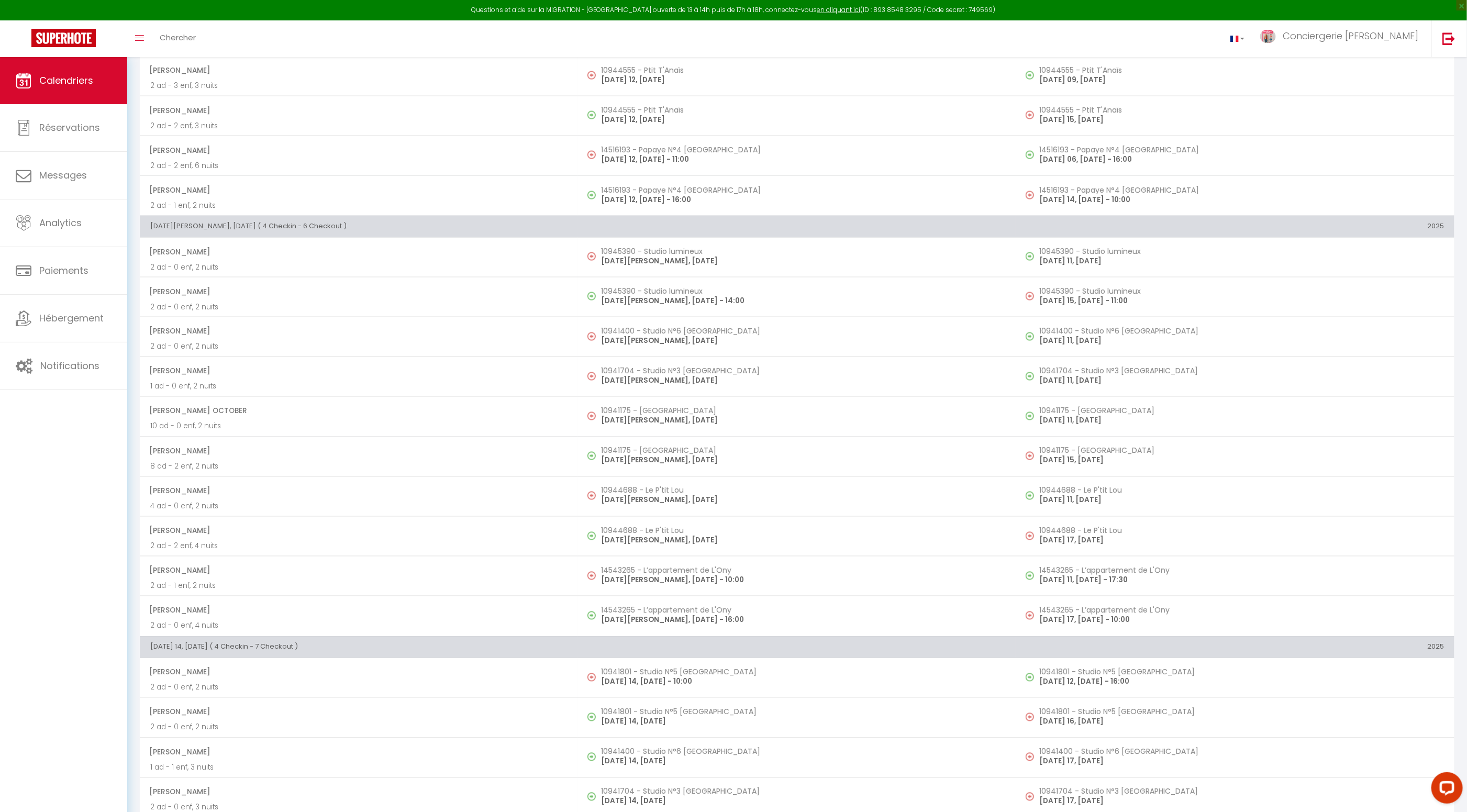
scroll to position [1138, 0]
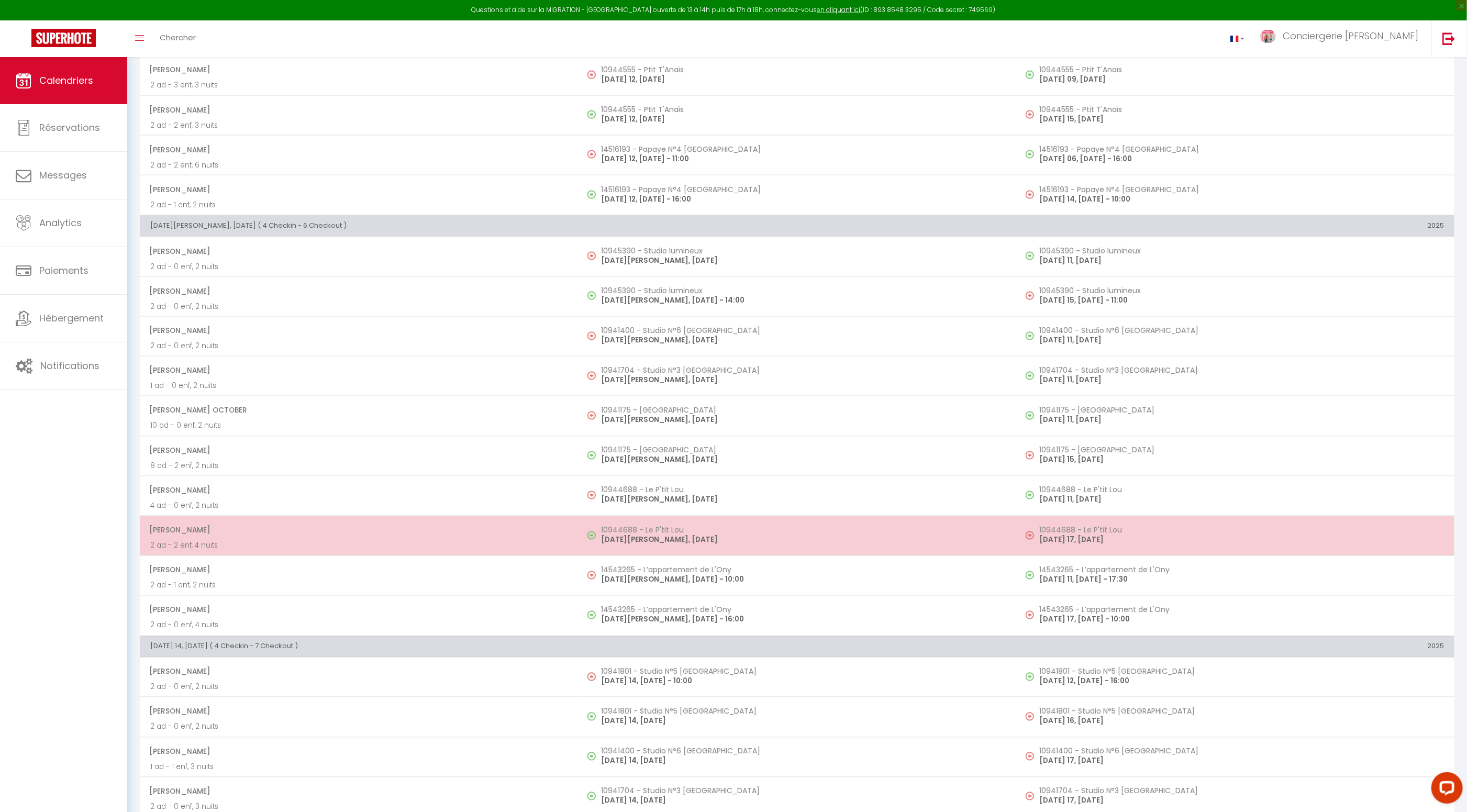
click at [260, 529] on span "Émeline Mauget" at bounding box center [358, 530] width 419 height 20
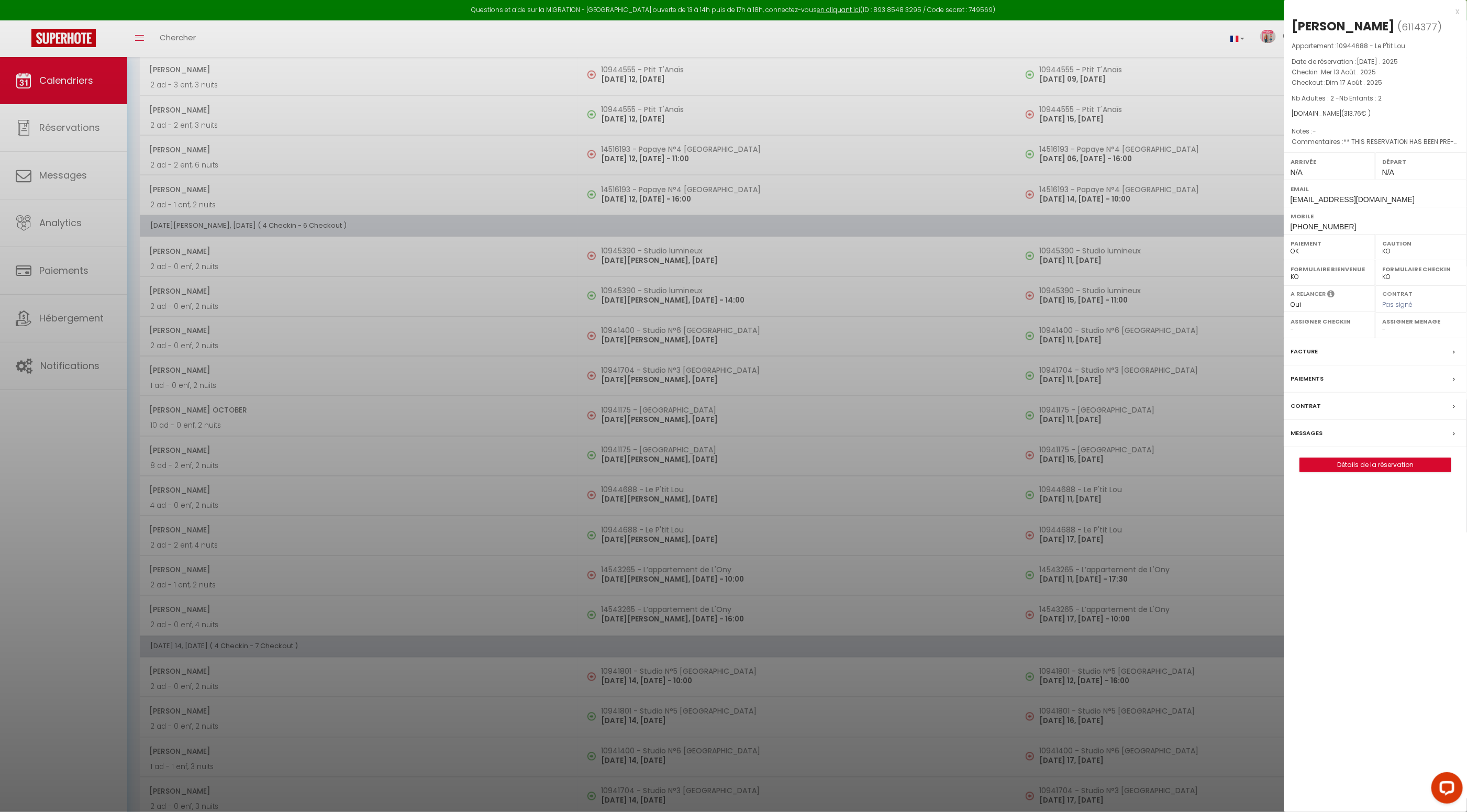
click at [1307, 347] on label "Facture" at bounding box center [1304, 351] width 27 height 11
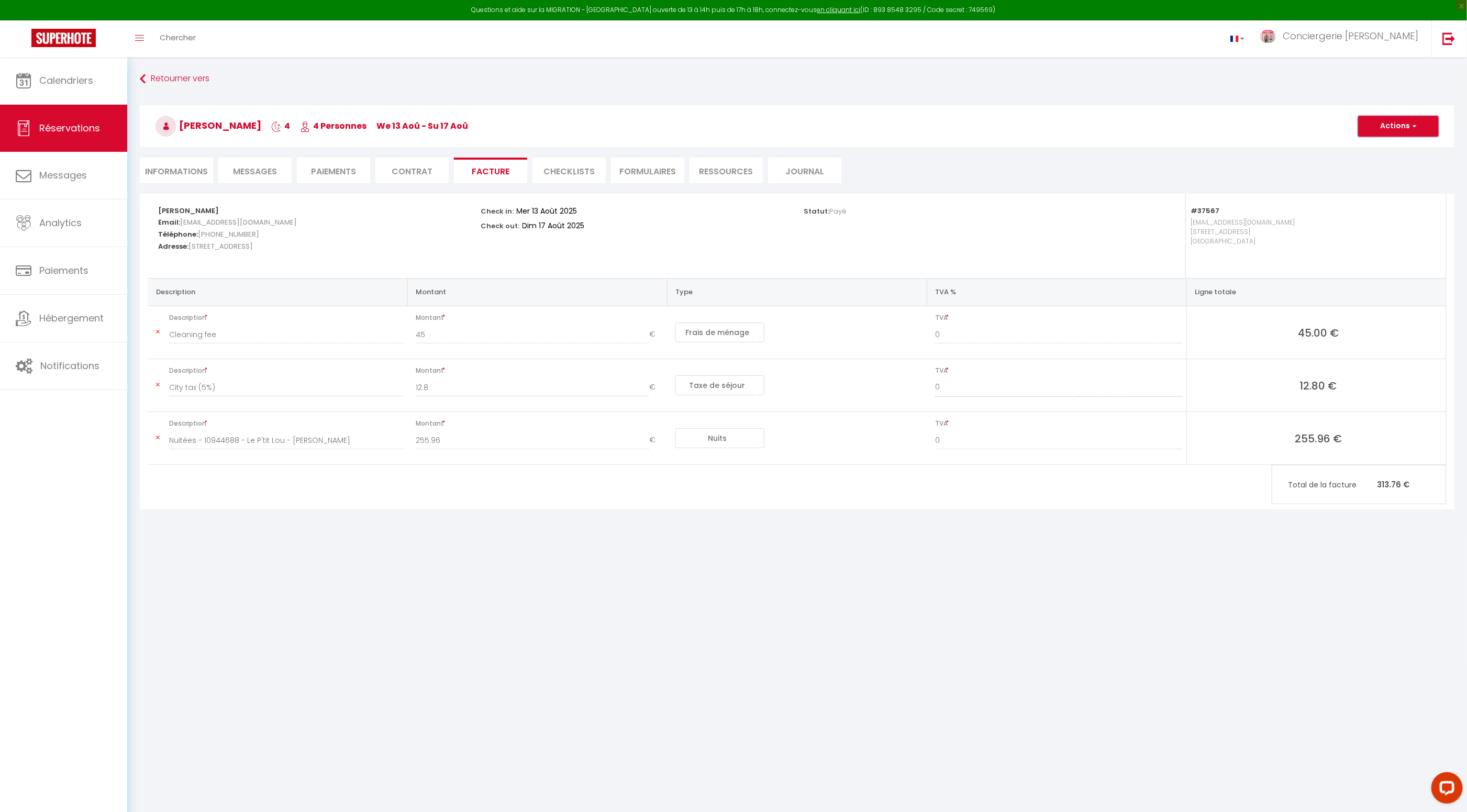
click at [1395, 126] on button "Actions" at bounding box center [1399, 126] width 81 height 21
click at [1377, 158] on link "Aperçu et éditer" at bounding box center [1391, 163] width 88 height 14
drag, startPoint x: 264, startPoint y: 126, endPoint x: 173, endPoint y: 125, distance: 91.0
click at [173, 125] on h3 "Émeline Mauget 4 4 Personnes We 13 Aoû - Su 17 Aoû" at bounding box center [797, 126] width 1314 height 42
click at [67, 87] on link "Calendriers" at bounding box center [63, 80] width 127 height 47
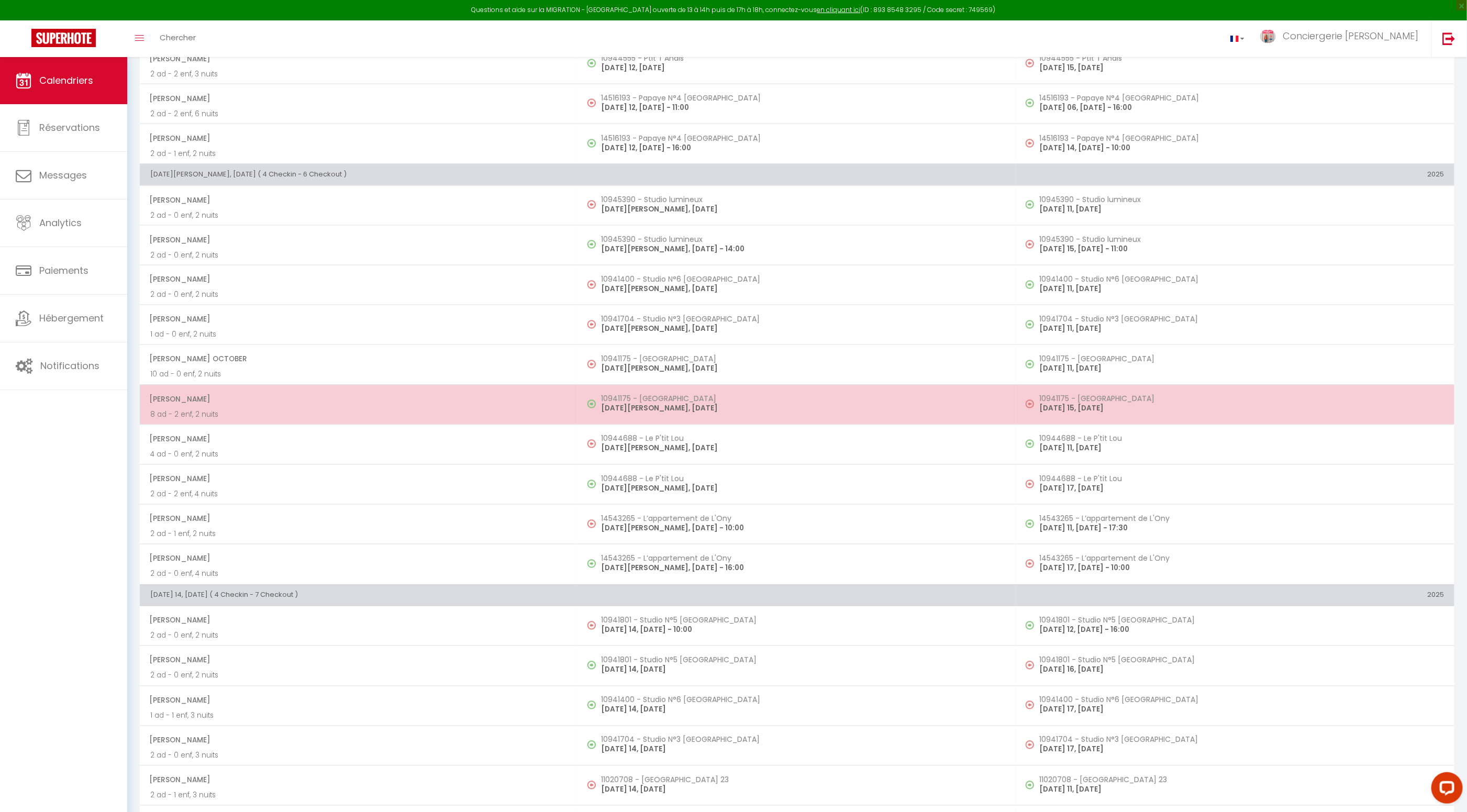
scroll to position [1194, 0]
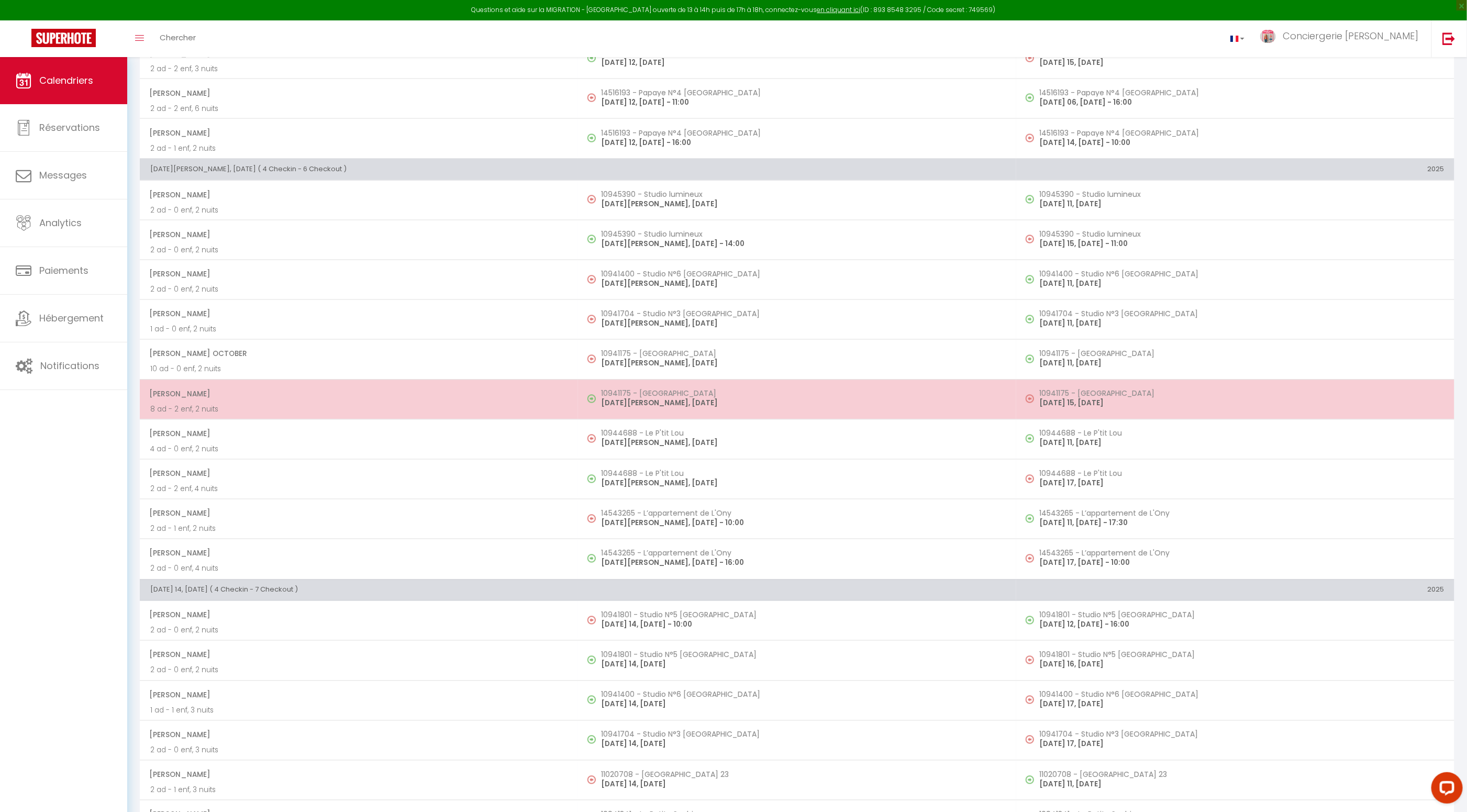
click at [276, 388] on span "Sophie Coezy" at bounding box center [358, 394] width 419 height 20
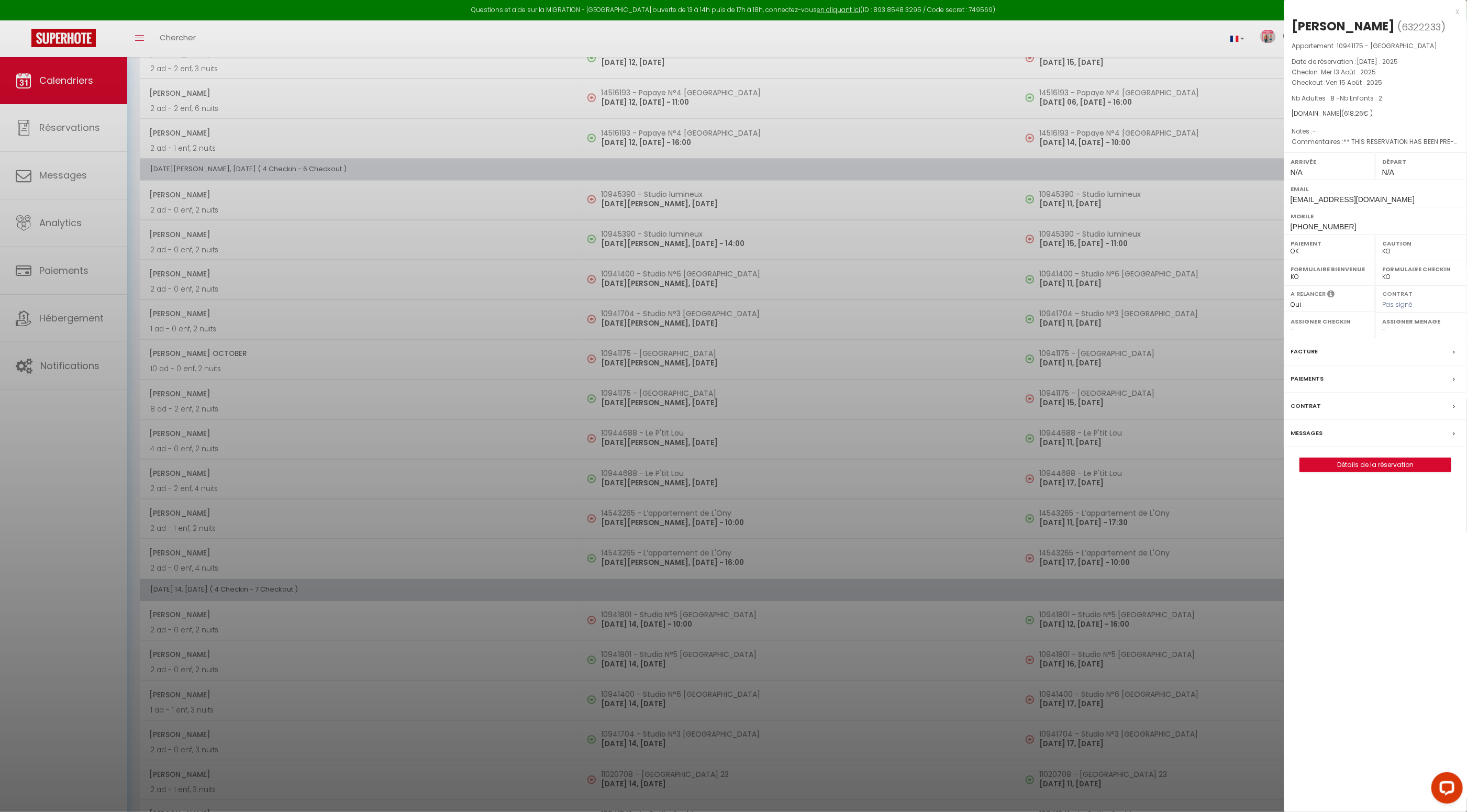
drag, startPoint x: 1376, startPoint y: 26, endPoint x: 1292, endPoint y: 26, distance: 84.0
click at [1292, 26] on h2 "Sophie Coezy ( 6322233 )" at bounding box center [1375, 26] width 167 height 18
drag, startPoint x: 1456, startPoint y: 13, endPoint x: 1440, endPoint y: 36, distance: 28.0
click at [1456, 13] on div "x" at bounding box center [1371, 11] width 175 height 13
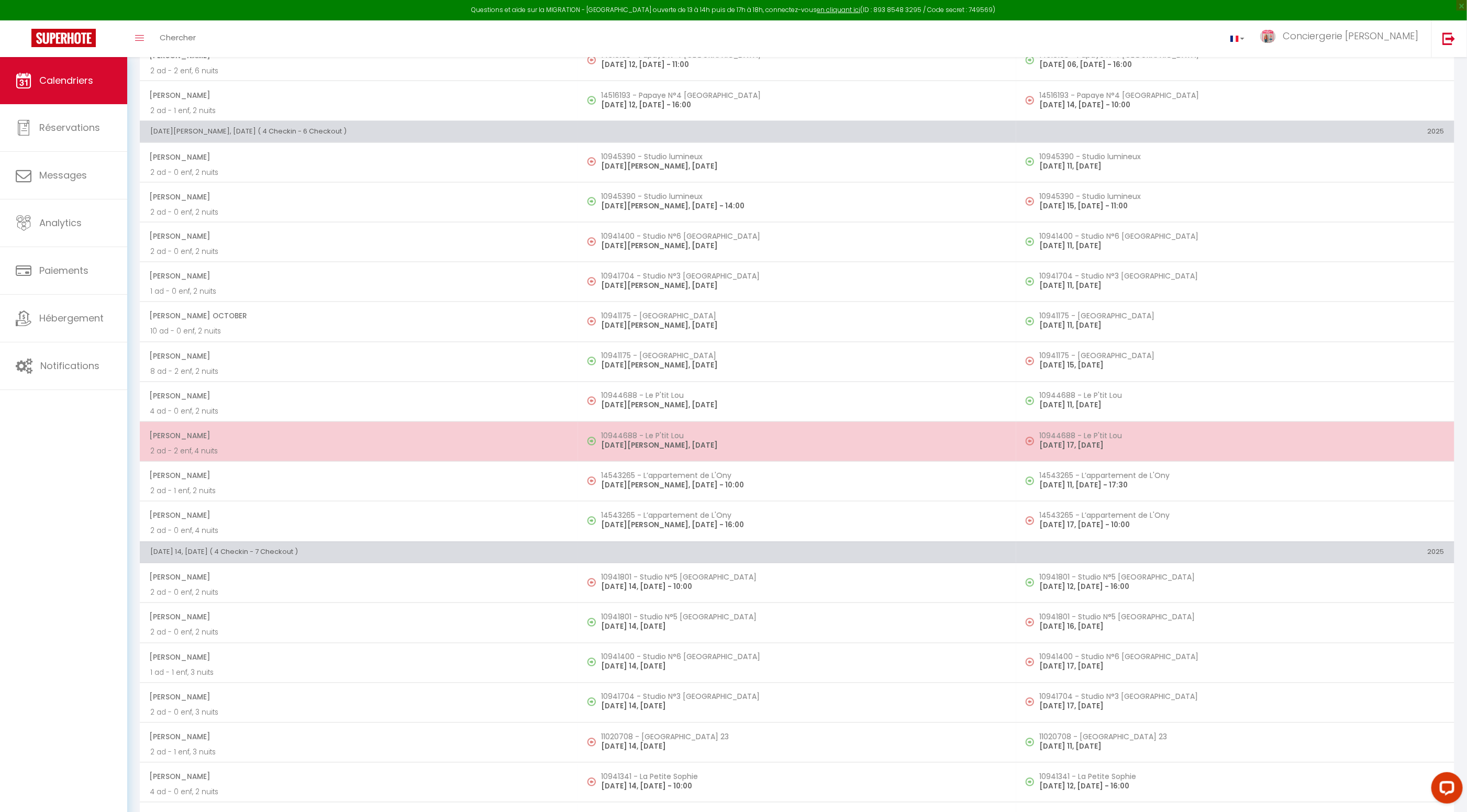
scroll to position [1247, 0]
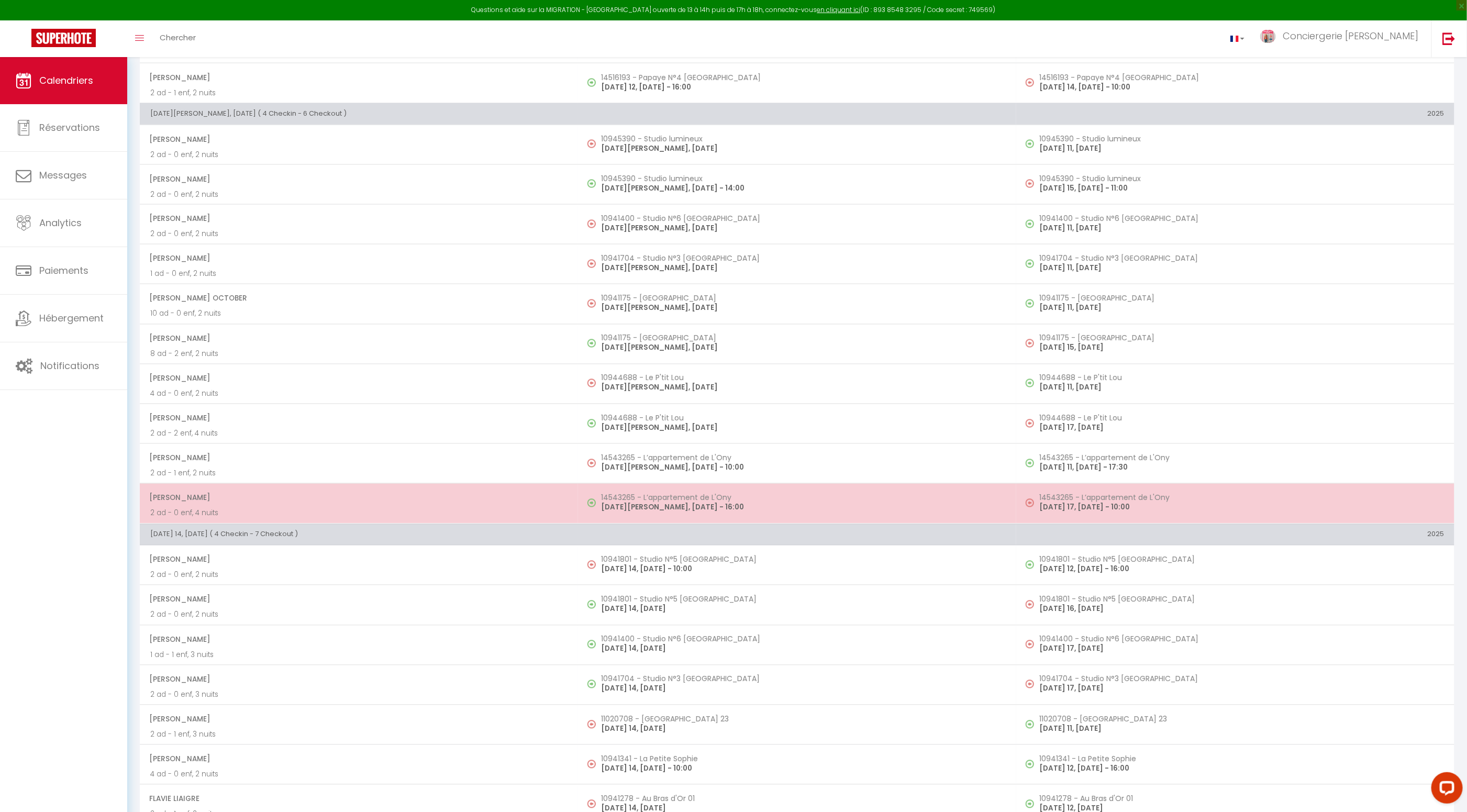
click at [555, 499] on td "Carole Gonalons 2 ad - 0 enf, 4 nuits" at bounding box center [358, 503] width 438 height 40
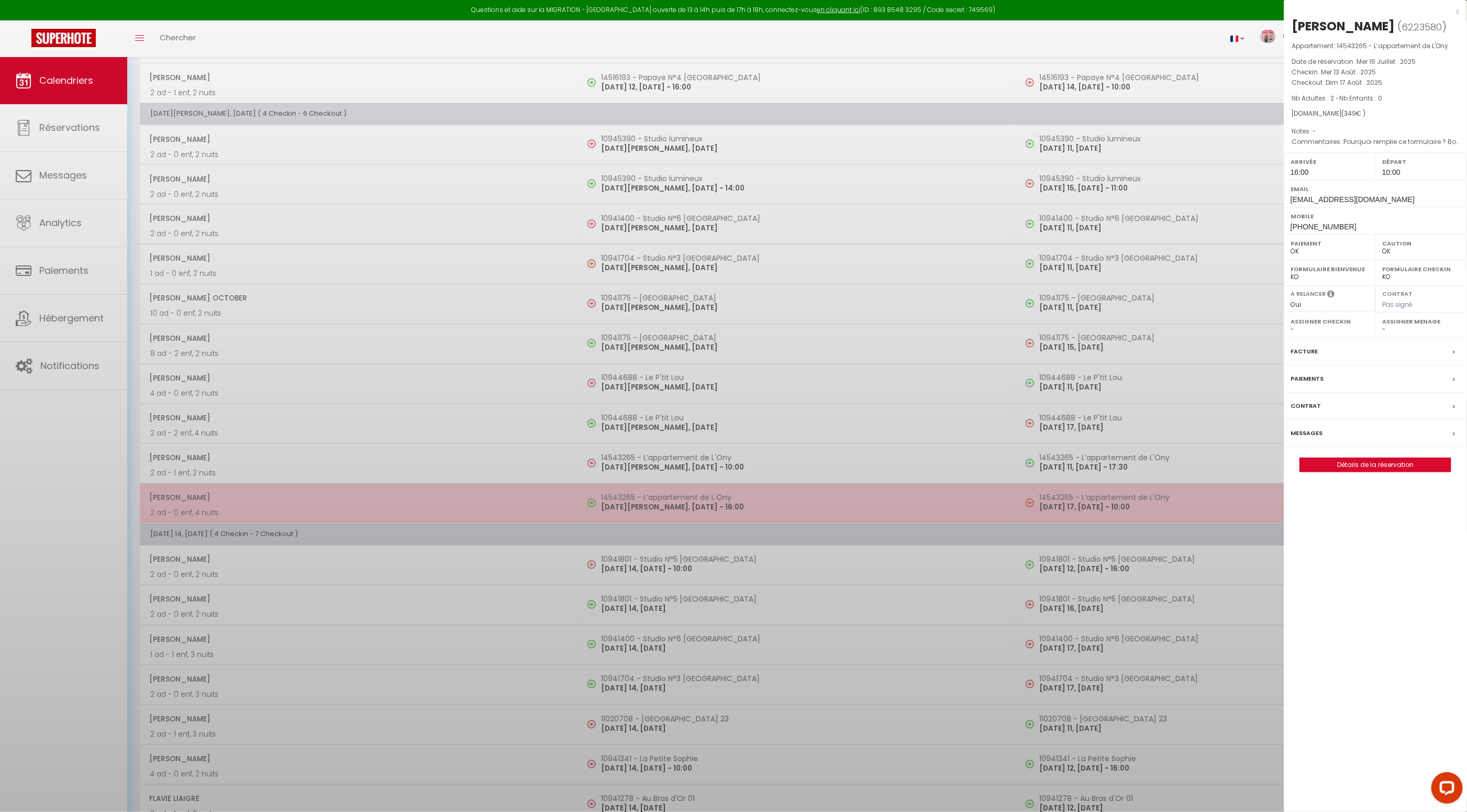
scroll to position [1248, 0]
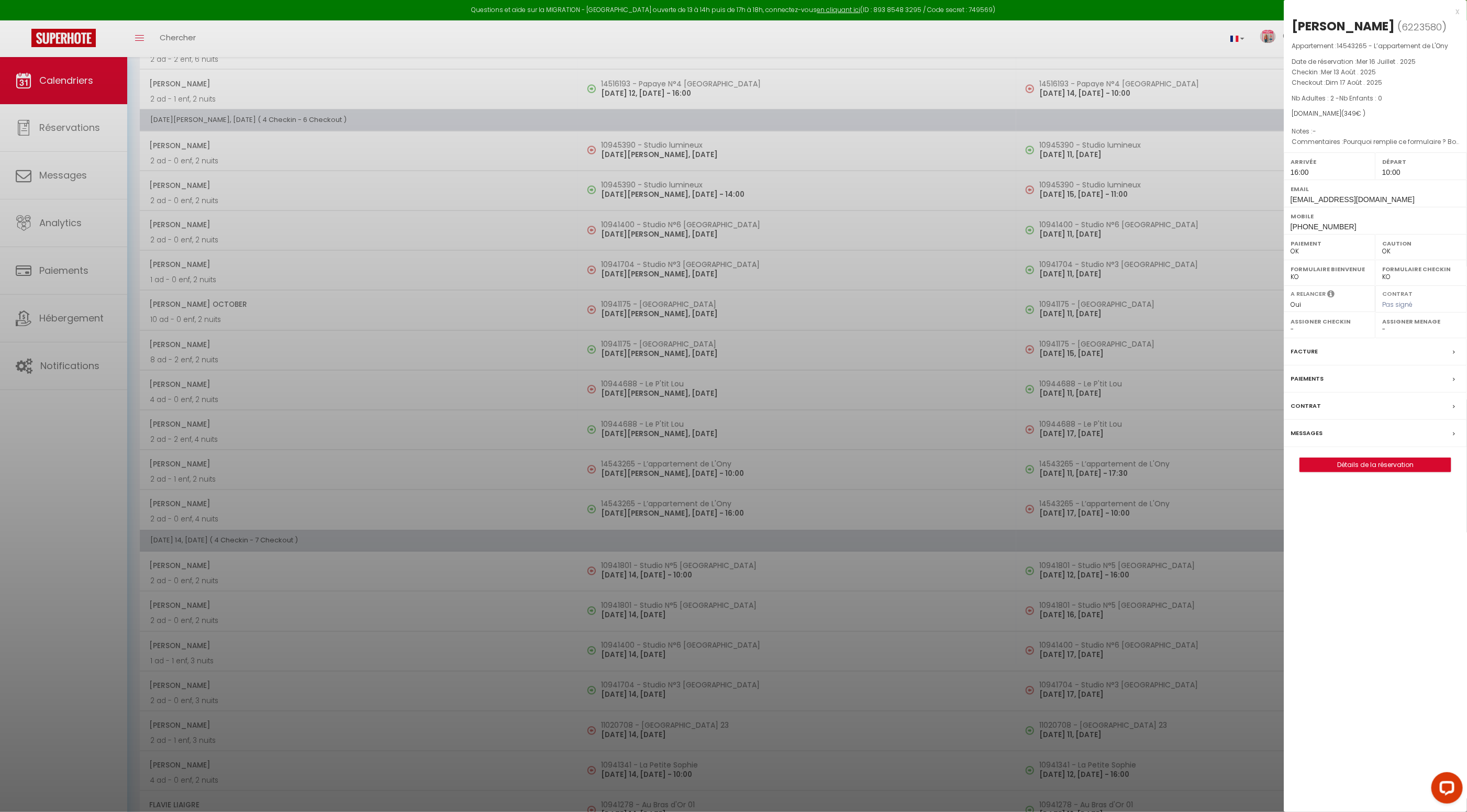
click at [1316, 348] on label "Facture" at bounding box center [1304, 351] width 27 height 11
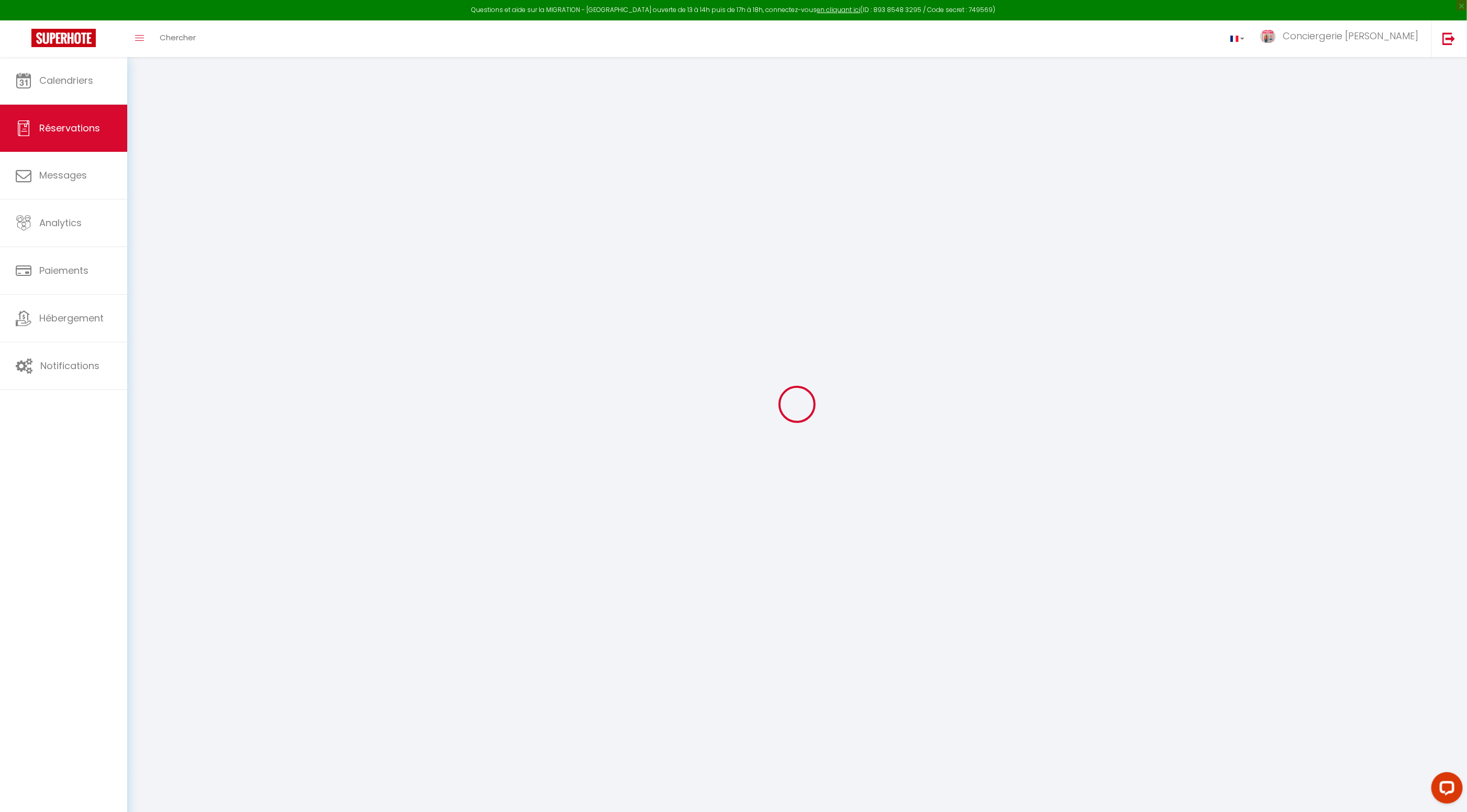
scroll to position [24, 0]
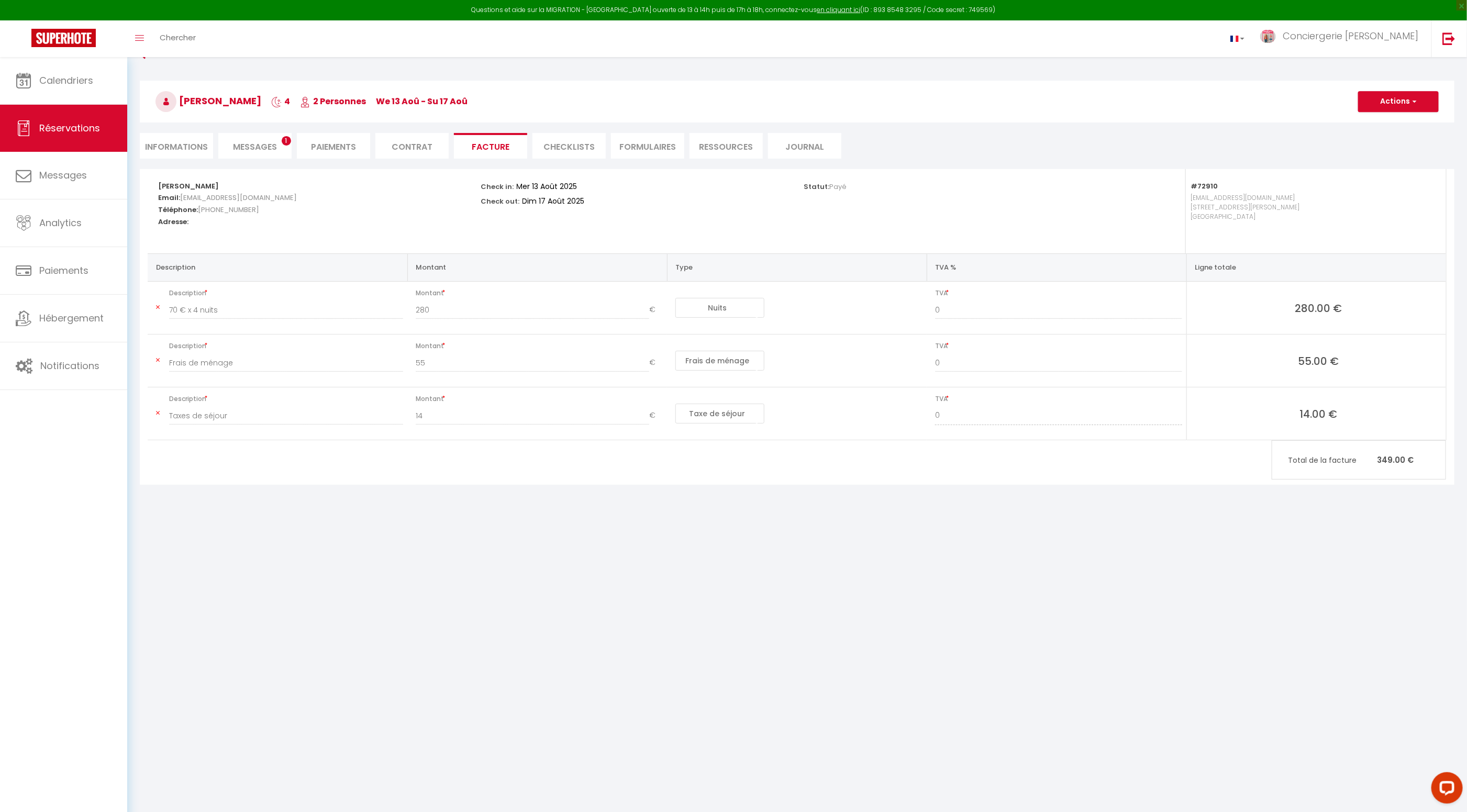
click at [263, 147] on span "Messages" at bounding box center [255, 146] width 44 height 12
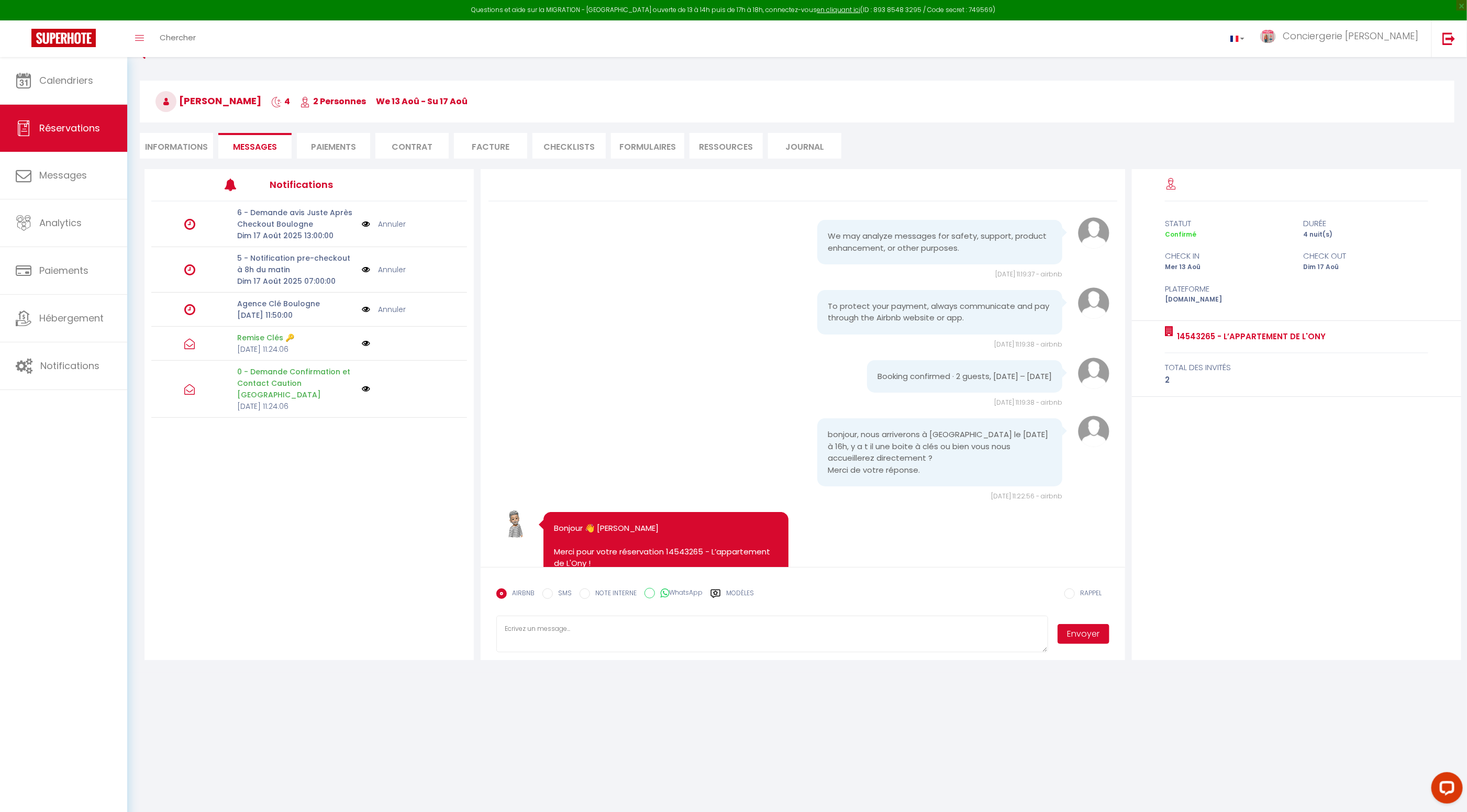
click at [508, 145] on li "Facture" at bounding box center [490, 146] width 73 height 26
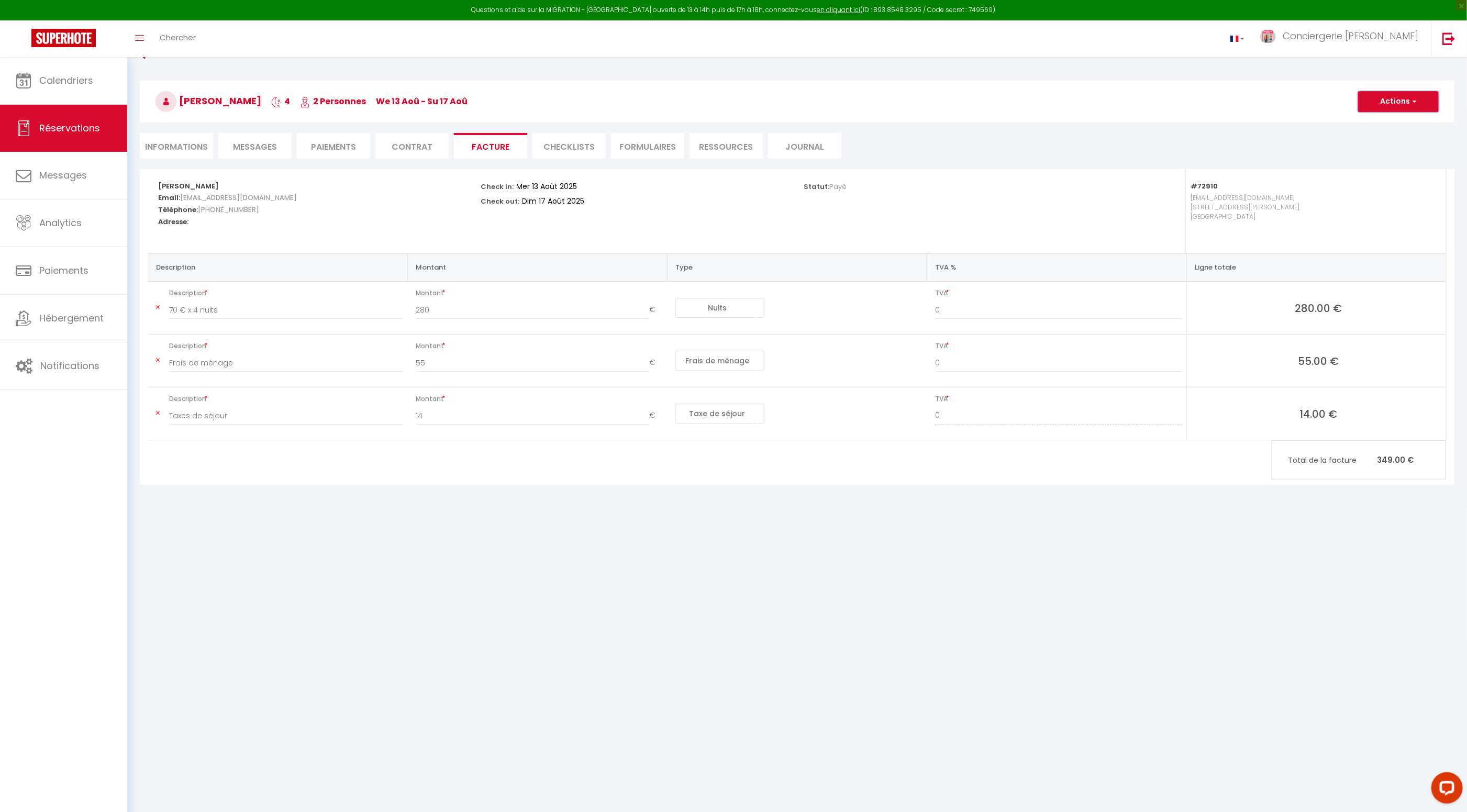
click at [1392, 103] on button "Actions" at bounding box center [1399, 101] width 81 height 21
click at [1379, 138] on link "Aperçu et éditer" at bounding box center [1391, 138] width 88 height 14
drag, startPoint x: 274, startPoint y: 101, endPoint x: 181, endPoint y: 98, distance: 93.0
click at [178, 99] on h3 "Carole Gonalons 4 2 Personnes We 13 Aoû - Su 17 Aoû" at bounding box center [797, 102] width 1314 height 42
click at [279, 146] on li "Messages" at bounding box center [255, 146] width 73 height 26
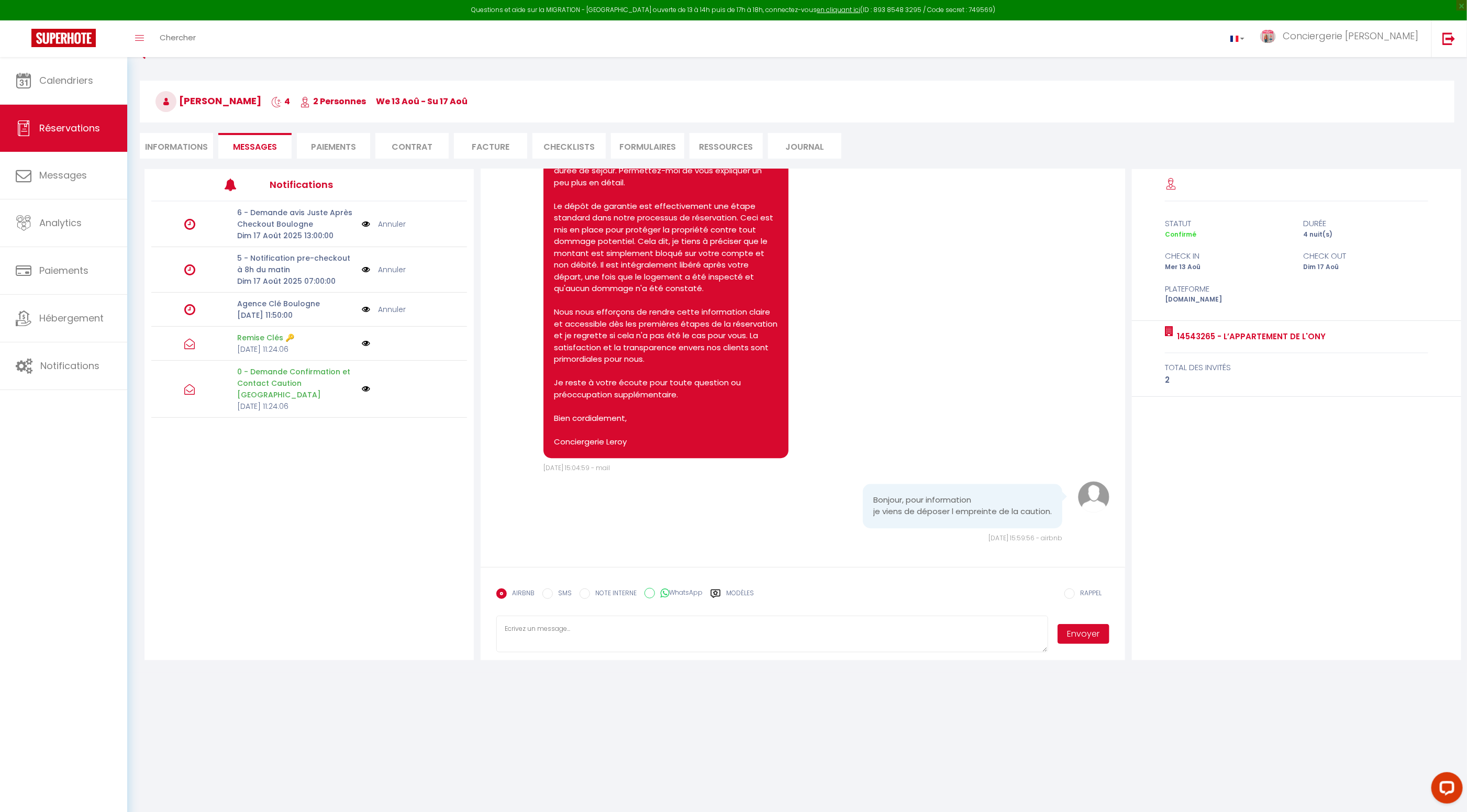
scroll to position [1979, 0]
click at [849, 638] on textarea at bounding box center [772, 634] width 552 height 36
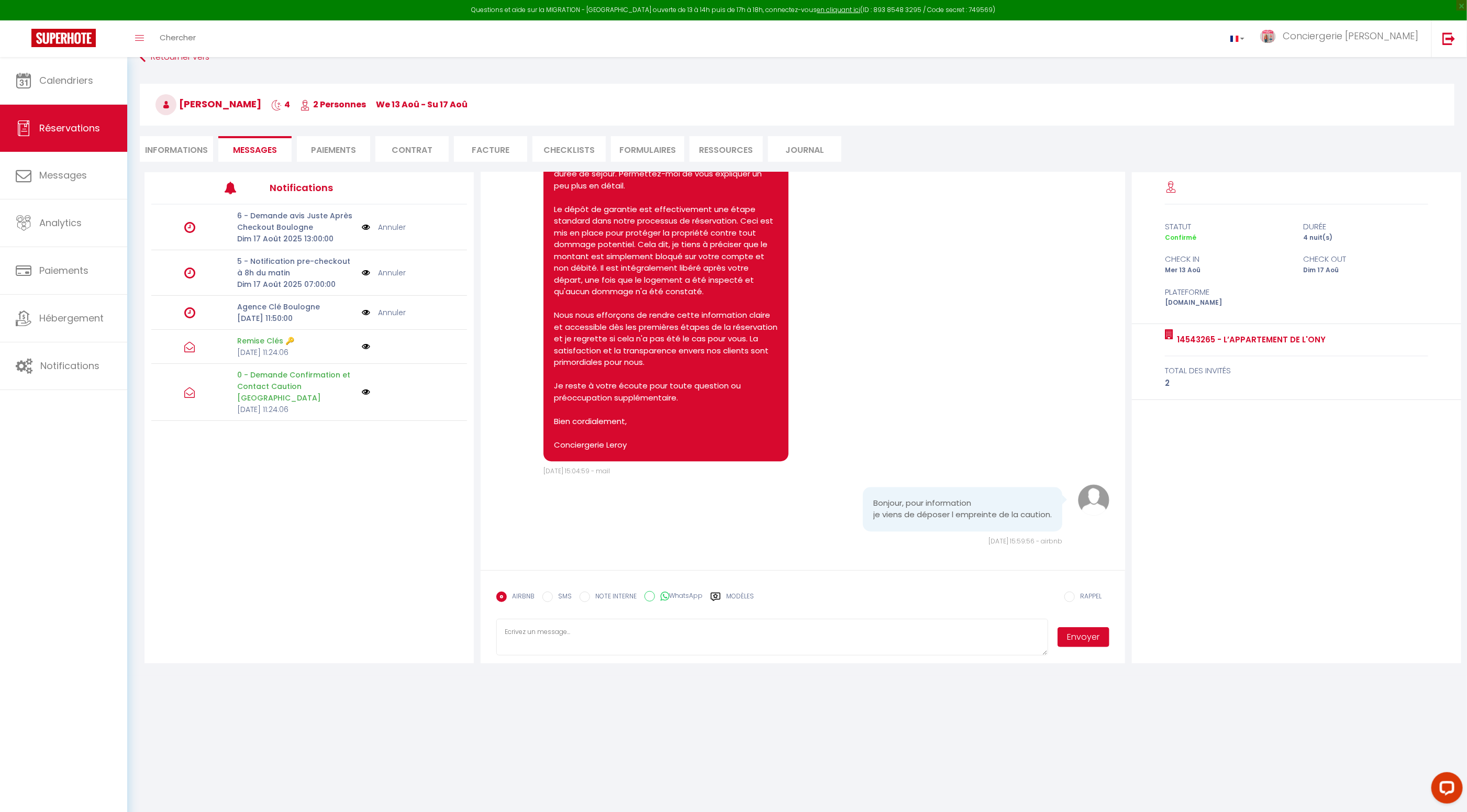
scroll to position [19, 0]
click at [507, 634] on textarea "bonjour," at bounding box center [772, 639] width 552 height 36
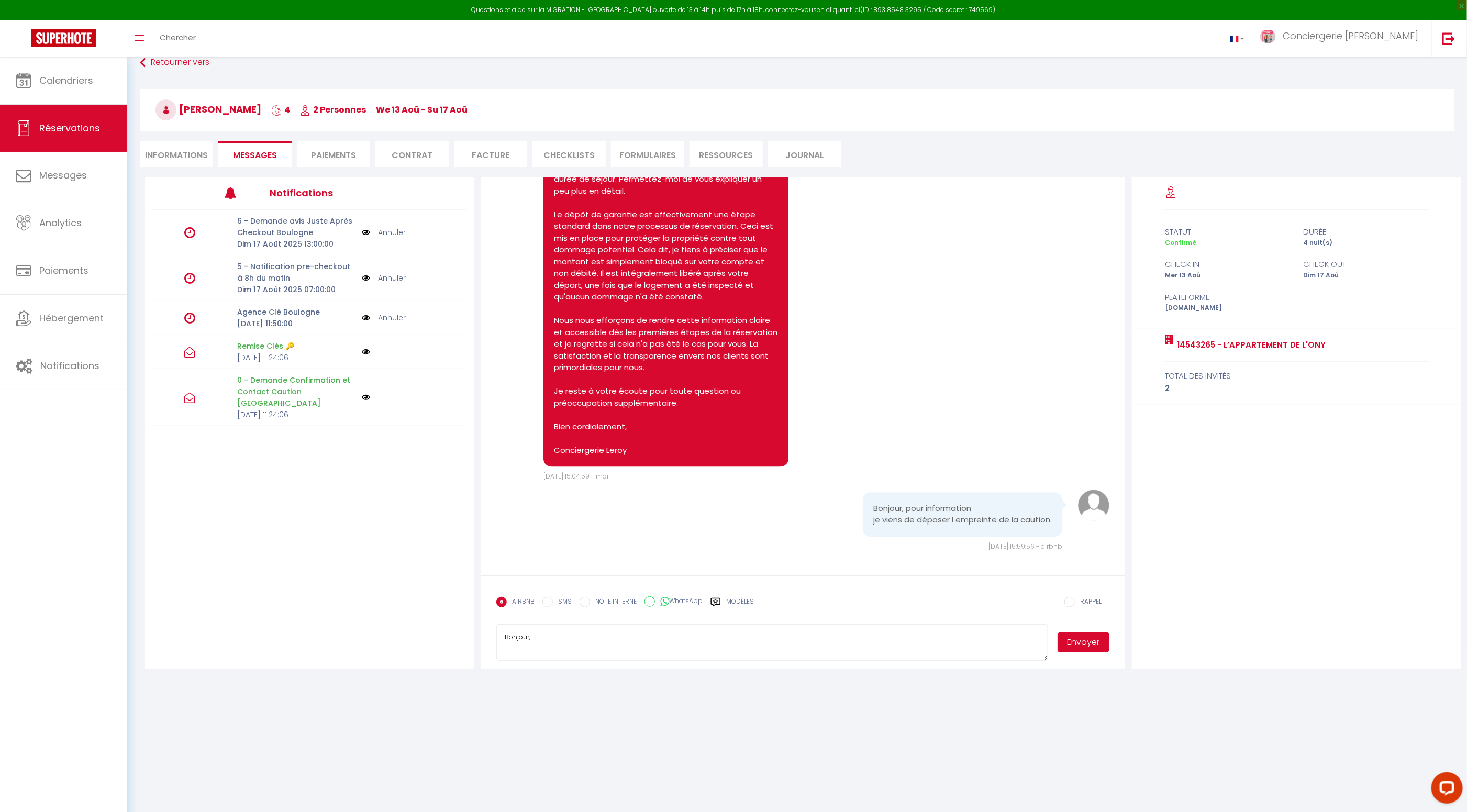
click at [528, 638] on textarea "Bonjour," at bounding box center [772, 642] width 552 height 36
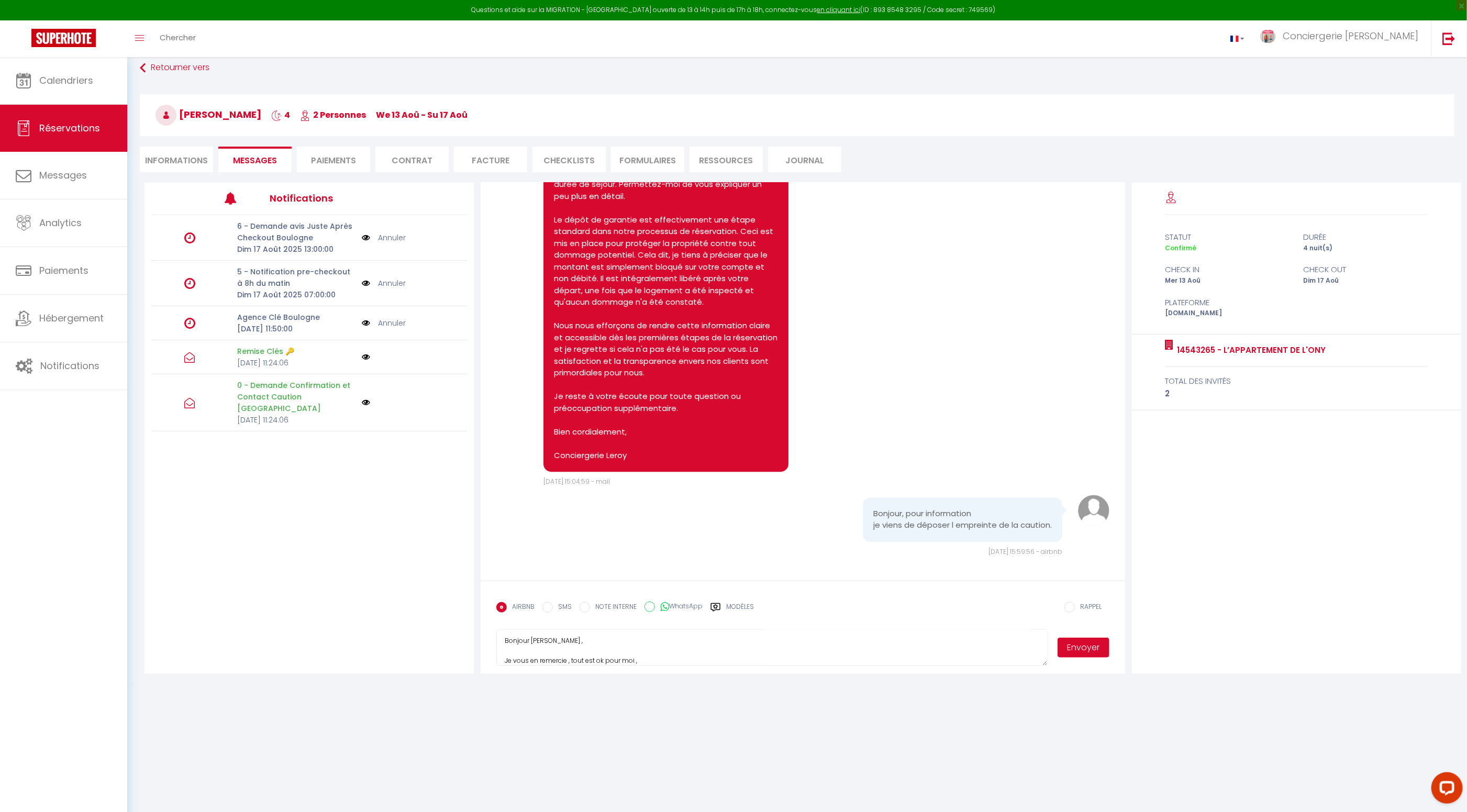
scroll to position [11, 0]
click at [190, 158] on li "Informations" at bounding box center [176, 159] width 73 height 26
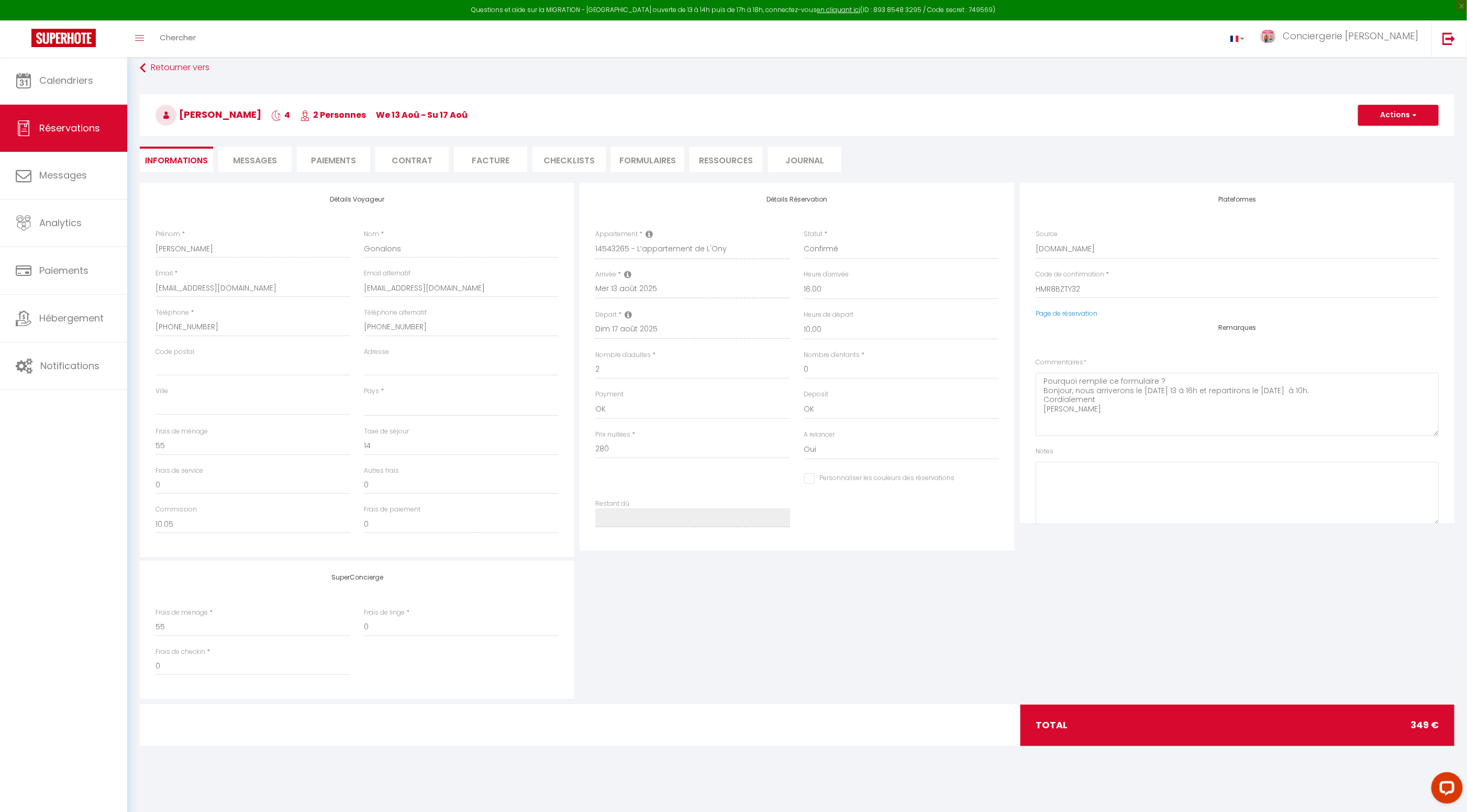
click at [254, 162] on span "Messages" at bounding box center [255, 160] width 44 height 12
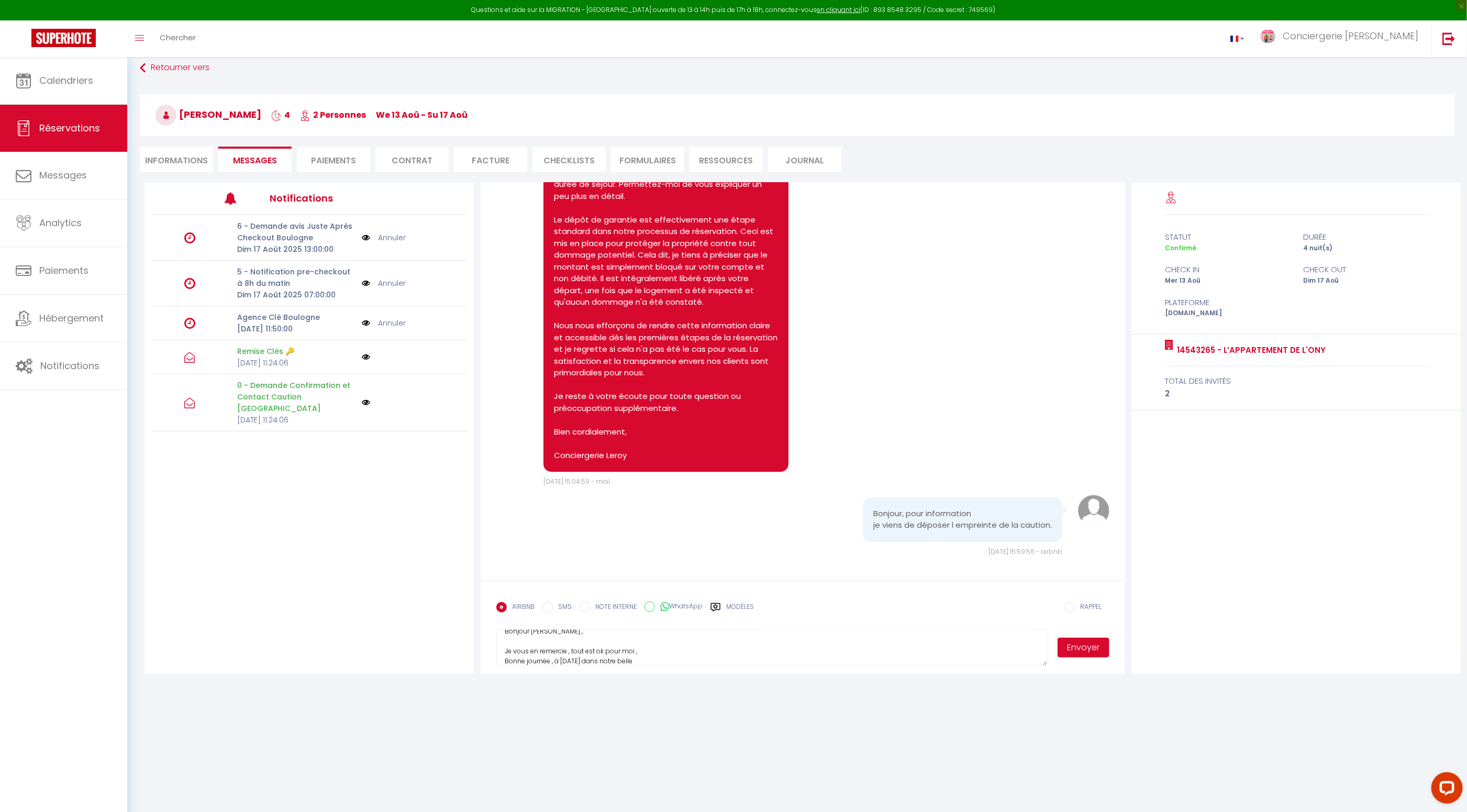
scroll to position [29, 0]
drag, startPoint x: 607, startPoint y: 659, endPoint x: 597, endPoint y: 659, distance: 10.0
click at [597, 659] on textarea "Bonjour Carole , Je vous en remercie , tout est ok pour moi , Bonne journée , à…" at bounding box center [772, 647] width 552 height 36
click at [1087, 651] on button "Envoyer" at bounding box center [1084, 647] width 52 height 20
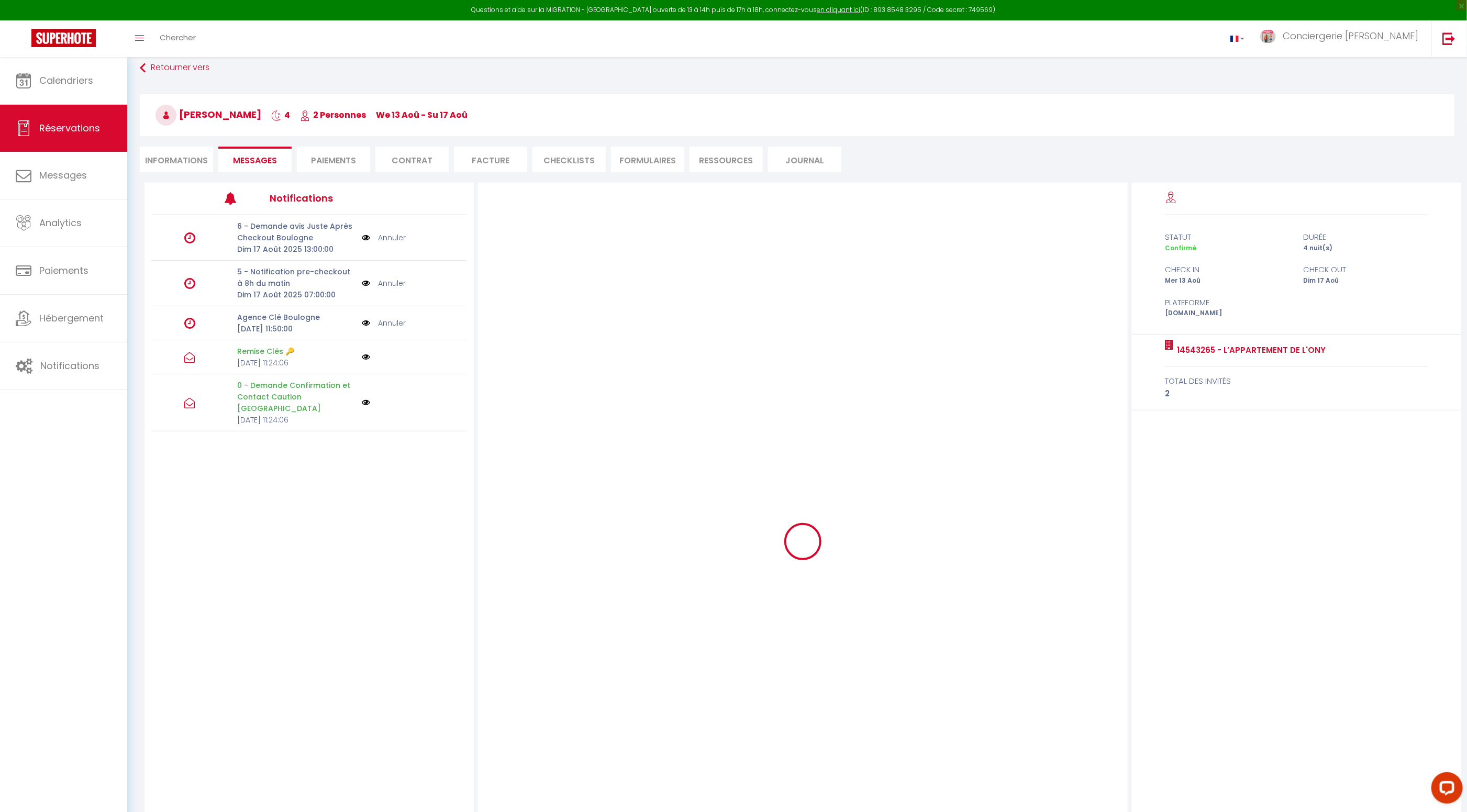
scroll to position [0, 0]
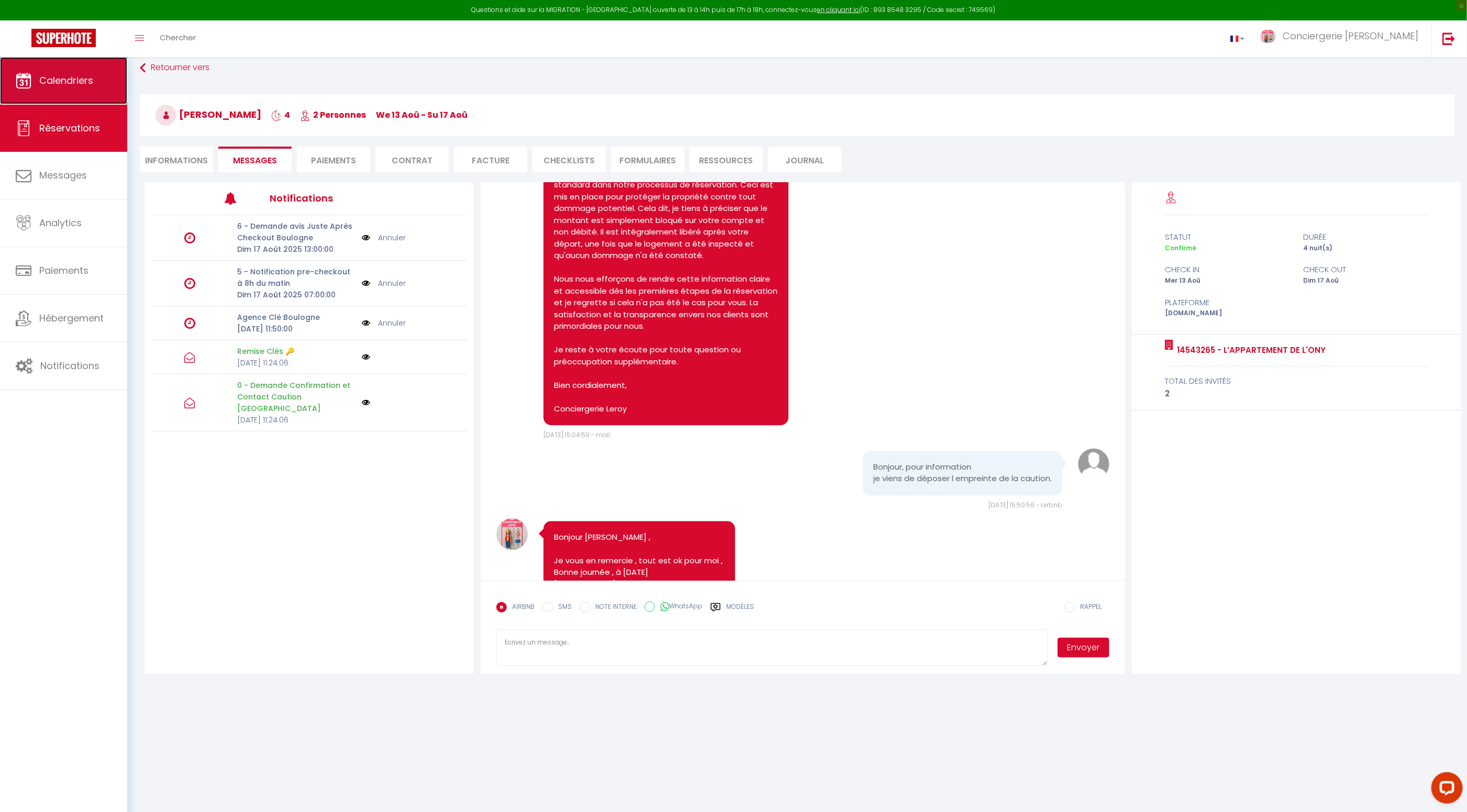
click at [72, 88] on link "Calendriers" at bounding box center [63, 80] width 127 height 47
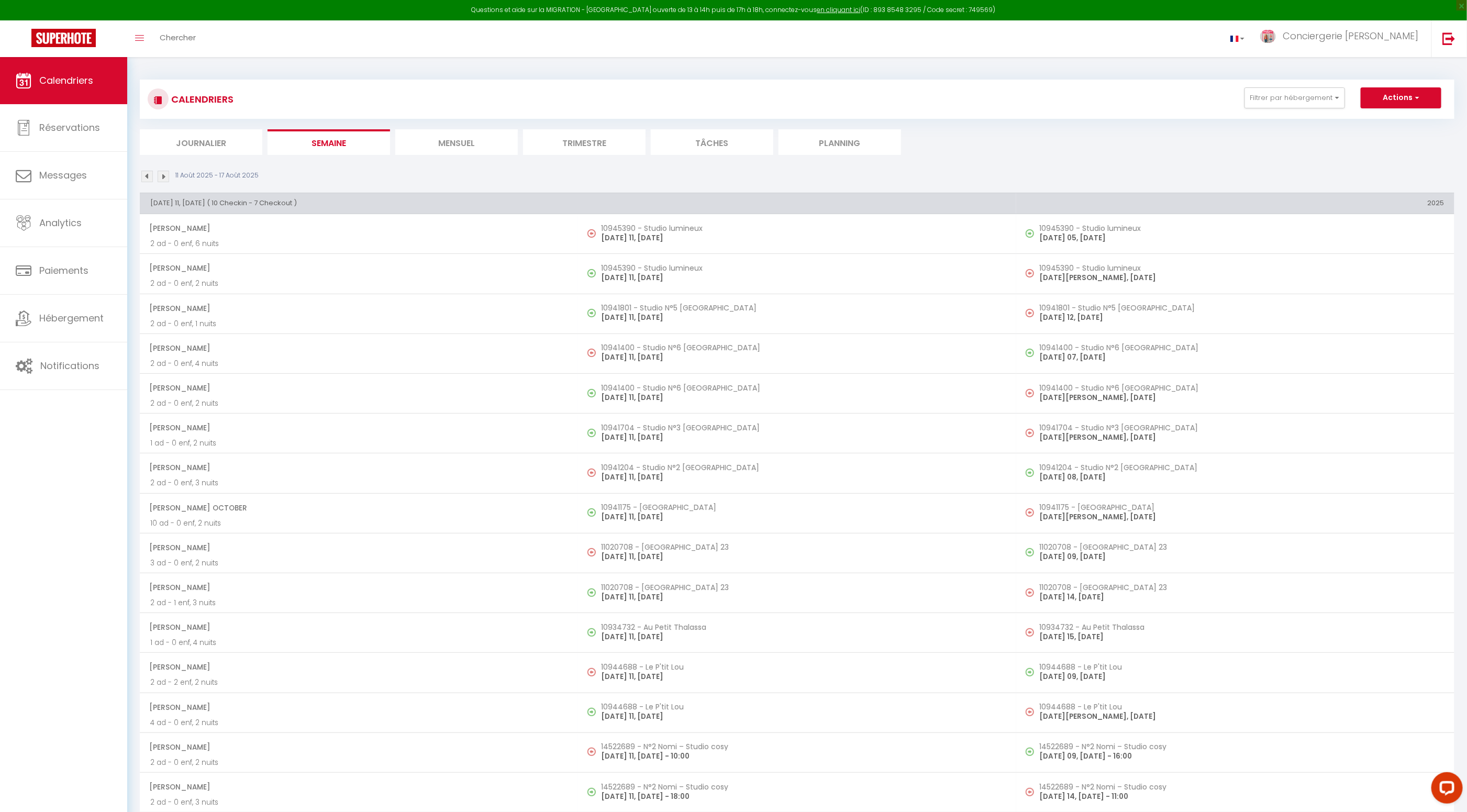
click at [198, 138] on li "Journalier" at bounding box center [200, 142] width 122 height 26
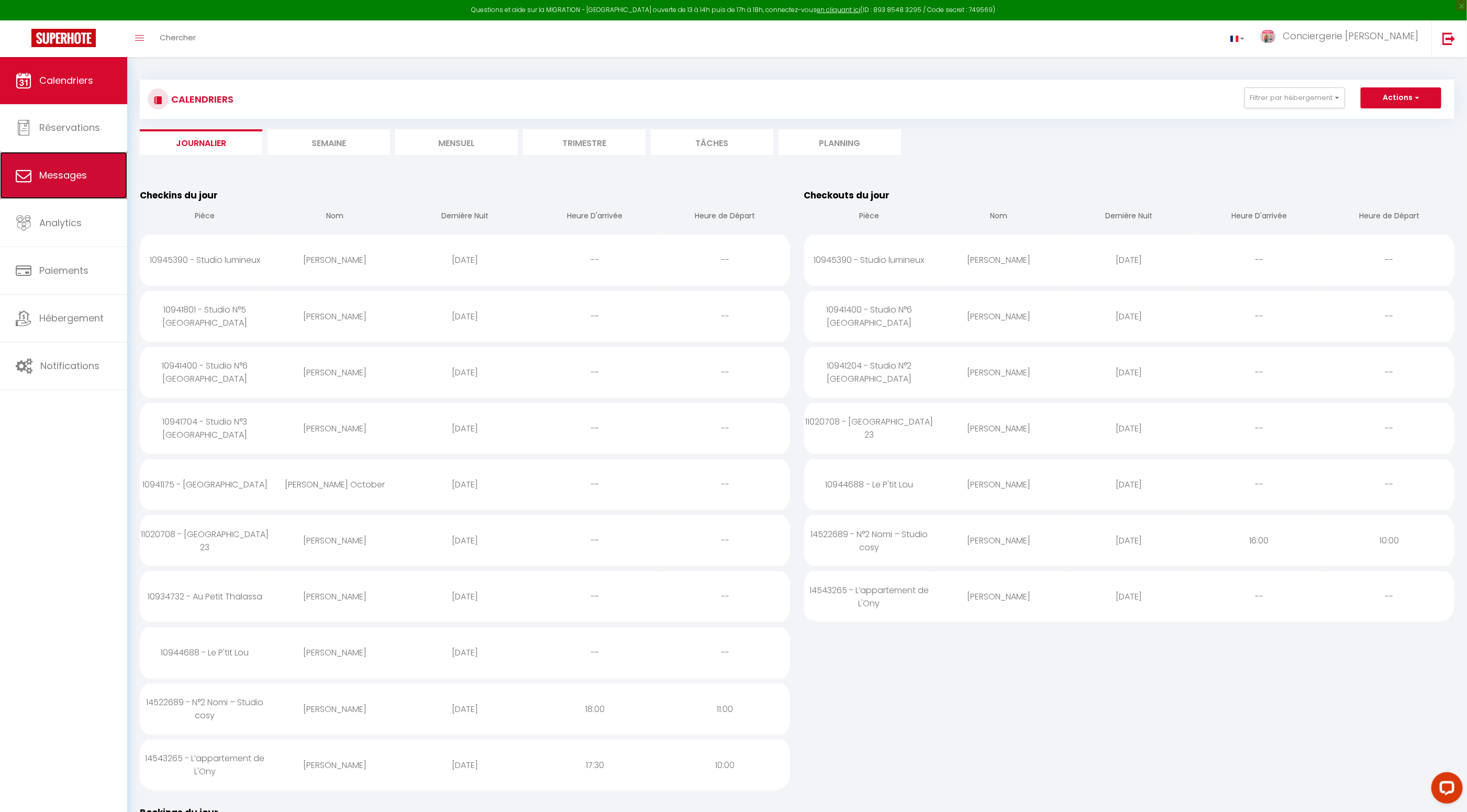
click at [50, 181] on span "Messages" at bounding box center [63, 175] width 48 height 13
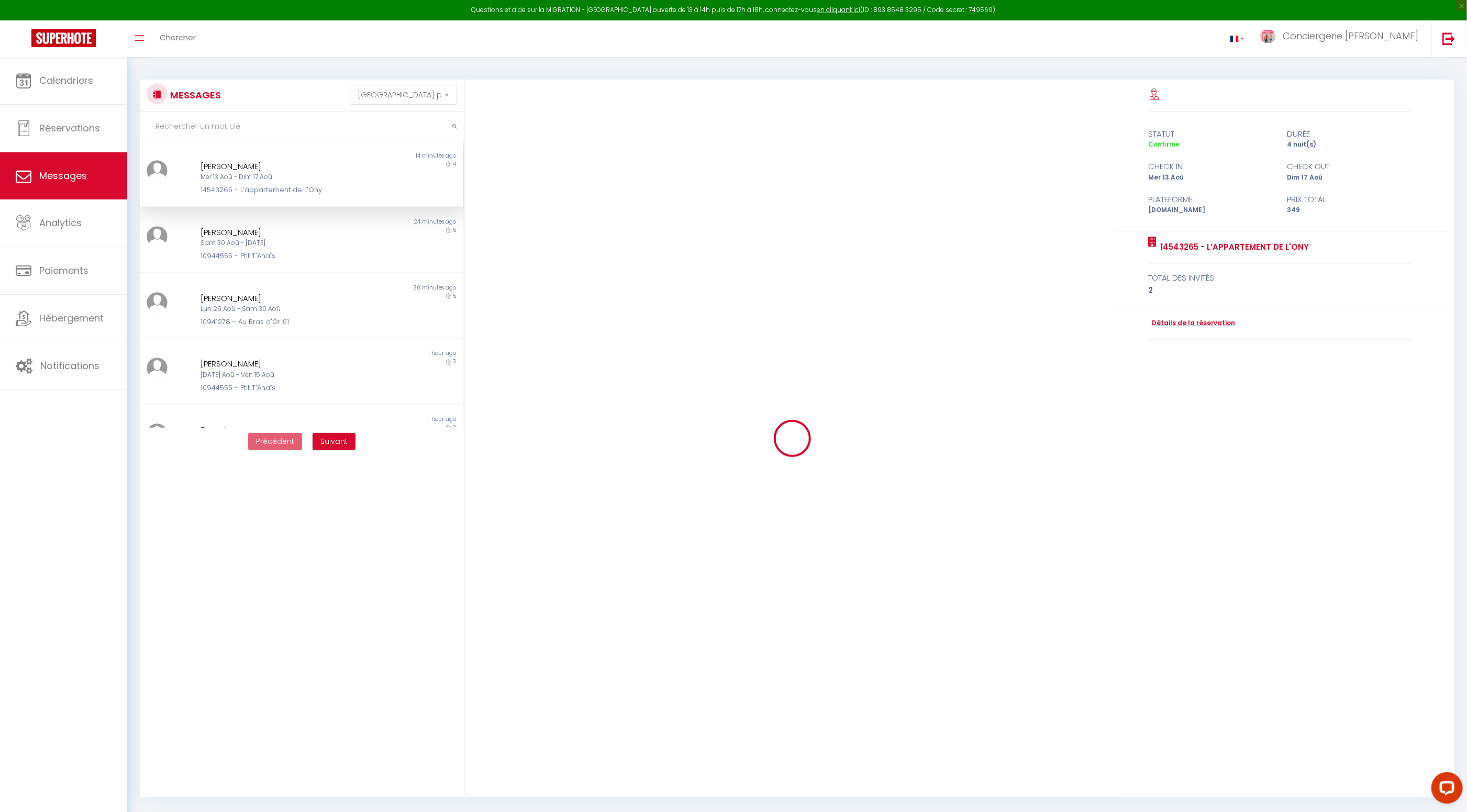
scroll to position [2366, 0]
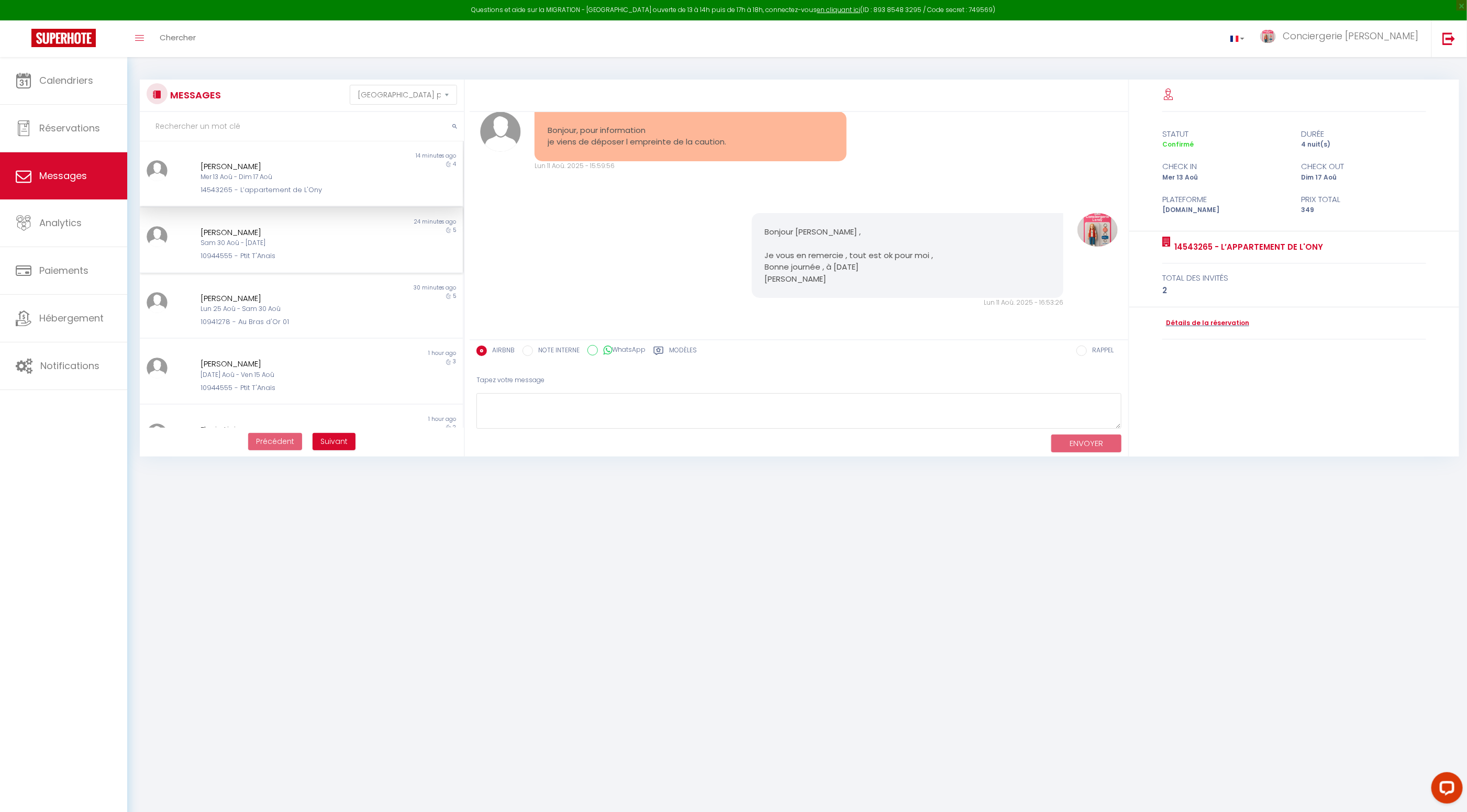
click at [354, 265] on div "Non lu 24 minutes ago Marina Godratschke Sam 30 Aoû - Jeu 04 Sep 10944555 - Pti…" at bounding box center [301, 240] width 323 height 66
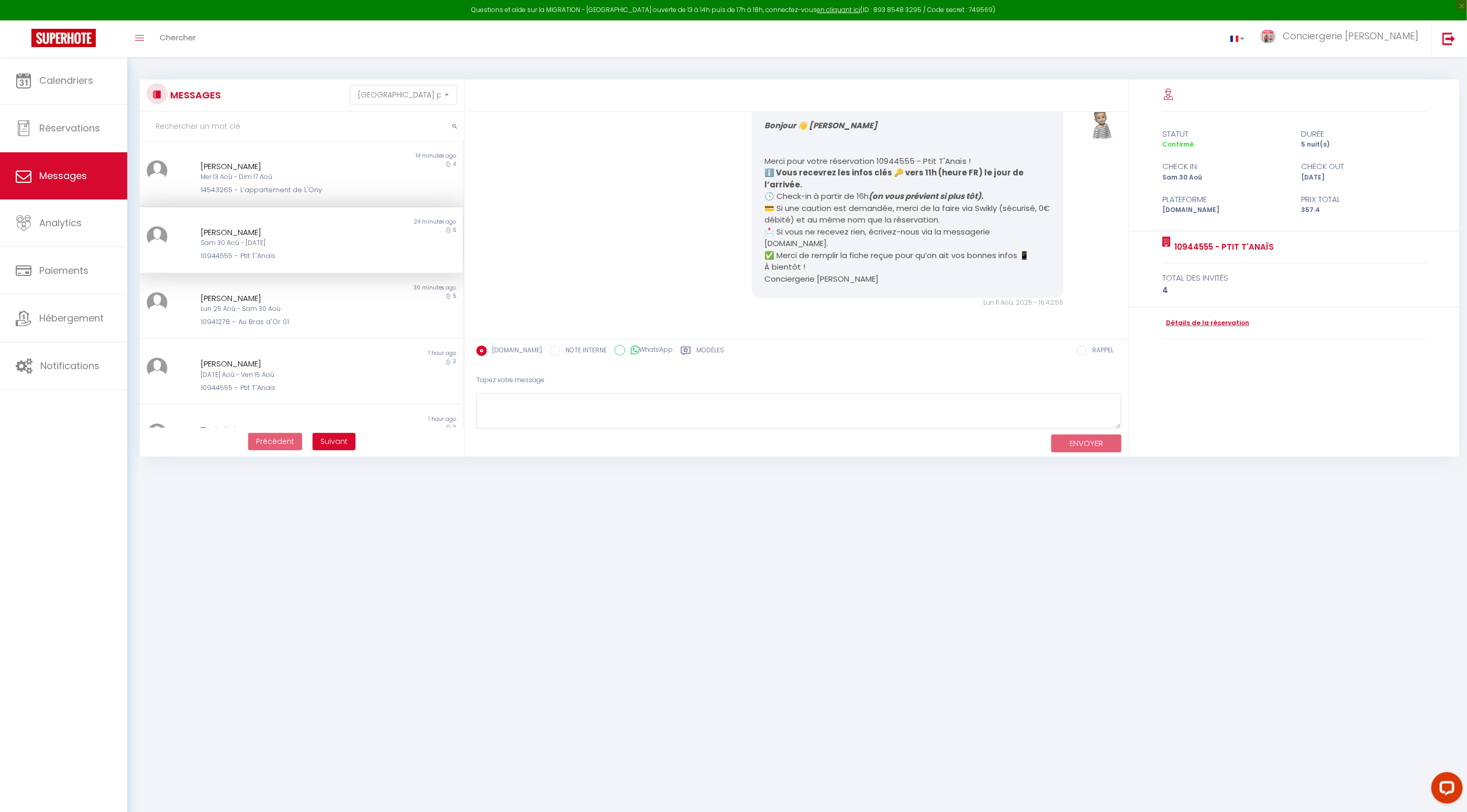
scroll to position [880, 0]
click at [58, 83] on span "Calendriers" at bounding box center [66, 80] width 54 height 13
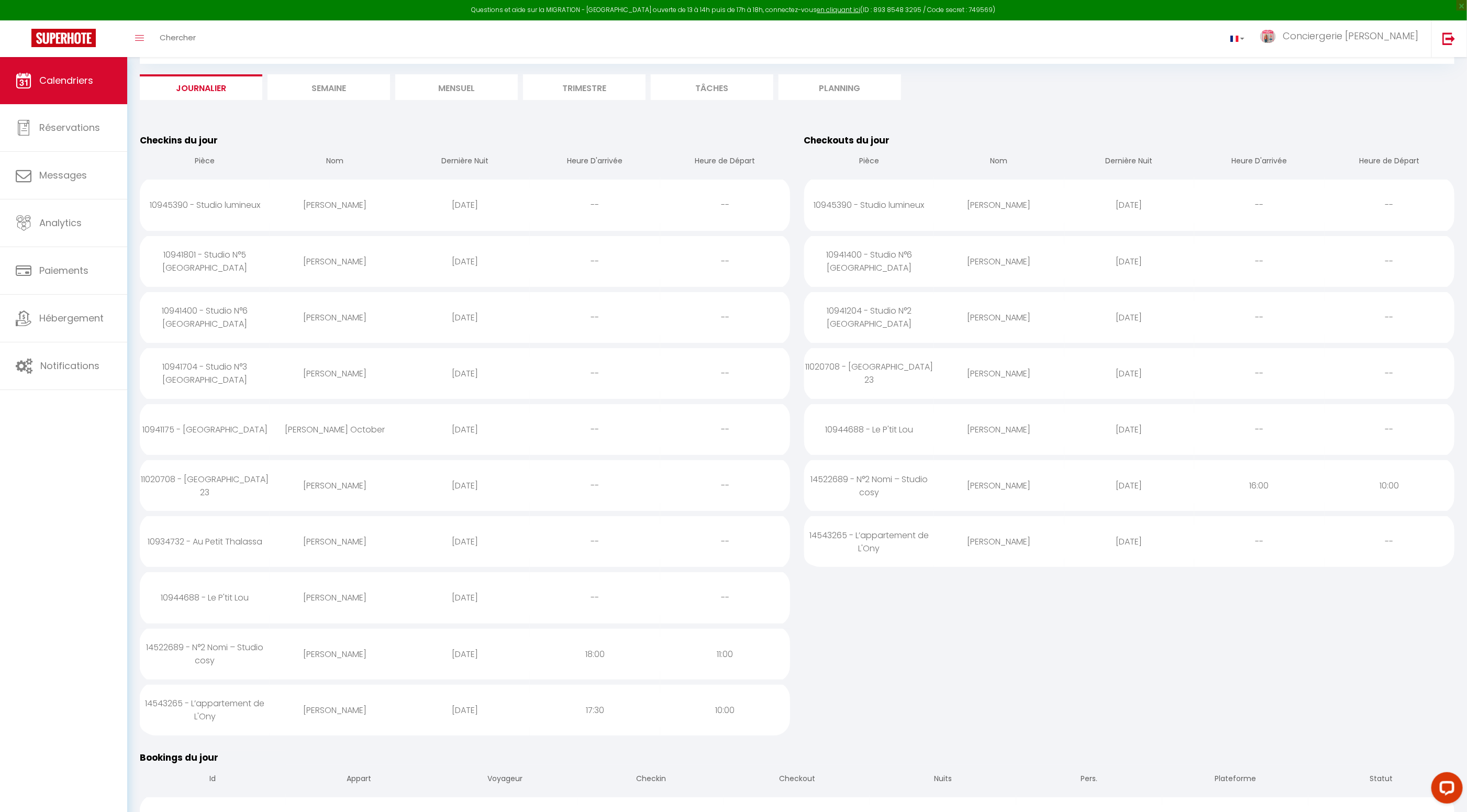
scroll to position [40, 0]
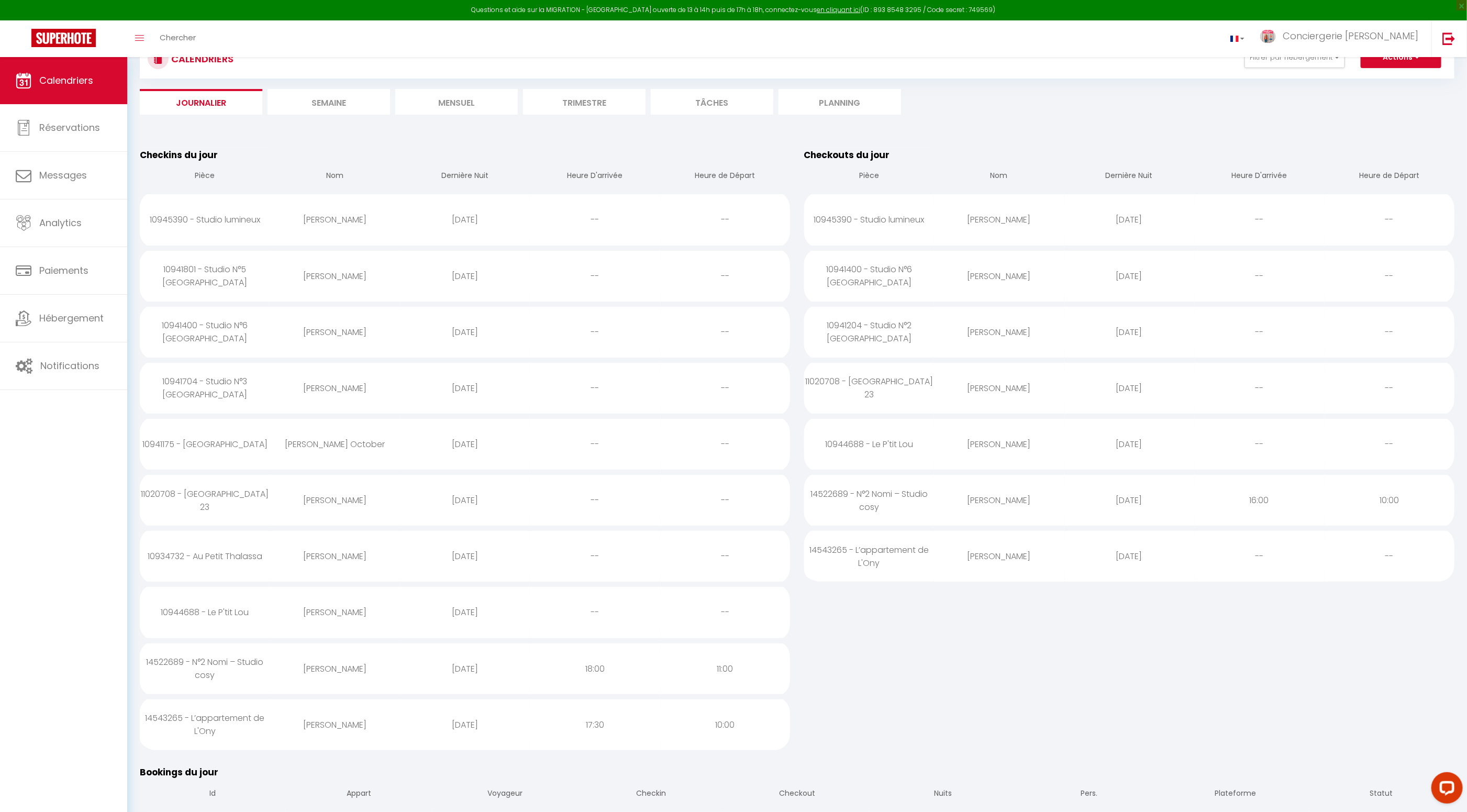
click at [463, 105] on li "Mensuel" at bounding box center [456, 101] width 122 height 26
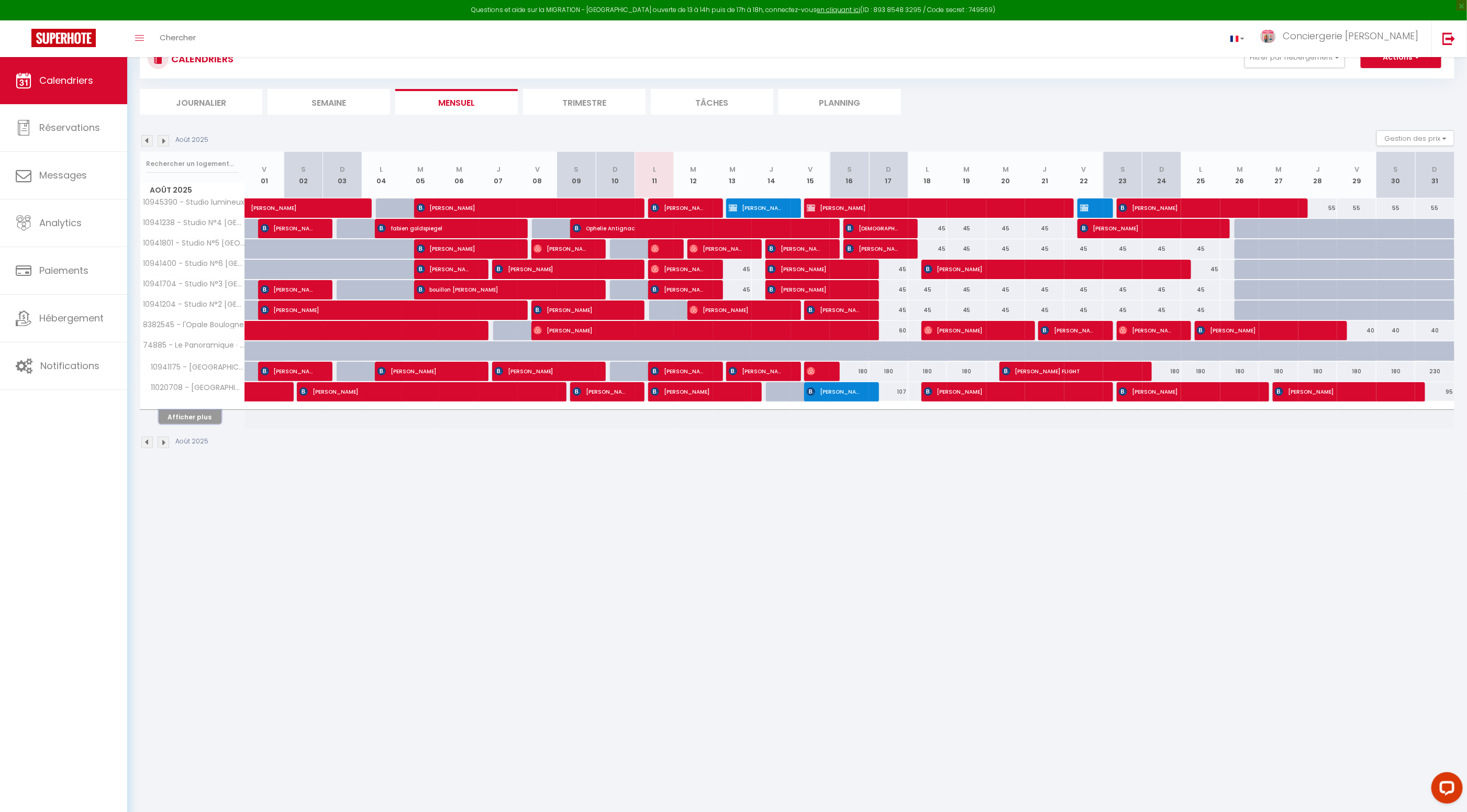
click at [199, 415] on button "Afficher plus" at bounding box center [190, 417] width 63 height 14
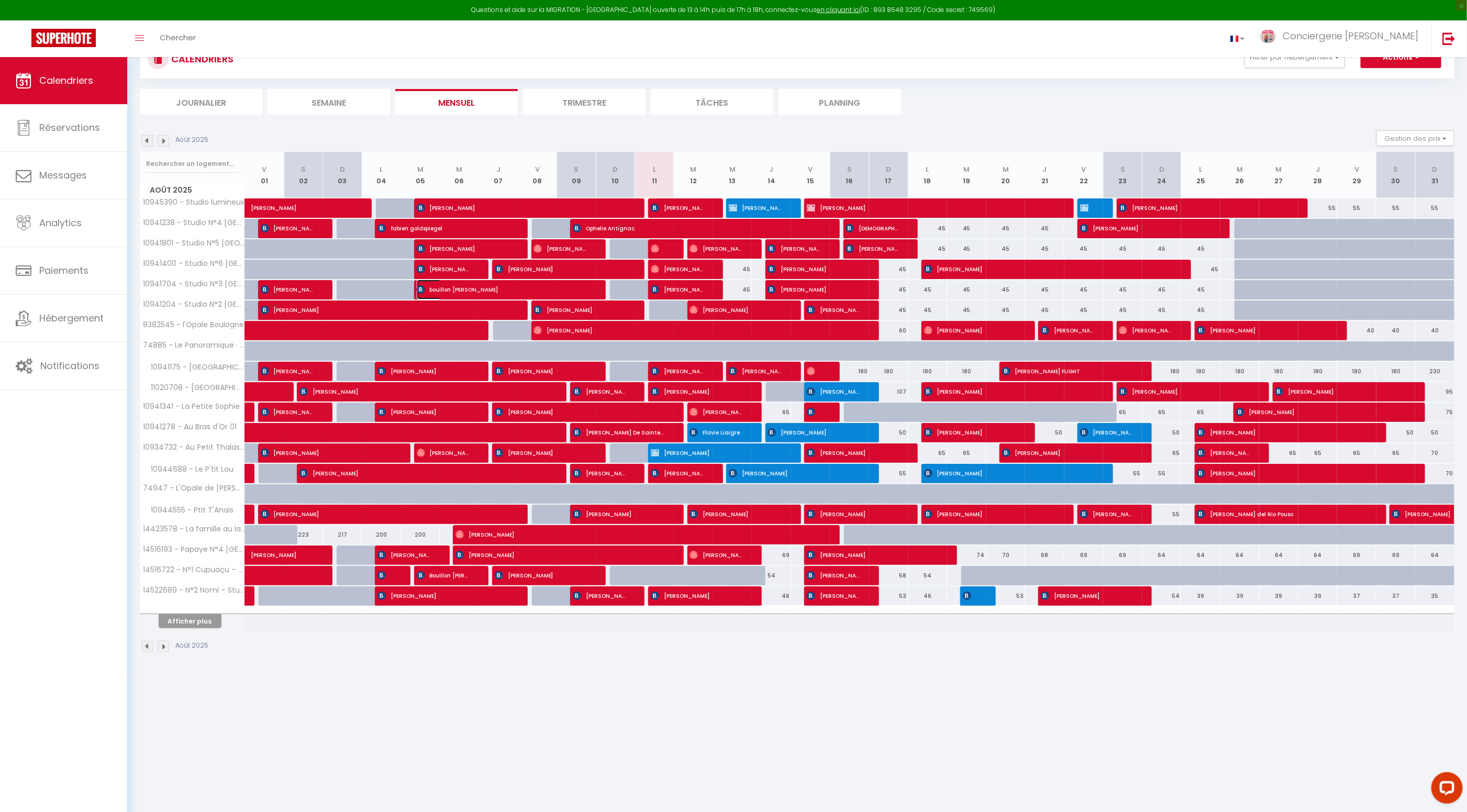
click at [448, 285] on span "bouillon nathalie" at bounding box center [502, 289] width 170 height 20
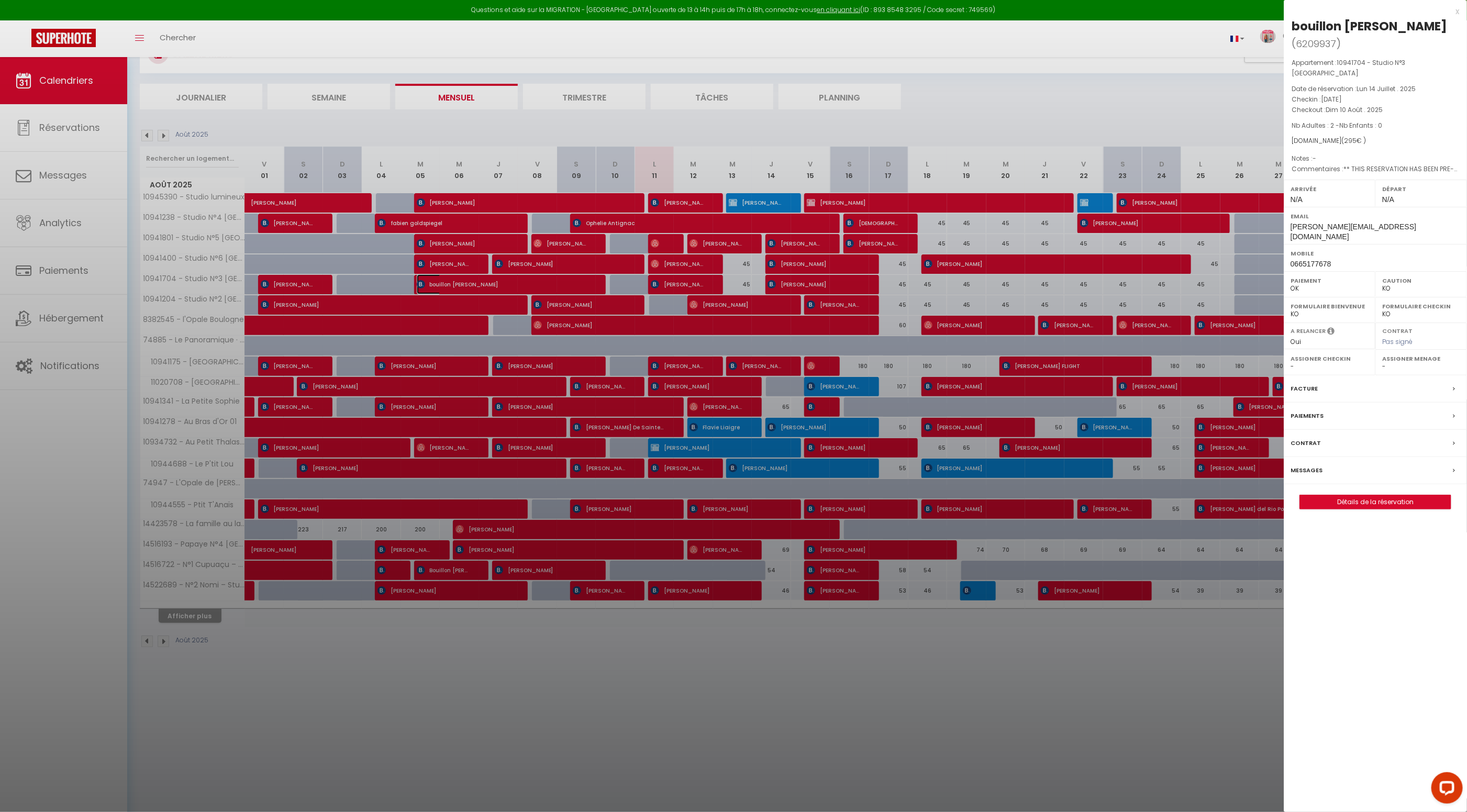
scroll to position [47, 0]
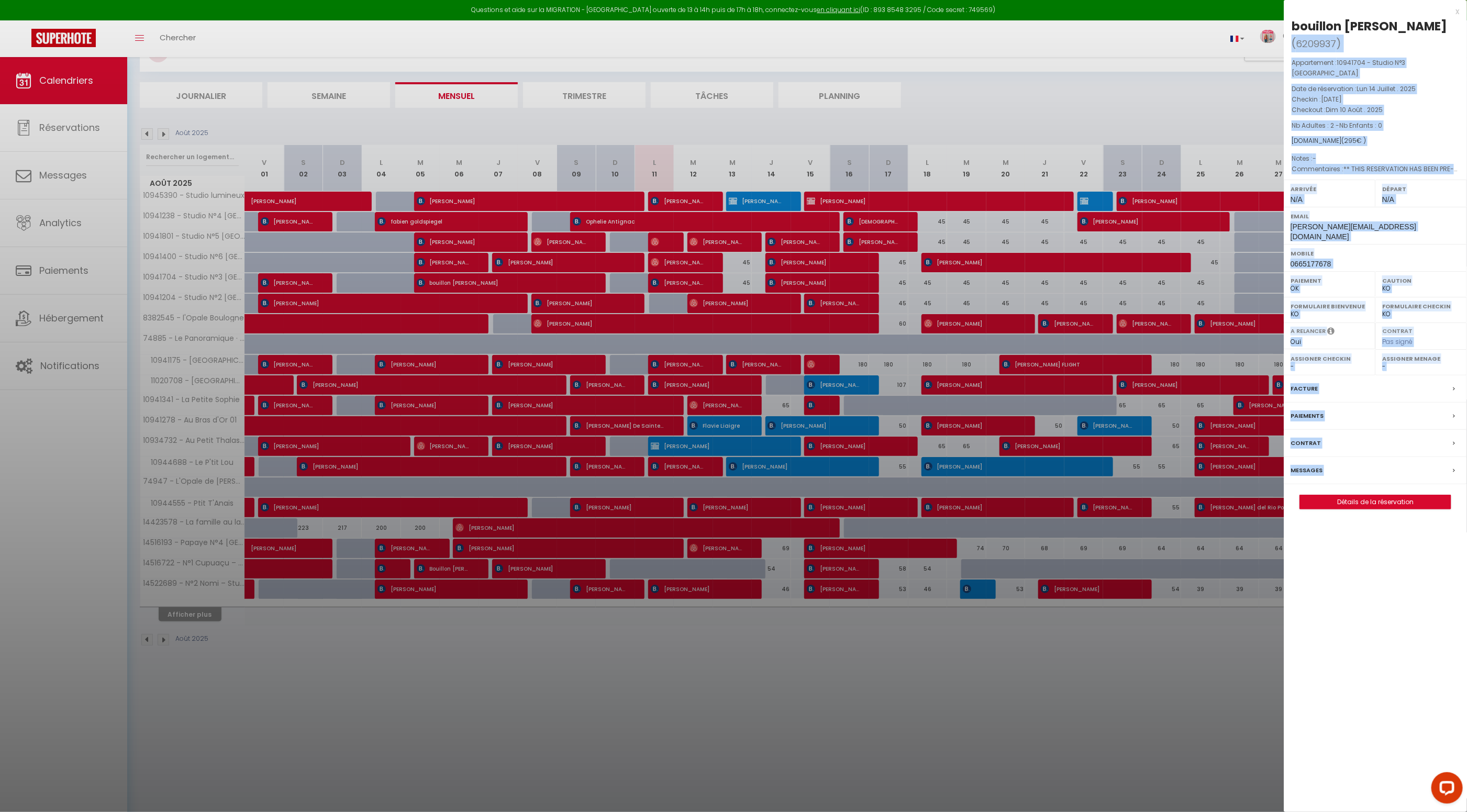
drag, startPoint x: 1399, startPoint y: 26, endPoint x: 1281, endPoint y: 32, distance: 118.2
click at [1282, 32] on body "Questions et aide sur la MIGRATION - Salle Zoom ouverte de 13 à 14h puis de 17h…" at bounding box center [734, 416] width 1467 height 812
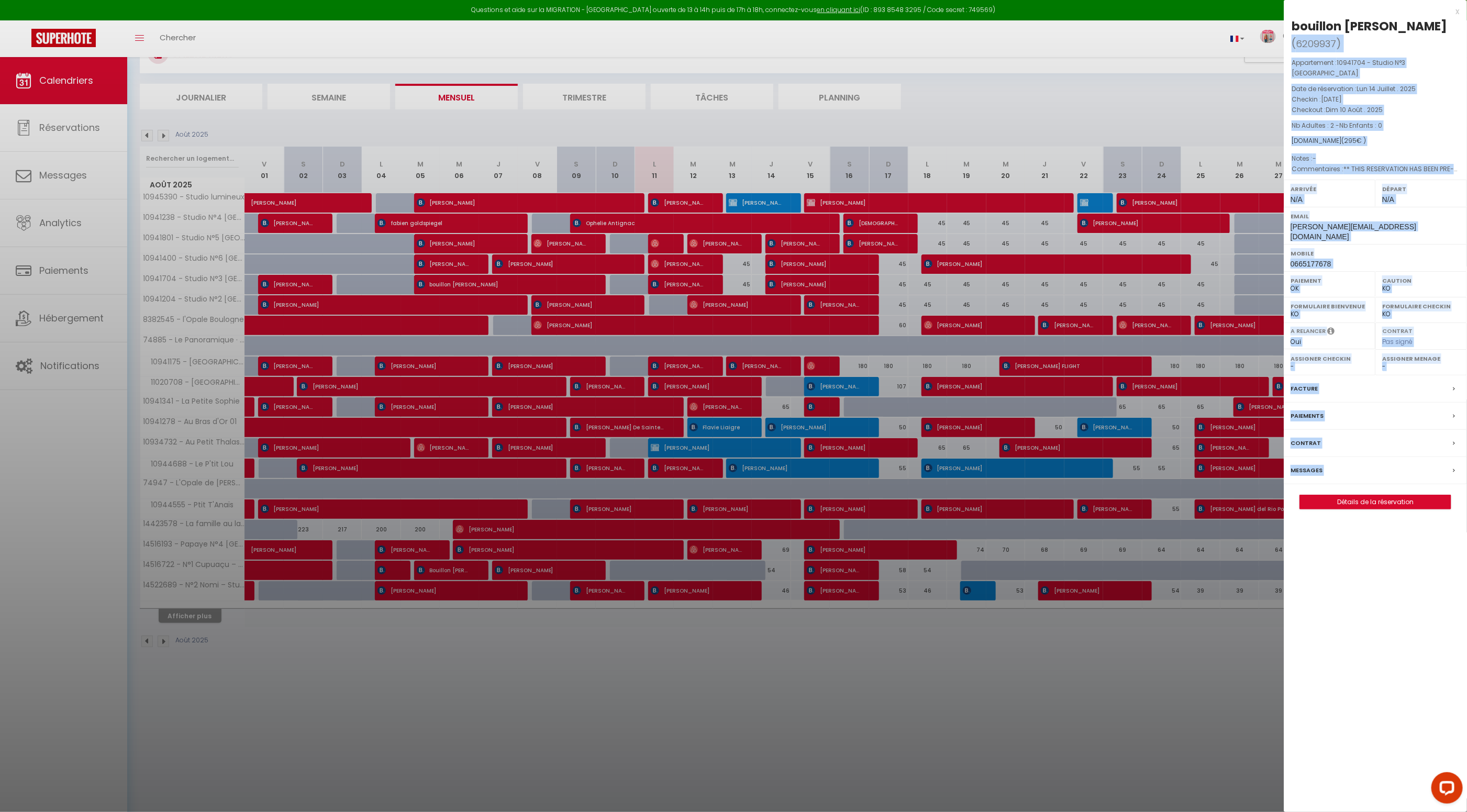
drag, startPoint x: 1397, startPoint y: 26, endPoint x: 1281, endPoint y: 25, distance: 116.0
click at [1281, 25] on body "Questions et aide sur la MIGRATION - Salle Zoom ouverte de 13 à 14h puis de 17h…" at bounding box center [734, 417] width 1467 height 812
drag, startPoint x: 1293, startPoint y: 27, endPoint x: 1396, endPoint y: 25, distance: 103.0
click at [1396, 25] on div "bouillon nathalie" at bounding box center [1369, 26] width 155 height 17
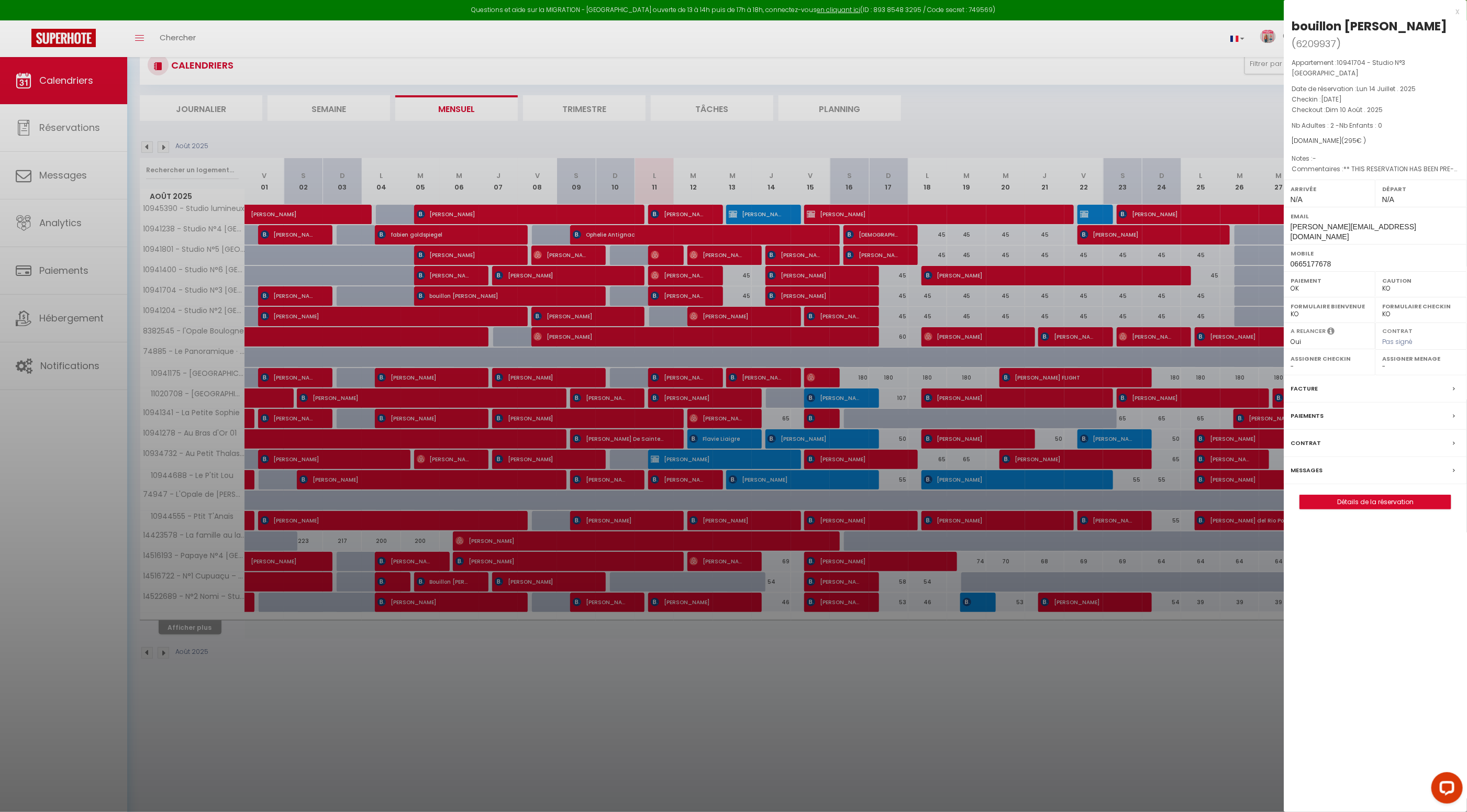
click at [194, 105] on div at bounding box center [734, 406] width 1467 height 812
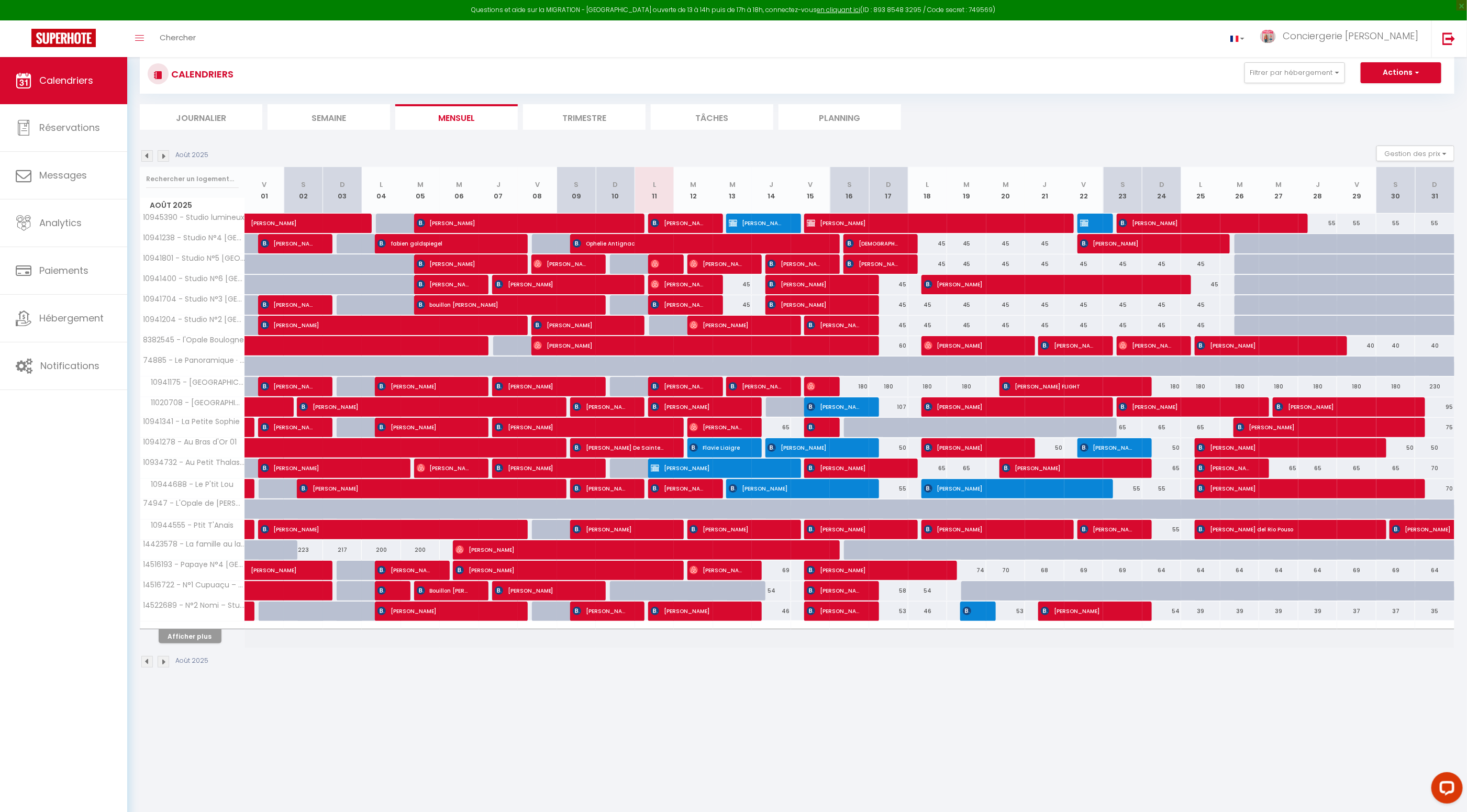
scroll to position [30, 0]
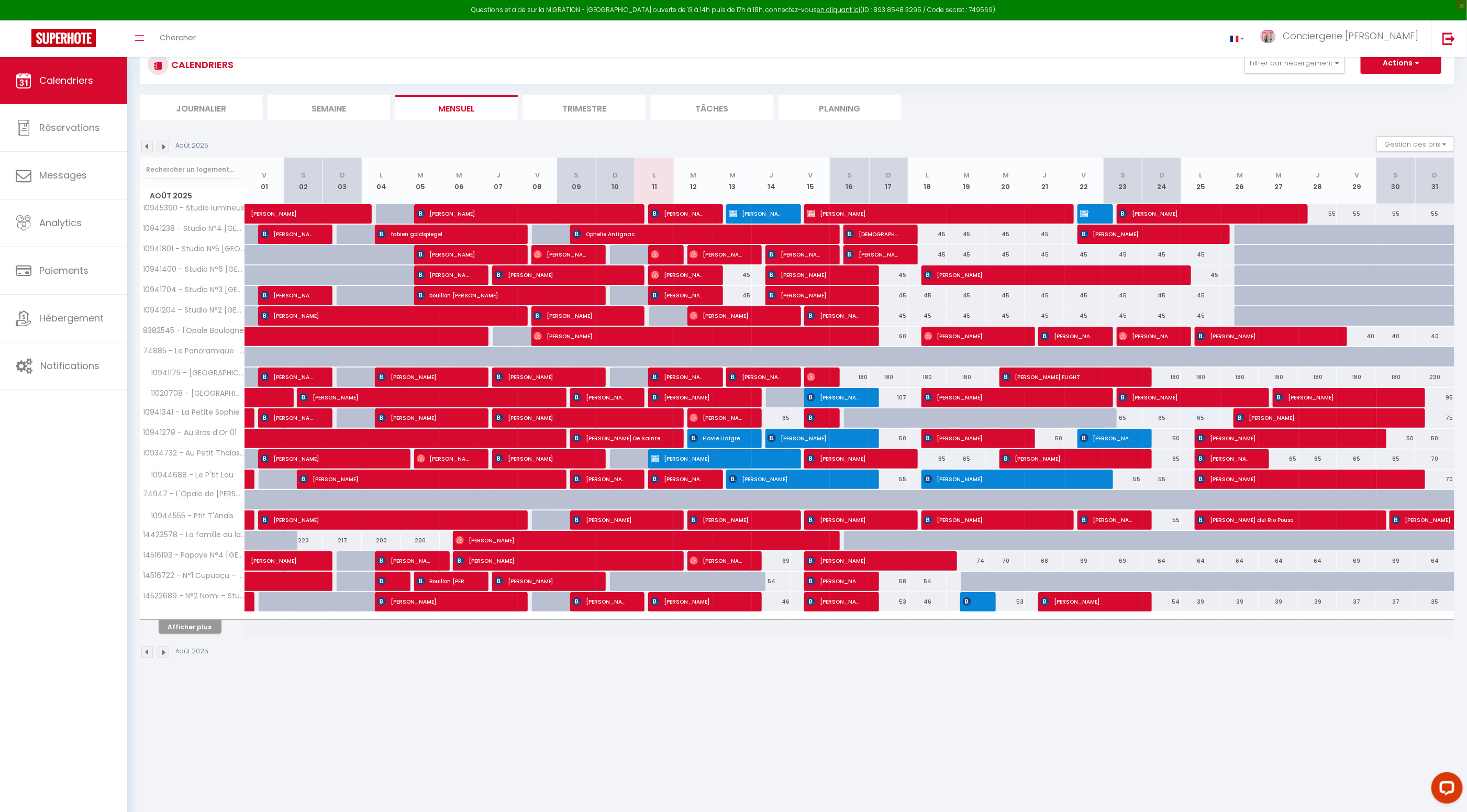
click at [216, 109] on li "Journalier" at bounding box center [200, 107] width 122 height 26
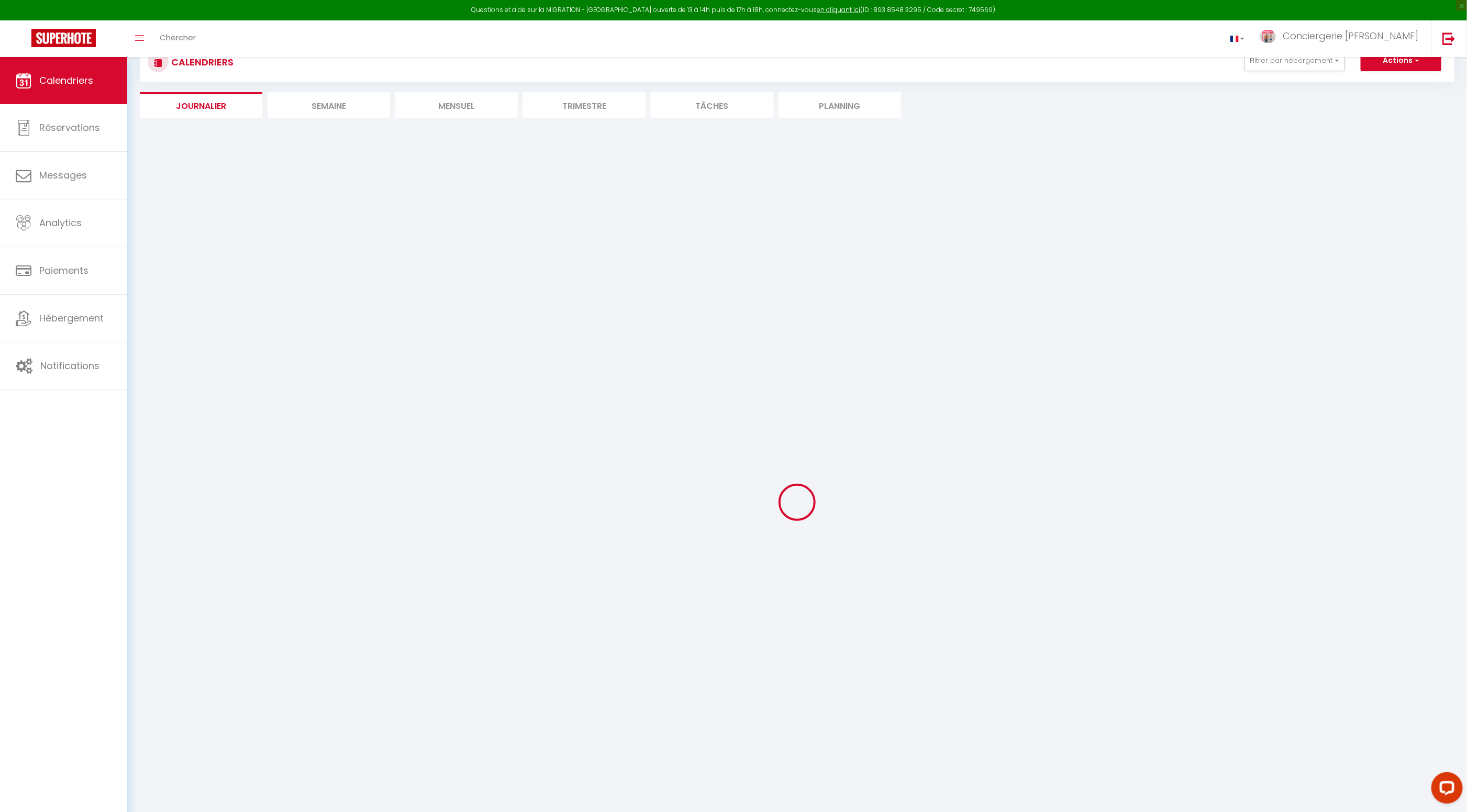
scroll to position [28, 0]
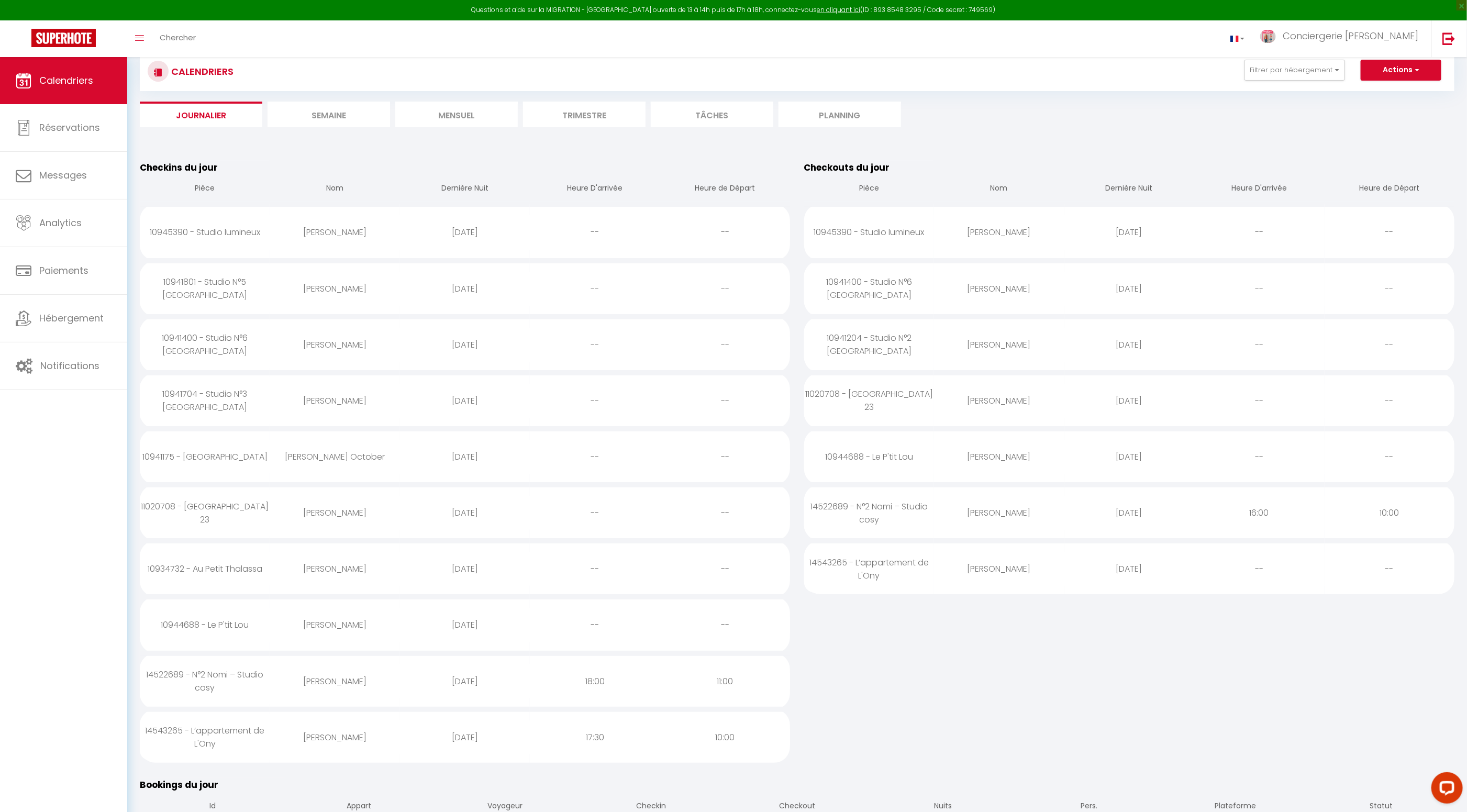
click at [360, 290] on div "Stephane Deroubaix" at bounding box center [334, 289] width 130 height 34
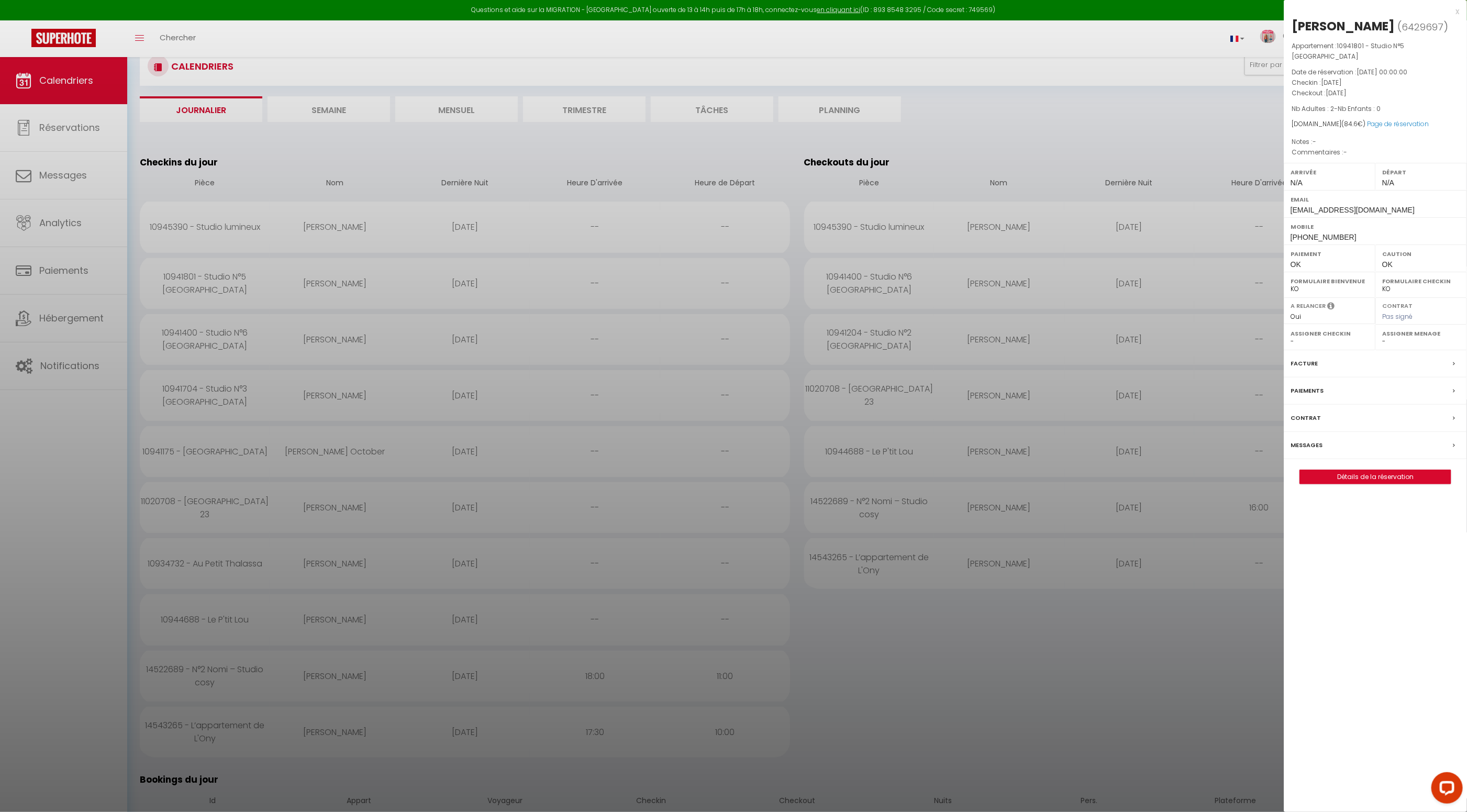
scroll to position [35, 0]
drag, startPoint x: 1347, startPoint y: 242, endPoint x: 1257, endPoint y: 237, distance: 90.1
drag, startPoint x: 1343, startPoint y: 238, endPoint x: 1289, endPoint y: 237, distance: 54.0
click at [1289, 238] on div "Mobile +33667569053" at bounding box center [1375, 231] width 183 height 27
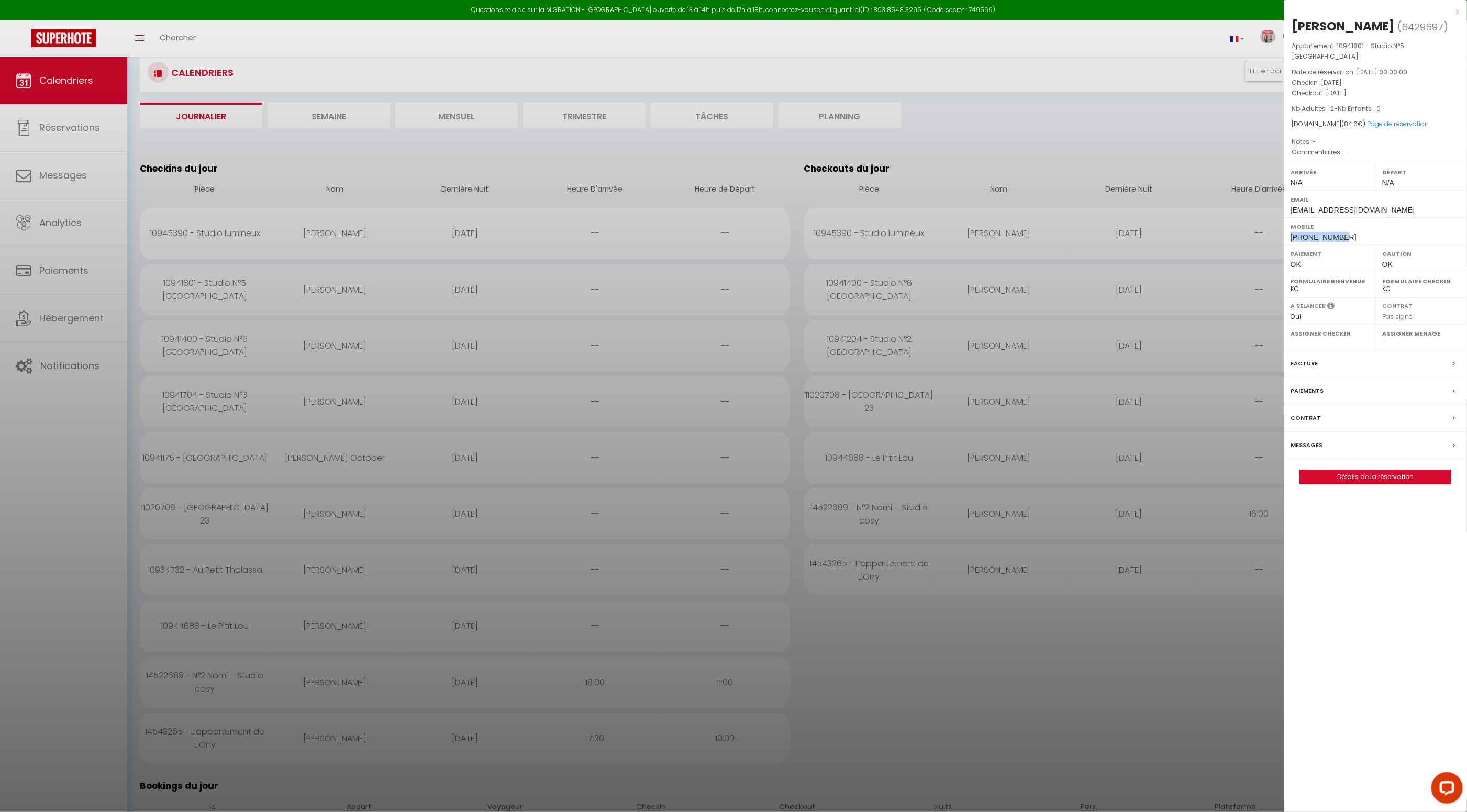
scroll to position [10, 0]
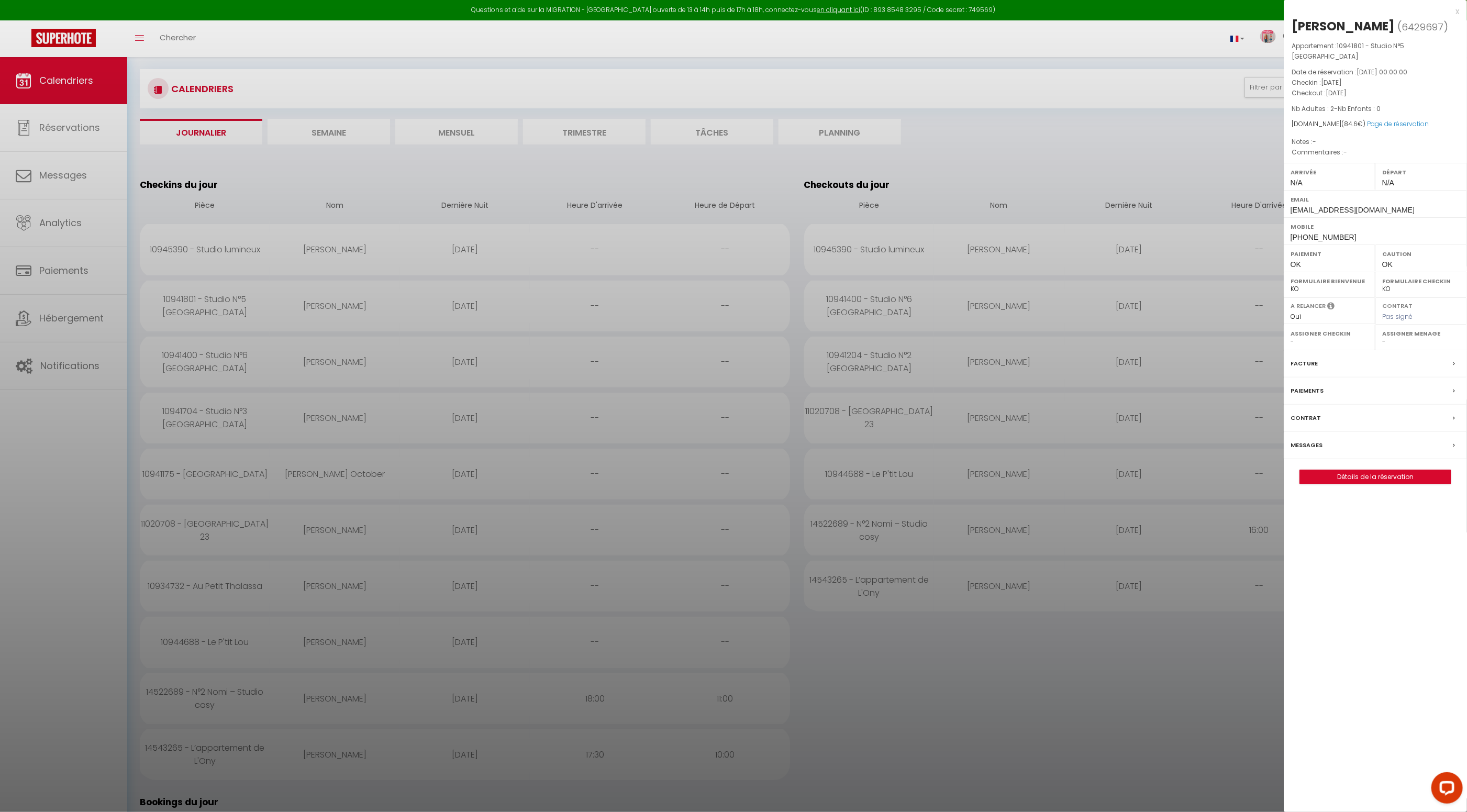
click at [1310, 451] on label "Messages" at bounding box center [1306, 445] width 32 height 11
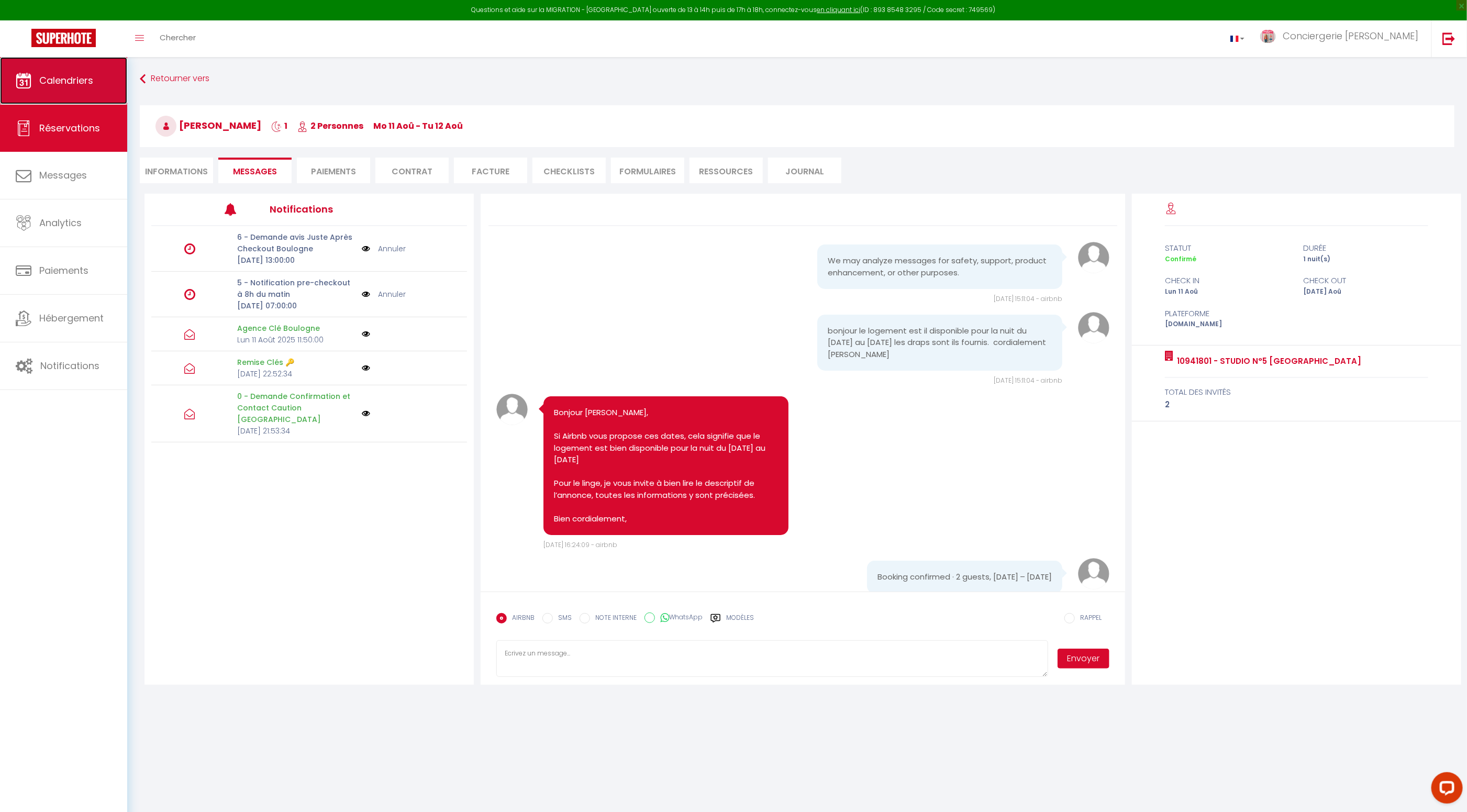
click at [73, 87] on span "Calendriers" at bounding box center [66, 80] width 54 height 13
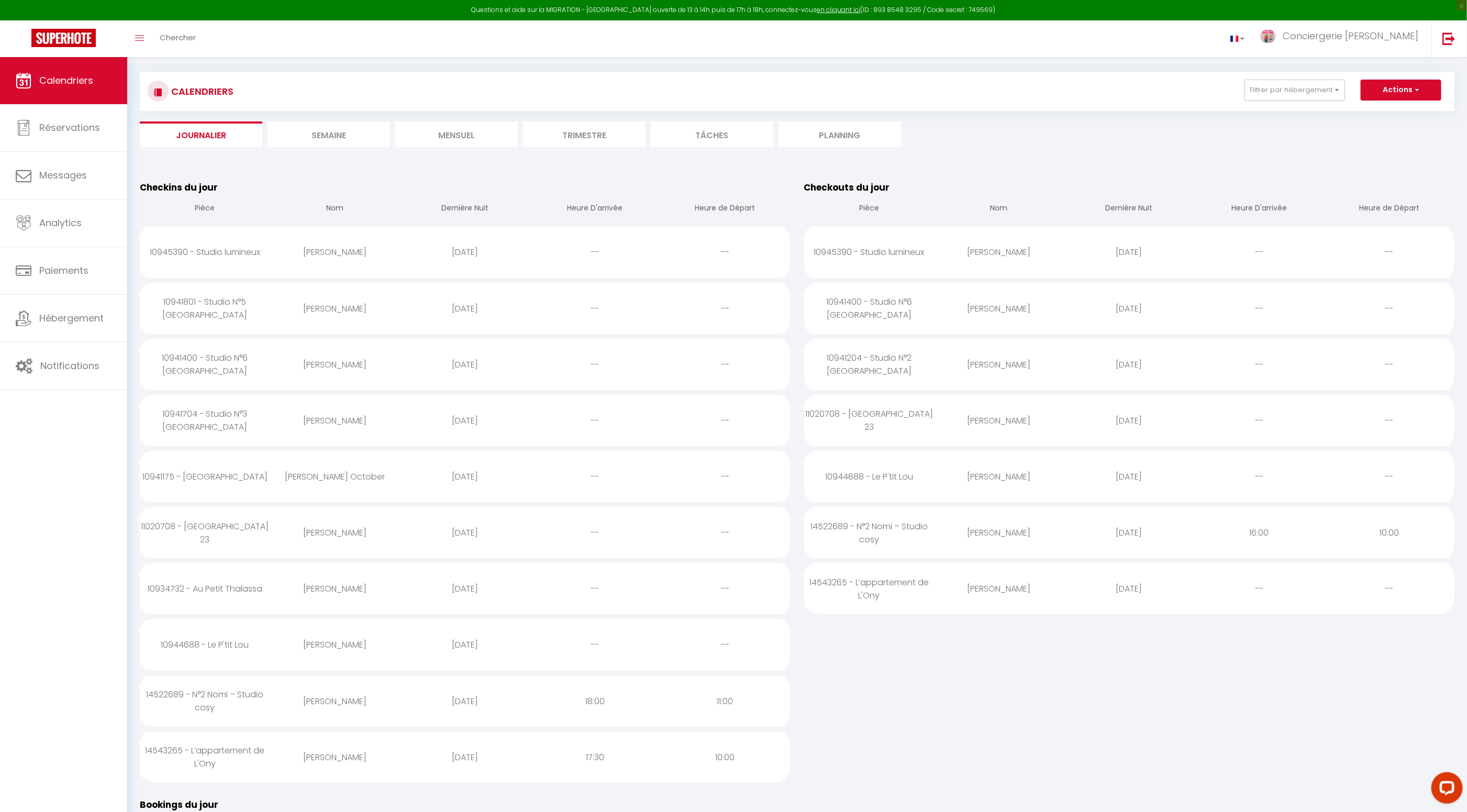
scroll to position [7, 0]
click at [351, 702] on div "florian jonvel" at bounding box center [334, 702] width 130 height 34
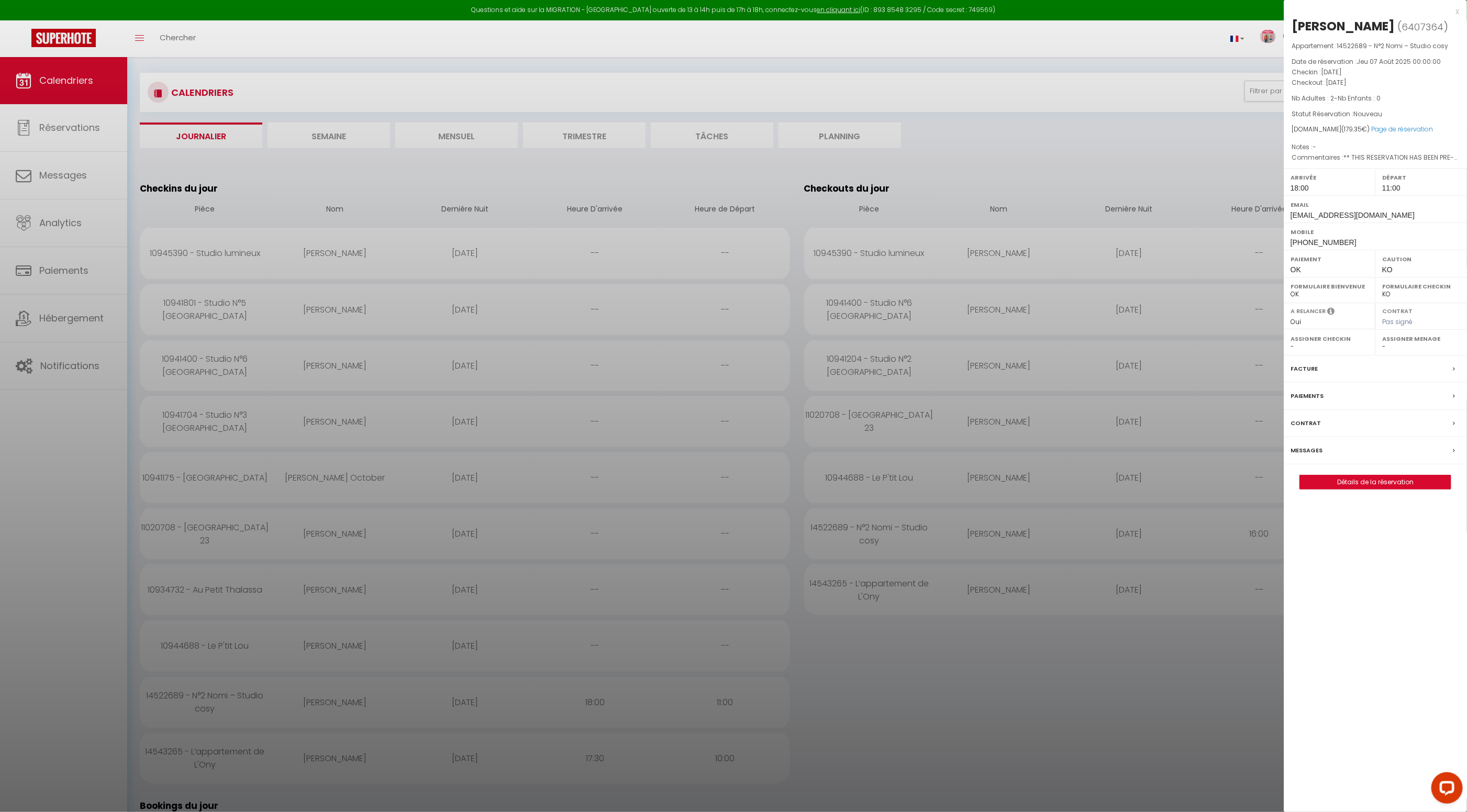
click at [1313, 446] on label "Messages" at bounding box center [1306, 450] width 32 height 11
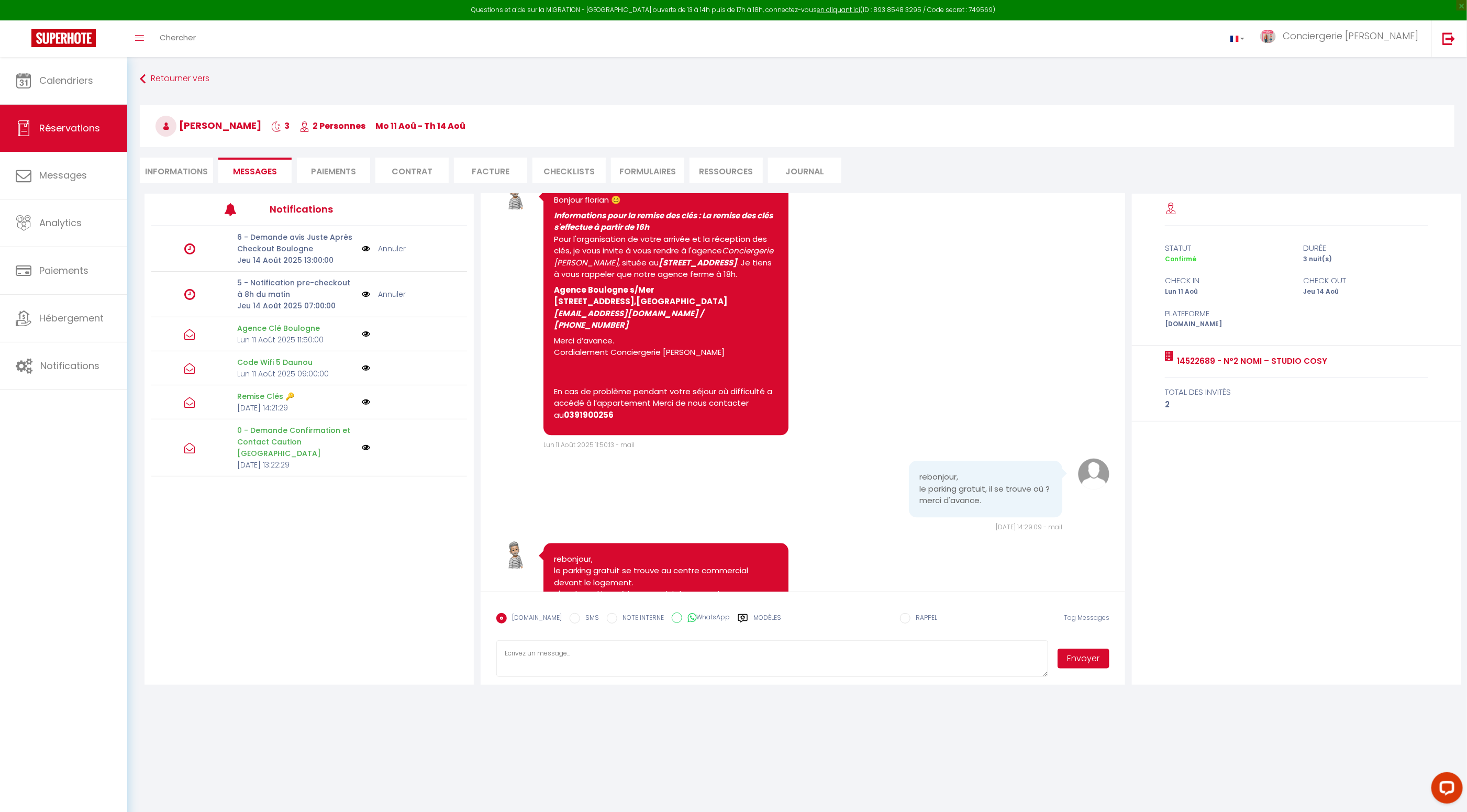
scroll to position [1886, 0]
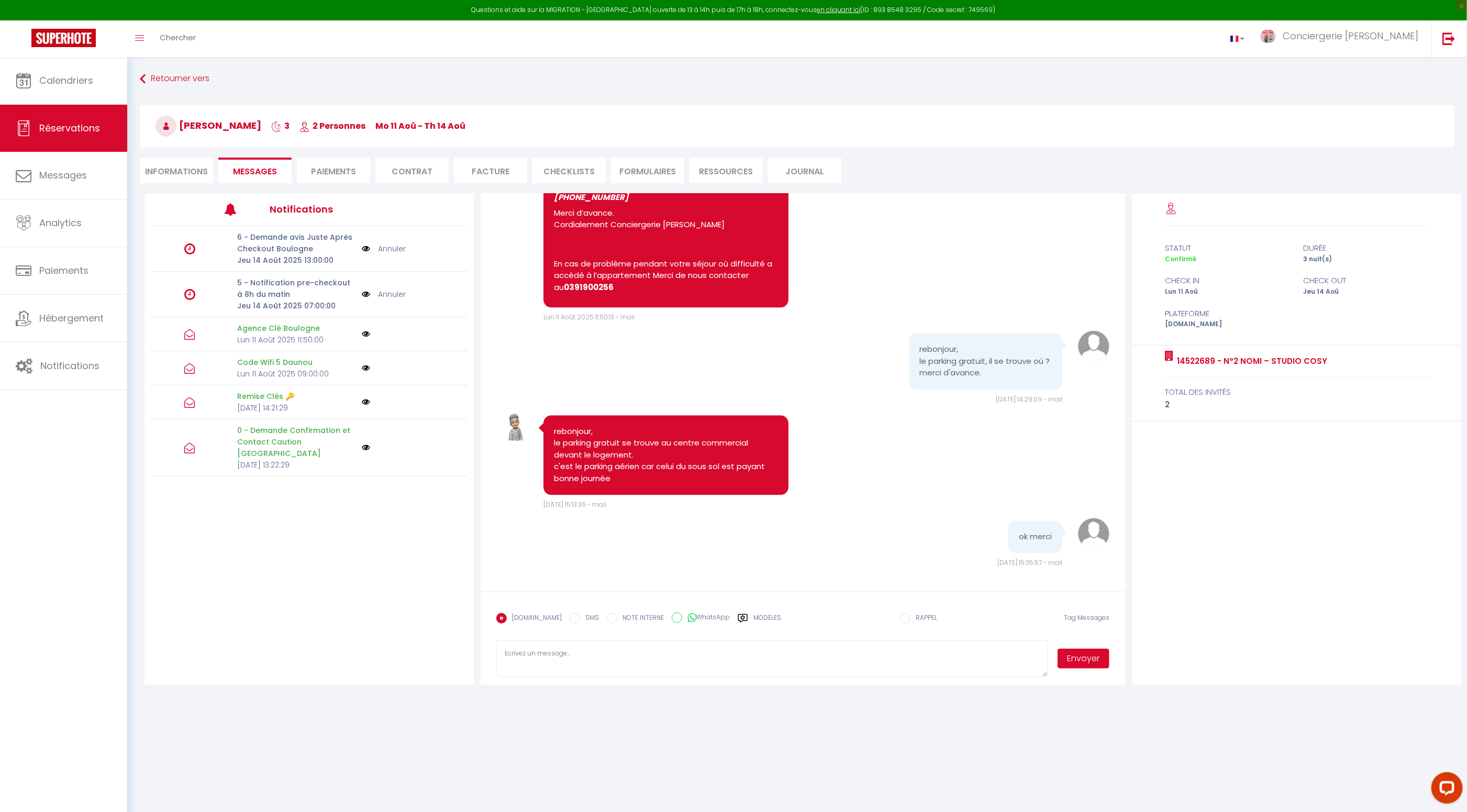
click at [737, 617] on icon at bounding box center [743, 618] width 10 height 10
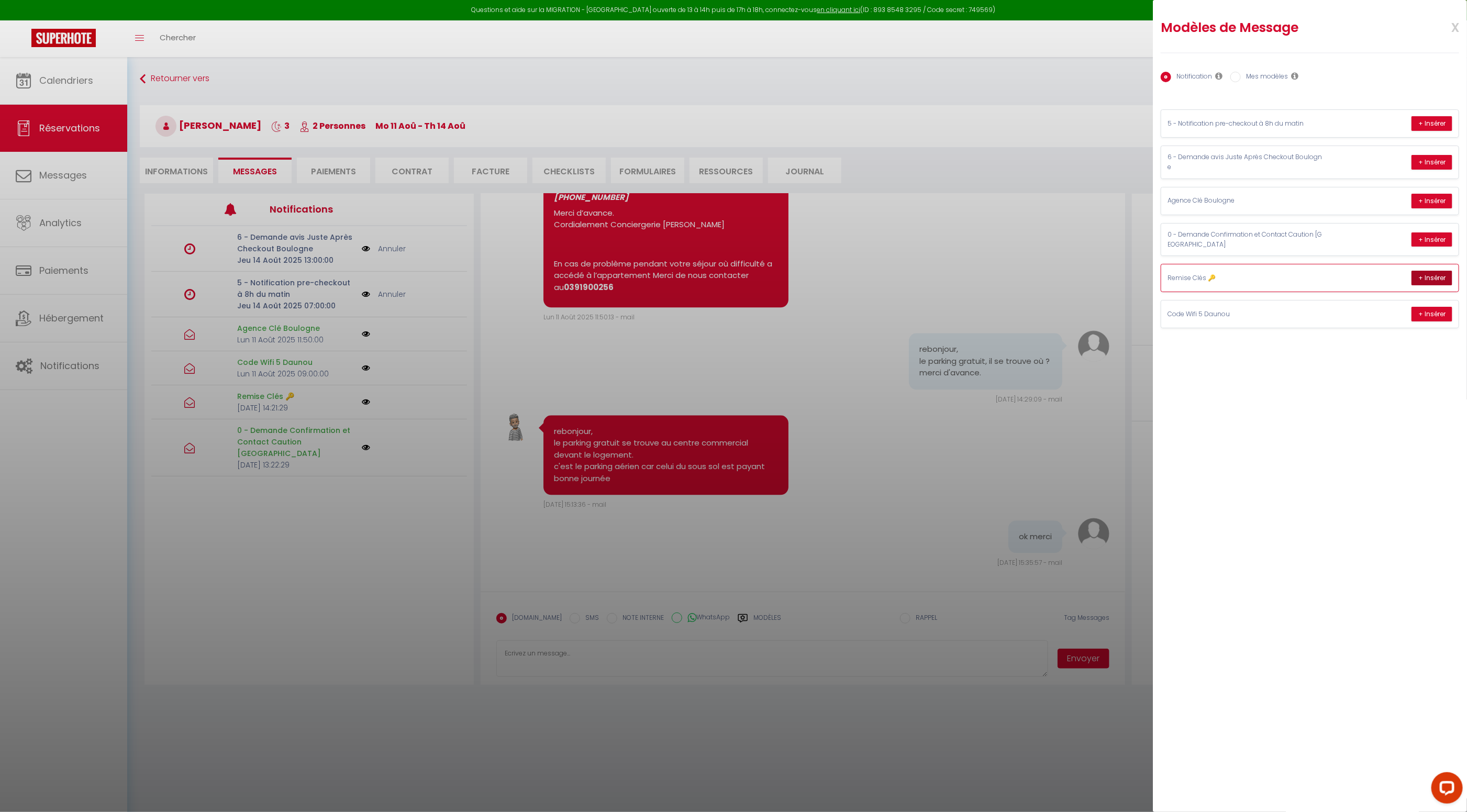
click at [1433, 270] on button "+ Insérer" at bounding box center [1432, 278] width 41 height 15
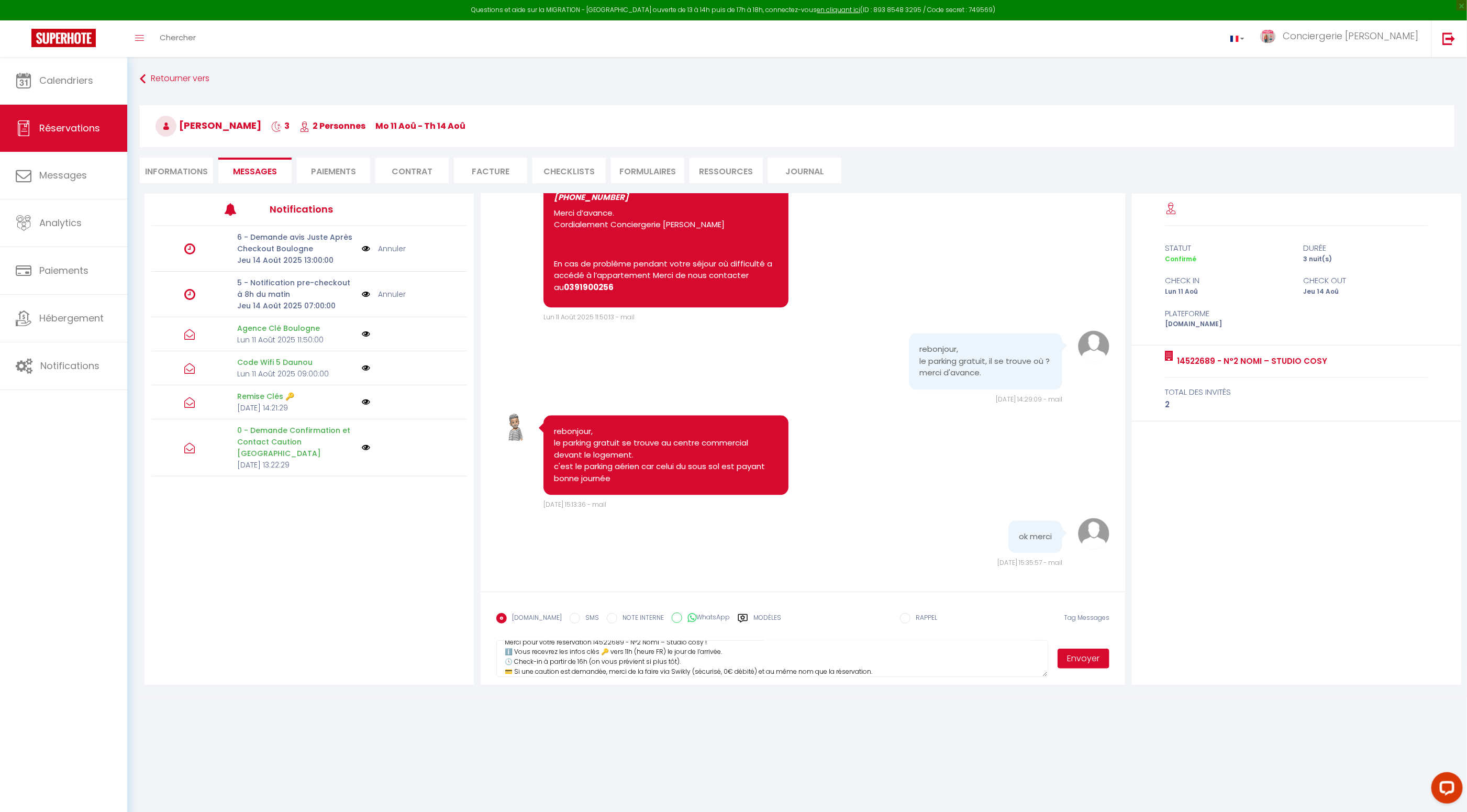
scroll to position [0, 0]
drag, startPoint x: 594, startPoint y: 659, endPoint x: 545, endPoint y: 638, distance: 53.3
click at [547, 639] on form "Booking.com SMS NOTE INTERNE WhatsApp Modèles 11 « ‹ » › Aout 2025 2020 ~ 2030 …" at bounding box center [803, 638] width 645 height 93
click at [738, 618] on icon at bounding box center [743, 618] width 10 height 9
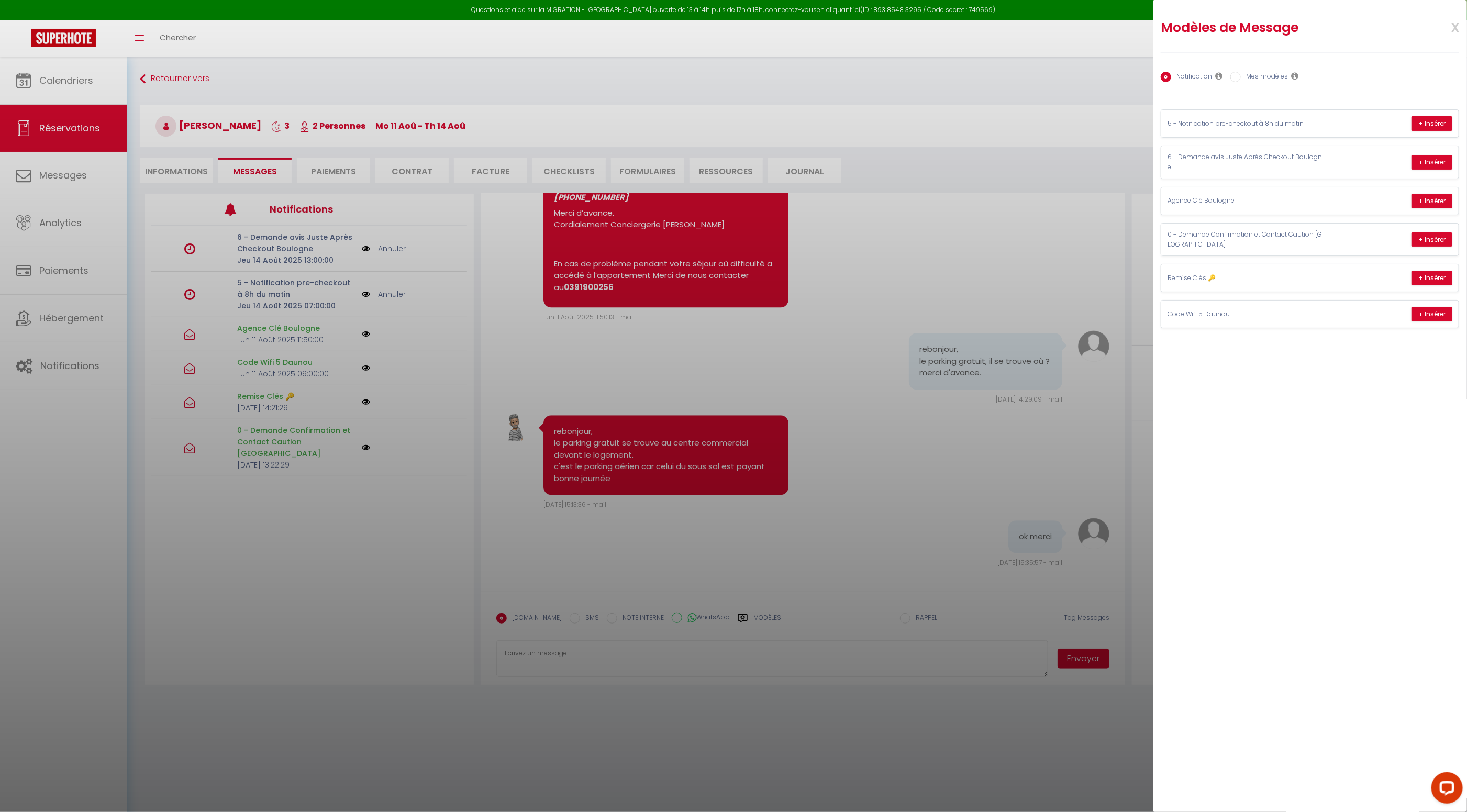
click at [1236, 77] on input "Mes modèles" at bounding box center [1235, 77] width 10 height 10
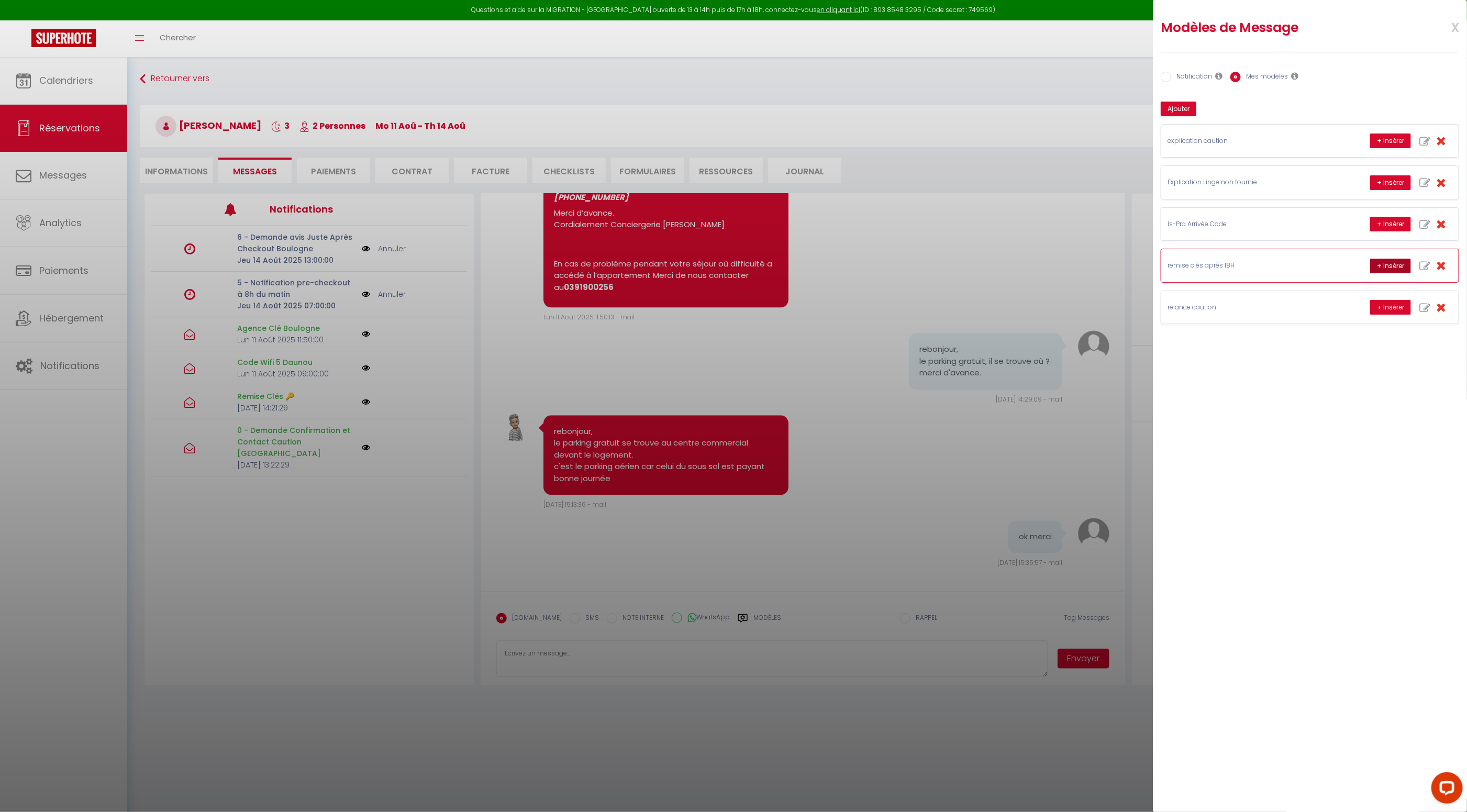
click at [1393, 261] on button "+ Insérer" at bounding box center [1391, 266] width 41 height 15
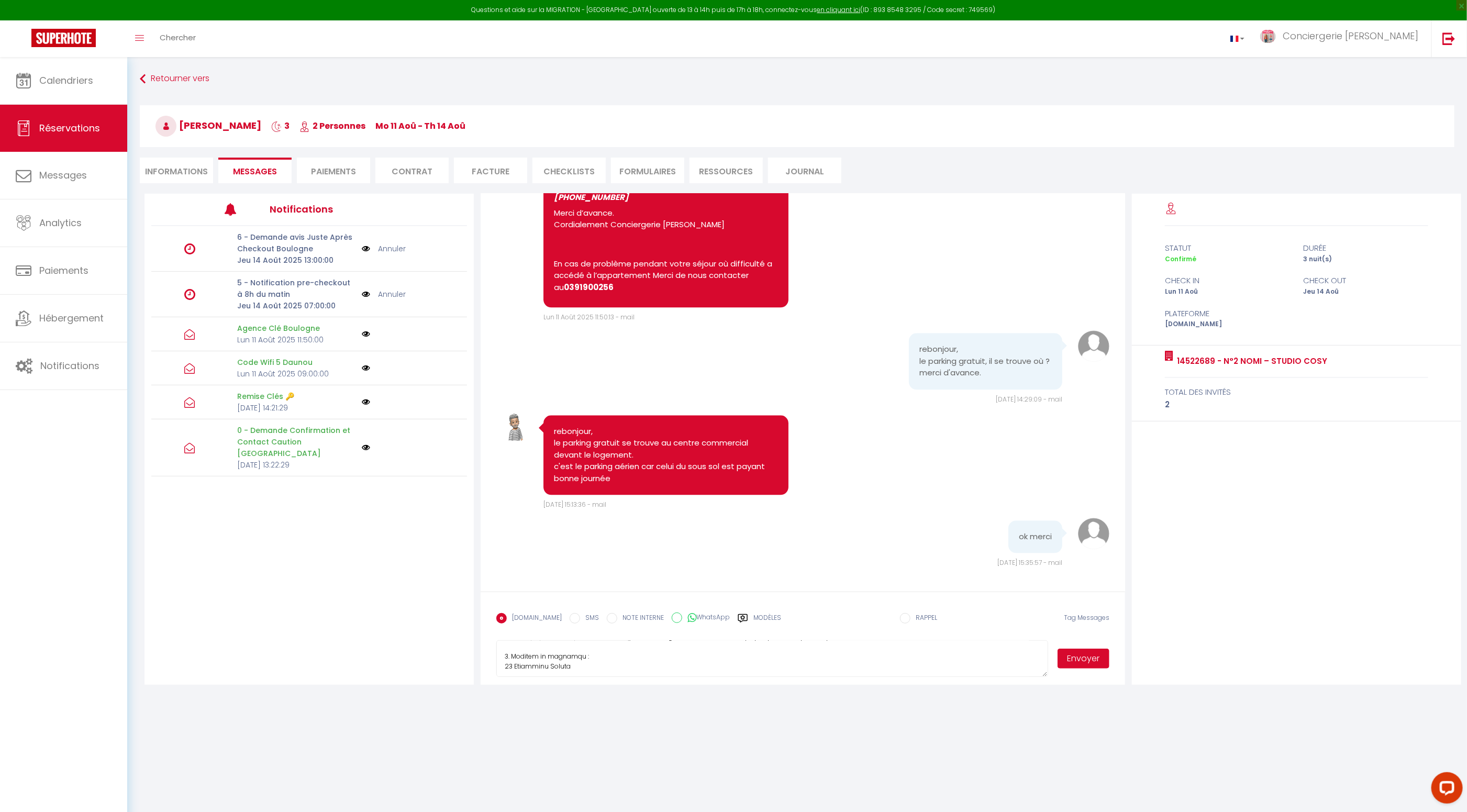
scroll to position [110, 0]
click at [588, 660] on textarea at bounding box center [772, 658] width 552 height 36
drag, startPoint x: 502, startPoint y: 654, endPoint x: 511, endPoint y: 657, distance: 9.5
click at [502, 654] on textarea at bounding box center [772, 658] width 552 height 36
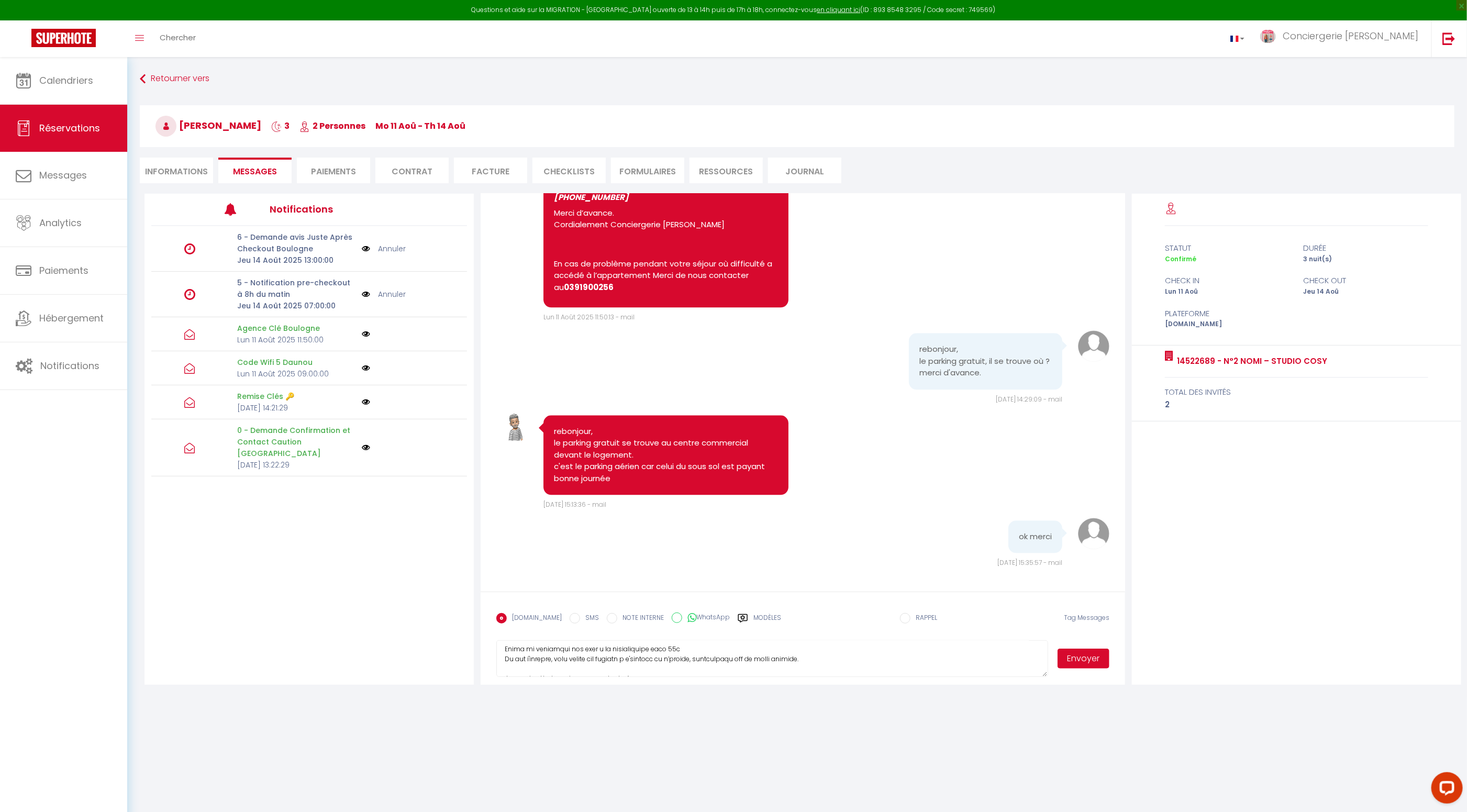
scroll to position [343, 0]
click at [677, 647] on textarea at bounding box center [772, 658] width 552 height 36
drag, startPoint x: 620, startPoint y: 657, endPoint x: 640, endPoint y: 661, distance: 20.4
click at [620, 657] on textarea at bounding box center [772, 658] width 552 height 36
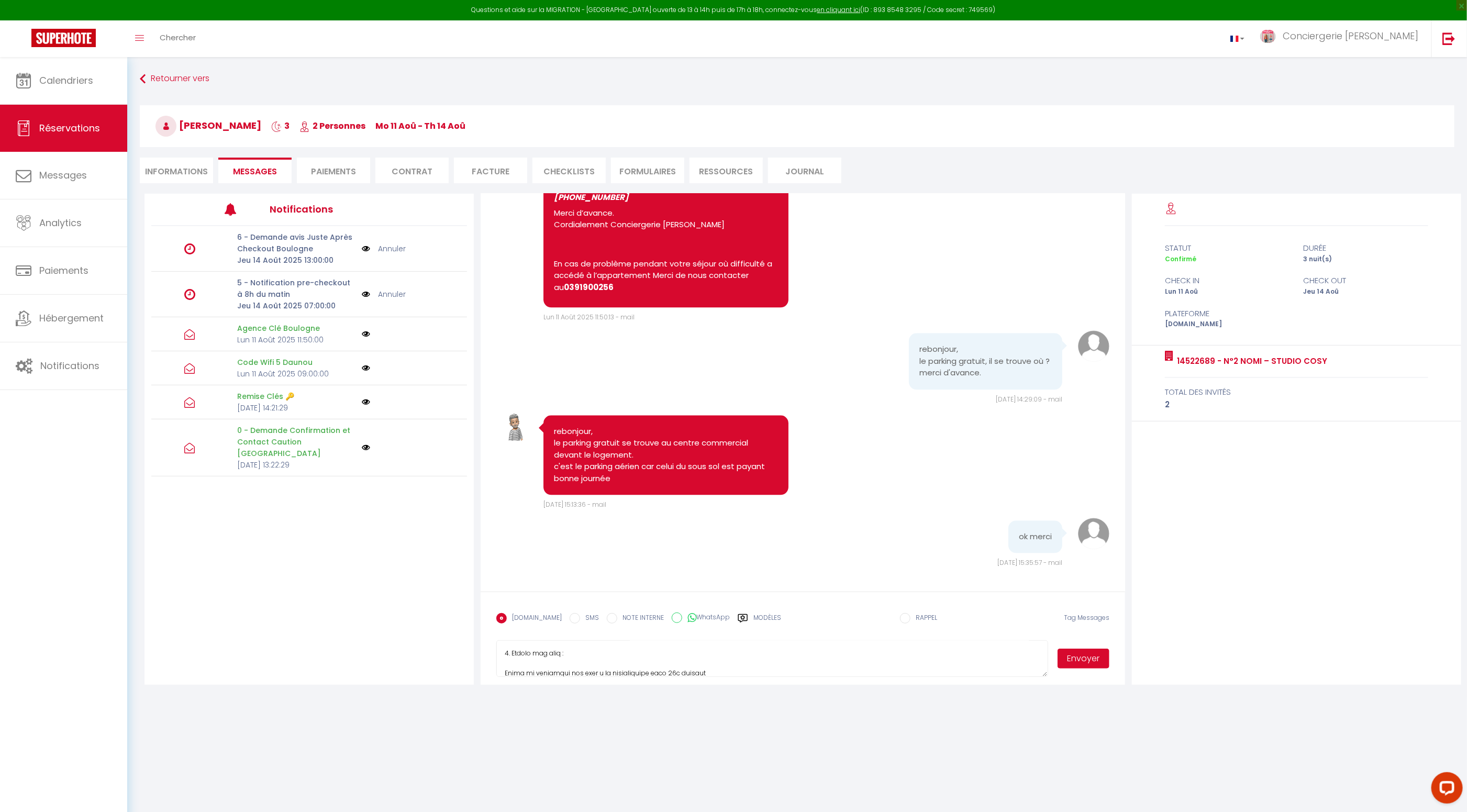
scroll to position [355, 0]
click at [1085, 658] on button "Envoyer" at bounding box center [1084, 658] width 52 height 20
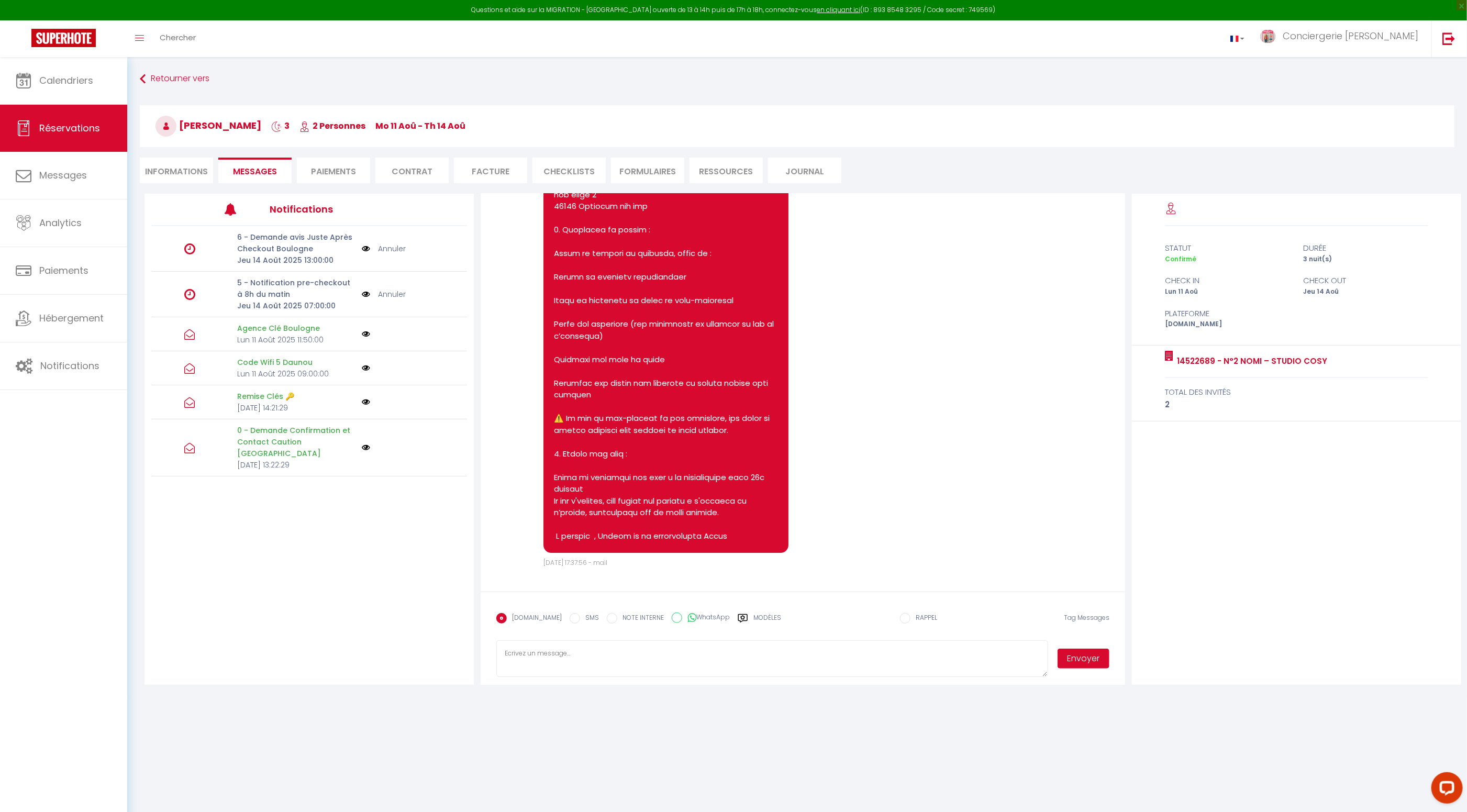
scroll to position [2474, 0]
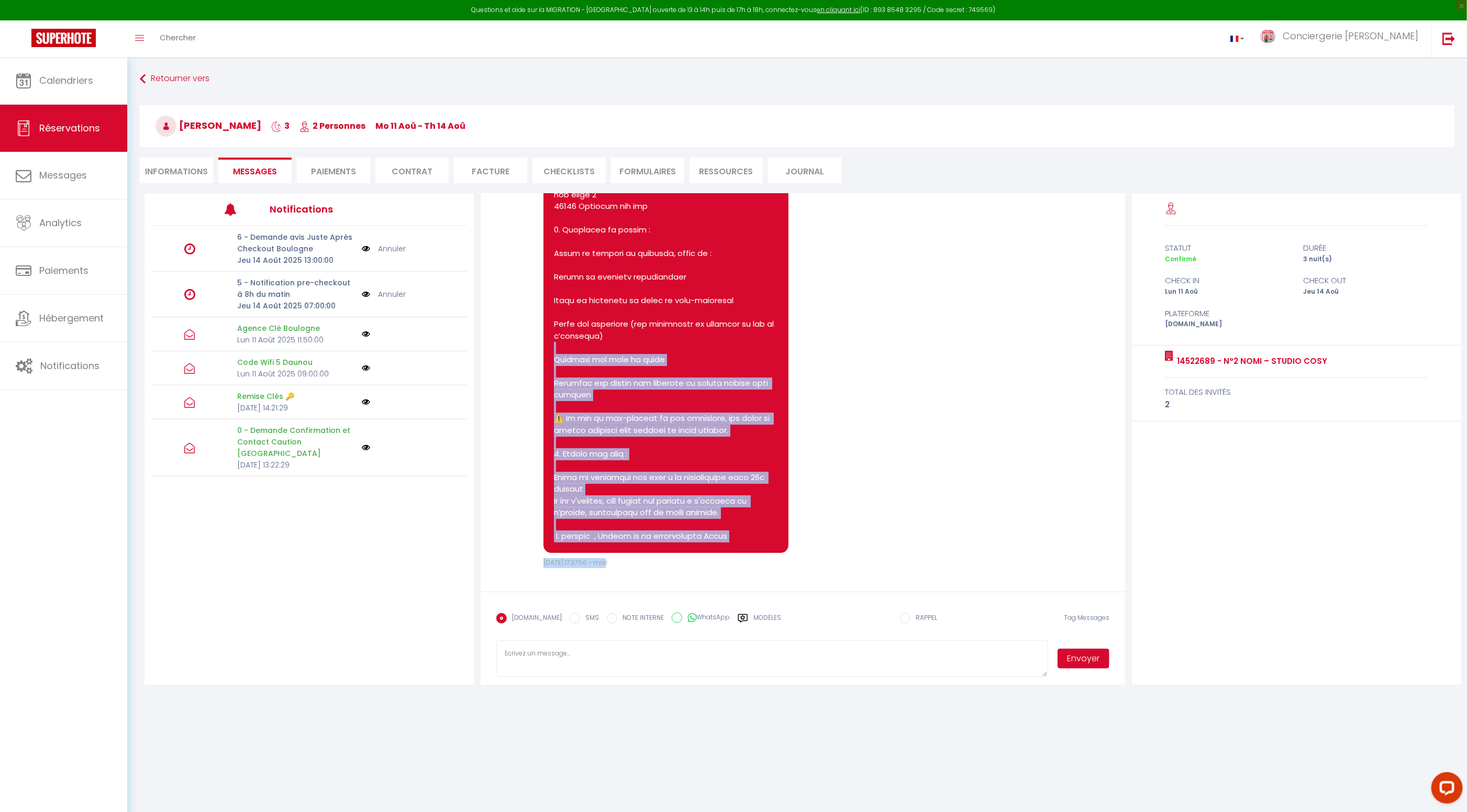
drag, startPoint x: 552, startPoint y: 299, endPoint x: 573, endPoint y: 345, distance: 50.6
click at [573, 345] on div at bounding box center [666, 265] width 245 height 575
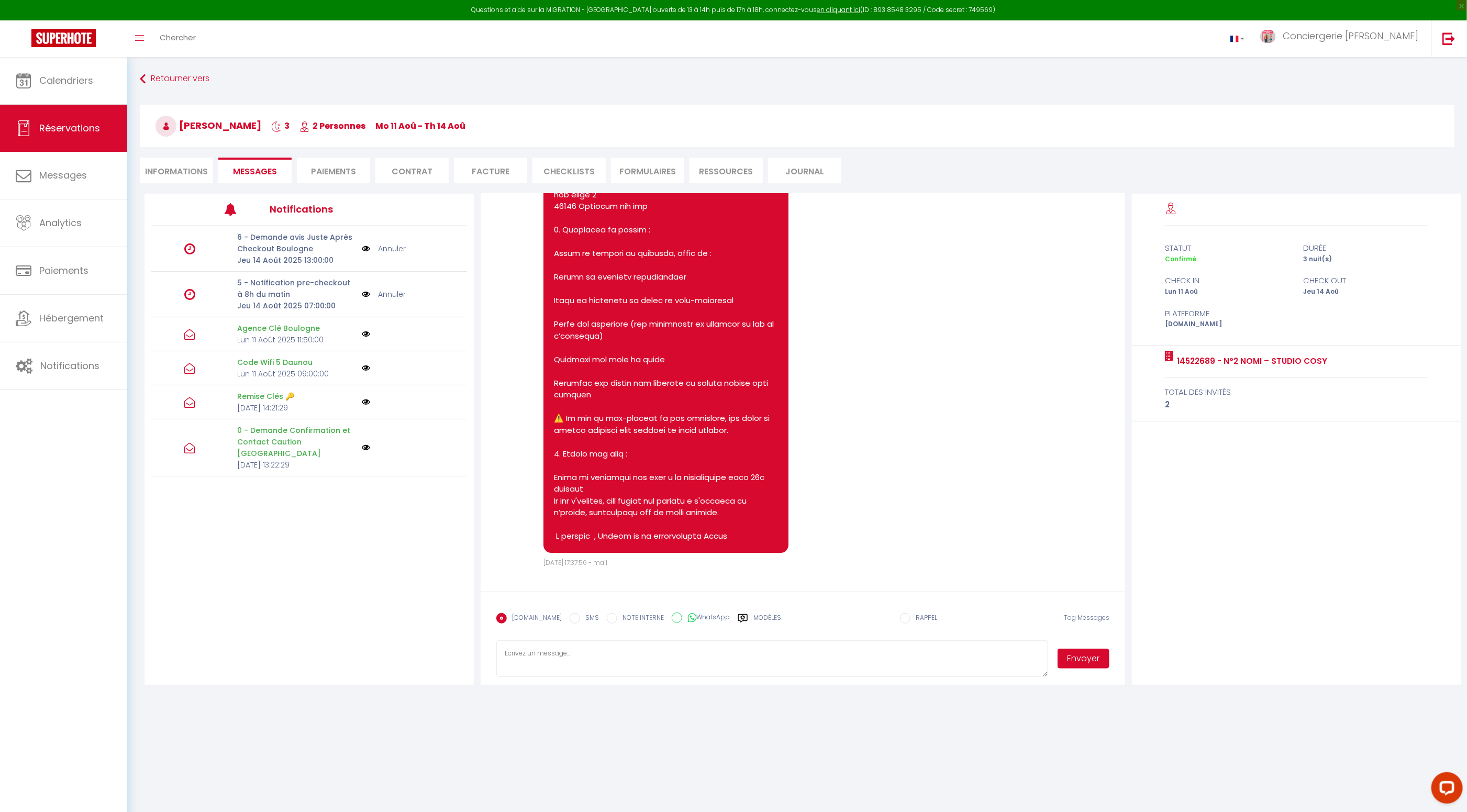
click at [793, 451] on div at bounding box center [686, 268] width 307 height 580
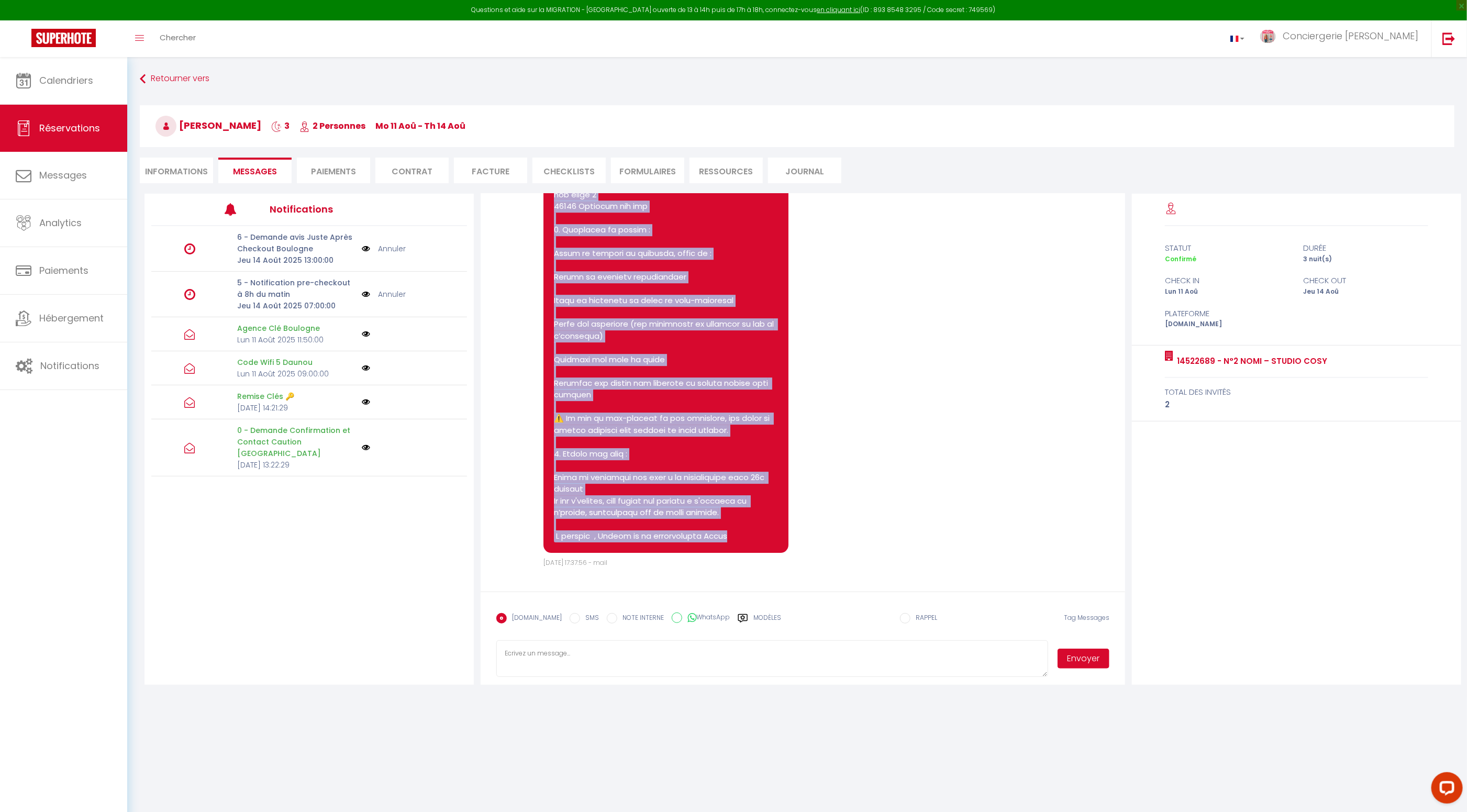
drag, startPoint x: 556, startPoint y: 350, endPoint x: 638, endPoint y: 546, distance: 212.5
click at [643, 548] on div at bounding box center [666, 265] width 245 height 575
click at [569, 617] on input "SMS" at bounding box center [575, 618] width 10 height 10
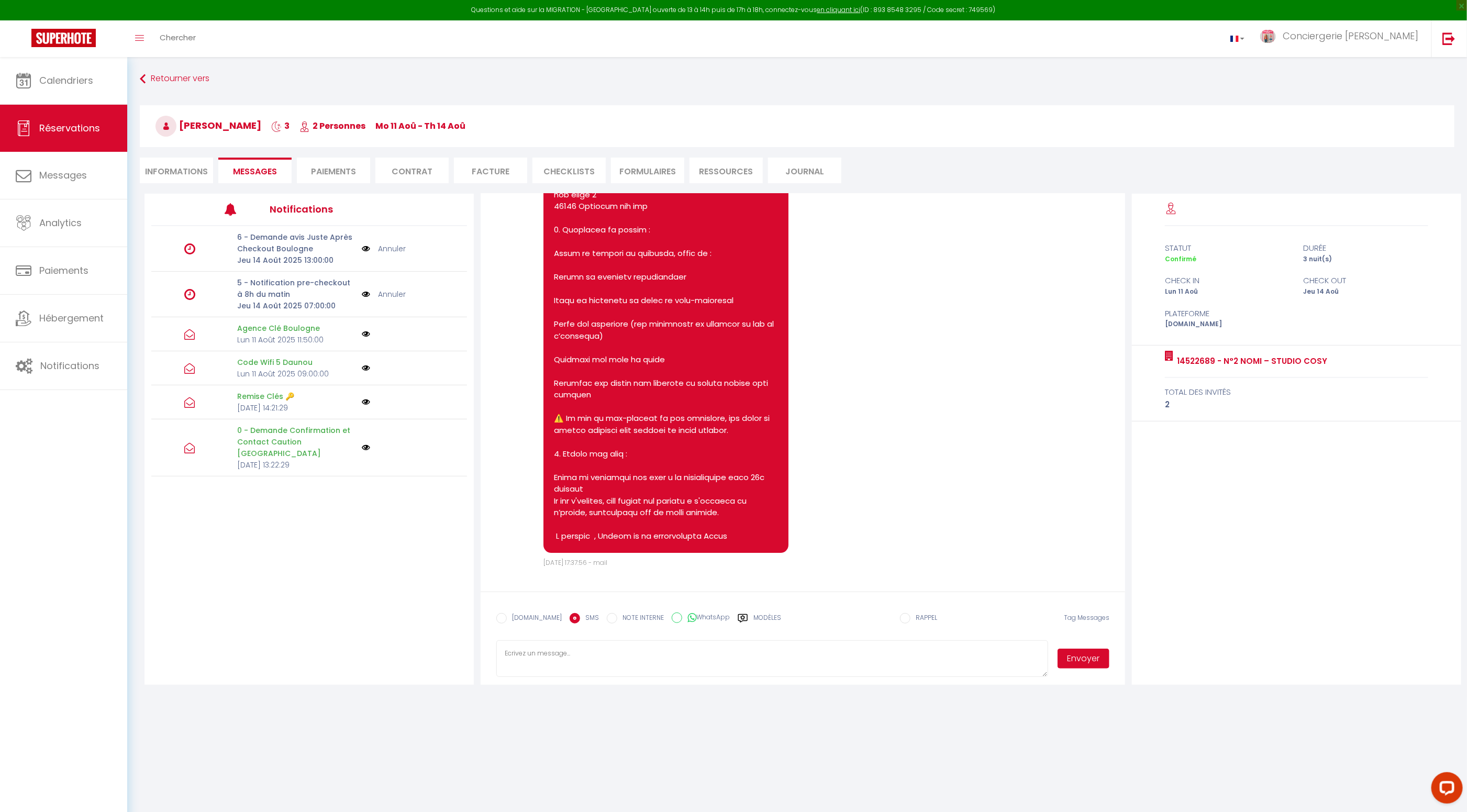
click at [577, 662] on textarea at bounding box center [772, 658] width 552 height 36
paste textarea "Bonjour florian, Voici les instructions pour la remise et le retour des clés : …"
click at [672, 620] on input "WhatsApp" at bounding box center [677, 618] width 10 height 10
click at [1072, 662] on button "Envoyer" at bounding box center [1084, 658] width 52 height 20
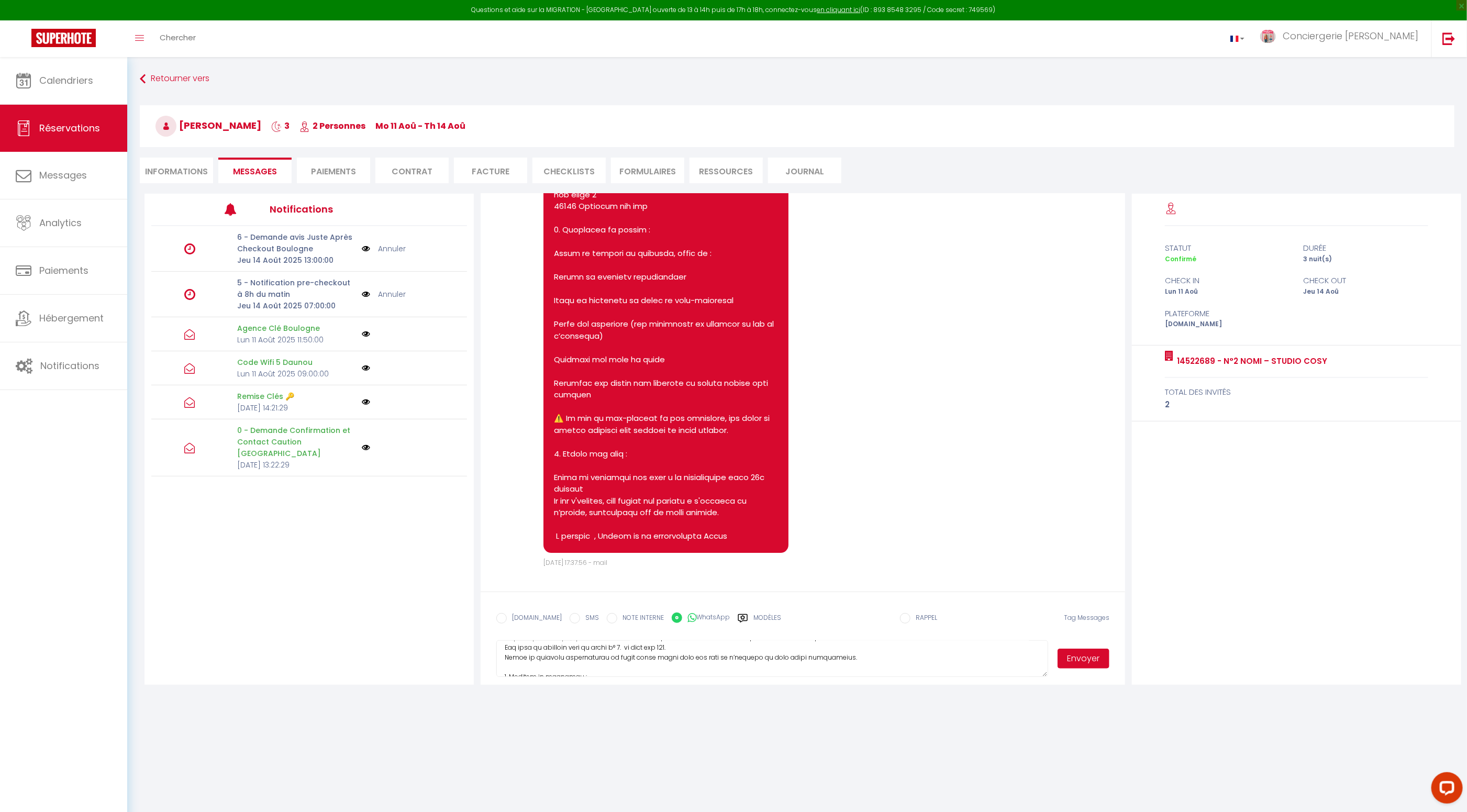
drag, startPoint x: 567, startPoint y: 620, endPoint x: 607, endPoint y: 631, distance: 41.5
click at [569, 620] on input "SMS" at bounding box center [575, 618] width 10 height 10
click at [1081, 658] on button "Envoyer" at bounding box center [1084, 658] width 52 height 20
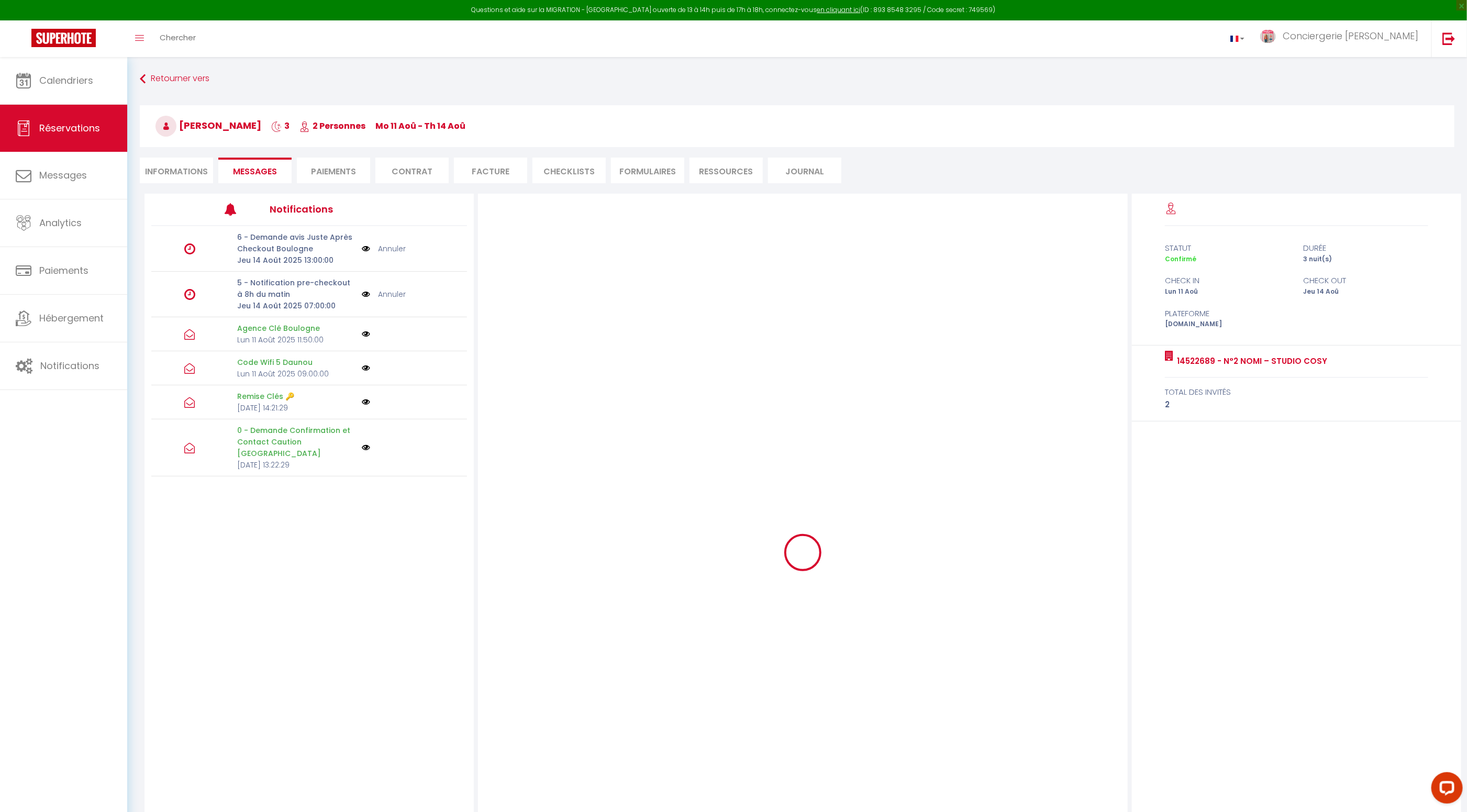
scroll to position [0, 0]
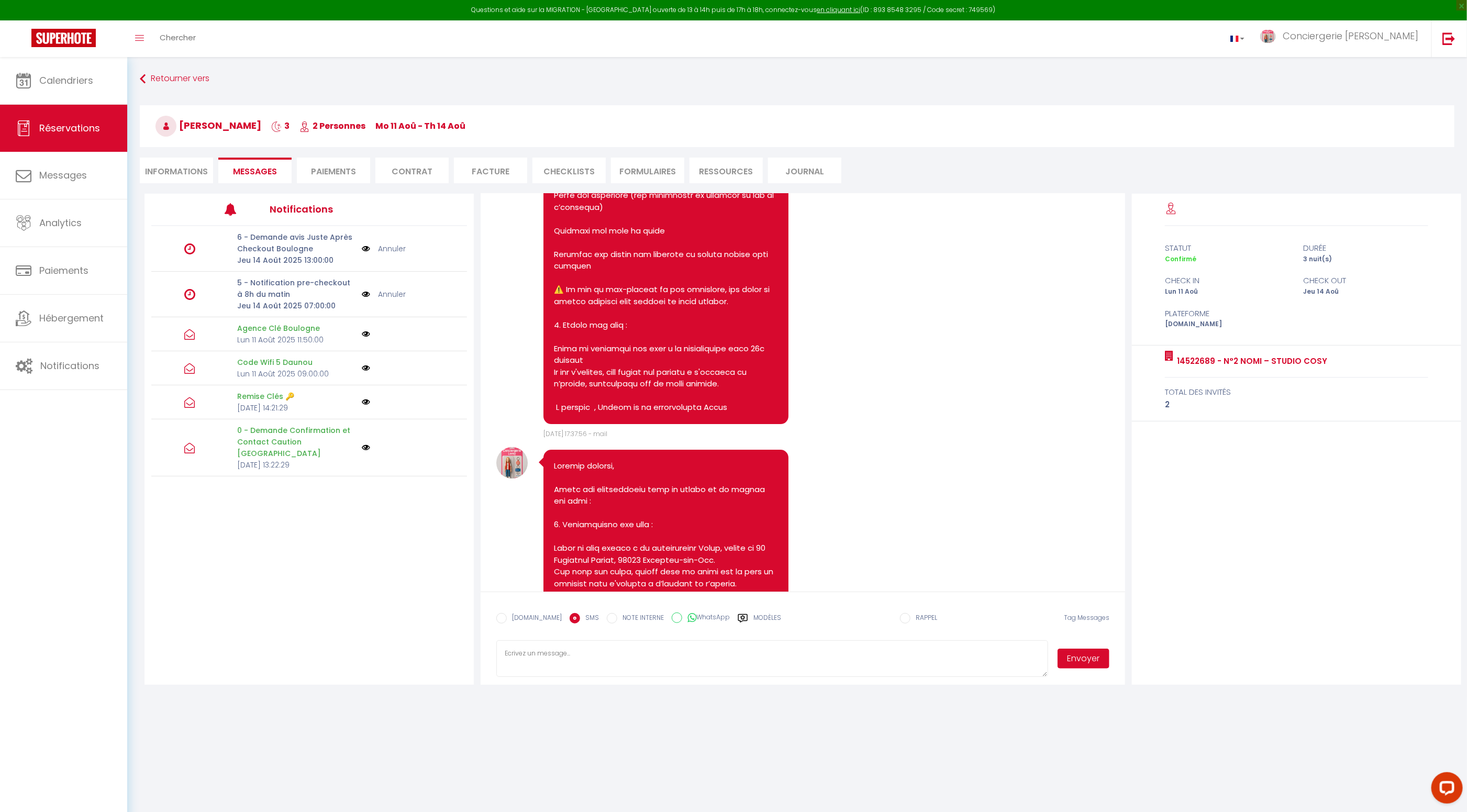
click at [169, 172] on li "Informations" at bounding box center [176, 170] width 73 height 26
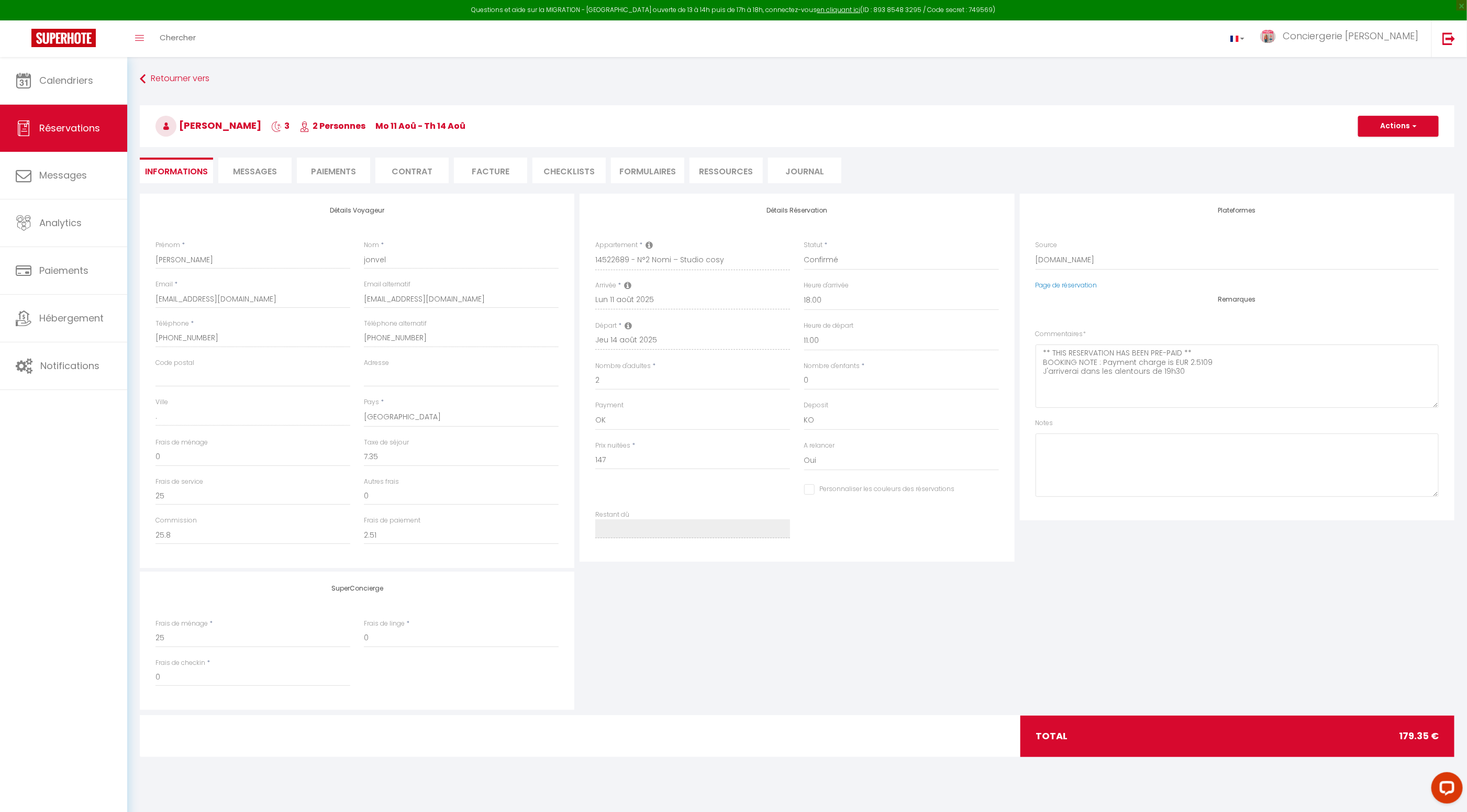
drag, startPoint x: 254, startPoint y: 165, endPoint x: 272, endPoint y: 174, distance: 20.1
click at [254, 165] on li "Messages" at bounding box center [255, 170] width 73 height 26
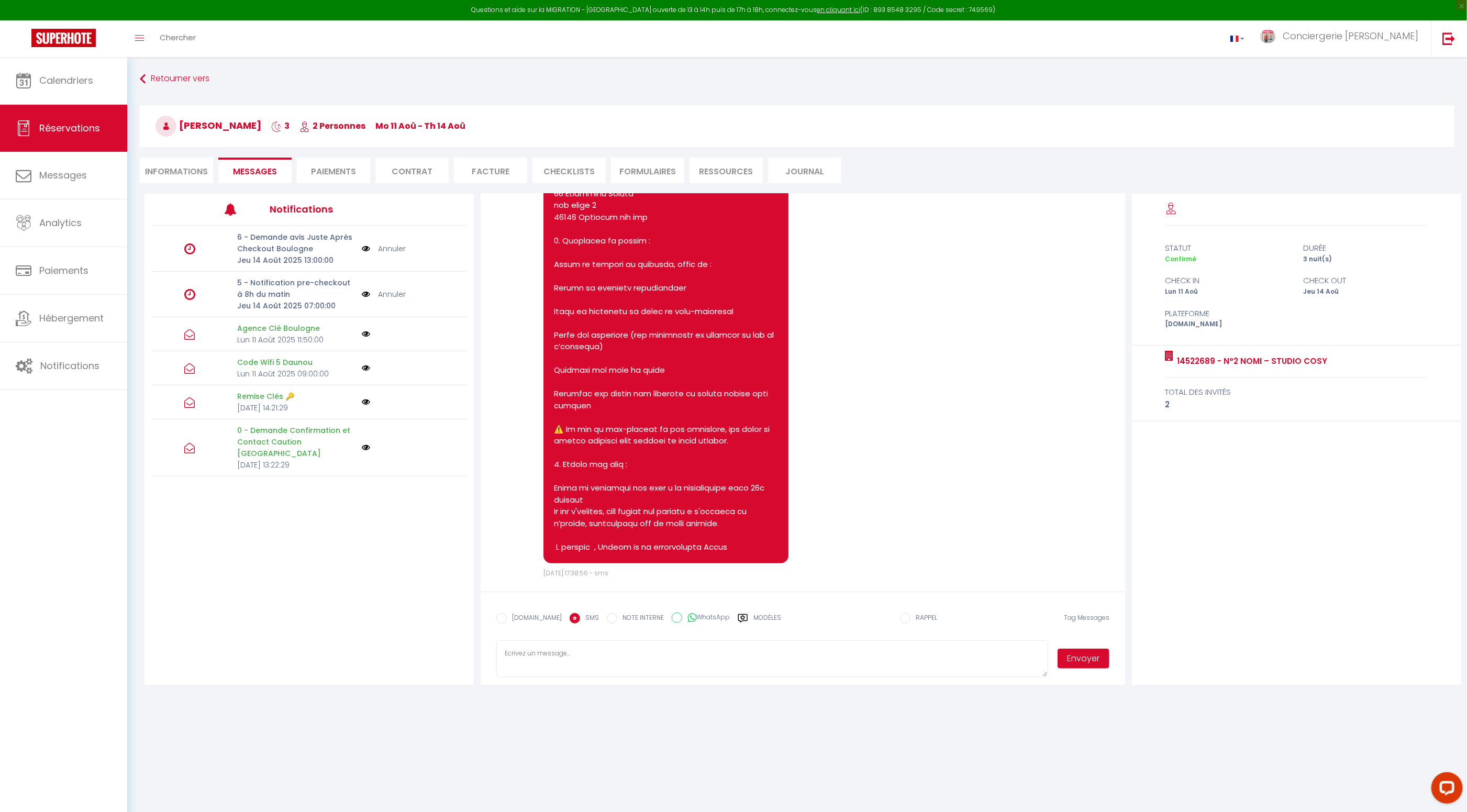
scroll to position [3062, 0]
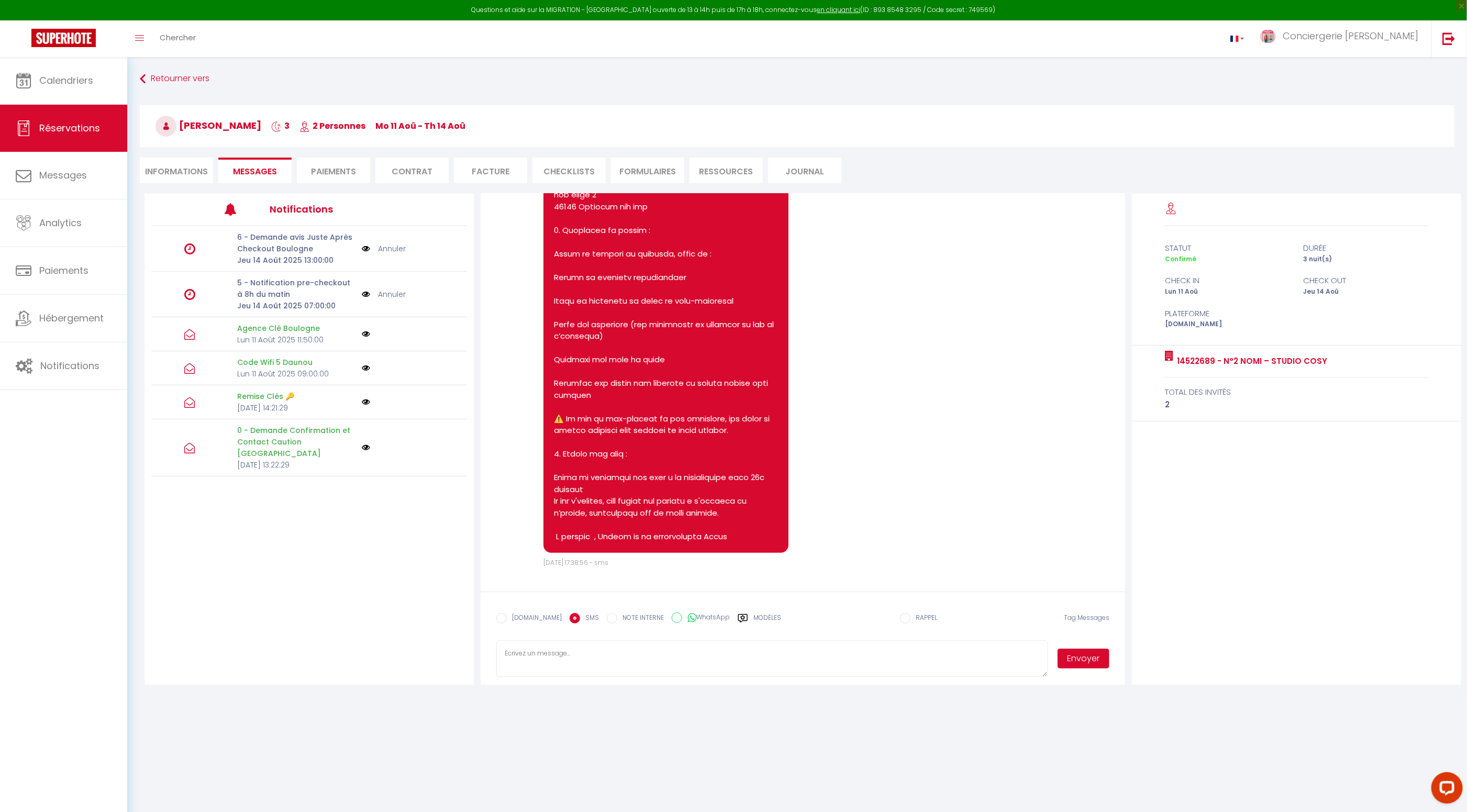
click at [201, 167] on li "Informations" at bounding box center [176, 170] width 73 height 26
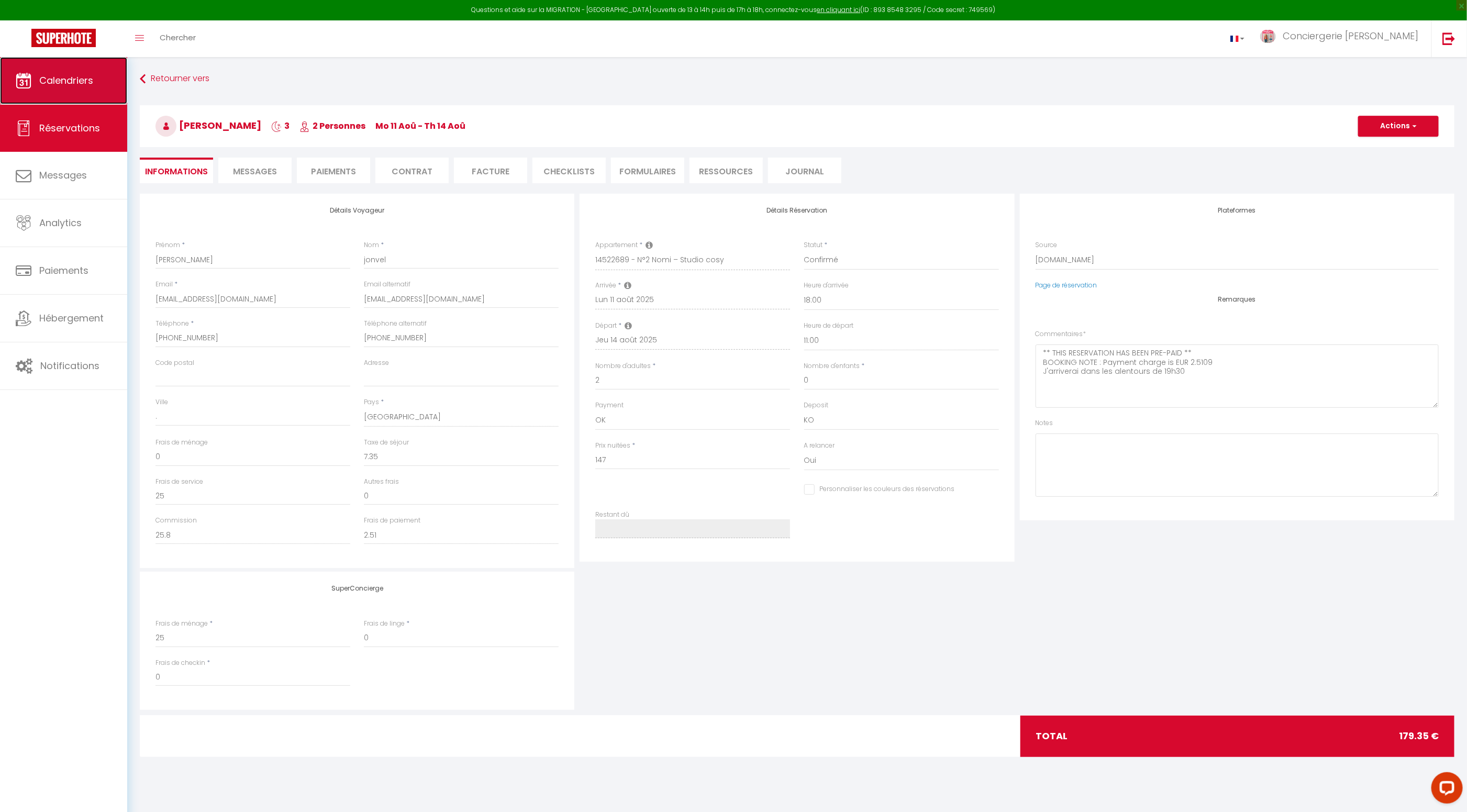
click at [85, 81] on span "Calendriers" at bounding box center [66, 80] width 54 height 13
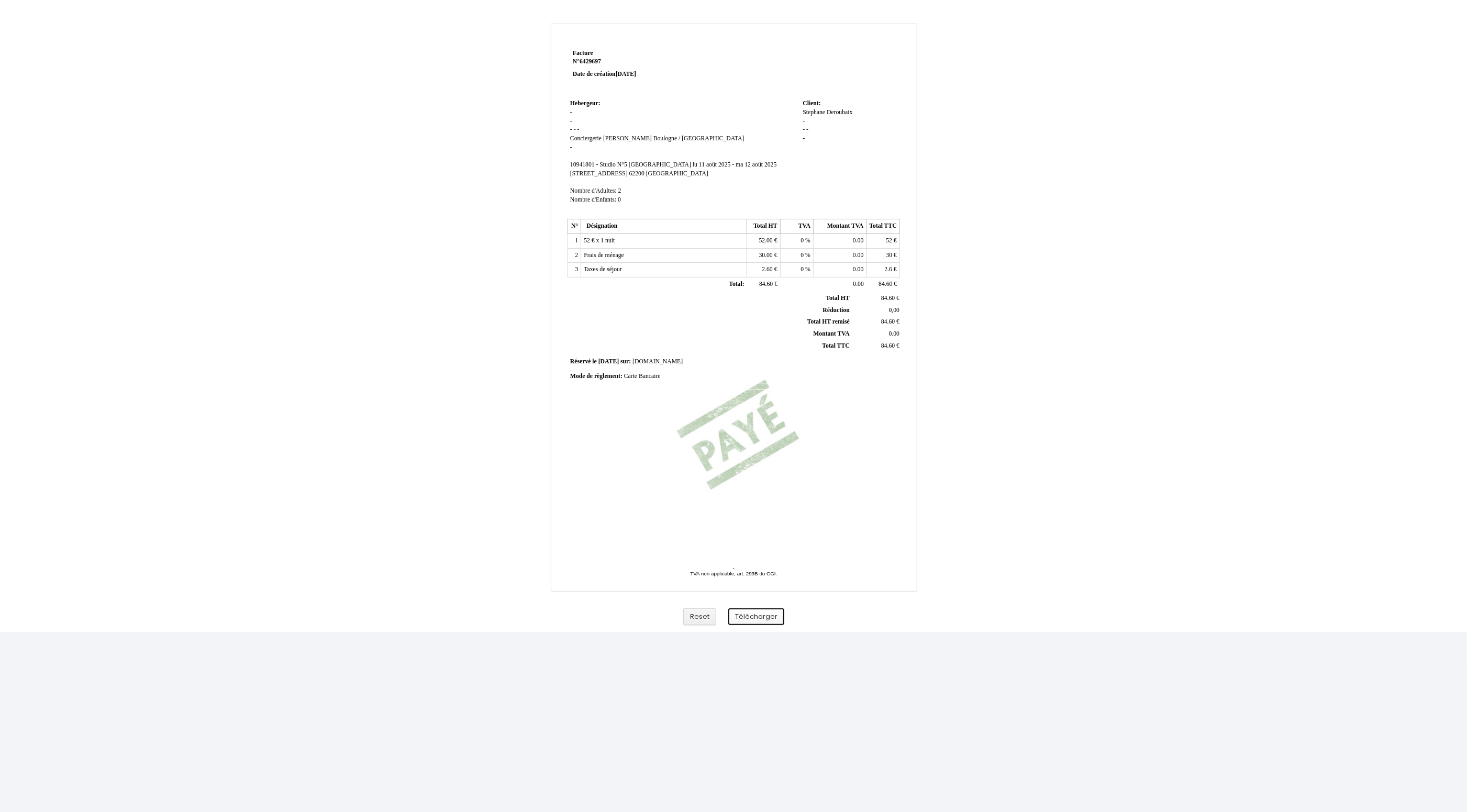
click at [764, 617] on button "Télécharger" at bounding box center [756, 617] width 56 height 17
click at [771, 613] on button "Télécharger" at bounding box center [756, 617] width 56 height 17
drag, startPoint x: 753, startPoint y: 613, endPoint x: 760, endPoint y: 612, distance: 7.1
click at [755, 613] on button "Télécharger" at bounding box center [756, 612] width 56 height 17
drag, startPoint x: 771, startPoint y: 618, endPoint x: 778, endPoint y: 615, distance: 7.6
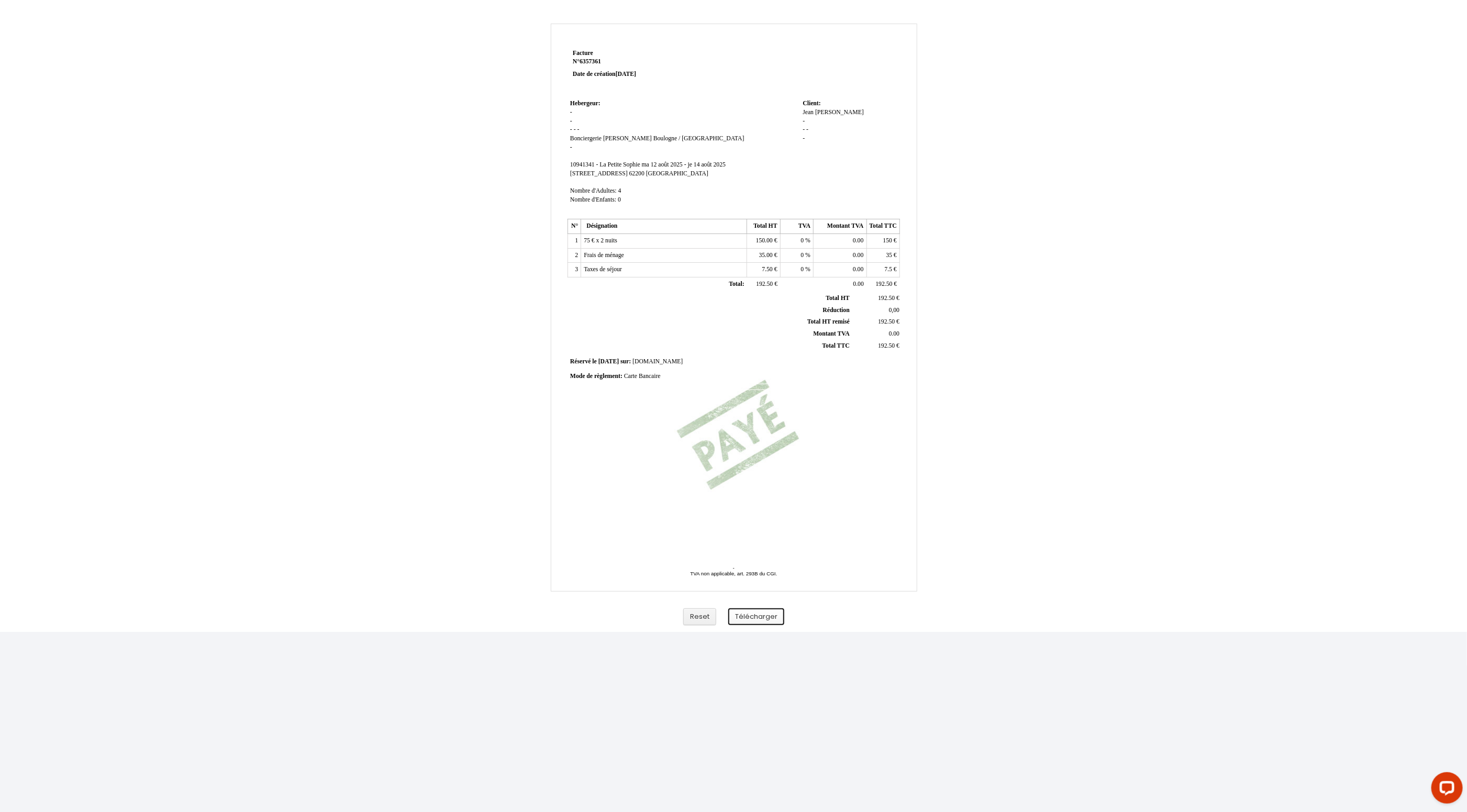
click at [771, 618] on button "Télécharger" at bounding box center [756, 617] width 56 height 17
click at [745, 614] on button "Télécharger" at bounding box center [756, 617] width 56 height 17
drag, startPoint x: 765, startPoint y: 619, endPoint x: 771, endPoint y: 615, distance: 7.2
click at [765, 619] on button "Télécharger" at bounding box center [756, 617] width 56 height 17
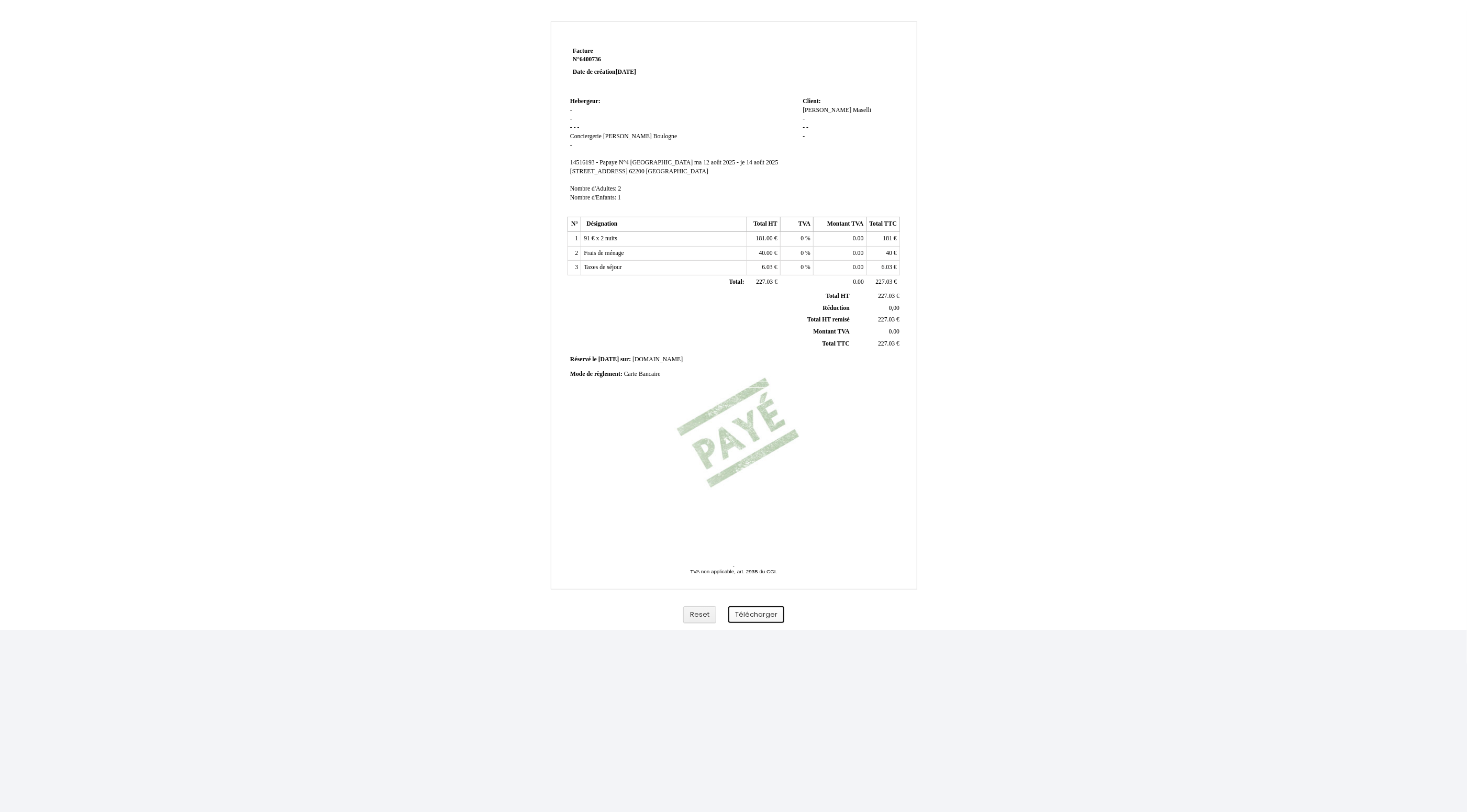
click at [763, 620] on button "Télécharger" at bounding box center [756, 615] width 56 height 17
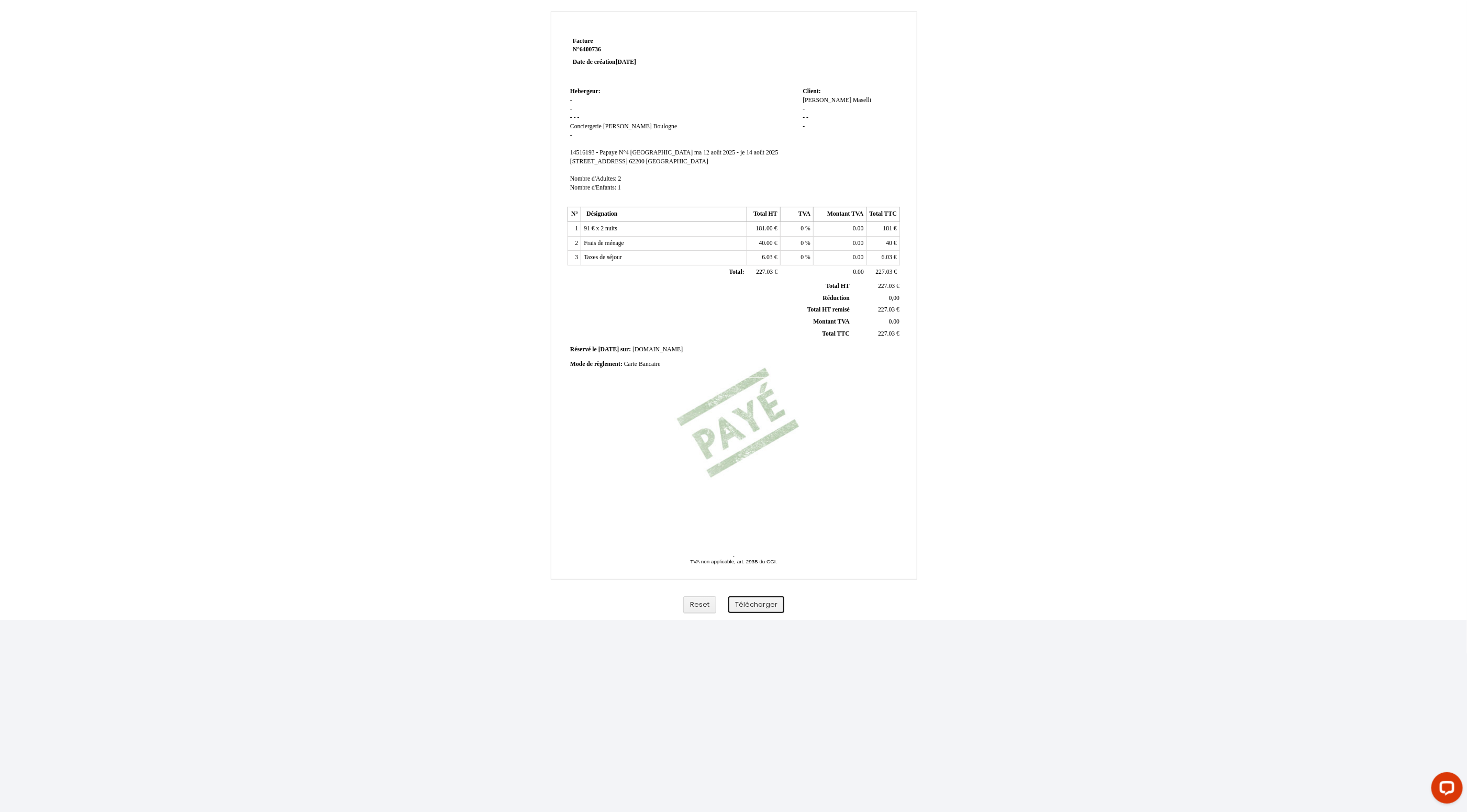
scroll to position [13, 0]
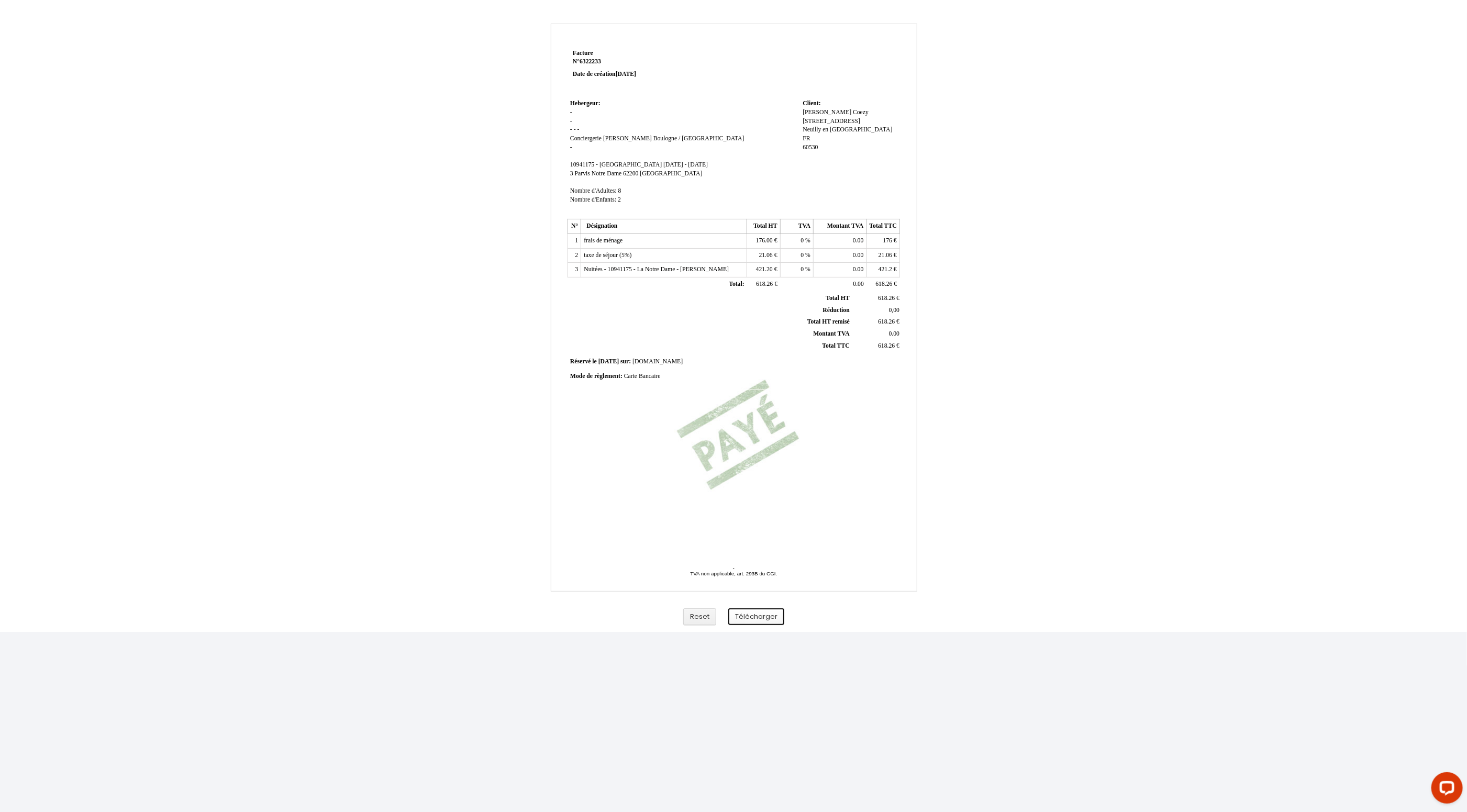
click at [753, 614] on button "Télécharger" at bounding box center [756, 617] width 56 height 17
click at [763, 617] on button "Télécharger" at bounding box center [756, 617] width 56 height 17
click at [761, 618] on button "Télécharger" at bounding box center [756, 611] width 56 height 17
